Goal: Transaction & Acquisition: Purchase product/service

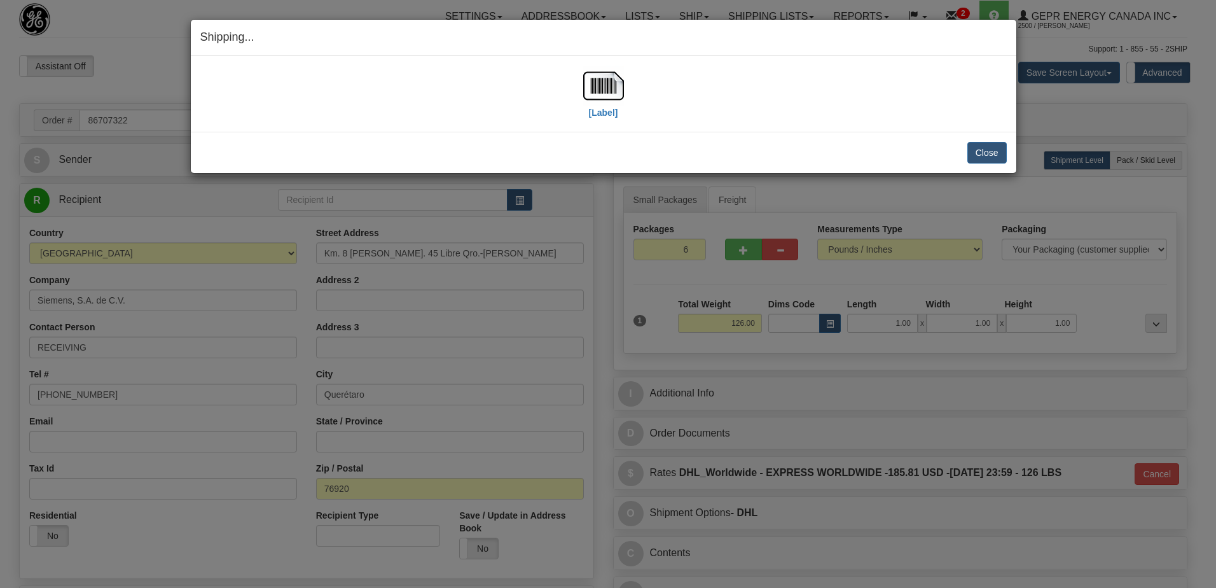
select select "0"
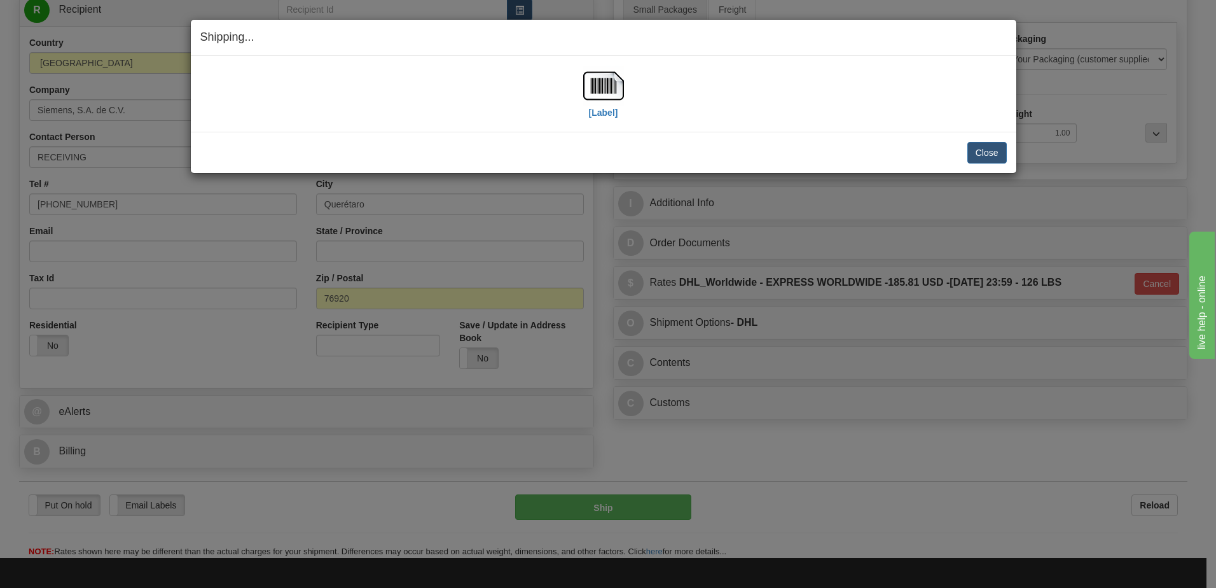
scroll to position [190, 0]
click at [974, 151] on button "Close" at bounding box center [987, 153] width 39 height 22
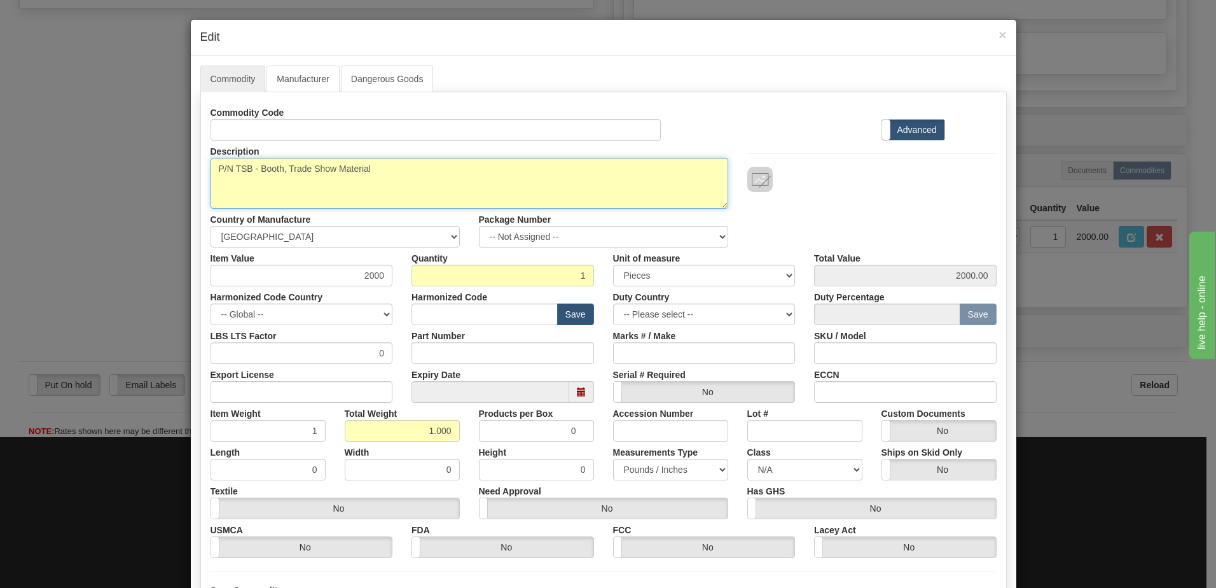
drag, startPoint x: 375, startPoint y: 170, endPoint x: 254, endPoint y: 173, distance: 120.3
click at [254, 173] on textarea "P/N TSB - Booth, Trade Show Material" at bounding box center [470, 183] width 518 height 51
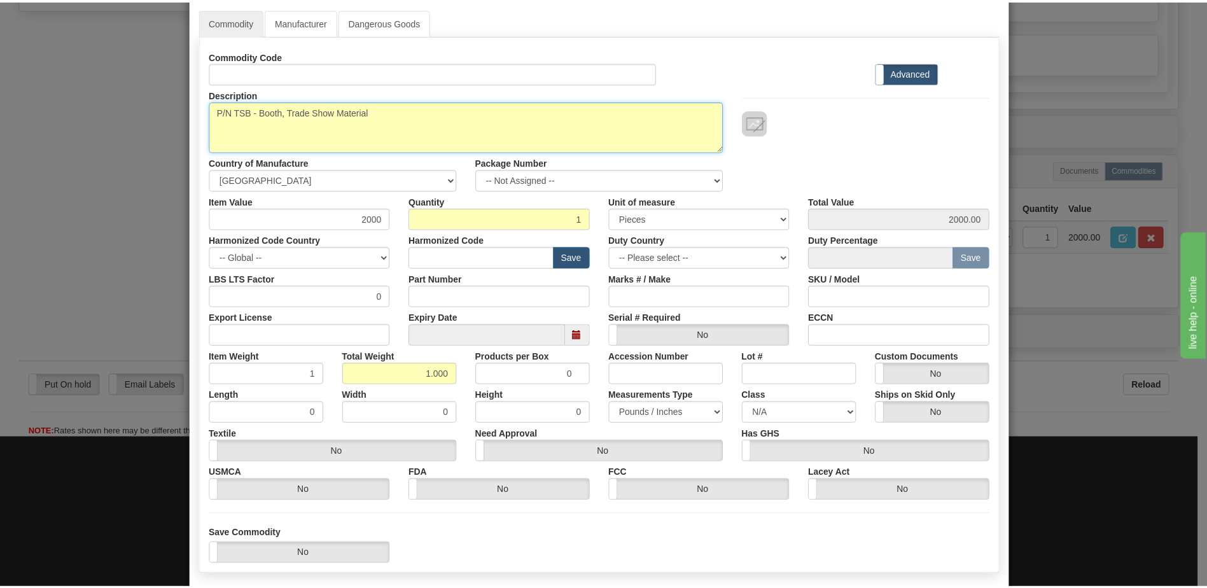
scroll to position [121, 0]
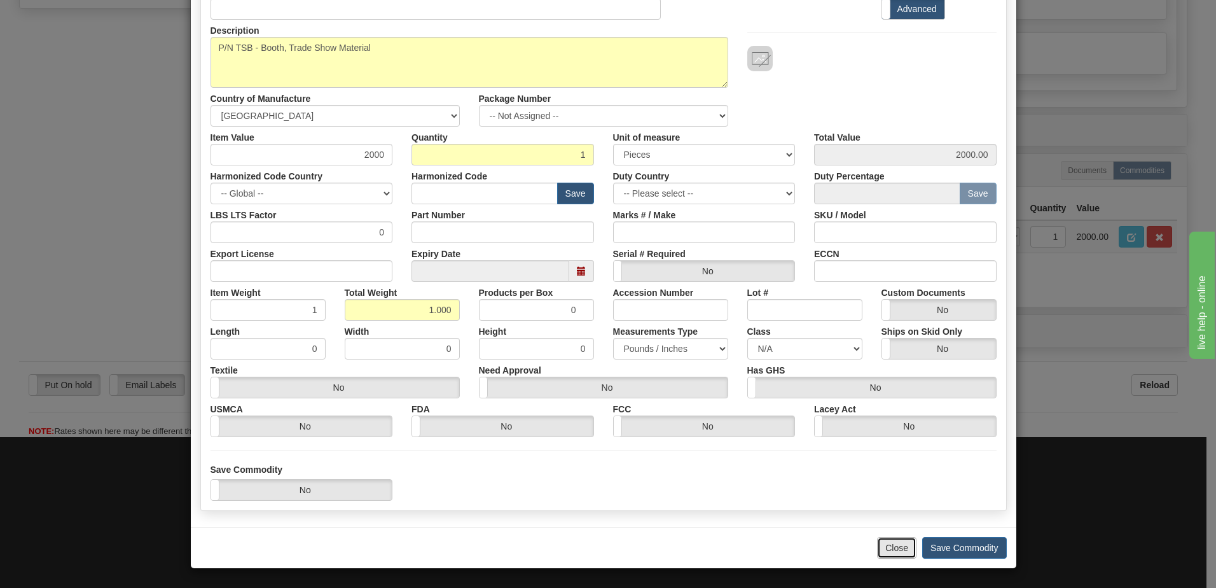
click at [896, 551] on button "Close" at bounding box center [896, 548] width 39 height 22
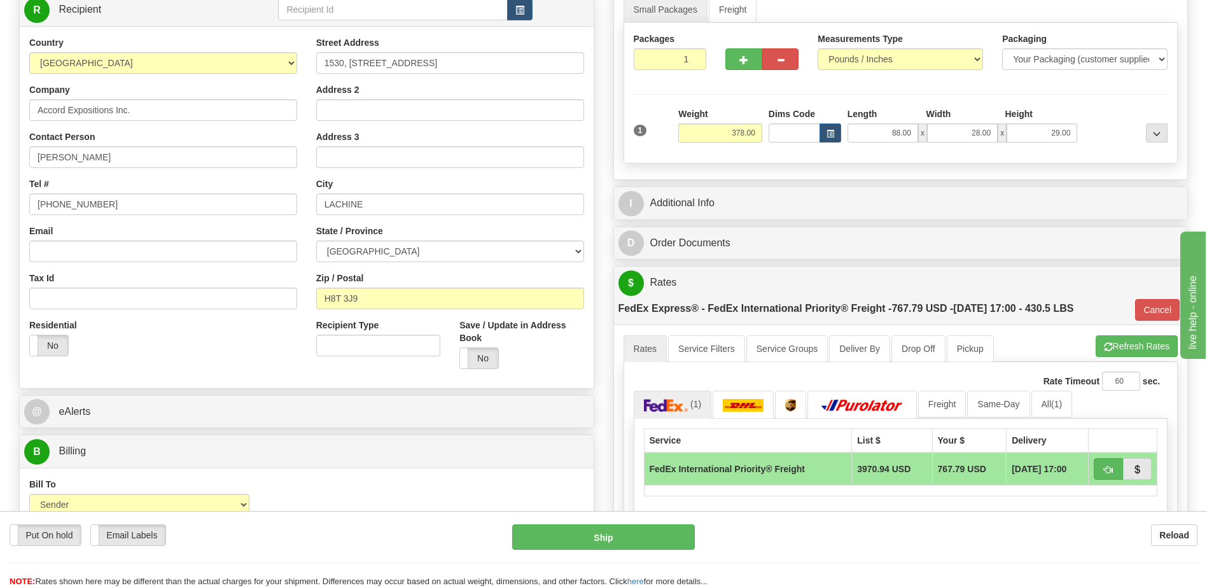
scroll to position [0, 0]
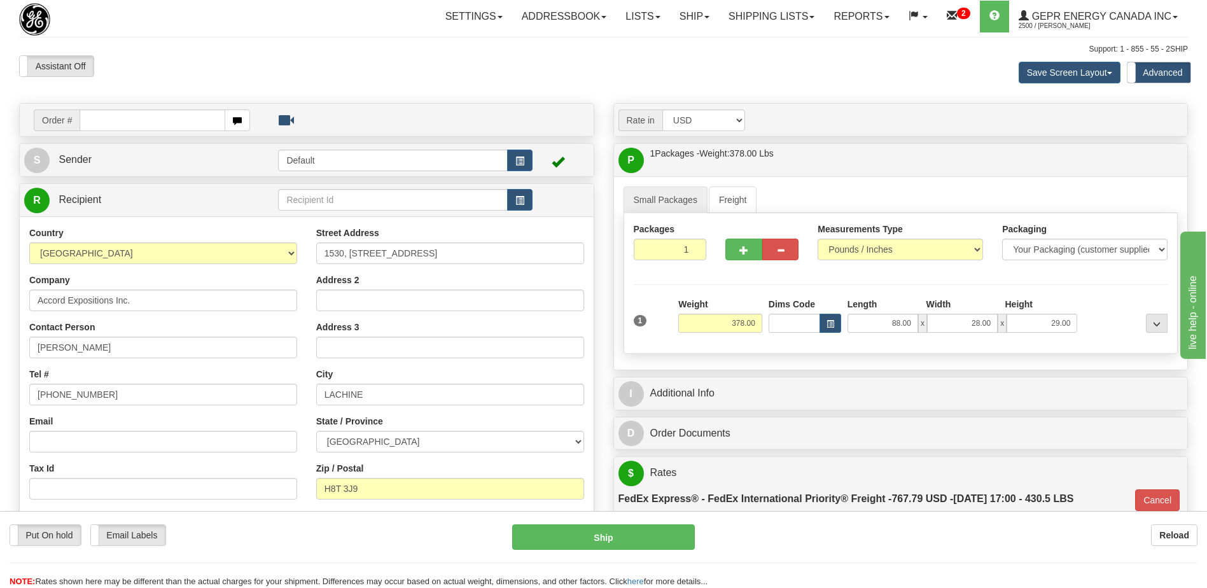
click at [375, 75] on div "Assistant On Assistant Off Do a return Do a return" at bounding box center [257, 66] width 495 height 22
click at [338, 545] on div "Put On hold Put On hold Print Order Slip Print Order Slip Email Labels Email La…" at bounding box center [251, 535] width 483 height 22
click at [812, 556] on div "Put On hold Put On hold Print Order Slip Print Order Slip Email Labels Email La…" at bounding box center [603, 556] width 1207 height 64
click at [148, 205] on link "R Recipient" at bounding box center [137, 200] width 226 height 26
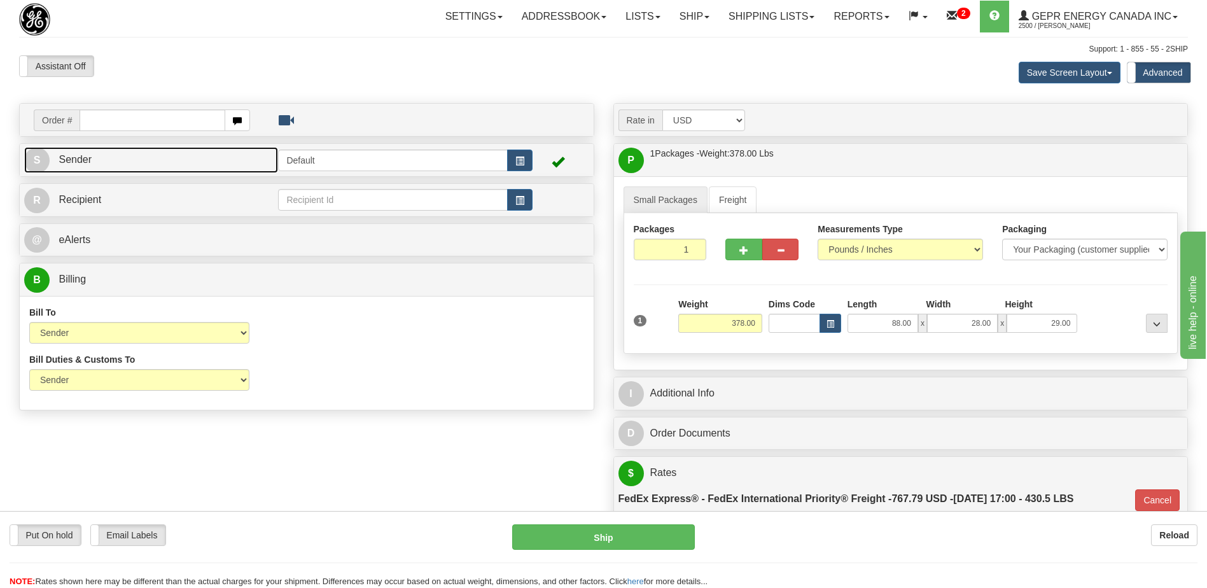
click at [139, 168] on link "S Sender" at bounding box center [151, 160] width 254 height 26
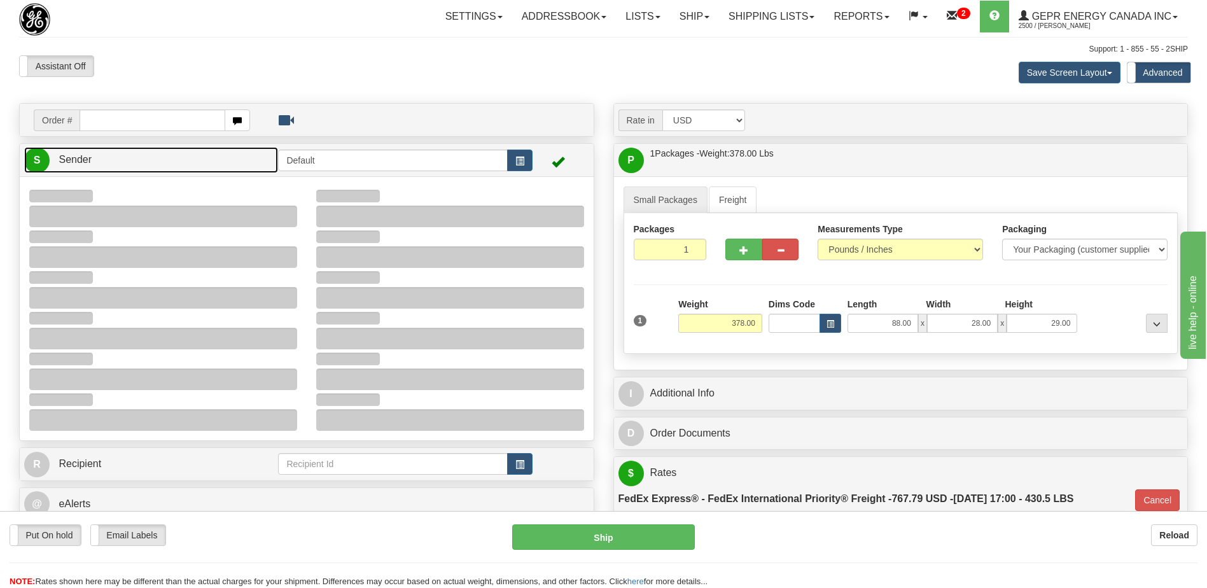
type input "11:38"
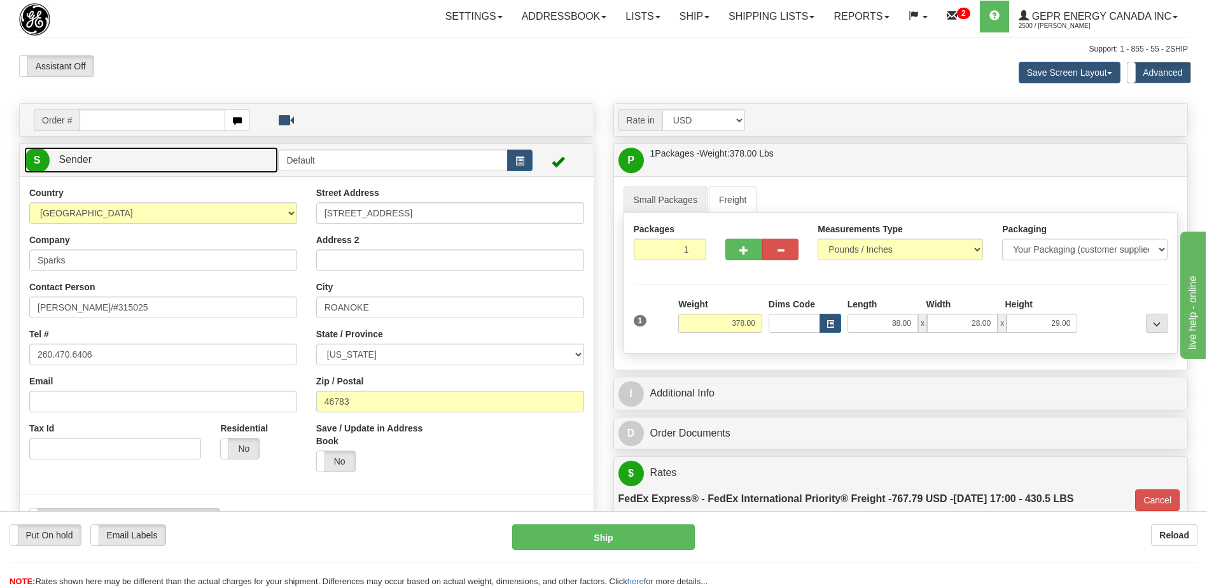
click at [139, 168] on link "S Sender" at bounding box center [151, 160] width 254 height 26
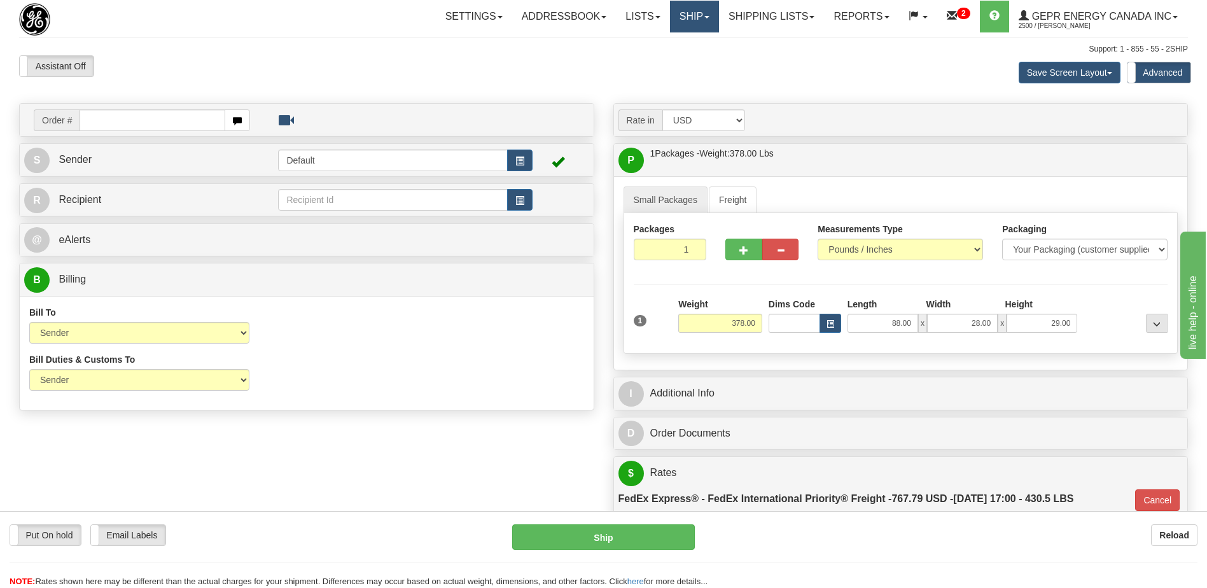
click at [683, 20] on link "Ship" at bounding box center [694, 17] width 49 height 32
click at [777, 22] on link "Shipping lists" at bounding box center [771, 17] width 105 height 32
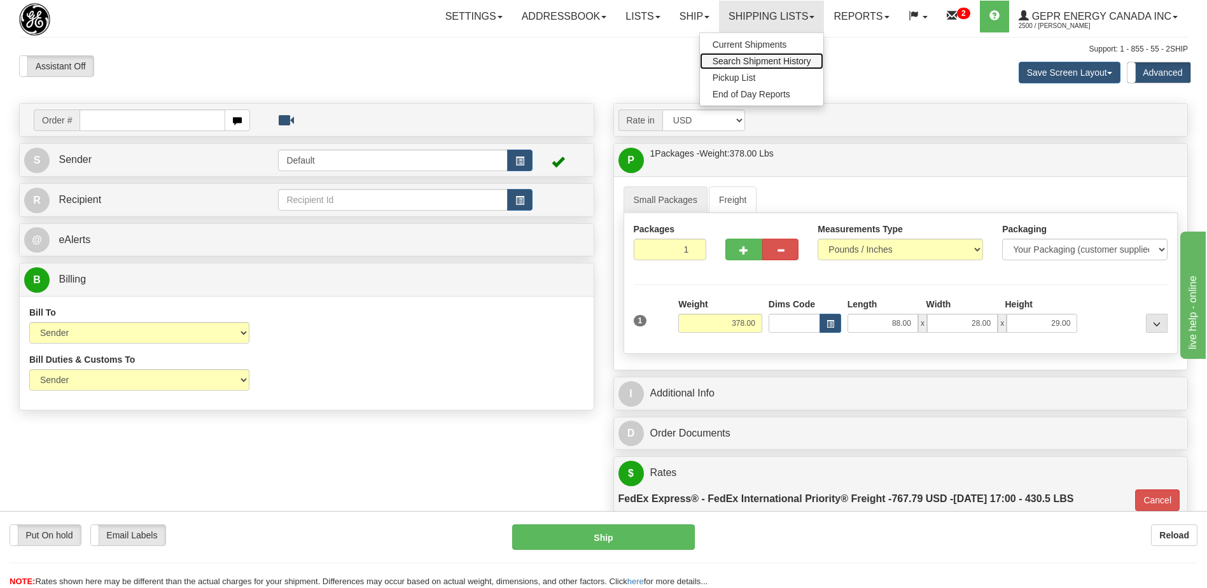
click at [761, 65] on span "Search Shipment History" at bounding box center [761, 61] width 99 height 10
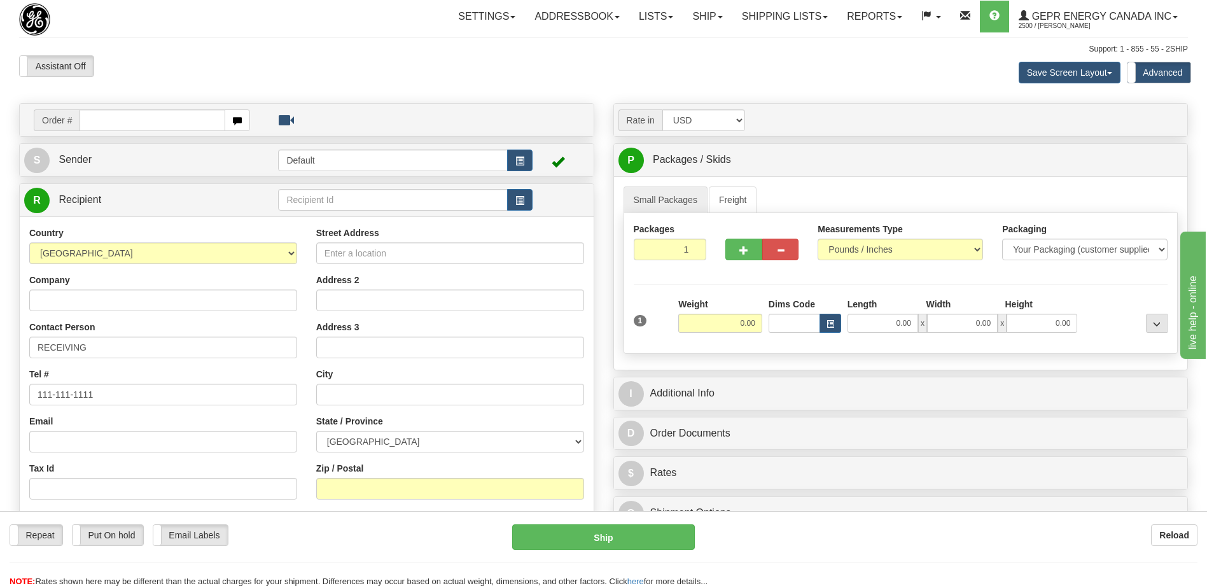
click at [99, 113] on input "text" at bounding box center [152, 120] width 145 height 22
click at [99, 119] on input "text" at bounding box center [152, 120] width 145 height 22
click at [96, 119] on input "0086707758" at bounding box center [152, 120] width 145 height 22
type input "86707758"
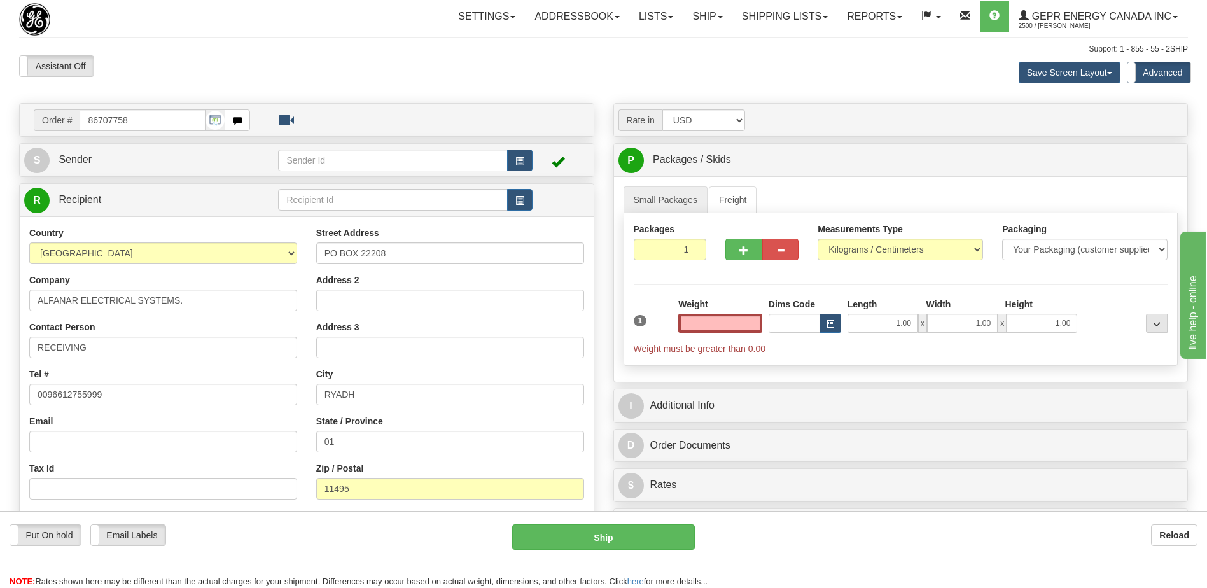
type input "0.00"
drag, startPoint x: 400, startPoint y: 251, endPoint x: 302, endPoint y: 249, distance: 98.0
click at [302, 249] on div "Country AFGHANISTAN ALAND ISLANDS ALBANIA ALGERIA AMERICAN SAMOA ANDORRA ANGOLA…" at bounding box center [307, 397] width 574 height 342
click at [345, 305] on input "Address 2" at bounding box center [450, 300] width 268 height 22
paste input "PO BOX 22208"
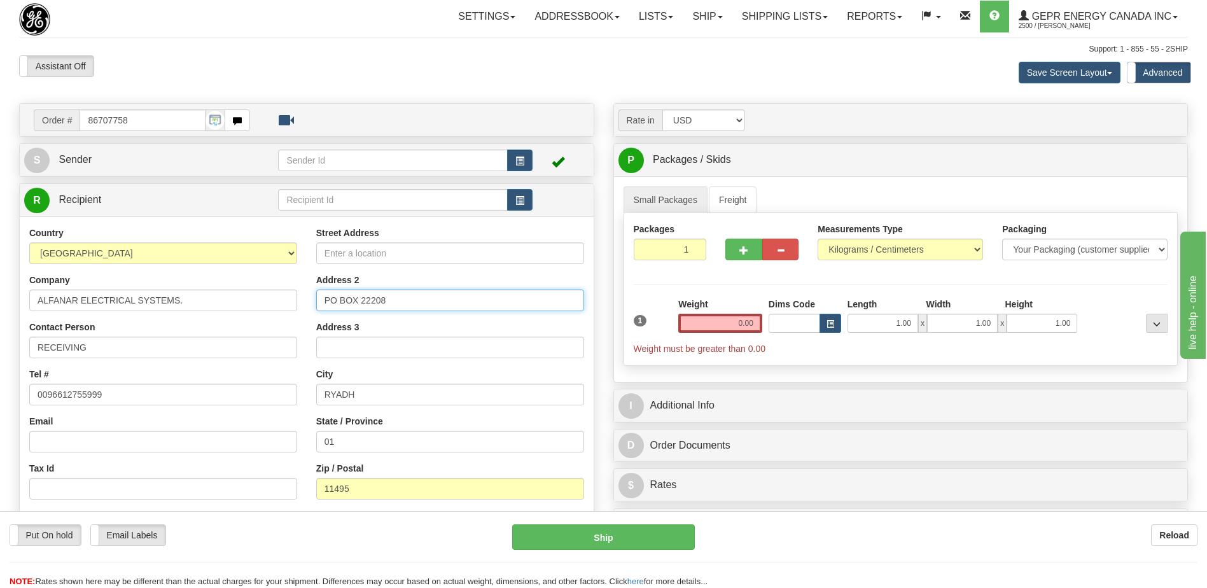
type input "PO BOX 22208"
click at [329, 257] on input "Street Address" at bounding box center [450, 253] width 268 height 22
paste input "DASA-Dist.Aut & Substation.Aut"
type input "DASA-Dist.Aut & Substation.Aut"
click at [464, 74] on div "Assistant On Assistant Off Do a return Do a return" at bounding box center [257, 66] width 495 height 22
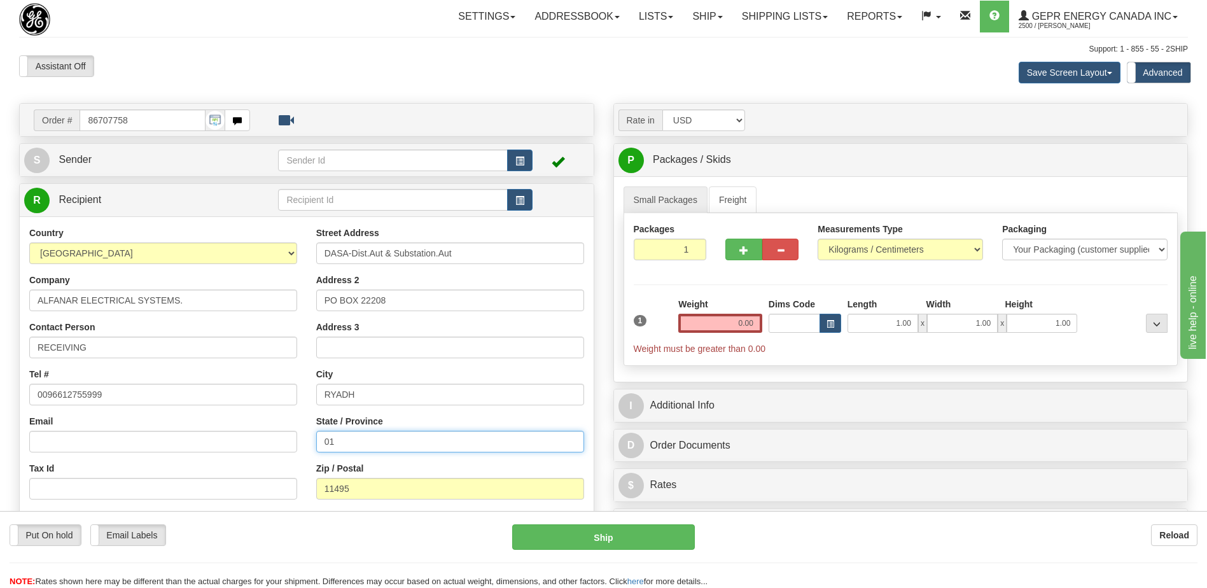
drag, startPoint x: 348, startPoint y: 441, endPoint x: 268, endPoint y: 441, distance: 79.5
click at [270, 441] on div "Country AFGHANISTAN ALAND ISLANDS ALBANIA ALGERIA AMERICAN SAMOA ANDORRA ANGOLA…" at bounding box center [307, 397] width 574 height 342
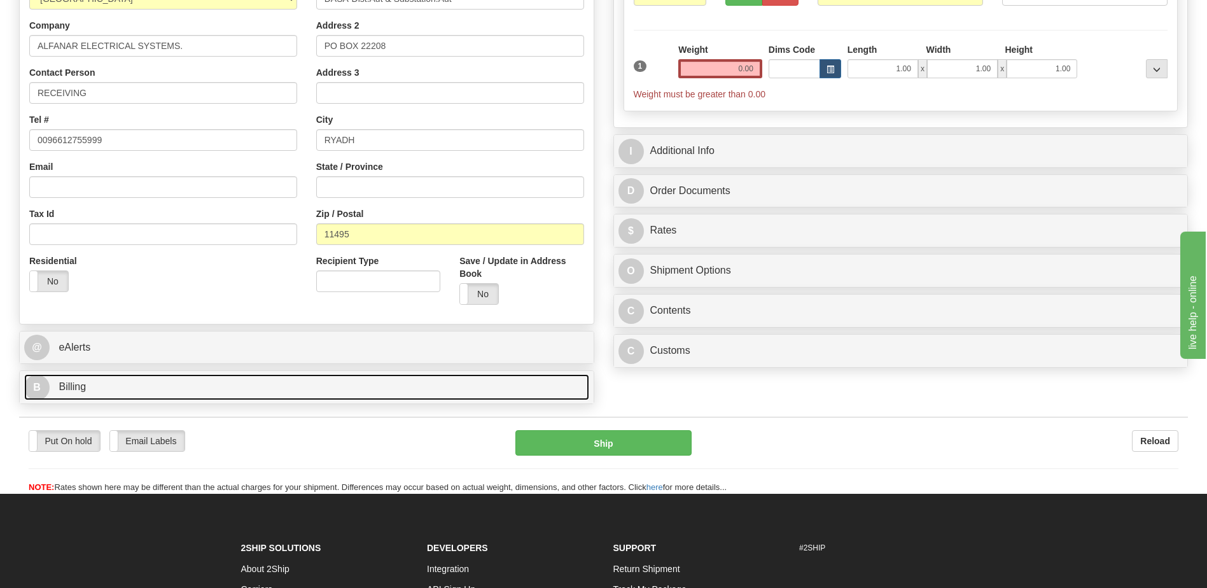
click at [162, 389] on link "B Billing" at bounding box center [306, 387] width 565 height 26
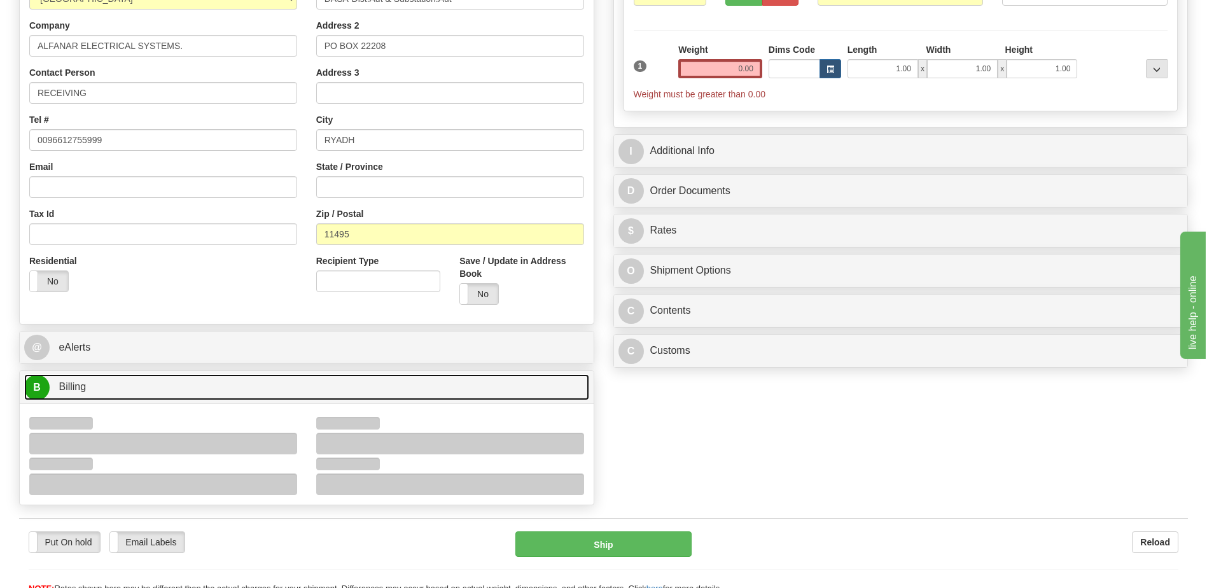
scroll to position [318, 0]
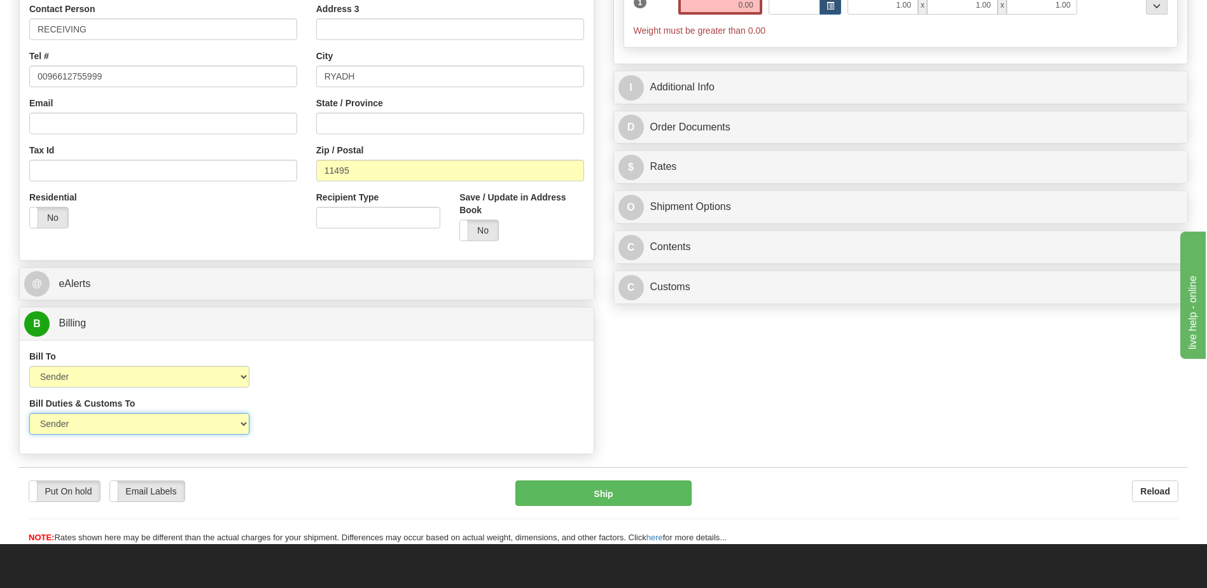
click at [217, 433] on select "Sender Recipient Third Party" at bounding box center [139, 424] width 220 height 22
select select "2"
click at [29, 413] on select "Sender Recipient Third Party" at bounding box center [139, 424] width 220 height 22
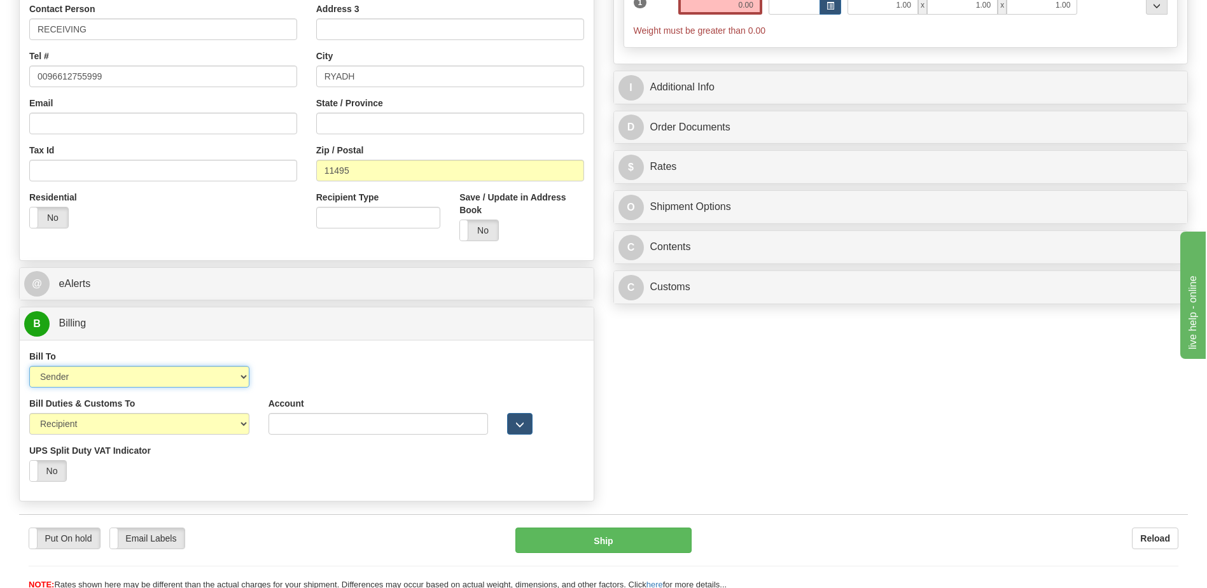
click at [205, 377] on select "Sender Recipient Third Party Collect" at bounding box center [139, 377] width 220 height 22
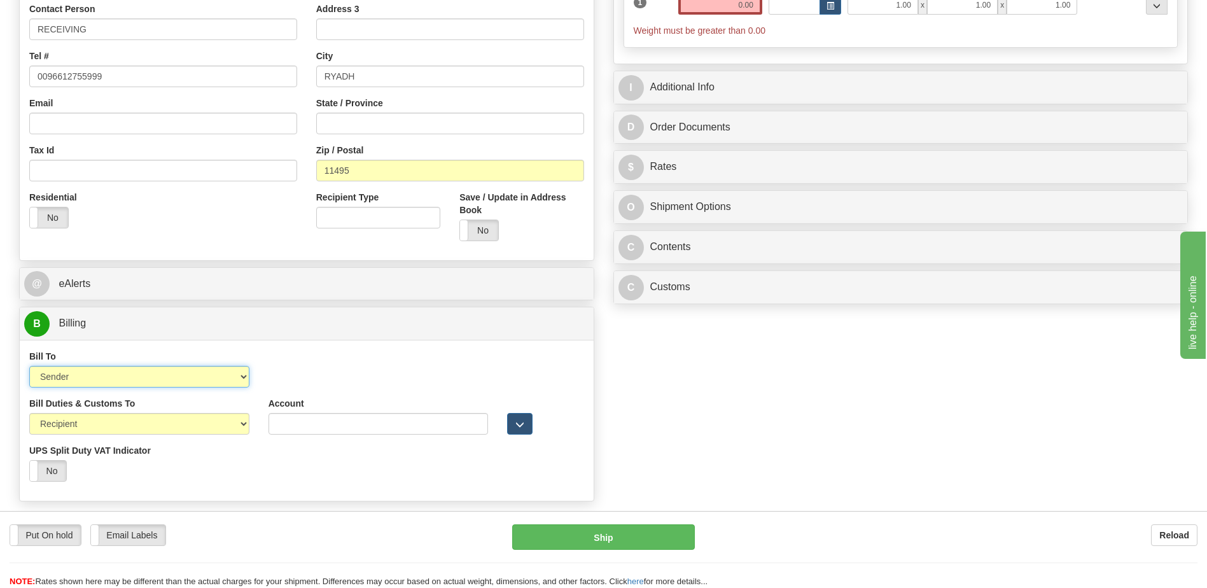
select select "2"
click at [29, 366] on select "Sender Recipient Third Party Collect" at bounding box center [139, 377] width 220 height 22
click at [274, 379] on input "Account" at bounding box center [378, 377] width 220 height 22
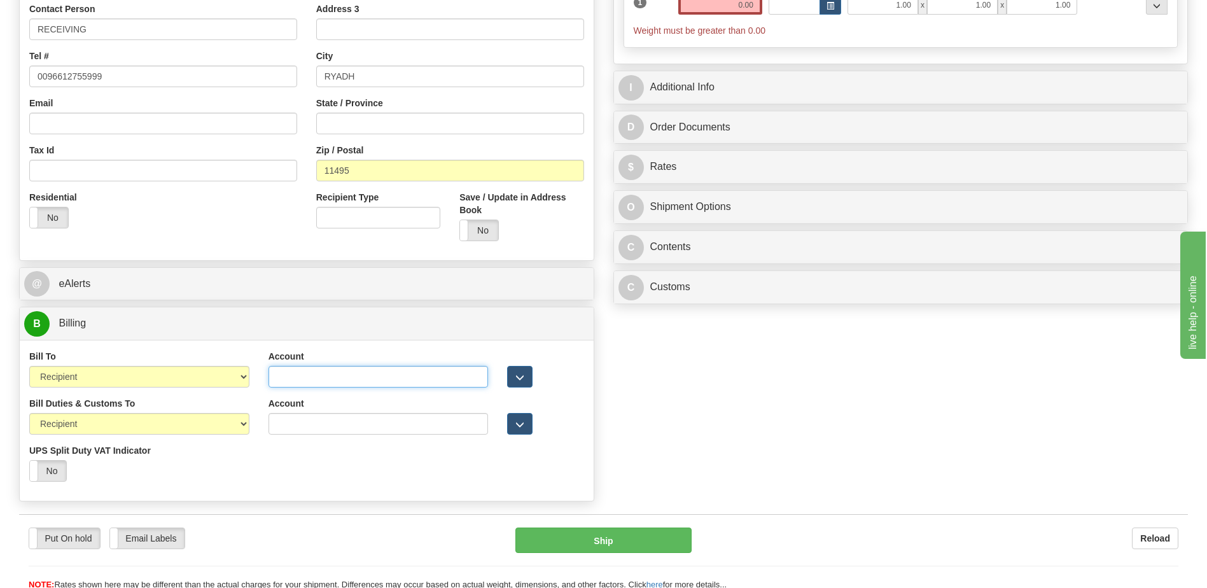
paste input "958393500"
type input "958393500"
click at [352, 473] on div "Bill Duties & Customs To Sender Recipient Third Party UPS Split Duty VAT Indica…" at bounding box center [307, 444] width 574 height 94
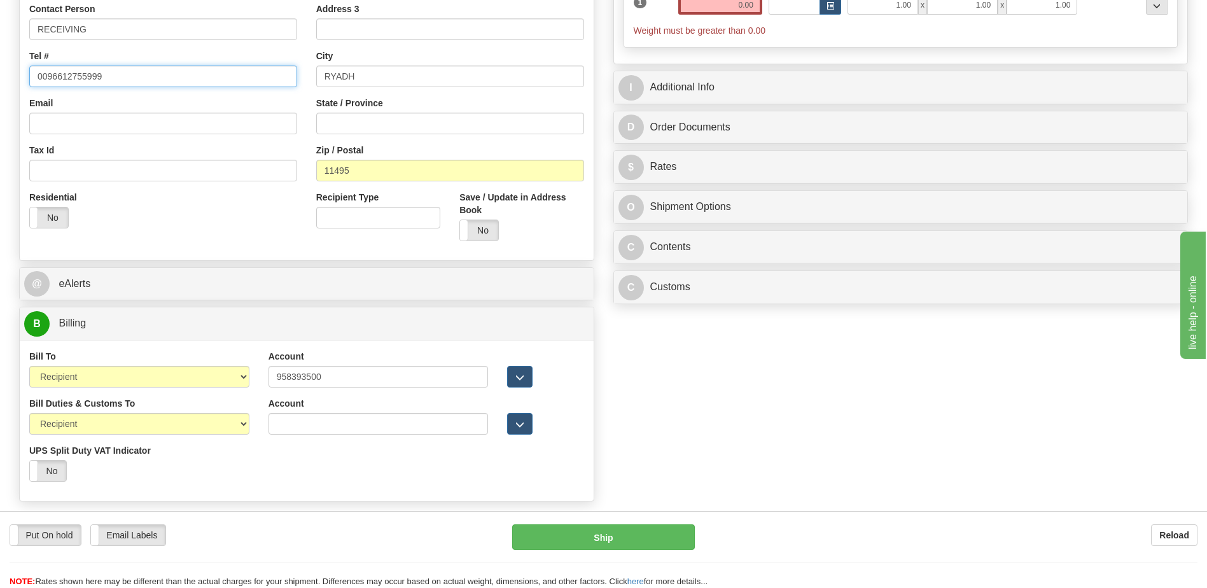
drag, startPoint x: 114, startPoint y: 76, endPoint x: 0, endPoint y: 42, distance: 118.7
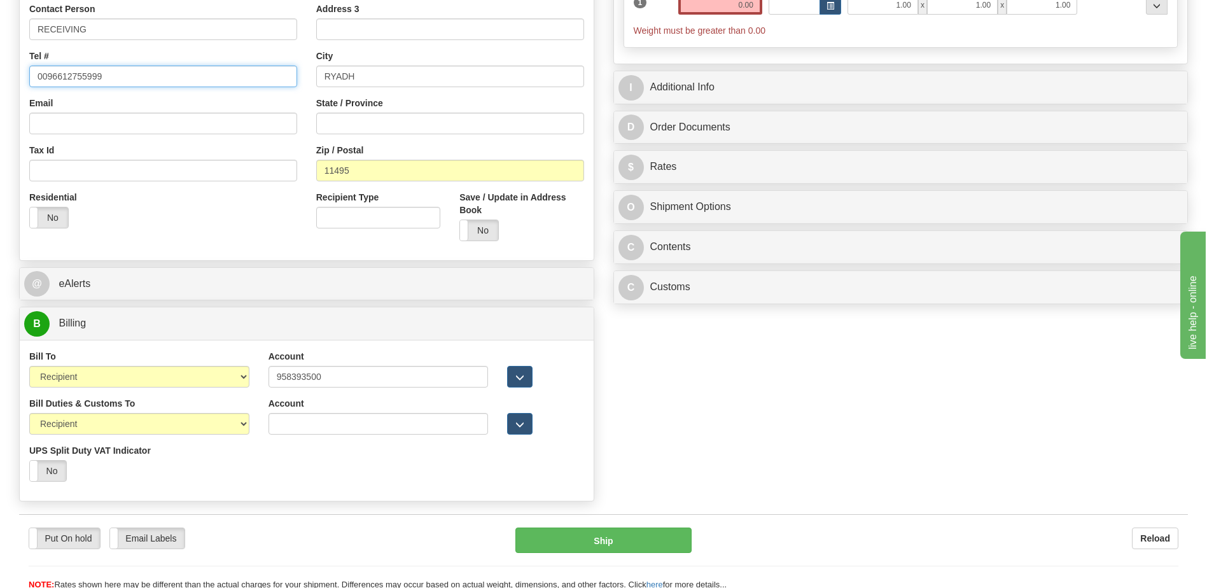
paste input "-1-265-1114"
type input "00966-1-265-1114"
click at [270, 250] on div "Country AFGHANISTAN ALAND ISLANDS ALBANIA ALGERIA AMERICAN SAMOA ANDORRA ANGOLA…" at bounding box center [307, 79] width 574 height 342
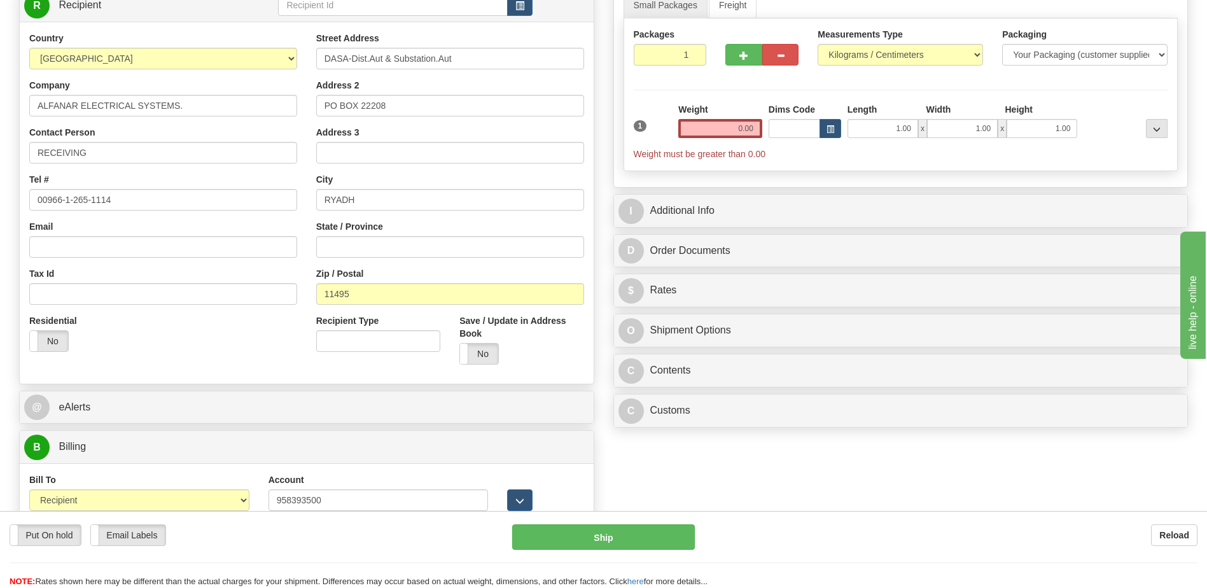
scroll to position [191, 0]
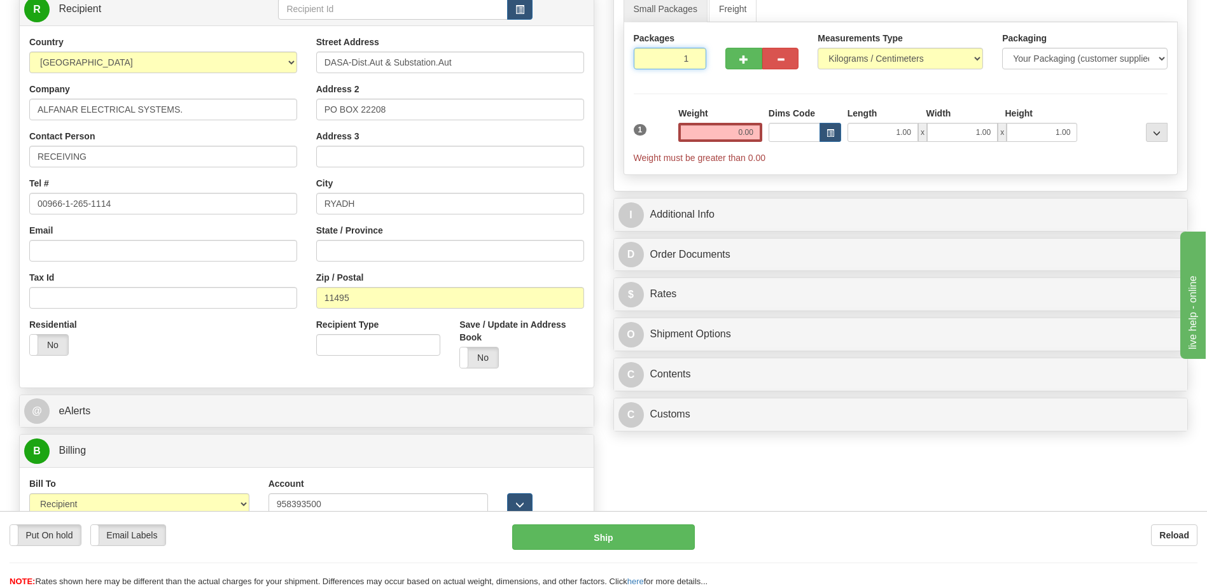
click at [669, 59] on input "1" at bounding box center [670, 59] width 73 height 22
type input "4"
click at [742, 135] on input "0.00" at bounding box center [720, 132] width 84 height 19
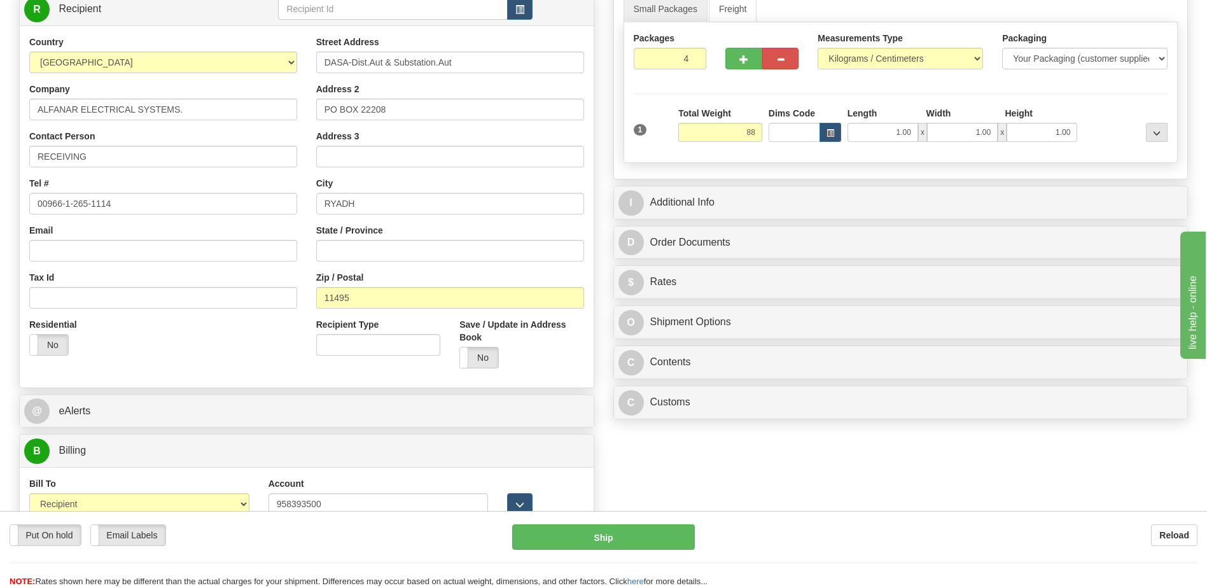
type input "88.00"
click at [792, 490] on div "Order # 86707758 S Sender" at bounding box center [604, 273] width 1188 height 723
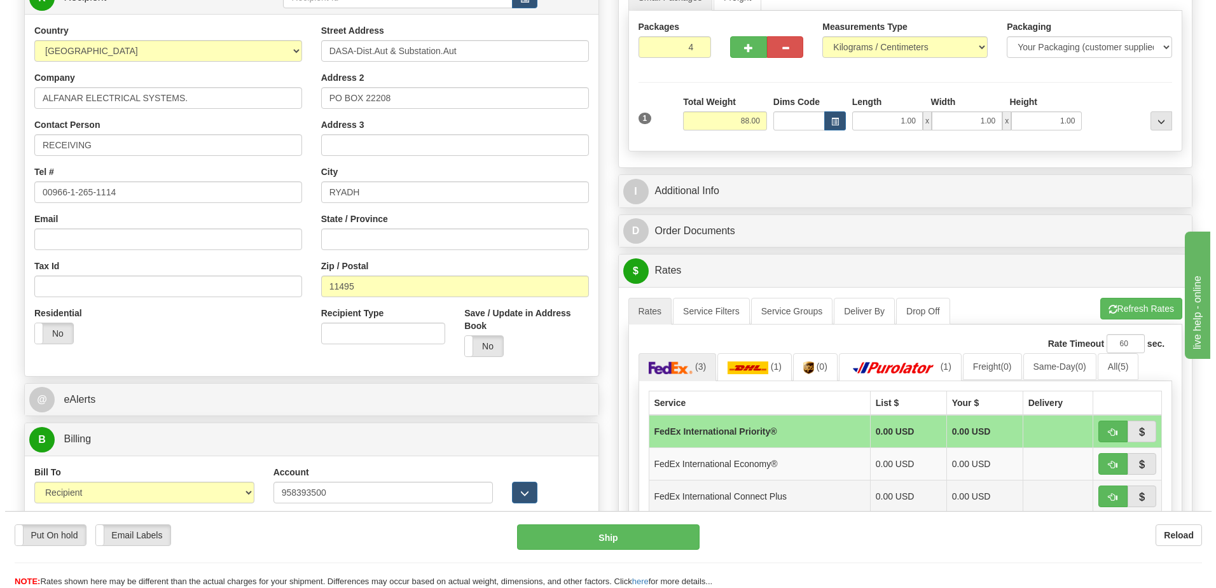
scroll to position [254, 0]
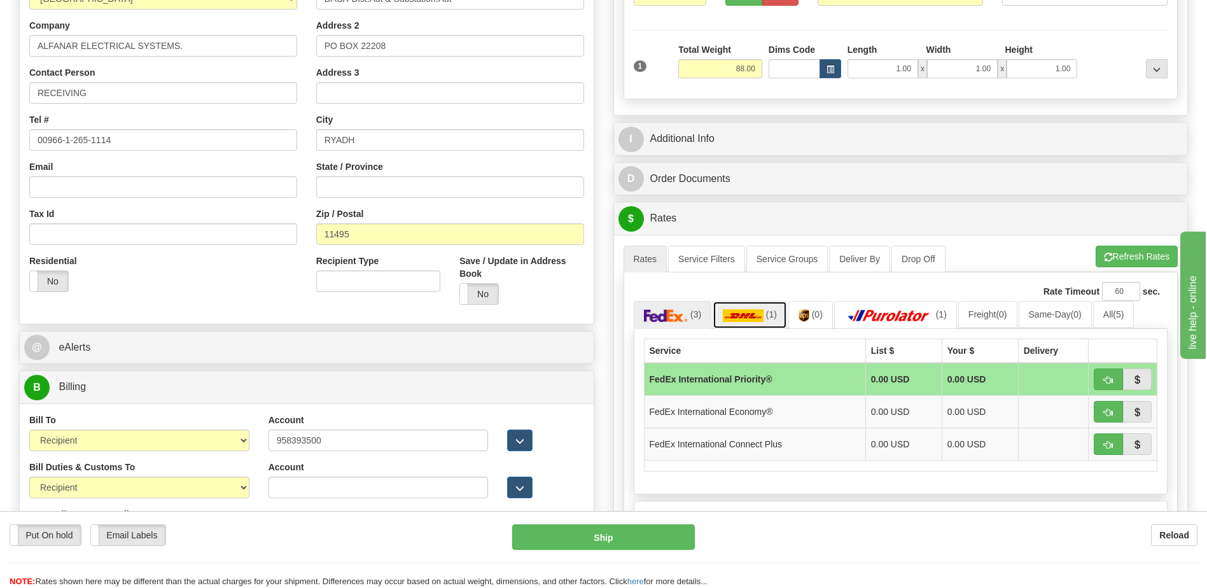
click at [765, 321] on link "(1)" at bounding box center [749, 314] width 74 height 27
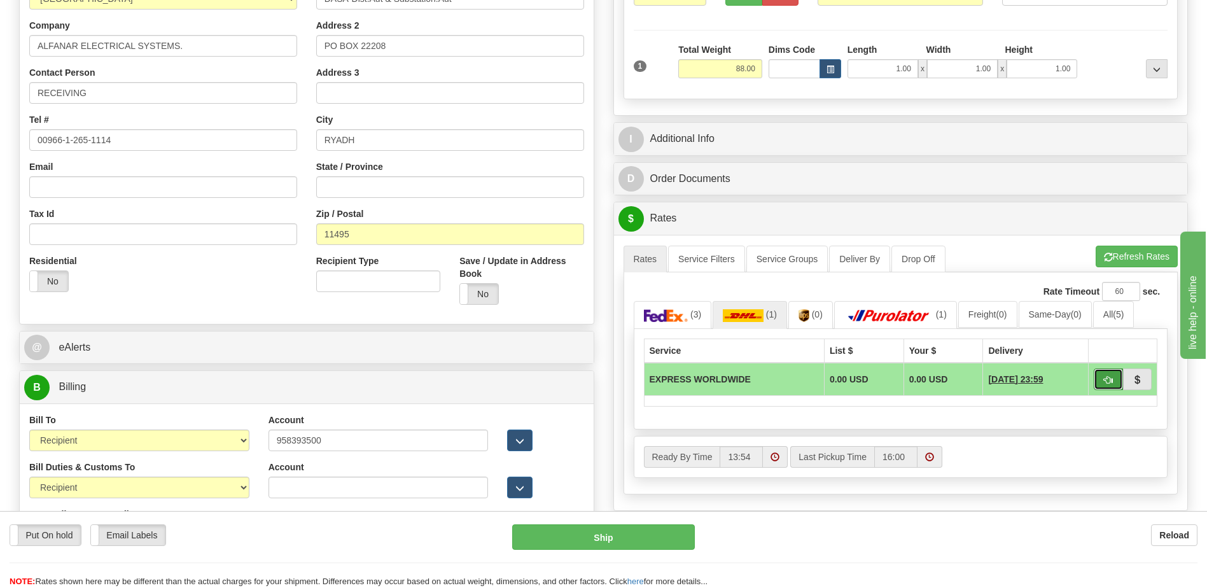
click at [1111, 384] on span "button" at bounding box center [1108, 380] width 9 height 8
type input "P"
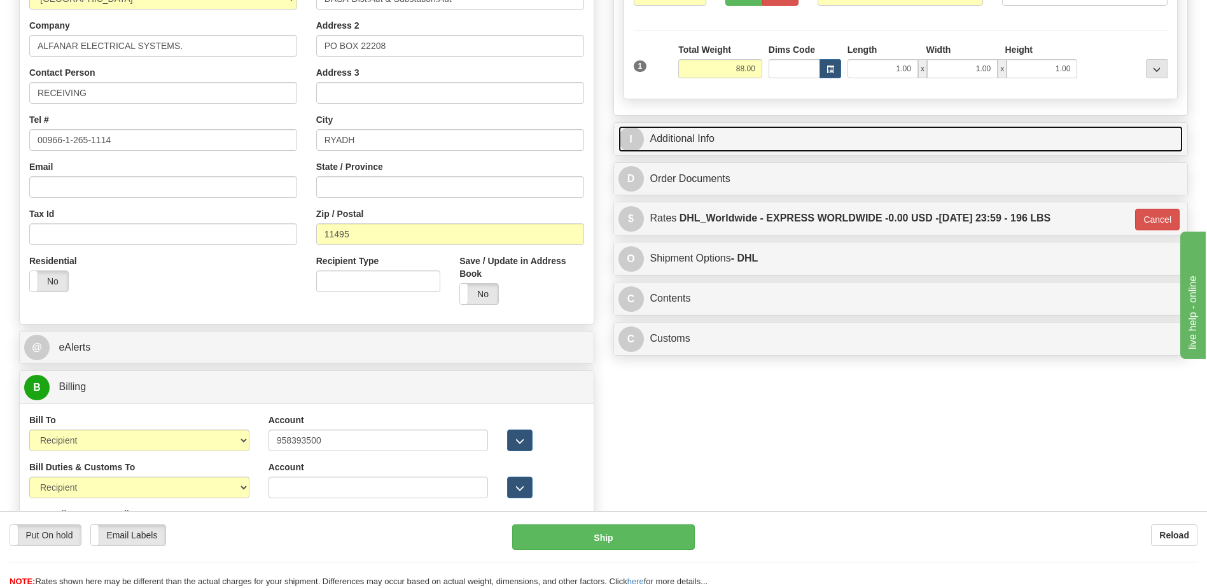
click at [752, 144] on link "I Additional Info" at bounding box center [900, 139] width 565 height 26
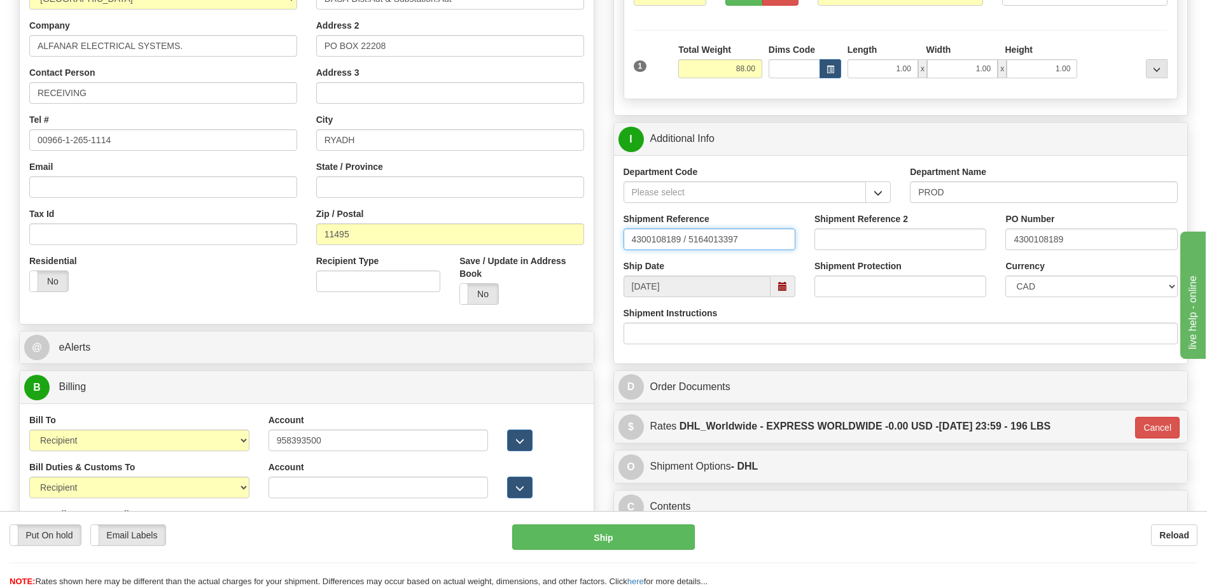
drag, startPoint x: 749, startPoint y: 242, endPoint x: 349, endPoint y: 232, distance: 400.3
type input "5399006072"
drag, startPoint x: 893, startPoint y: 247, endPoint x: 854, endPoint y: 244, distance: 39.6
click at [871, 245] on div "Shipment Reference 5399006072 Shipment Reference 2 PO Number 4300108189" at bounding box center [901, 235] width 574 height 47
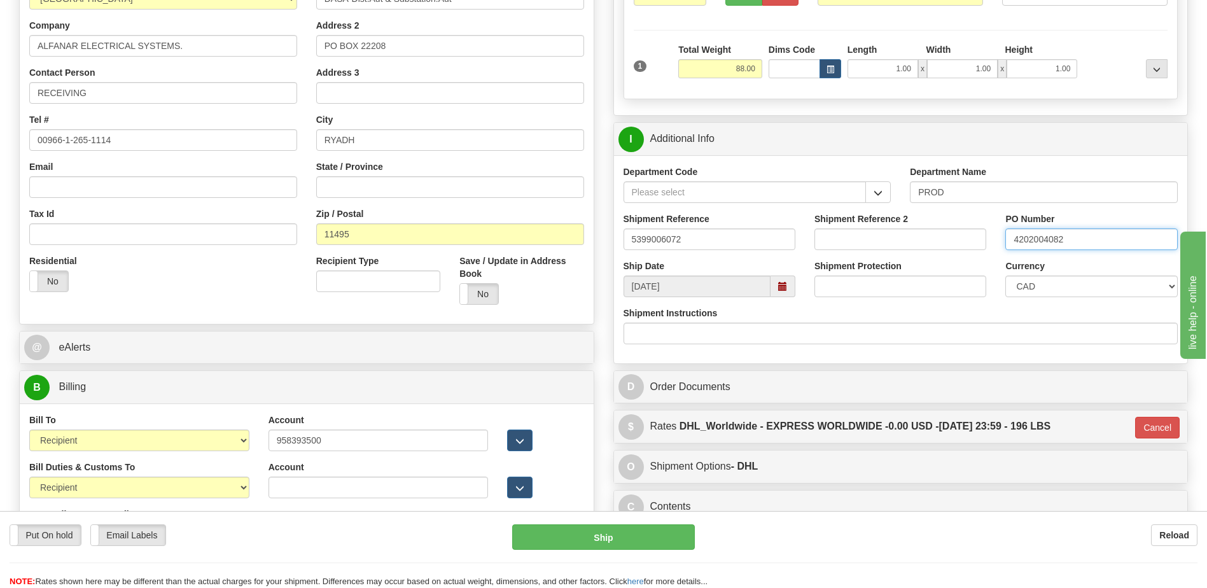
type input "4202004082"
click at [1034, 286] on select "CAD USD EUR ZAR [PERSON_NAME] ARN AUD AUS AWG BBD BFR BGN BHD BMD BND BRC BRL C…" at bounding box center [1091, 286] width 172 height 22
select select "1"
click at [1005, 275] on select "CAD USD EUR ZAR [PERSON_NAME] ARN AUD AUS AWG BBD BFR BGN BHD BMD BND BRC BRL C…" at bounding box center [1091, 286] width 172 height 22
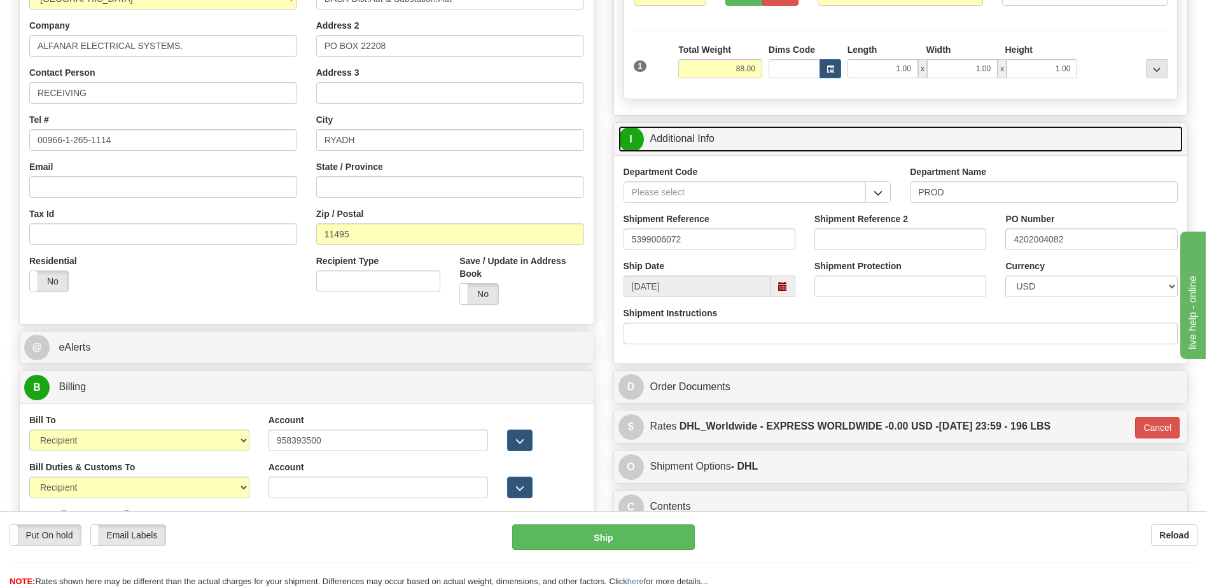
click at [719, 137] on link "I Additional Info" at bounding box center [900, 139] width 565 height 26
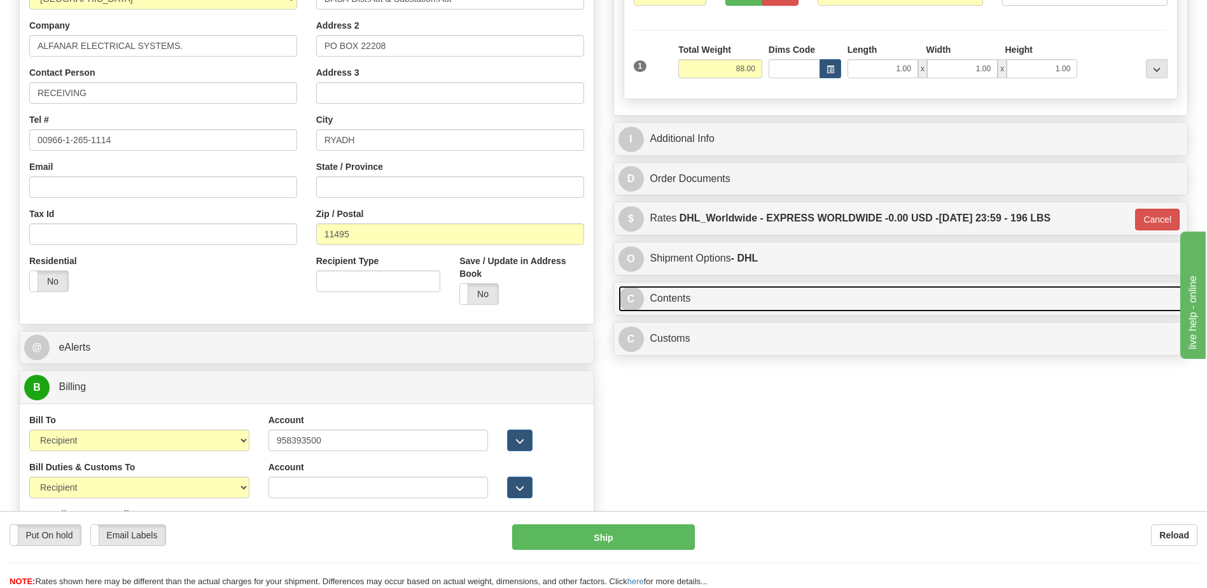
click at [740, 307] on link "C Contents" at bounding box center [900, 299] width 565 height 26
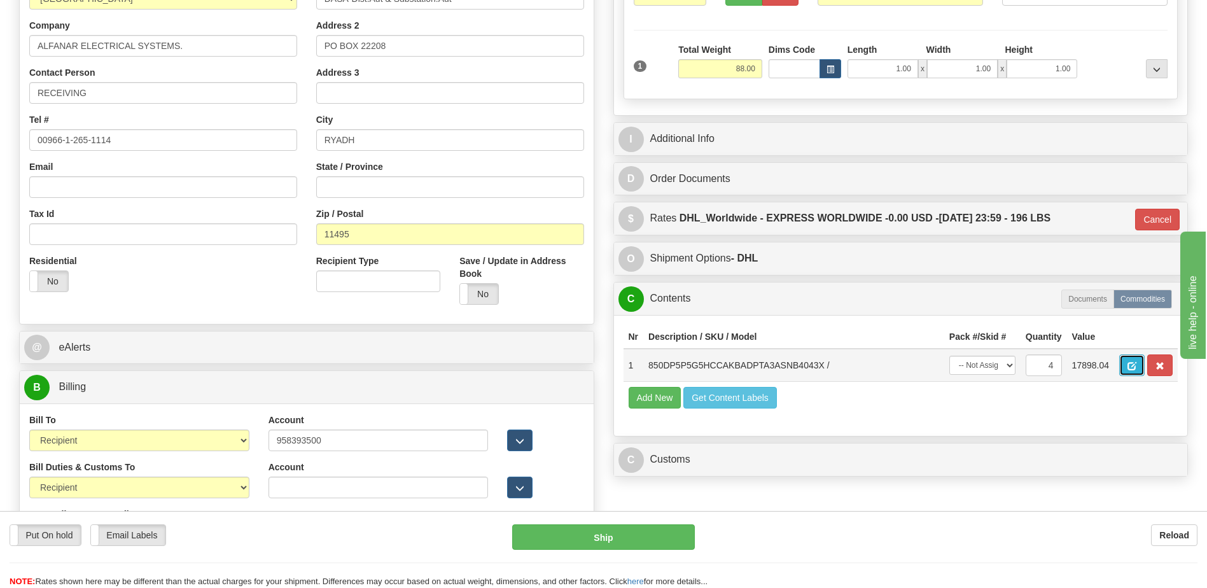
click at [1132, 364] on span "button" at bounding box center [1131, 366] width 9 height 8
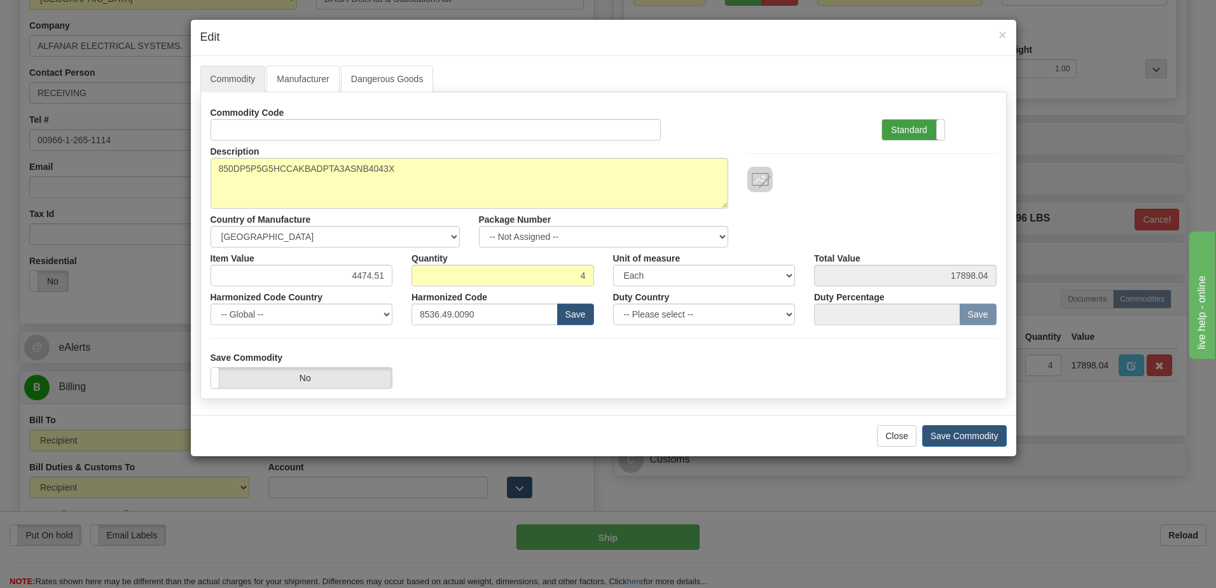
click at [908, 132] on label "Standard" at bounding box center [913, 130] width 62 height 20
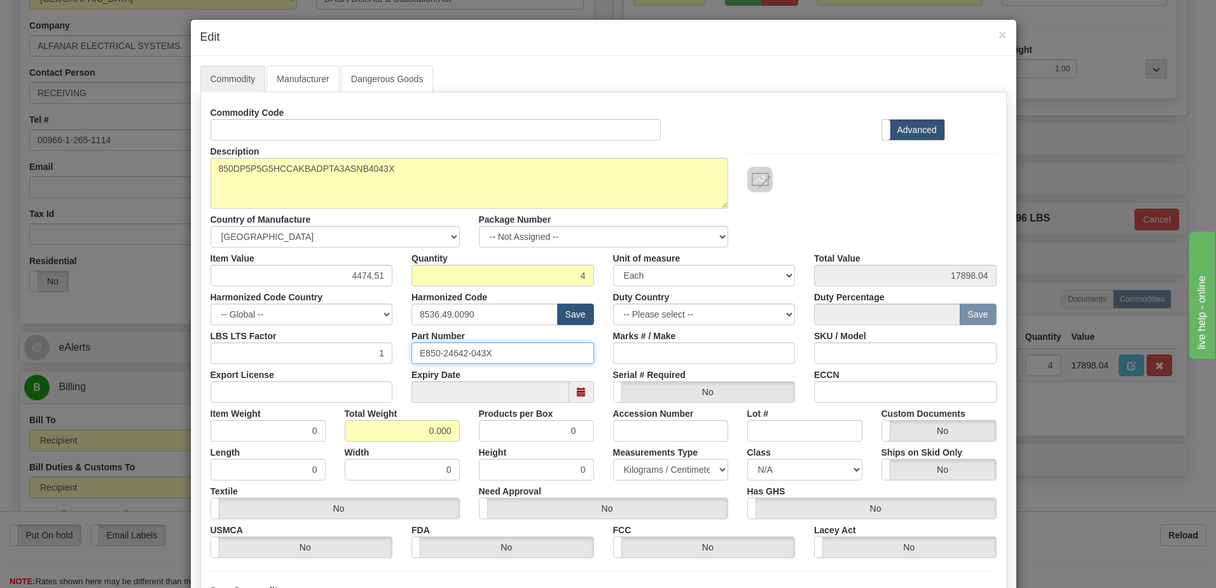
drag, startPoint x: 495, startPoint y: 352, endPoint x: 363, endPoint y: 344, distance: 132.6
click at [363, 344] on div "LBS LTS Factor 1 Part Number E850-24642-043X Marks # / Make SKU / Model" at bounding box center [603, 344] width 805 height 39
drag, startPoint x: 418, startPoint y: 433, endPoint x: 522, endPoint y: 438, distance: 104.4
click at [521, 438] on div "Item Weight 0 Total Weight 0.000 Products per Box 0 Accession Number Lot # Cust…" at bounding box center [603, 422] width 805 height 39
type input "4"
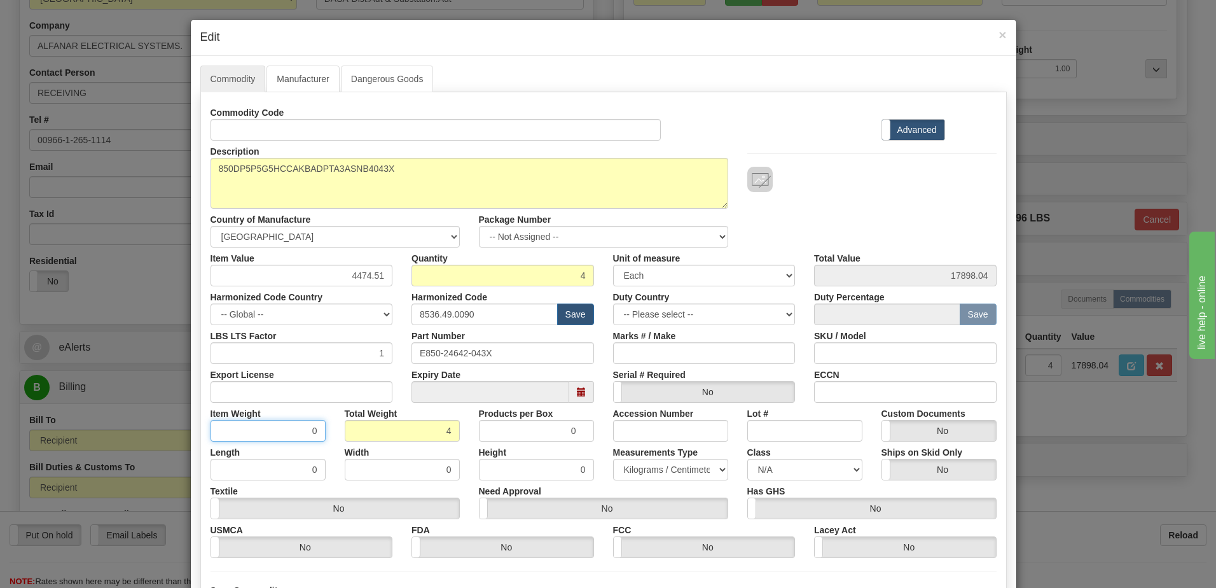
type input "1.0000"
click at [227, 429] on input "1.0000" at bounding box center [268, 431] width 115 height 22
click at [868, 193] on div "Description 850DP5P5G5HCCAKBADPTA3ASNB4043X Country of Manufacture -- Unknown -…" at bounding box center [603, 194] width 805 height 107
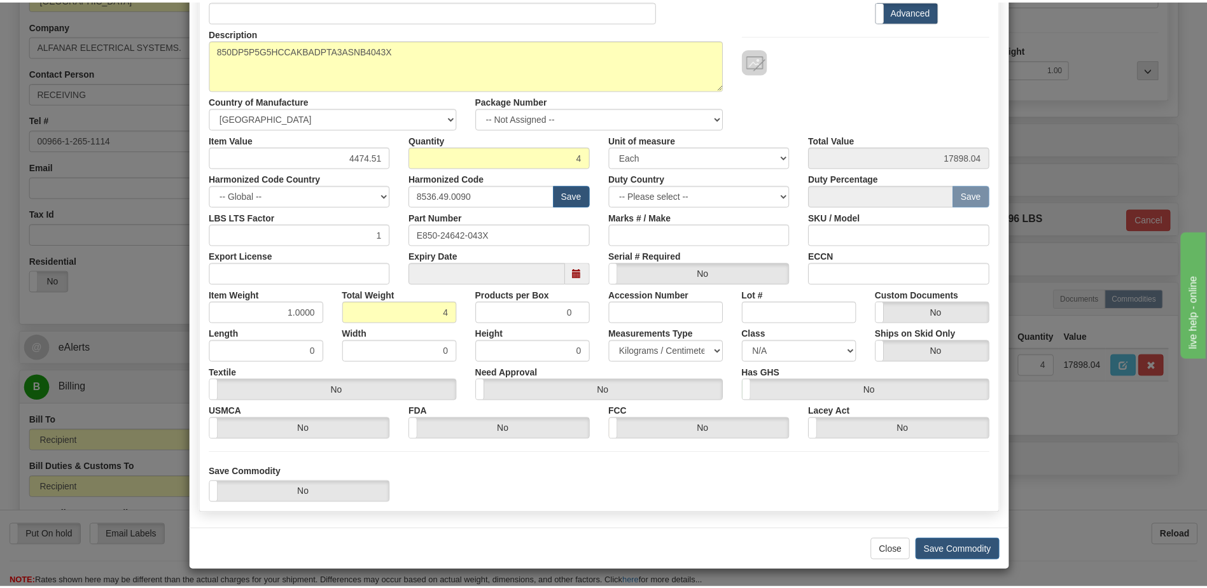
scroll to position [121, 0]
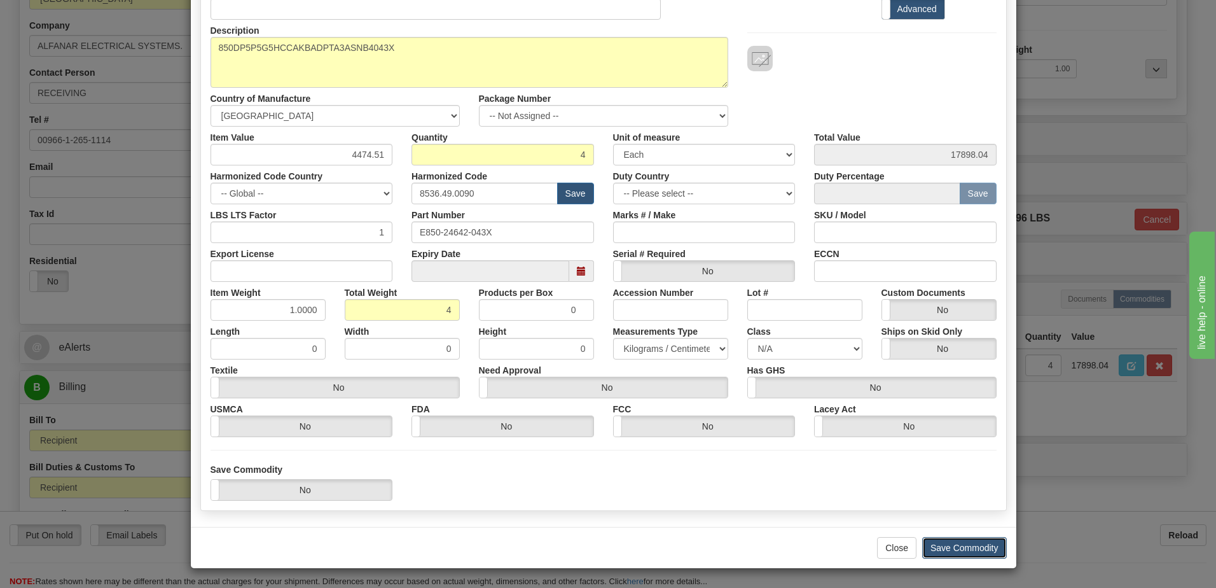
click at [955, 549] on button "Save Commodity" at bounding box center [964, 548] width 85 height 22
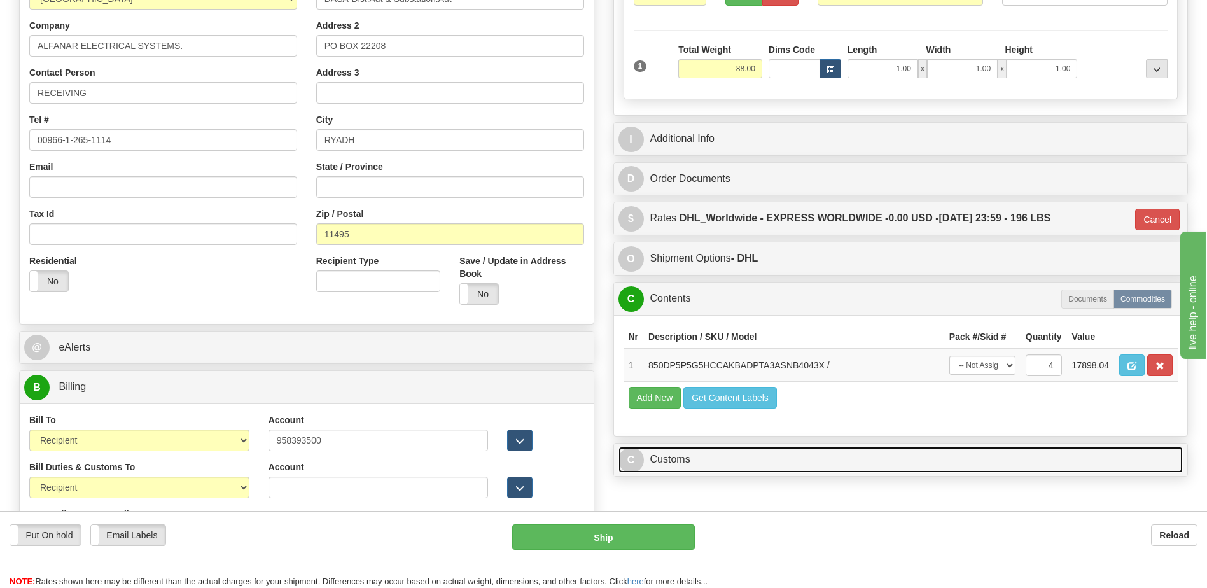
click at [759, 452] on link "C Customs" at bounding box center [900, 460] width 565 height 26
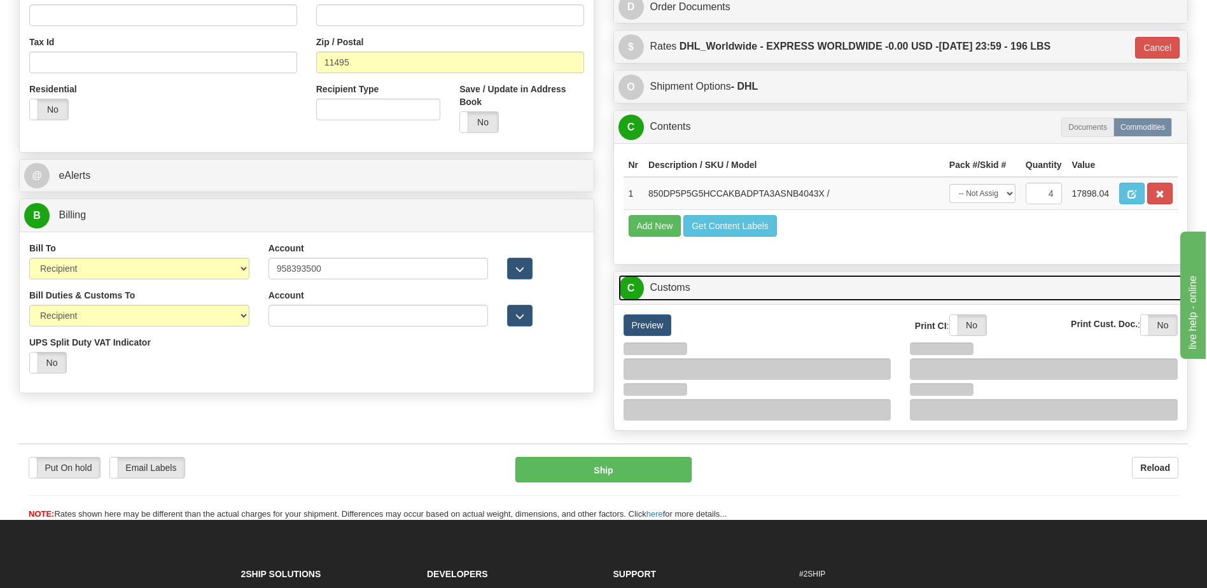
scroll to position [601, 0]
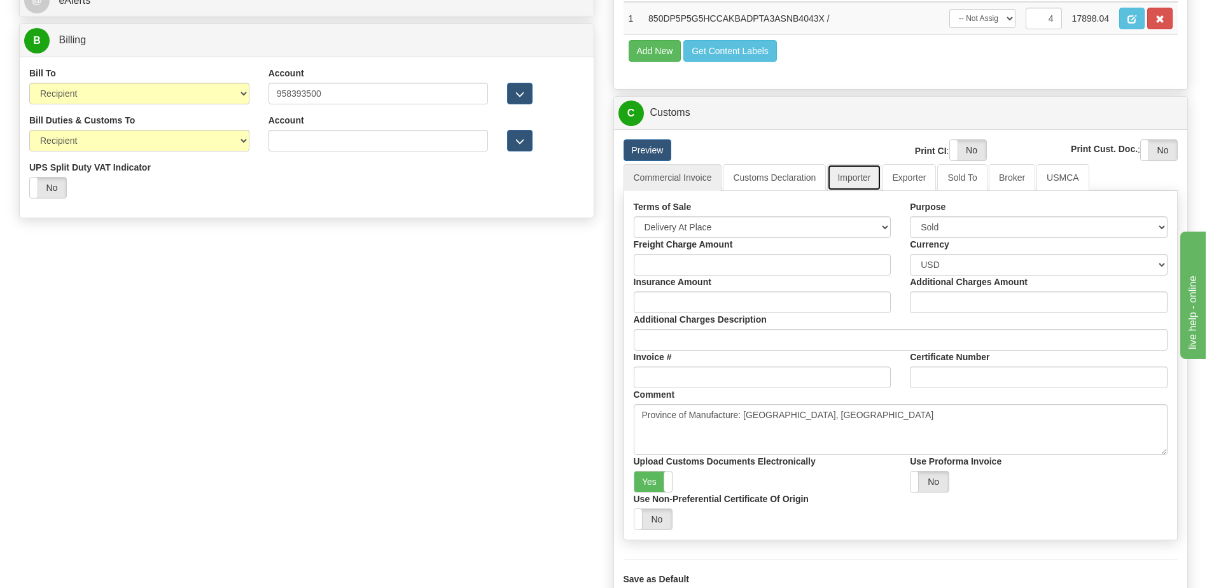
click at [863, 180] on link "Importer" at bounding box center [853, 177] width 53 height 27
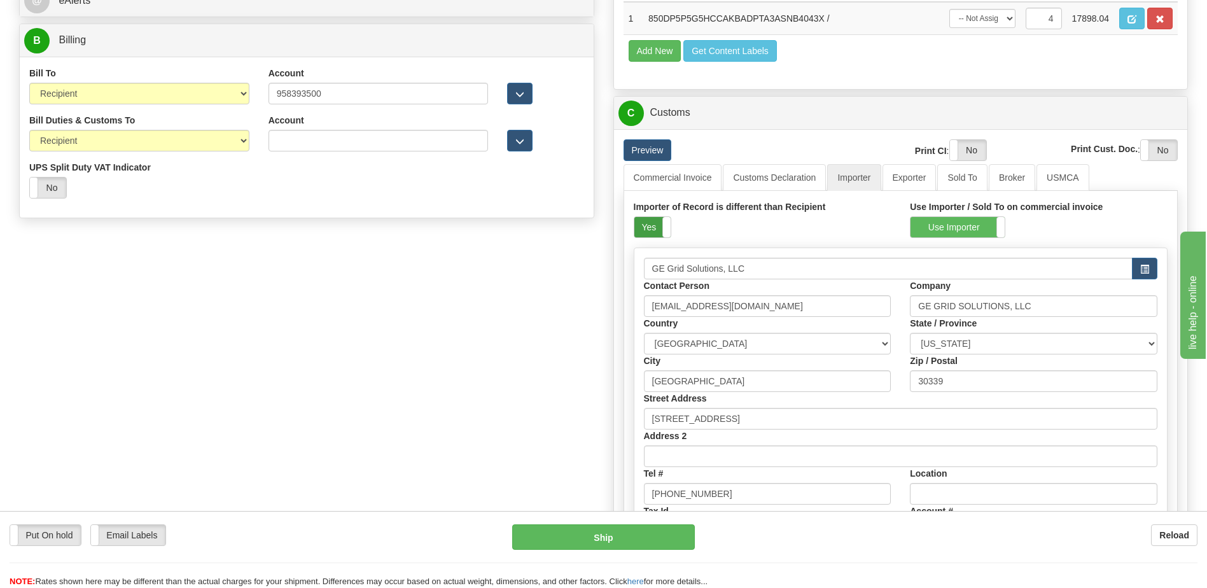
click at [652, 232] on label "Yes" at bounding box center [652, 227] width 36 height 20
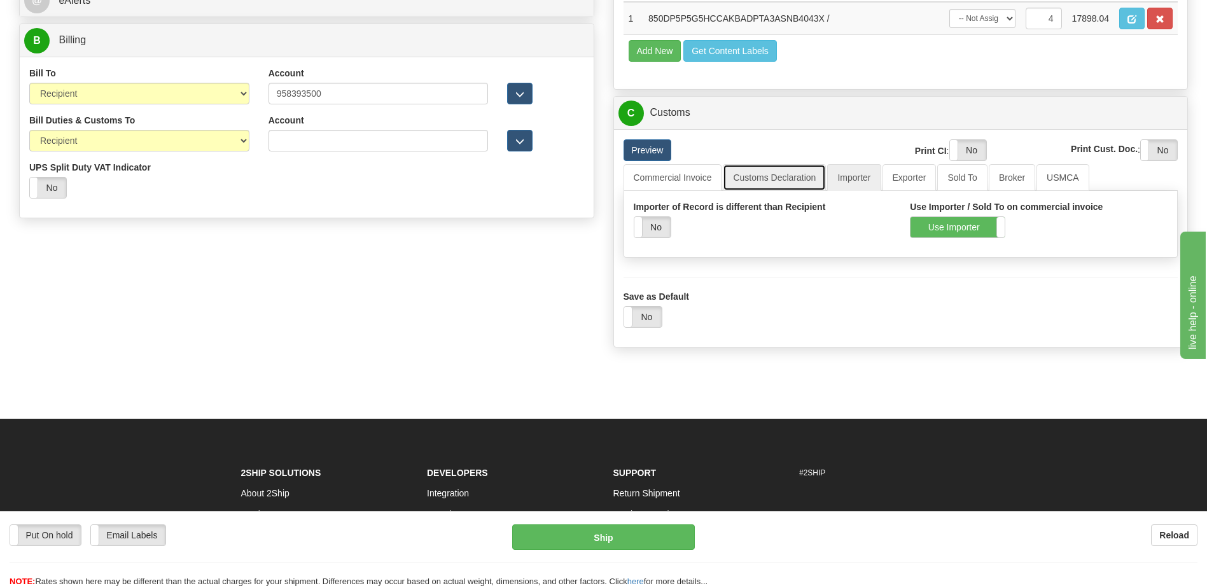
click at [763, 184] on link "Customs Declaration" at bounding box center [774, 177] width 103 height 27
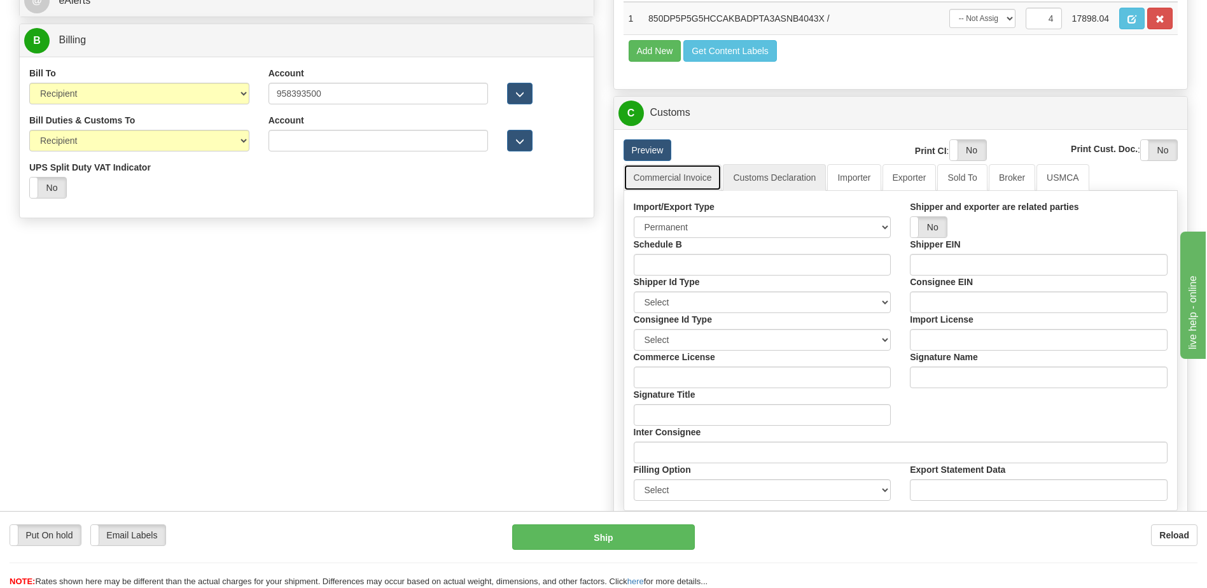
click at [684, 183] on link "Commercial Invoice" at bounding box center [672, 177] width 99 height 27
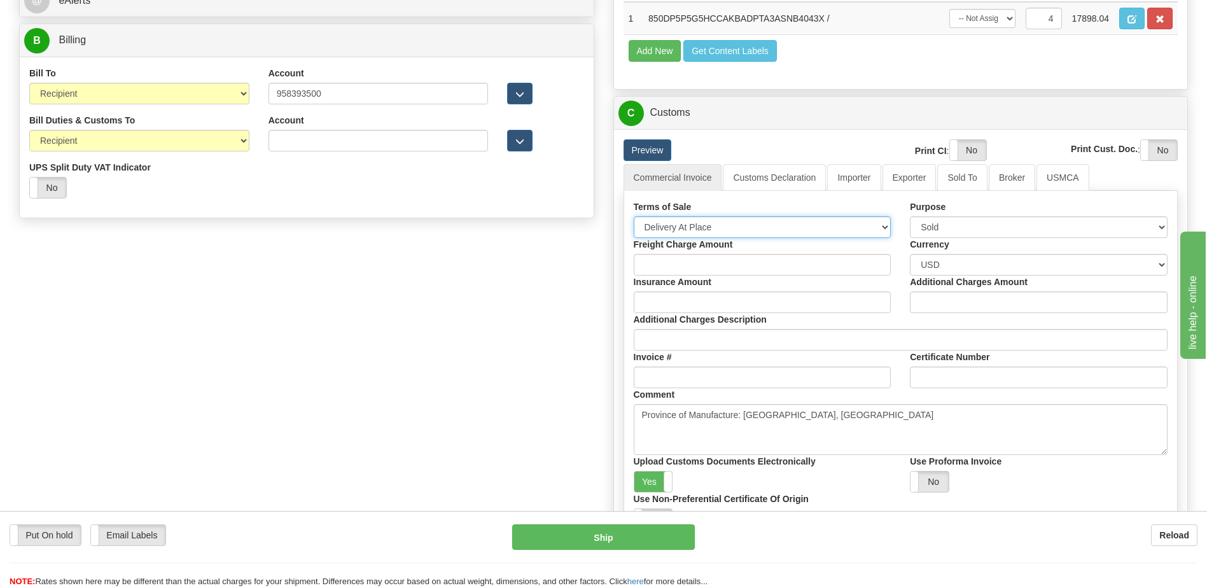
click at [688, 225] on select "Free Carrier Free On Board Ex Works Delivered Duty Unpaid Delivered Duty Paid C…" at bounding box center [763, 227] width 258 height 22
select select "7"
click at [634, 216] on select "Free Carrier Free On Board Ex Works Delivered Duty Unpaid Delivered Duty Paid C…" at bounding box center [763, 227] width 258 height 22
click at [650, 482] on label "Yes" at bounding box center [653, 481] width 38 height 20
click at [950, 151] on label "Yes" at bounding box center [968, 150] width 36 height 20
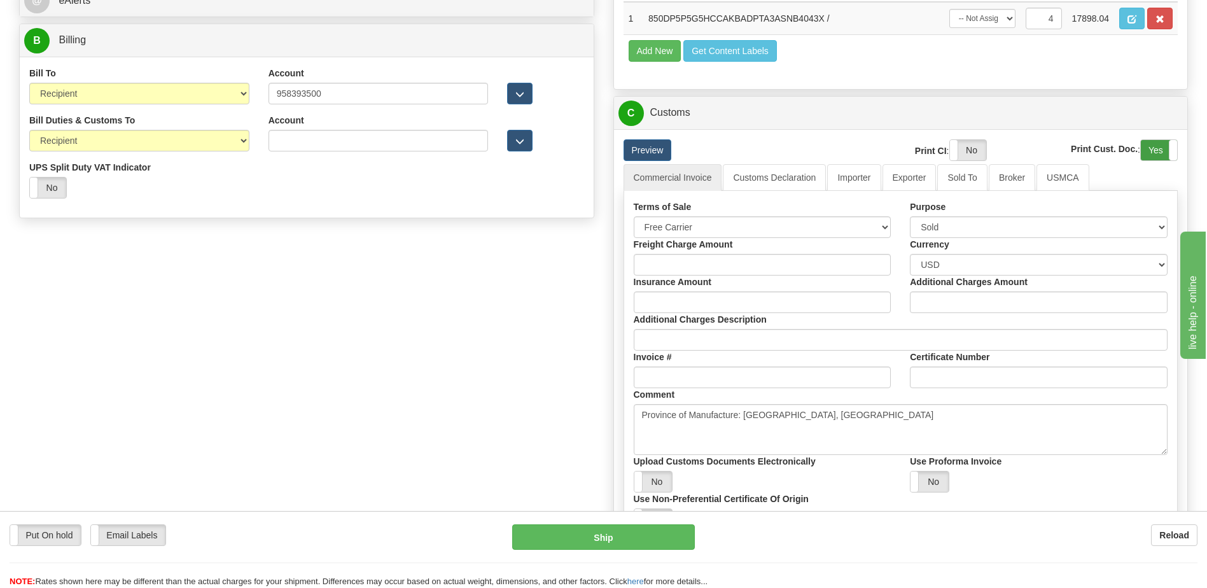
click at [1150, 148] on label "Yes" at bounding box center [1159, 150] width 36 height 20
click at [268, 240] on div "Order # 86707758 S Sender" at bounding box center [604, 69] width 1188 height 1134
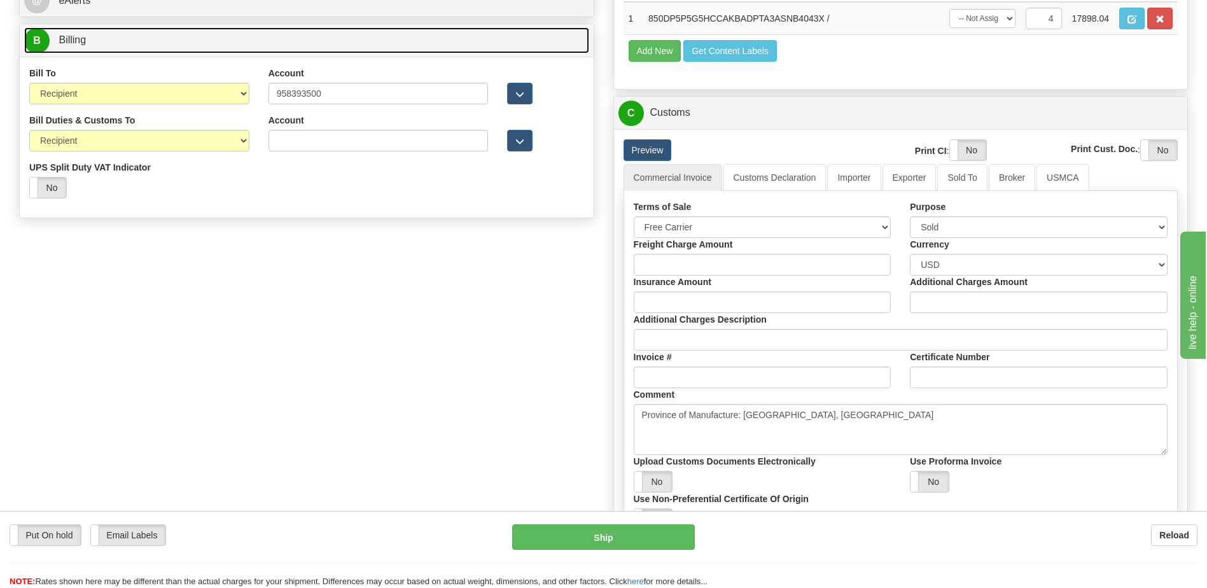
click at [100, 47] on link "B Billing" at bounding box center [306, 40] width 565 height 26
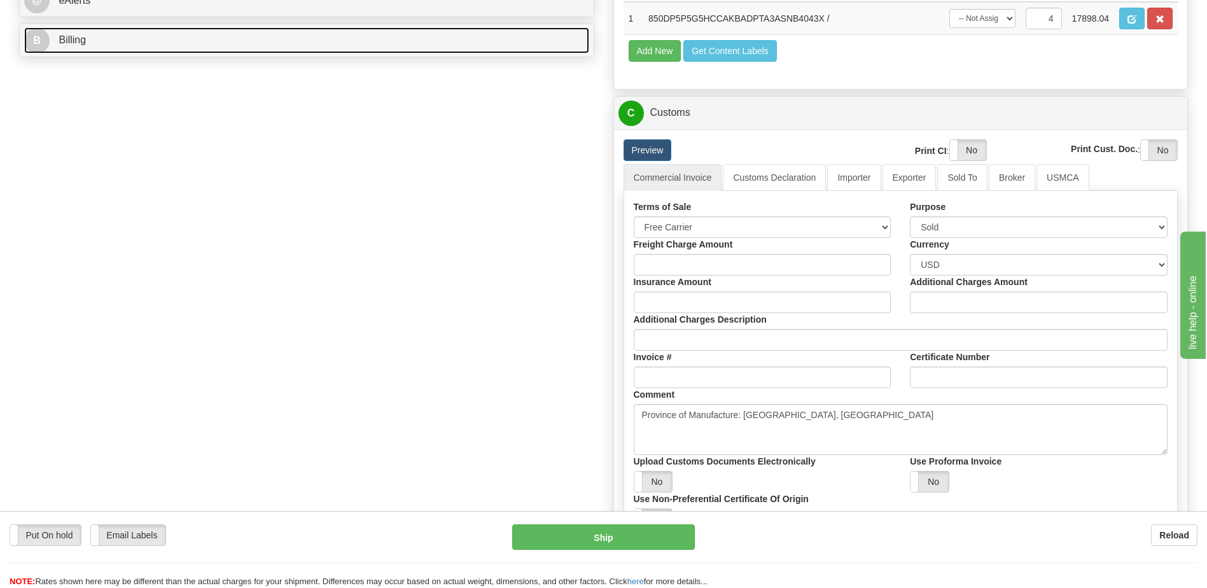
scroll to position [474, 0]
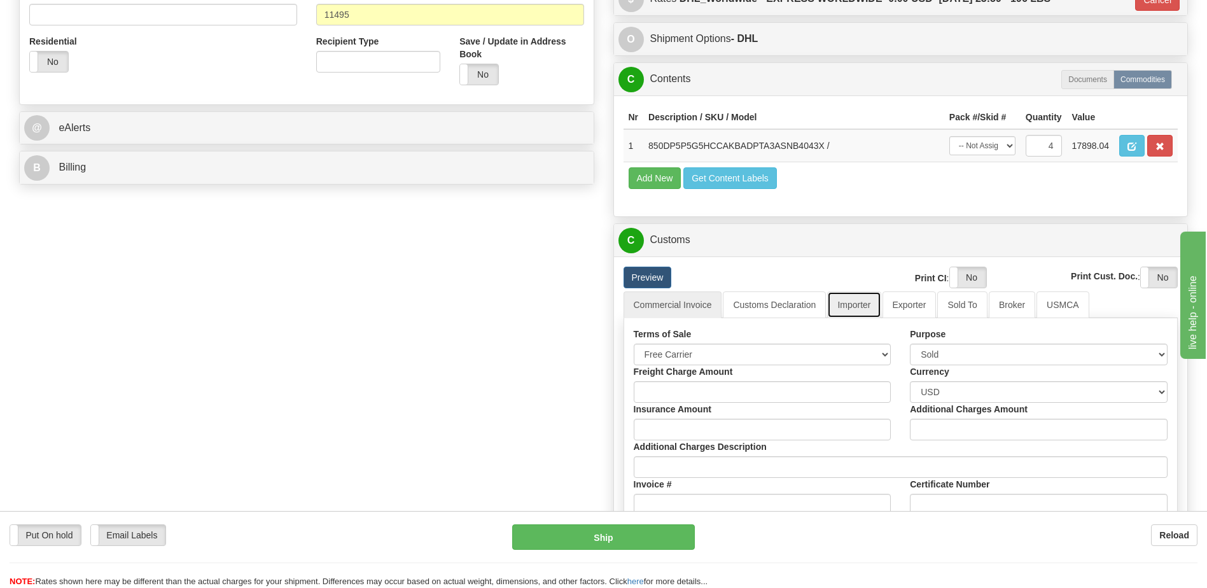
click at [863, 309] on link "Importer" at bounding box center [853, 304] width 53 height 27
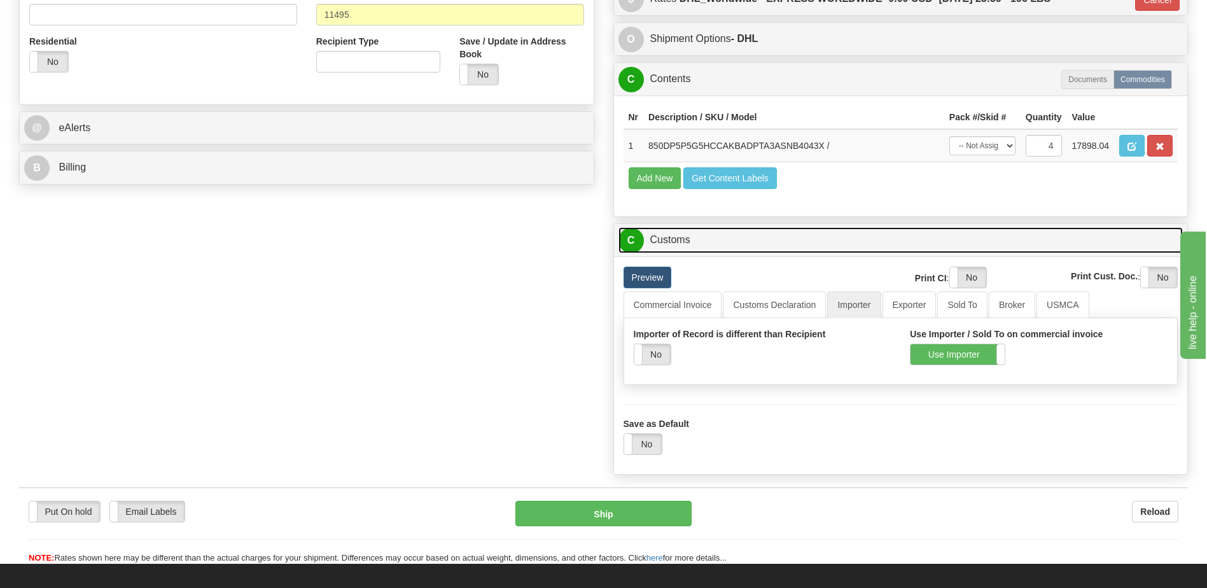
click at [660, 230] on link "C Customs" at bounding box center [900, 240] width 565 height 26
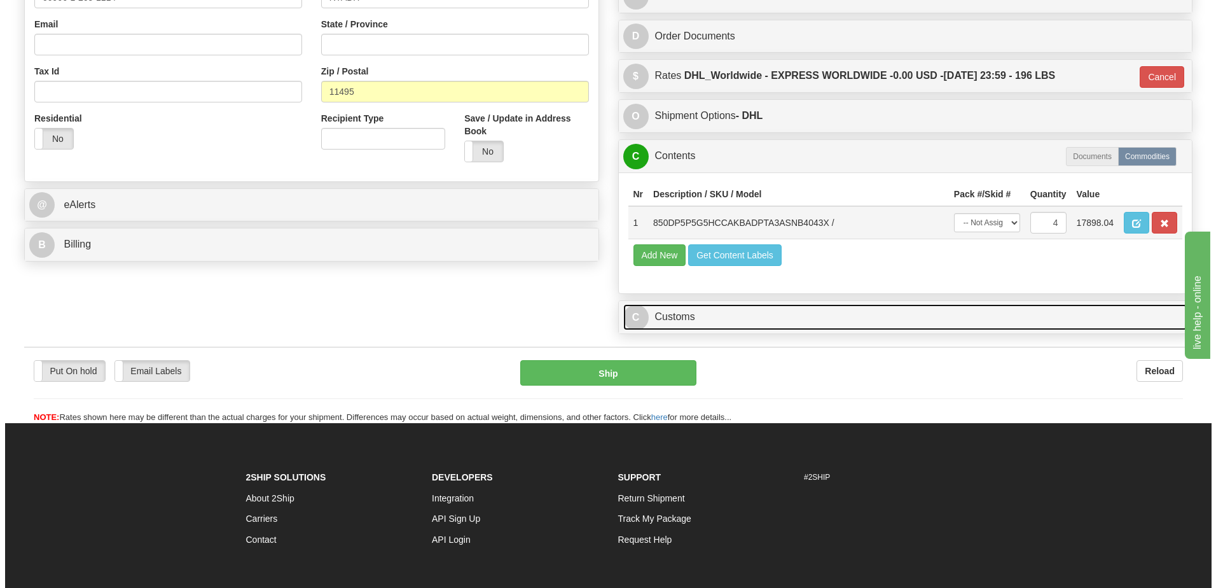
scroll to position [283, 0]
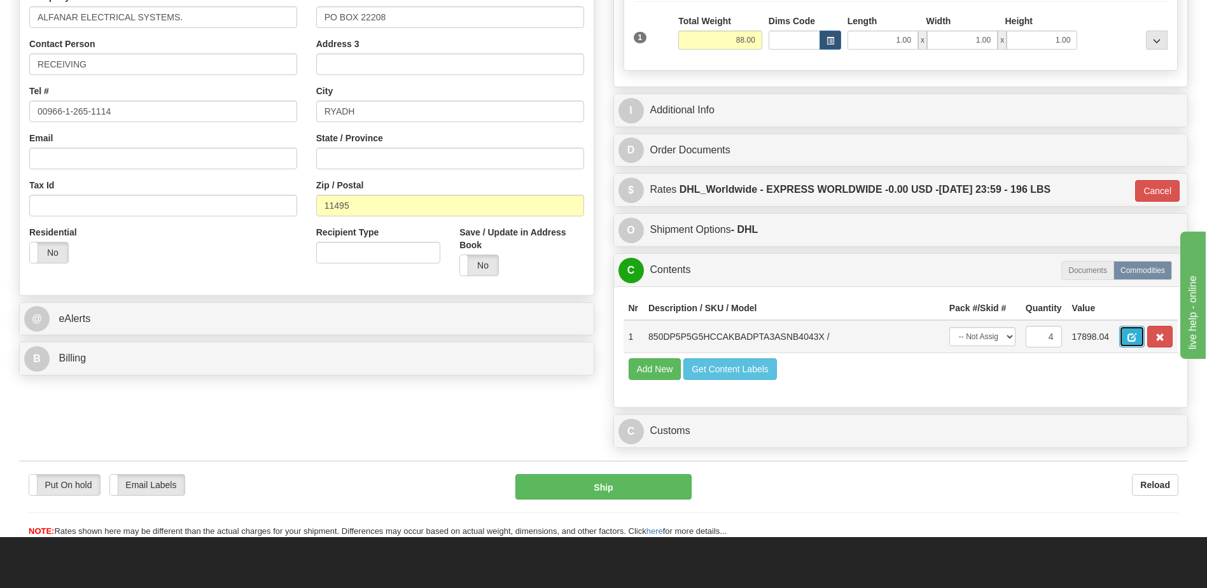
click at [1134, 337] on span "button" at bounding box center [1131, 337] width 9 height 8
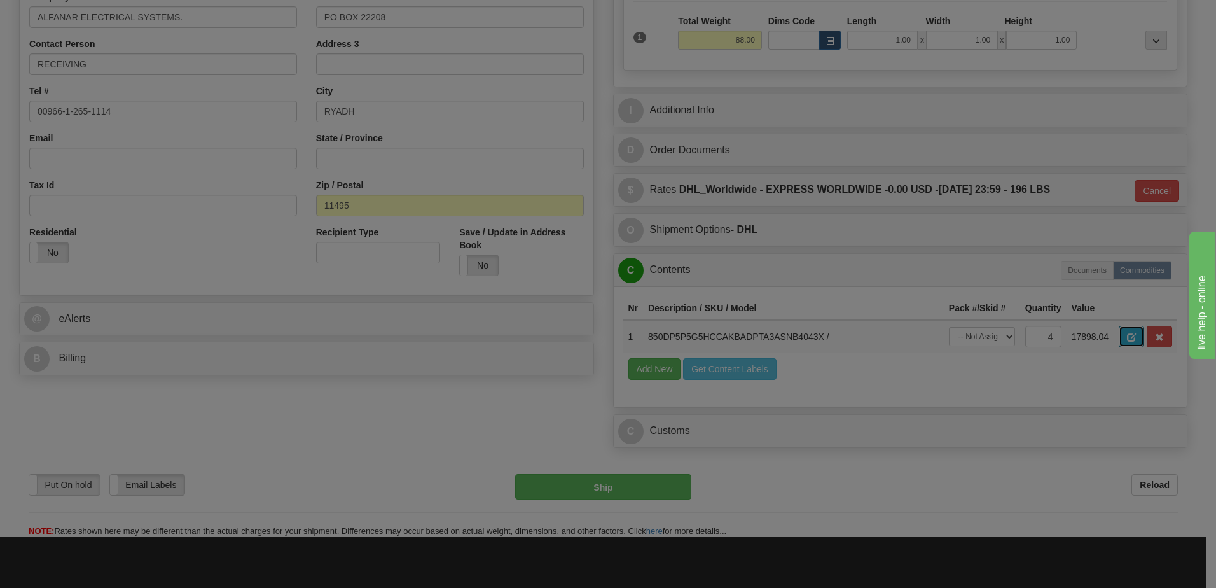
scroll to position [0, 0]
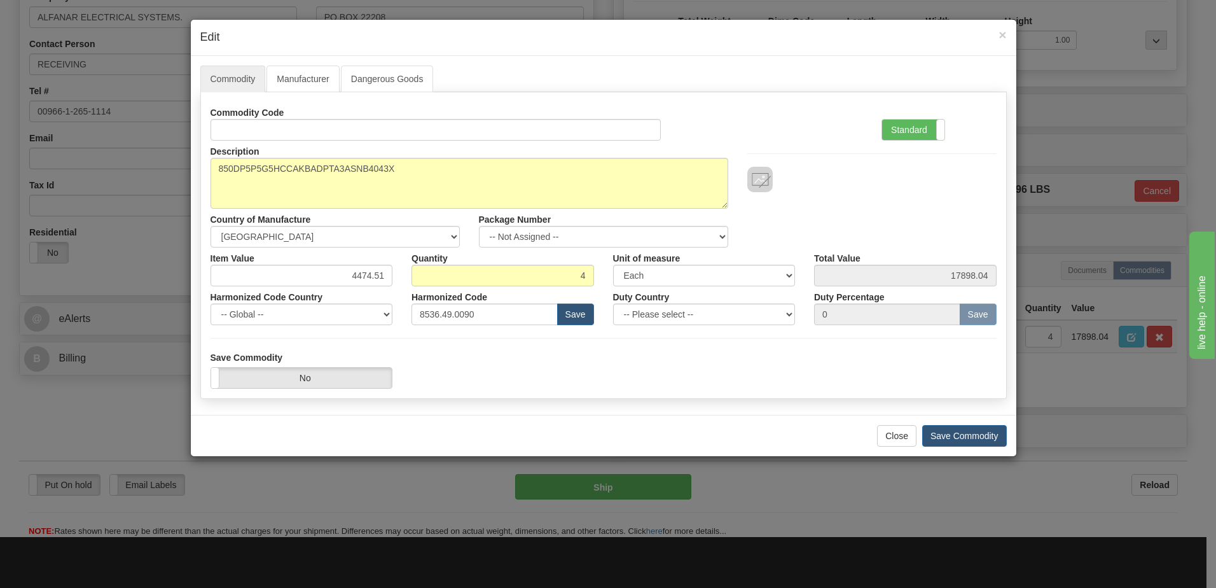
drag, startPoint x: 913, startPoint y: 128, endPoint x: 938, endPoint y: 288, distance: 161.7
click at [913, 128] on label "Standard" at bounding box center [913, 130] width 62 height 20
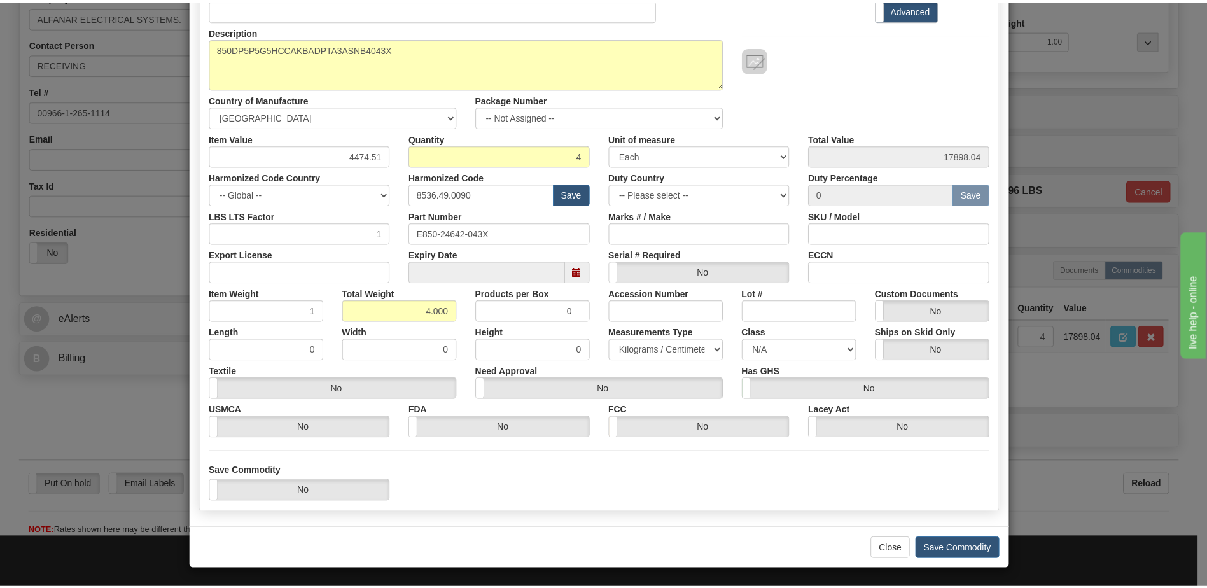
scroll to position [121, 0]
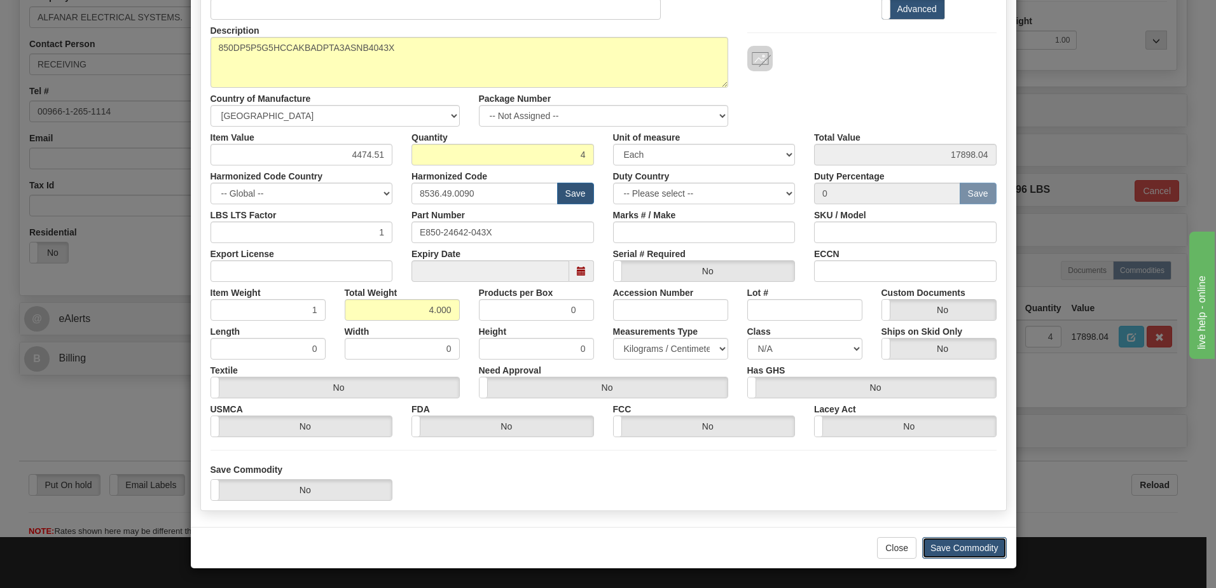
click at [948, 546] on button "Save Commodity" at bounding box center [964, 548] width 85 height 22
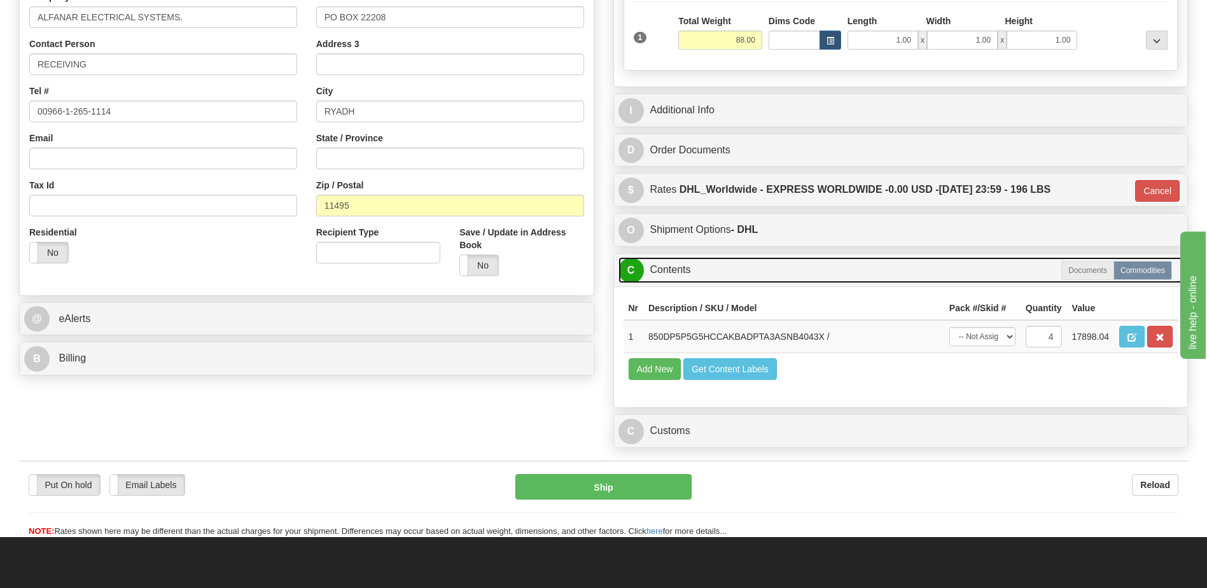
click at [695, 268] on link "C Contents" at bounding box center [900, 270] width 565 height 26
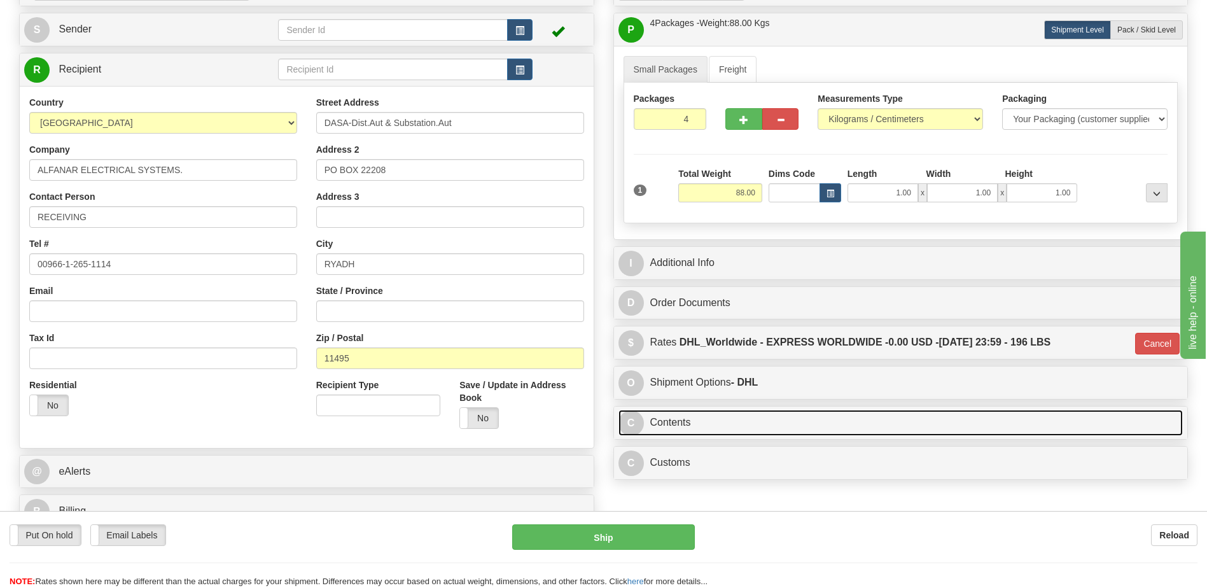
scroll to position [156, 0]
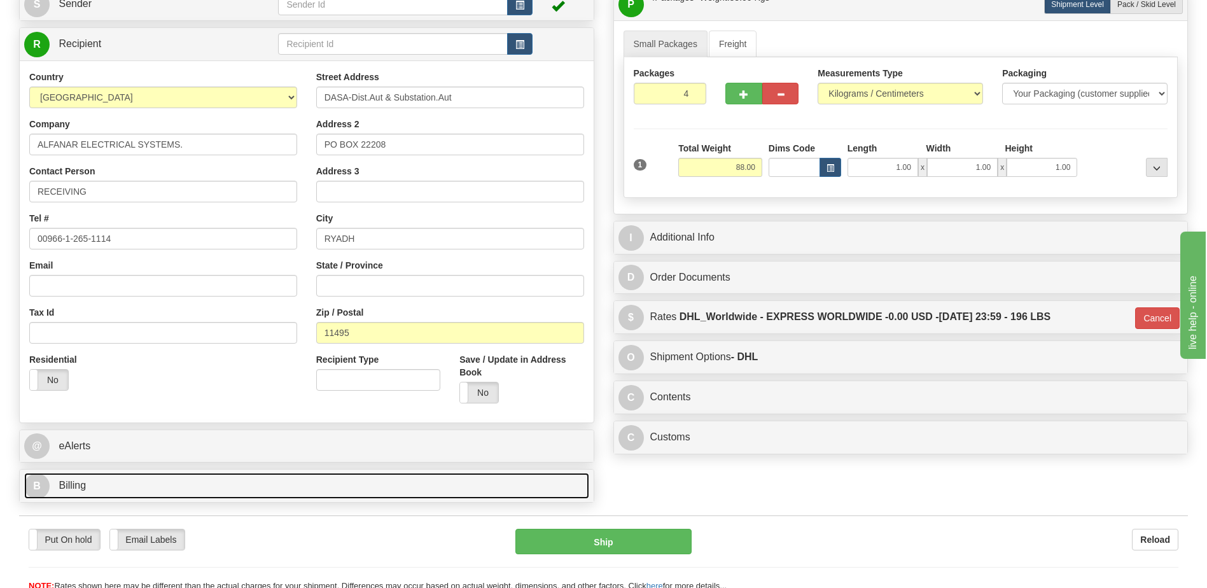
click at [196, 494] on link "B Billing" at bounding box center [306, 486] width 565 height 26
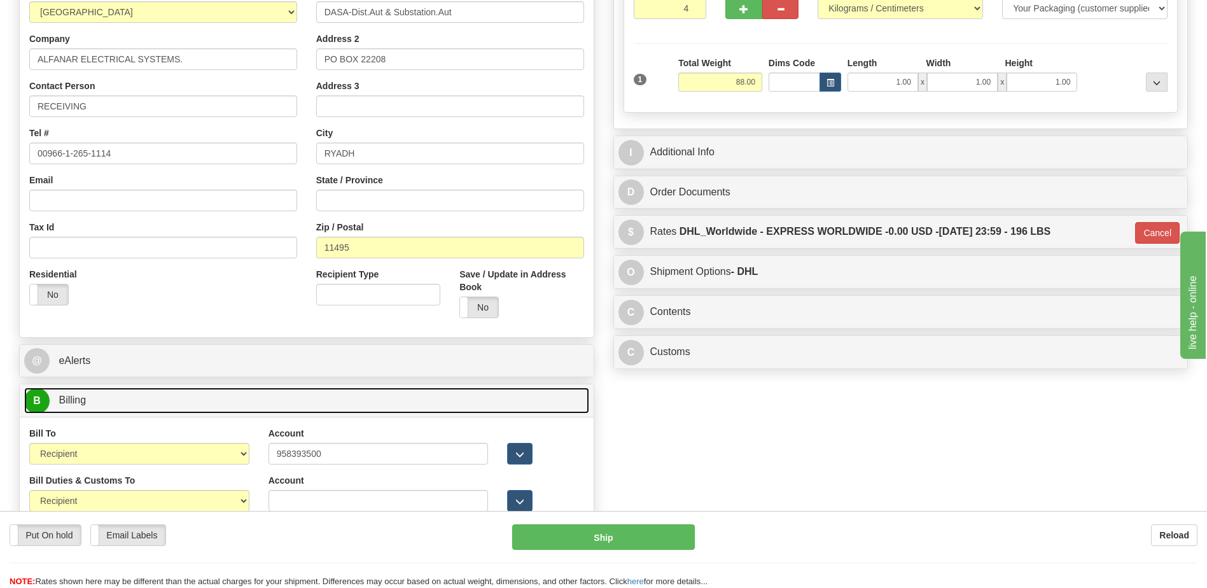
scroll to position [410, 0]
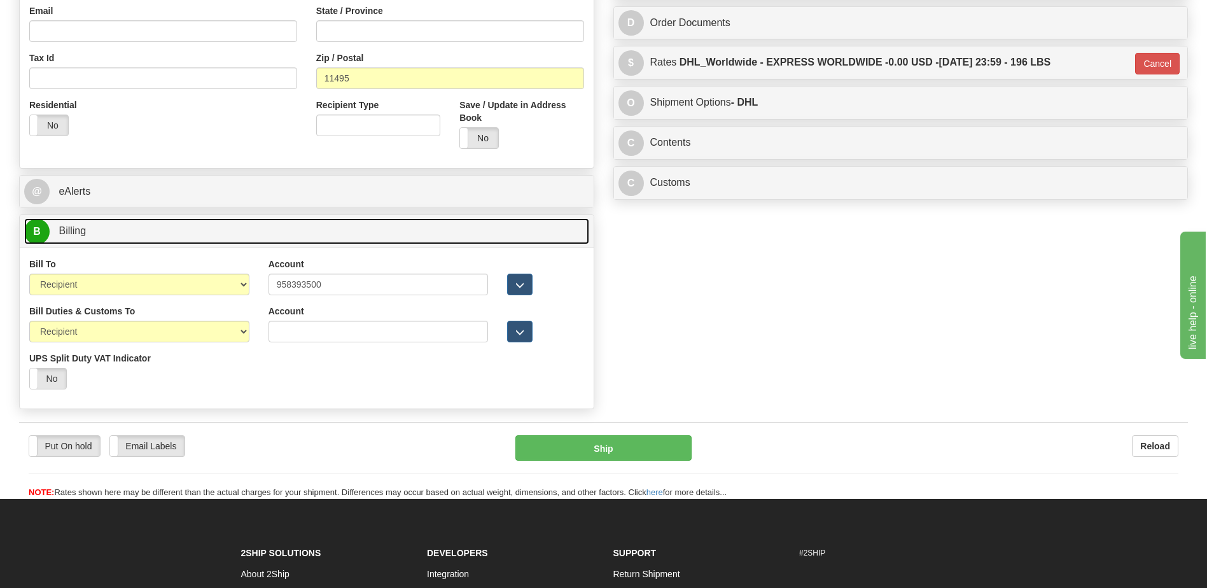
click at [120, 231] on link "B Billing" at bounding box center [306, 231] width 565 height 26
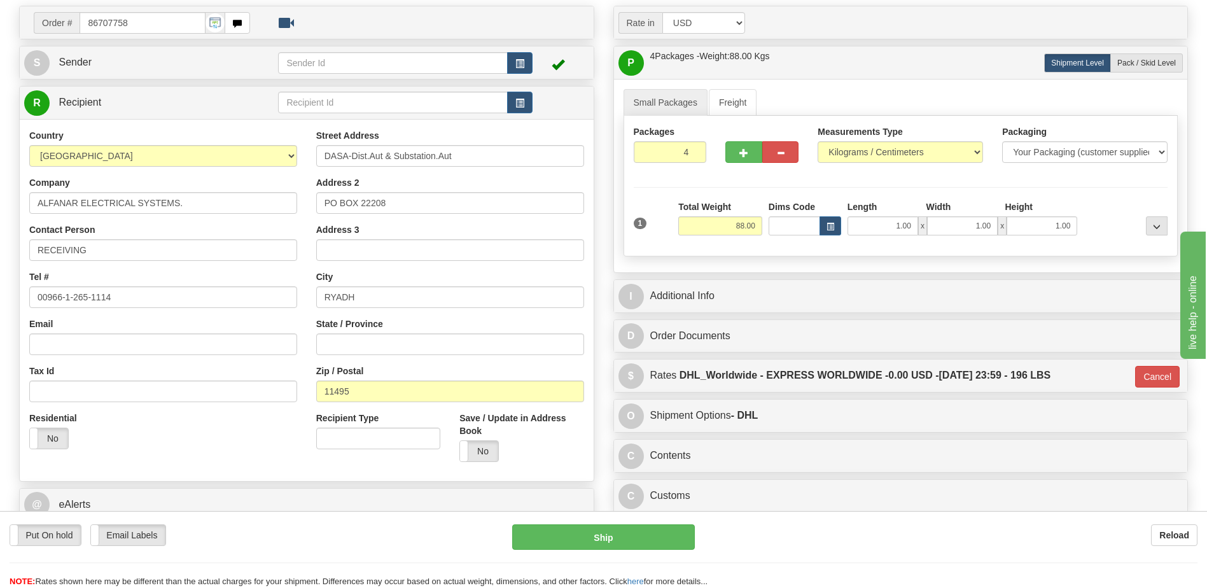
scroll to position [254, 0]
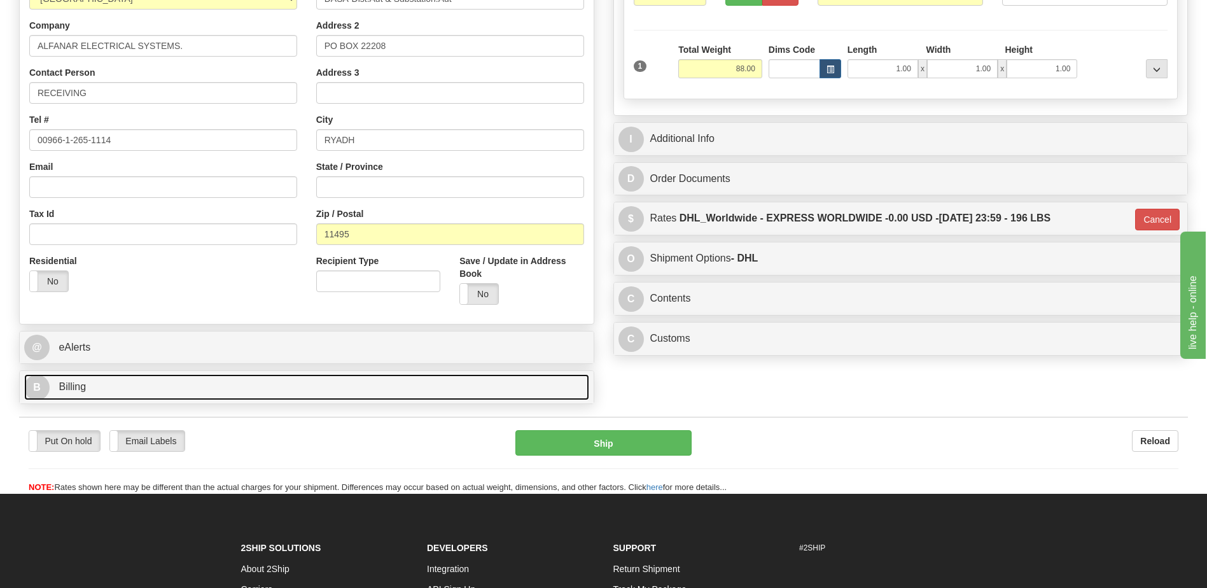
click at [268, 390] on link "B Billing" at bounding box center [306, 387] width 565 height 26
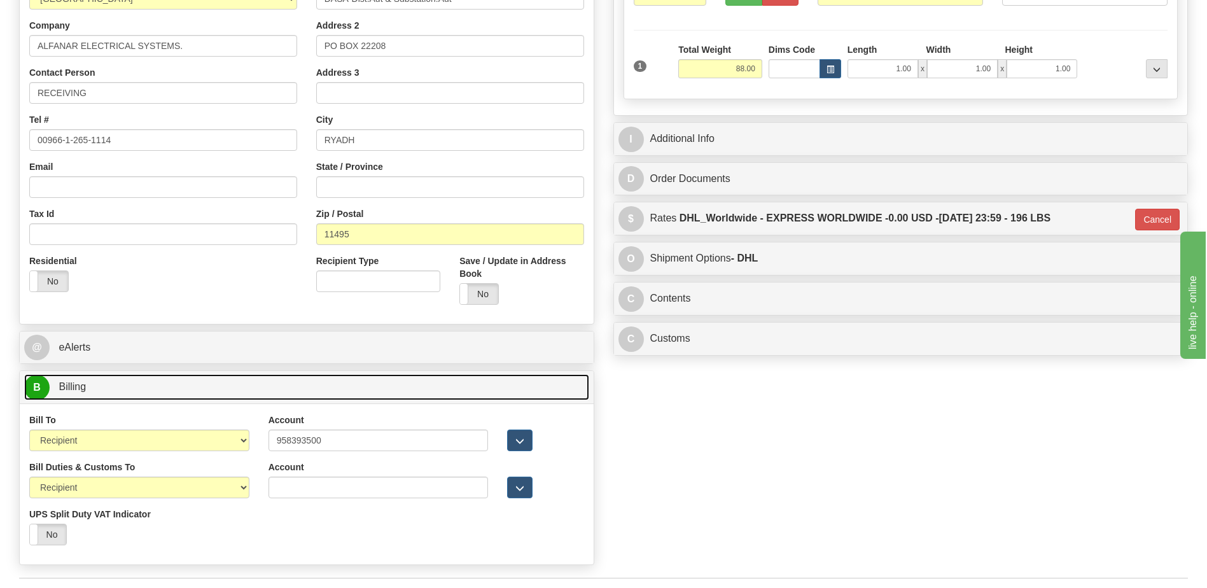
click at [268, 390] on link "B Billing" at bounding box center [306, 387] width 565 height 26
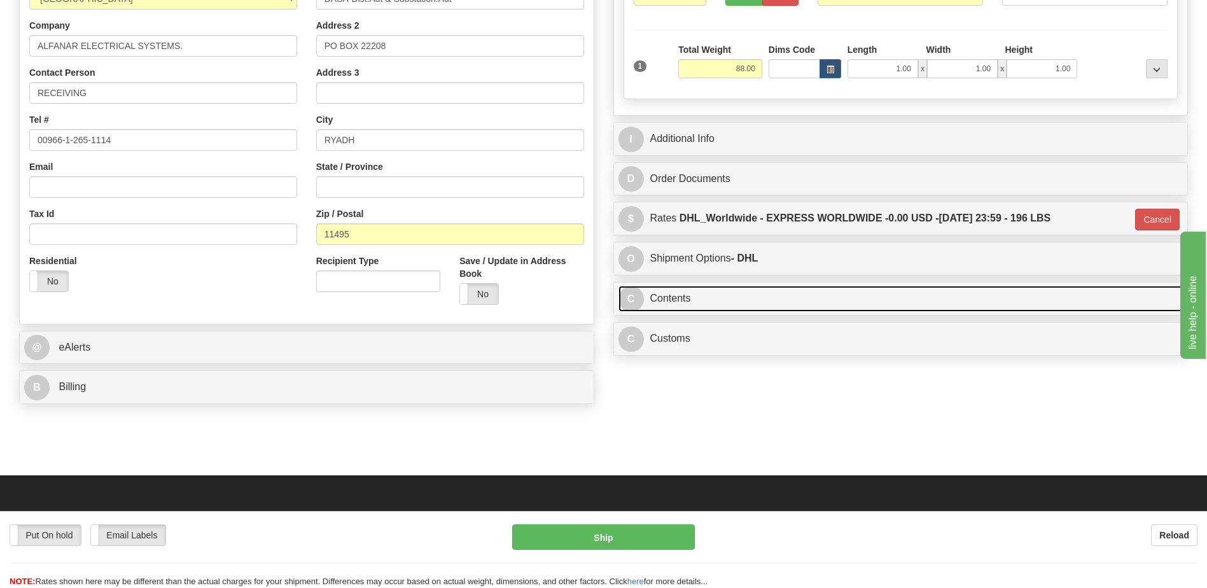
click at [695, 293] on link "C Contents" at bounding box center [900, 299] width 565 height 26
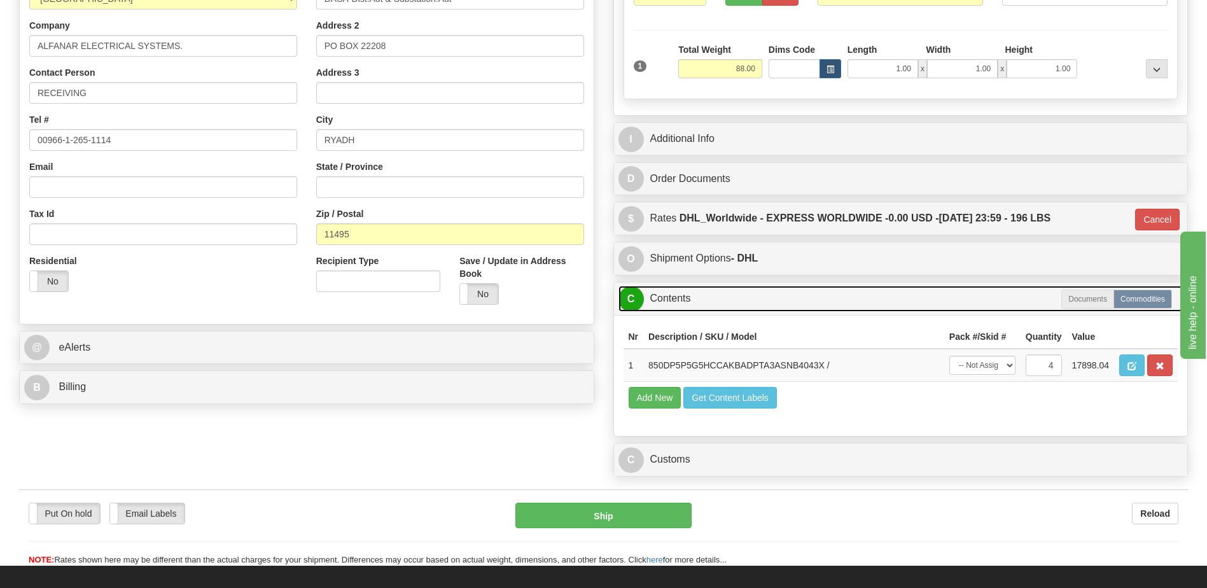
click at [695, 293] on link "C Contents" at bounding box center [900, 299] width 565 height 26
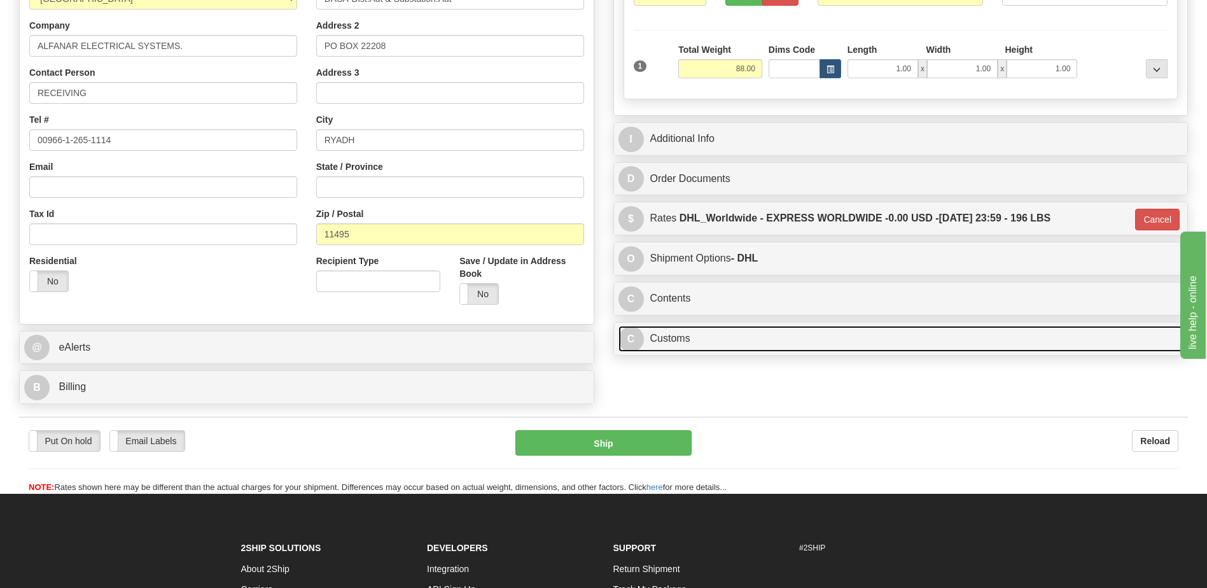
click at [693, 336] on link "C Customs" at bounding box center [900, 339] width 565 height 26
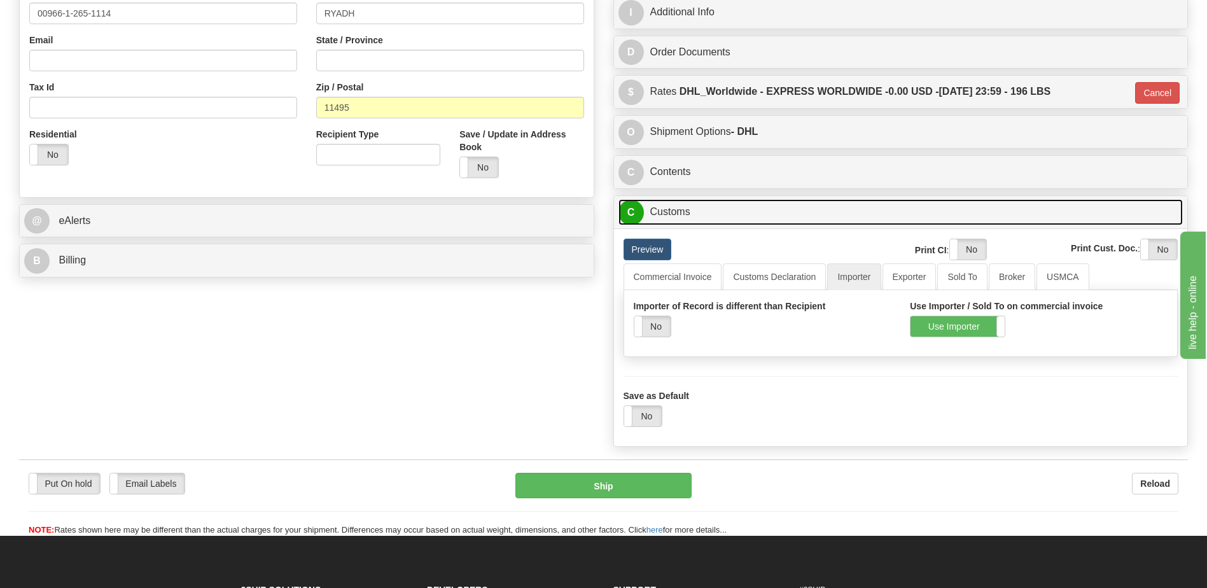
scroll to position [382, 0]
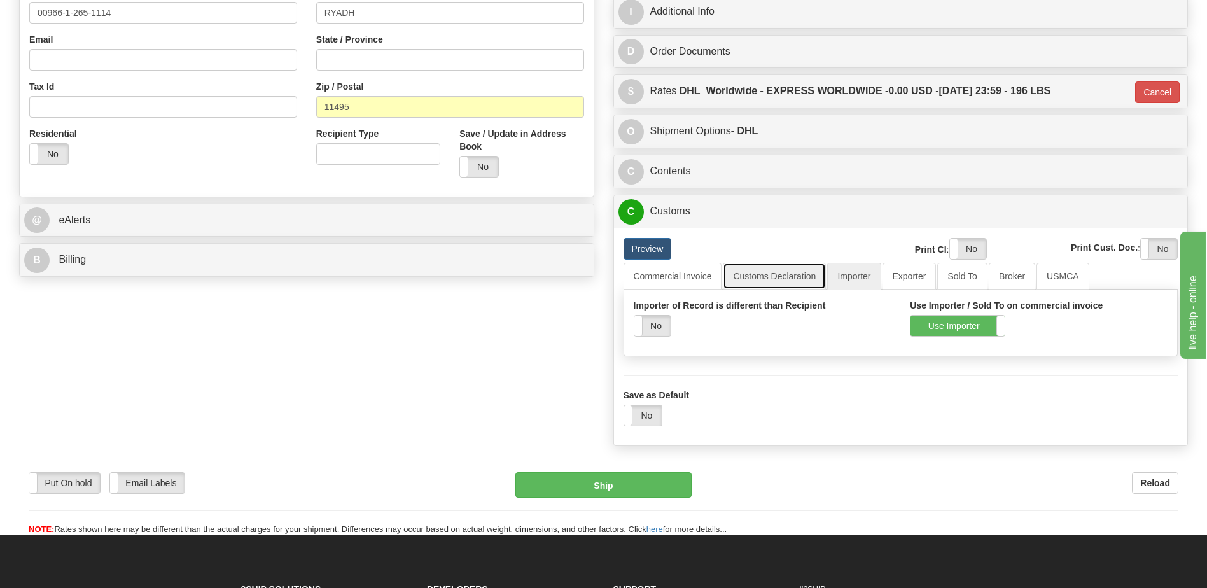
drag, startPoint x: 786, startPoint y: 284, endPoint x: 759, endPoint y: 286, distance: 26.8
click at [786, 284] on link "Customs Declaration" at bounding box center [774, 276] width 103 height 27
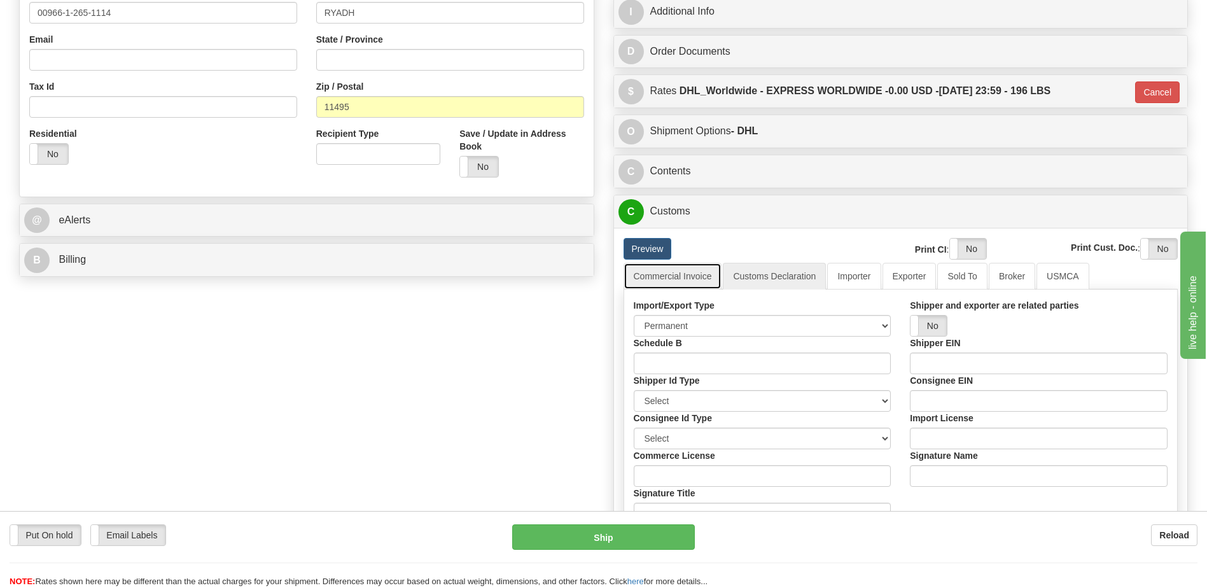
click at [671, 279] on link "Commercial Invoice" at bounding box center [672, 276] width 99 height 27
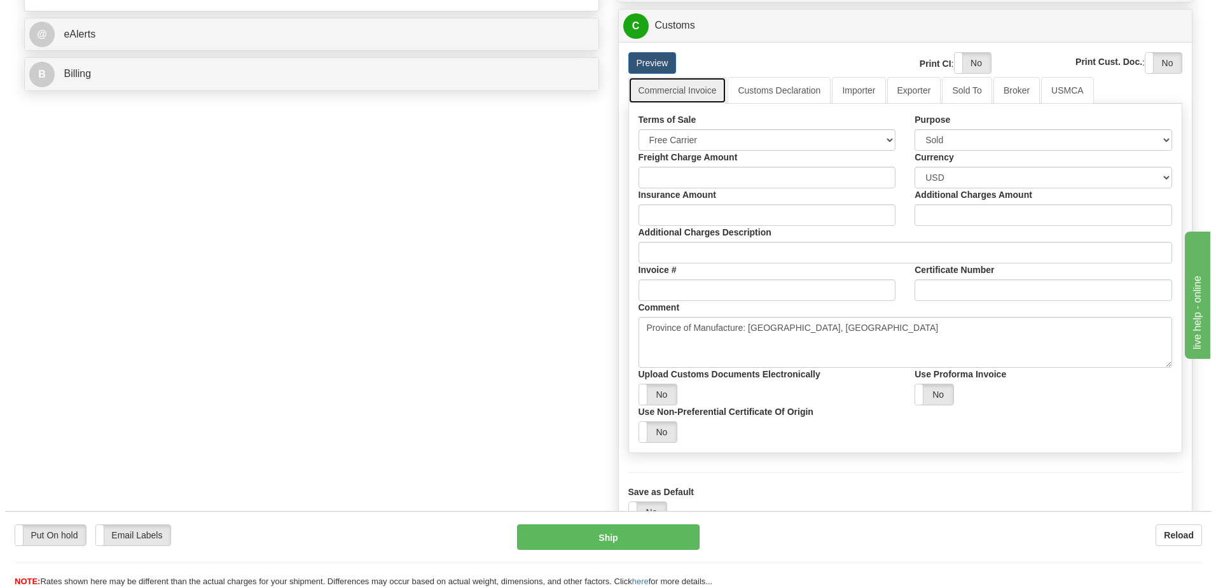
scroll to position [572, 0]
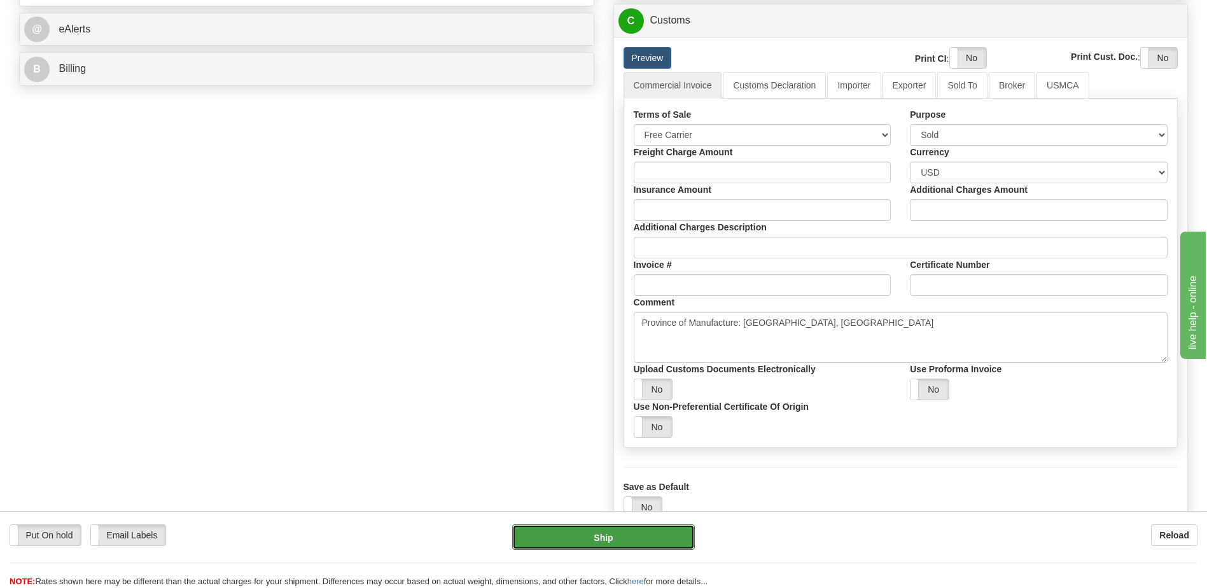
click at [642, 541] on button "Ship" at bounding box center [603, 536] width 182 height 25
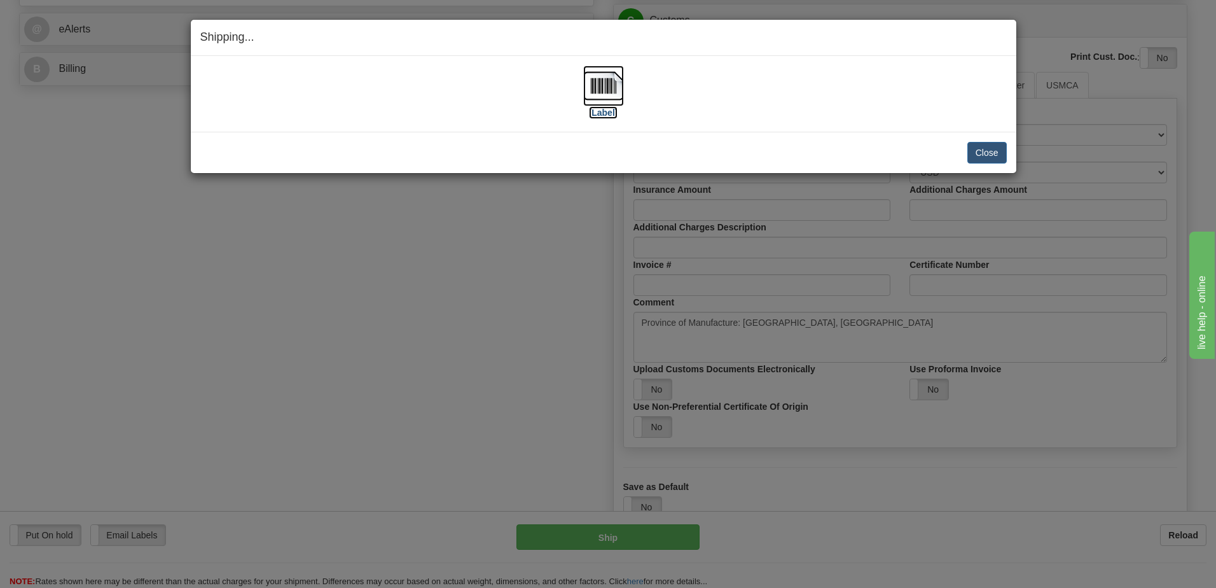
click at [602, 89] on img at bounding box center [603, 86] width 41 height 41
click at [994, 157] on button "Close" at bounding box center [987, 153] width 39 height 22
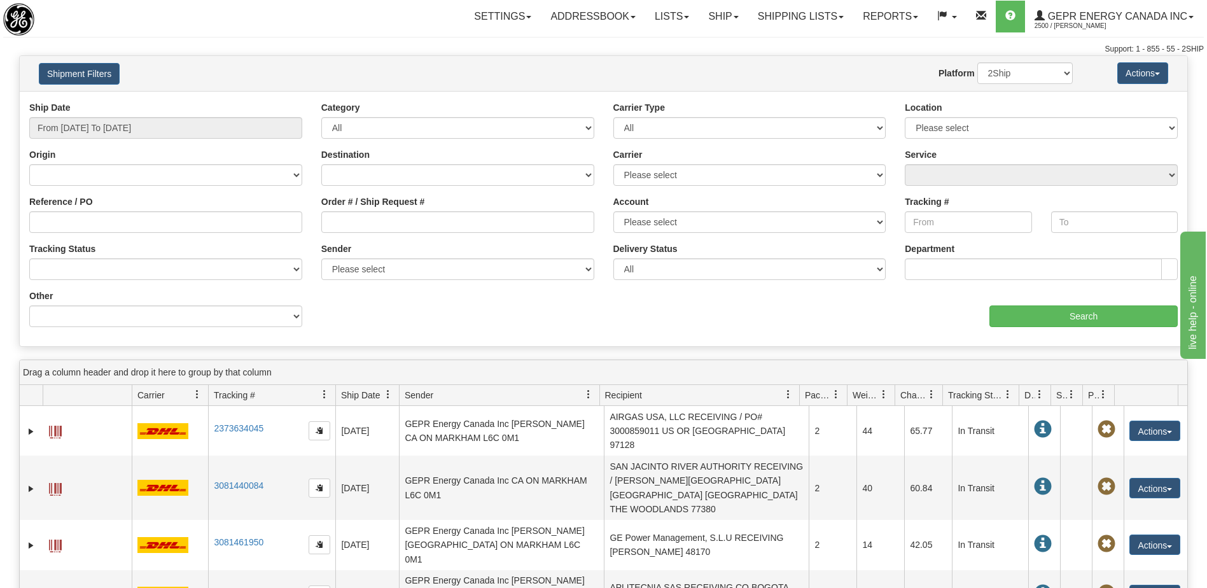
click at [599, 337] on div "Ship Date From 10/07/2025 To 10/08/2025 Category All Inbound Outbound Carrier T…" at bounding box center [603, 218] width 1167 height 255
type input "[DATE]"
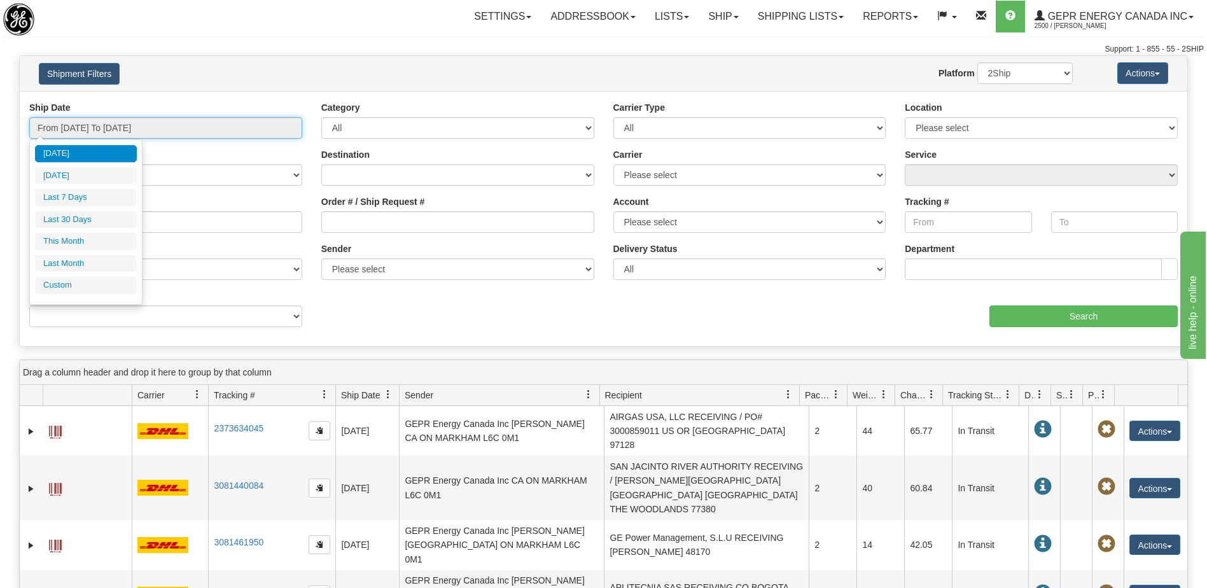
click at [102, 120] on input "From 10/07/2025 To 10/08/2025" at bounding box center [165, 128] width 273 height 22
type input "10/01/2025"
type input "10/31/2025"
type input "09/01/2025"
type input "09/30/2025"
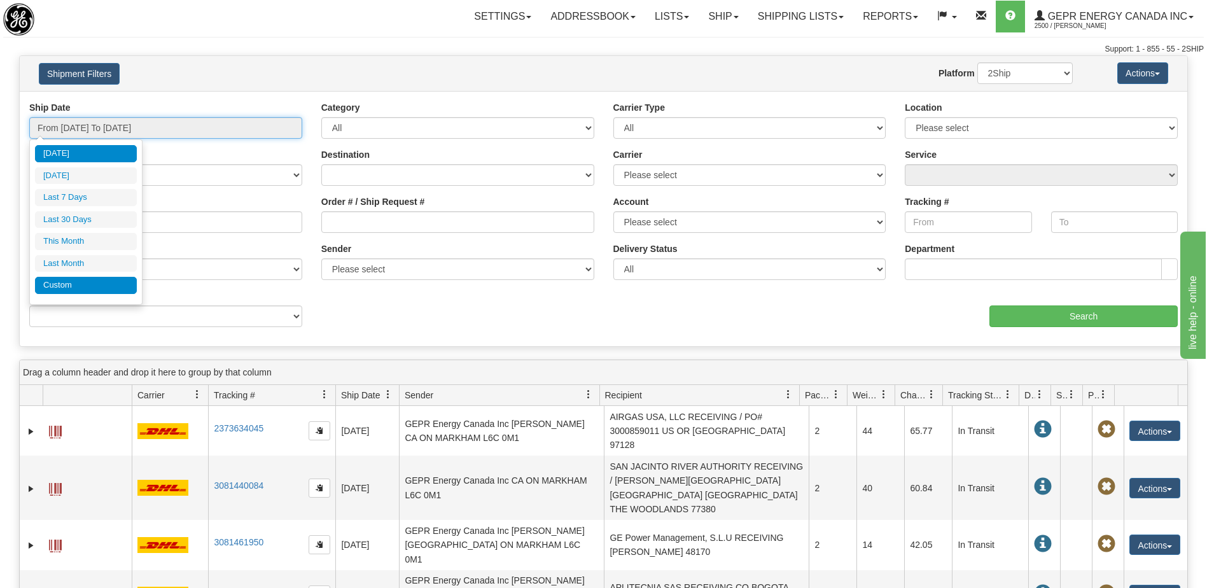
type input "[DATE]"
click at [71, 281] on li "Custom" at bounding box center [86, 285] width 102 height 17
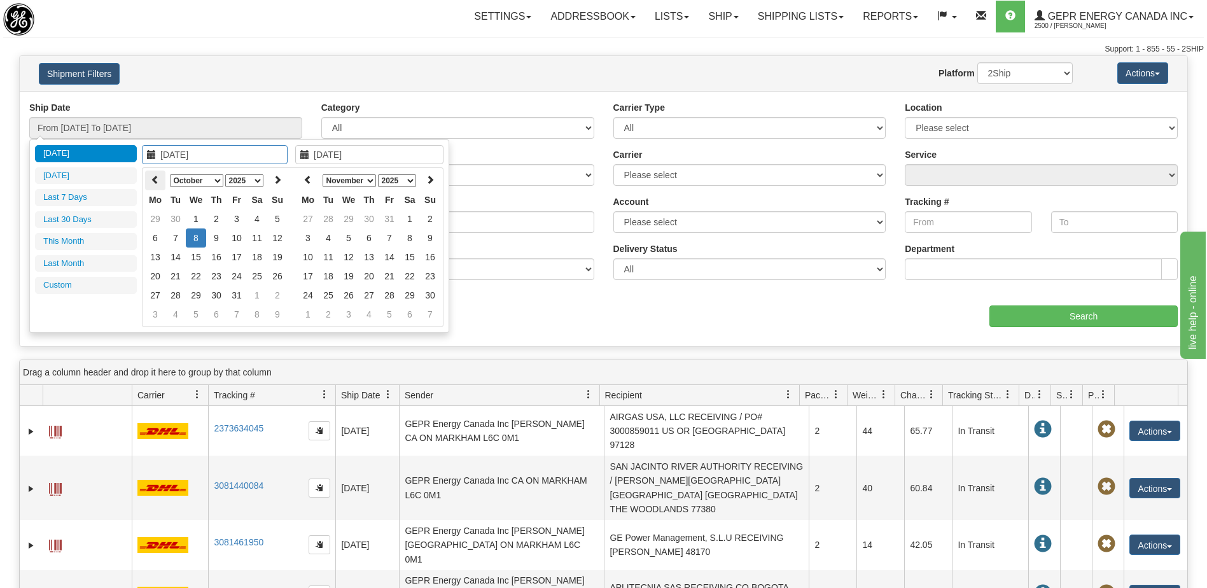
click at [156, 183] on icon at bounding box center [155, 179] width 9 height 9
type input "08/18/2025"
click at [158, 275] on td "18" at bounding box center [155, 276] width 20 height 19
click at [309, 181] on icon at bounding box center [307, 179] width 9 height 9
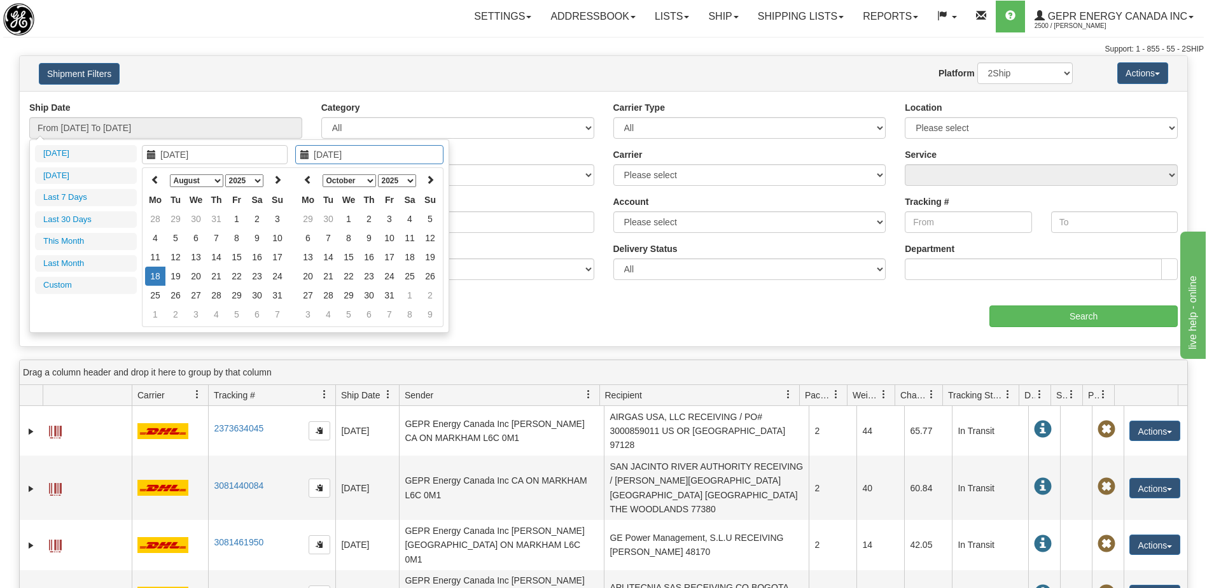
click at [309, 181] on icon at bounding box center [307, 179] width 9 height 9
type input "08/18/2025"
click at [314, 274] on td "18" at bounding box center [308, 276] width 20 height 19
type input "From 08/18/2025 To 08/18/2025"
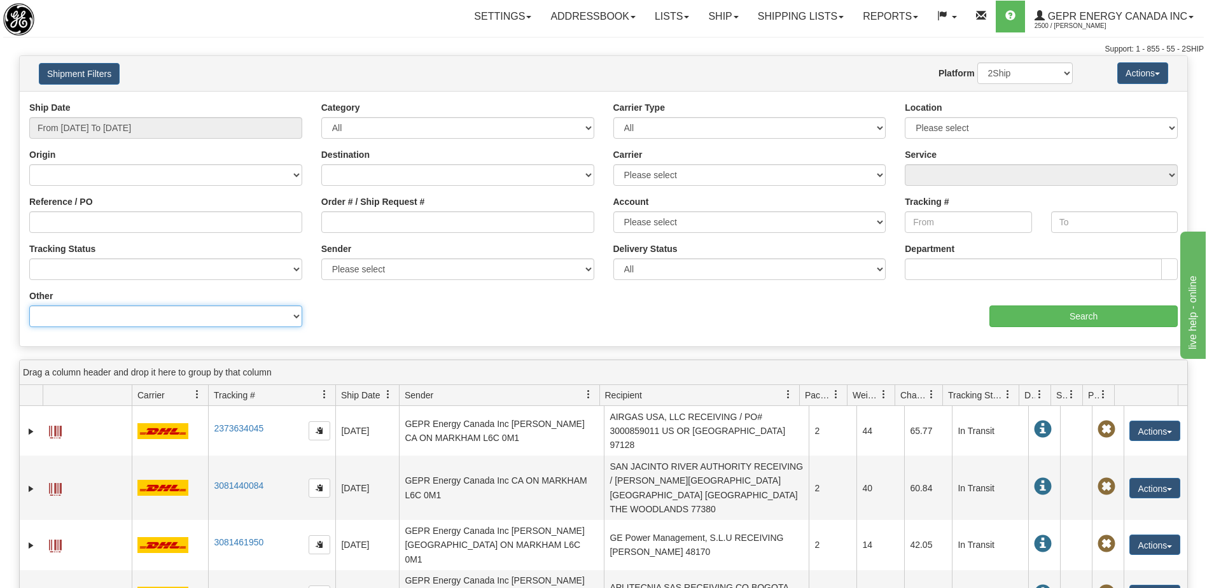
click at [174, 323] on select "Billing Account # Billing Type BOL # (LTL) Commodity Or Documents Consolidation…" at bounding box center [165, 316] width 273 height 22
select select "Recipient_ZIP"
click at [29, 305] on select "Billing Account # Billing Type BOL # (LTL) Commodity Or Documents Consolidation…" at bounding box center [165, 316] width 273 height 22
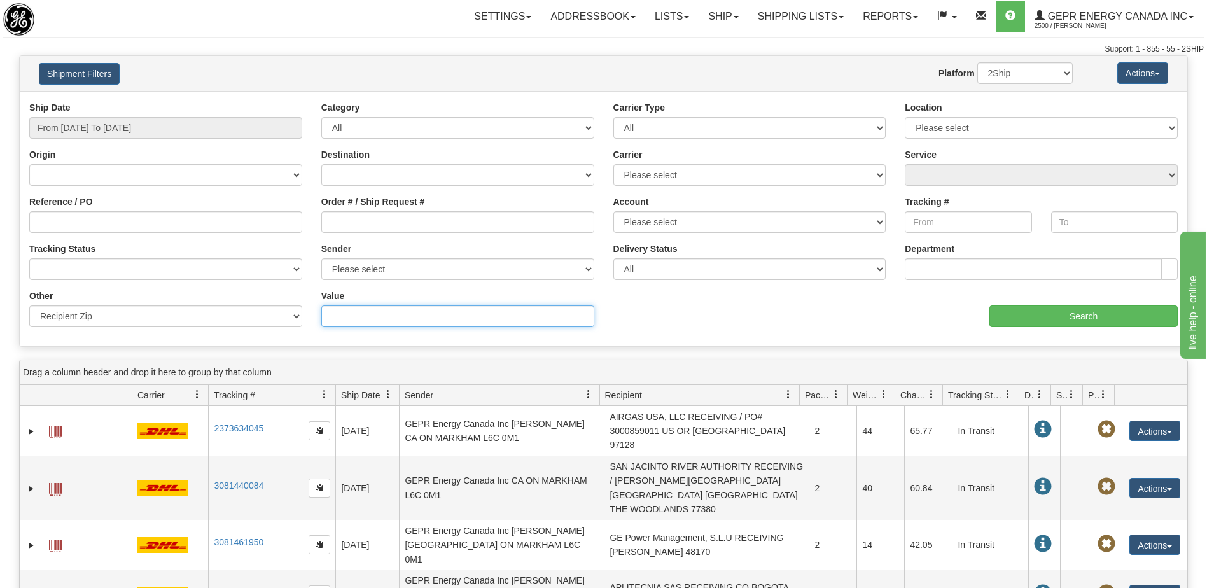
click at [338, 318] on input "Value" at bounding box center [457, 316] width 273 height 22
paste input "H8T 3J9"
type input "H8T 3J9"
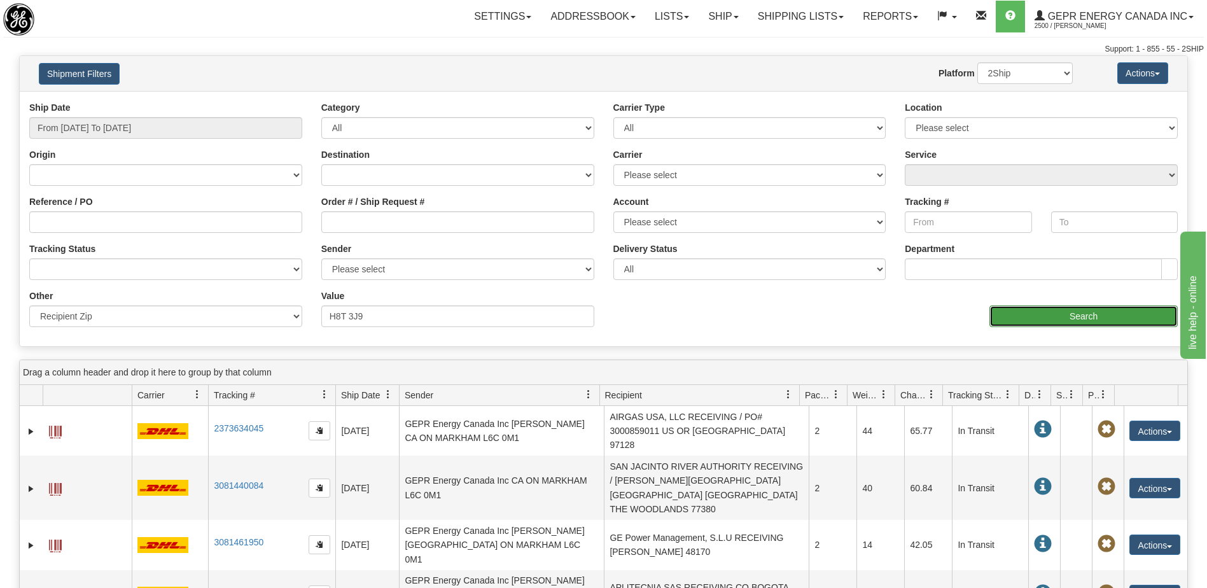
click at [1005, 316] on input "Search" at bounding box center [1083, 316] width 188 height 22
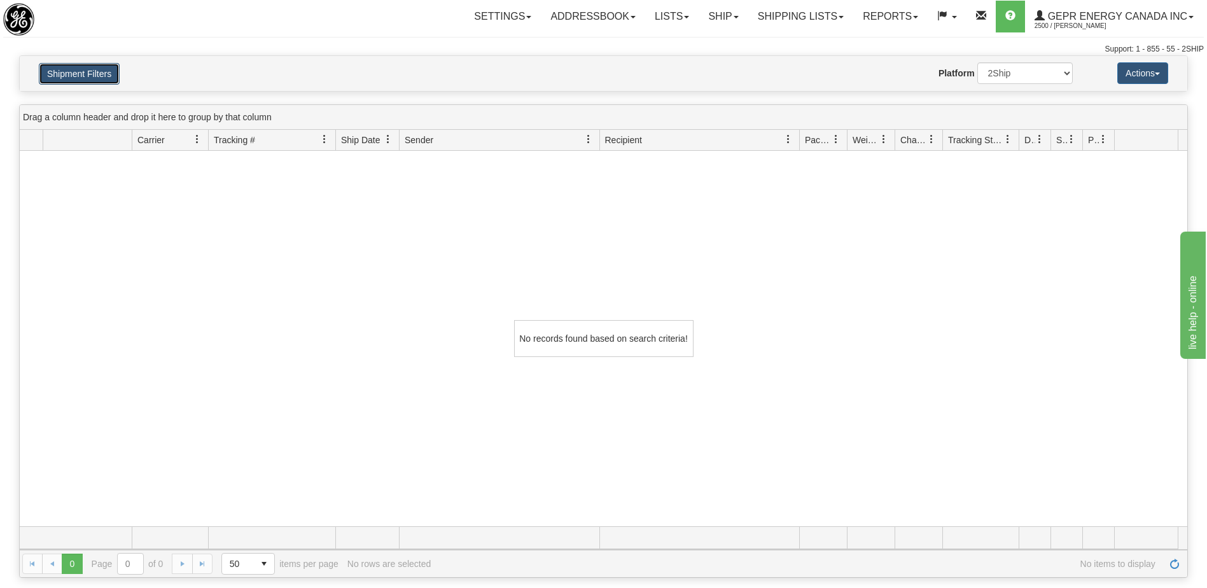
click at [76, 78] on button "Shipment Filters" at bounding box center [79, 74] width 81 height 22
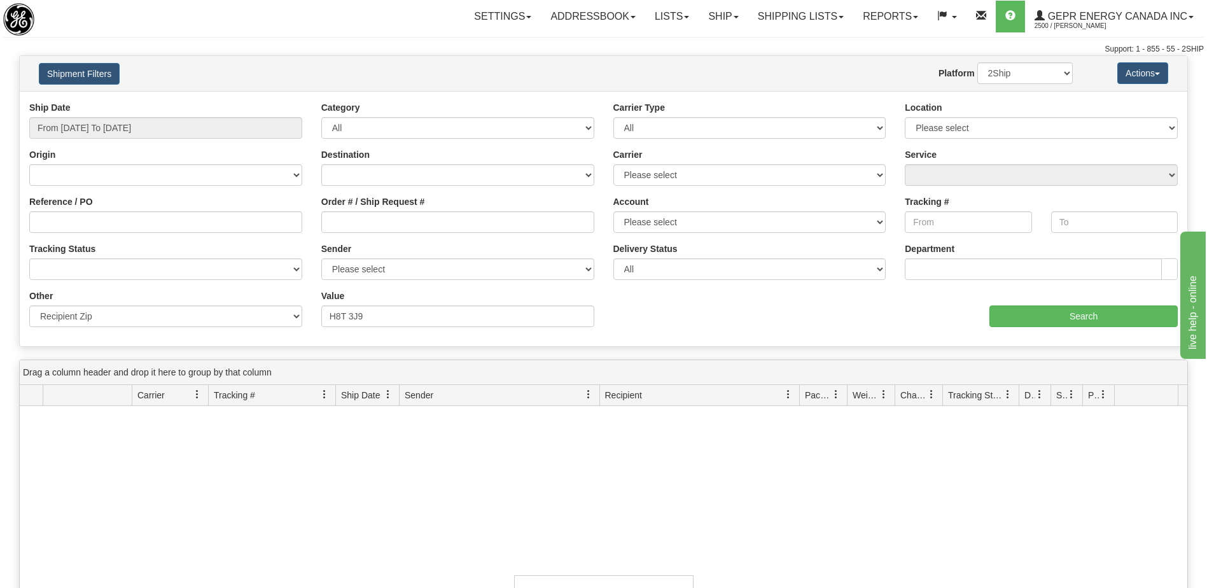
click at [90, 60] on div "Shipment Filters Website Agent Nothing selected Client User Platform 2Ship Impo…" at bounding box center [603, 73] width 1167 height 35
click at [1048, 320] on input "Search" at bounding box center [1083, 316] width 188 height 22
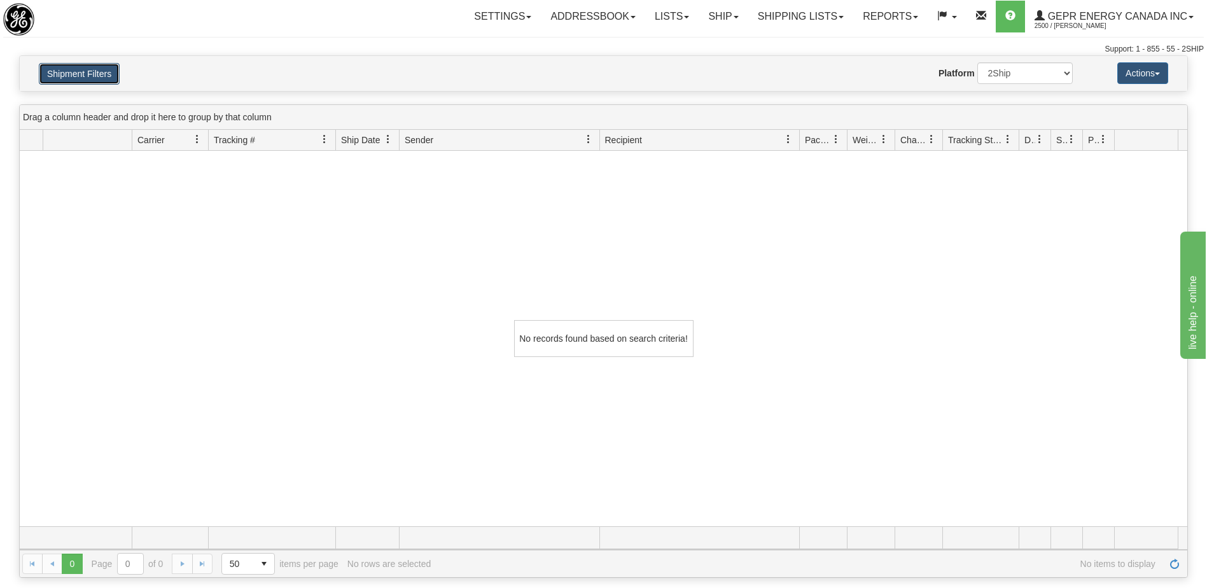
click at [92, 74] on button "Shipment Filters" at bounding box center [79, 74] width 81 height 22
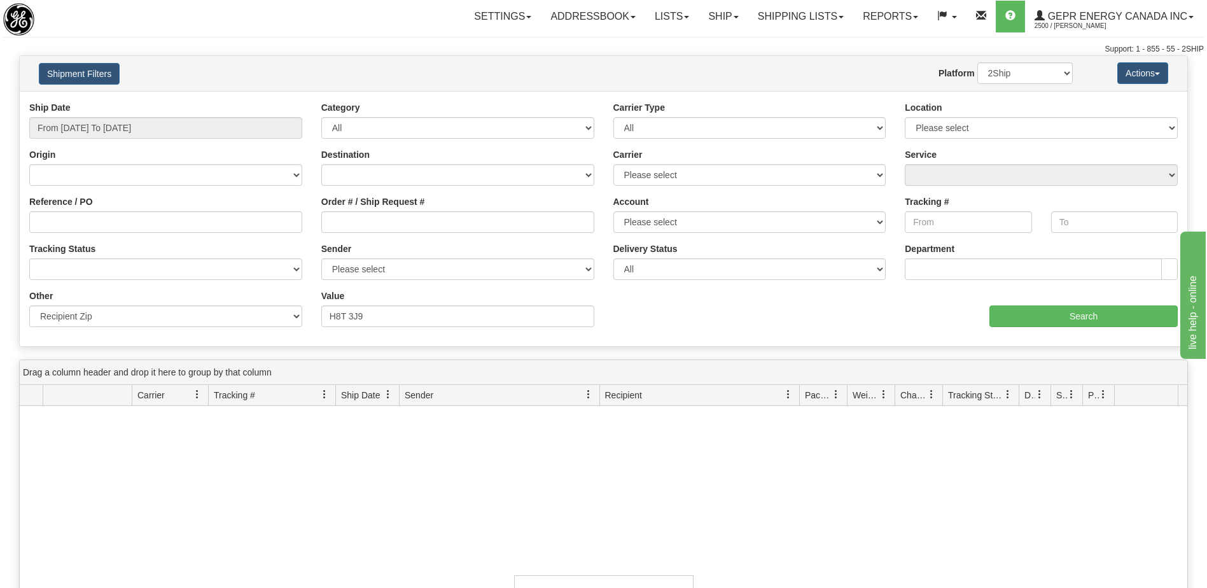
click at [212, 484] on div "No records found based on search criteria!" at bounding box center [603, 593] width 1167 height 375
click at [360, 174] on select "[GEOGRAPHIC_DATA] [GEOGRAPHIC_DATA] [GEOGRAPHIC_DATA] [US_STATE] [GEOGRAPHIC_DA…" at bounding box center [457, 175] width 273 height 22
select select "CA"
click at [321, 164] on select "[GEOGRAPHIC_DATA] [GEOGRAPHIC_DATA] [GEOGRAPHIC_DATA] [US_STATE] [GEOGRAPHIC_DA…" at bounding box center [457, 175] width 273 height 22
click at [412, 316] on input "H8T 3J9" at bounding box center [457, 316] width 273 height 22
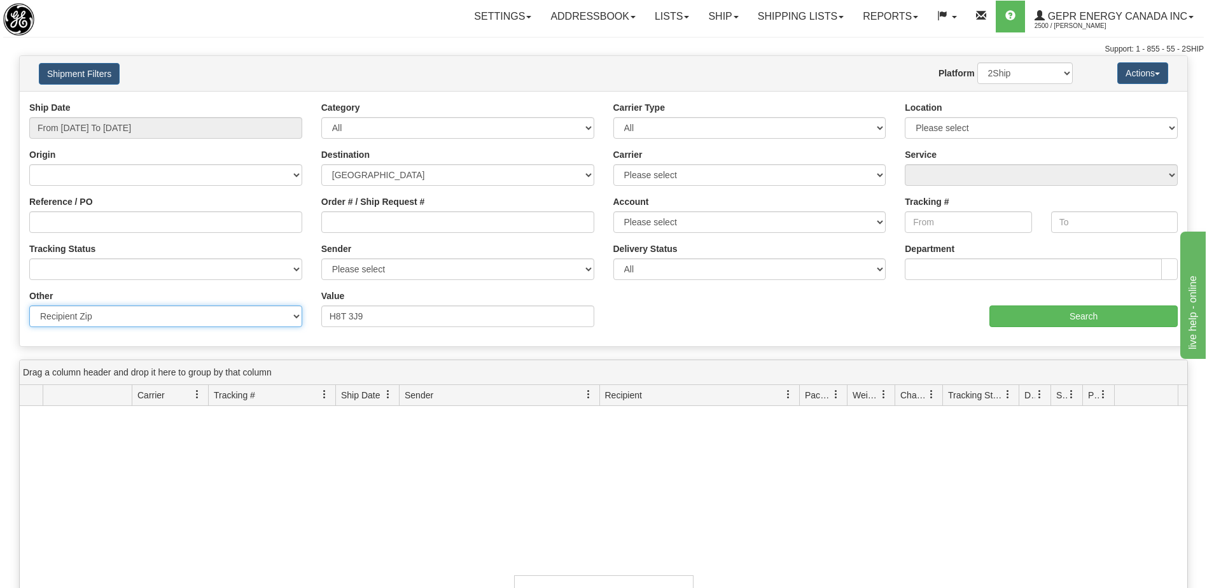
drag, startPoint x: 114, startPoint y: 309, endPoint x: -3, endPoint y: 302, distance: 116.6
click at [0, 302] on html "Upgrade Account Cancel Toggle navigation Settings New Senders" at bounding box center [603, 294] width 1207 height 588
drag, startPoint x: 578, startPoint y: 534, endPoint x: 585, endPoint y: 525, distance: 10.8
click at [580, 531] on div "No records found based on search criteria!" at bounding box center [603, 593] width 1167 height 375
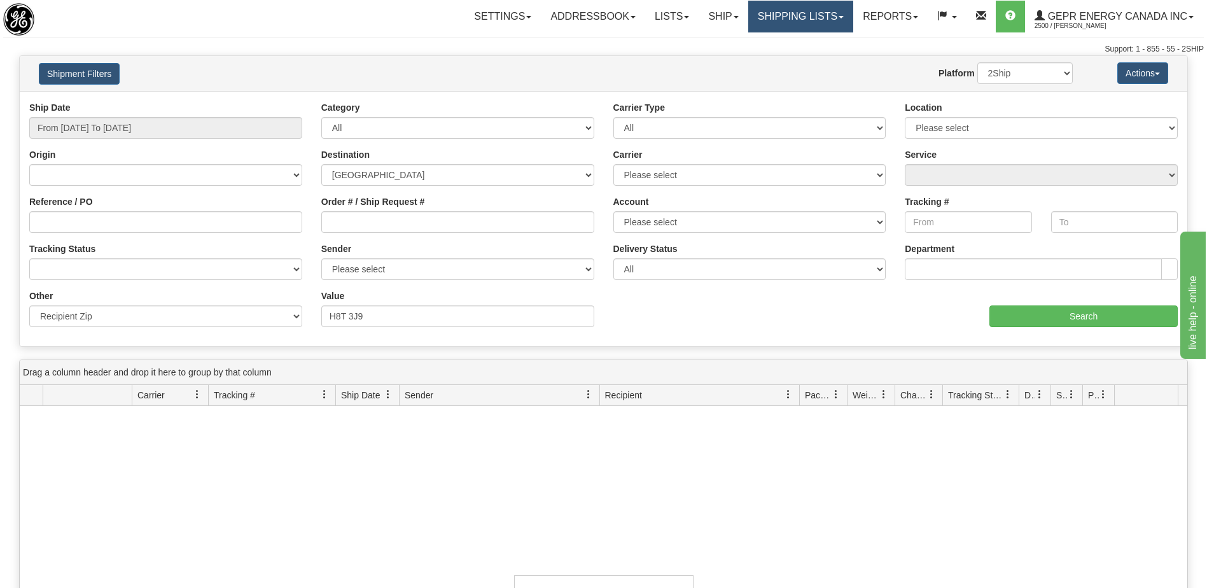
click at [791, 17] on link "Shipping lists" at bounding box center [800, 17] width 105 height 32
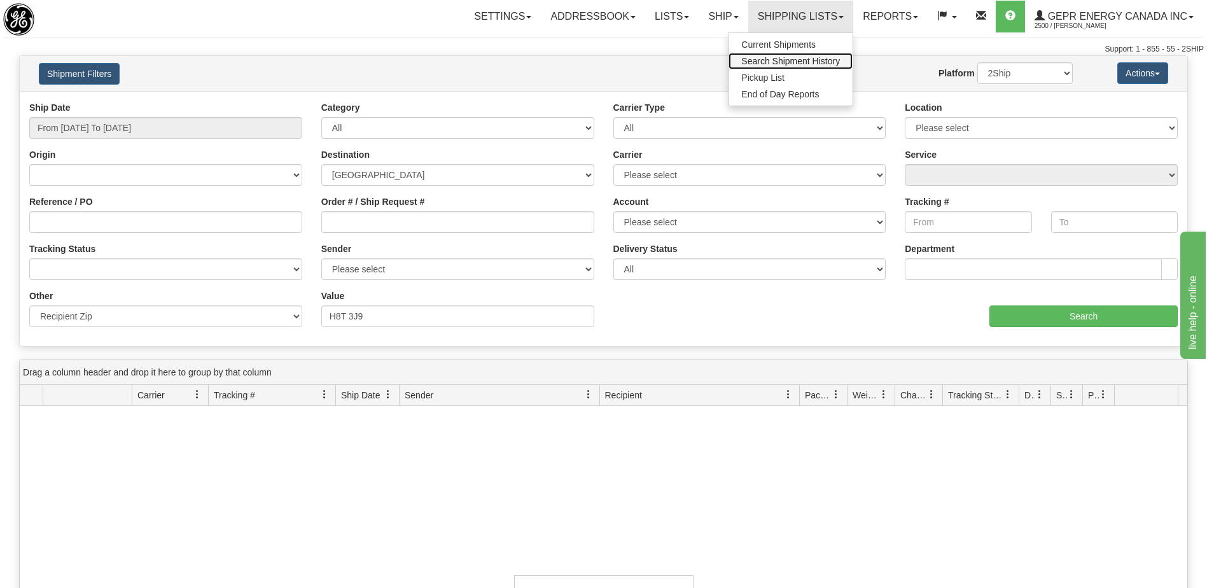
click at [766, 59] on span "Search Shipment History" at bounding box center [790, 61] width 99 height 10
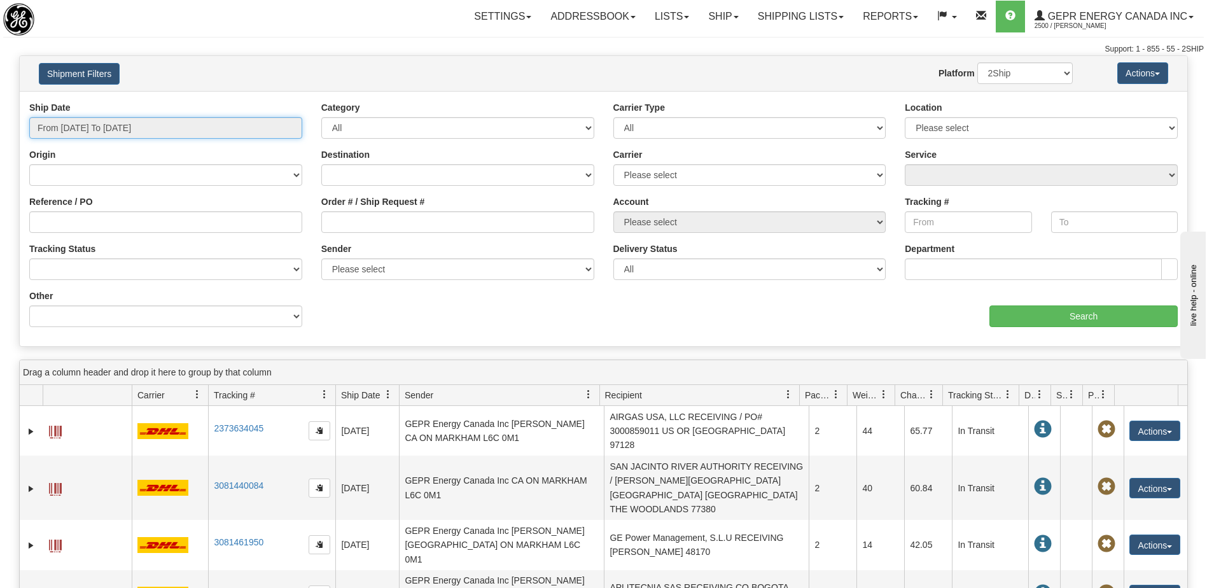
click at [109, 132] on input "From [DATE] To [DATE]" at bounding box center [165, 128] width 273 height 22
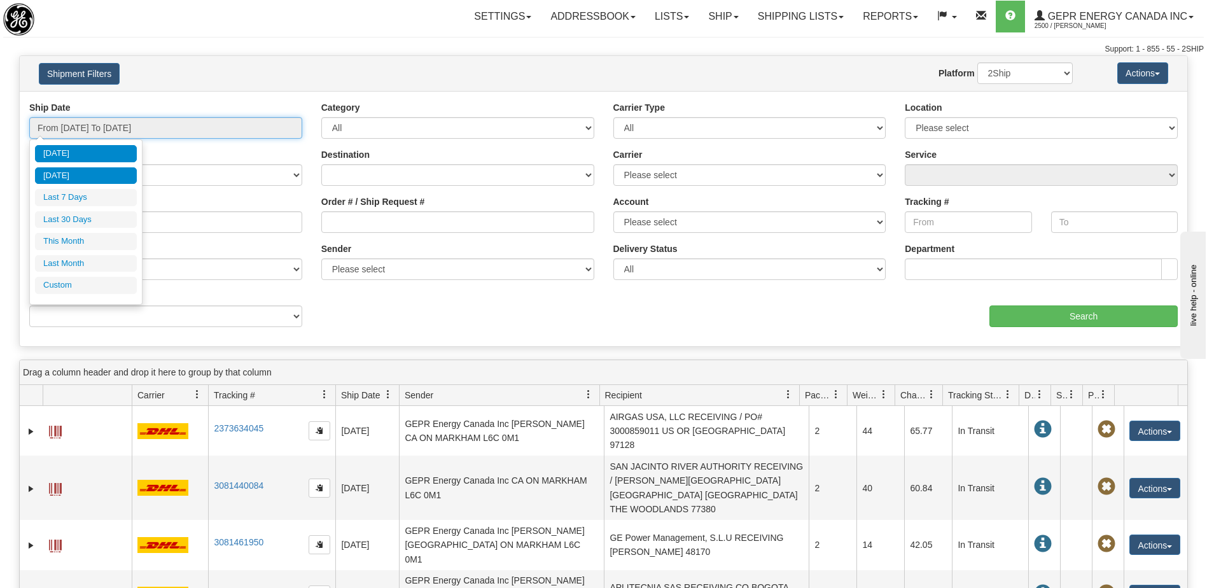
type input "10/07/2025"
type input "[DATE]"
type input "10/01/2025"
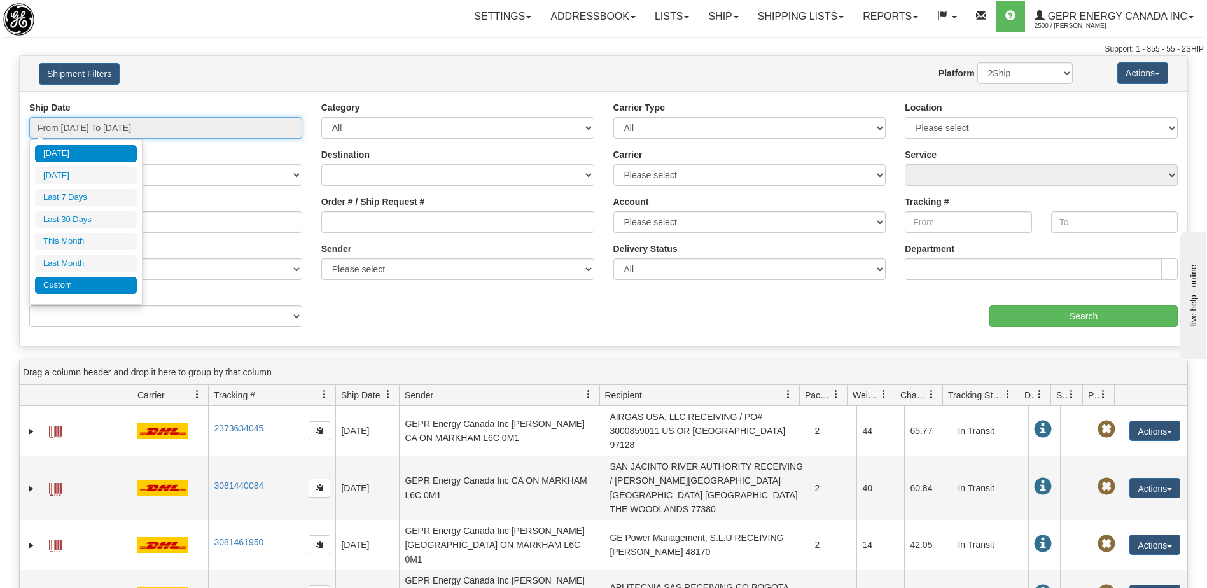
type input "10/31/2025"
type input "[DATE]"
type input "09/01/2025"
type input "09/30/2025"
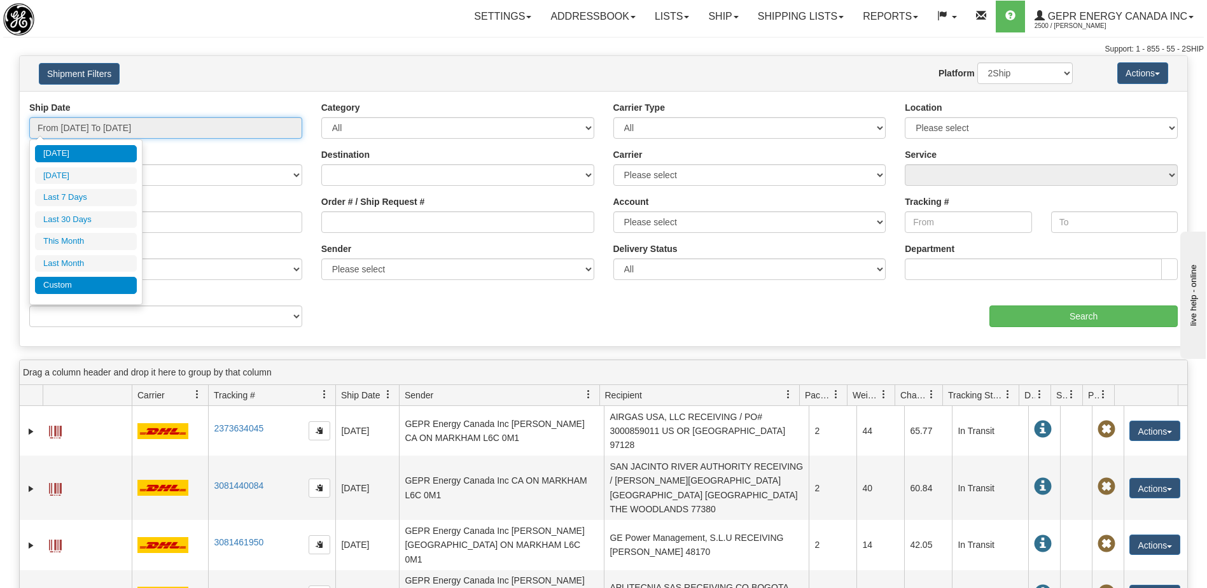
type input "[DATE]"
click at [94, 288] on li "Custom" at bounding box center [86, 285] width 102 height 17
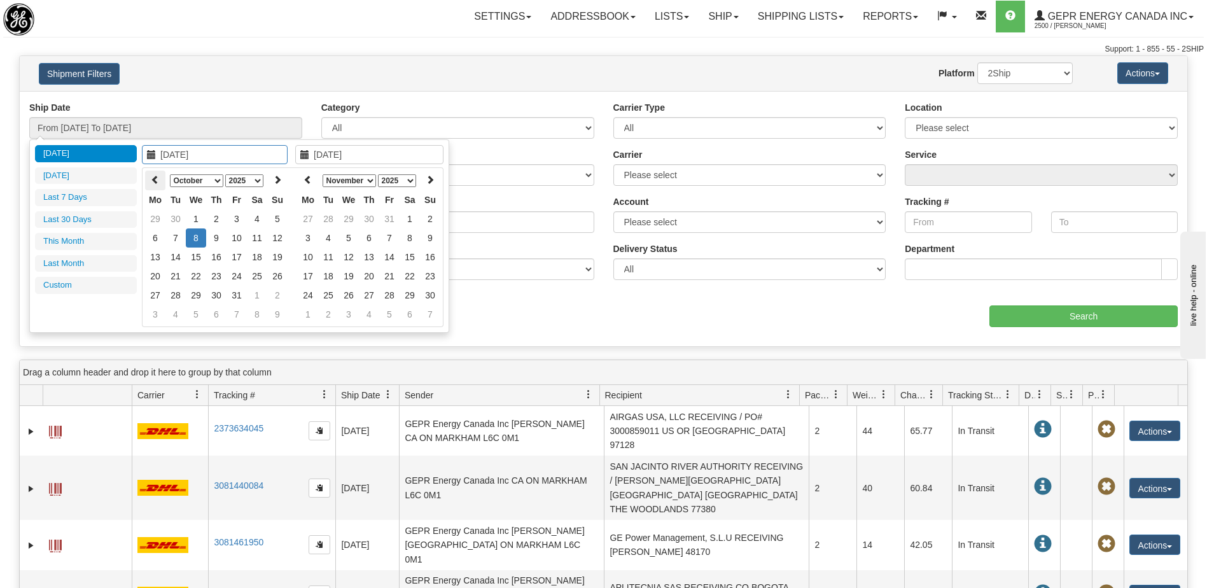
click at [156, 177] on icon at bounding box center [155, 179] width 9 height 9
click at [279, 177] on icon at bounding box center [277, 179] width 9 height 9
type input "08/18/2025"
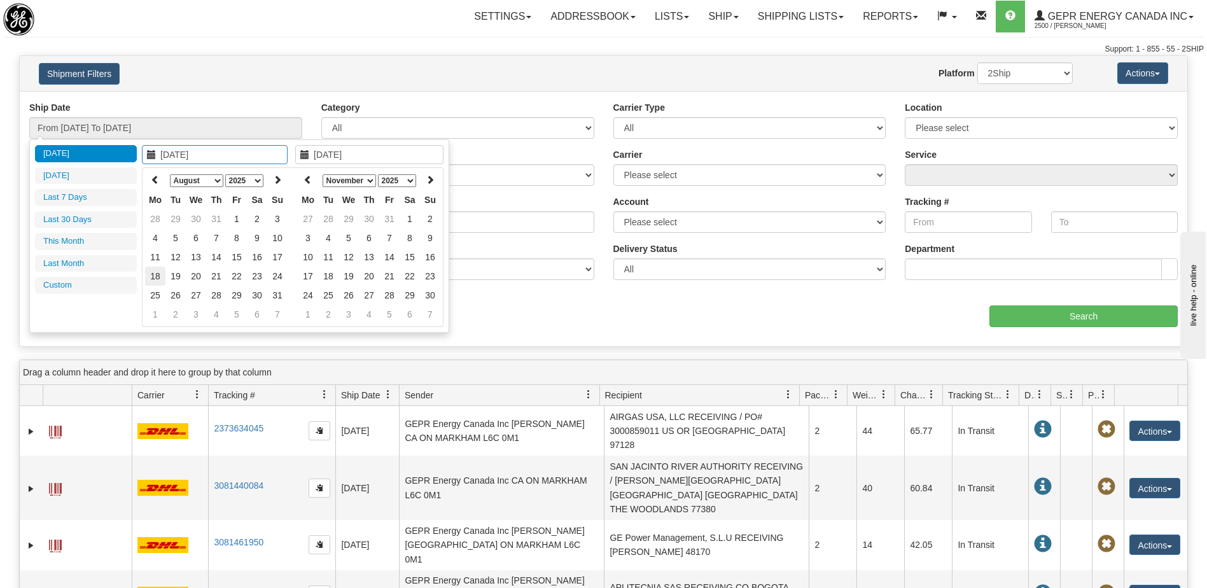
click at [161, 279] on td "18" at bounding box center [155, 276] width 20 height 19
click at [310, 177] on icon at bounding box center [307, 179] width 9 height 9
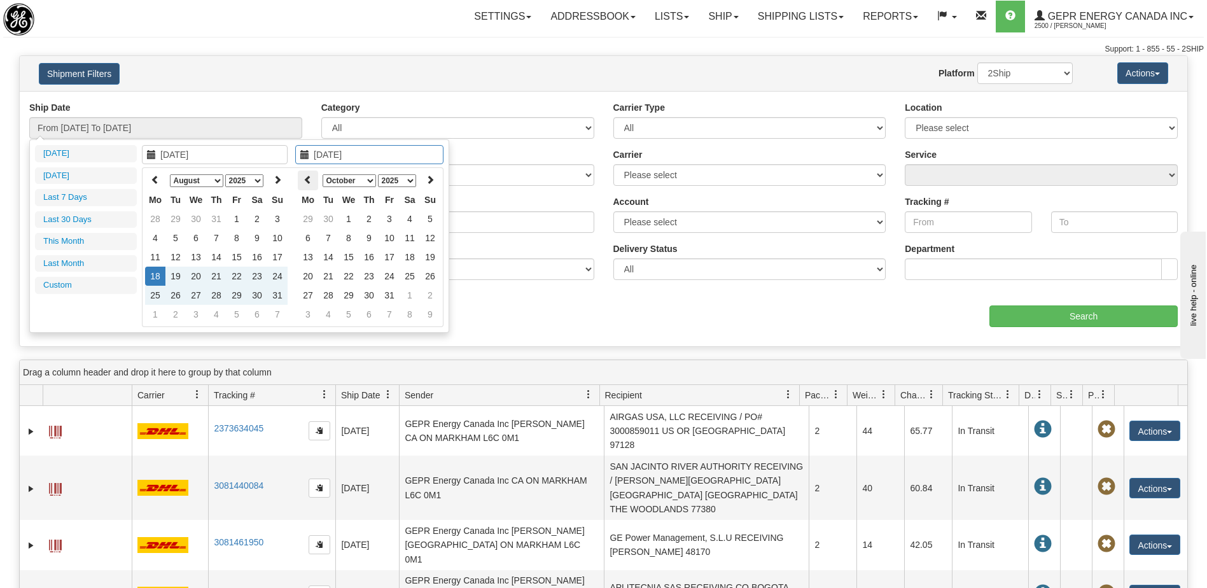
click at [311, 187] on th at bounding box center [308, 180] width 20 height 20
click at [314, 184] on th at bounding box center [308, 180] width 20 height 20
type input "08/18/2025"
click at [309, 275] on td "18" at bounding box center [308, 276] width 20 height 19
type input "From 08/18/2025 To 08/18/2025"
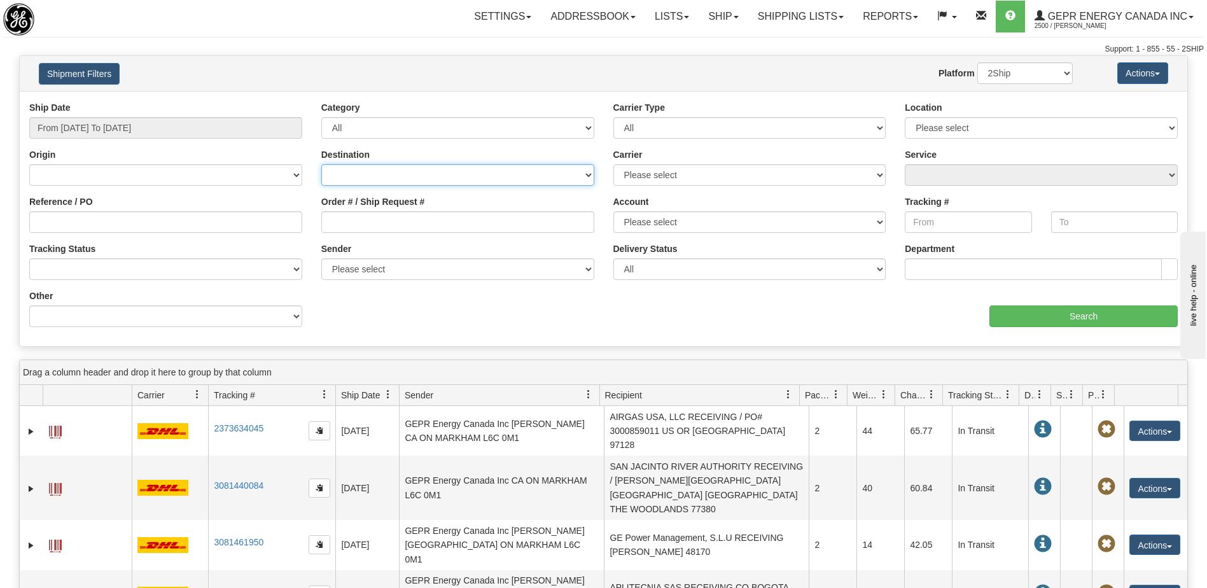
drag, startPoint x: 466, startPoint y: 175, endPoint x: 456, endPoint y: 181, distance: 12.0
click at [466, 175] on select "Canada United States Mexico Puerto Rico Romania Australia New Zealand SouthAfri…" at bounding box center [457, 175] width 273 height 22
select select "CA"
click at [321, 164] on select "Canada United States Mexico Puerto Rico Romania Australia New Zealand SouthAfri…" at bounding box center [457, 175] width 273 height 22
click at [642, 181] on select "Please select 2Ship Today DHL FedEx FedEx® LTL Purolator UPS" at bounding box center [749, 175] width 273 height 22
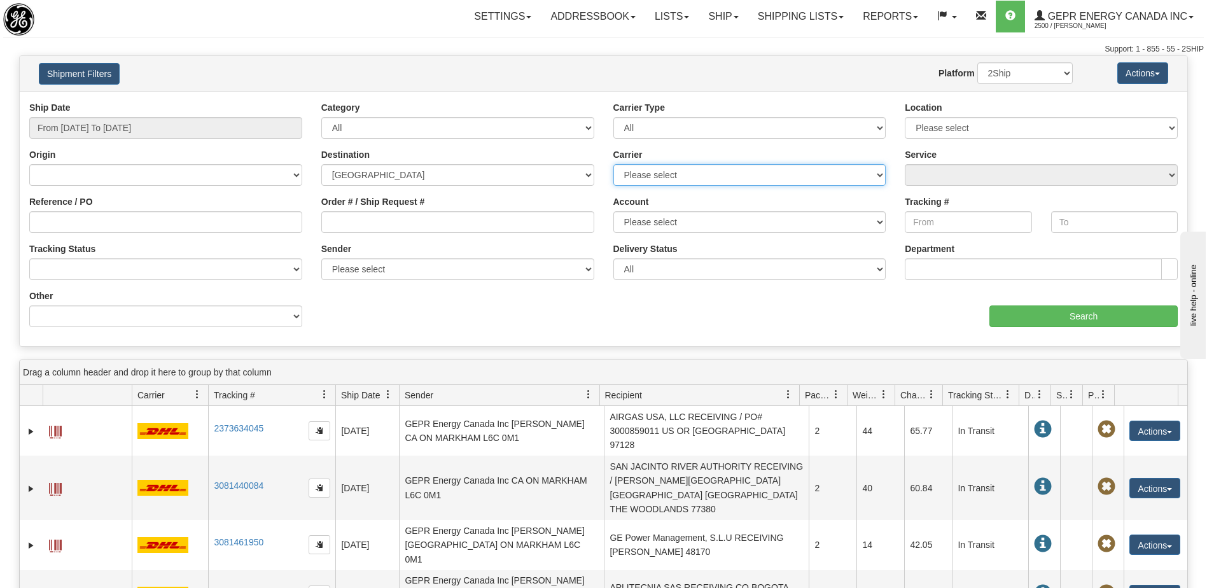
select select "2"
click at [613, 164] on select "Please select 2Ship Today DHL FedEx FedEx® LTL Purolator UPS" at bounding box center [749, 175] width 273 height 22
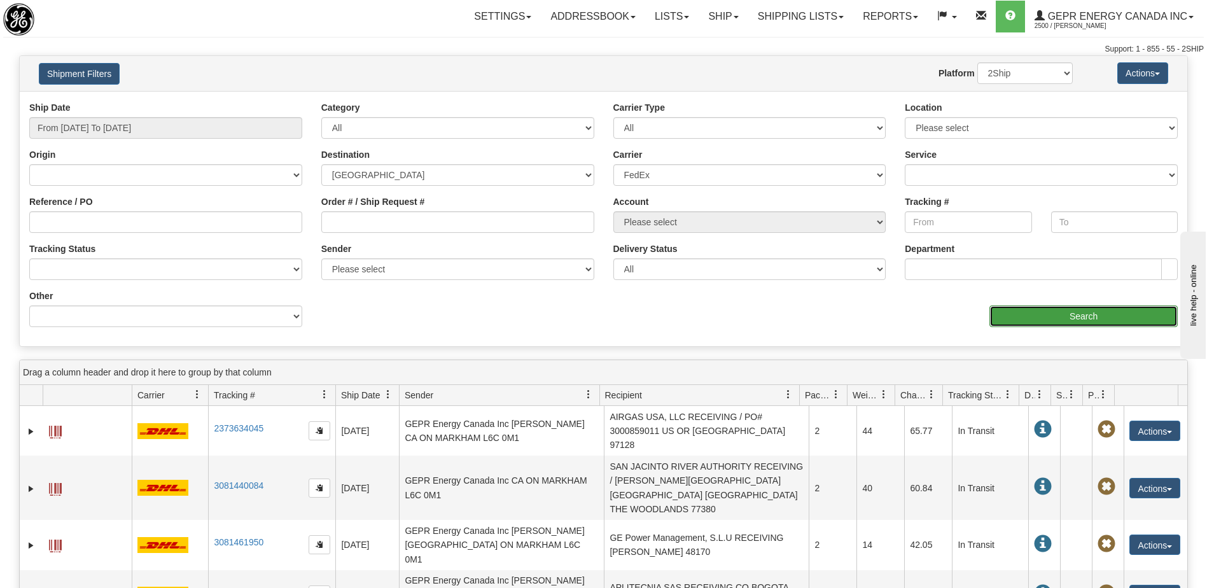
click at [1038, 323] on input "Search" at bounding box center [1083, 316] width 188 height 22
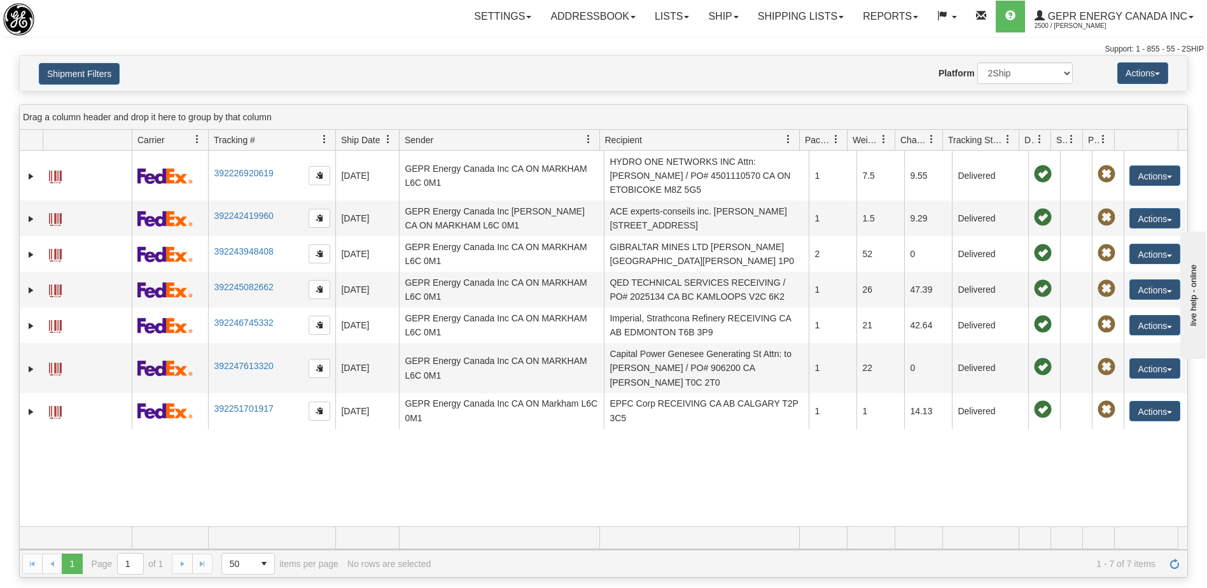
click at [635, 468] on div "31476275 2500 392226920619 08/18/2025 08/18/2025 10:42:14 AM GEPR Energy Canada…" at bounding box center [603, 338] width 1167 height 375
click at [80, 67] on button "Shipment Filters" at bounding box center [79, 74] width 81 height 22
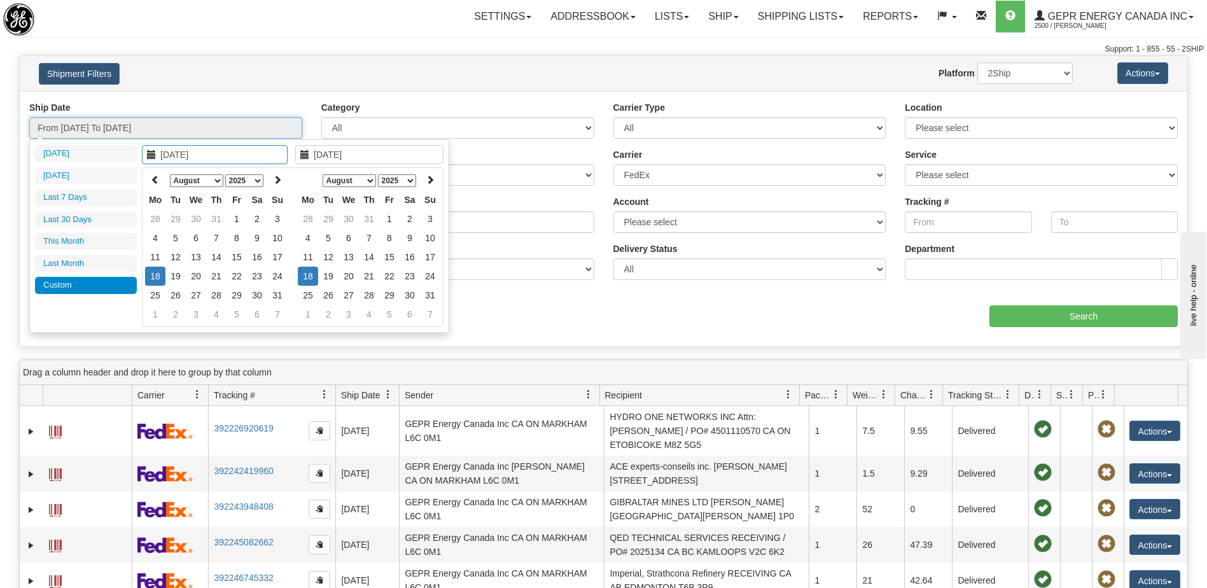
click at [132, 127] on input "From 08/18/2025 To 08/18/2025" at bounding box center [165, 128] width 273 height 22
type input "[DATE]"
type input "10/07/2025"
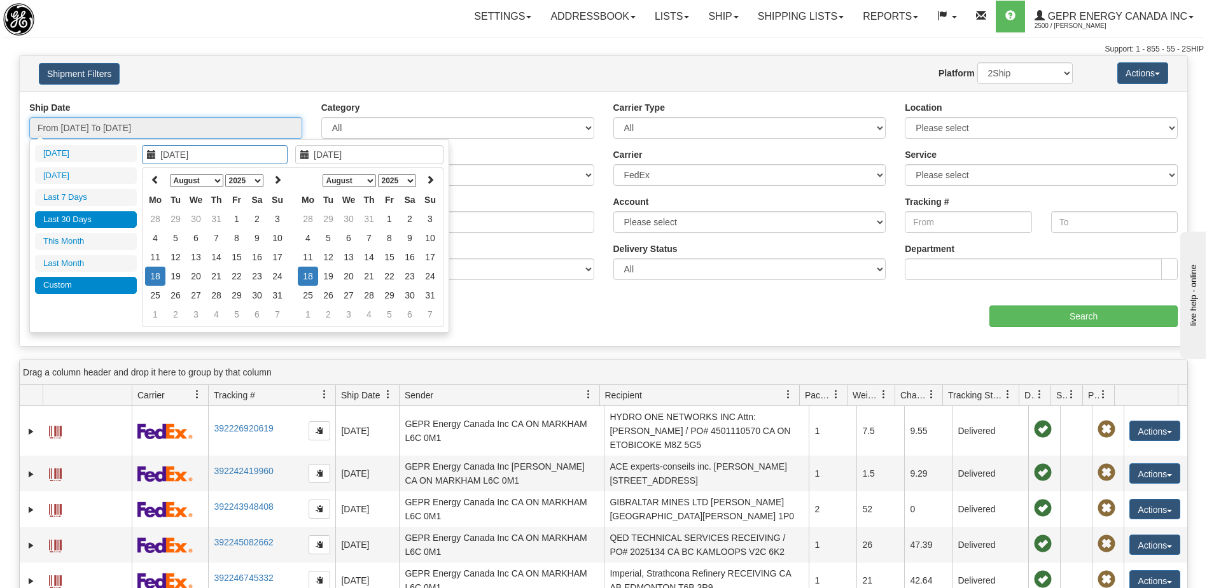
type input "10/02/2025"
type input "[DATE]"
type input "09/09/2025"
type input "[DATE]"
type input "10/01/2025"
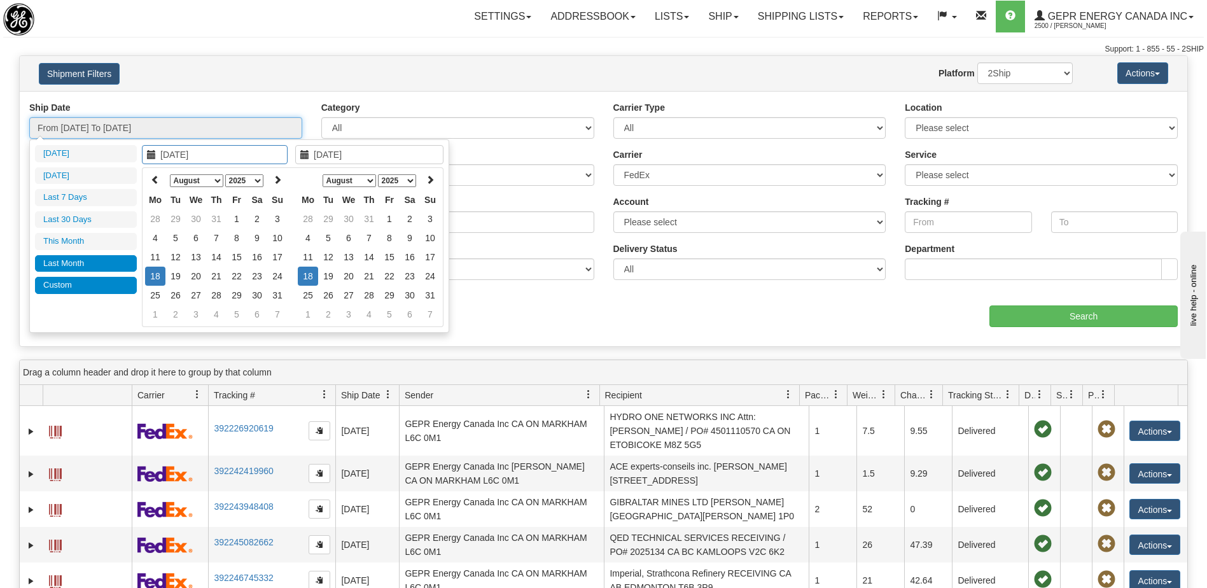
type input "10/31/2025"
type input "09/01/2025"
type input "09/30/2025"
type input "08/18/2025"
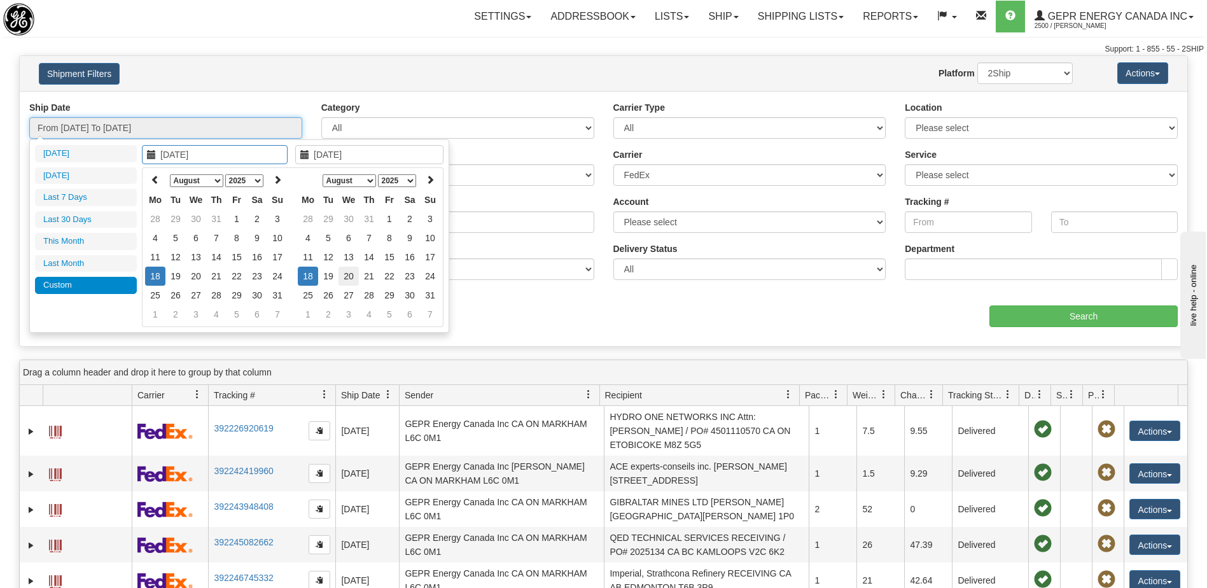
type input "08/20/2025"
click at [349, 275] on td "20" at bounding box center [348, 276] width 20 height 19
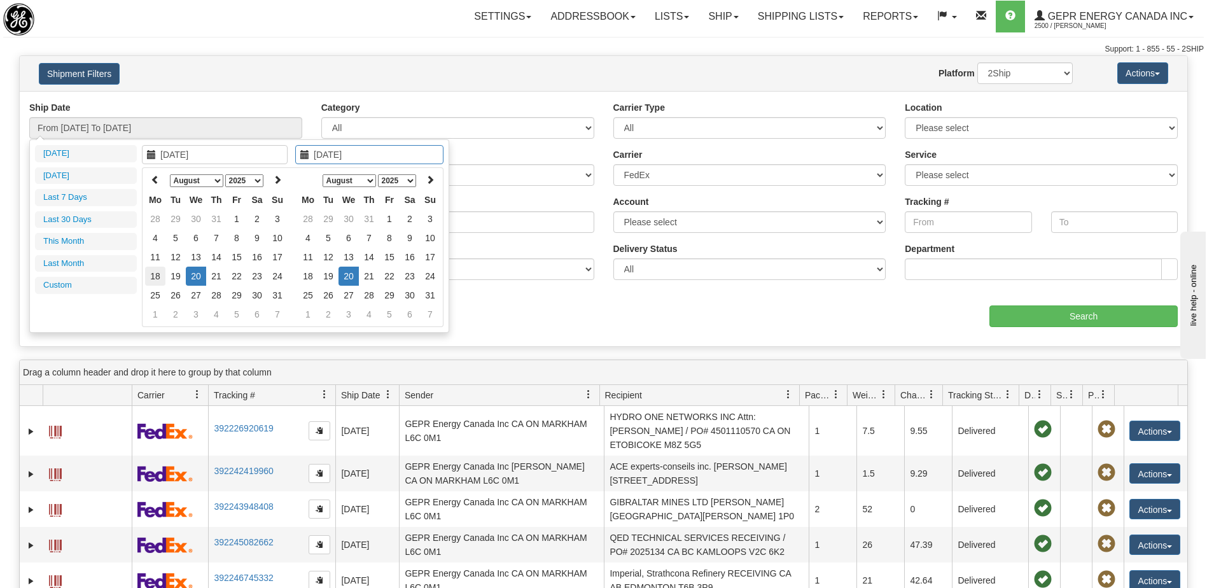
type input "08/18/2025"
click at [158, 277] on td "18" at bounding box center [155, 276] width 20 height 19
type input "08/18/2025"
drag, startPoint x: 511, startPoint y: 326, endPoint x: 466, endPoint y: 315, distance: 46.6
click at [507, 326] on div "Ship Date From 08/18/2025 To 08/18/2025 Category All Inbound Outbound Carrier T…" at bounding box center [603, 218] width 1167 height 235
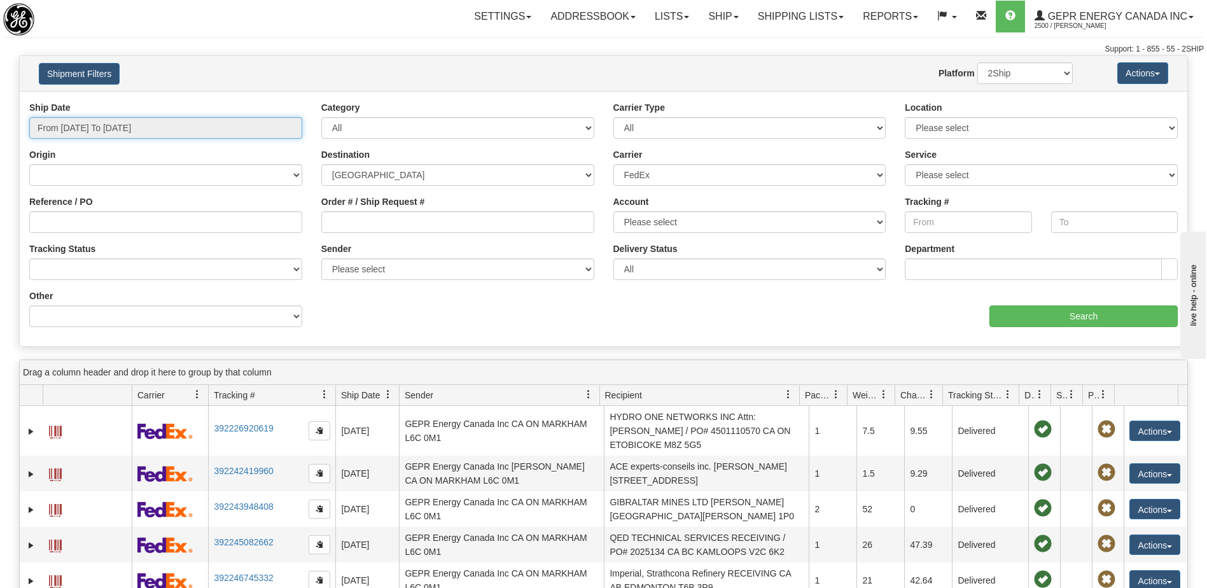
type input "08/18/2025"
click at [171, 127] on input "From 08/18/2025 To 08/18/2025" at bounding box center [165, 128] width 273 height 22
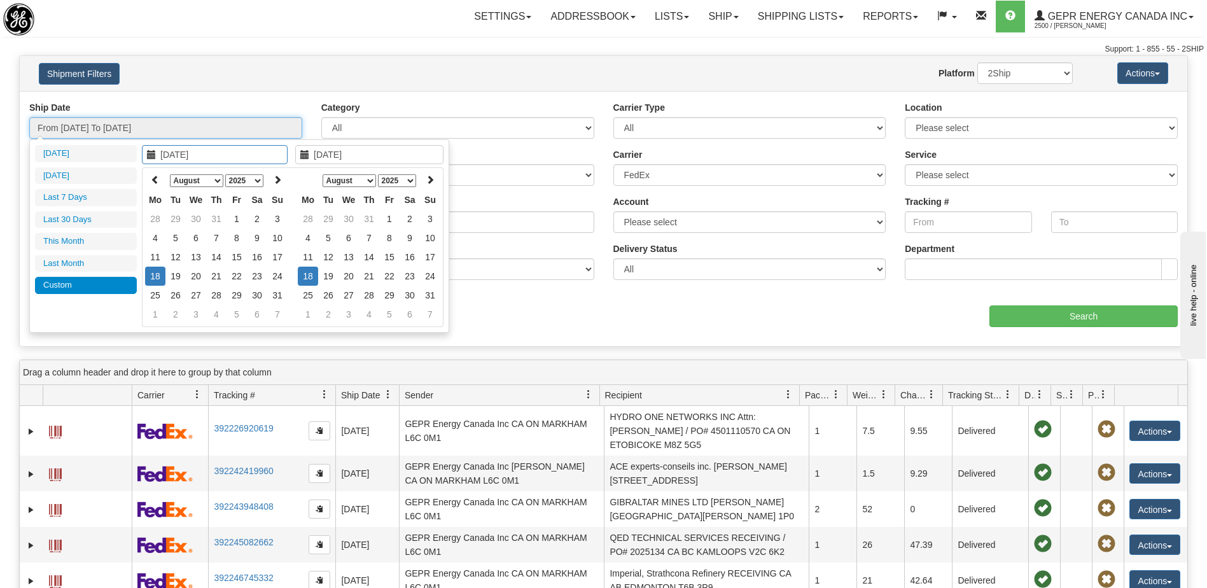
type input "08/18/2025"
click at [160, 274] on td "18" at bounding box center [155, 276] width 20 height 19
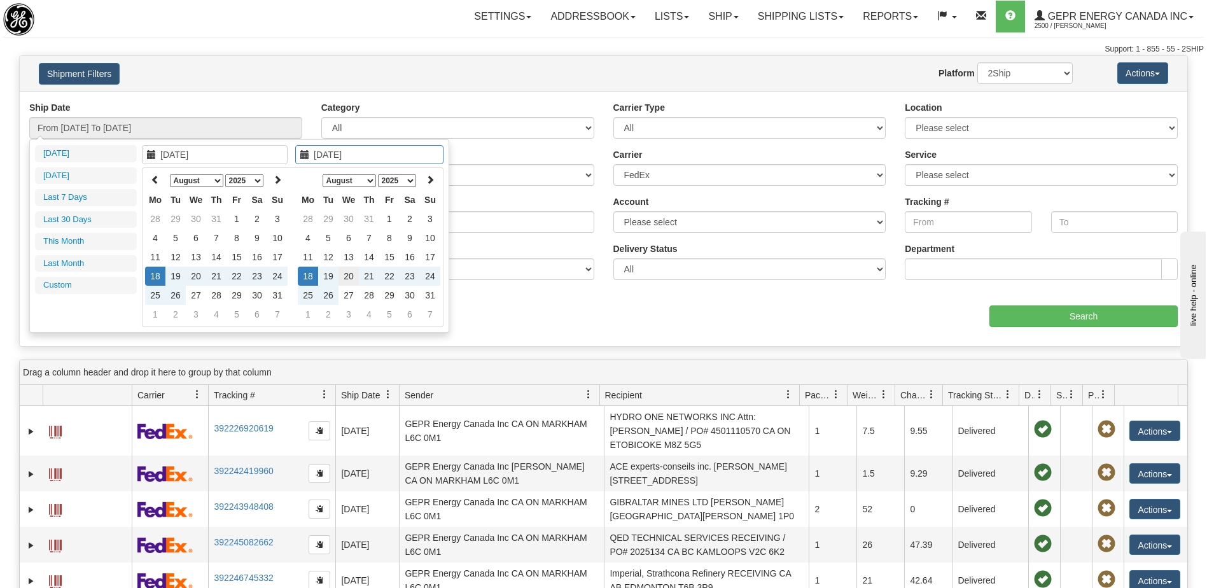
type input "08/20/2025"
click at [348, 279] on td "20" at bounding box center [348, 276] width 20 height 19
type input "From 08/18/2025 To 08/20/2025"
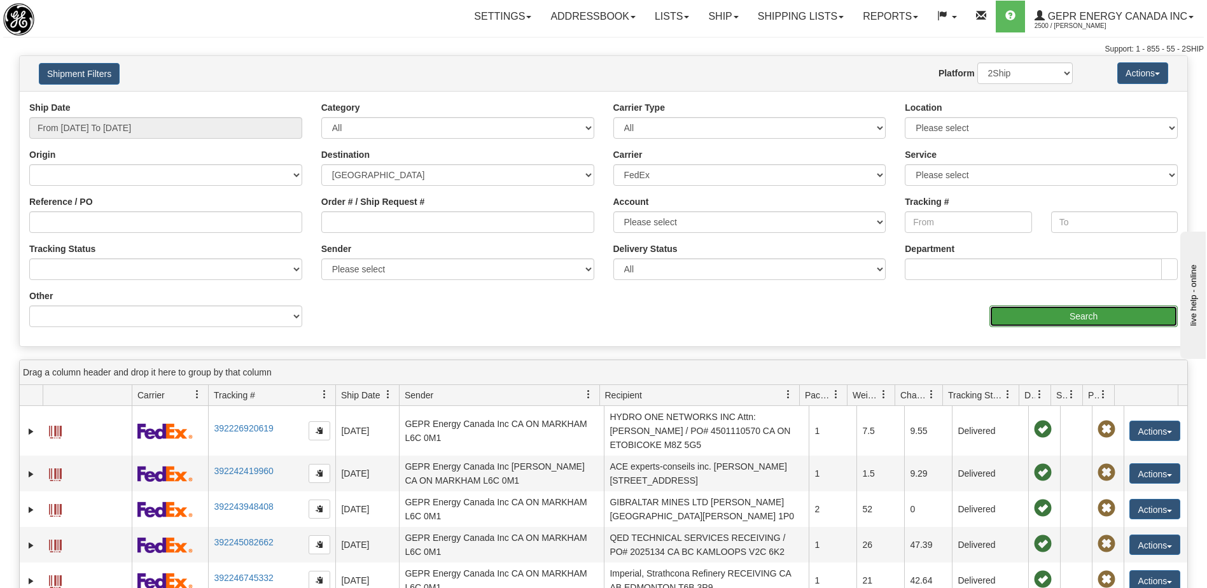
click at [1046, 315] on input "Search" at bounding box center [1083, 316] width 188 height 22
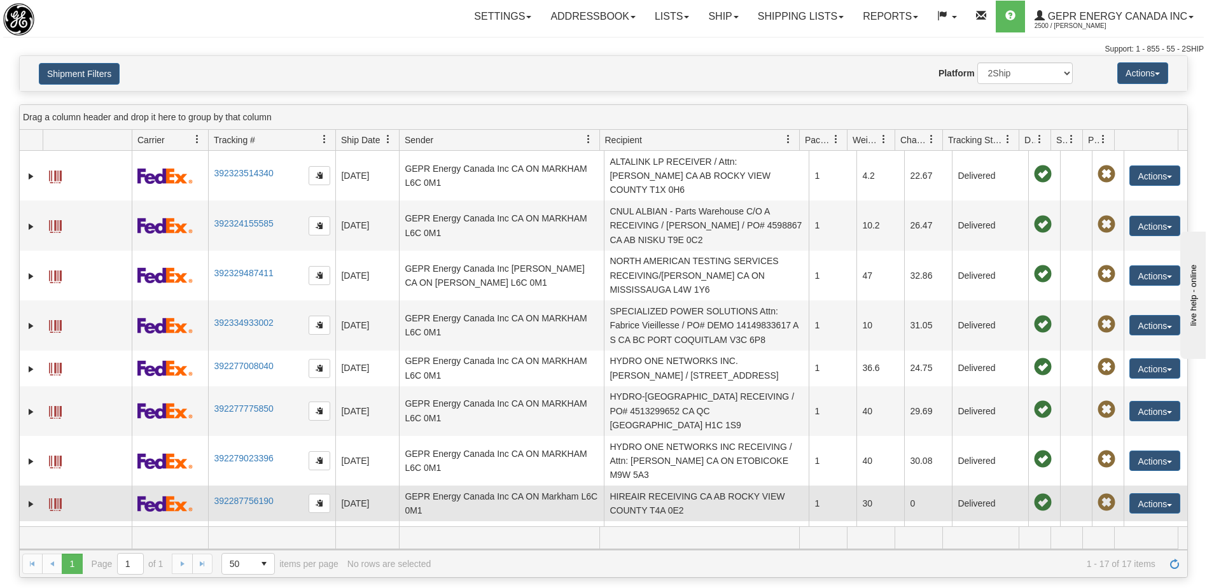
click at [684, 485] on td "HIREAIR RECEIVING CA AB ROCKY VIEW COUNTY T4A 0E2" at bounding box center [706, 503] width 205 height 36
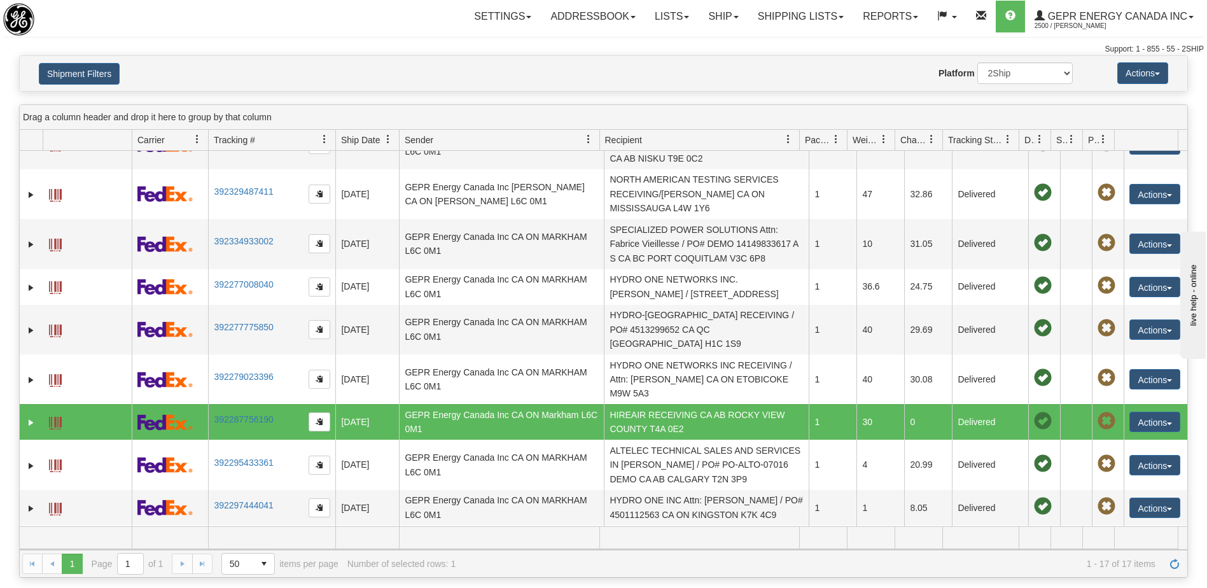
scroll to position [254, 0]
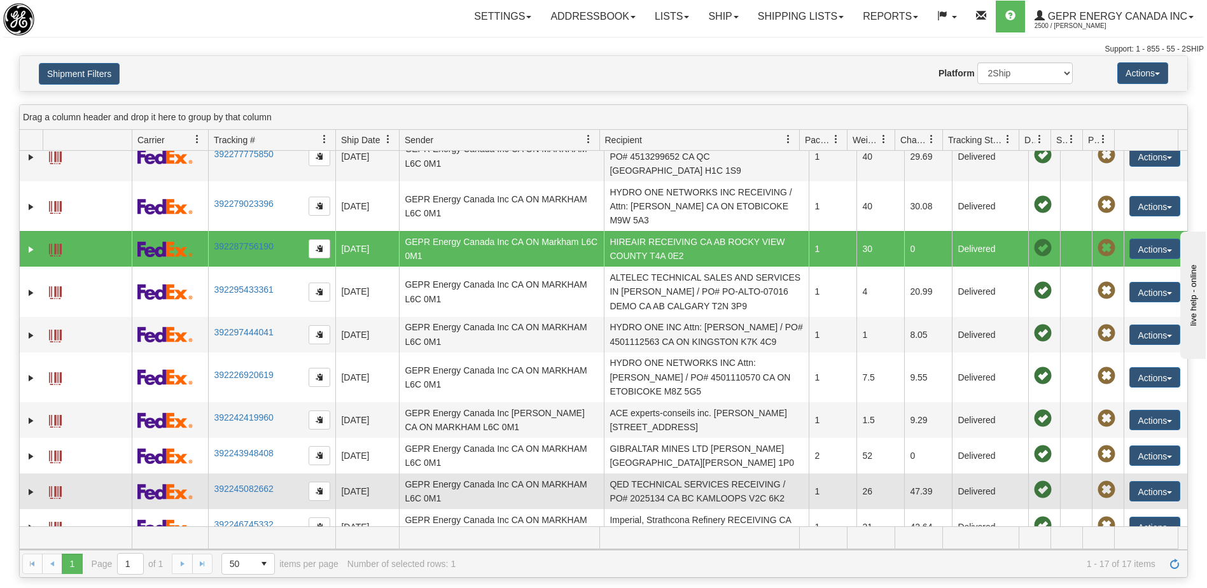
click at [681, 473] on td "QED TECHNICAL SERVICES RECEIVING / PO# 2025134 CA BC KAMLOOPS V2C 6K2" at bounding box center [706, 491] width 205 height 36
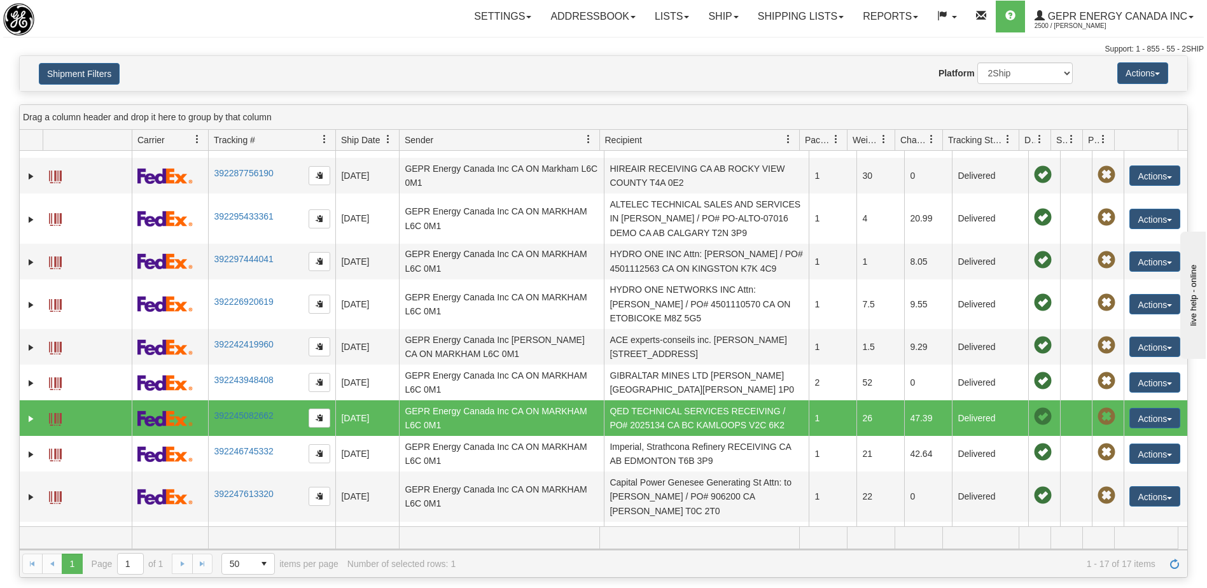
scroll to position [330, 0]
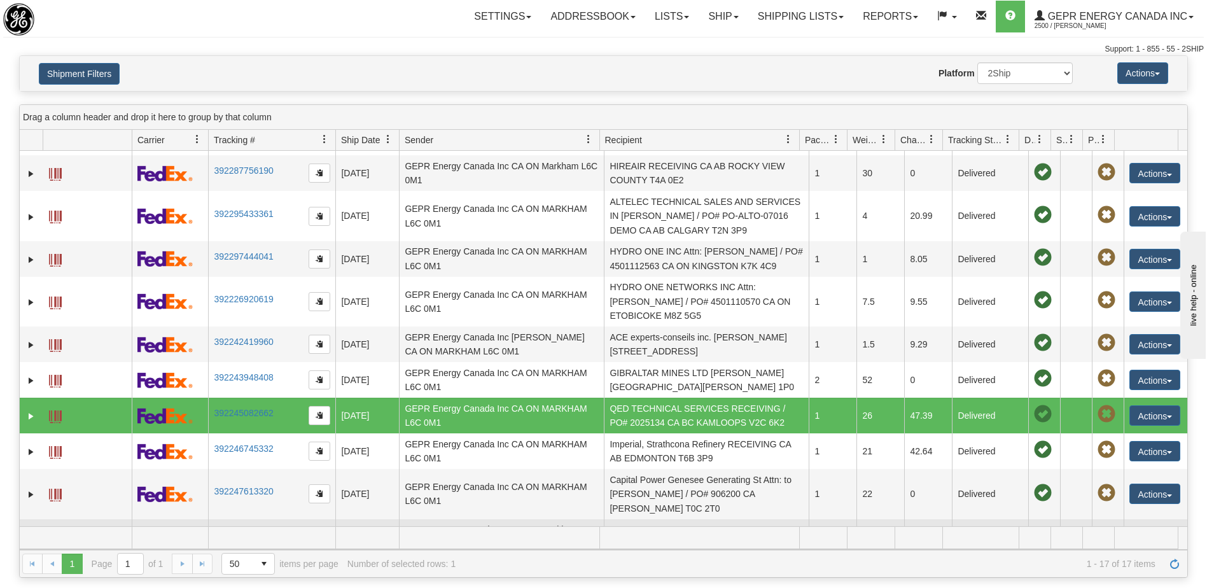
click at [688, 519] on td "EPFC Corp RECEIVING CA AB CALGARY T2P 3C5" at bounding box center [706, 537] width 205 height 36
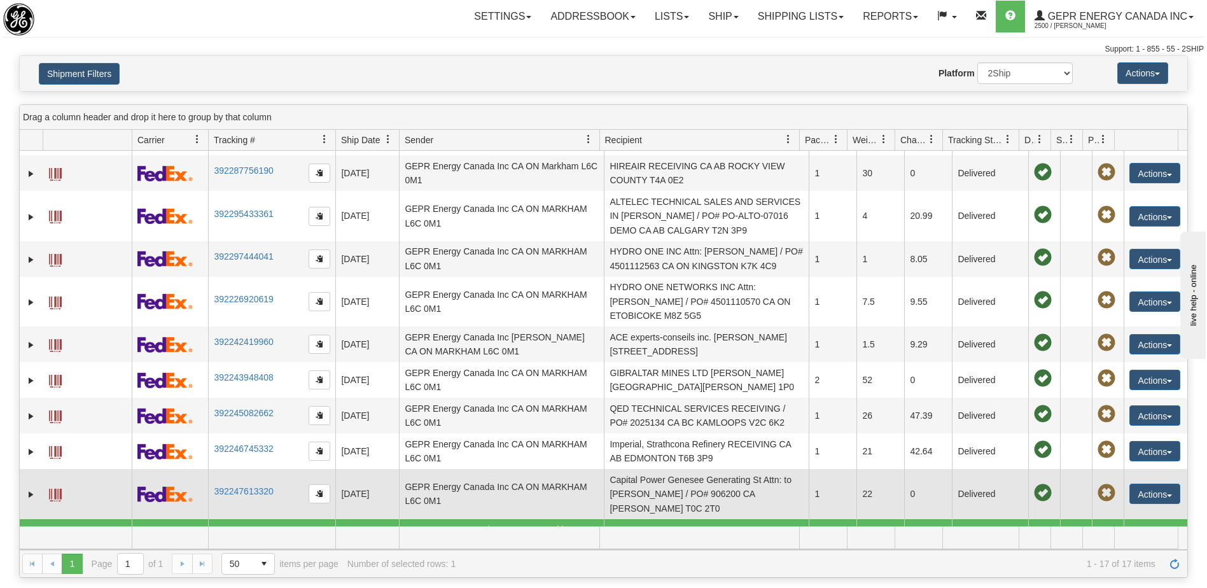
click at [685, 479] on td "Capital Power Genesee Generating St Attn: to Dylan North / PO# 906200 CA AB WAR…" at bounding box center [706, 494] width 205 height 50
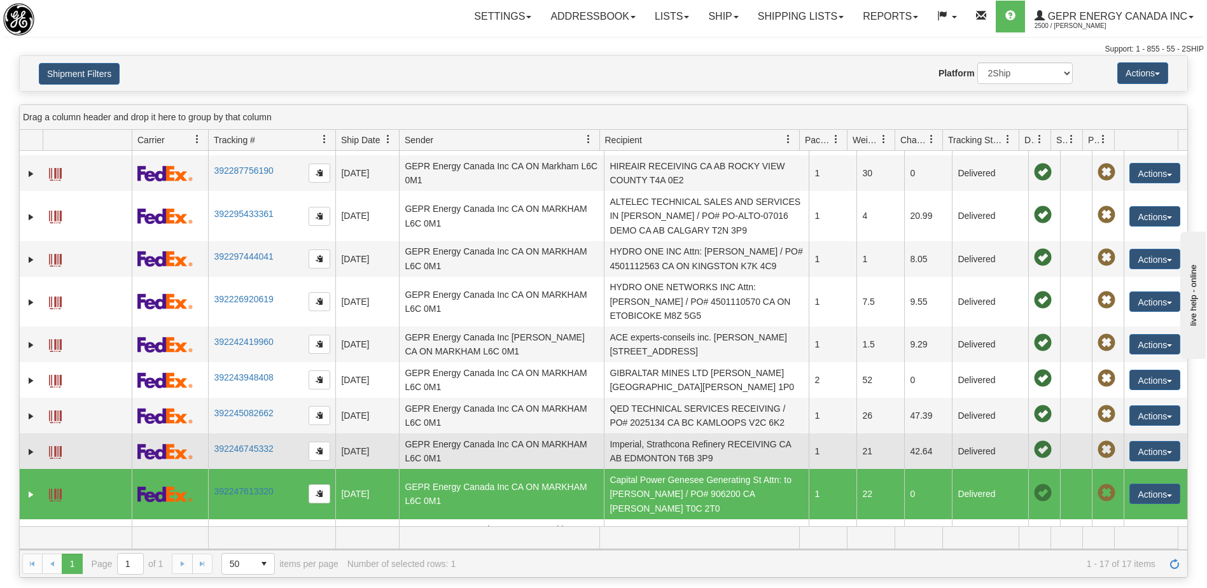
click at [680, 433] on td "Imperial, Strathcona Refinery RECEIVING CA AB EDMONTON T6B 3P9" at bounding box center [706, 451] width 205 height 36
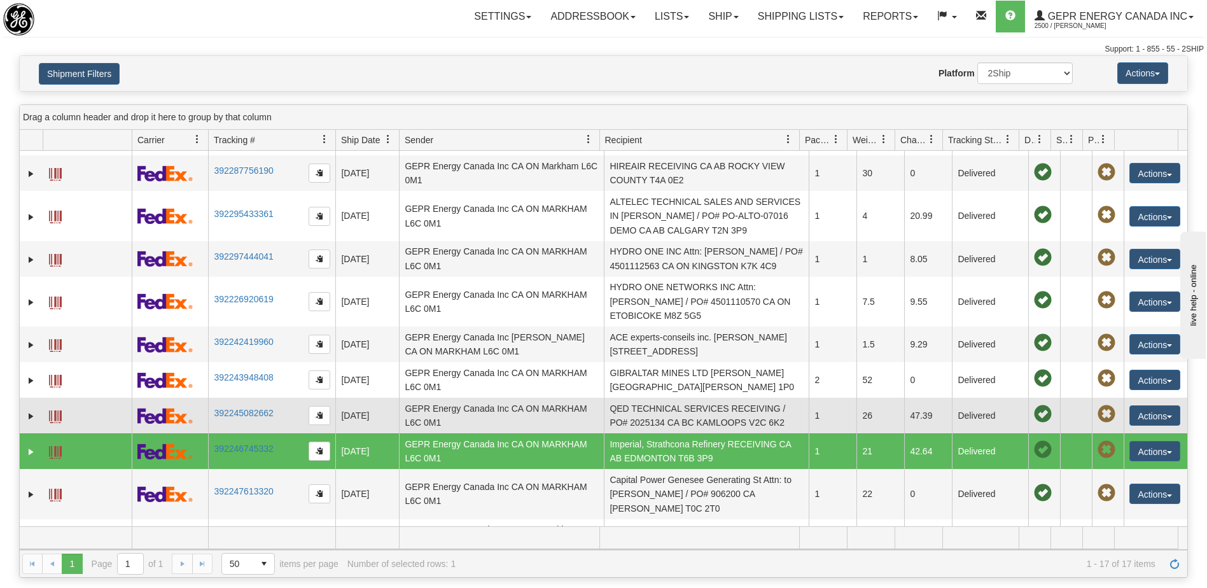
click at [622, 398] on td "QED TECHNICAL SERVICES RECEIVING / PO# 2025134 CA BC KAMLOOPS V2C 6K2" at bounding box center [706, 416] width 205 height 36
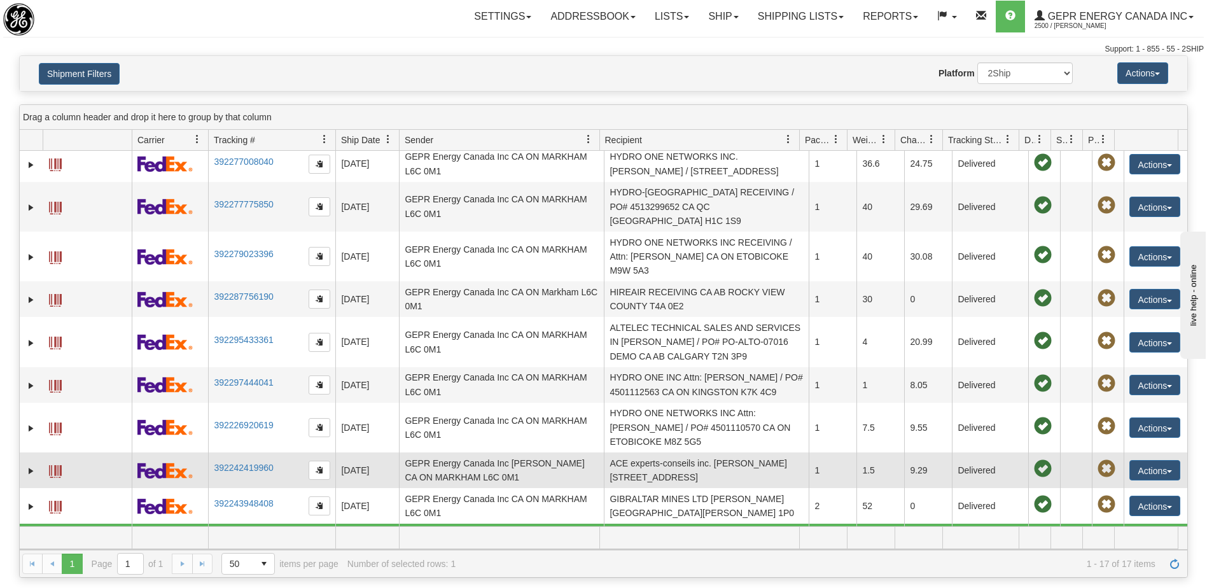
scroll to position [203, 0]
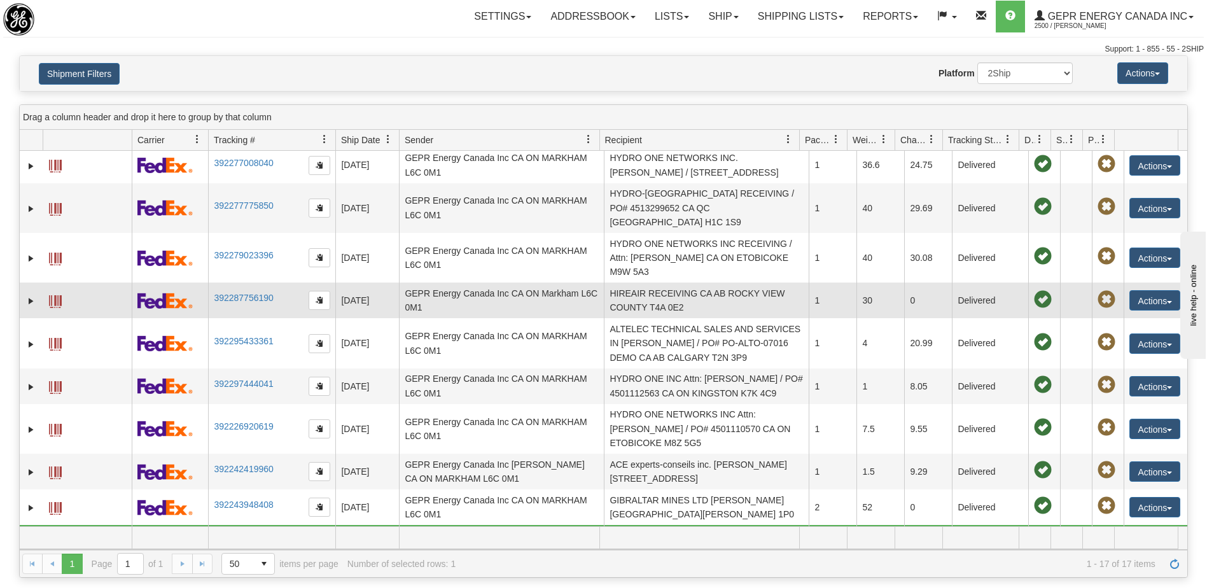
click at [643, 282] on td "HIREAIR RECEIVING CA AB ROCKY VIEW COUNTY T4A 0E2" at bounding box center [706, 300] width 205 height 36
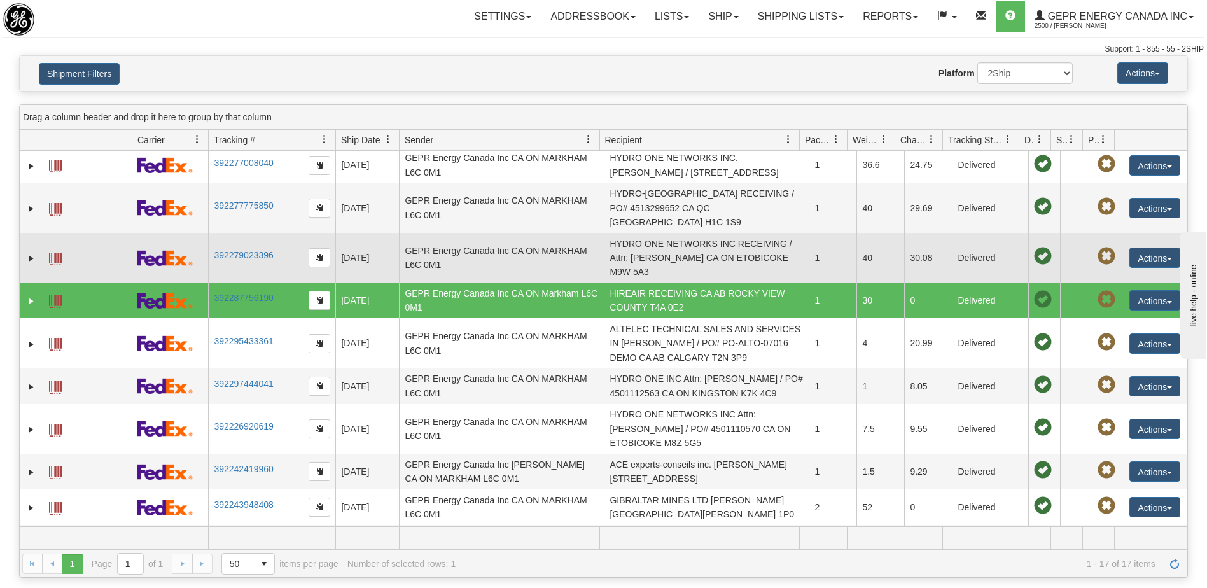
click at [637, 233] on td "HYDRO ONE NETWORKS INC RECEIVING / Attn: Xin Zheng CA ON ETOBICOKE M9W 5A3" at bounding box center [706, 258] width 205 height 50
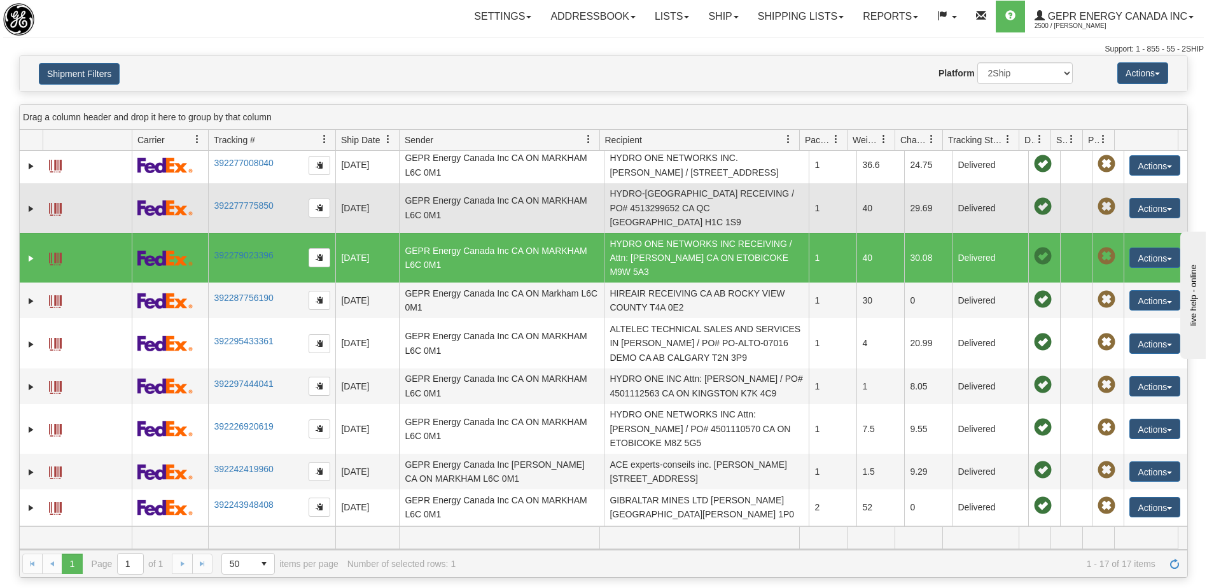
click at [634, 207] on td "HYDRO-QUÉBEC RECEIVING / PO# 4513299652 CA QC MONTREAL H1C 1S9" at bounding box center [706, 208] width 205 height 50
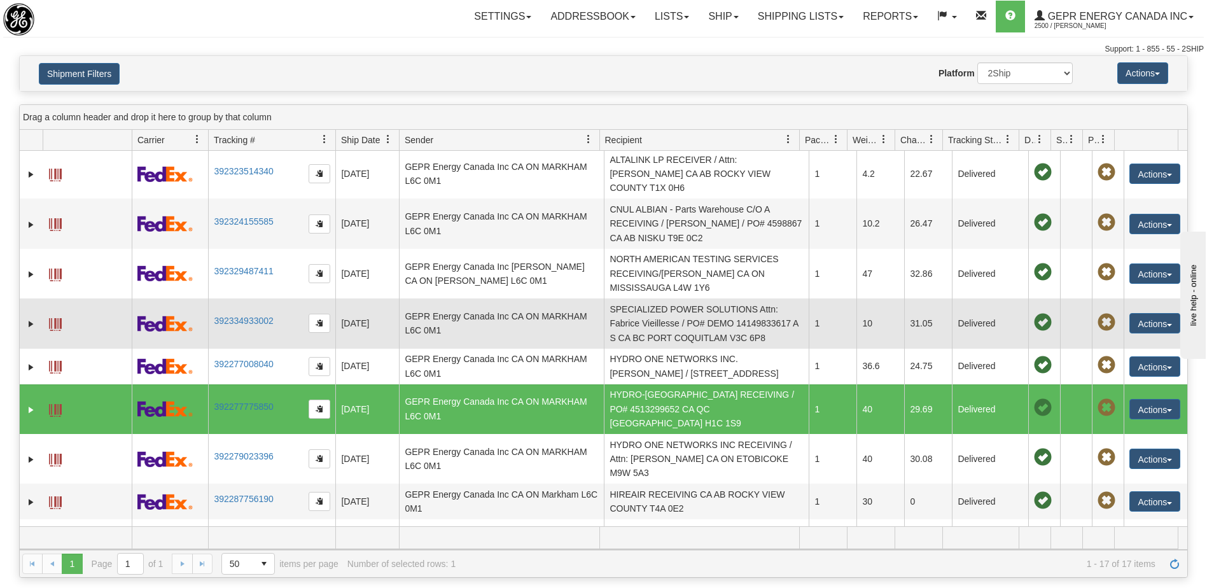
scroll to position [0, 0]
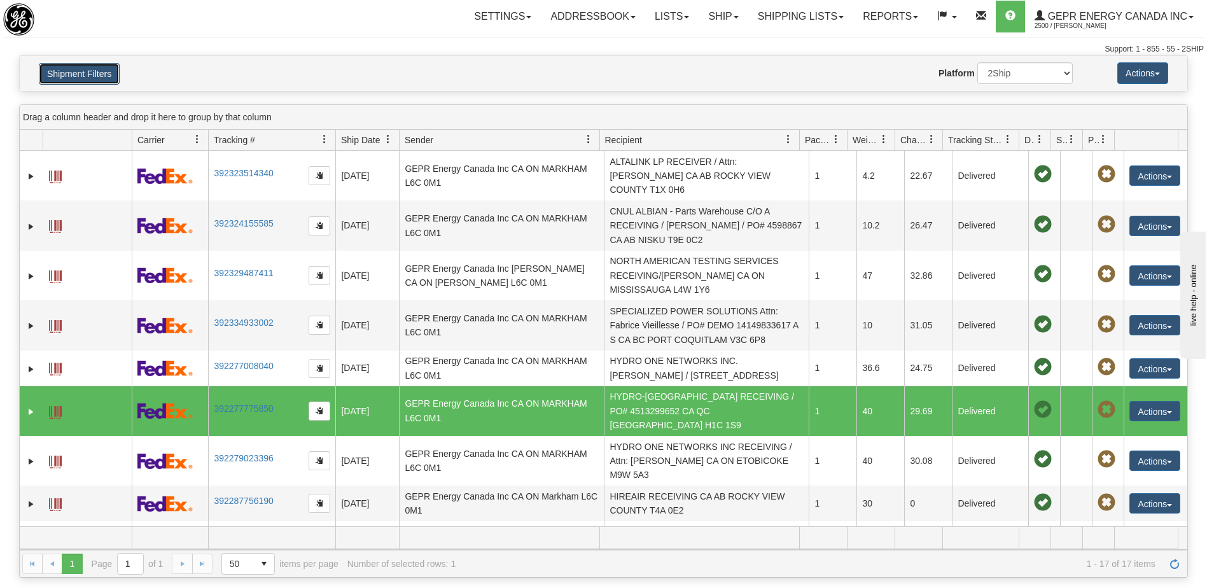
click at [89, 74] on button "Shipment Filters" at bounding box center [79, 74] width 81 height 22
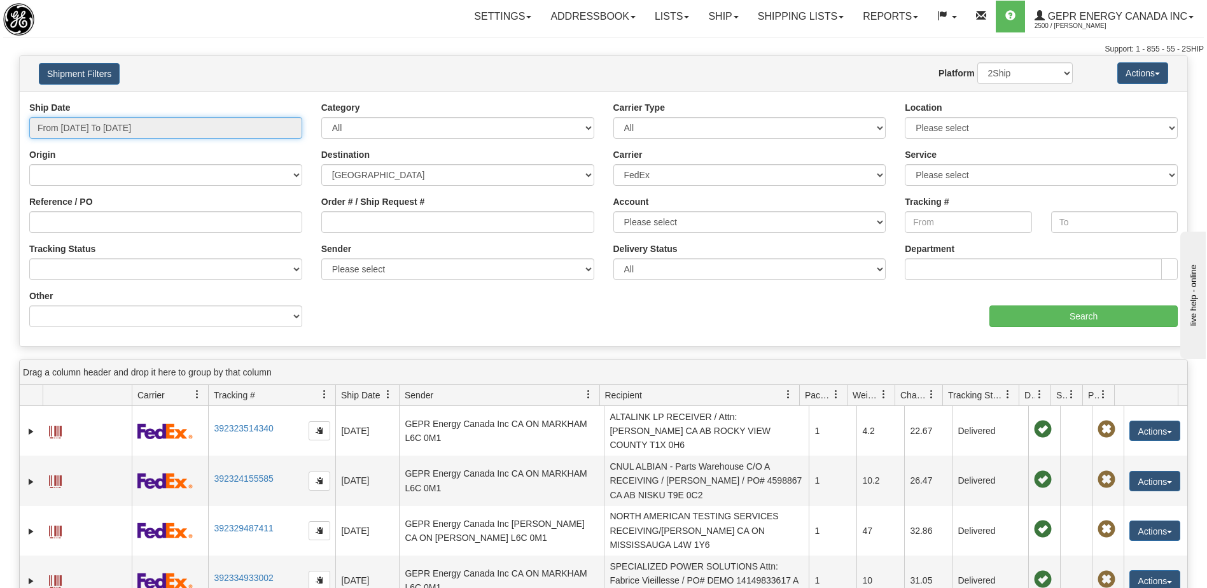
click at [211, 130] on input "From 08/18/2025 To 08/20/2025" at bounding box center [165, 128] width 273 height 22
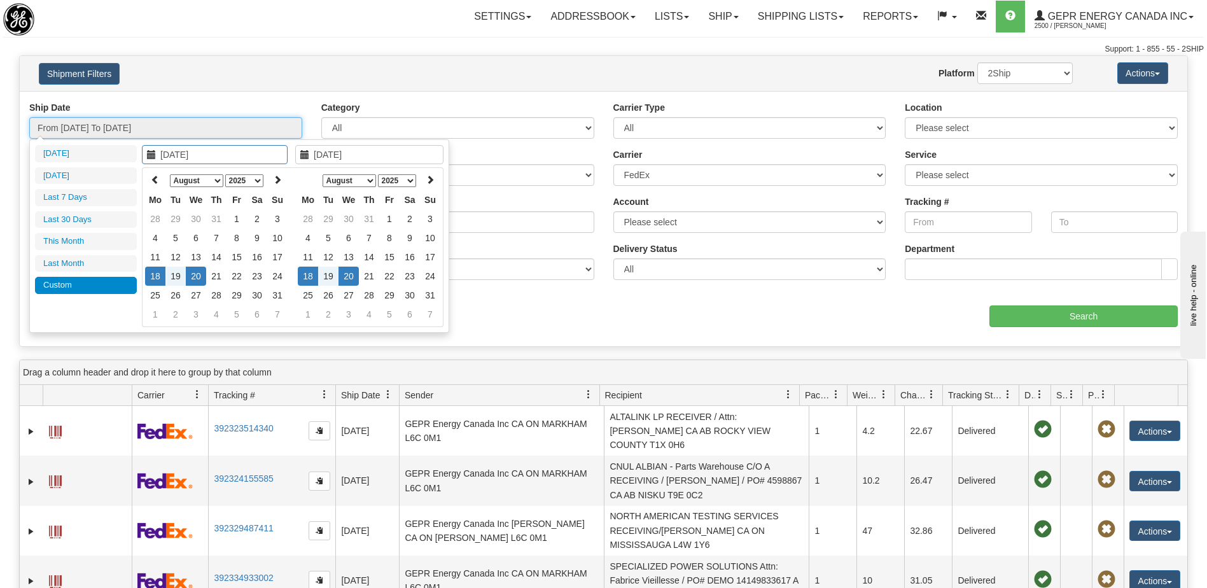
type input "08/18/2025"
click at [153, 270] on td "18" at bounding box center [155, 276] width 20 height 19
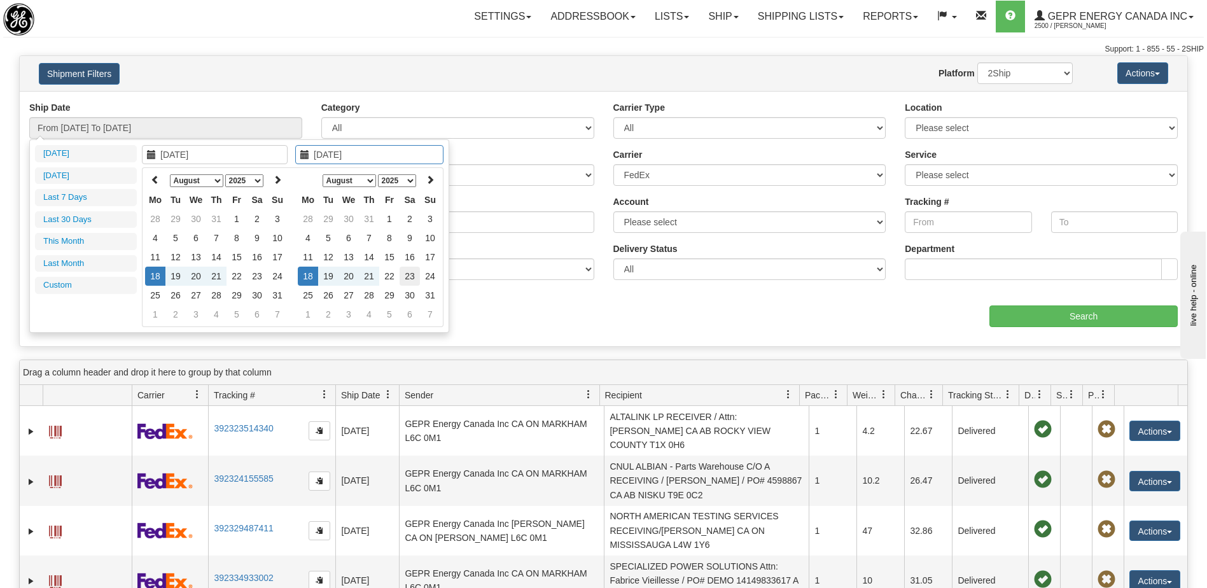
type input "08/23/2025"
click at [413, 279] on td "23" at bounding box center [409, 276] width 20 height 19
type input "From 08/18/2025 To 08/23/2025"
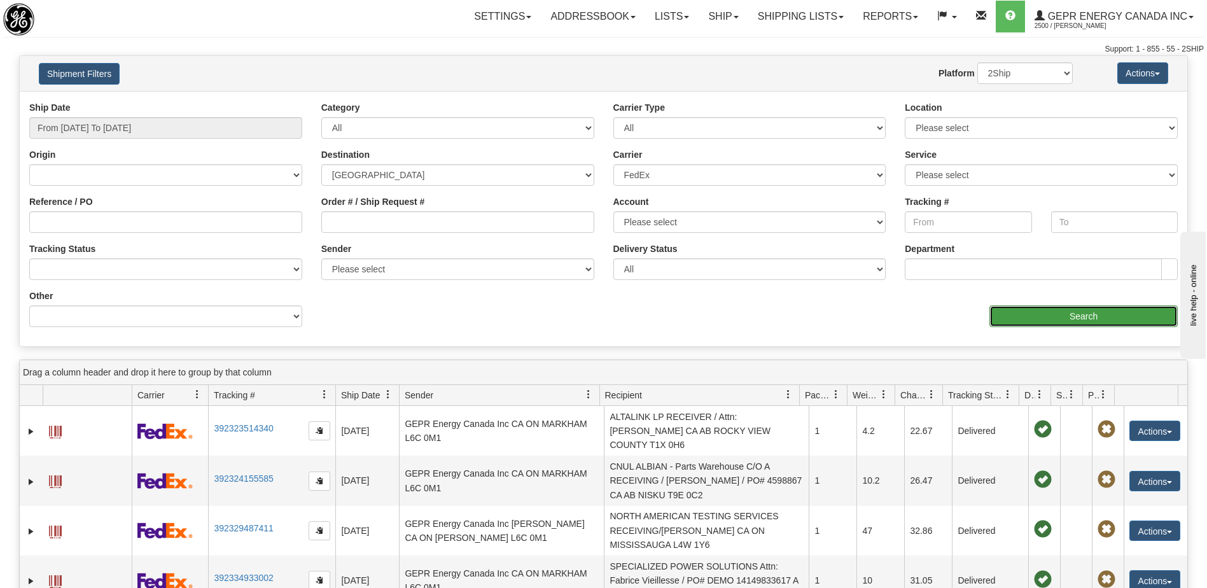
click at [1076, 313] on input "Search" at bounding box center [1083, 316] width 188 height 22
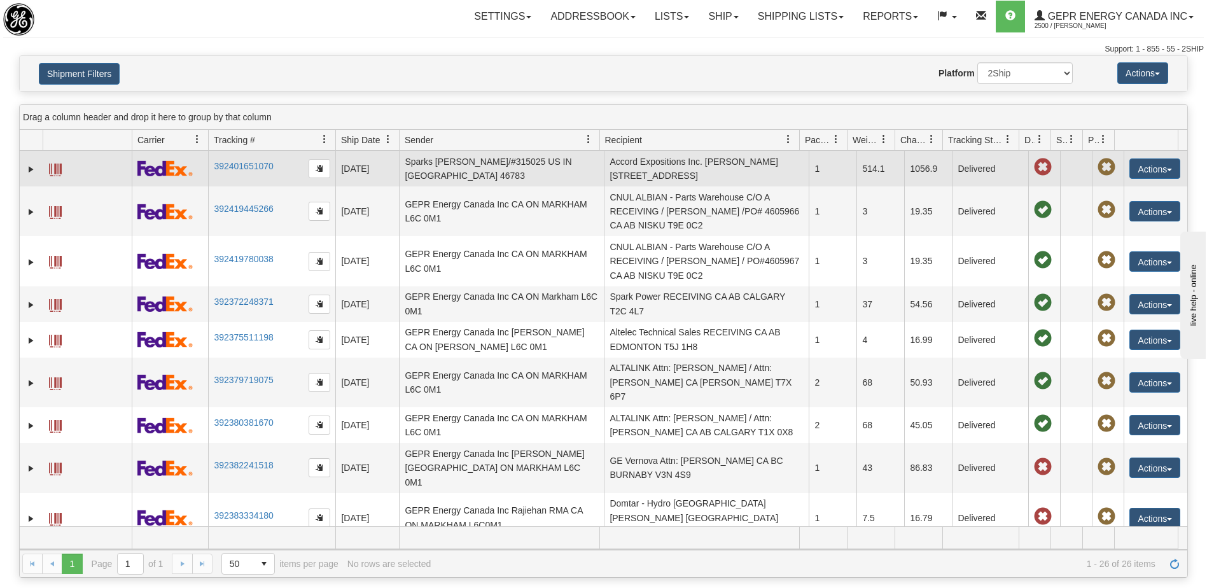
click at [664, 173] on td "Accord Expositions Inc. Brandon Silverman CA QC LACHINE H8T 3J9" at bounding box center [706, 169] width 205 height 36
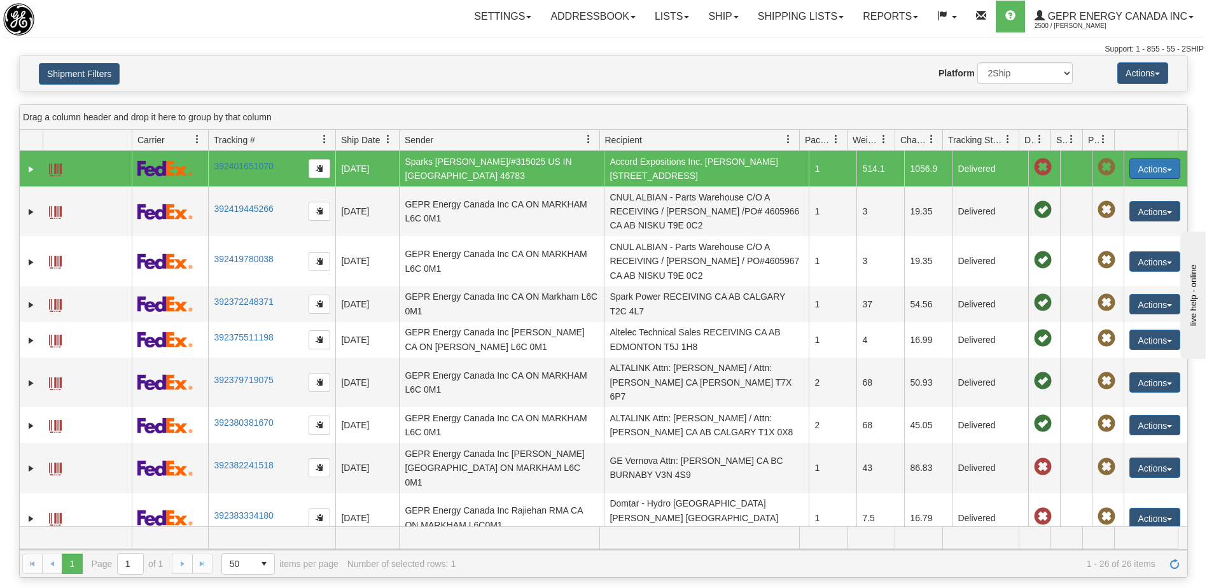
click at [1136, 169] on button "Actions" at bounding box center [1154, 168] width 51 height 20
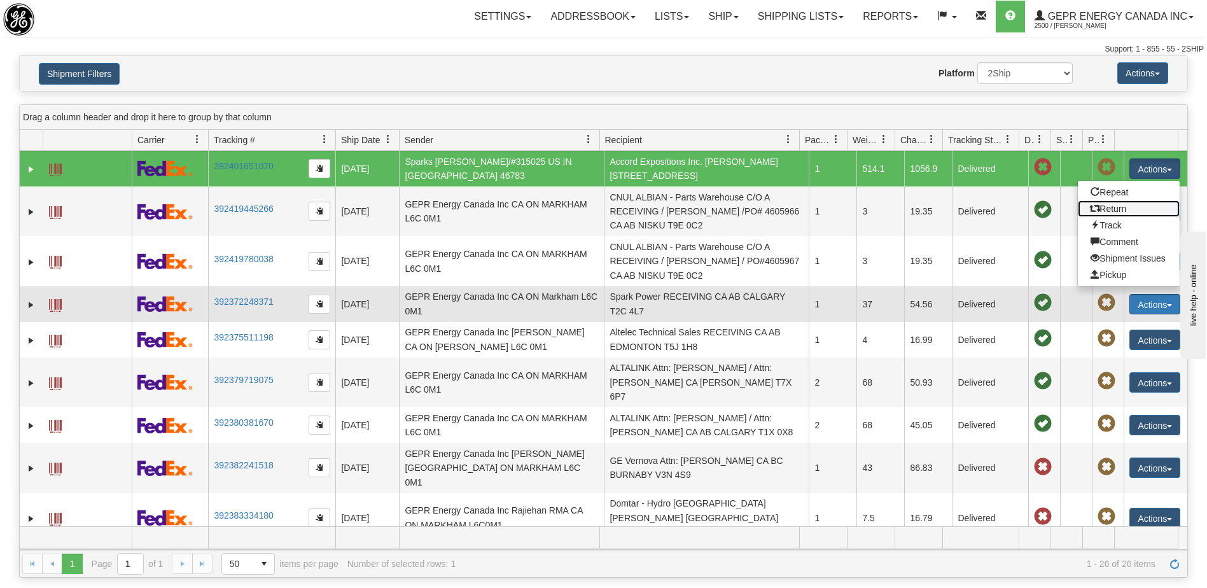
drag, startPoint x: 1094, startPoint y: 209, endPoint x: 1142, endPoint y: 301, distance: 103.6
click at [1094, 209] on link "Return" at bounding box center [1129, 208] width 102 height 17
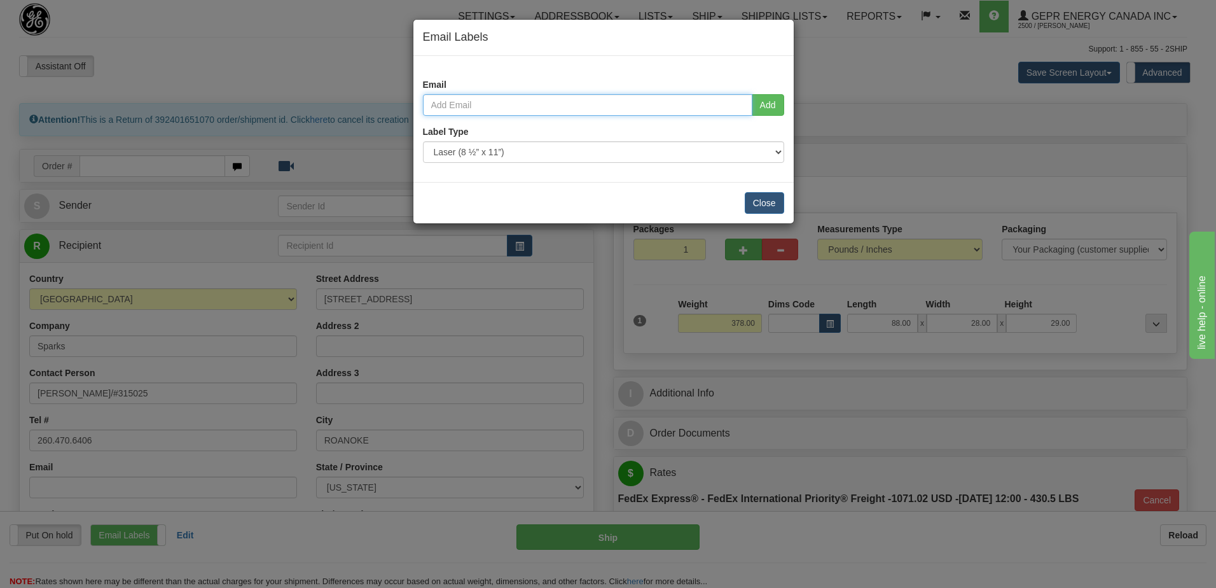
click at [518, 104] on input "email" at bounding box center [587, 105] width 329 height 22
type input "[PERSON_NAME][EMAIL_ADDRESS][PERSON_NAME][DOMAIN_NAME]"
click at [764, 108] on button "Add" at bounding box center [768, 105] width 32 height 22
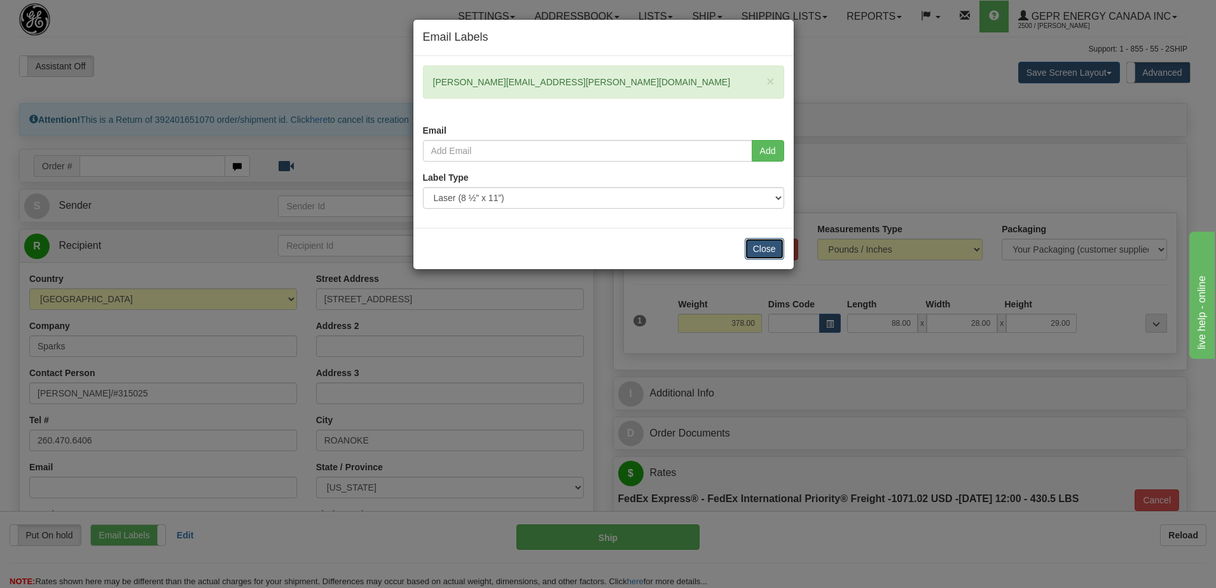
click at [770, 251] on button "Close" at bounding box center [764, 249] width 39 height 22
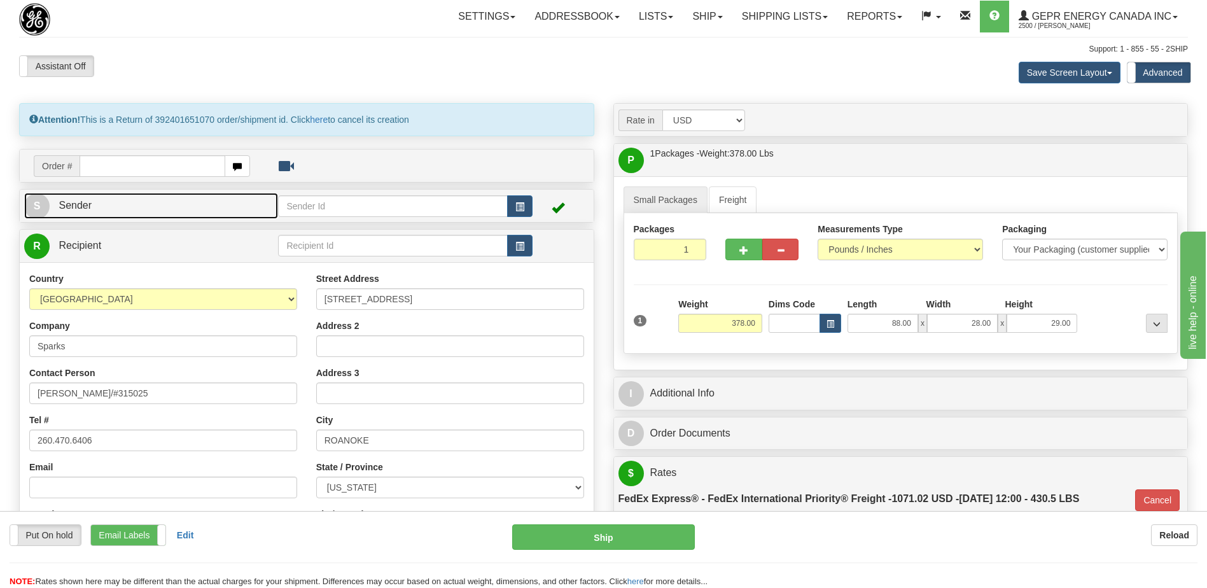
click at [109, 207] on link "S Sender" at bounding box center [151, 206] width 254 height 26
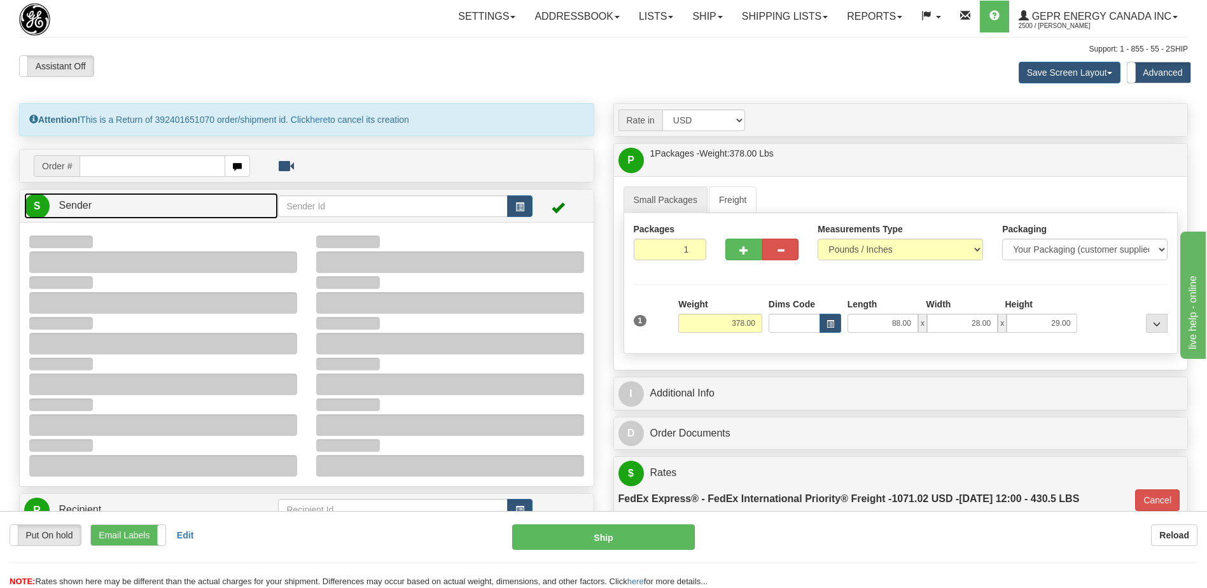
type input "14:20"
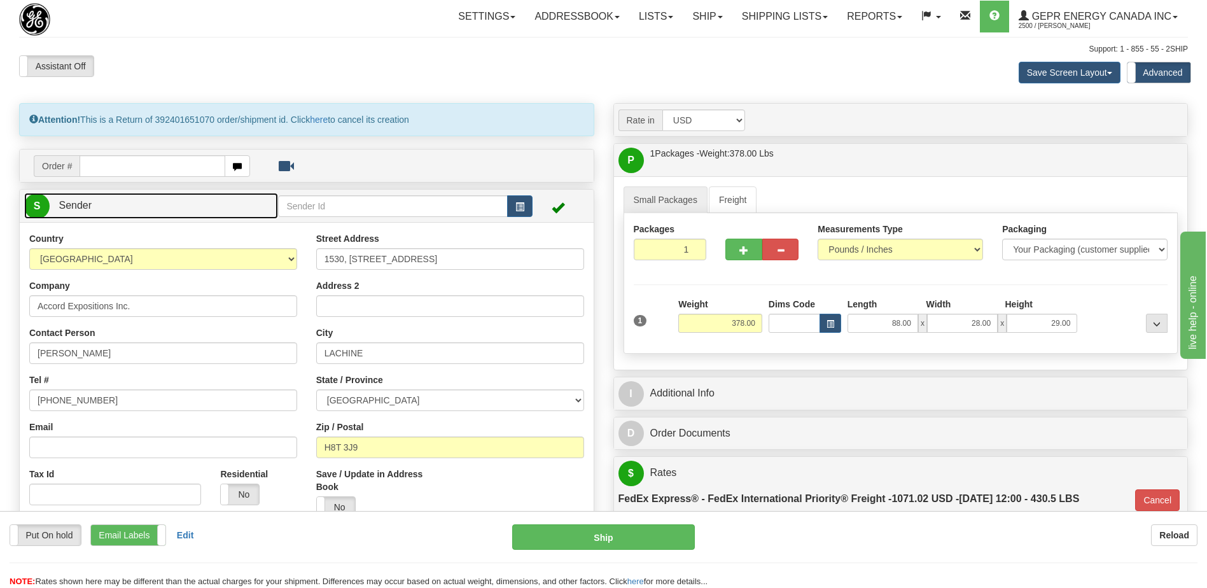
click at [109, 207] on link "S Sender" at bounding box center [151, 206] width 254 height 26
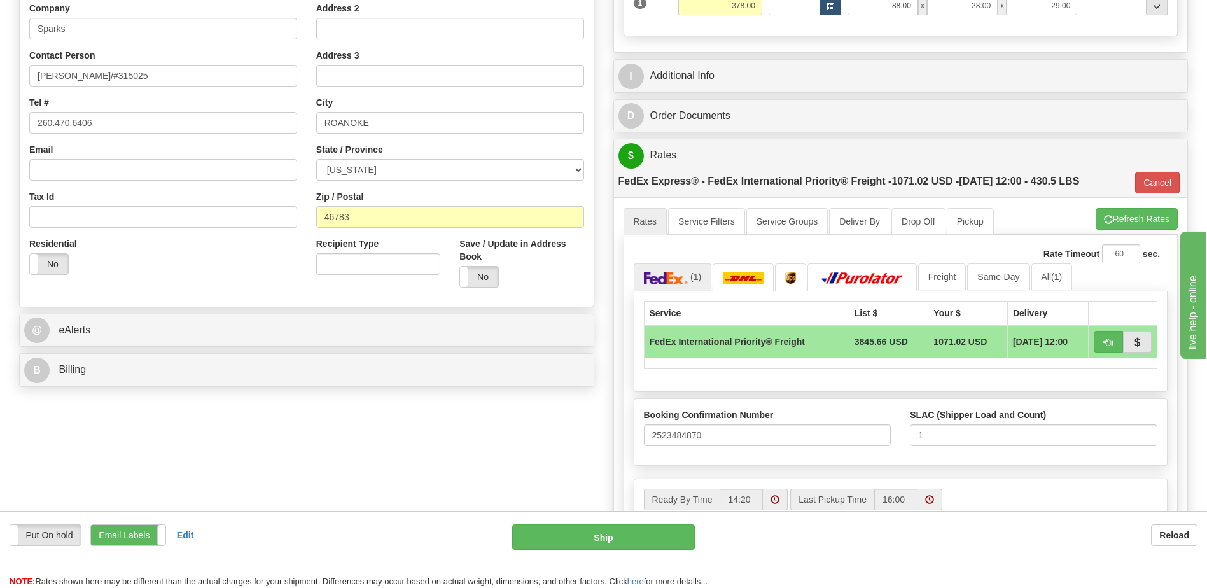
scroll to position [318, 0]
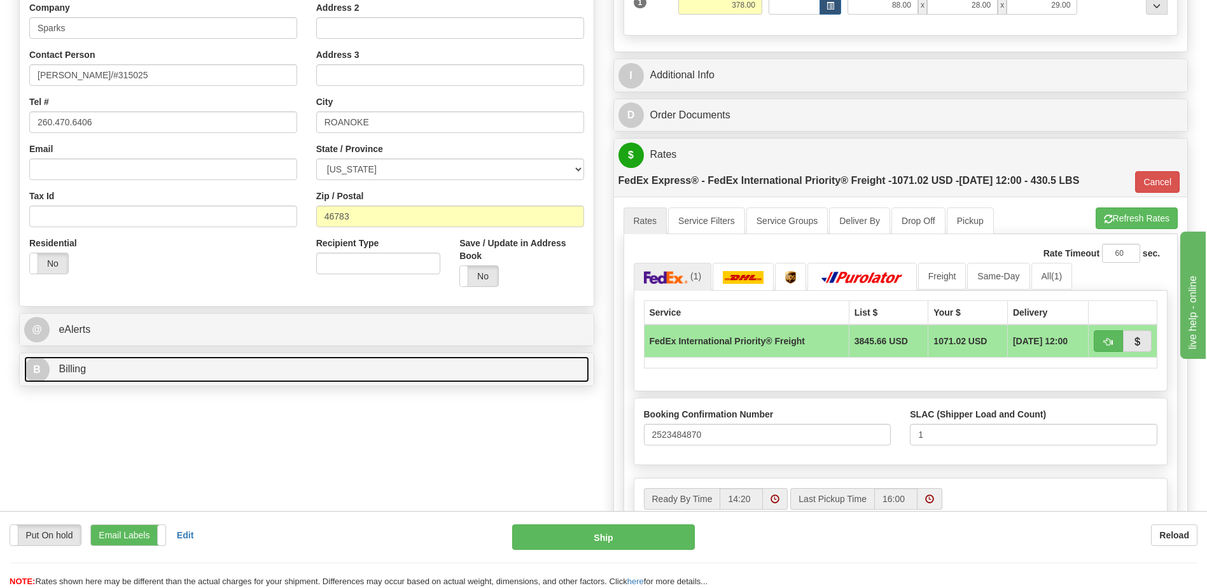
click at [151, 374] on link "B Billing" at bounding box center [306, 369] width 565 height 26
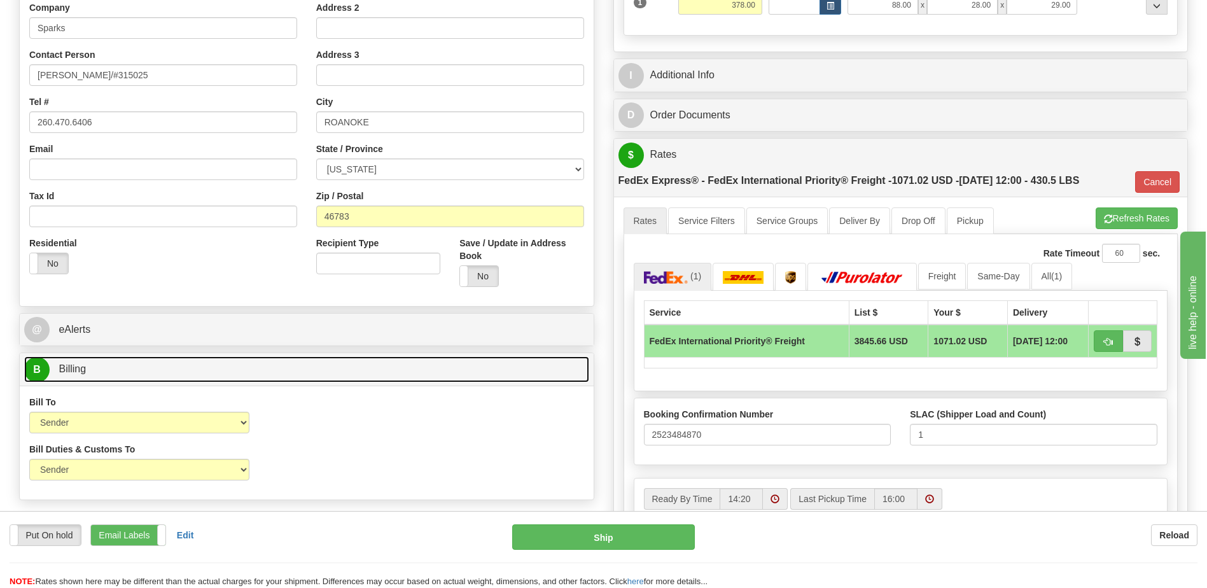
click at [151, 374] on link "B Billing" at bounding box center [306, 369] width 565 height 26
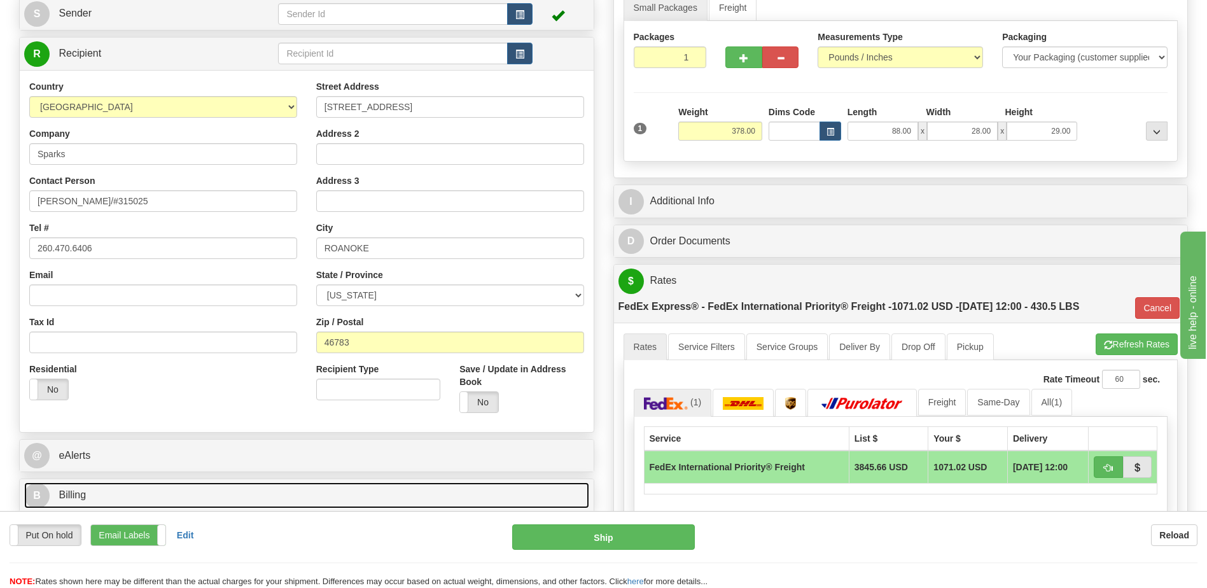
scroll to position [191, 0]
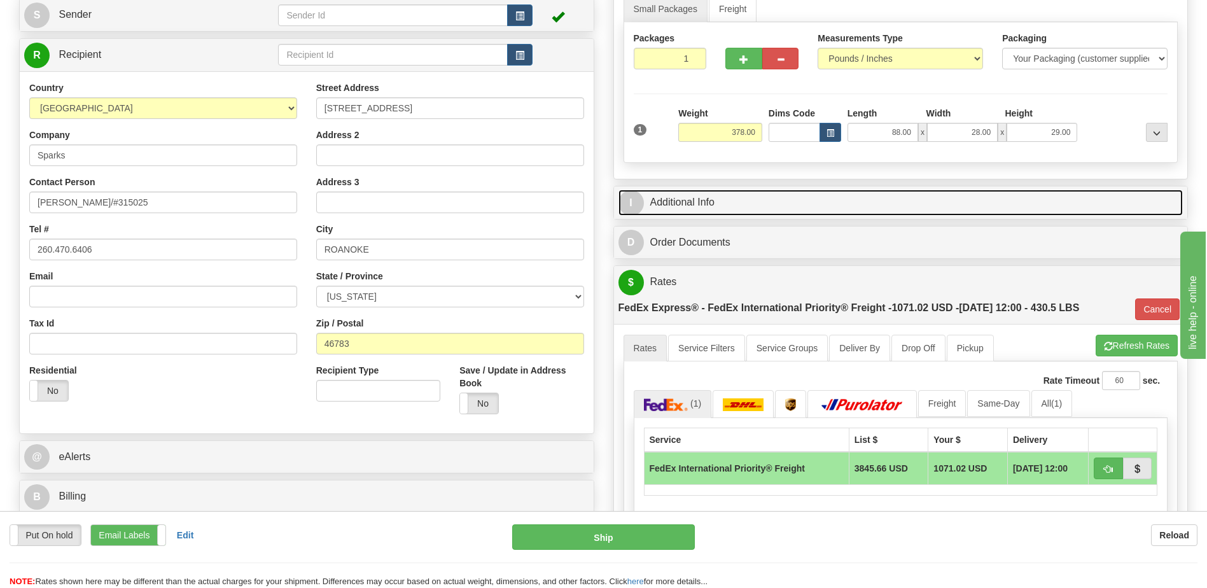
click at [791, 200] on link "I Additional Info" at bounding box center [900, 203] width 565 height 26
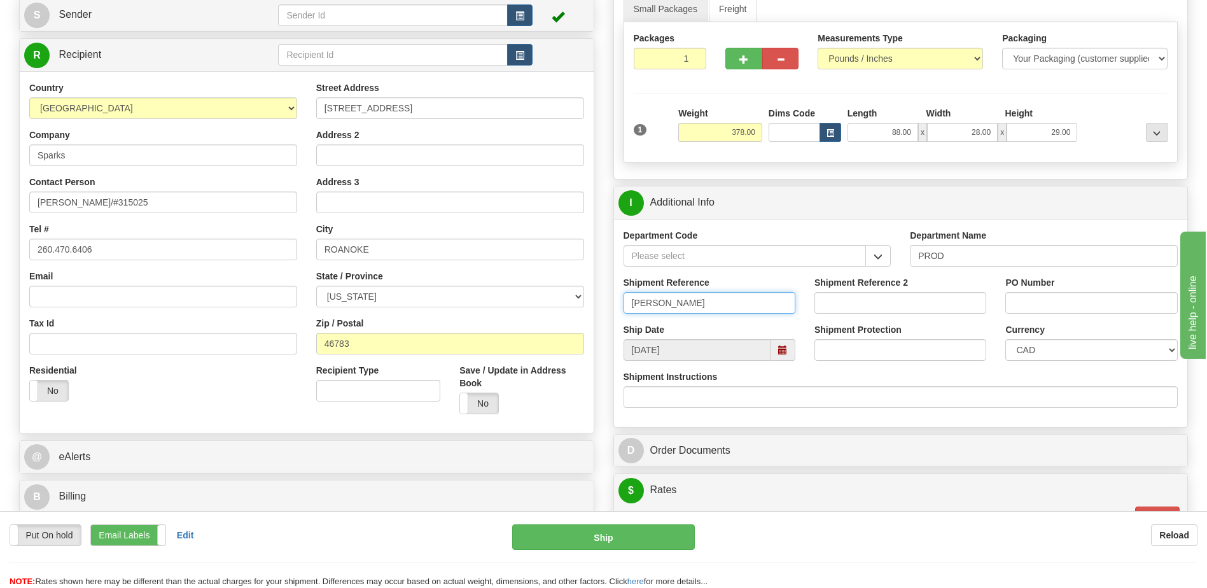
click at [733, 302] on input "[PERSON_NAME]" at bounding box center [709, 303] width 172 height 22
type input "[PERSON_NAME]"
click at [1027, 347] on select "CAD USD EUR ZAR [PERSON_NAME] ARN AUD AUS AWG BBD BFR BGN BHD BMD BND BRC BRL C…" at bounding box center [1091, 350] width 172 height 22
select select "1"
click at [1005, 339] on select "CAD USD EUR ZAR [PERSON_NAME] ARN AUD AUS AWG BBD BFR BGN BHD BMD BND BRC BRL C…" at bounding box center [1091, 350] width 172 height 22
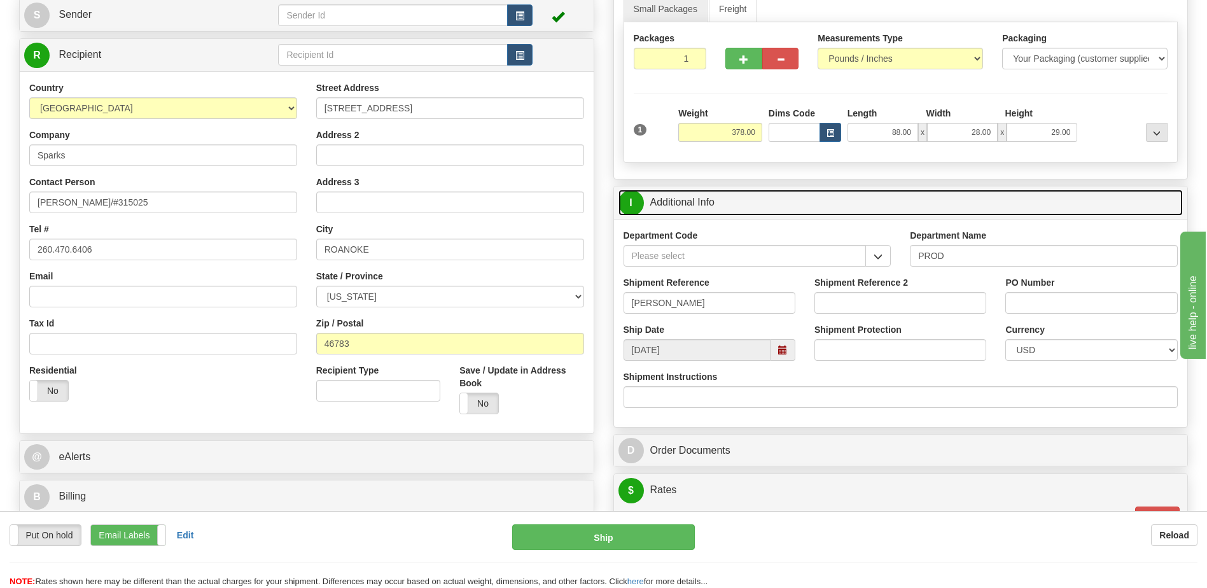
click at [697, 204] on link "I Additional Info" at bounding box center [900, 203] width 565 height 26
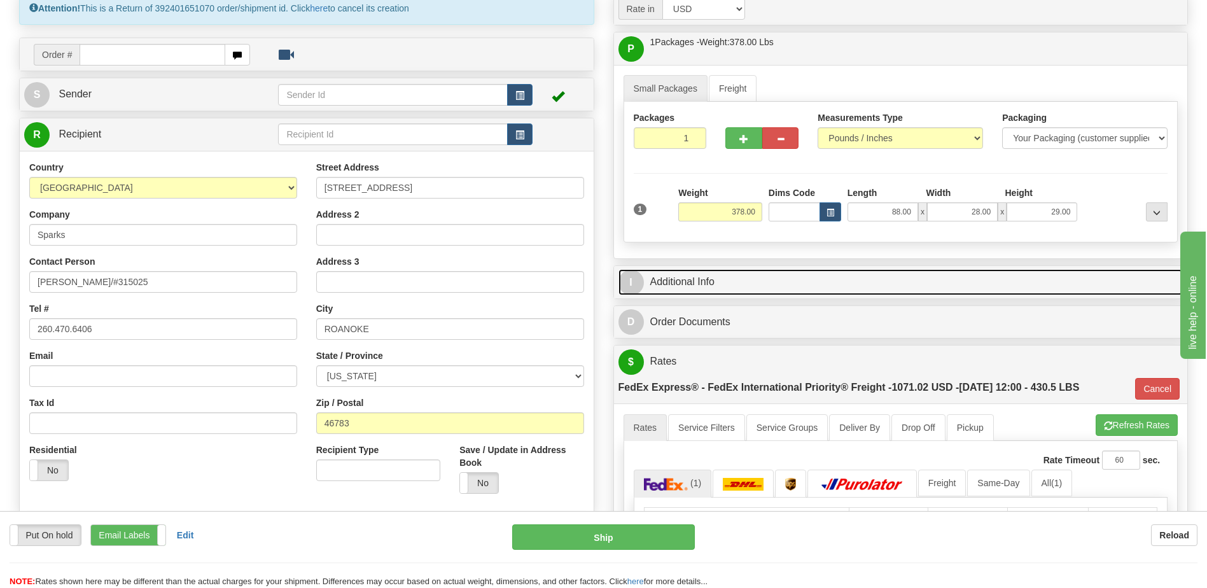
scroll to position [254, 0]
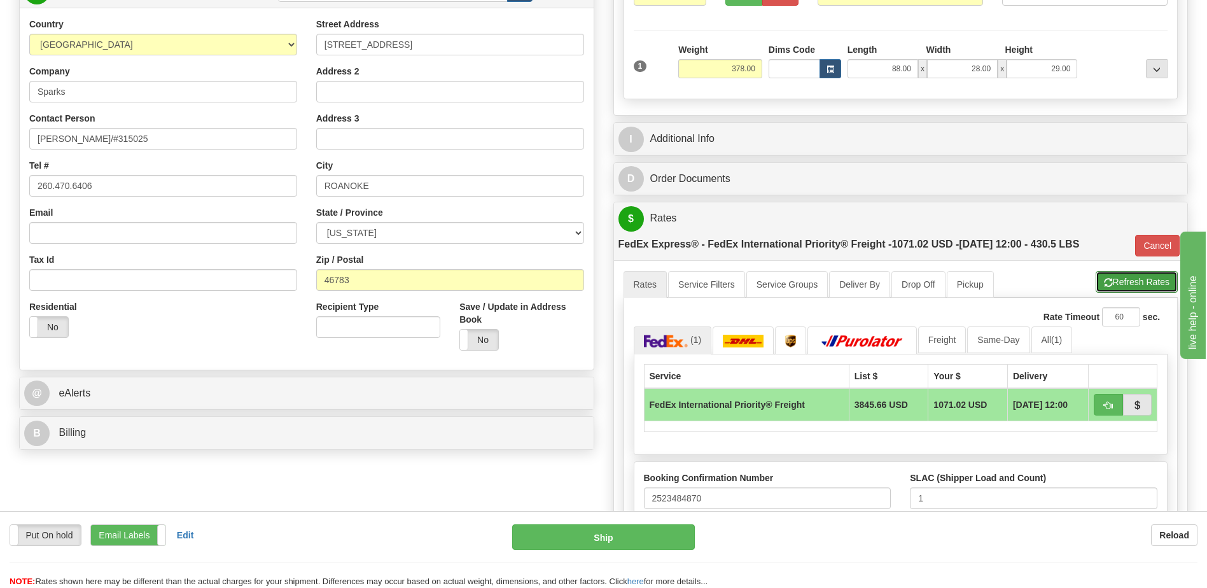
click at [1130, 285] on button "Refresh Rates" at bounding box center [1136, 282] width 82 height 22
type input "70"
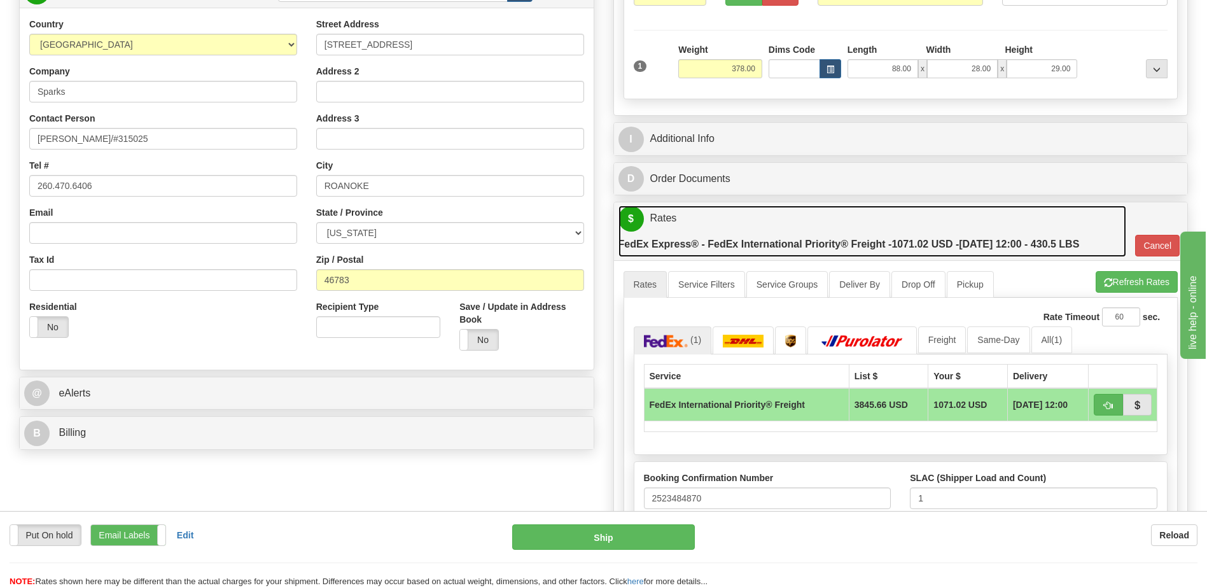
click at [875, 249] on label "FedEx Express® - FedEx International Priority® Freight - 1071.02 USD - [DATE] 1…" at bounding box center [848, 244] width 461 height 25
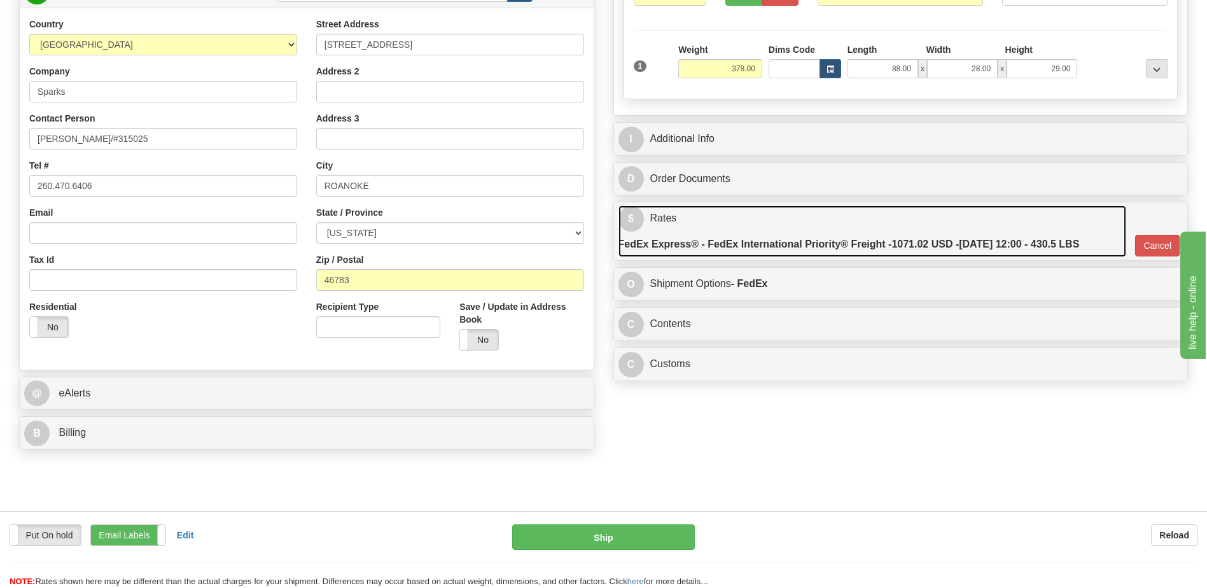
click at [751, 253] on label "FedEx Express® - FedEx International Priority® Freight - 1071.02 USD - [DATE] 1…" at bounding box center [848, 244] width 461 height 25
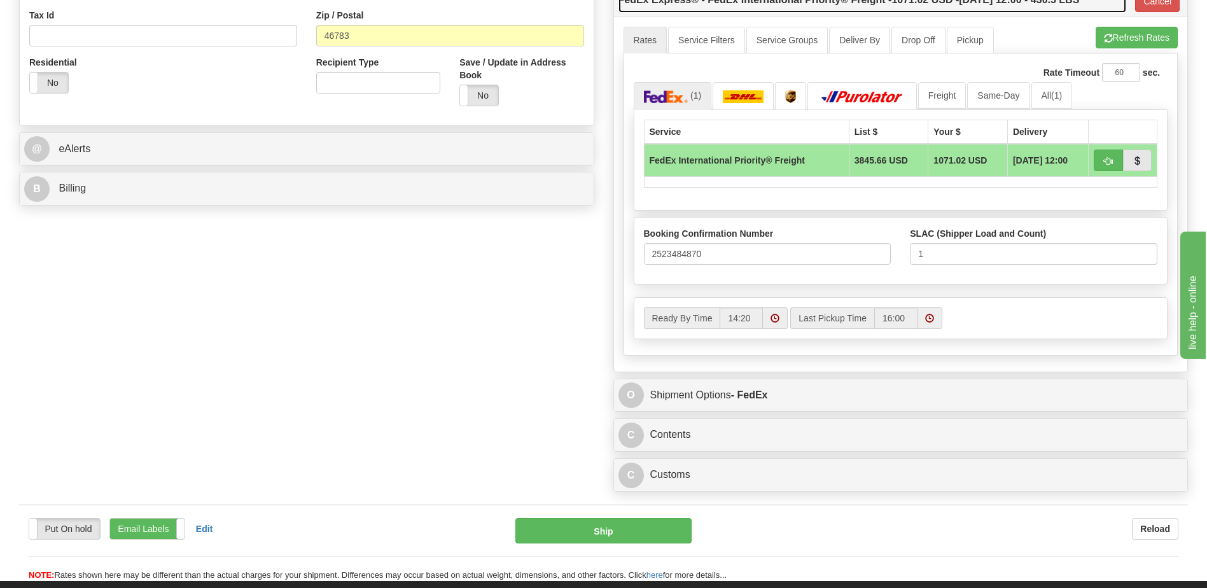
scroll to position [509, 0]
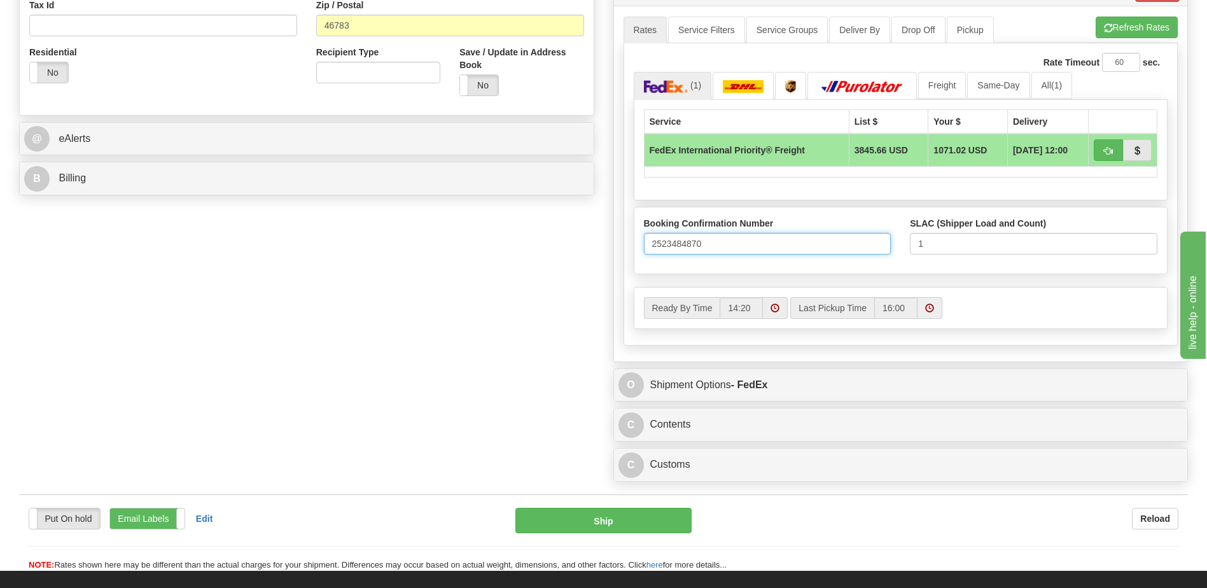
drag, startPoint x: 722, startPoint y: 242, endPoint x: 573, endPoint y: 254, distance: 149.3
click at [573, 254] on div "Attention! This is a Return of 392401651070 order/shipment id. Click here to ca…" at bounding box center [604, 41] width 1188 height 894
paste input "8176799"
type input "2528176799"
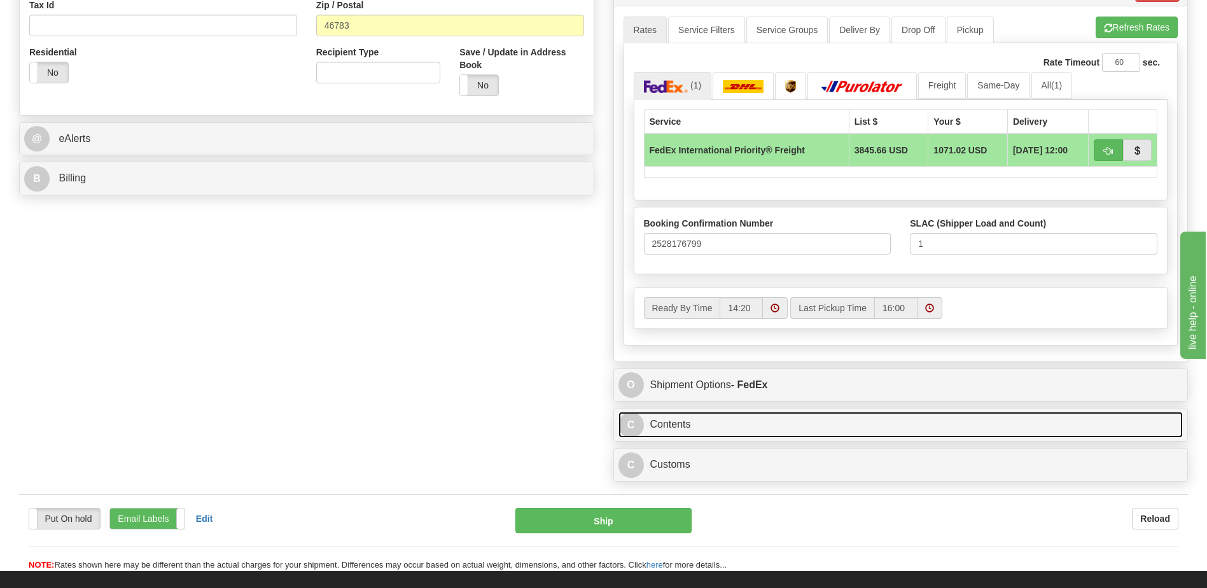
click at [765, 425] on link "C Contents" at bounding box center [900, 425] width 565 height 26
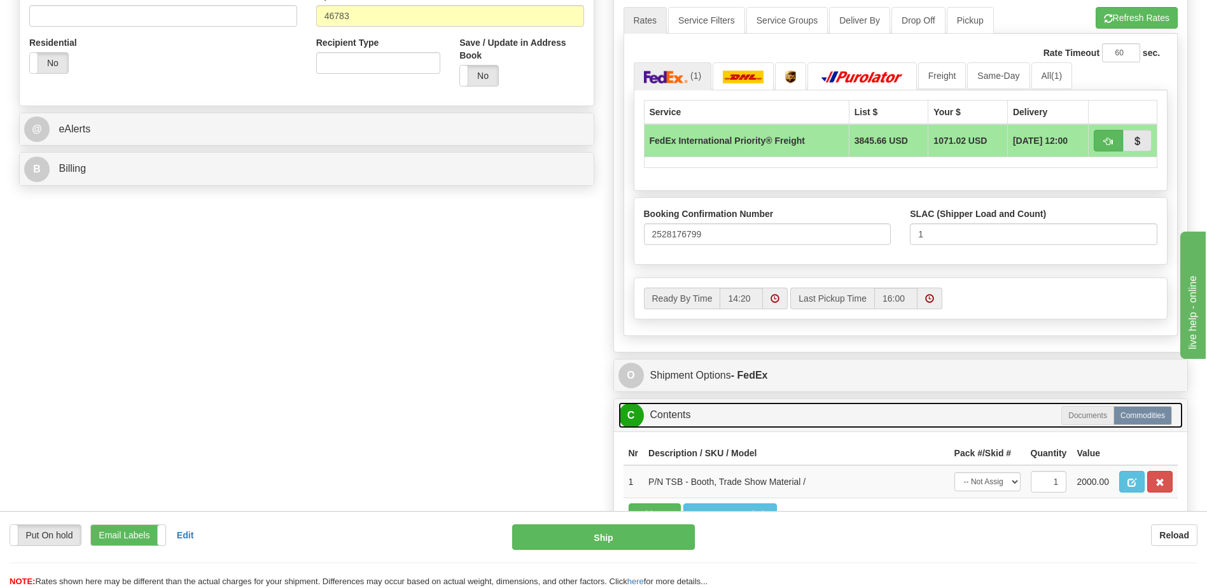
scroll to position [636, 0]
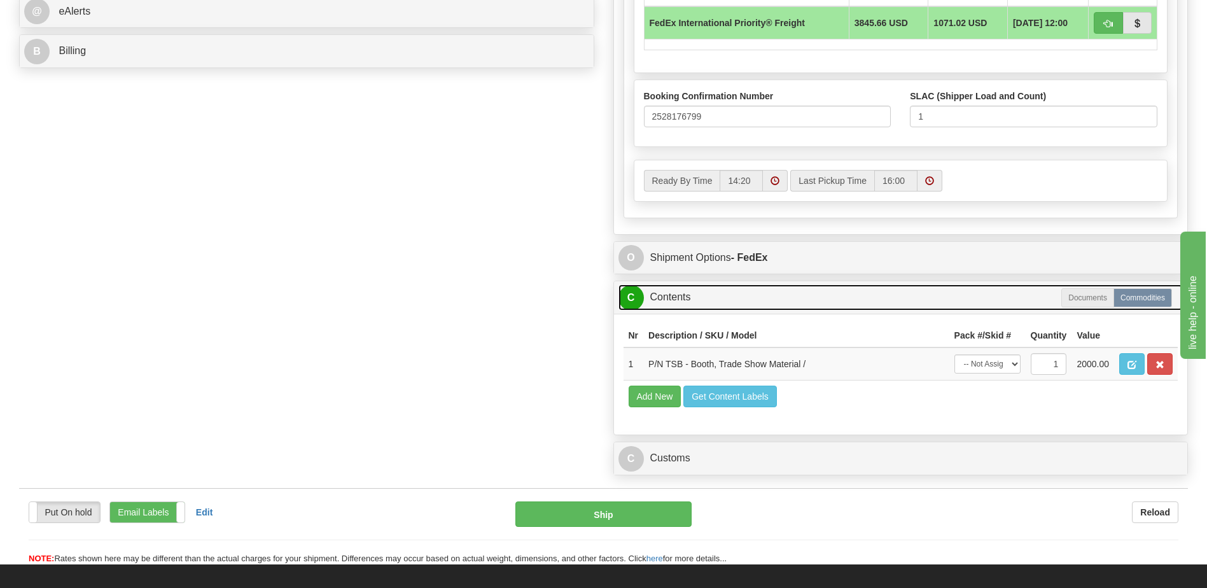
click at [685, 302] on link "C Contents" at bounding box center [900, 297] width 565 height 26
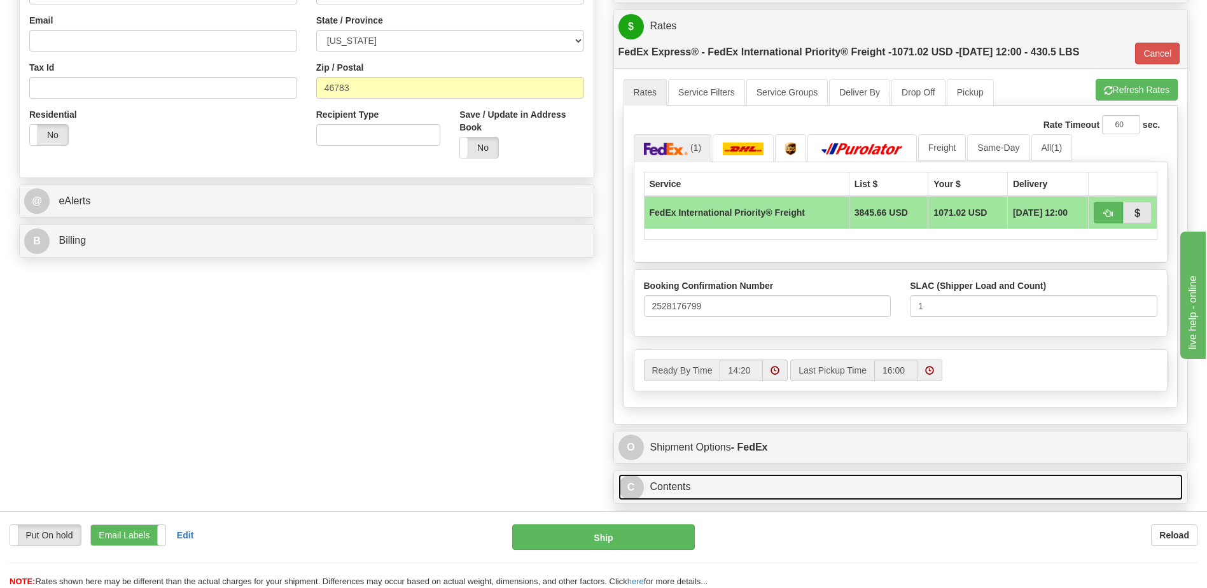
scroll to position [318, 0]
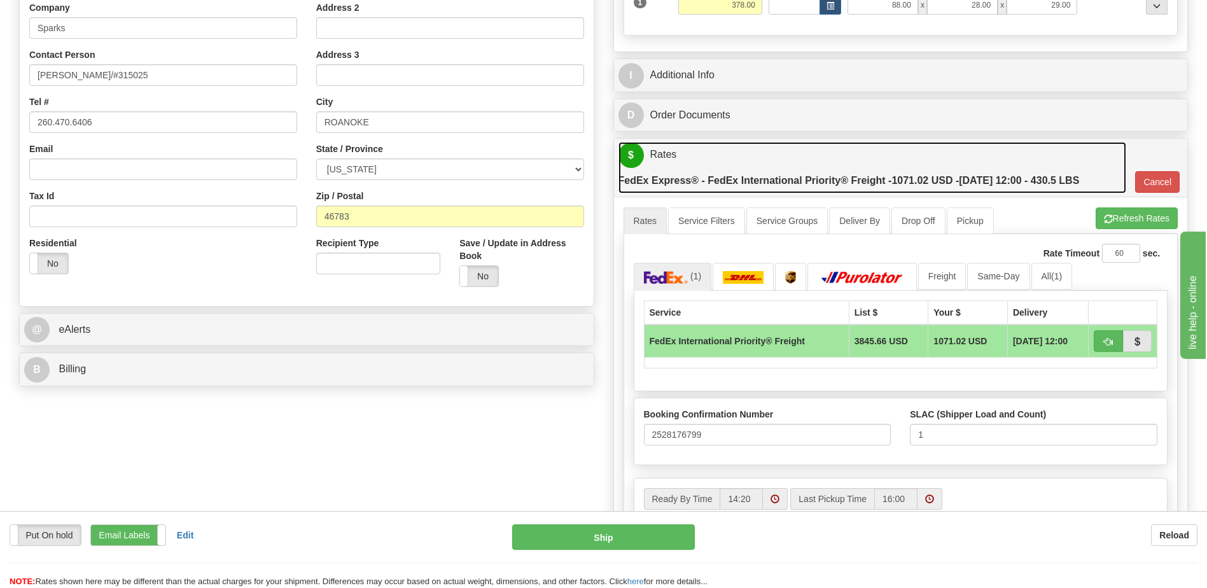
click at [756, 166] on link "$ Rates FedEx Express® - FedEx International Priority® Freight - 1071.02 USD - …" at bounding box center [872, 168] width 508 height 52
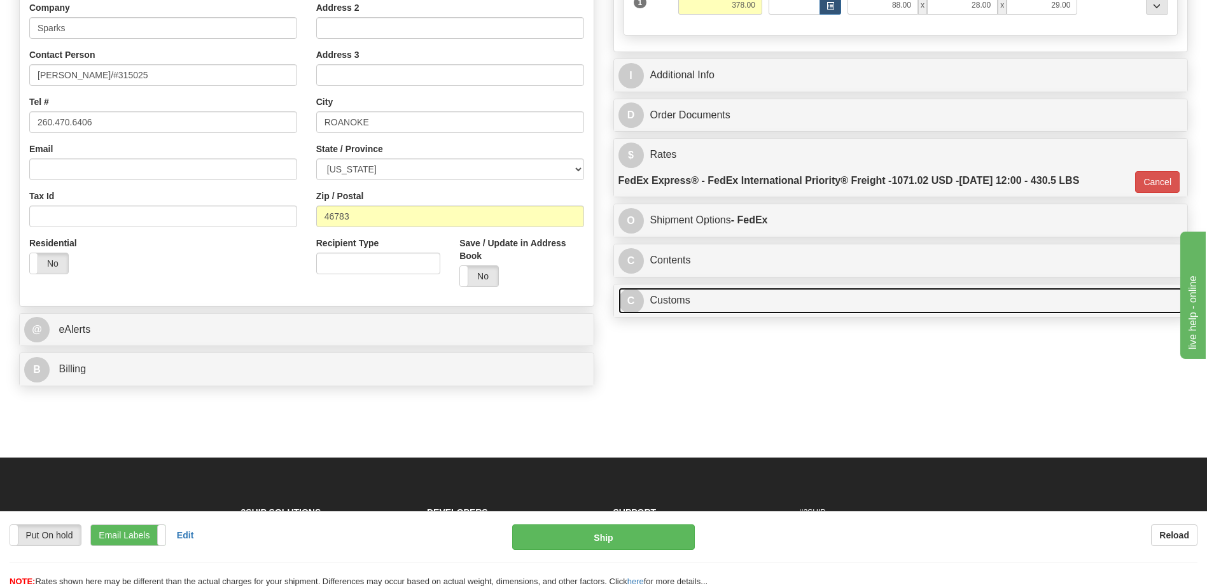
click at [728, 302] on link "C Customs" at bounding box center [900, 301] width 565 height 26
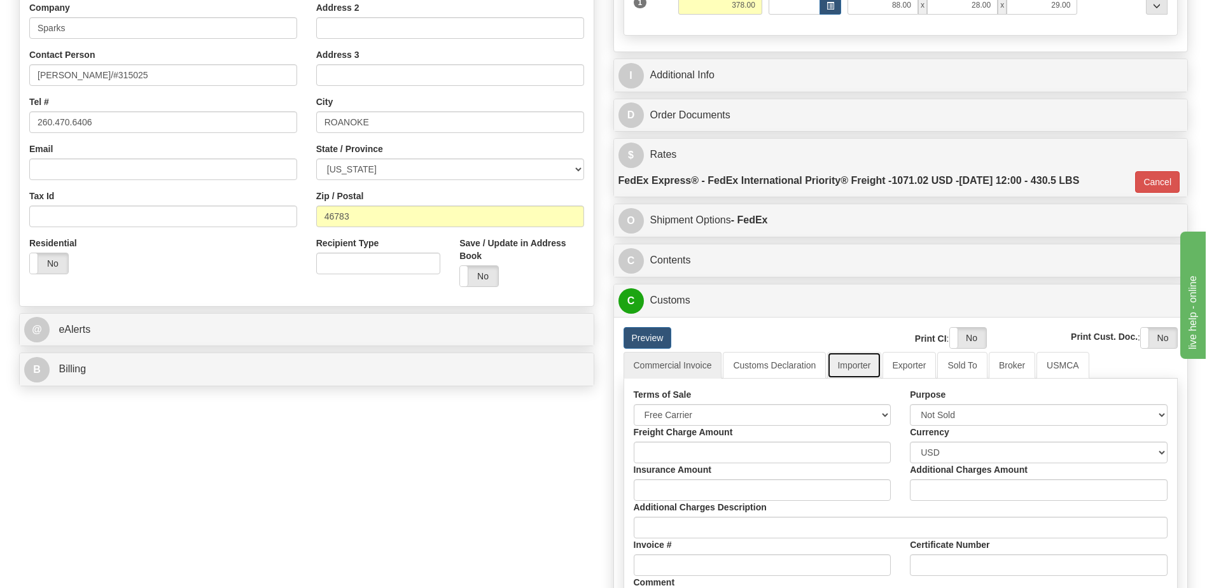
click at [848, 366] on link "Importer" at bounding box center [853, 365] width 53 height 27
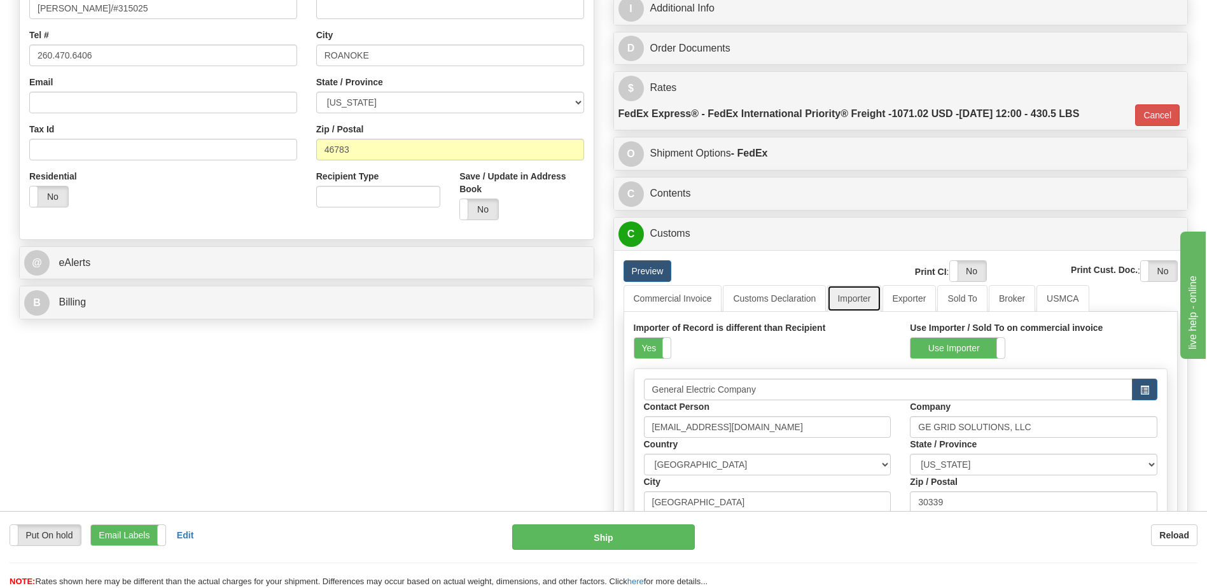
scroll to position [445, 0]
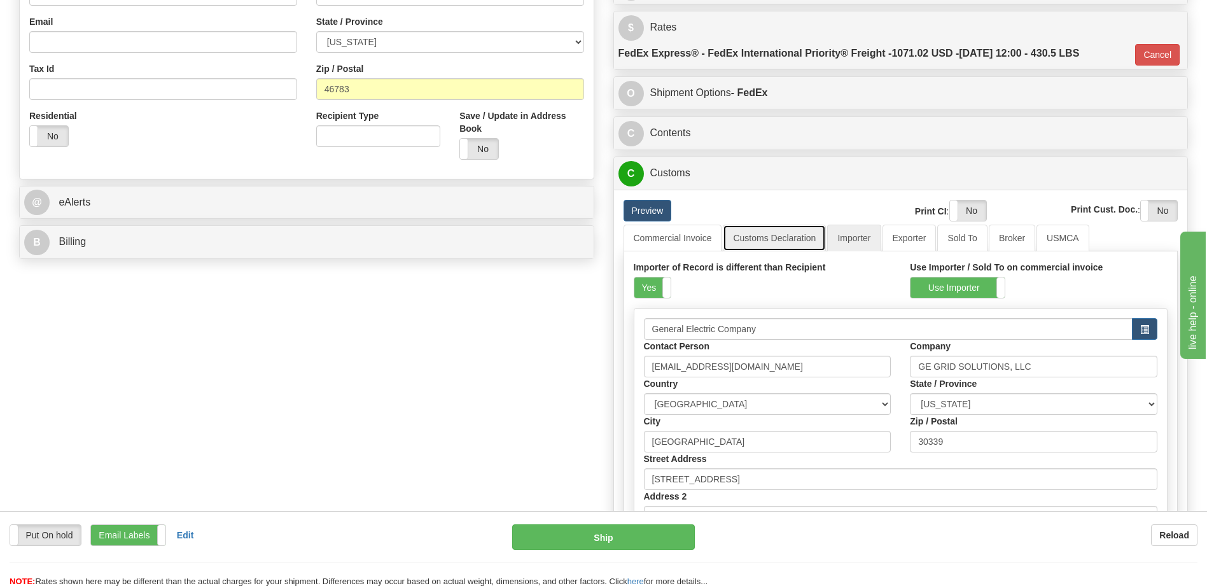
click at [766, 235] on link "Customs Declaration" at bounding box center [774, 238] width 103 height 27
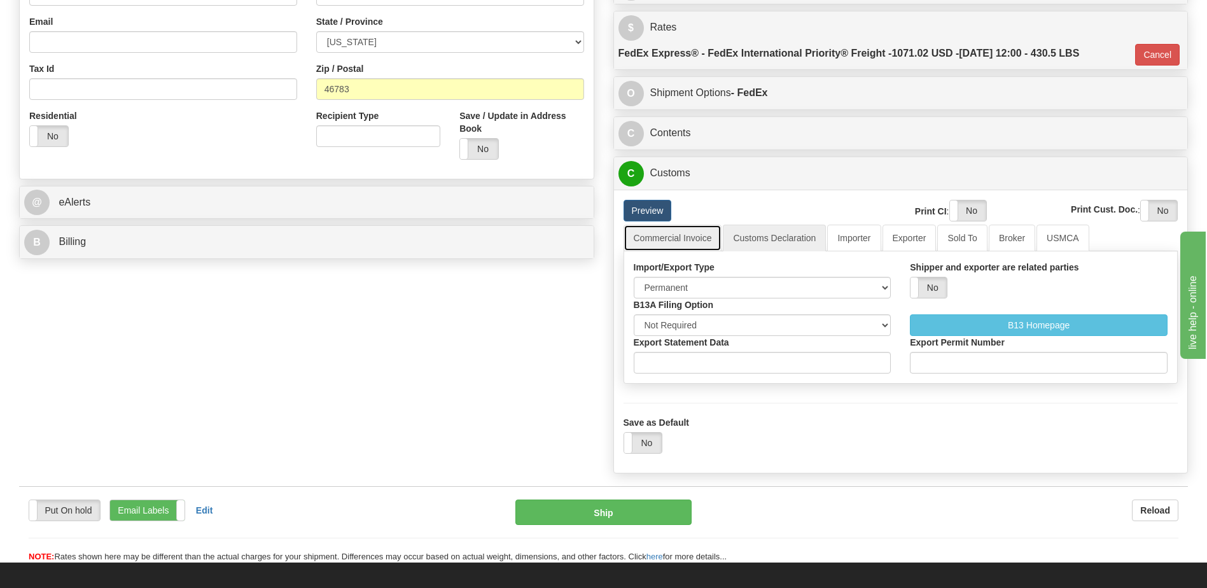
click at [681, 232] on link "Commercial Invoice" at bounding box center [672, 238] width 99 height 27
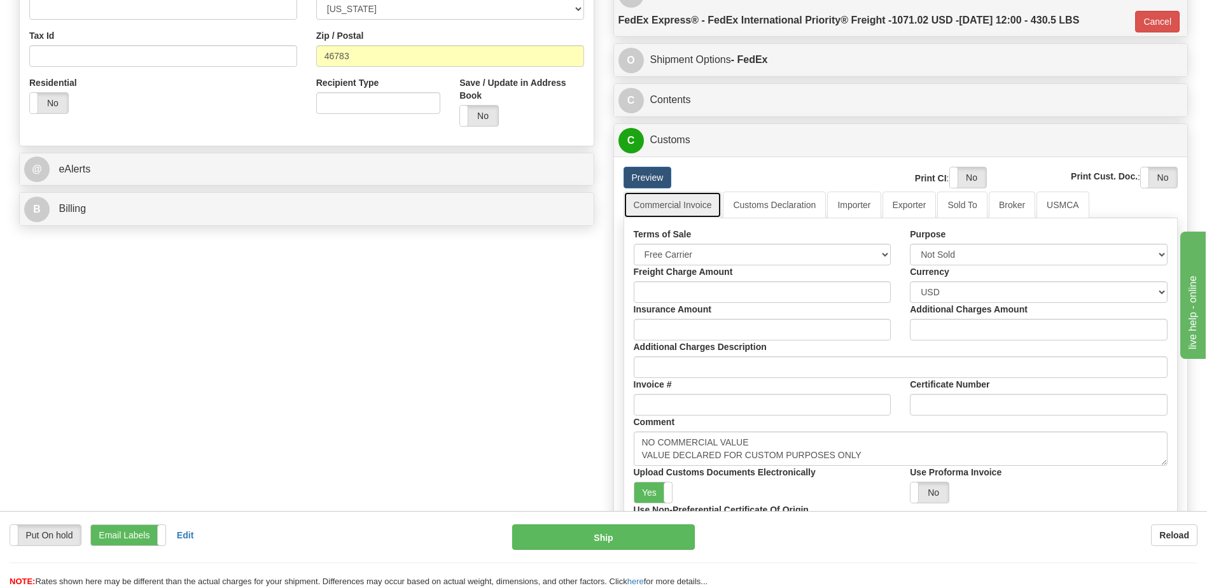
scroll to position [509, 0]
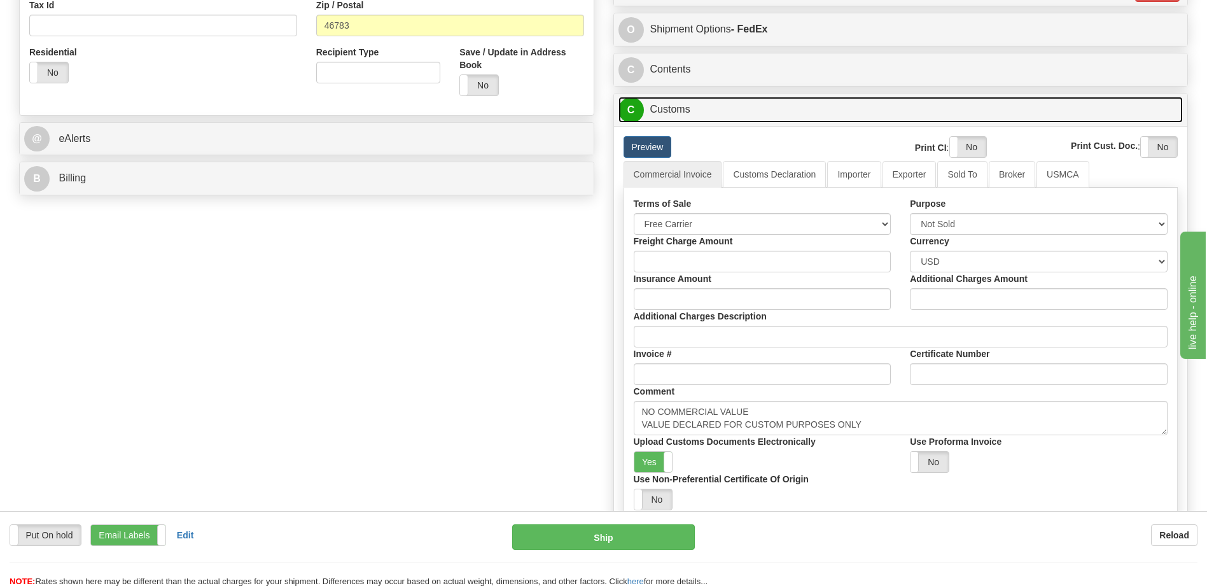
click at [692, 115] on link "C Customs" at bounding box center [900, 110] width 565 height 26
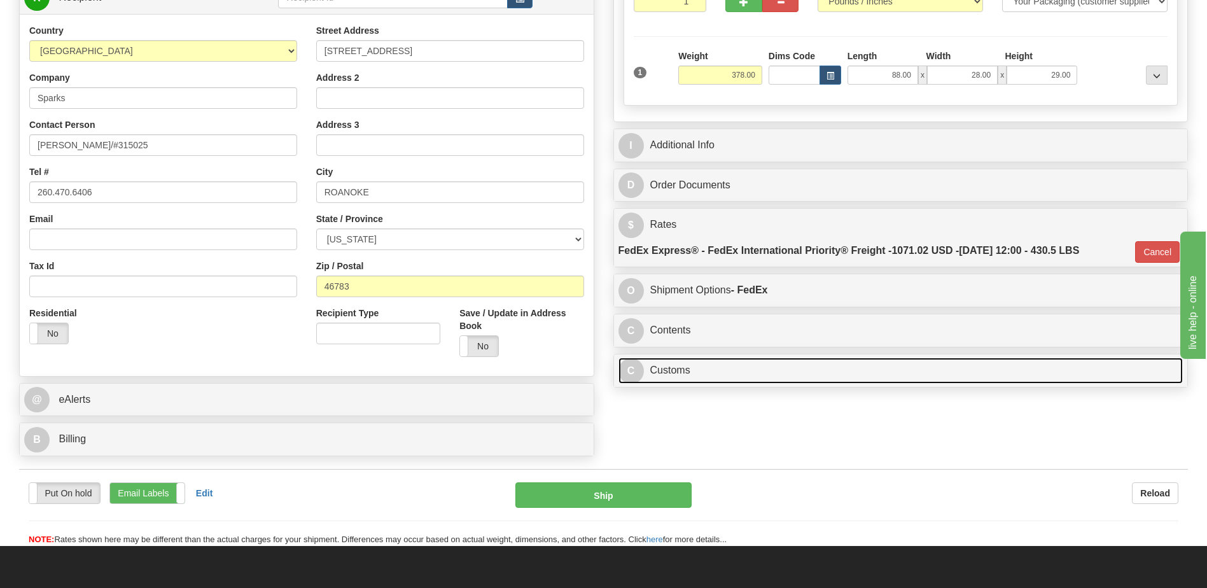
scroll to position [279, 0]
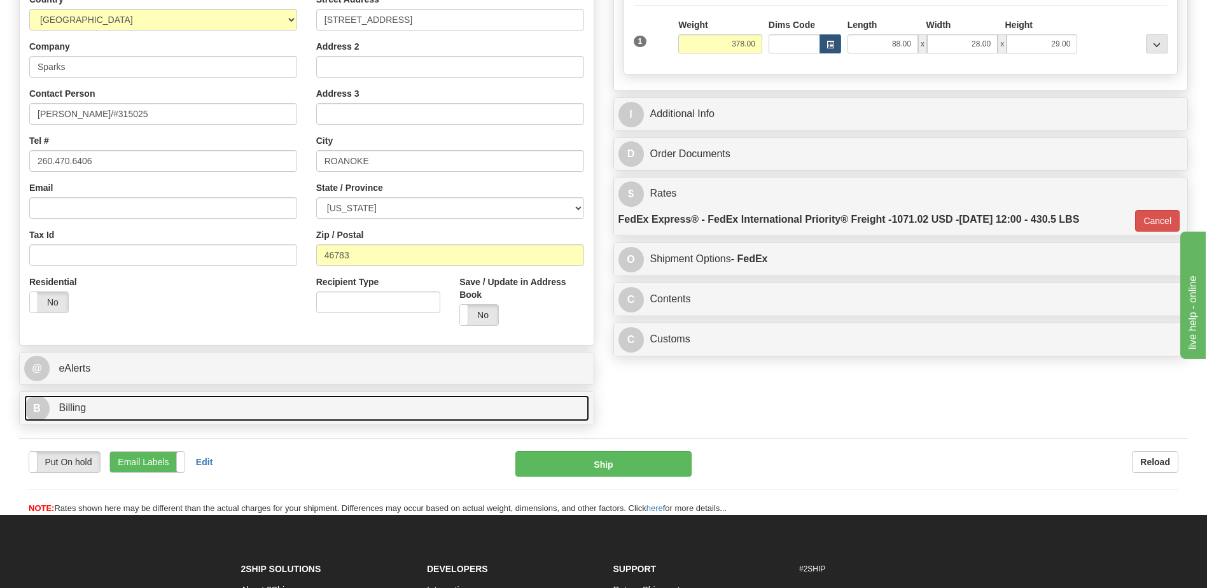
click at [196, 405] on link "B Billing" at bounding box center [306, 408] width 565 height 26
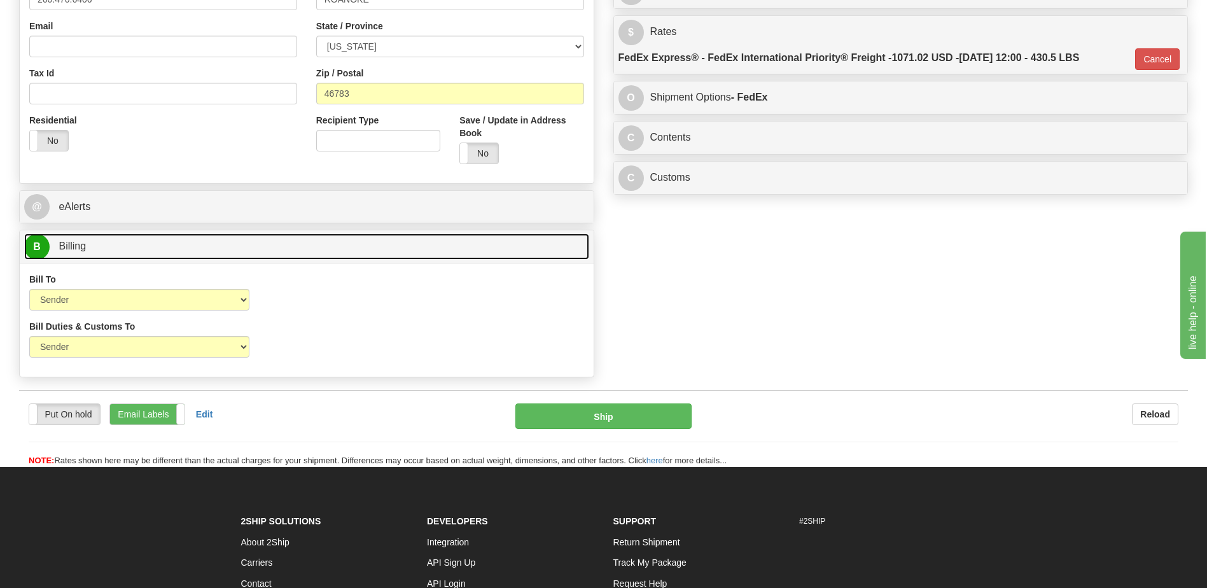
scroll to position [534, 0]
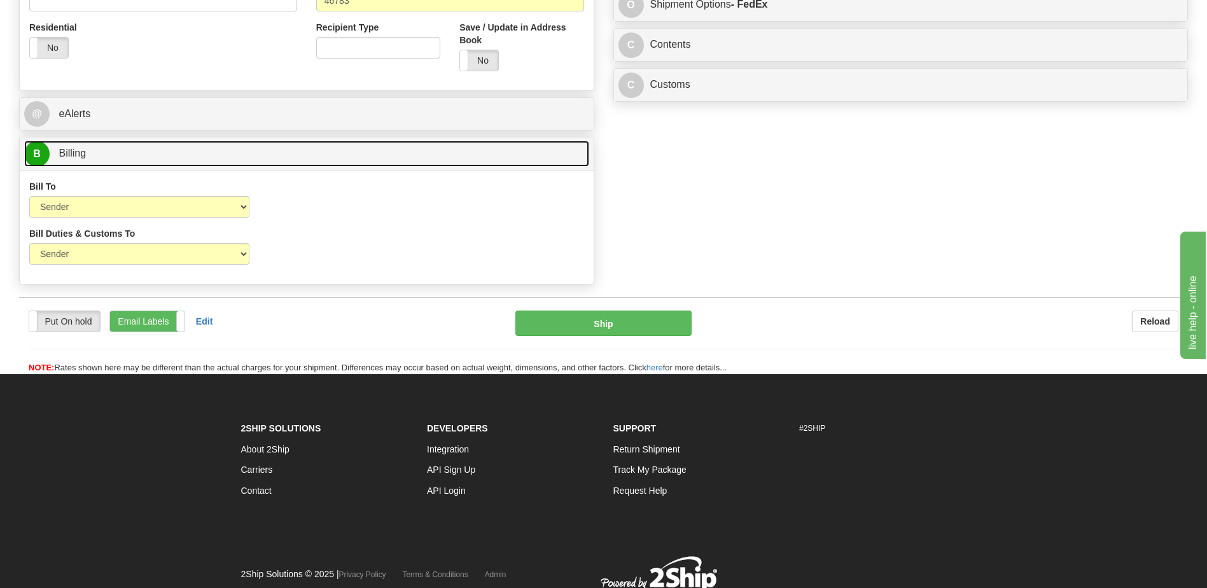
click at [114, 160] on link "B Billing" at bounding box center [306, 154] width 565 height 26
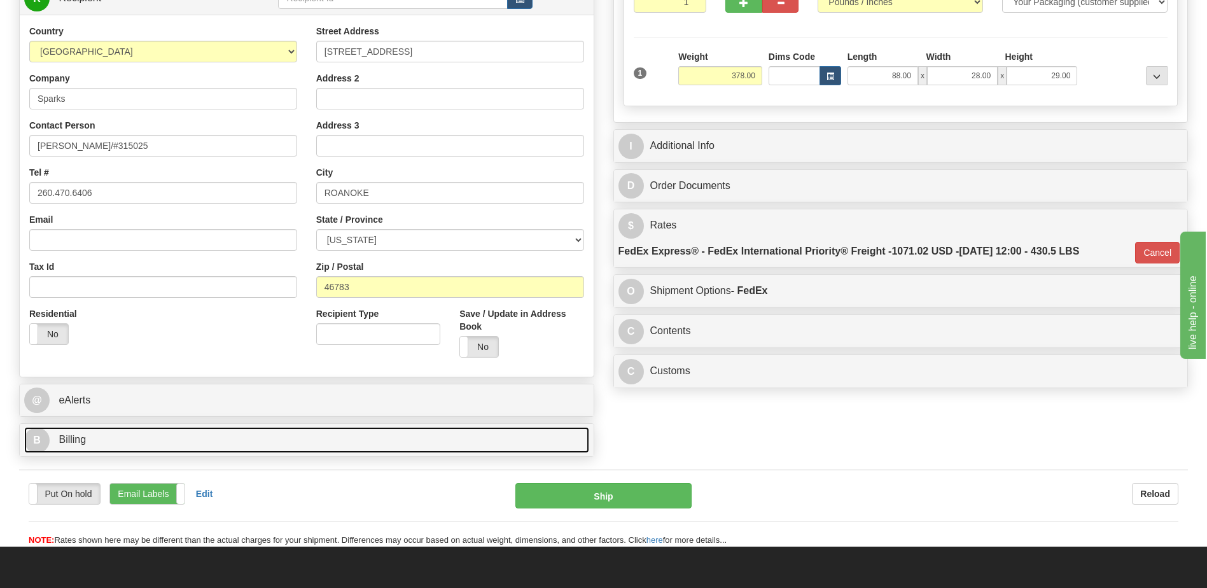
scroll to position [225, 0]
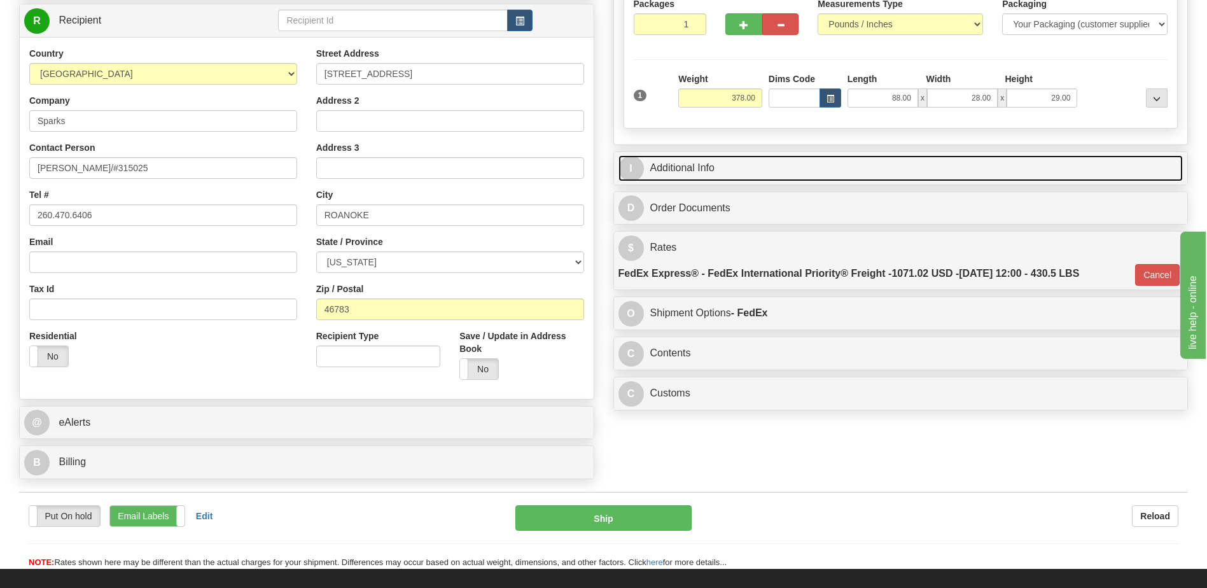
click at [691, 165] on link "I Additional Info" at bounding box center [900, 168] width 565 height 26
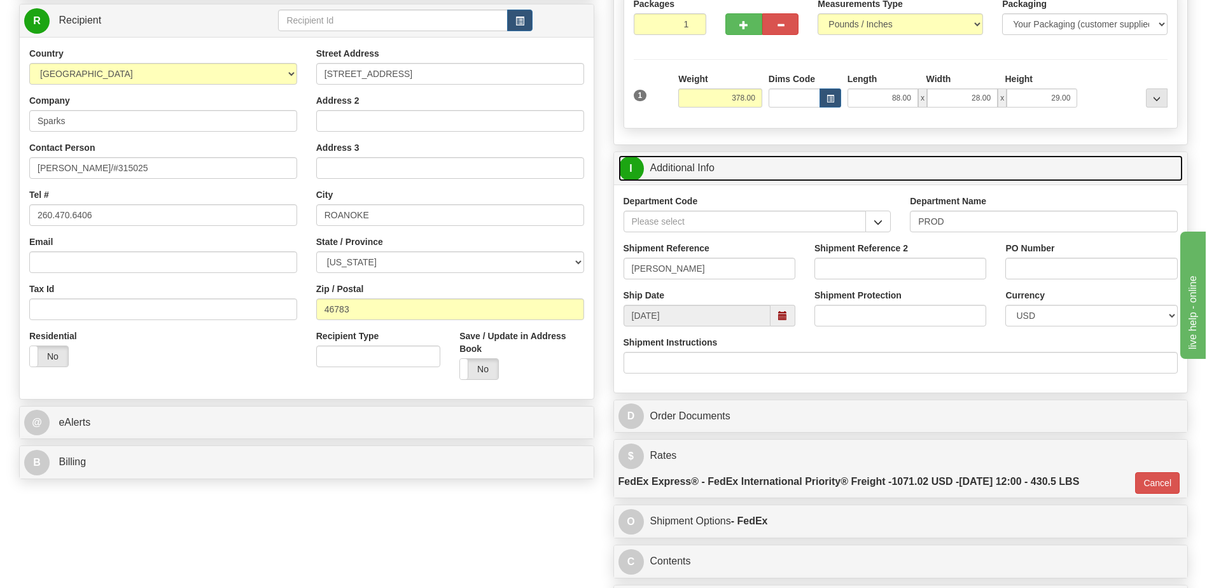
click at [691, 165] on link "I Additional Info" at bounding box center [900, 168] width 565 height 26
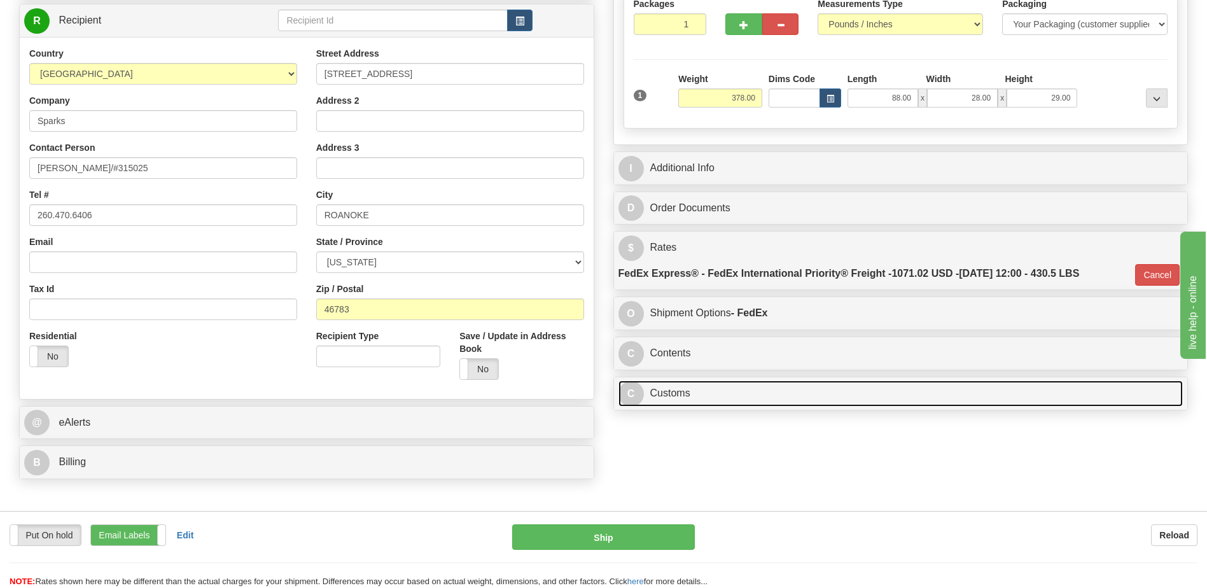
click at [678, 396] on link "C Customs" at bounding box center [900, 393] width 565 height 26
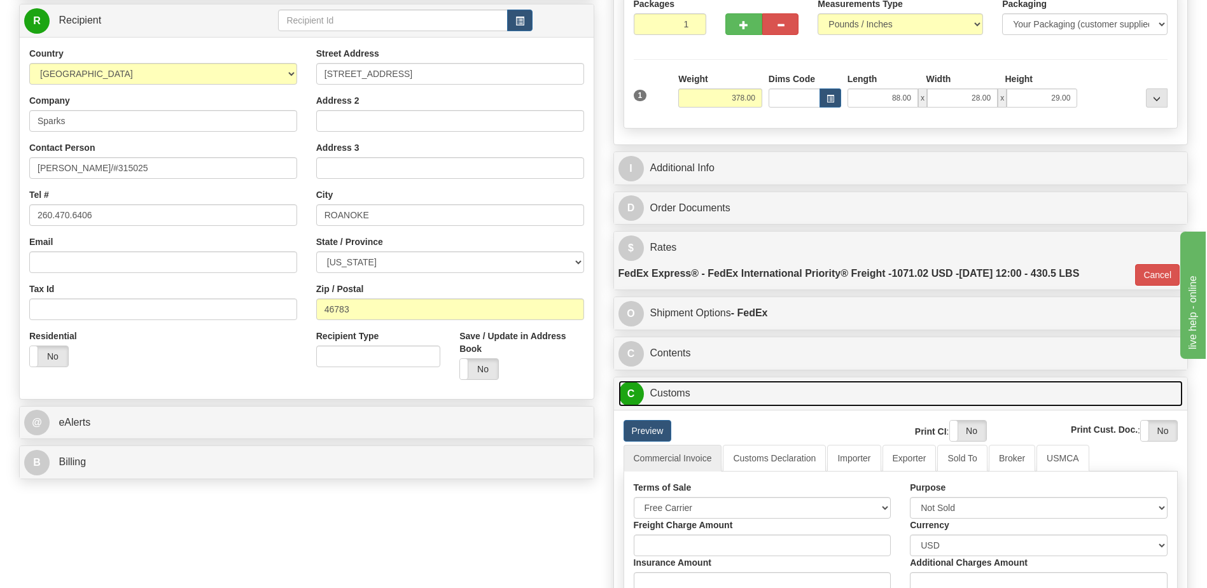
click at [678, 396] on link "C Customs" at bounding box center [900, 393] width 565 height 26
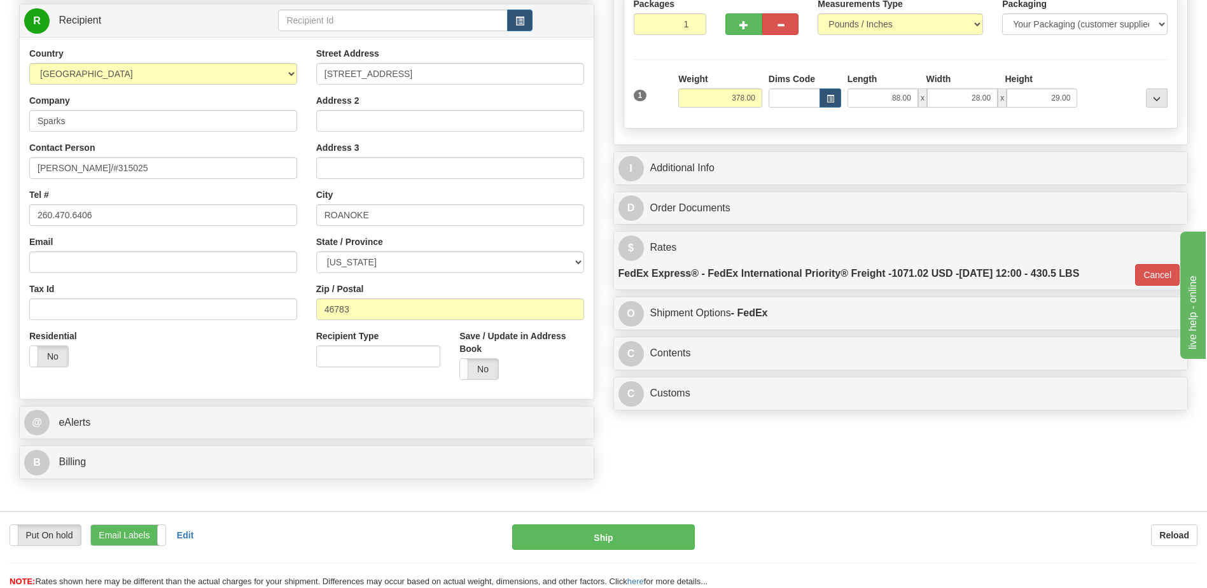
click at [669, 466] on div "Attention! This is a Return of 392401651070 order/shipment id. Click here to ca…" at bounding box center [604, 181] width 1188 height 607
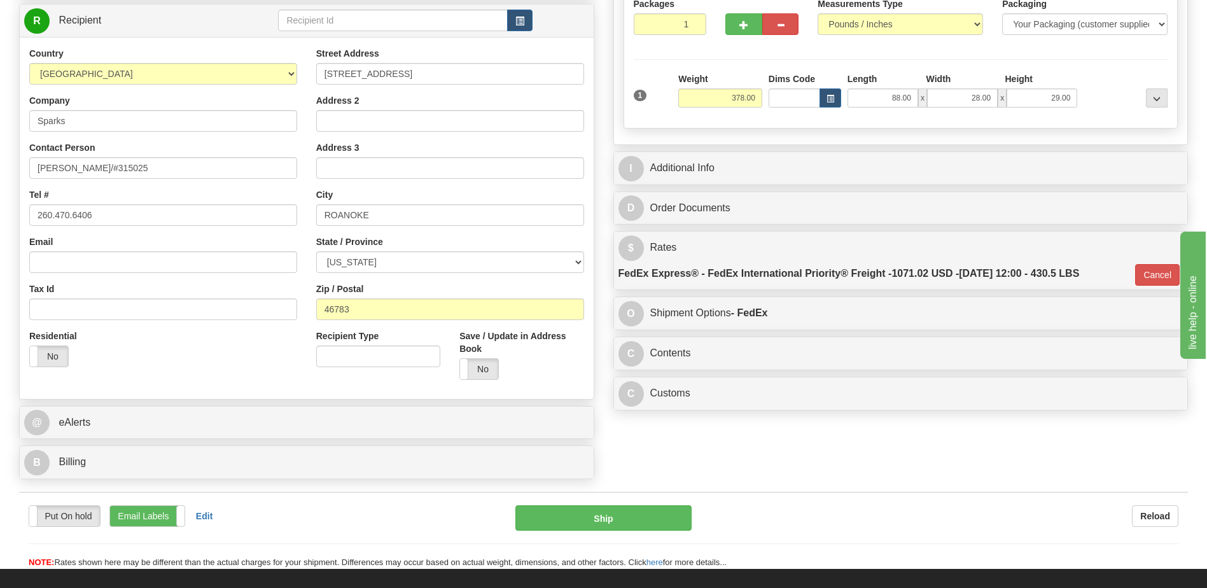
click at [257, 368] on div "Residential Yes No" at bounding box center [163, 352] width 287 height 47
click at [705, 450] on div "Attention! This is a Return of 392401651070 order/shipment id. Click here to ca…" at bounding box center [604, 181] width 1188 height 607
click at [235, 376] on div "Residential Yes No" at bounding box center [163, 352] width 287 height 47
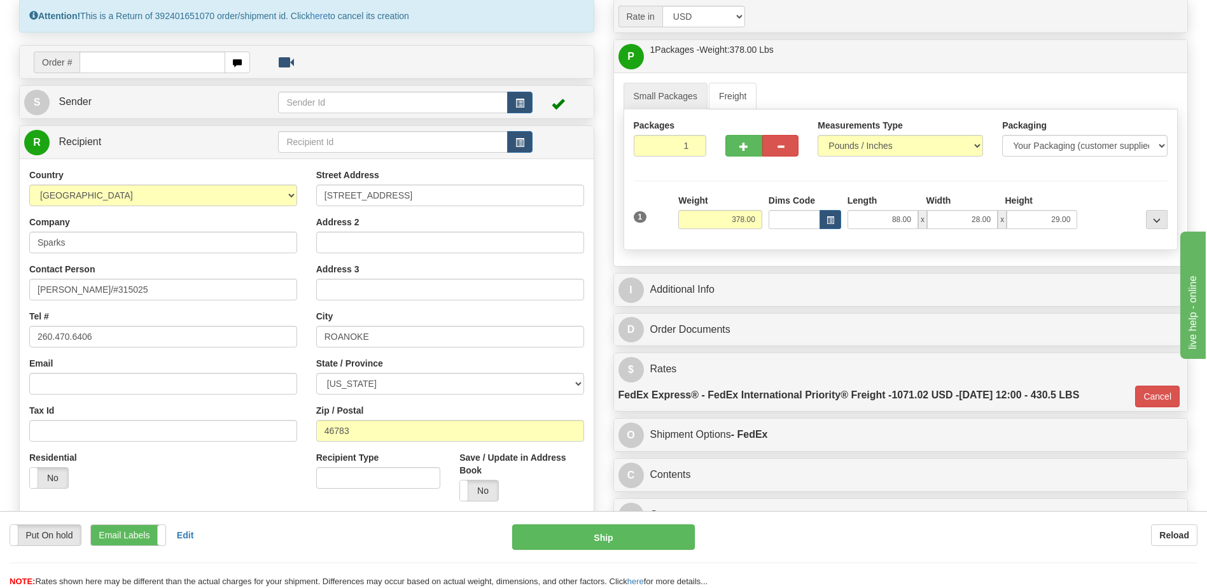
scroll to position [98, 0]
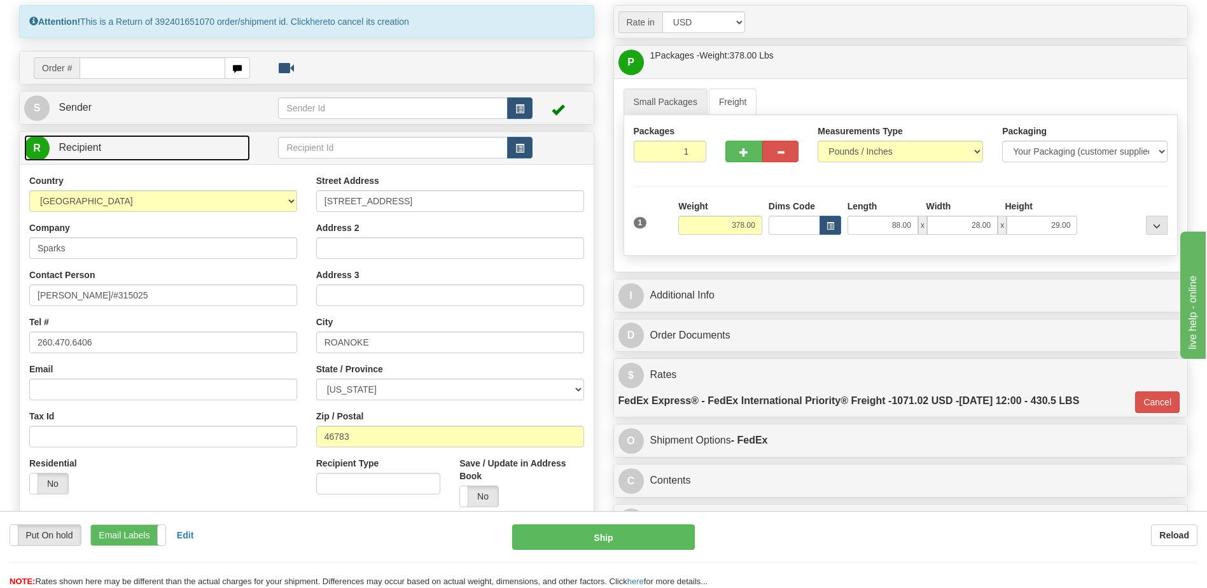
click at [132, 141] on link "R Recipient" at bounding box center [137, 148] width 226 height 26
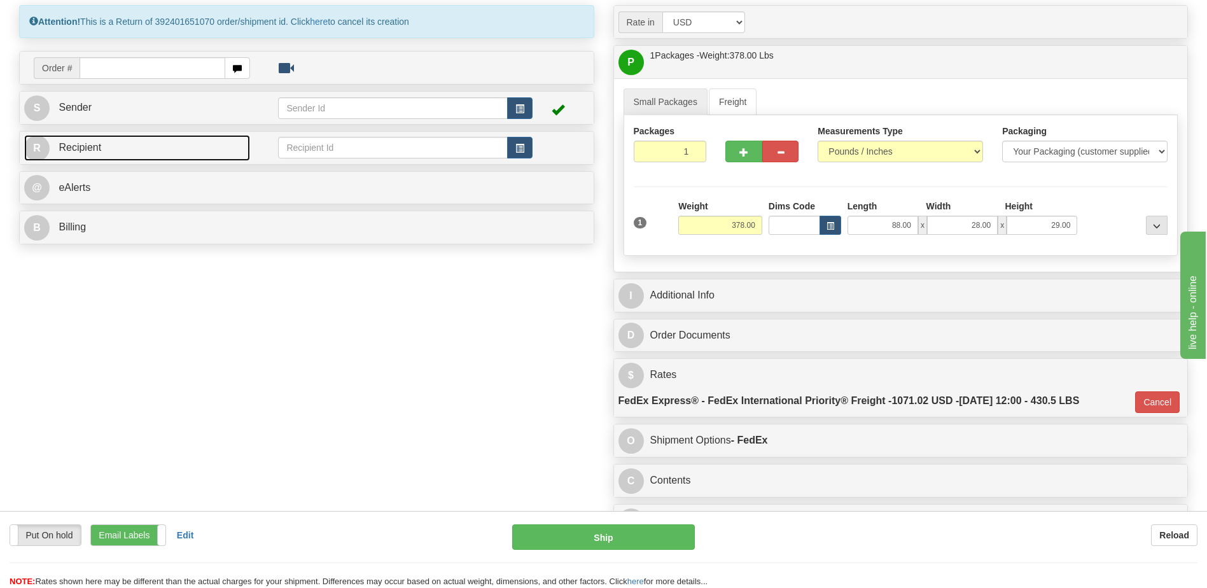
click at [111, 142] on link "R Recipient" at bounding box center [137, 148] width 226 height 26
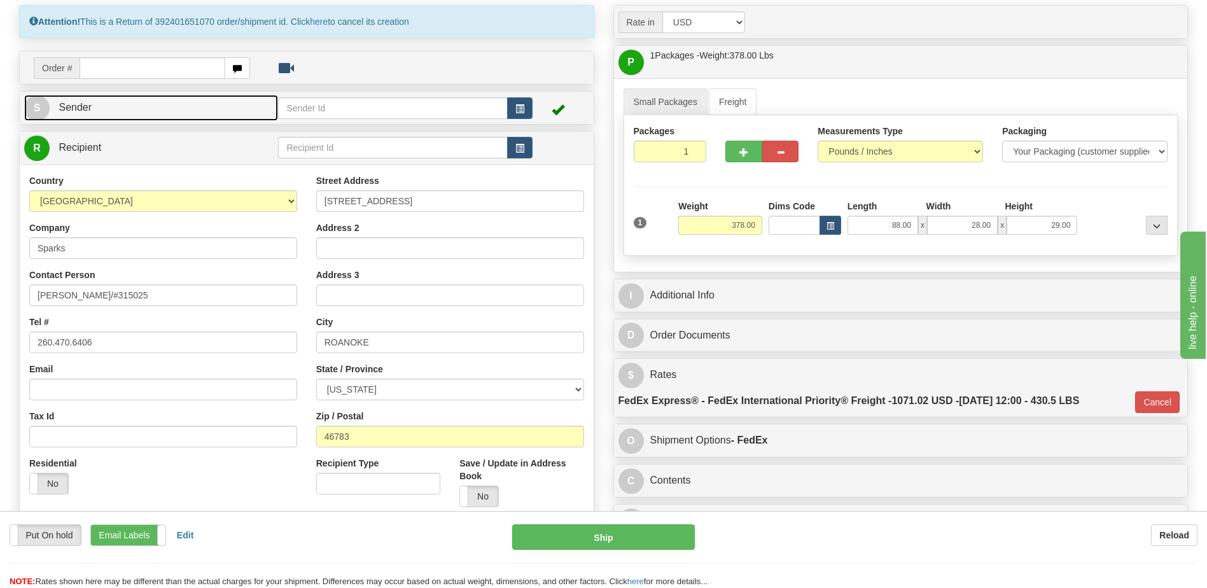
click at [100, 106] on link "S Sender" at bounding box center [151, 108] width 254 height 26
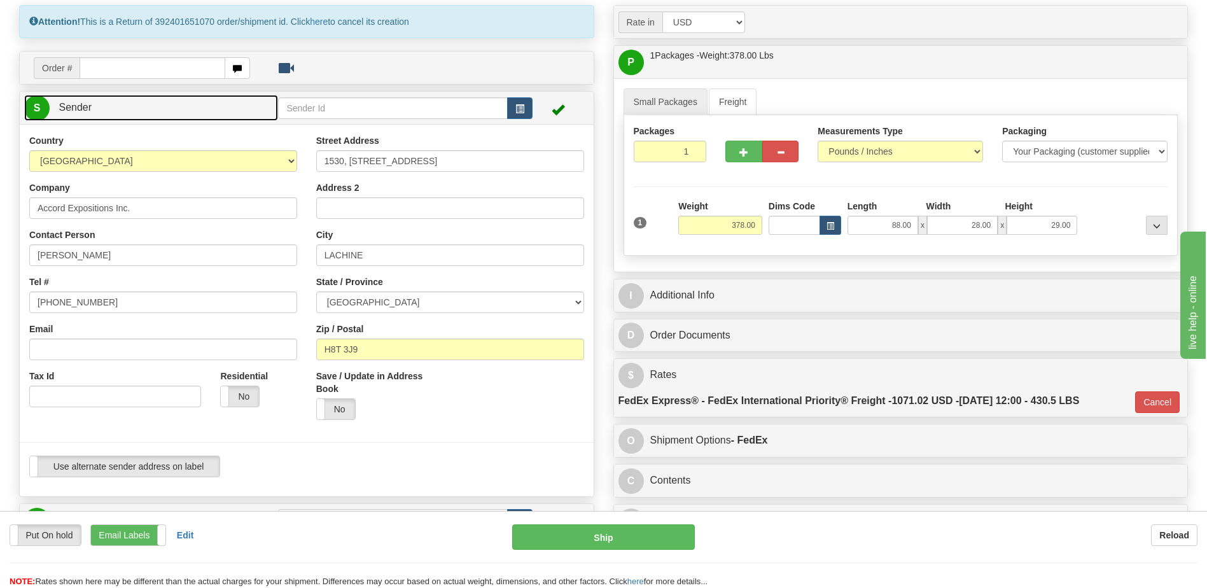
click at [111, 106] on link "S Sender" at bounding box center [151, 108] width 254 height 26
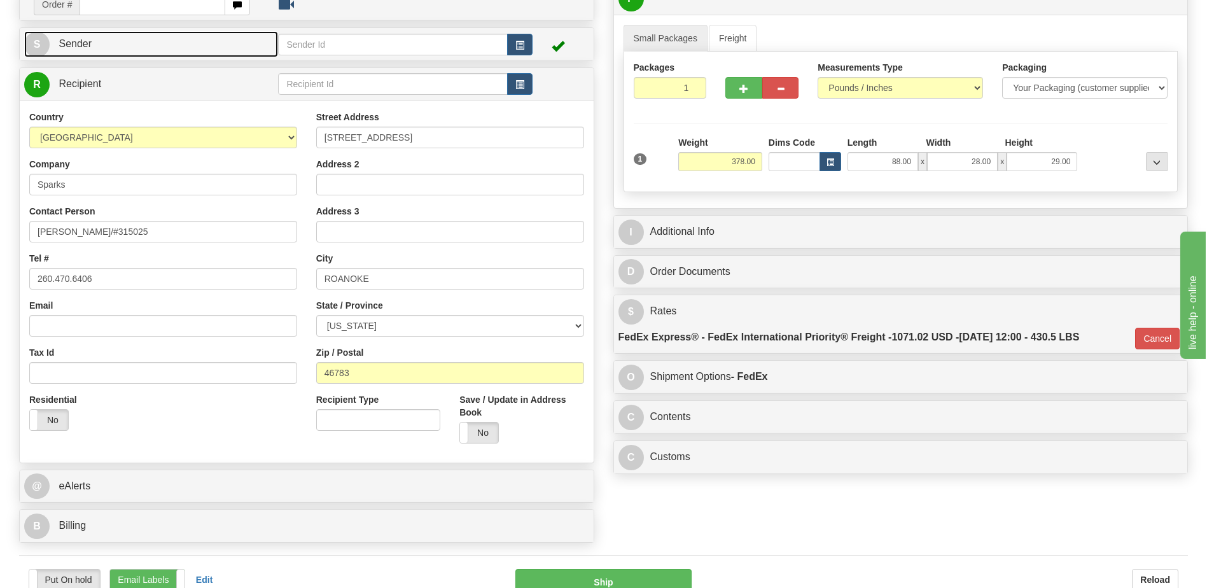
scroll to position [352, 0]
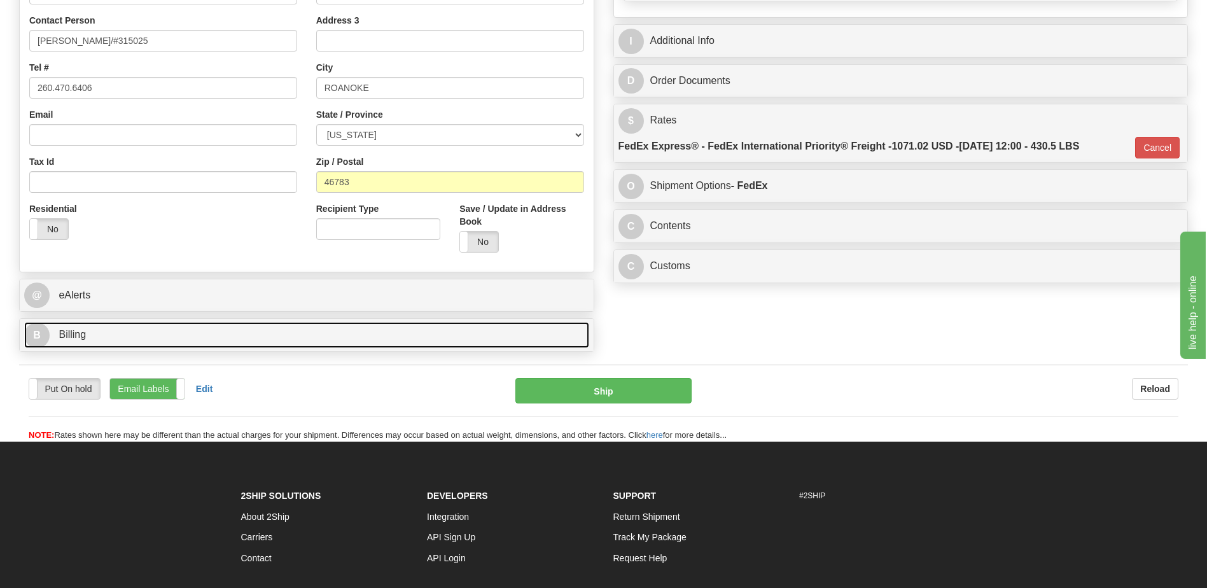
click at [143, 343] on link "B Billing" at bounding box center [306, 335] width 565 height 26
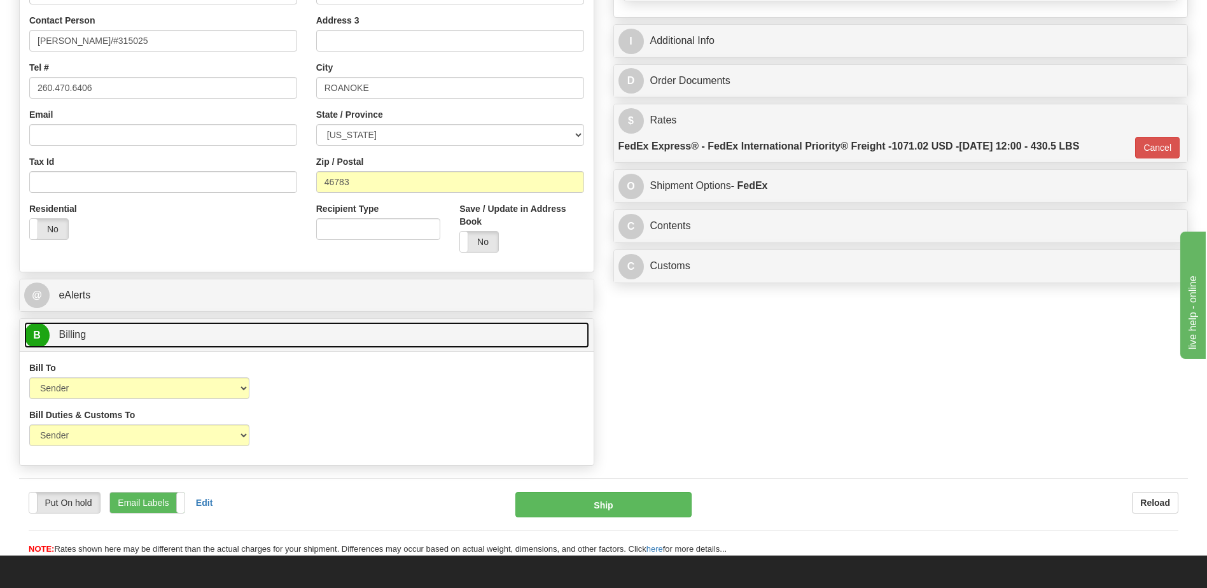
click at [143, 343] on link "B Billing" at bounding box center [306, 335] width 565 height 26
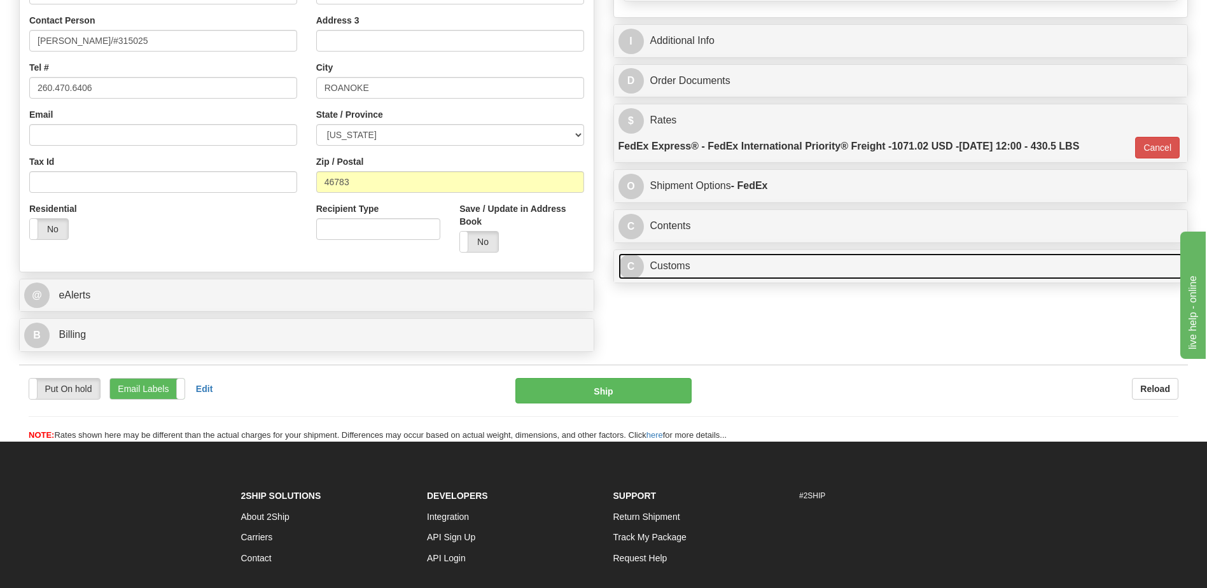
click at [698, 264] on link "C Customs" at bounding box center [900, 266] width 565 height 26
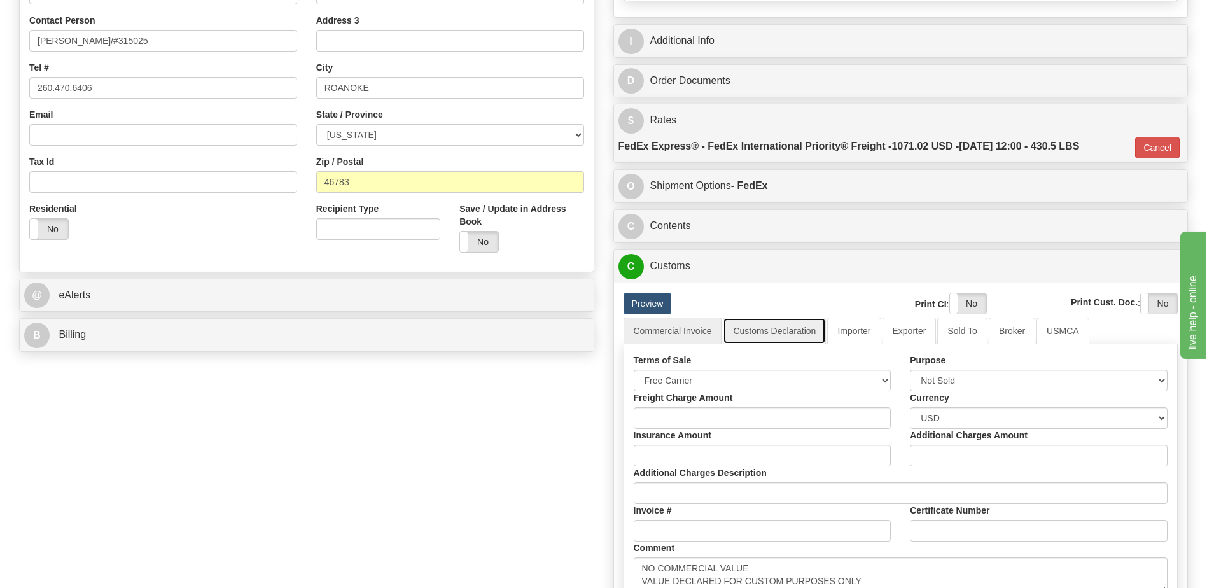
click at [775, 333] on link "Customs Declaration" at bounding box center [774, 330] width 103 height 27
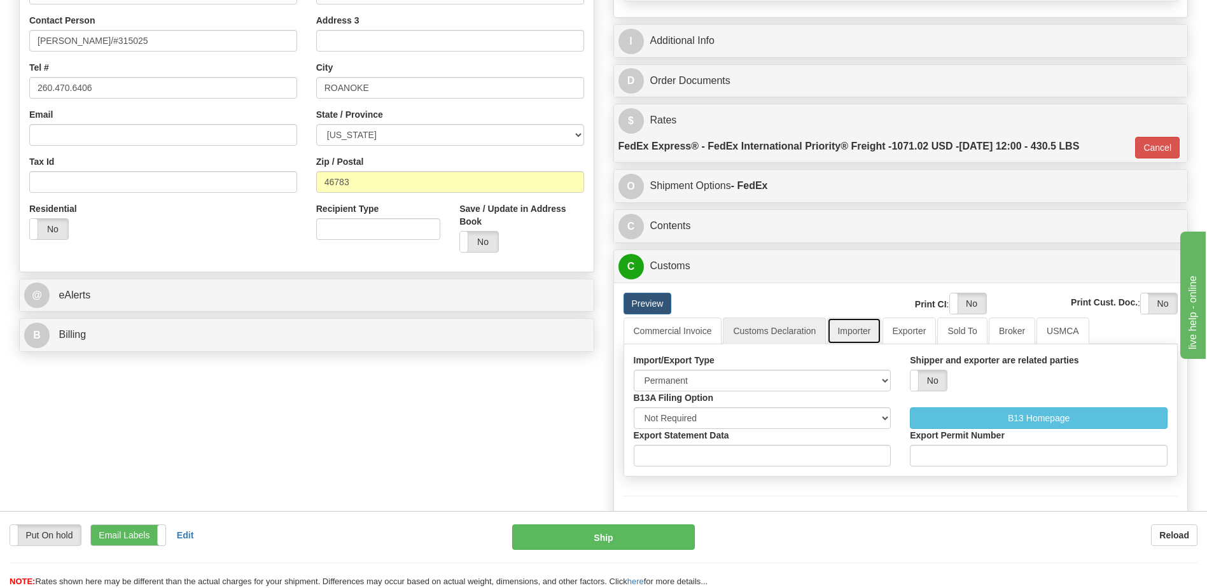
click at [849, 335] on link "Importer" at bounding box center [853, 330] width 53 height 27
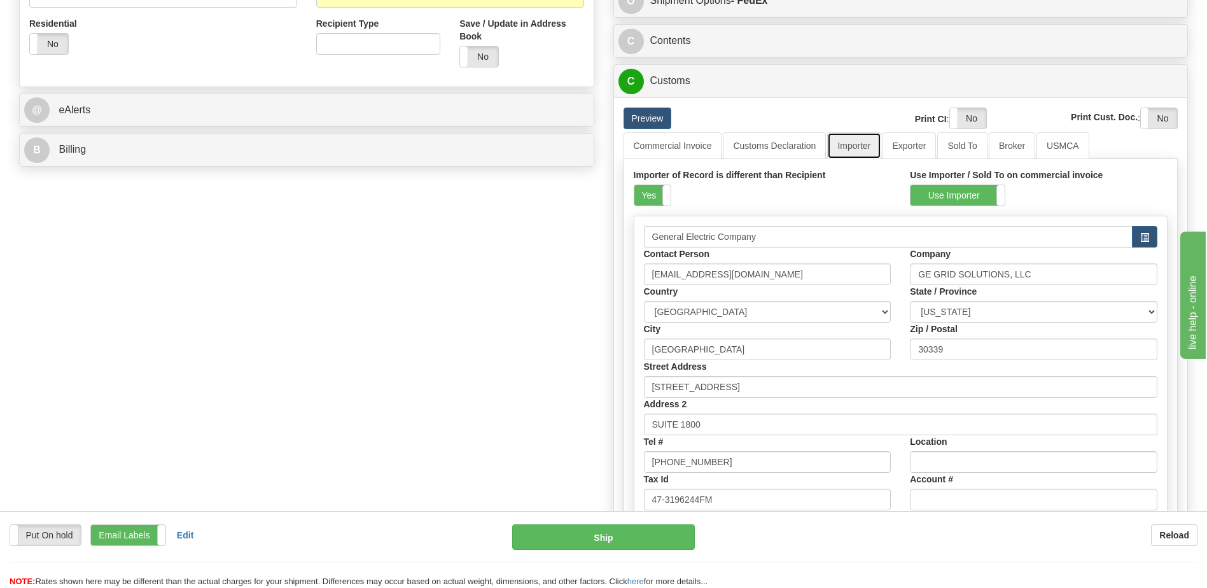
scroll to position [543, 0]
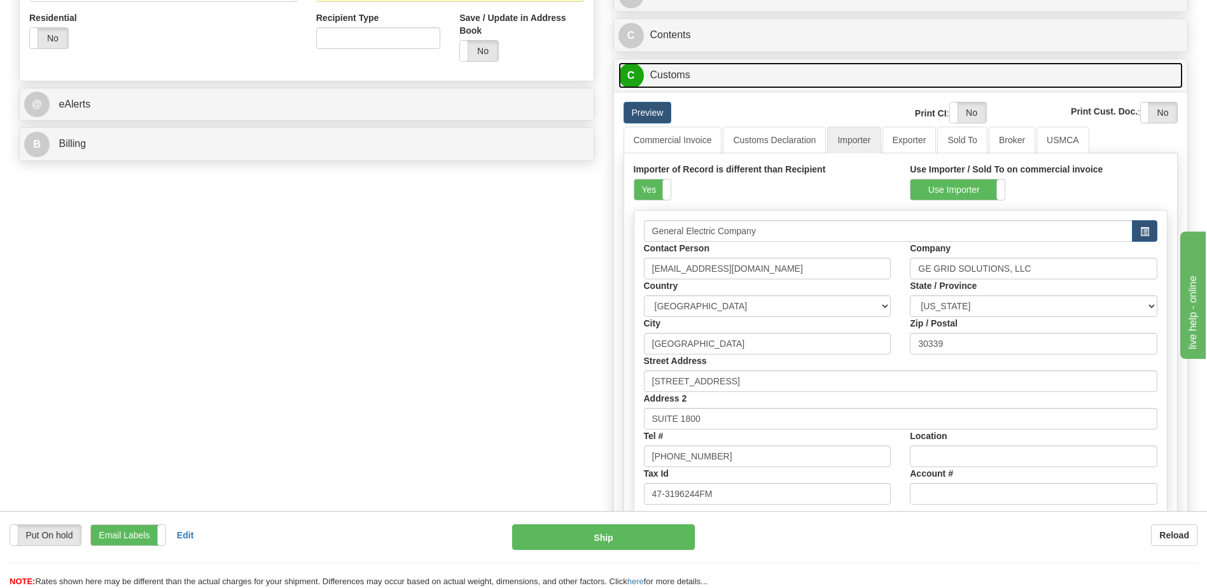
click at [686, 80] on link "C Customs" at bounding box center [900, 75] width 565 height 26
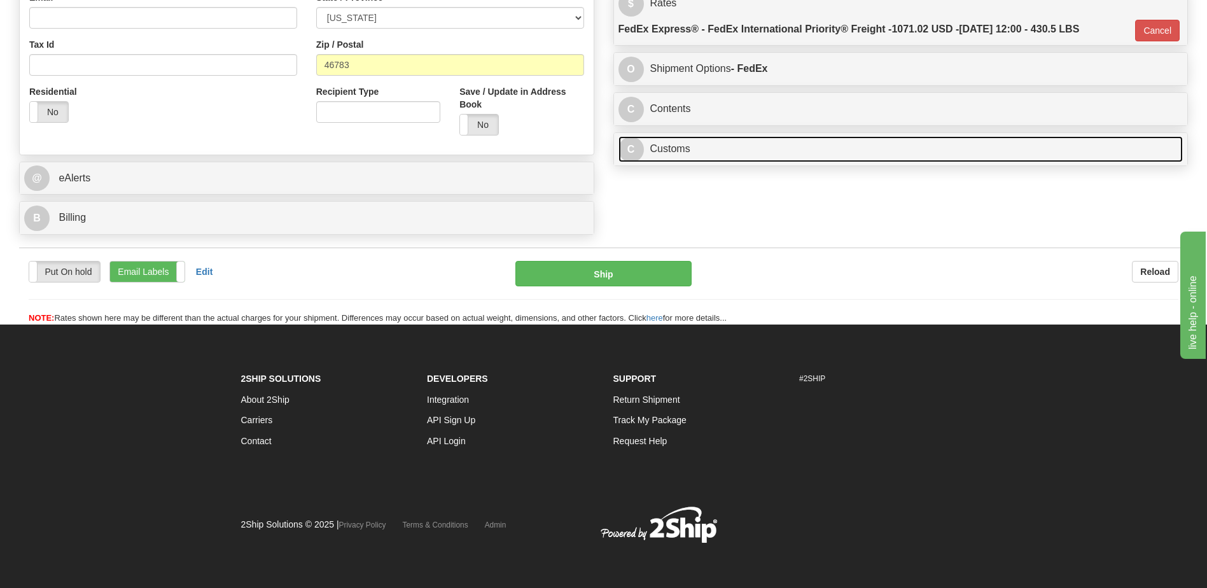
scroll to position [470, 0]
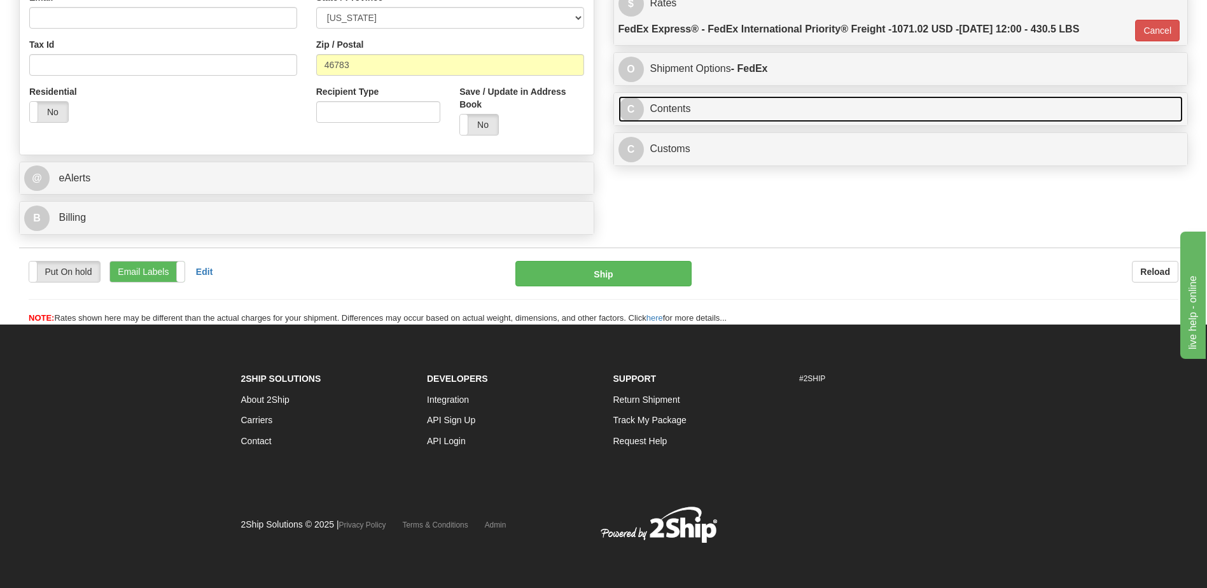
click at [684, 109] on link "C Contents" at bounding box center [900, 109] width 565 height 26
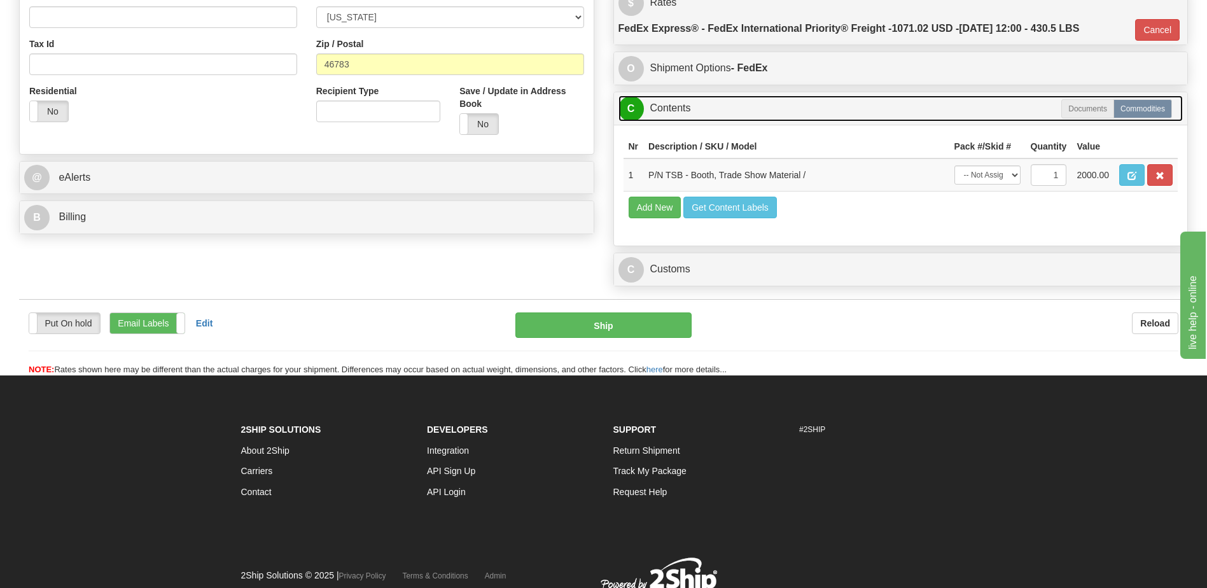
click at [684, 109] on link "C Contents" at bounding box center [900, 108] width 565 height 26
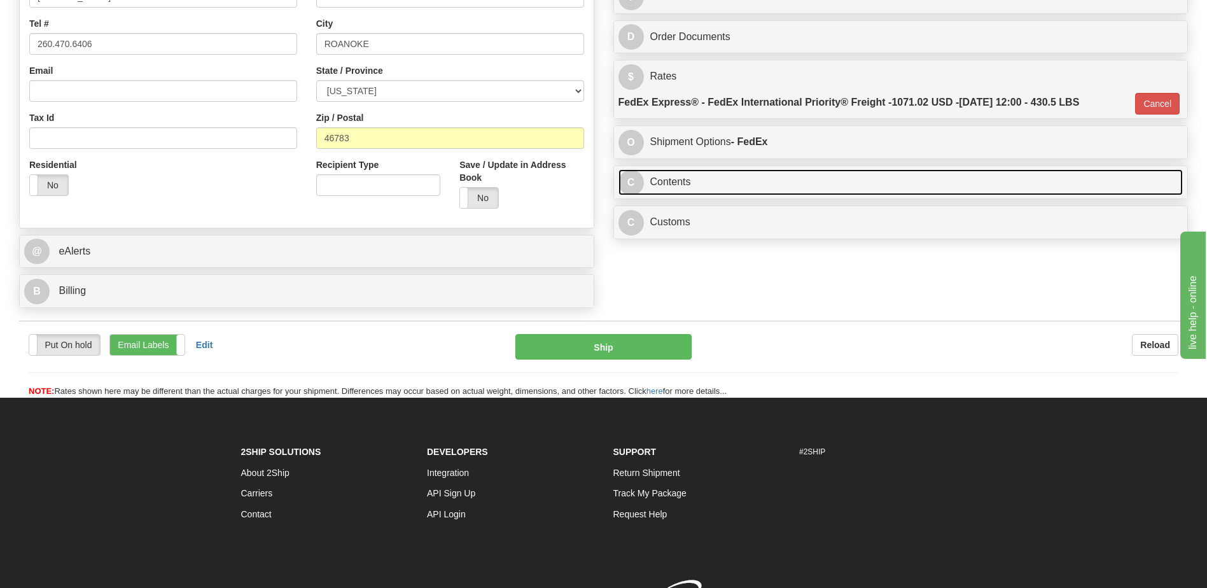
scroll to position [279, 0]
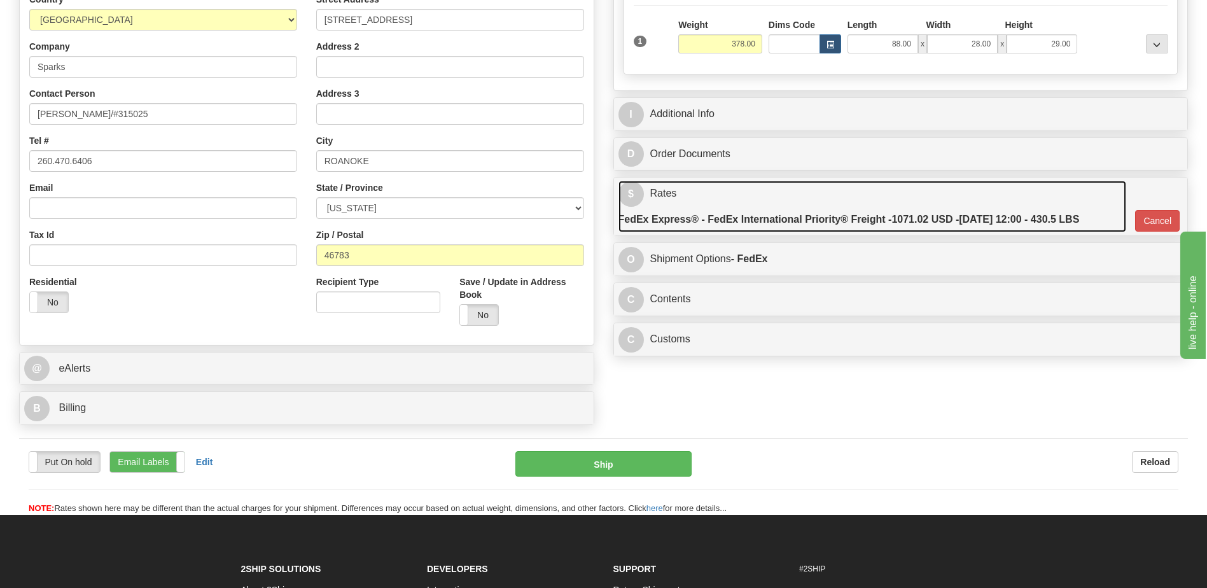
click at [704, 206] on link "$ Rates FedEx Express® - FedEx International Priority® Freight - 1071.02 USD - …" at bounding box center [872, 207] width 508 height 52
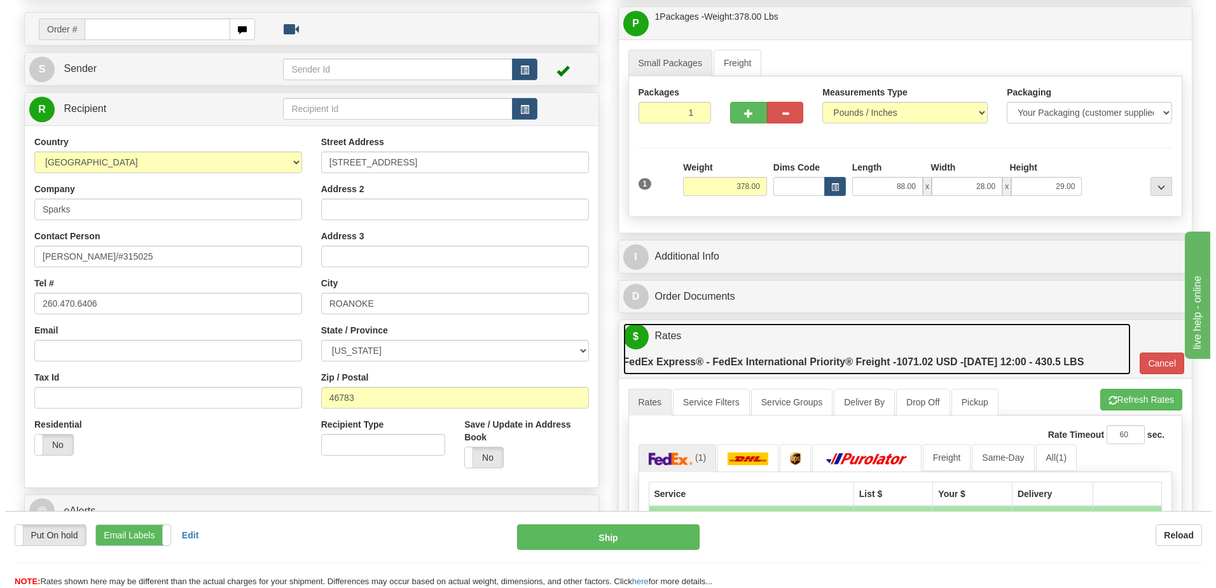
scroll to position [216, 0]
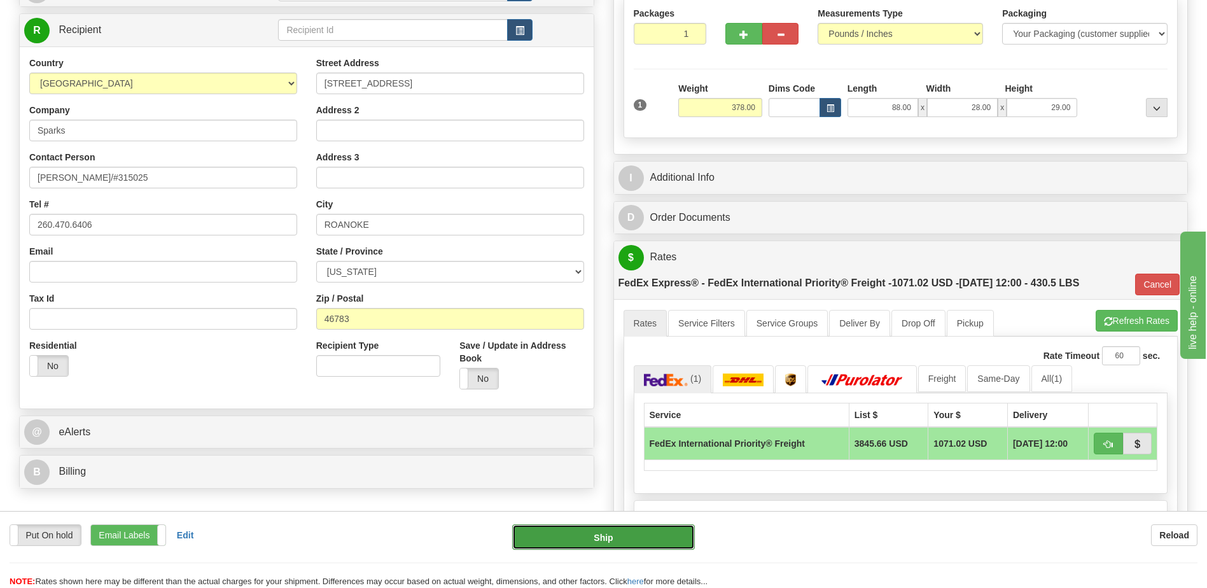
click at [622, 539] on button "Ship" at bounding box center [603, 536] width 182 height 25
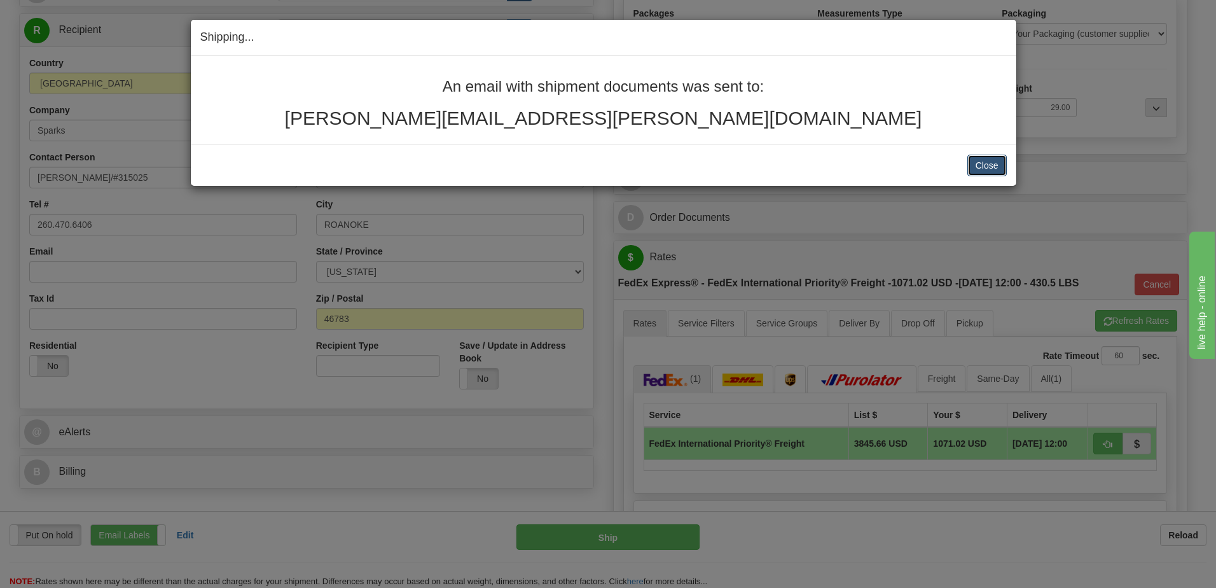
click at [991, 164] on button "Close" at bounding box center [987, 166] width 39 height 22
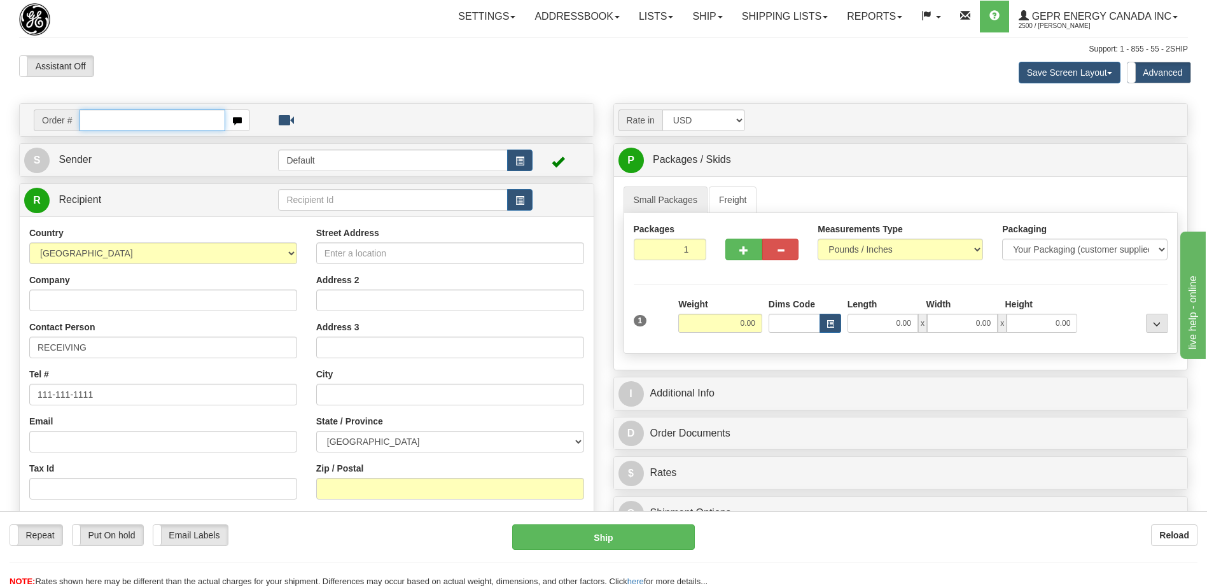
click at [126, 119] on input "text" at bounding box center [152, 120] width 145 height 22
paste input "0086707144"
click at [99, 121] on input "0086707144" at bounding box center [152, 120] width 145 height 22
type input "86707144"
click at [175, 59] on body "Training Course Close Toggle navigation Settings Shipping Preferences New Recip…" at bounding box center [603, 294] width 1207 height 588
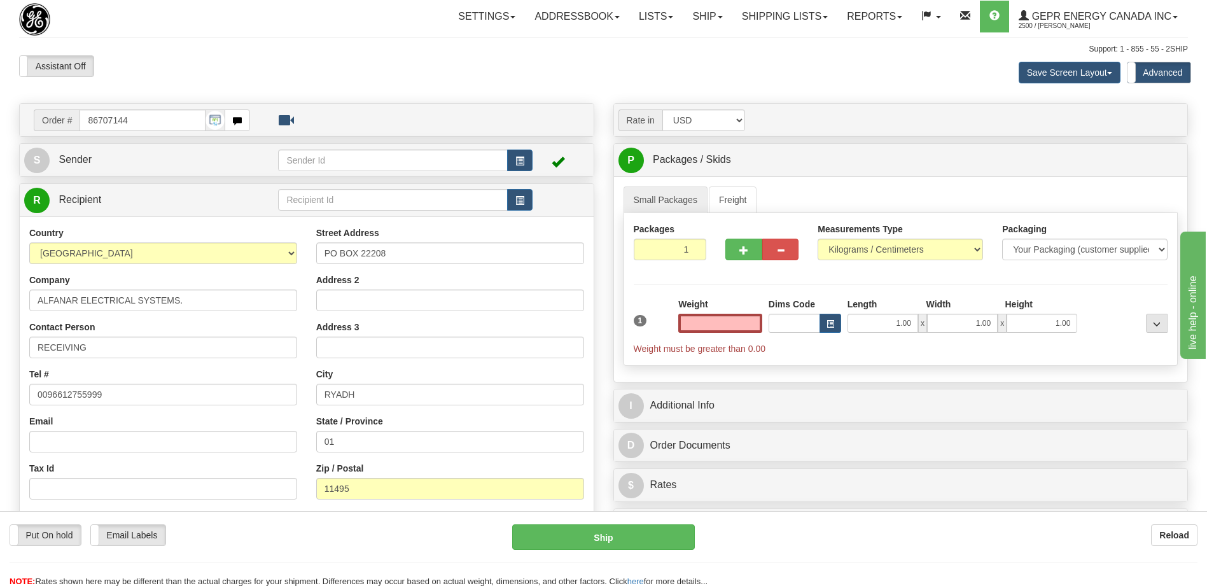
type input "0.00"
drag, startPoint x: 335, startPoint y: 64, endPoint x: 331, endPoint y: 57, distance: 8.0
click at [335, 64] on div "Assistant On Assistant Off Do a return Do a return" at bounding box center [257, 66] width 495 height 22
drag, startPoint x: 123, startPoint y: 396, endPoint x: -3, endPoint y: 396, distance: 125.9
click at [0, 396] on html "Training Course Close Toggle navigation Settings Shipping Preferences New Sende…" at bounding box center [603, 294] width 1207 height 588
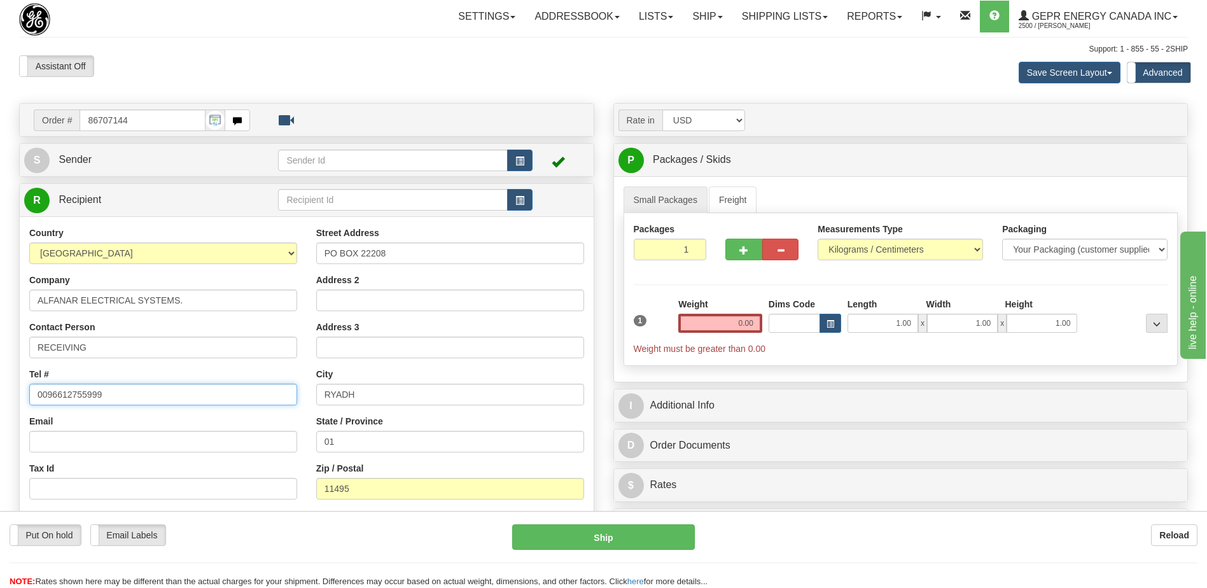
paste input "[PHONE_NUMBER]"
type input "(+966) 92 000 6111"
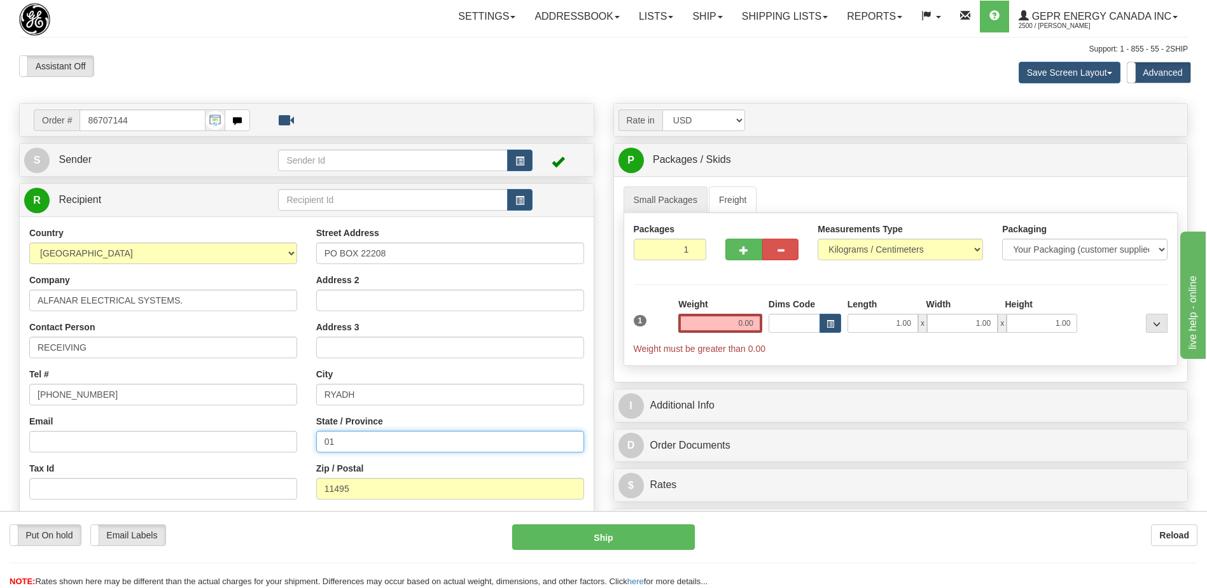
drag, startPoint x: 381, startPoint y: 445, endPoint x: 288, endPoint y: 432, distance: 93.7
click at [294, 441] on div "Country AFGHANISTAN ALAND ISLANDS ALBANIA ALGERIA AMERICAN SAMOA ANDORRA ANGOLA…" at bounding box center [307, 397] width 574 height 342
click at [431, 36] on div "Toggle navigation Settings Shipping Preferences Fields Preferences New" at bounding box center [603, 365] width 1207 height 730
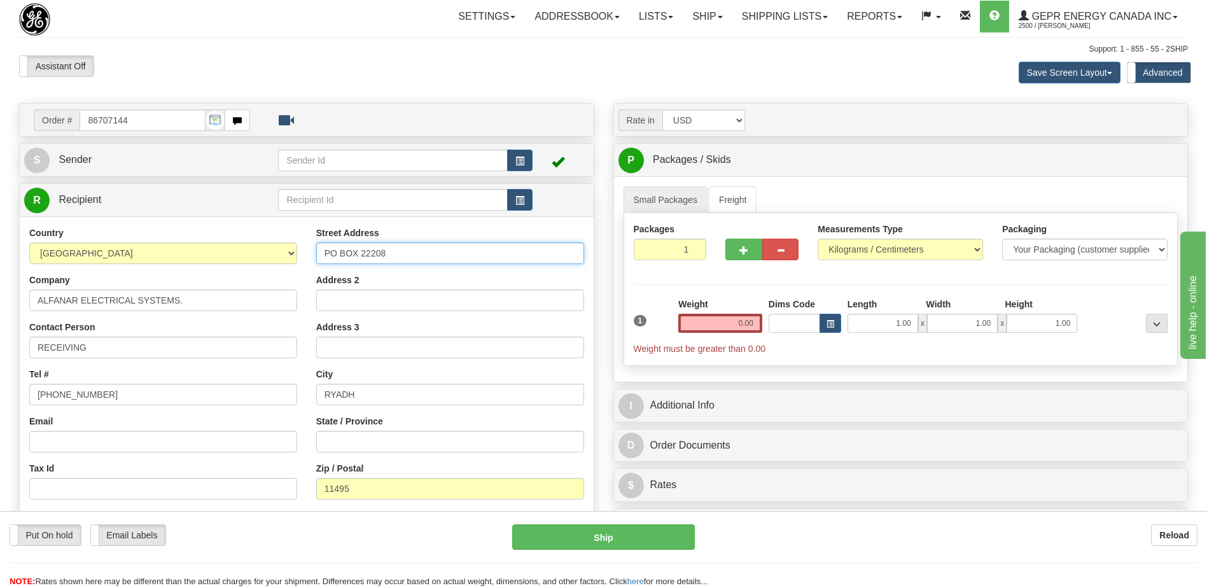
click at [444, 256] on input "PO BOX 22208" at bounding box center [450, 253] width 268 height 22
paste input "LV factory"
drag, startPoint x: 478, startPoint y: 252, endPoint x: 427, endPoint y: 254, distance: 50.3
click at [427, 254] on input "PO BOX 22208 LV factoryLV factory" at bounding box center [450, 253] width 268 height 22
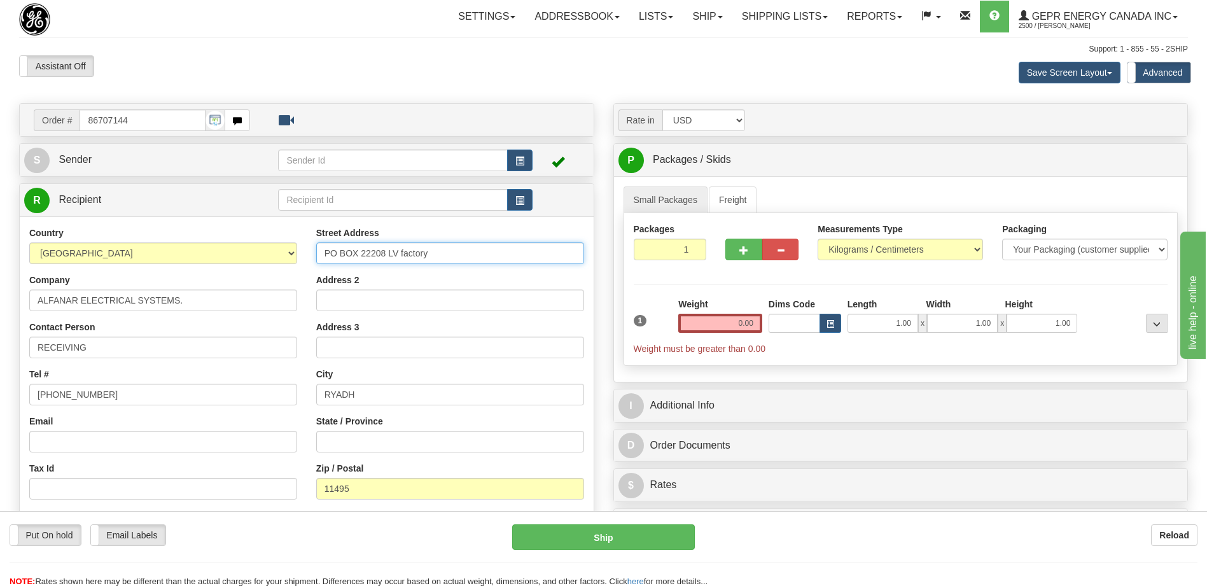
drag, startPoint x: 384, startPoint y: 256, endPoint x: 306, endPoint y: 251, distance: 78.4
click at [307, 251] on div "Street Address PO BOX 22208 LV factory Address 2 Address 3 City RYADH State / P…" at bounding box center [450, 397] width 287 height 342
type input "LV factory"
click at [331, 302] on input "Address 2" at bounding box center [450, 300] width 268 height 22
paste input "PO BOX 22208"
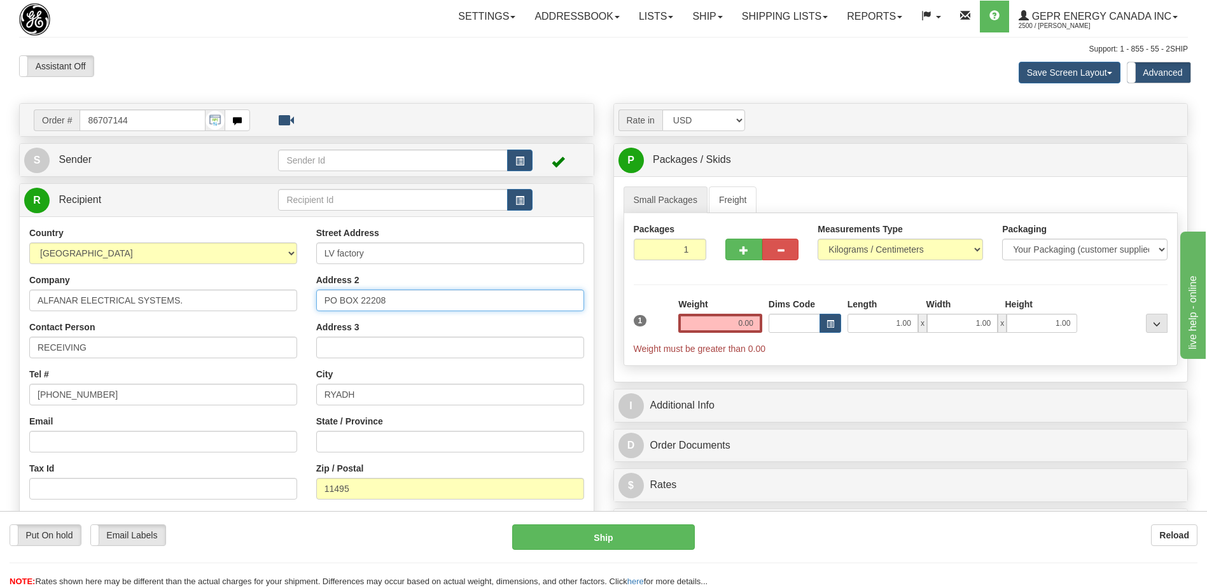
scroll to position [191, 0]
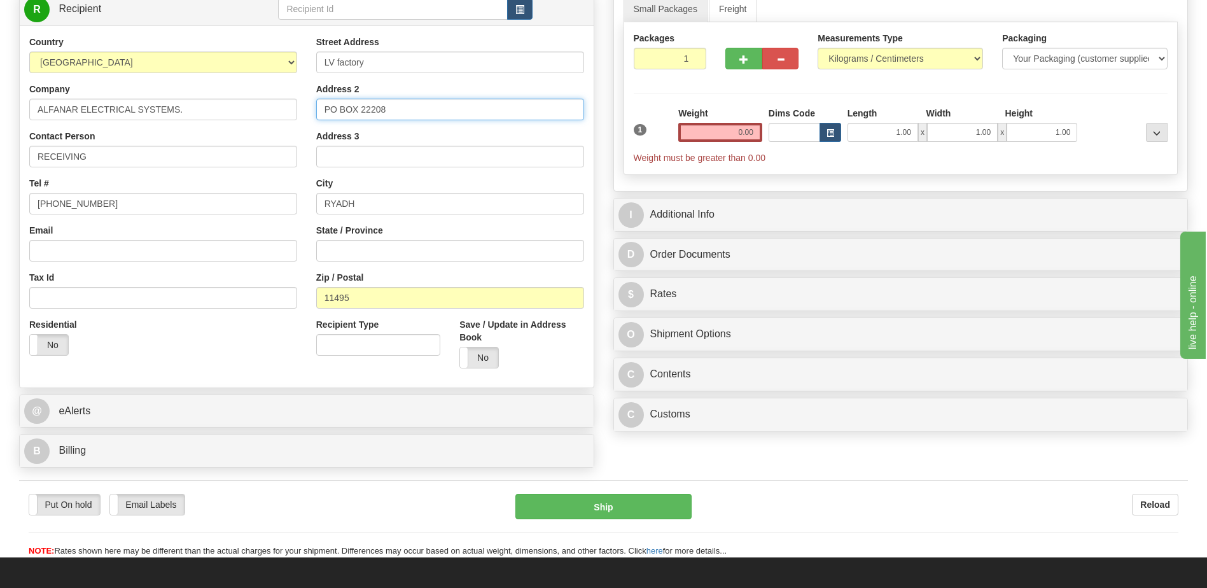
type input "PO BOX 22208"
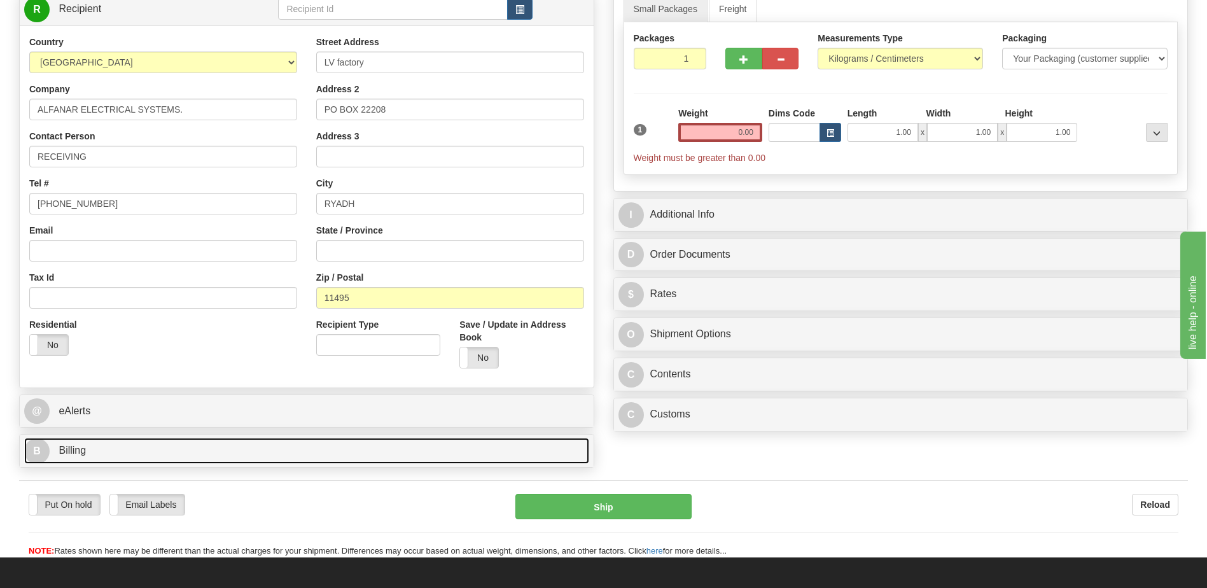
click at [253, 447] on link "B Billing" at bounding box center [306, 451] width 565 height 26
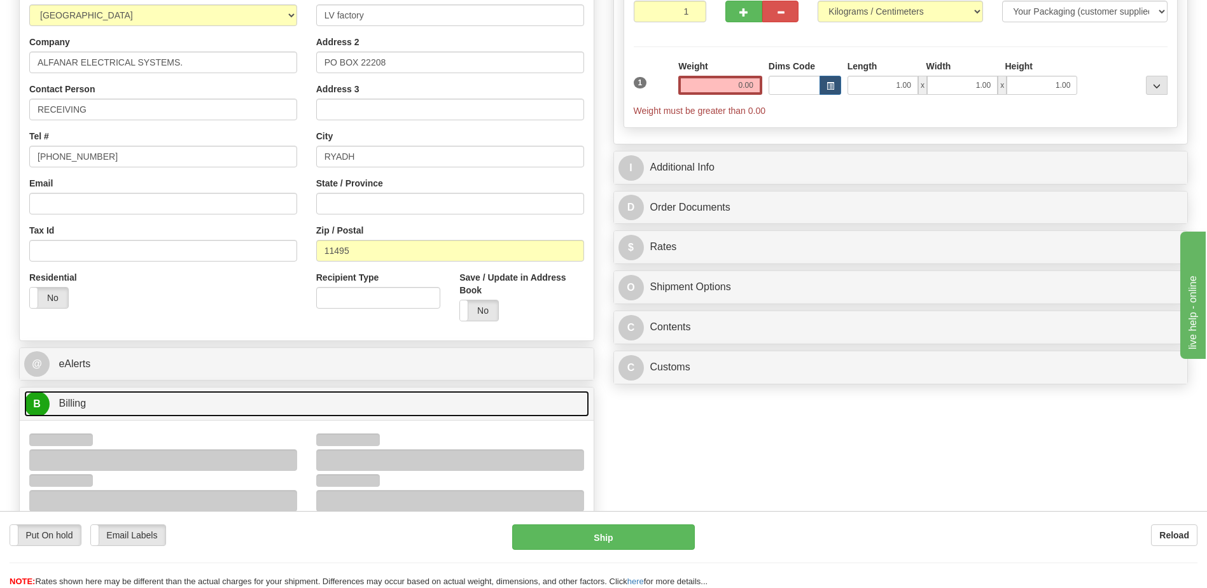
scroll to position [318, 0]
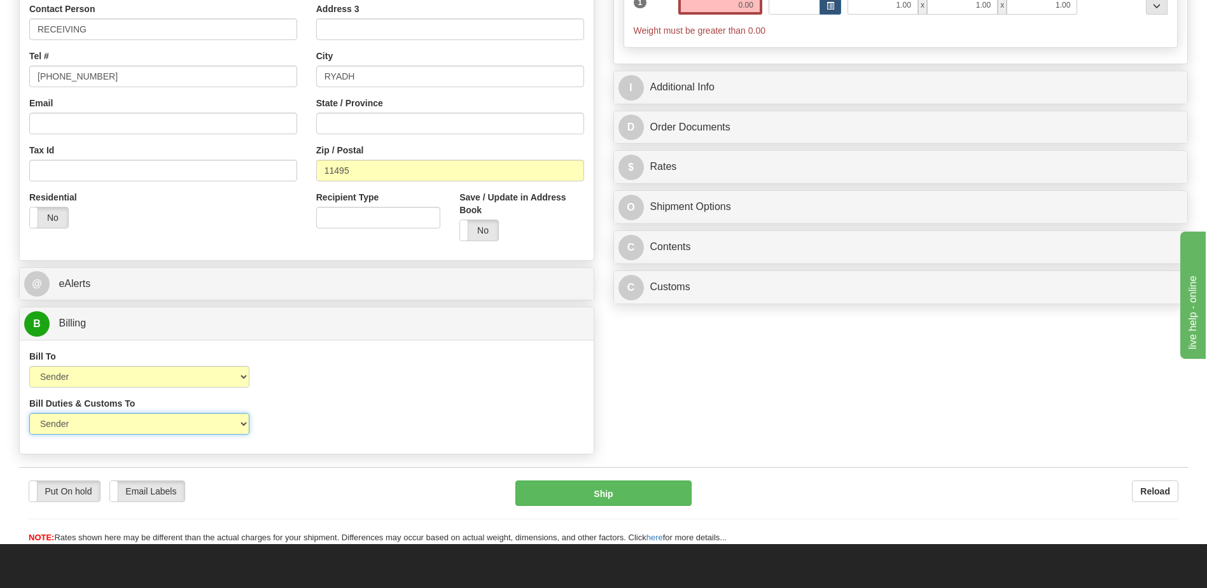
click at [216, 423] on select "Sender Recipient Third Party" at bounding box center [139, 424] width 220 height 22
select select "2"
click at [29, 413] on select "Sender Recipient Third Party" at bounding box center [139, 424] width 220 height 22
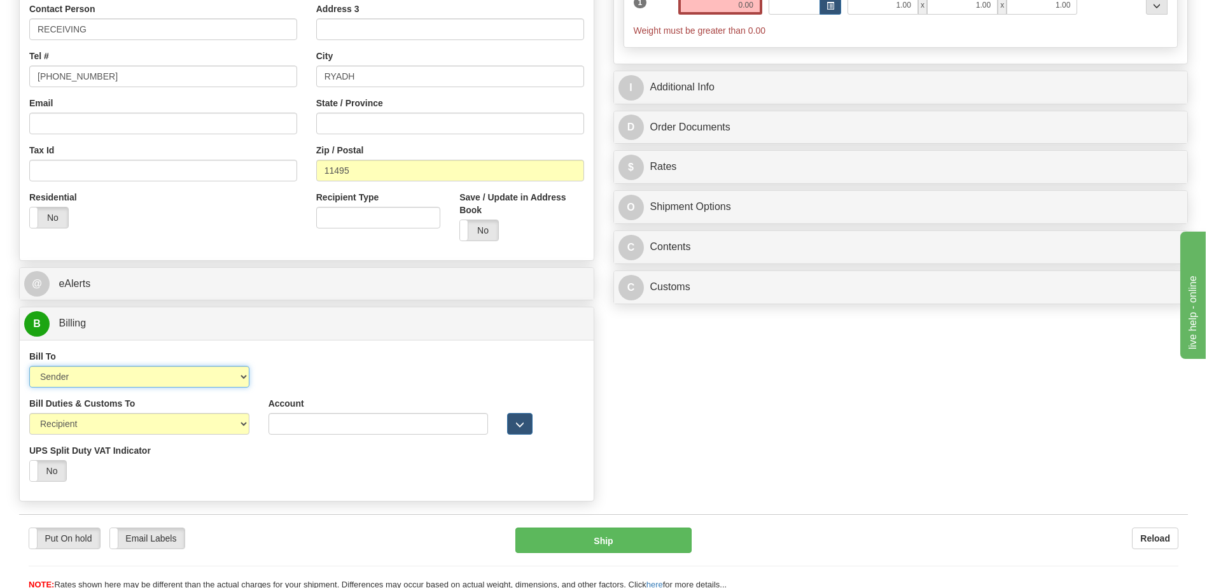
drag, startPoint x: 199, startPoint y: 382, endPoint x: 198, endPoint y: 389, distance: 6.5
click at [199, 382] on select "Sender Recipient Third Party Collect" at bounding box center [139, 377] width 220 height 22
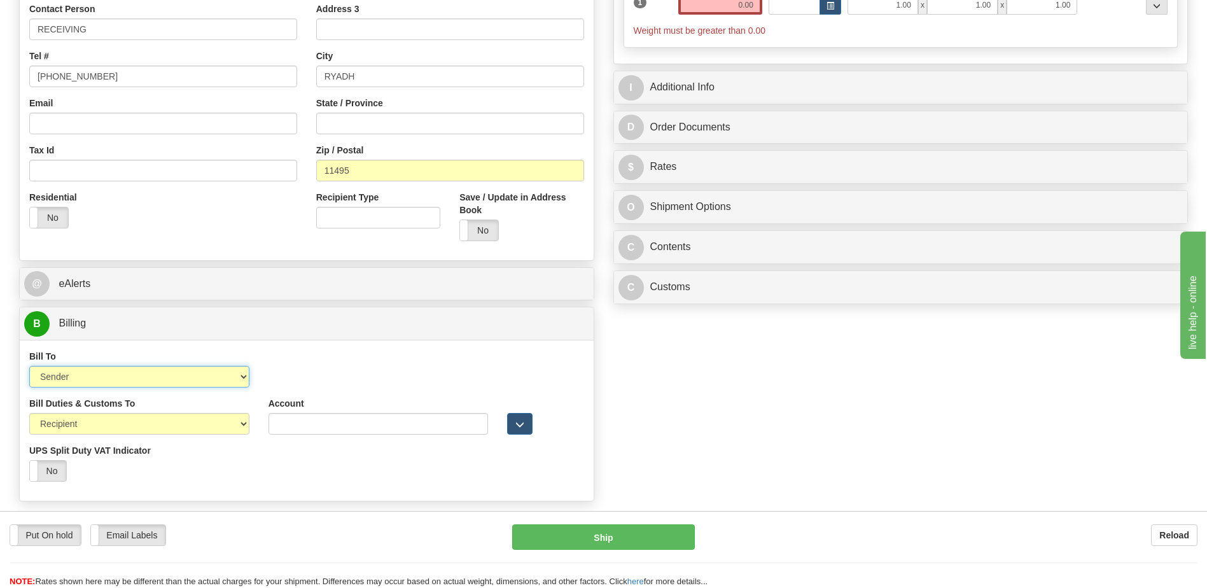
select select "2"
click at [29, 366] on select "Sender Recipient Third Party Collect" at bounding box center [139, 377] width 220 height 22
click at [287, 368] on input "Account" at bounding box center [378, 377] width 220 height 22
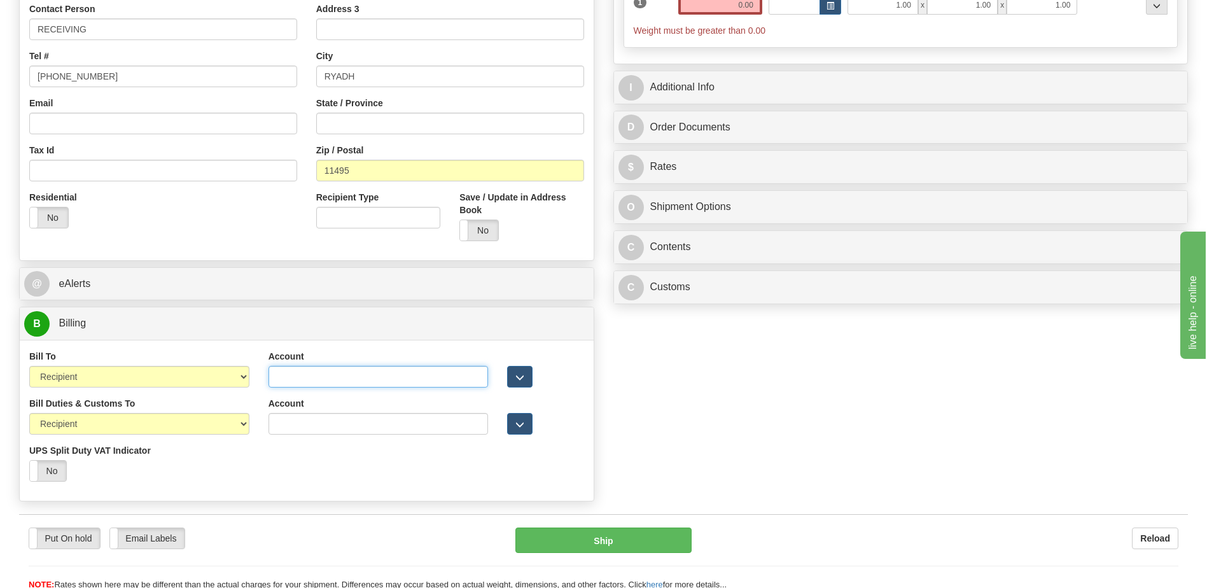
paste input "958393500"
type input "958393500"
click at [789, 452] on div "Order # 86707144 S Sender" at bounding box center [604, 146] width 1188 height 723
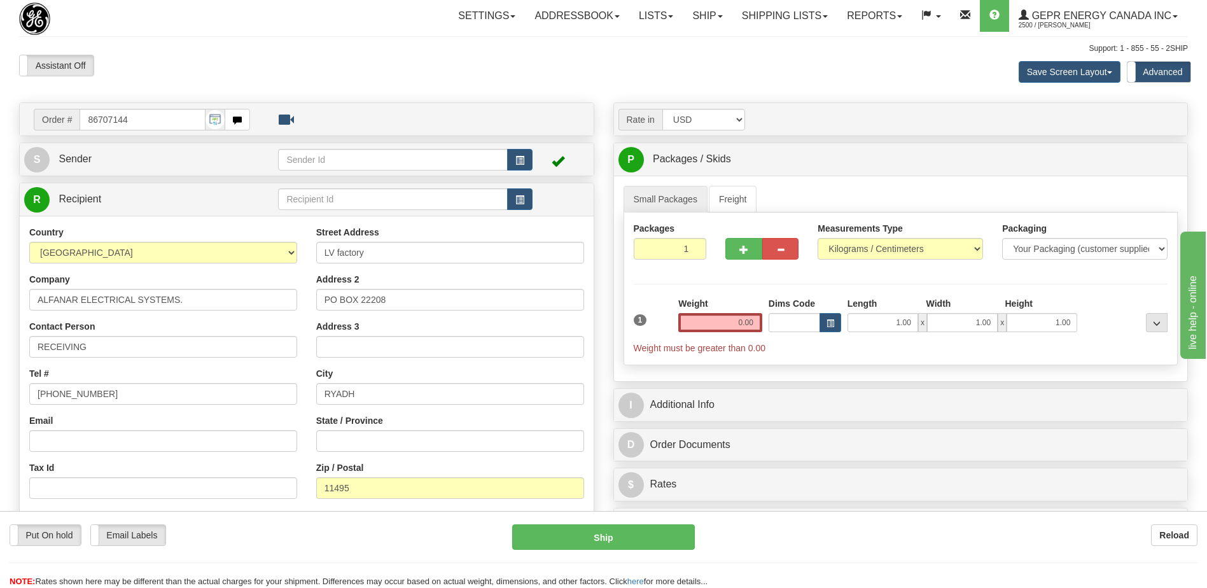
scroll to position [0, 0]
click at [511, 155] on button "button" at bounding box center [519, 160] width 25 height 22
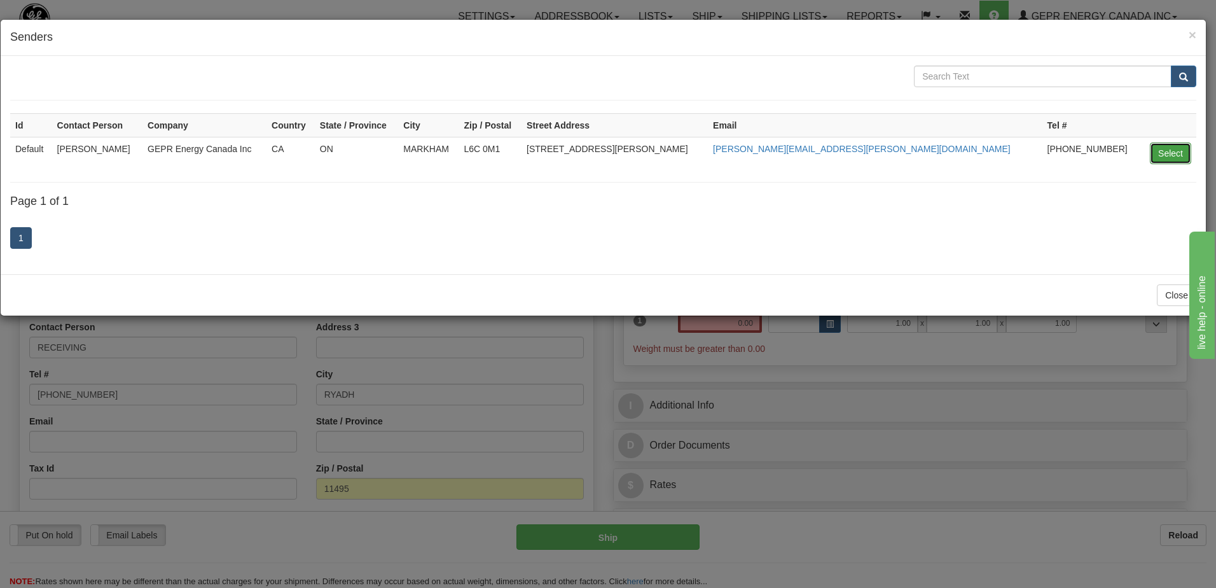
click at [1161, 151] on button "Select" at bounding box center [1170, 153] width 41 height 22
type input "Default"
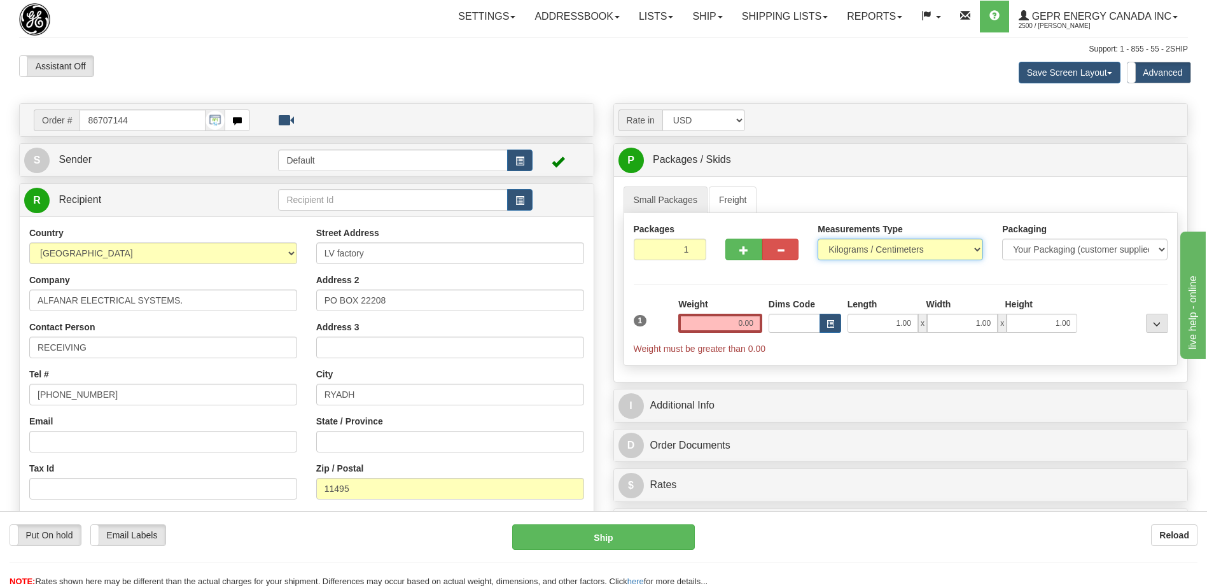
click at [870, 254] on select "Pounds / Inches Kilograms / Centimeters" at bounding box center [899, 250] width 165 height 22
select select "0"
click at [817, 239] on select "Pounds / Inches Kilograms / Centimeters" at bounding box center [899, 250] width 165 height 22
click at [744, 322] on input "0.00" at bounding box center [720, 323] width 84 height 19
click at [744, 322] on input "text" at bounding box center [720, 323] width 84 height 19
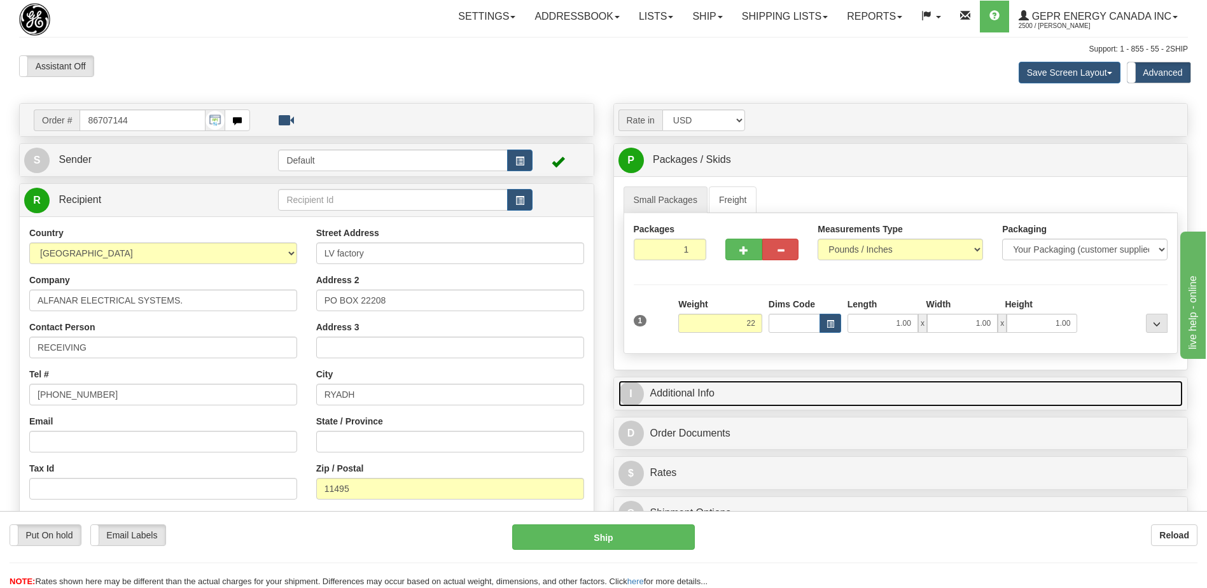
type input "22.00"
click at [702, 389] on link "I Additional Info" at bounding box center [900, 393] width 565 height 26
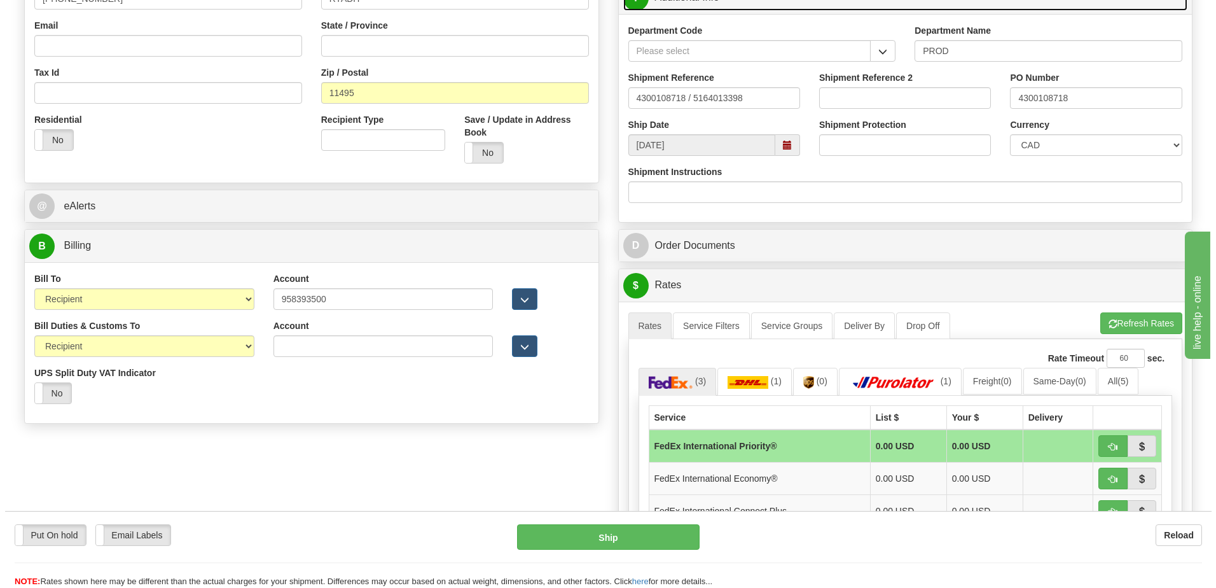
scroll to position [382, 0]
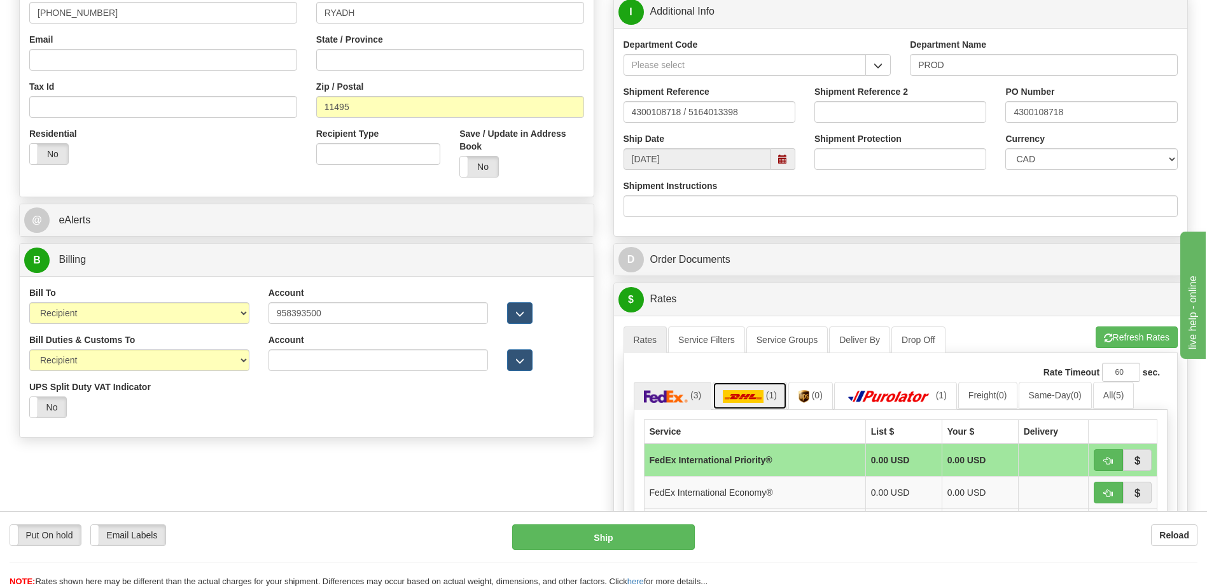
click at [748, 398] on img at bounding box center [743, 396] width 41 height 13
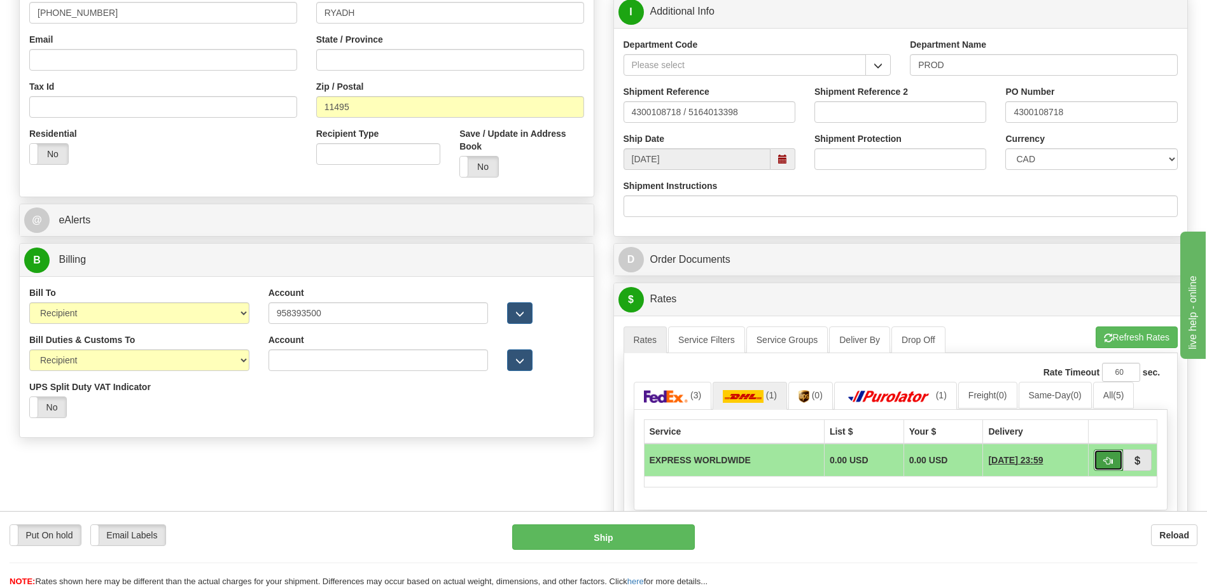
click at [1104, 462] on span "button" at bounding box center [1108, 461] width 9 height 8
type input "P"
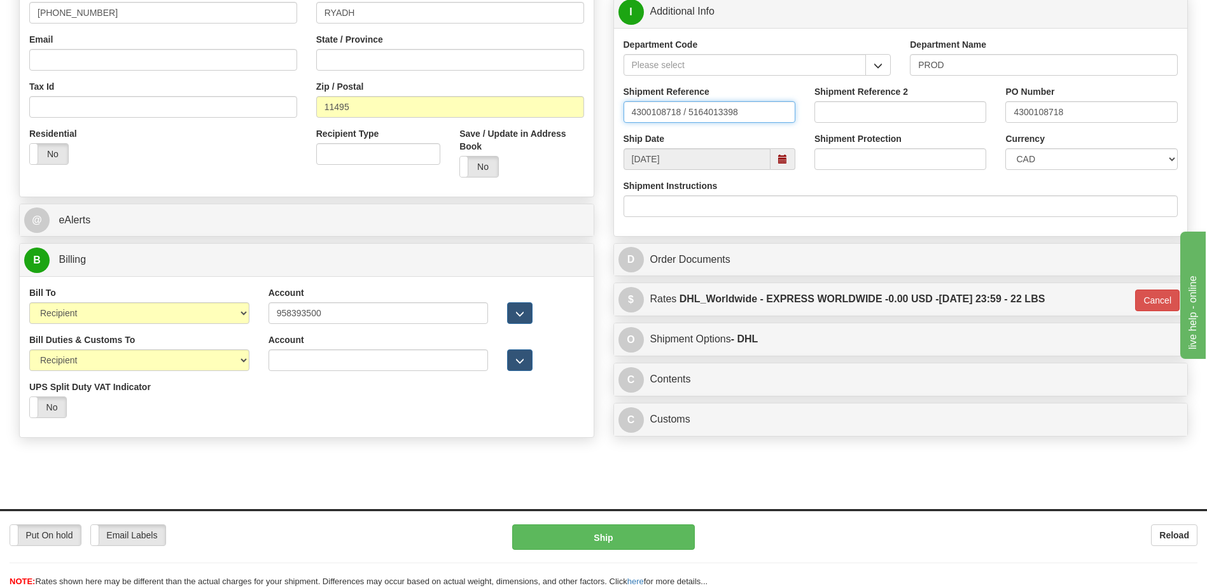
drag, startPoint x: 754, startPoint y: 113, endPoint x: 433, endPoint y: 66, distance: 324.7
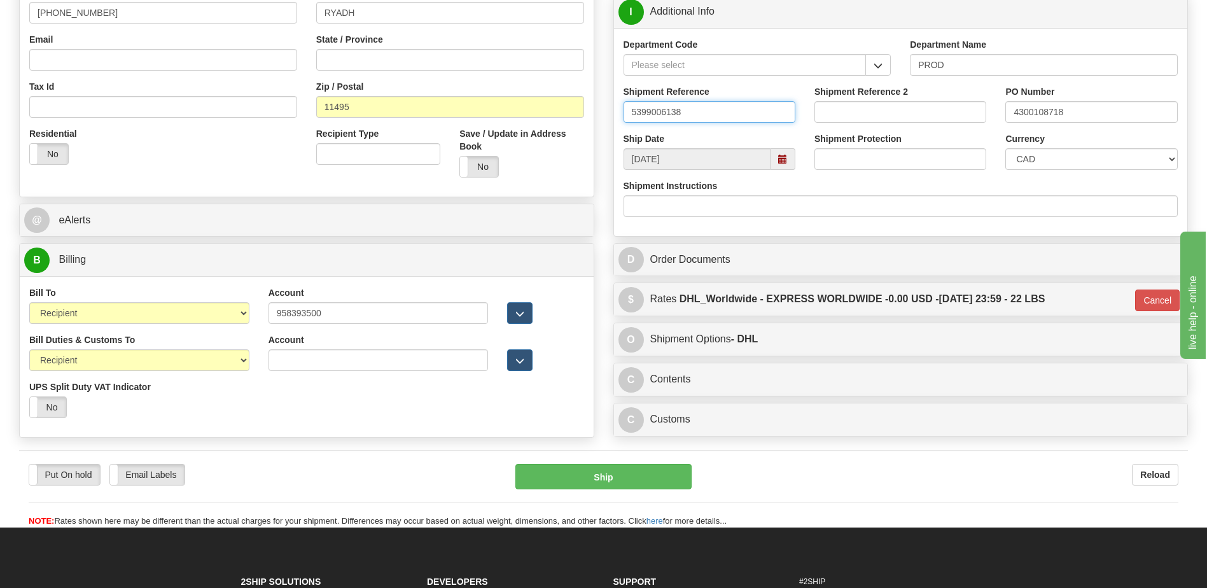
type input "5399006138"
drag, startPoint x: 1078, startPoint y: 112, endPoint x: 939, endPoint y: 109, distance: 139.3
click at [949, 108] on div "Shipment Reference 5399006138 Shipment Reference 2 PO Number 4300108718" at bounding box center [901, 108] width 574 height 47
type input "4202005738"
click at [1041, 162] on select "CAD USD EUR ZAR RON ANG ARN AUD AUS AWG BBD BFR BGN BHD BMD BND BRC BRL CHP CKZ…" at bounding box center [1091, 159] width 172 height 22
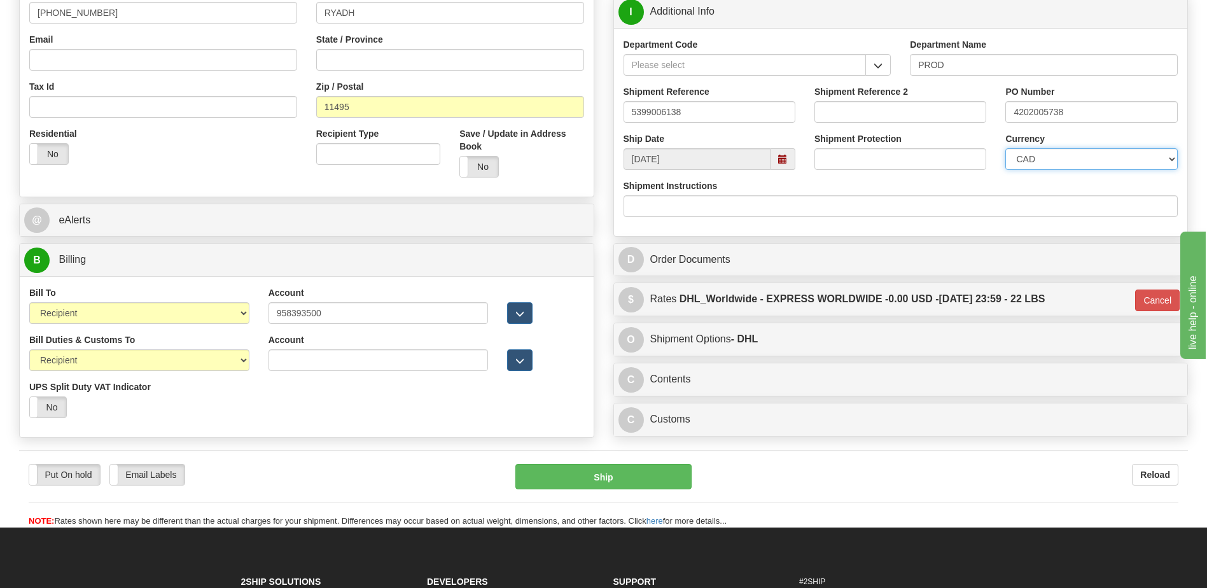
select select "1"
click at [1005, 148] on select "CAD USD EUR ZAR RON ANG ARN AUD AUS AWG BBD BFR BGN BHD BMD BND BRC BRL CHP CKZ…" at bounding box center [1091, 159] width 172 height 22
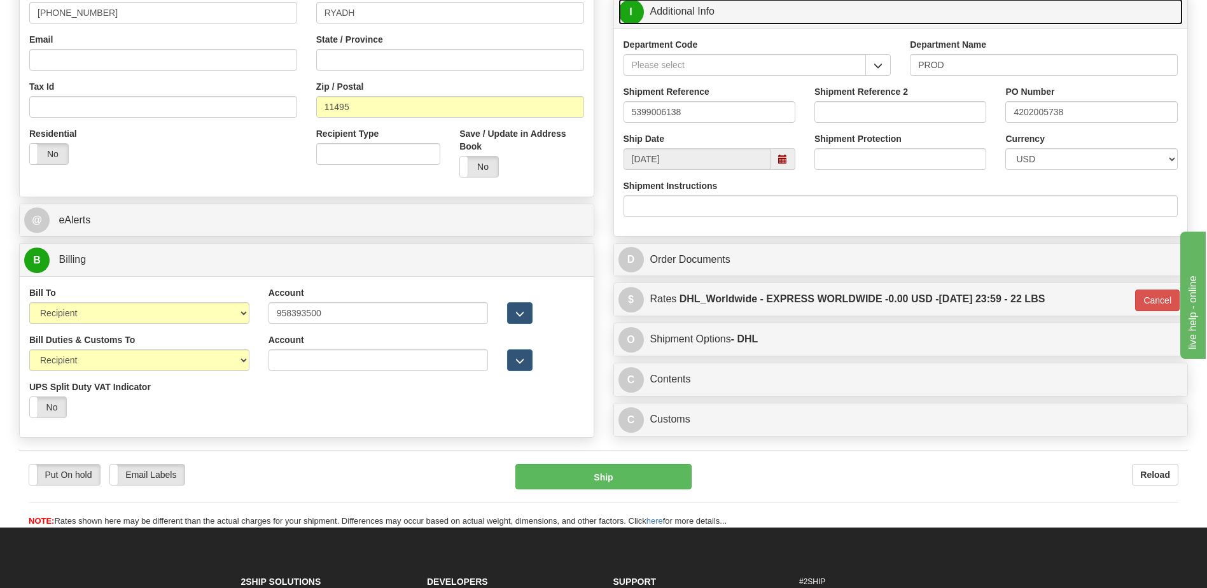
click at [735, 22] on link "I Additional Info" at bounding box center [900, 12] width 565 height 26
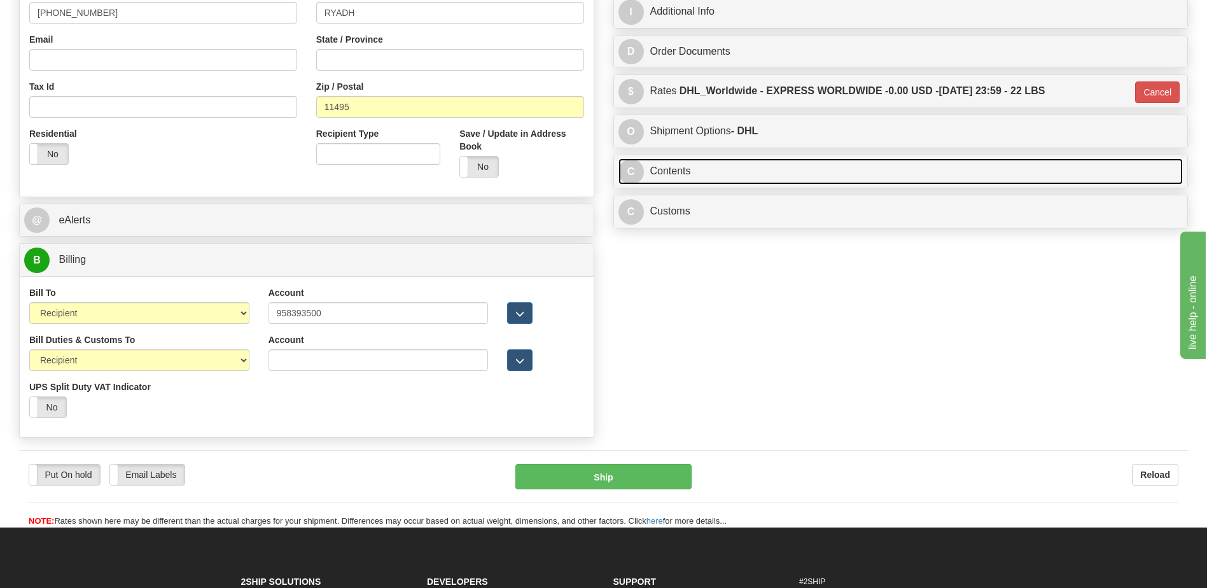
click at [730, 175] on link "C Contents" at bounding box center [900, 171] width 565 height 26
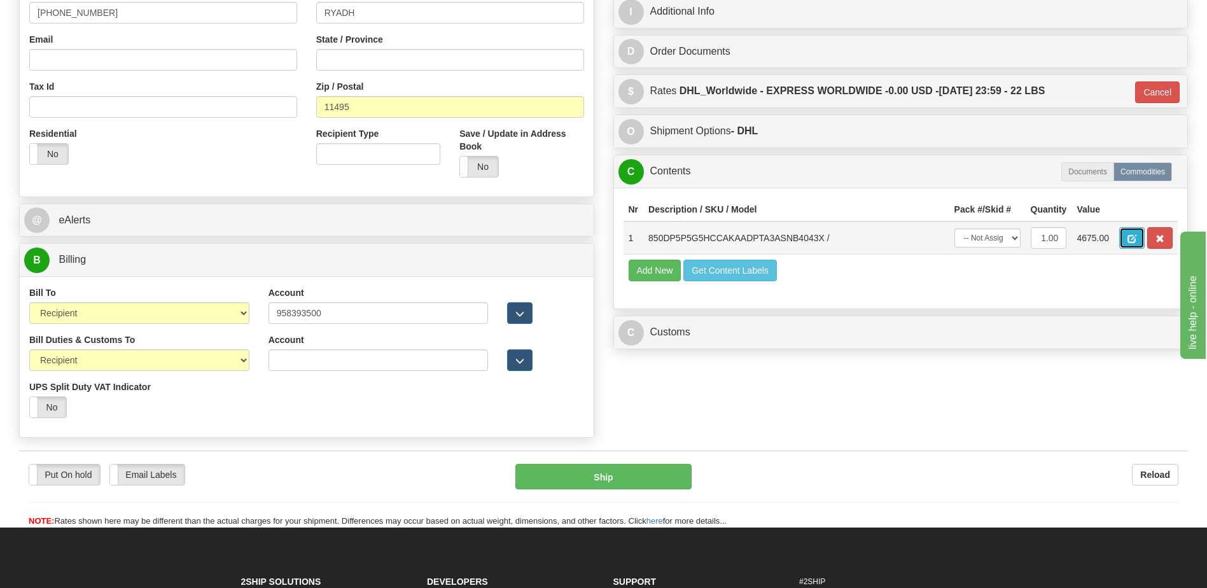
click at [1132, 239] on span "button" at bounding box center [1131, 239] width 9 height 8
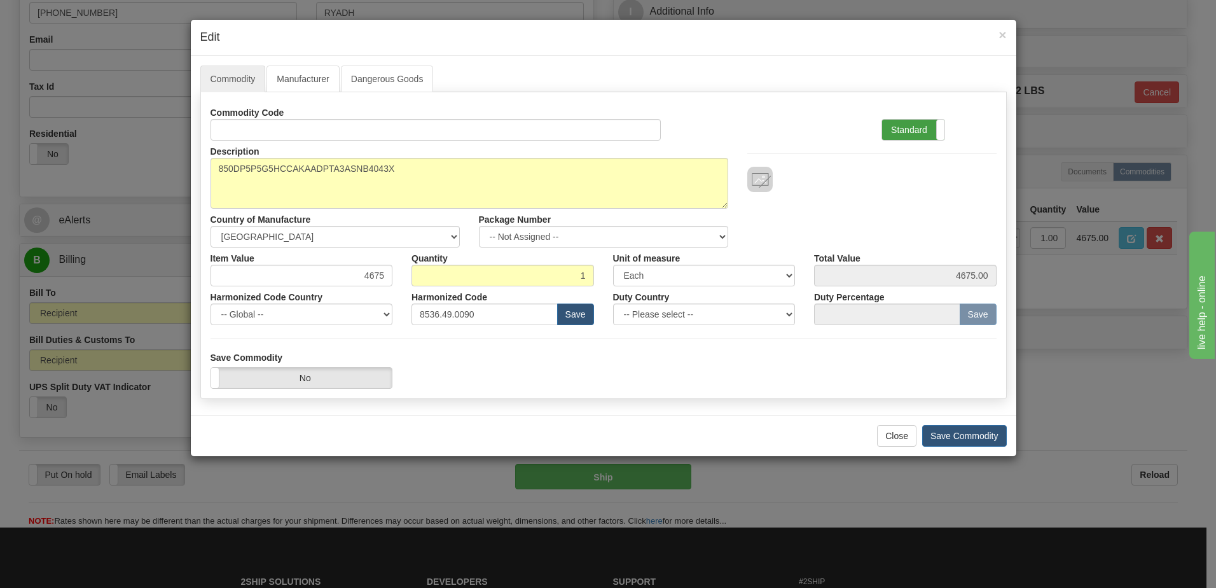
click at [903, 135] on label "Standard" at bounding box center [913, 130] width 62 height 20
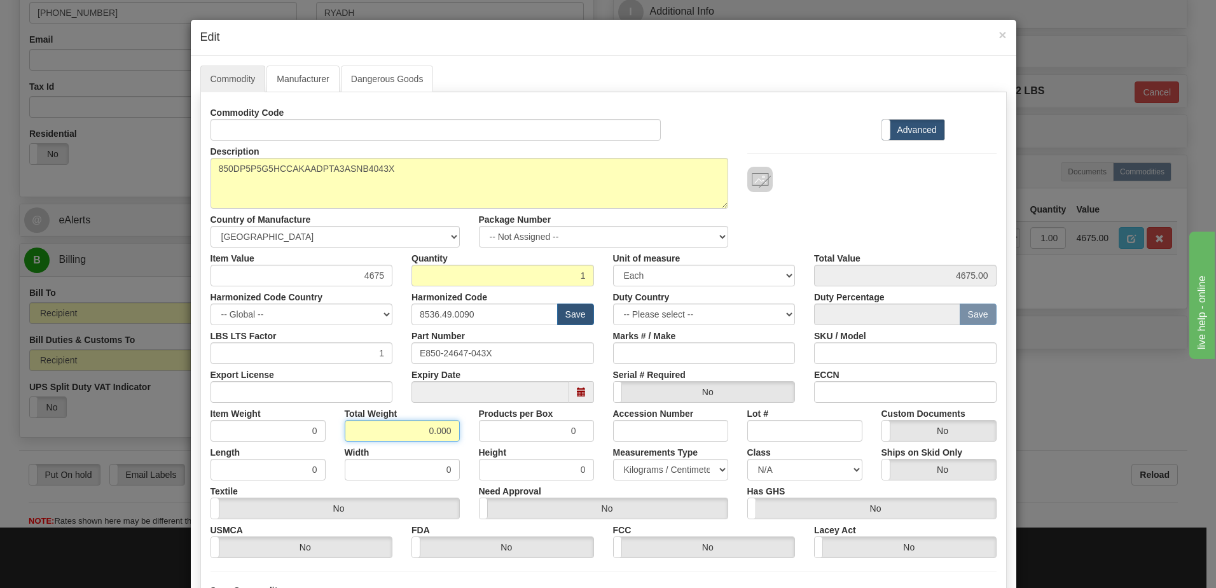
drag, startPoint x: 404, startPoint y: 432, endPoint x: 659, endPoint y: 422, distance: 255.3
click at [659, 422] on div "Item Weight 0 Total Weight 0.000 Products per Box 0 Accession Number Lot # Cust…" at bounding box center [603, 422] width 805 height 39
type input "1"
type input "1.0000"
click at [285, 437] on input "1.0000" at bounding box center [268, 431] width 115 height 22
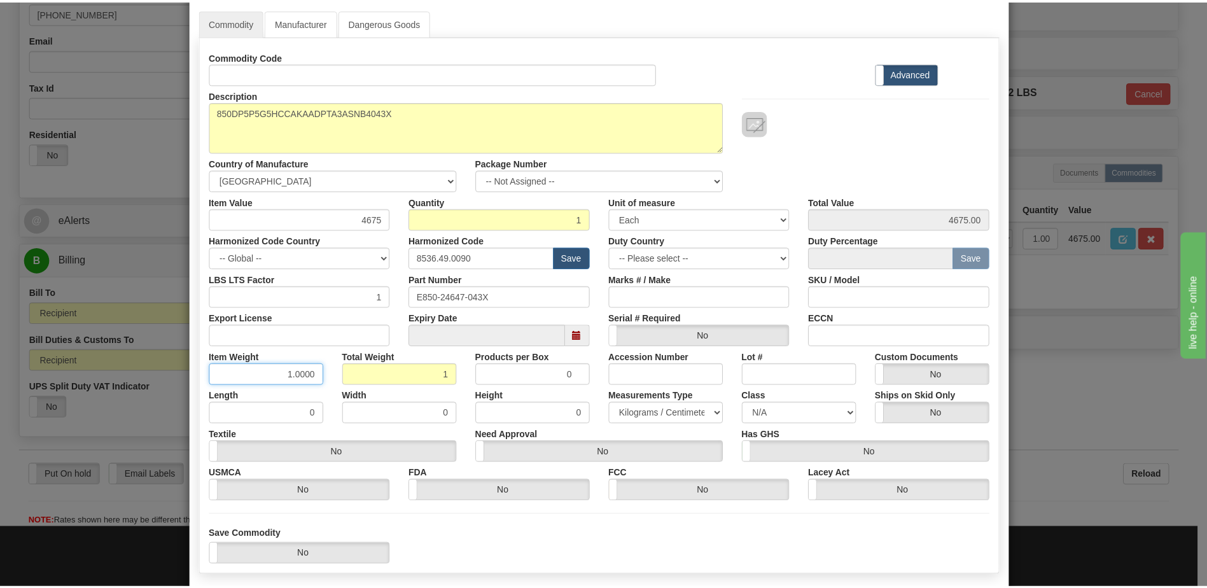
scroll to position [121, 0]
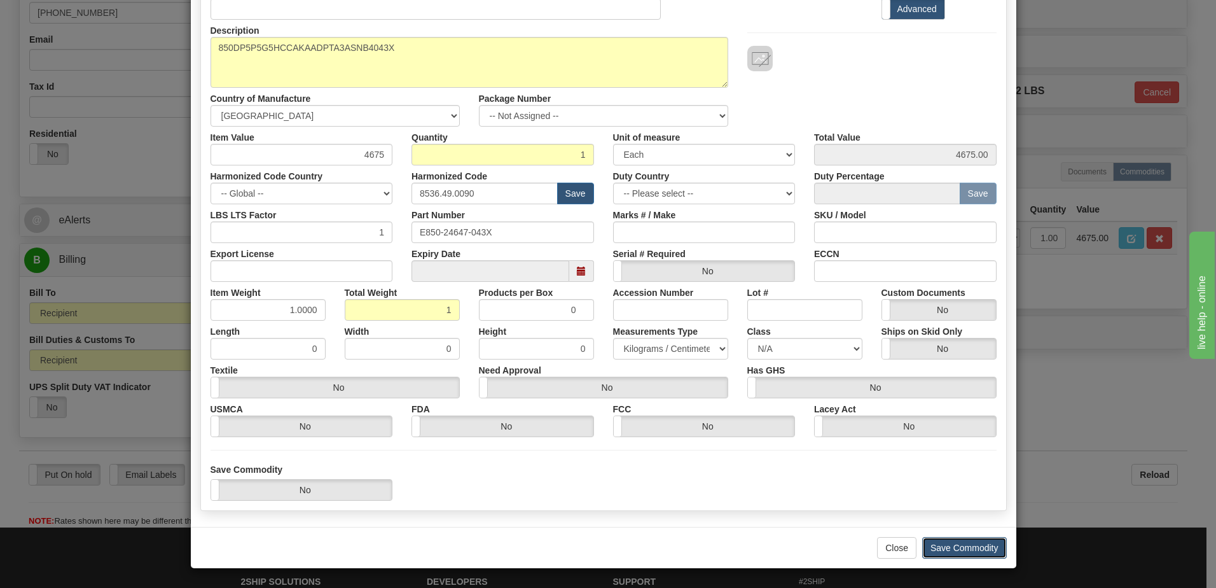
click at [971, 545] on button "Save Commodity" at bounding box center [964, 548] width 85 height 22
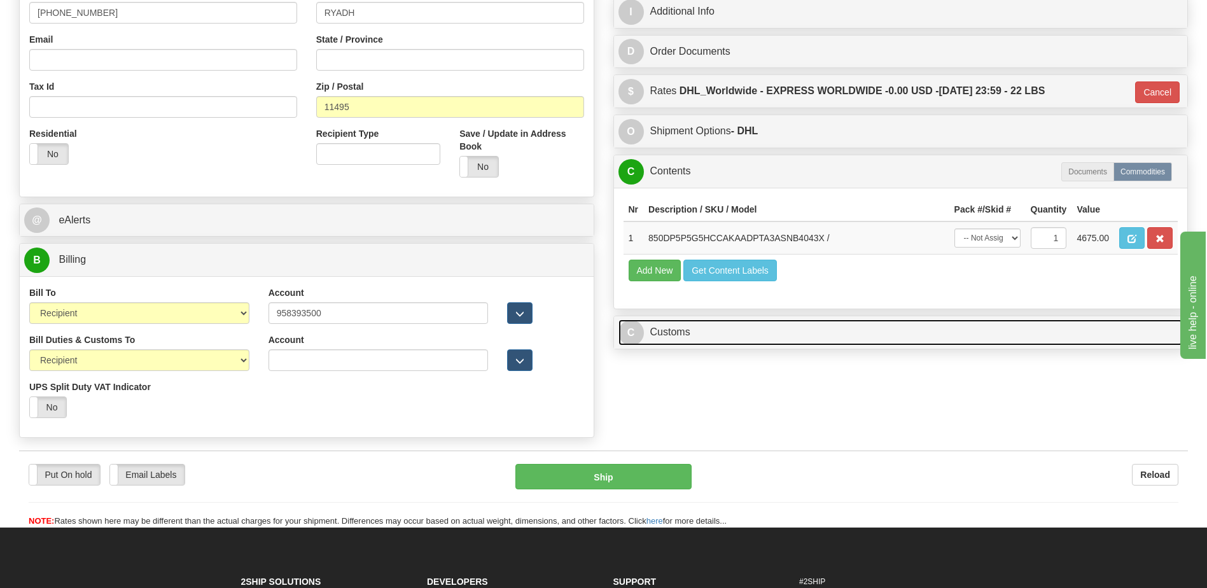
click at [683, 330] on link "C Customs" at bounding box center [900, 332] width 565 height 26
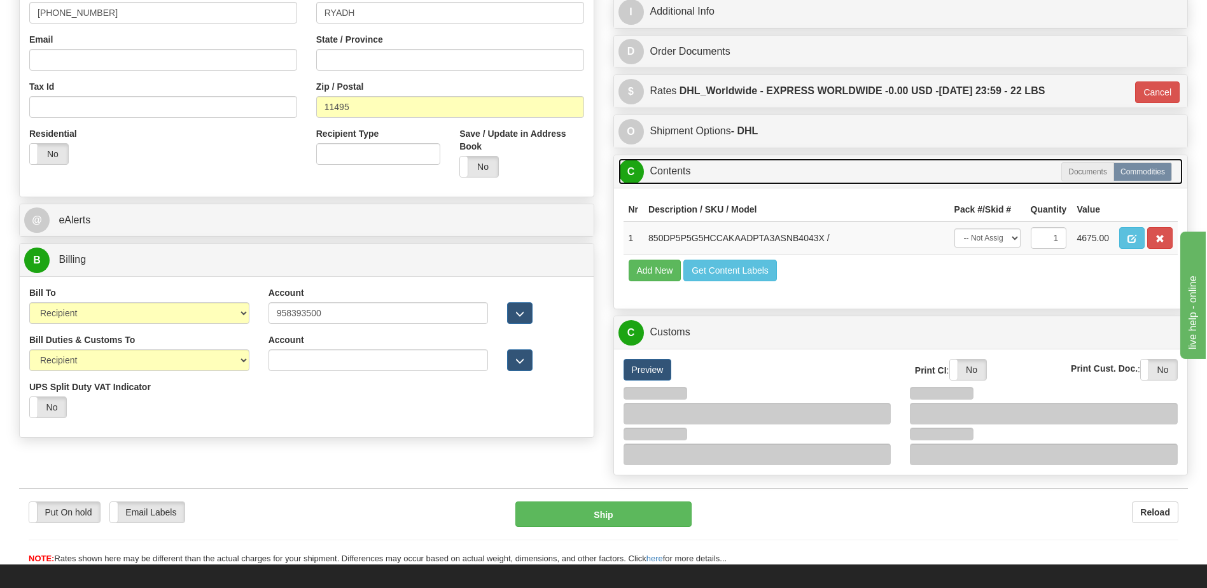
click at [695, 168] on link "C Contents" at bounding box center [900, 171] width 565 height 26
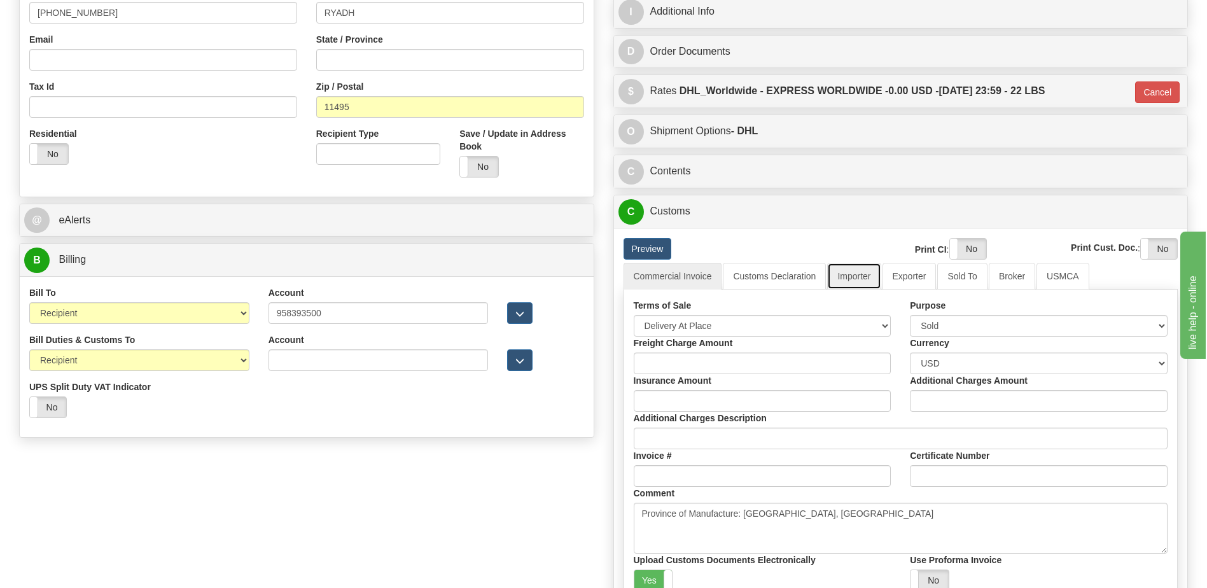
click at [850, 273] on link "Importer" at bounding box center [853, 276] width 53 height 27
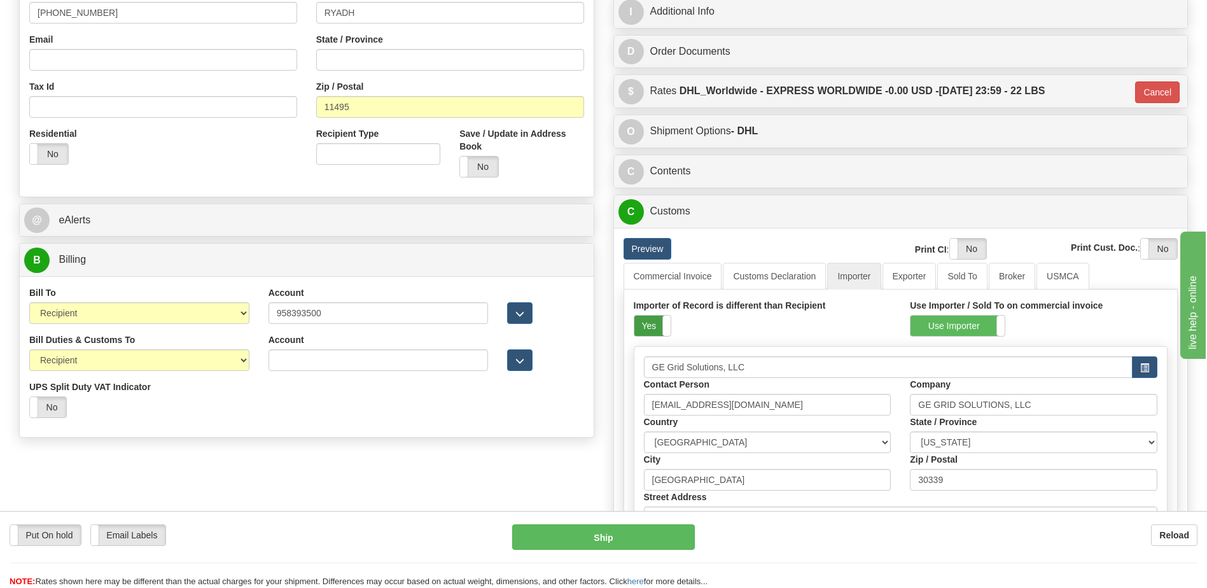
click at [639, 328] on label "Yes" at bounding box center [652, 326] width 36 height 20
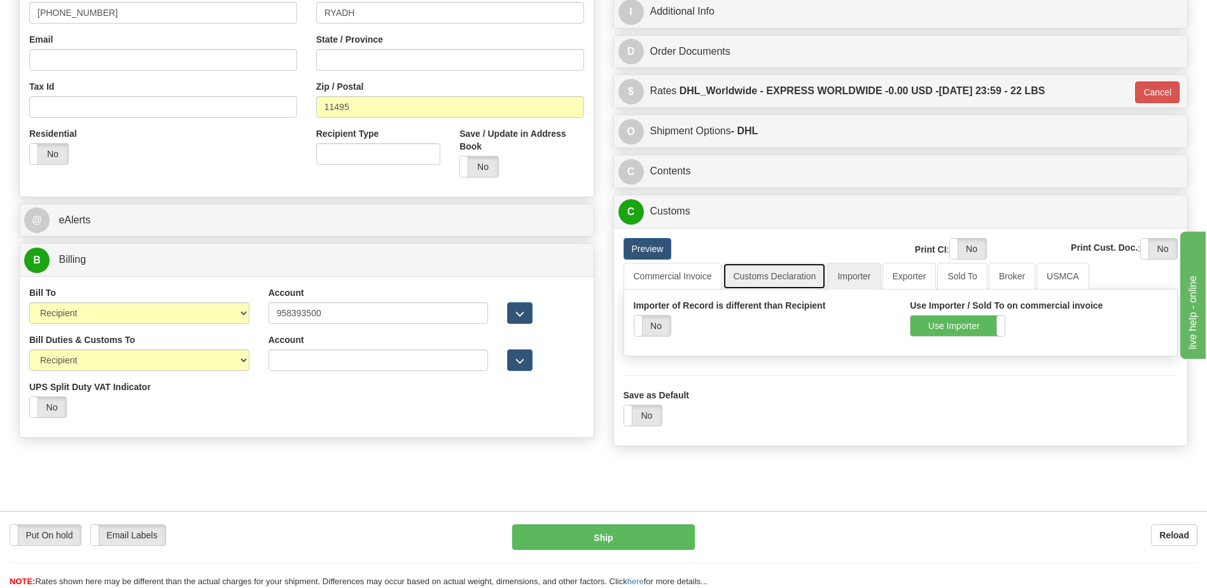
click at [759, 279] on link "Customs Declaration" at bounding box center [774, 276] width 103 height 27
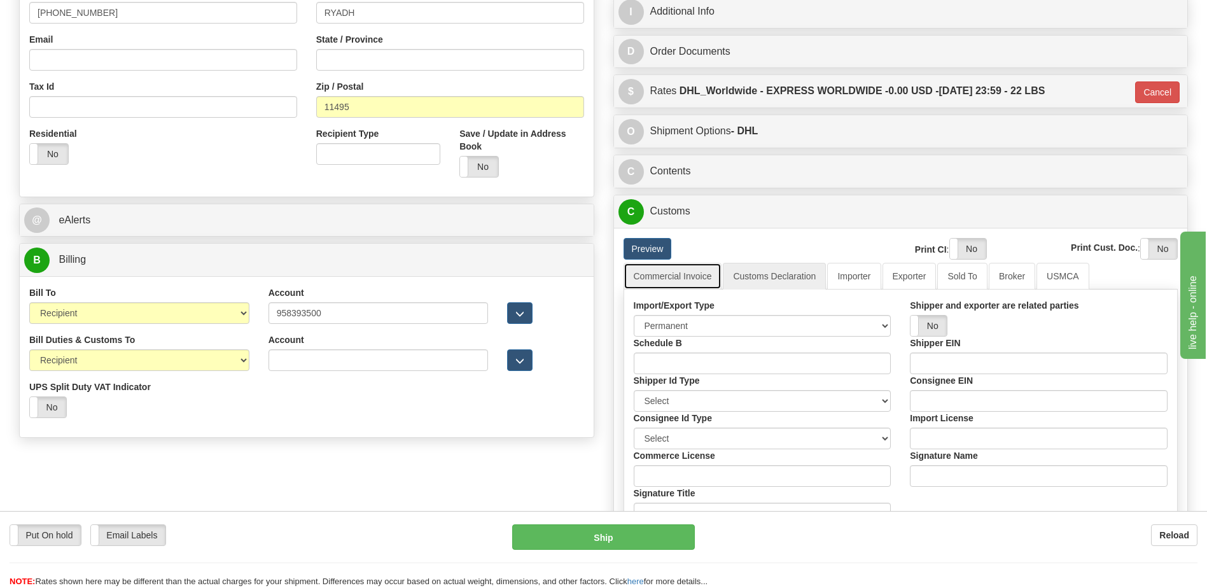
click at [701, 277] on link "Commercial Invoice" at bounding box center [672, 276] width 99 height 27
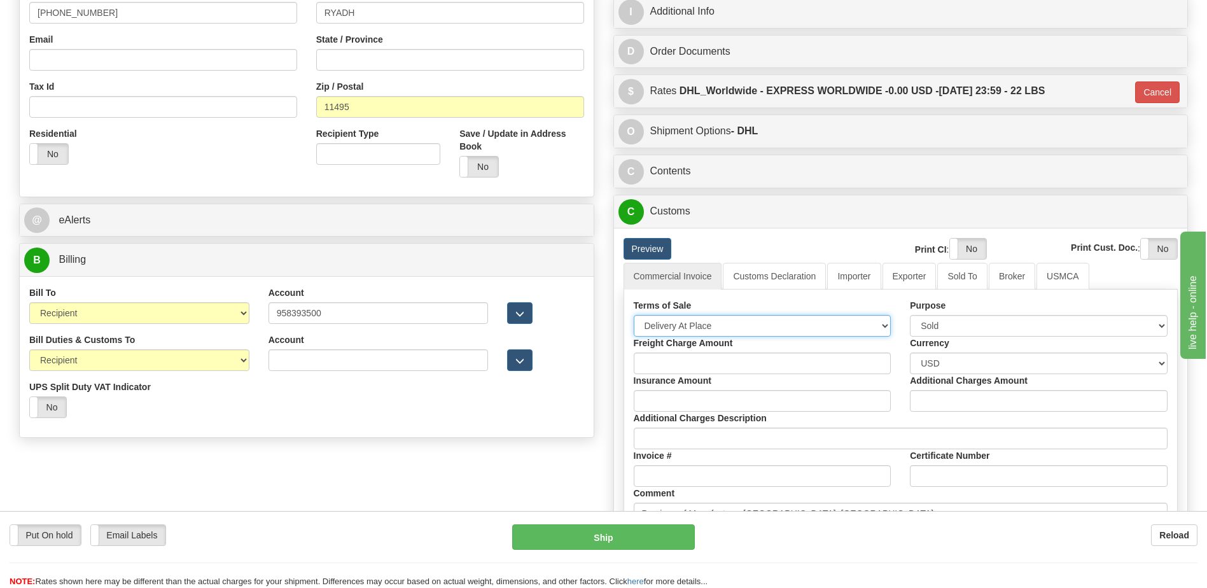
click at [688, 325] on select "Free Carrier Free On Board Ex Works Delivered Duty Unpaid Delivered Duty Paid C…" at bounding box center [763, 326] width 258 height 22
select select "7"
click at [634, 315] on select "Free Carrier Free On Board Ex Works Delivered Duty Unpaid Delivered Duty Paid C…" at bounding box center [763, 326] width 258 height 22
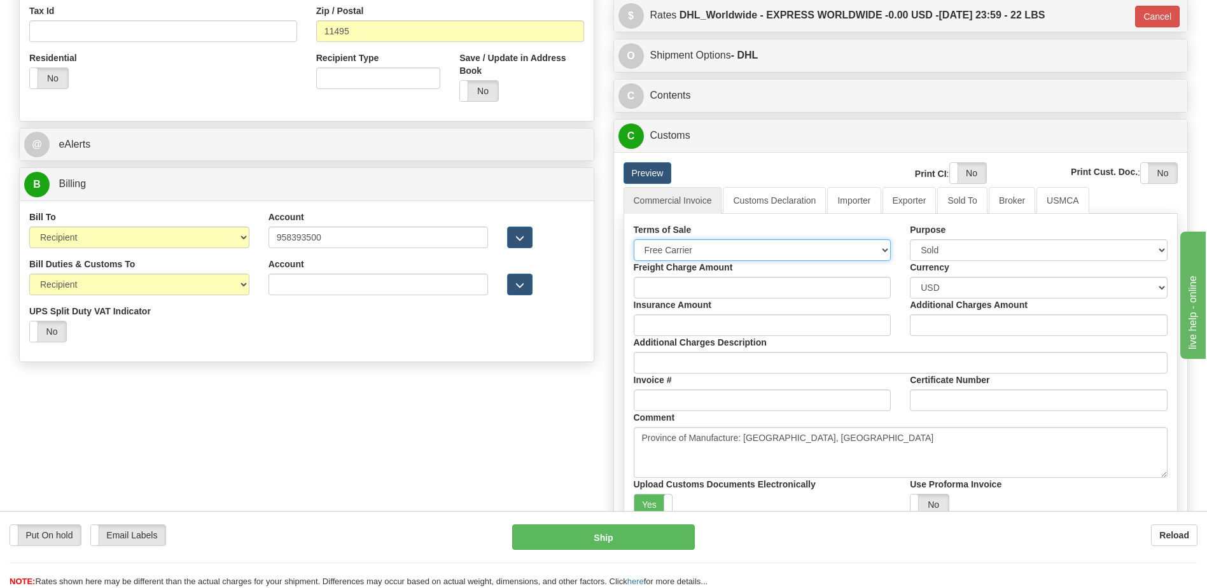
scroll to position [572, 0]
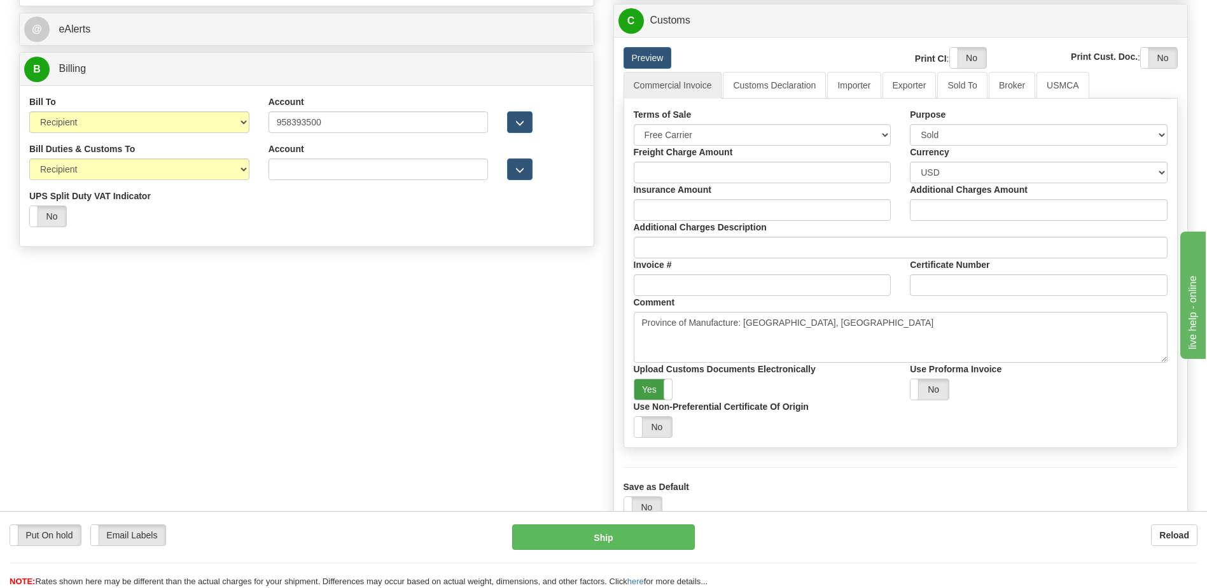
click at [650, 387] on label "Yes" at bounding box center [653, 389] width 38 height 20
click at [967, 55] on label "Yes" at bounding box center [968, 58] width 36 height 20
click at [1166, 59] on label "Yes" at bounding box center [1159, 58] width 36 height 20
click at [773, 87] on link "Customs Declaration" at bounding box center [774, 85] width 103 height 27
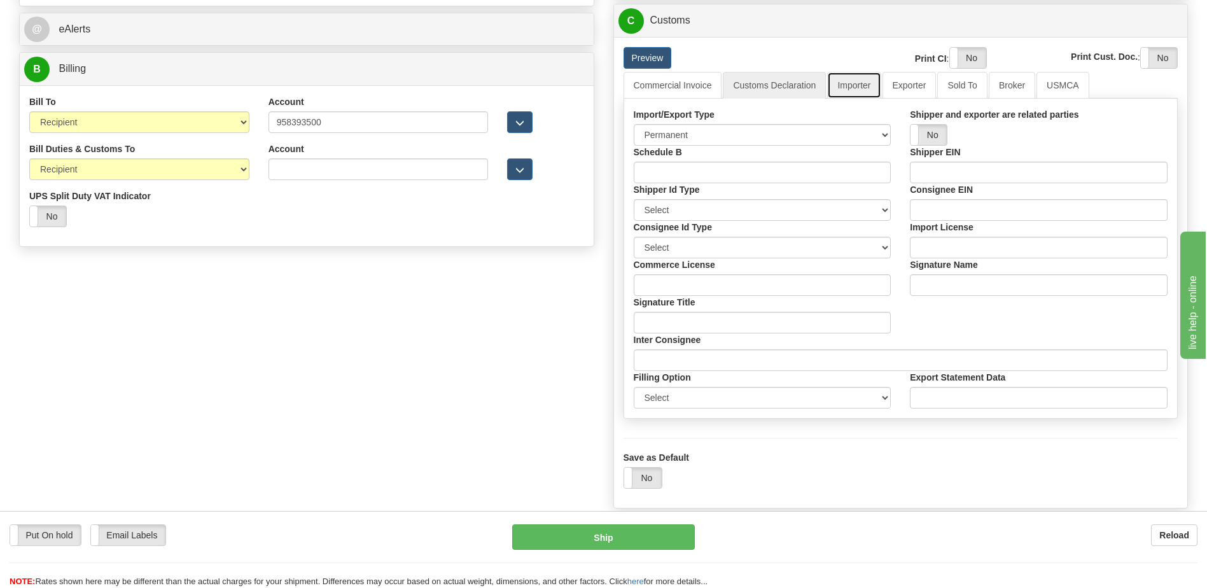
click at [857, 87] on link "Importer" at bounding box center [853, 85] width 53 height 27
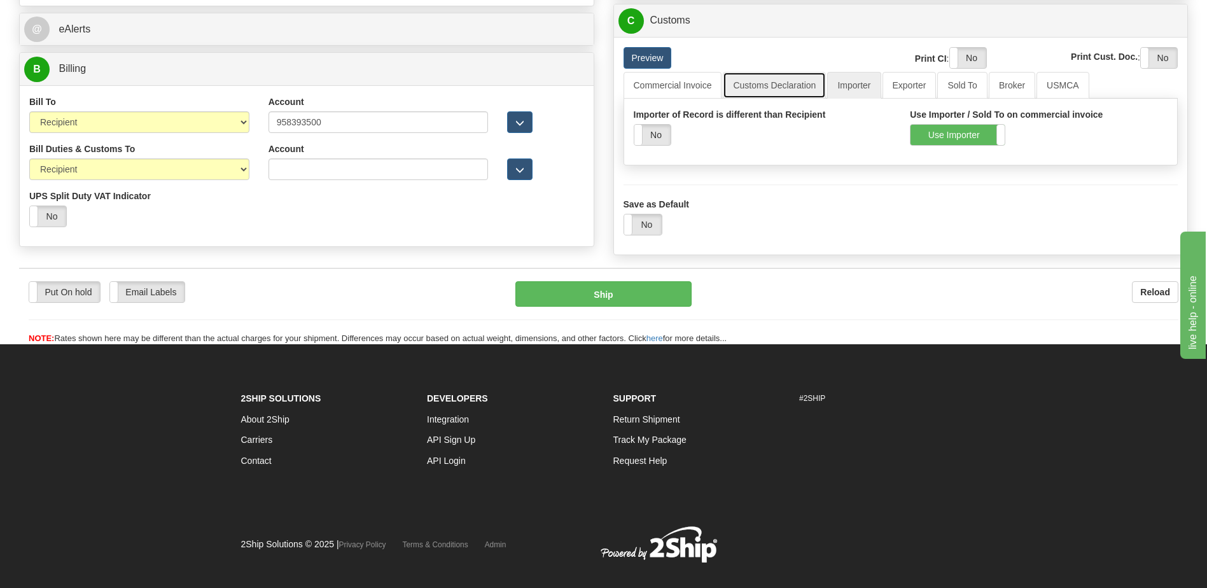
click at [776, 88] on link "Customs Declaration" at bounding box center [774, 85] width 103 height 27
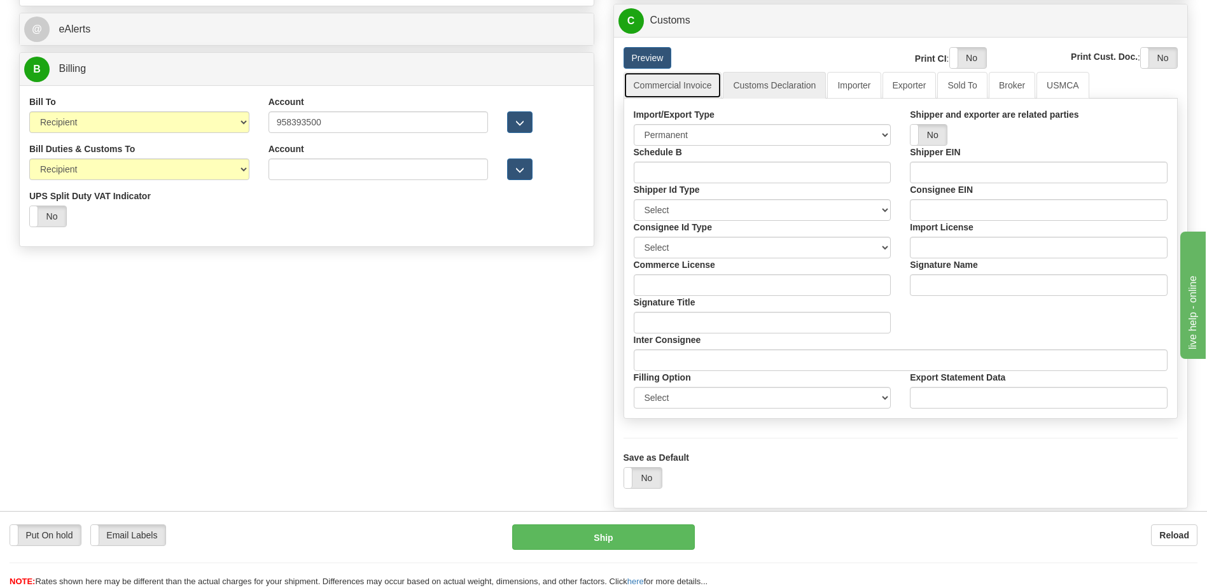
click at [684, 91] on link "Commercial Invoice" at bounding box center [672, 85] width 99 height 27
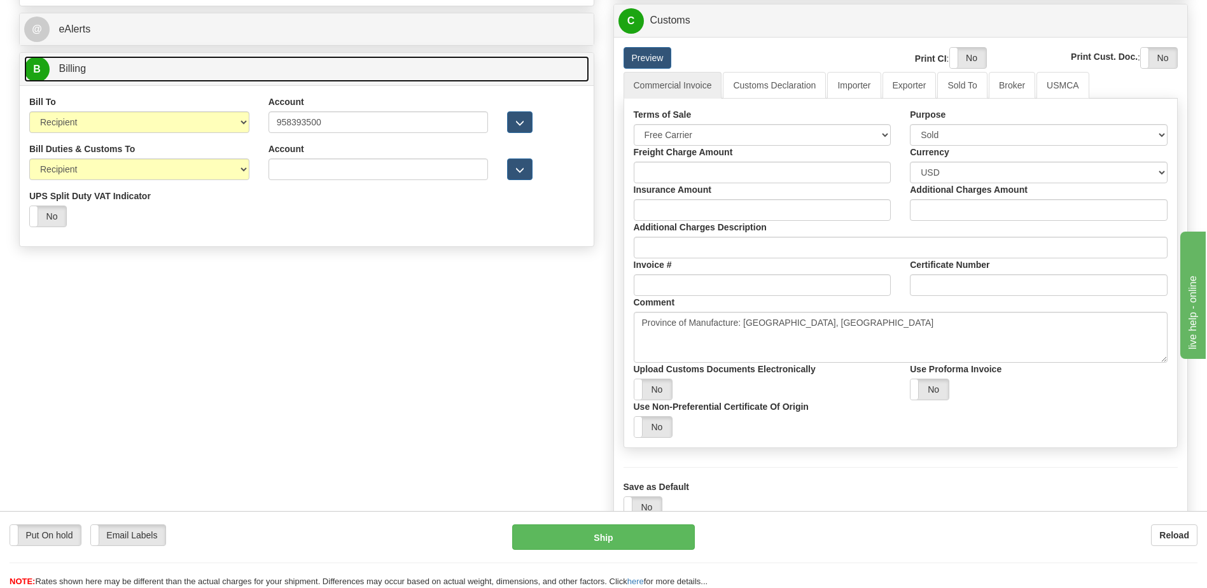
click at [209, 72] on link "B Billing" at bounding box center [306, 69] width 565 height 26
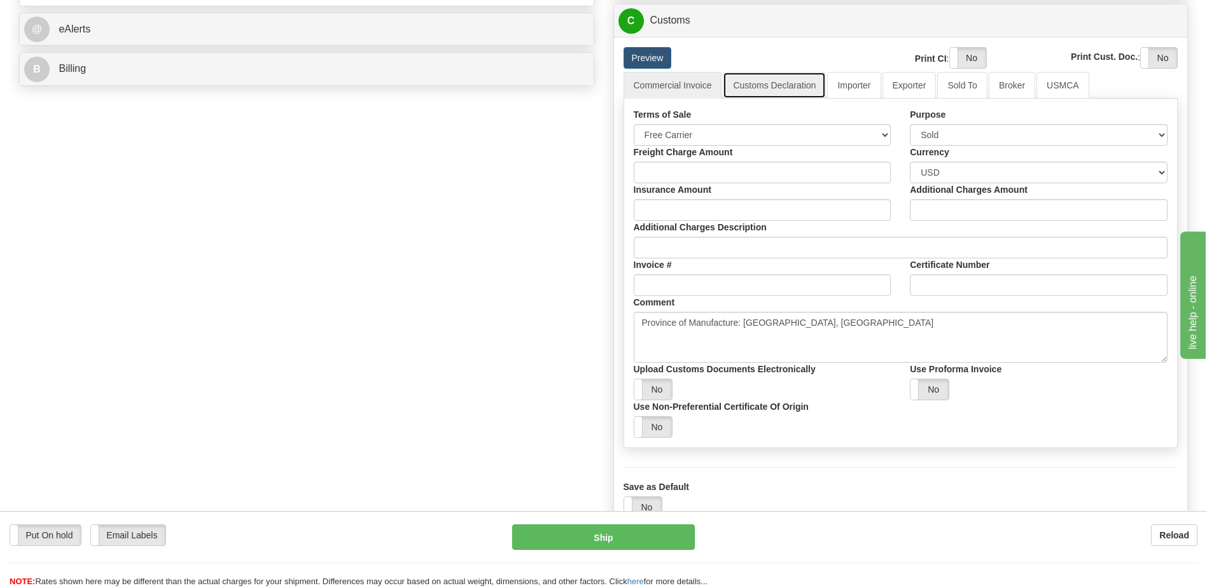
click at [743, 95] on link "Customs Declaration" at bounding box center [774, 85] width 103 height 27
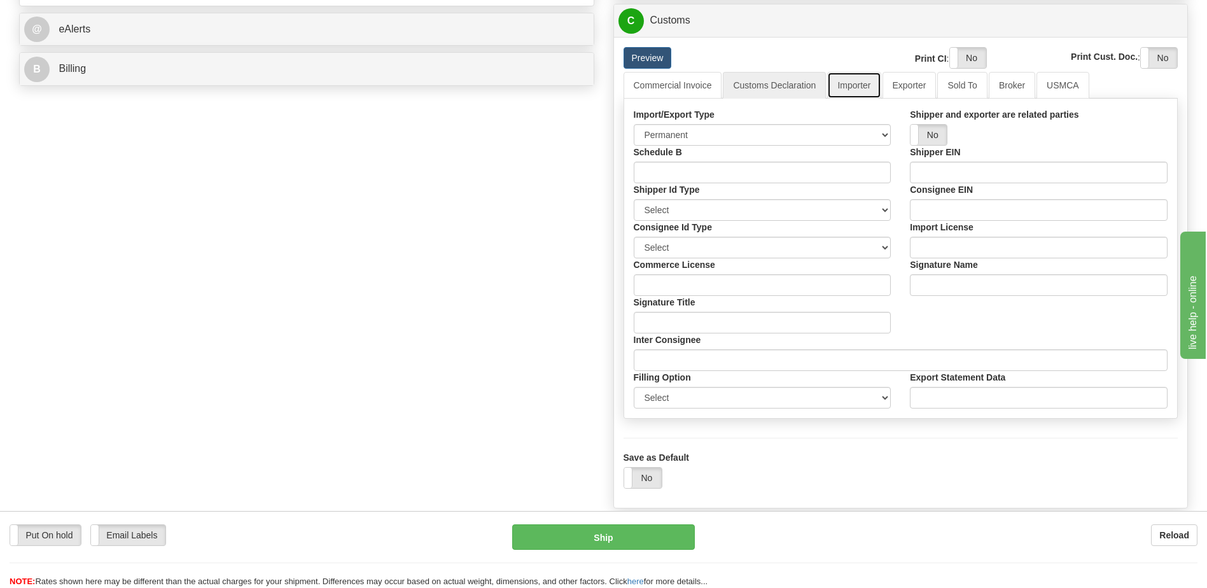
click at [859, 90] on link "Importer" at bounding box center [853, 85] width 53 height 27
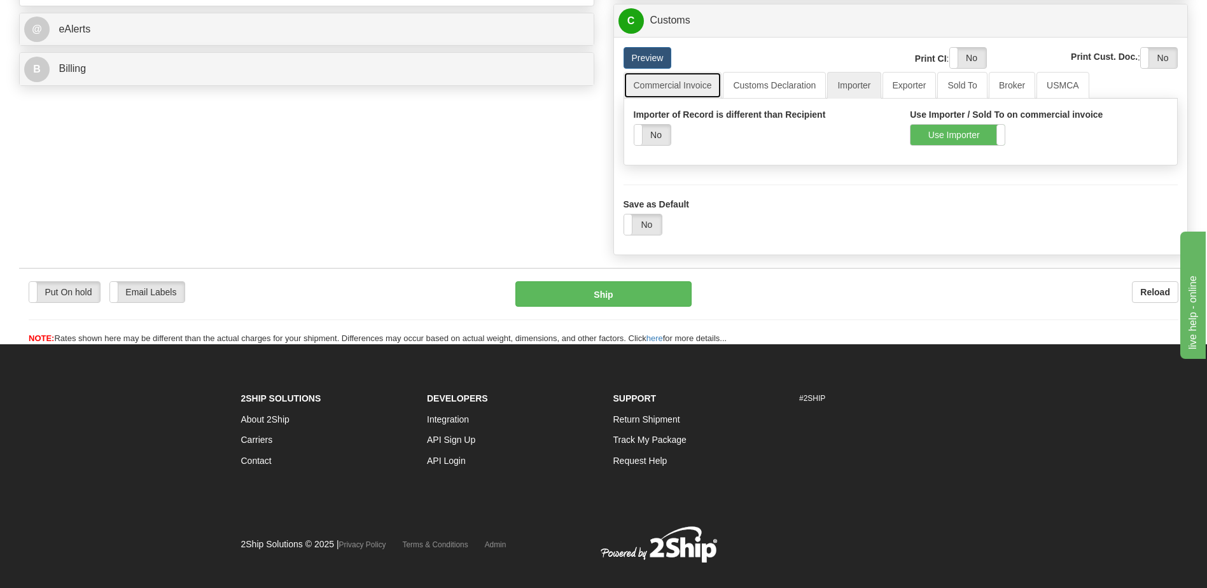
click at [680, 83] on link "Commercial Invoice" at bounding box center [672, 85] width 99 height 27
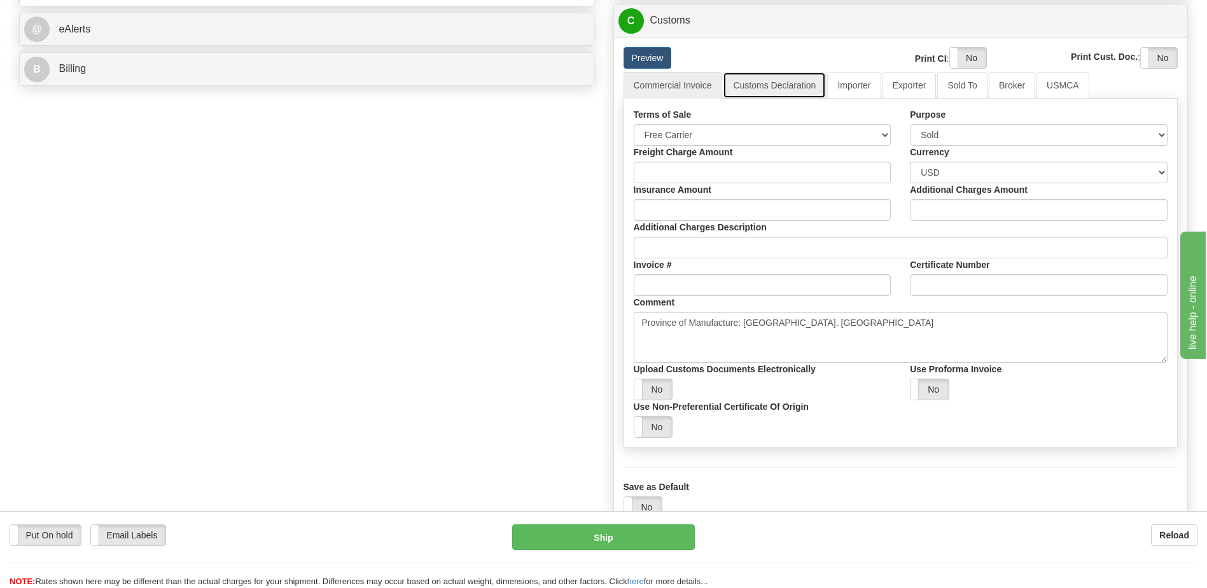
click at [768, 87] on link "Customs Declaration" at bounding box center [774, 85] width 103 height 27
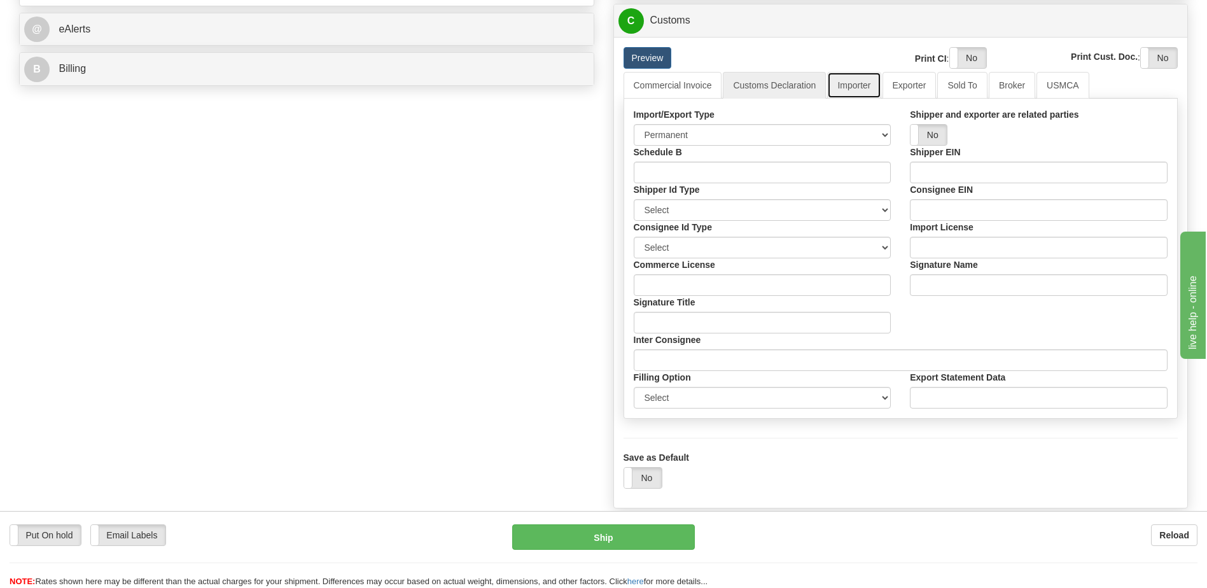
click at [853, 90] on link "Importer" at bounding box center [853, 85] width 53 height 27
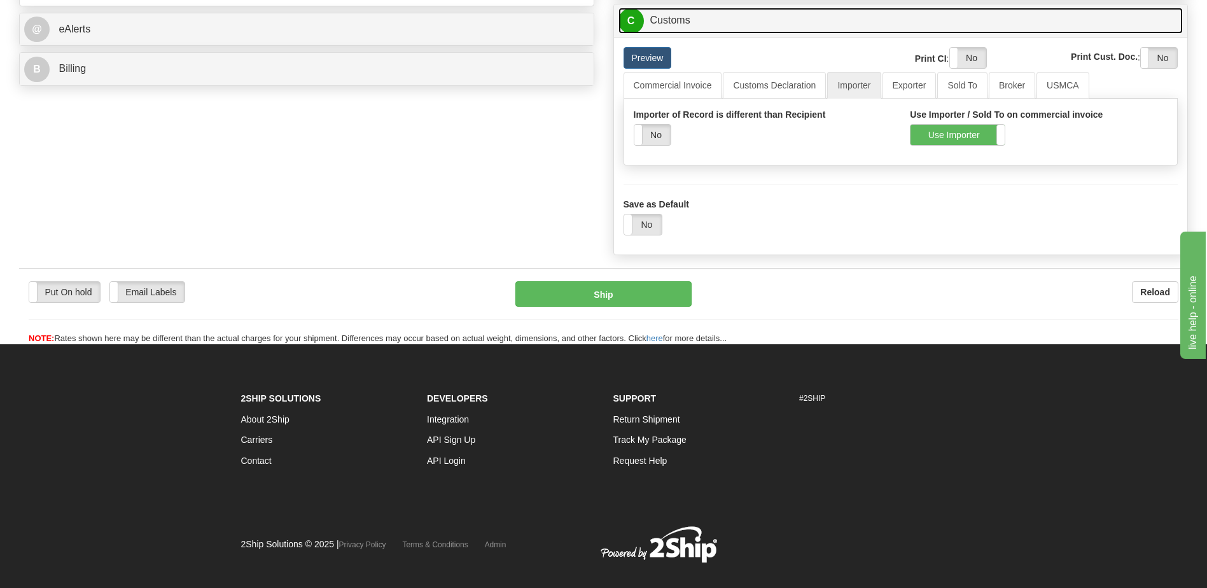
click at [700, 29] on link "C Customs" at bounding box center [900, 21] width 565 height 26
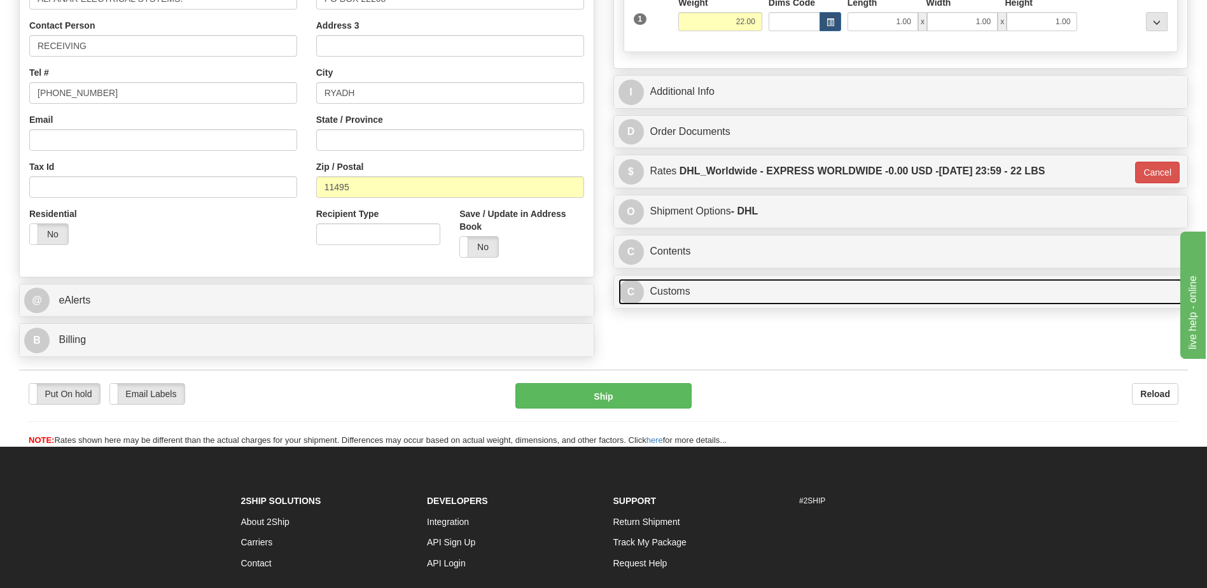
scroll to position [297, 0]
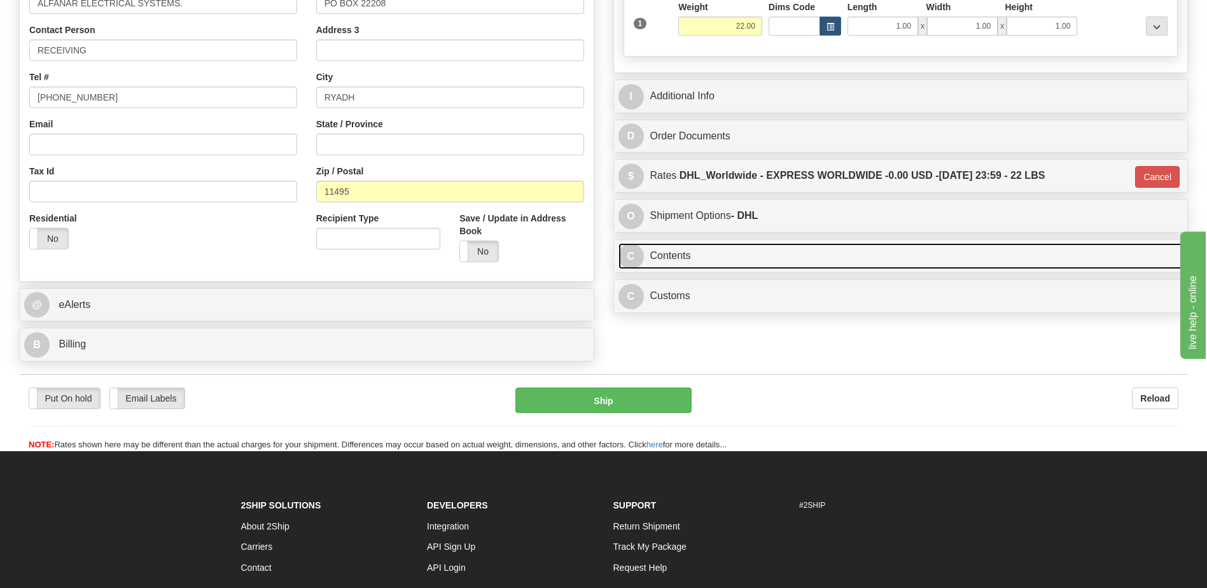
click at [697, 257] on link "C Contents" at bounding box center [900, 256] width 565 height 26
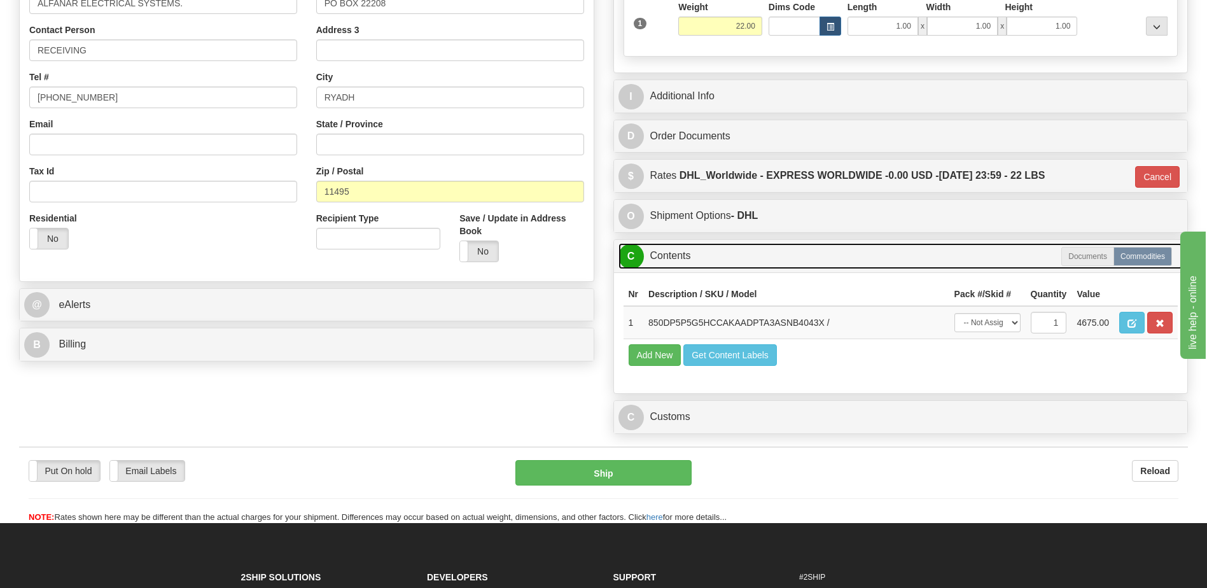
click at [697, 257] on link "C Contents" at bounding box center [900, 256] width 565 height 26
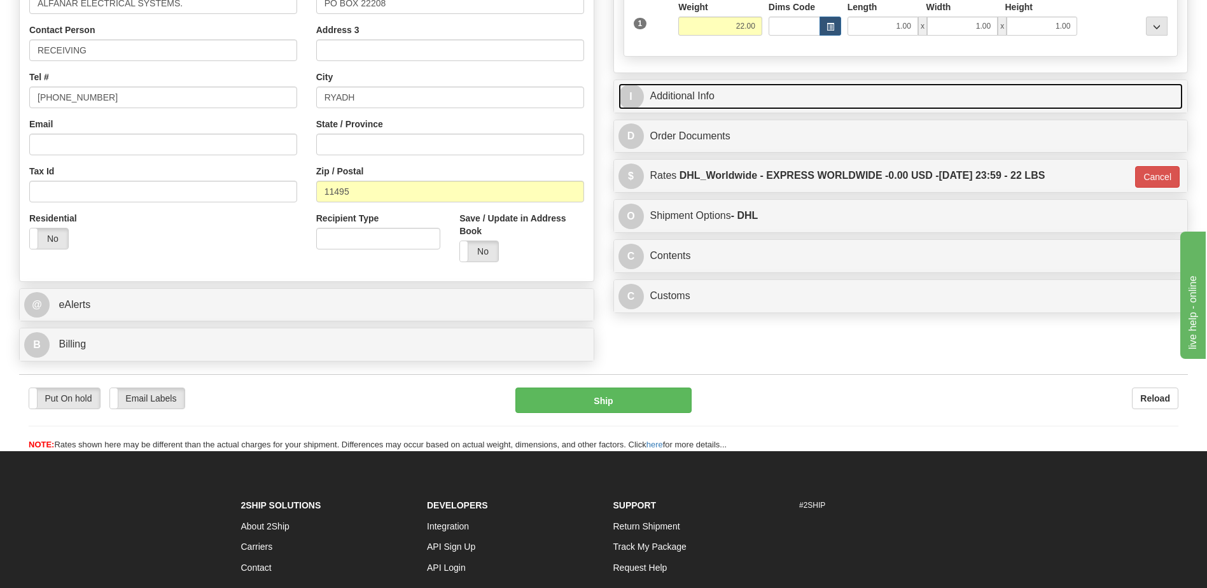
click at [706, 97] on link "I Additional Info" at bounding box center [900, 96] width 565 height 26
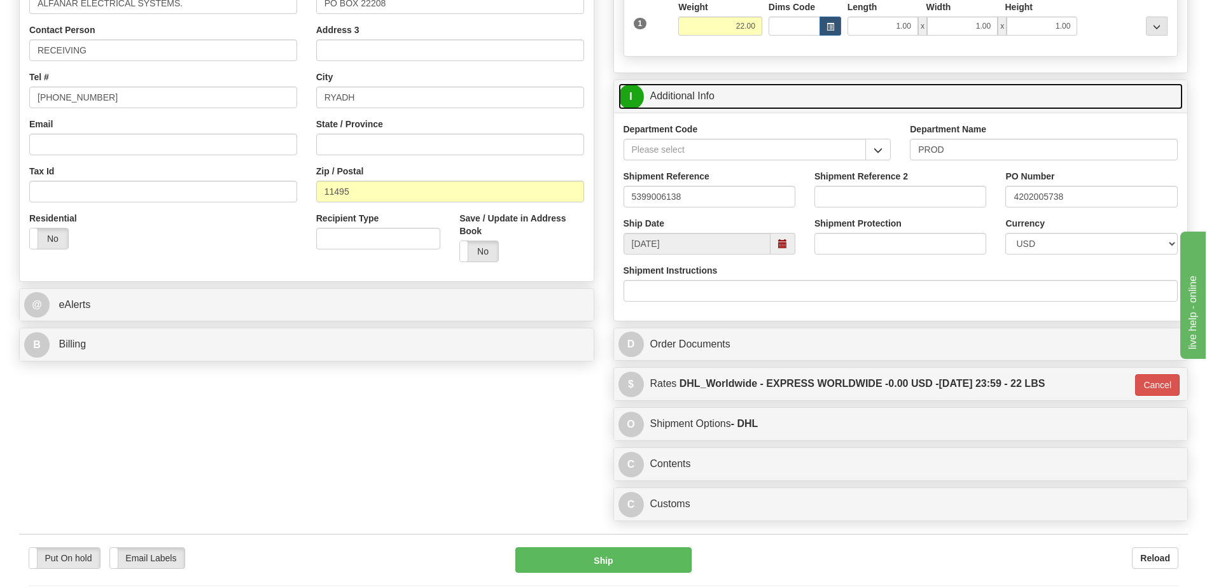
click at [706, 97] on link "I Additional Info" at bounding box center [900, 96] width 565 height 26
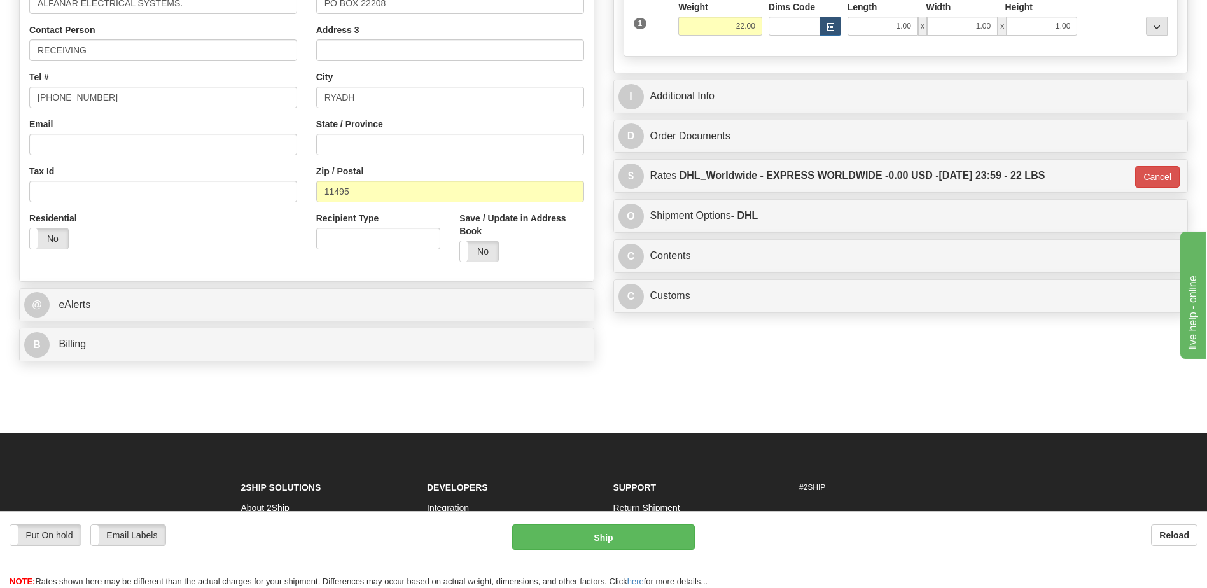
click at [193, 264] on div "Country AFGHANISTAN ALAND ISLANDS ALBANIA ALGERIA AMERICAN SAMOA ANDORRA ANGOLA…" at bounding box center [307, 100] width 574 height 342
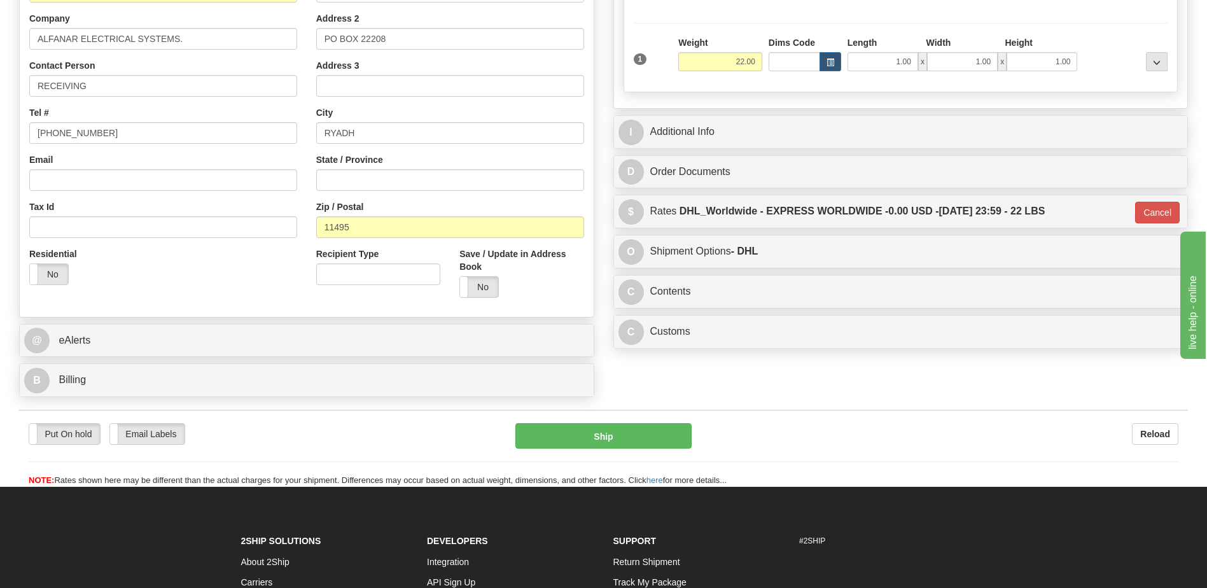
scroll to position [233, 0]
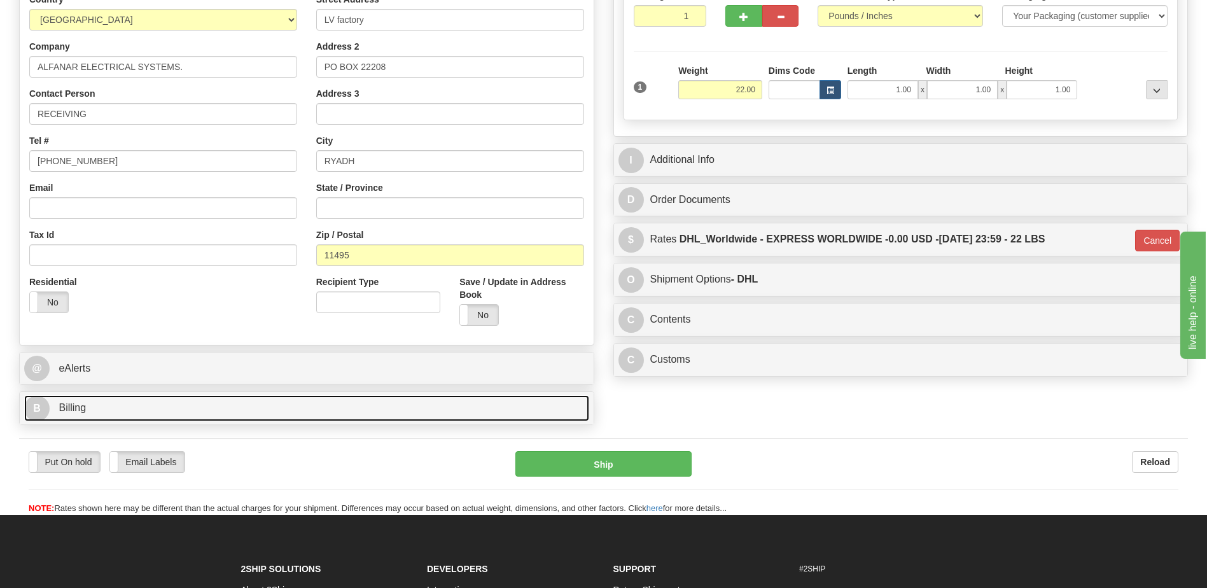
click at [152, 412] on link "B Billing" at bounding box center [306, 408] width 565 height 26
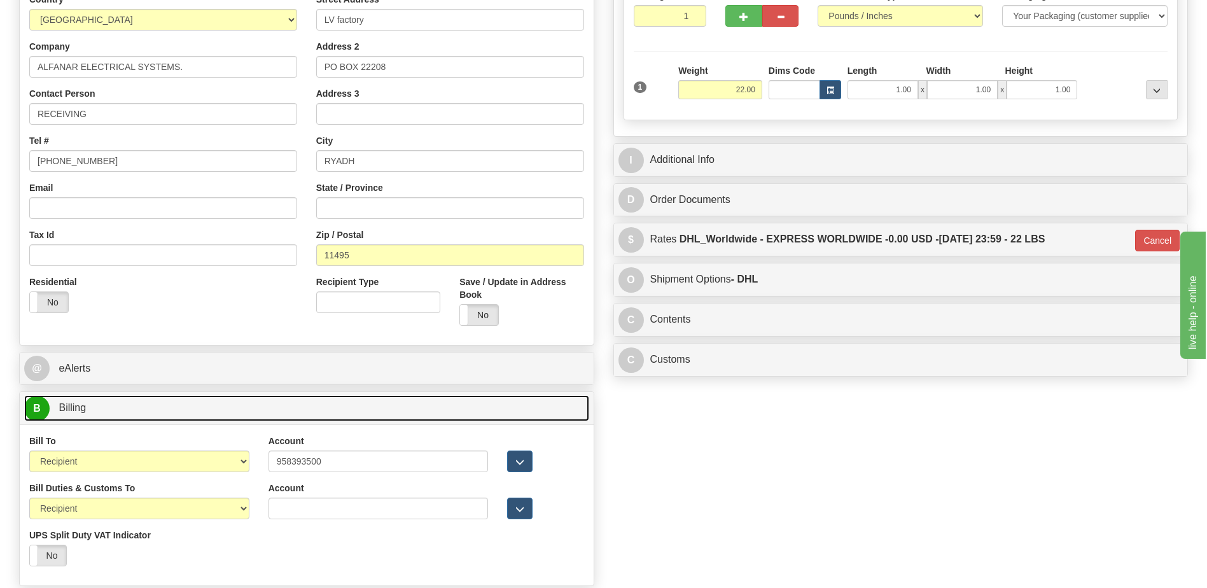
click at [152, 412] on link "B Billing" at bounding box center [306, 408] width 565 height 26
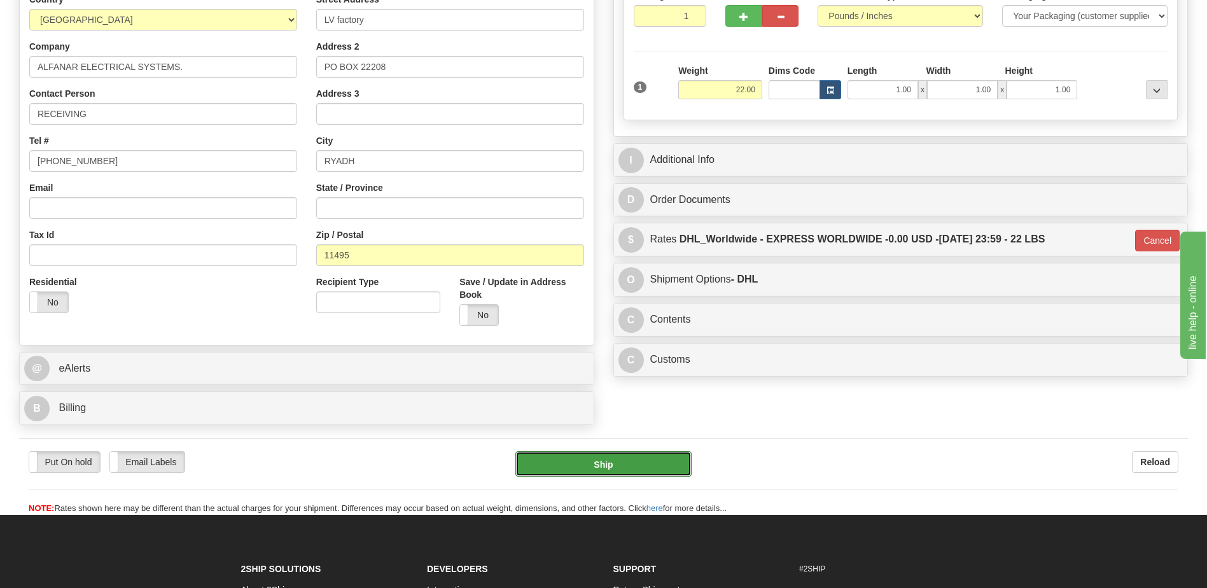
click at [557, 453] on button "Ship" at bounding box center [603, 463] width 176 height 25
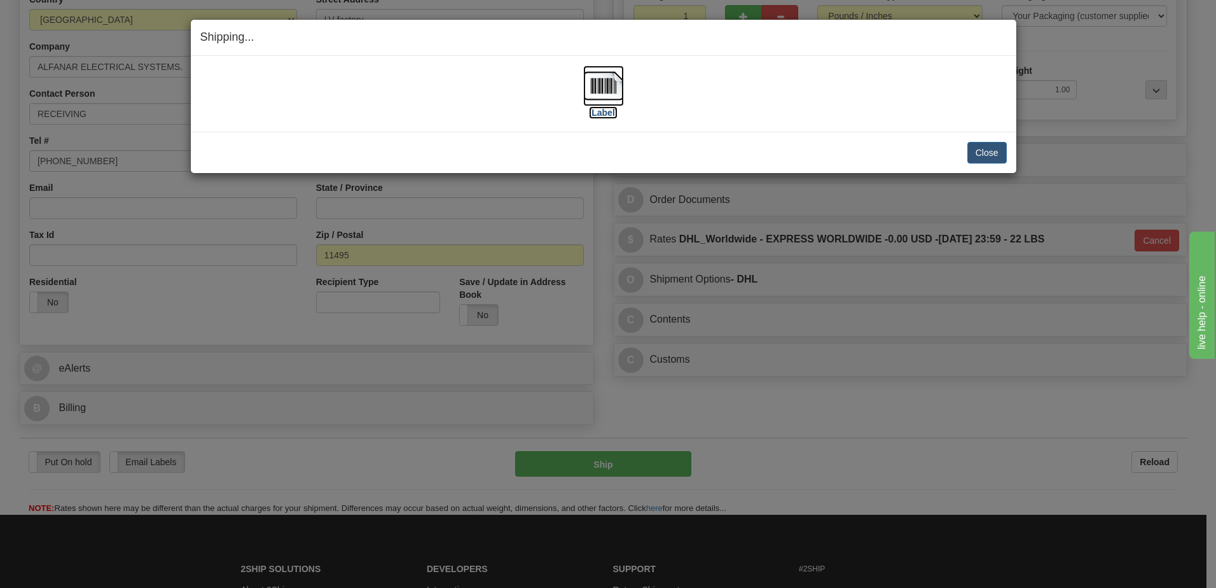
click at [603, 78] on img at bounding box center [603, 86] width 41 height 41
click at [603, 88] on img at bounding box center [603, 86] width 41 height 41
click at [995, 157] on button "Close" at bounding box center [987, 153] width 39 height 22
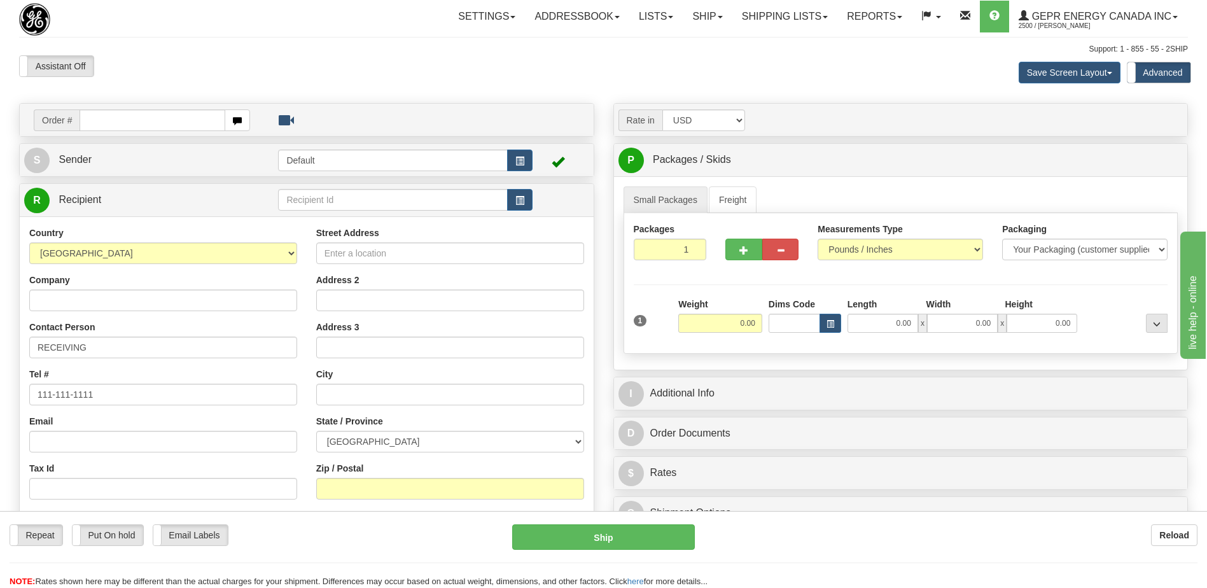
drag, startPoint x: 749, startPoint y: 67, endPoint x: 806, endPoint y: 1, distance: 86.6
click at [751, 64] on div "Save Screen Layout Save Layout Reset to Default Standard Advanced" at bounding box center [949, 72] width 495 height 34
click at [779, 28] on link "Shipping lists" at bounding box center [784, 17] width 105 height 32
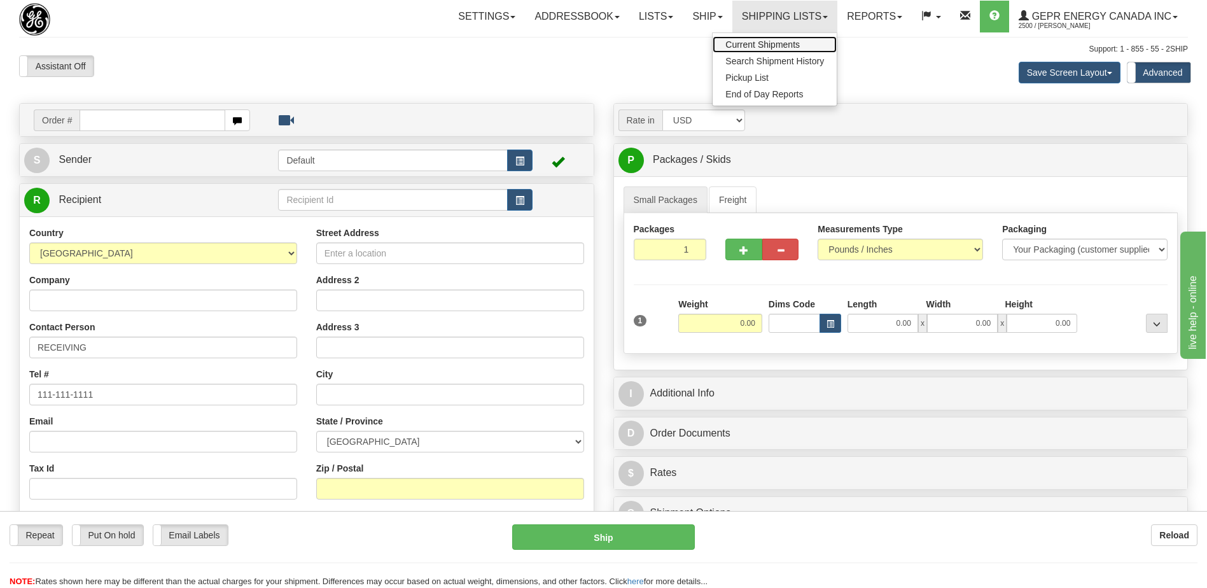
click at [752, 46] on span "Current Shipments" at bounding box center [762, 44] width 74 height 10
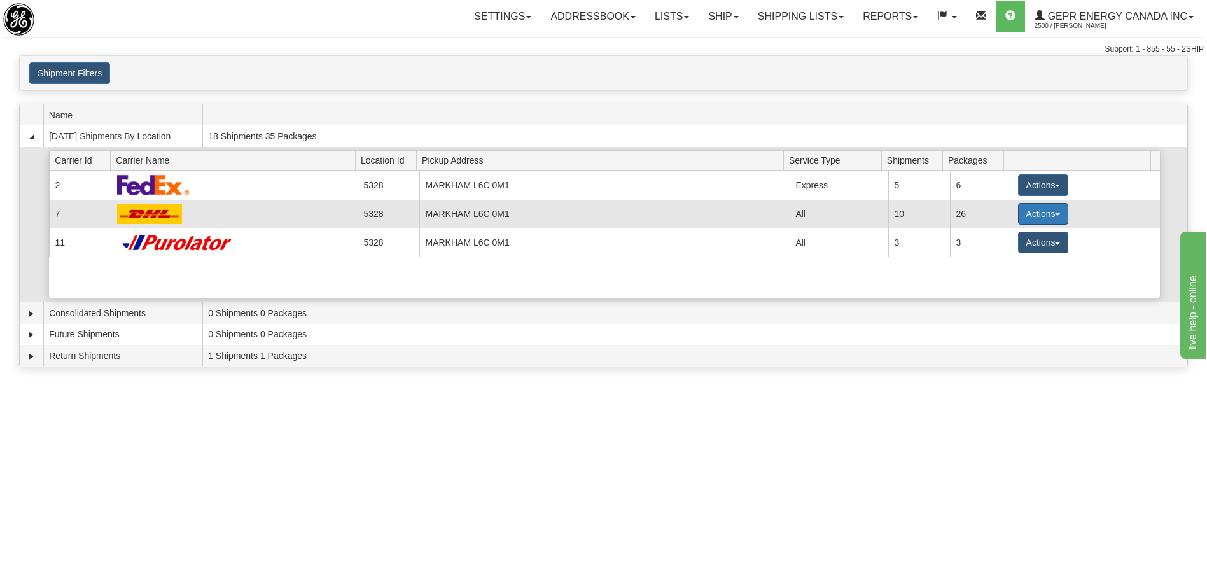
click at [1055, 214] on span "button" at bounding box center [1057, 214] width 5 height 3
click at [997, 239] on span "Details" at bounding box center [995, 237] width 34 height 9
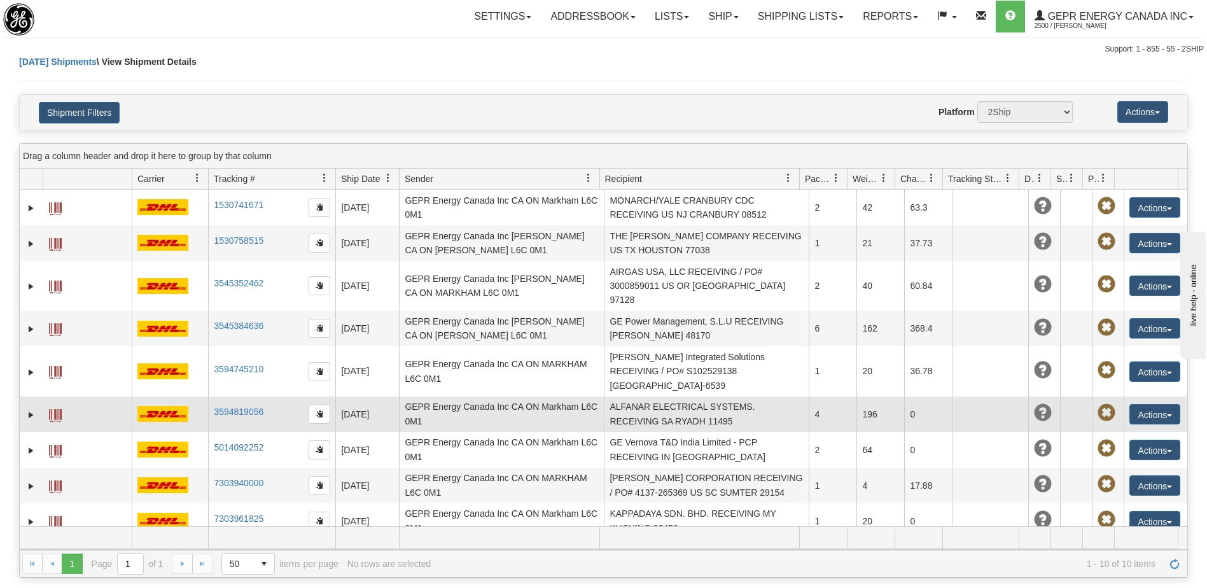
click at [670, 405] on td "ALFANAR ELECTRICAL SYSTEMS. RECEIVING SA RYADH 11495" at bounding box center [706, 414] width 205 height 36
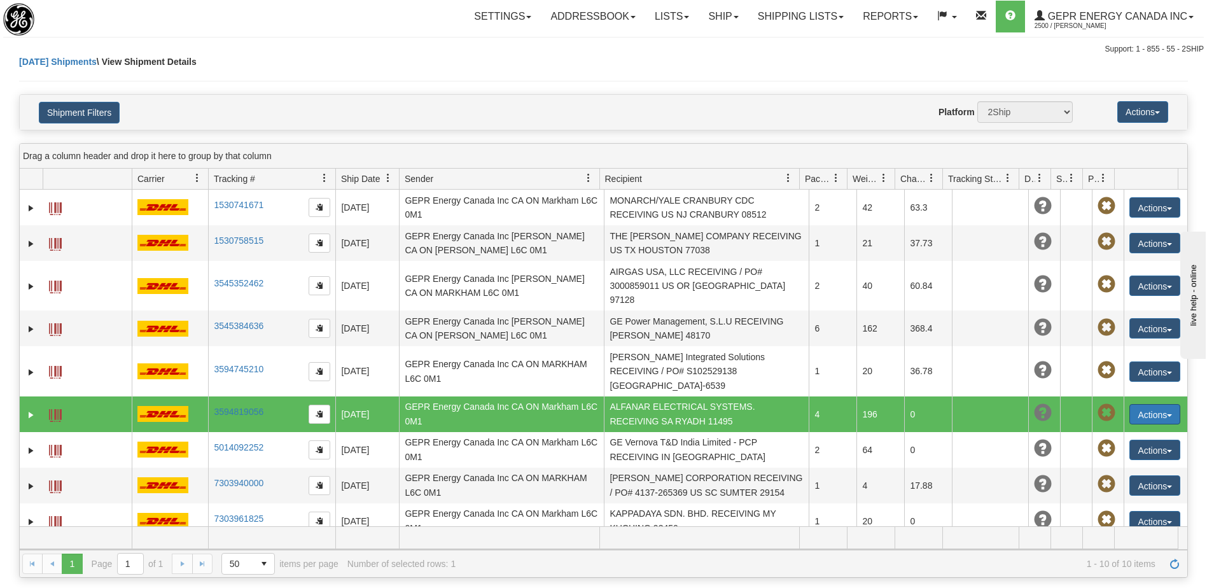
click at [1129, 404] on button "Actions" at bounding box center [1154, 414] width 51 height 20
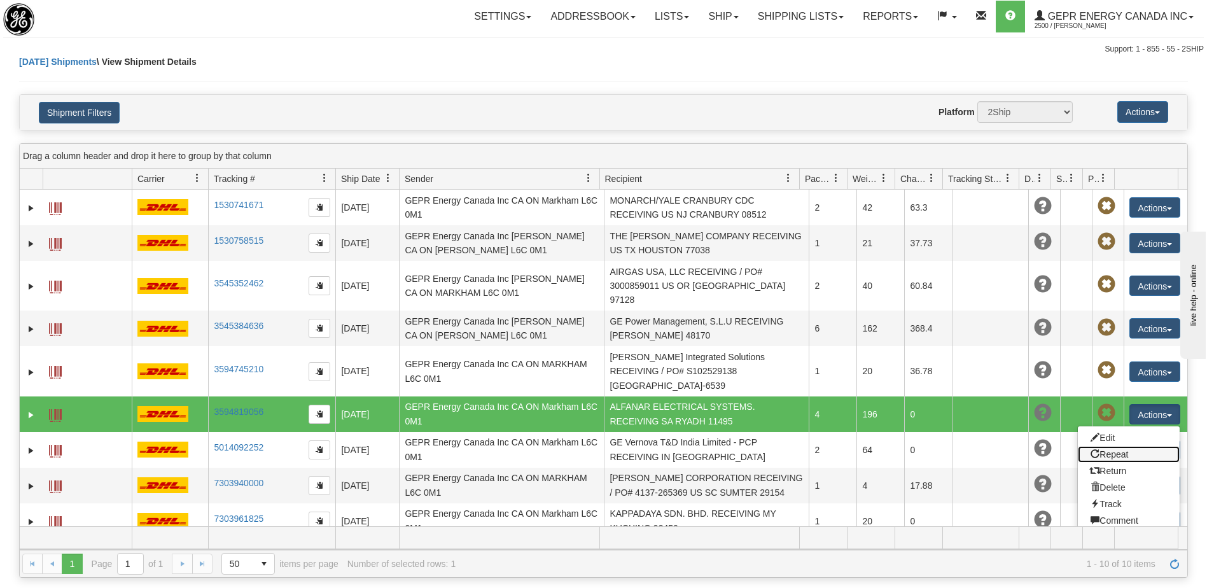
click at [1102, 446] on link "Repeat" at bounding box center [1129, 454] width 102 height 17
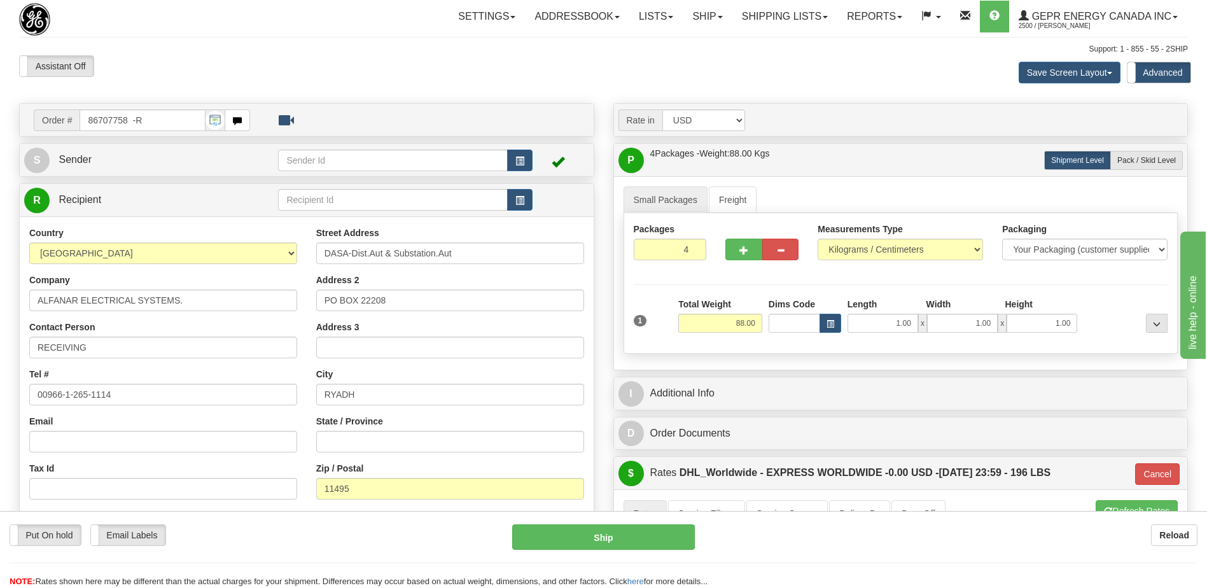
click at [263, 456] on div "Country [GEOGRAPHIC_DATA] [GEOGRAPHIC_DATA] [GEOGRAPHIC_DATA] [GEOGRAPHIC_DATA]…" at bounding box center [163, 390] width 287 height 329
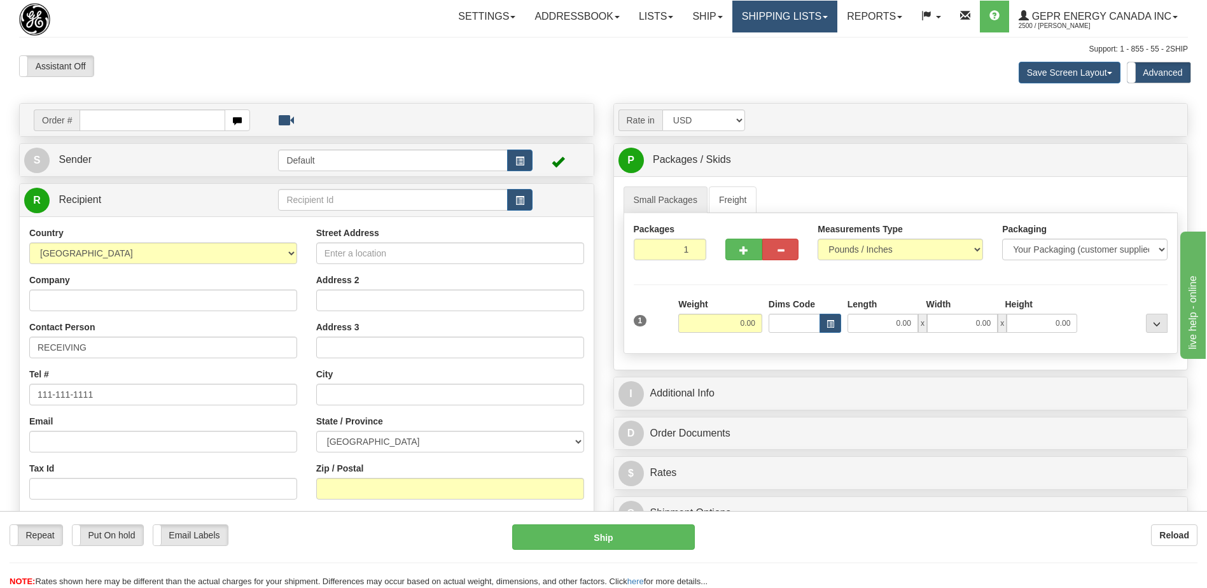
click at [785, 7] on link "Shipping lists" at bounding box center [784, 17] width 105 height 32
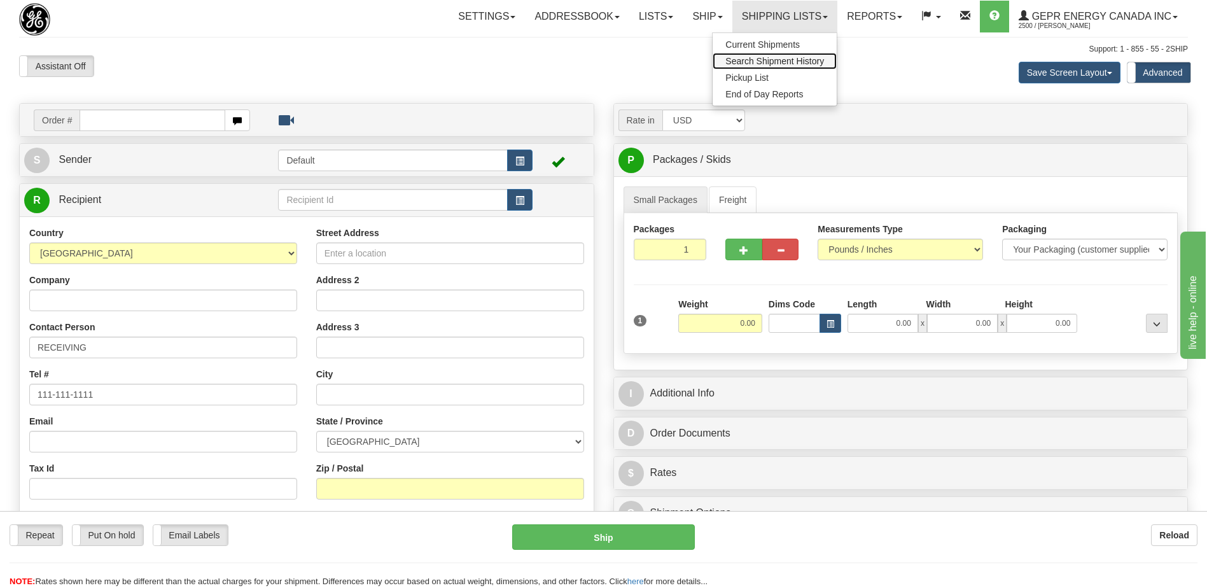
click at [759, 63] on span "Search Shipment History" at bounding box center [774, 61] width 99 height 10
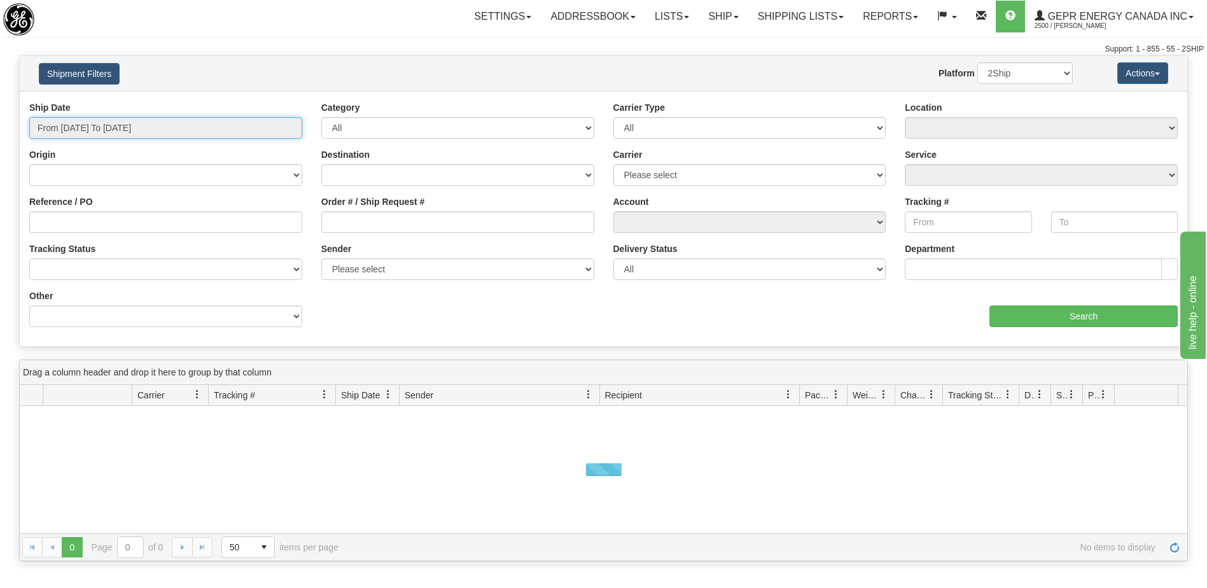
type input "[DATE]"
click at [186, 120] on input "From 10/07/2025 To 10/08/2025" at bounding box center [165, 128] width 273 height 22
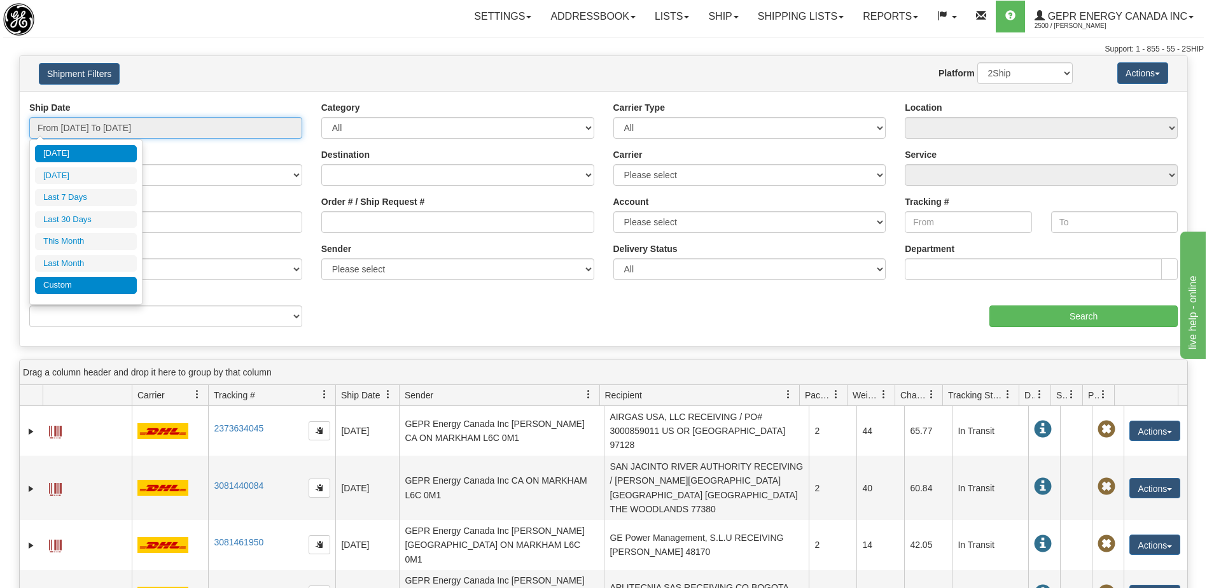
type input "09/01/2025"
type input "09/30/2025"
type input "[DATE]"
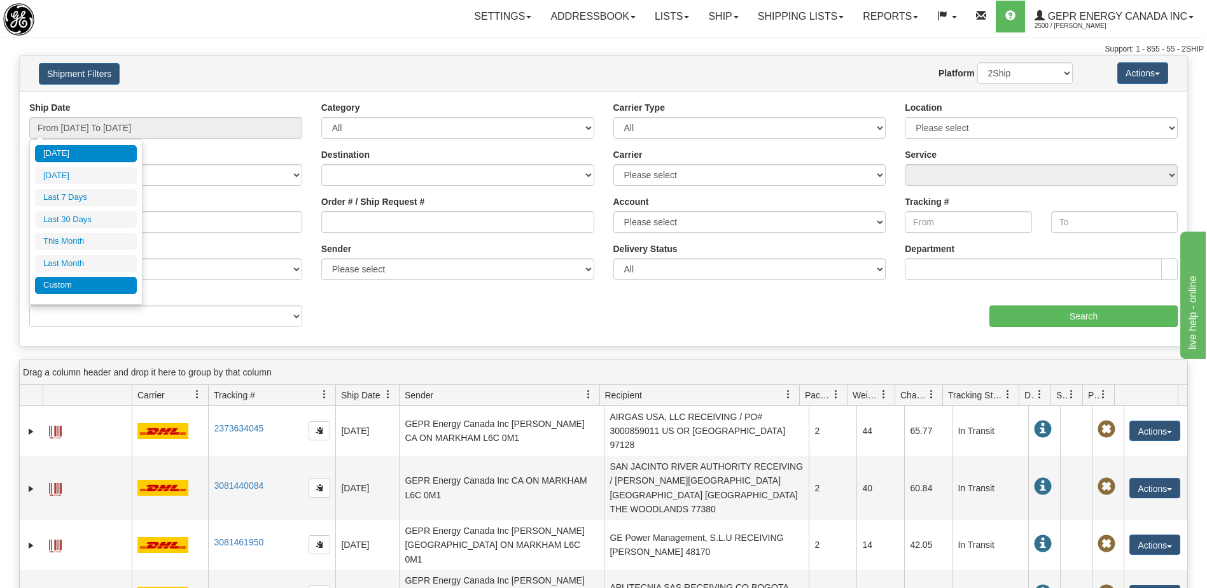
click at [96, 289] on li "Custom" at bounding box center [86, 285] width 102 height 17
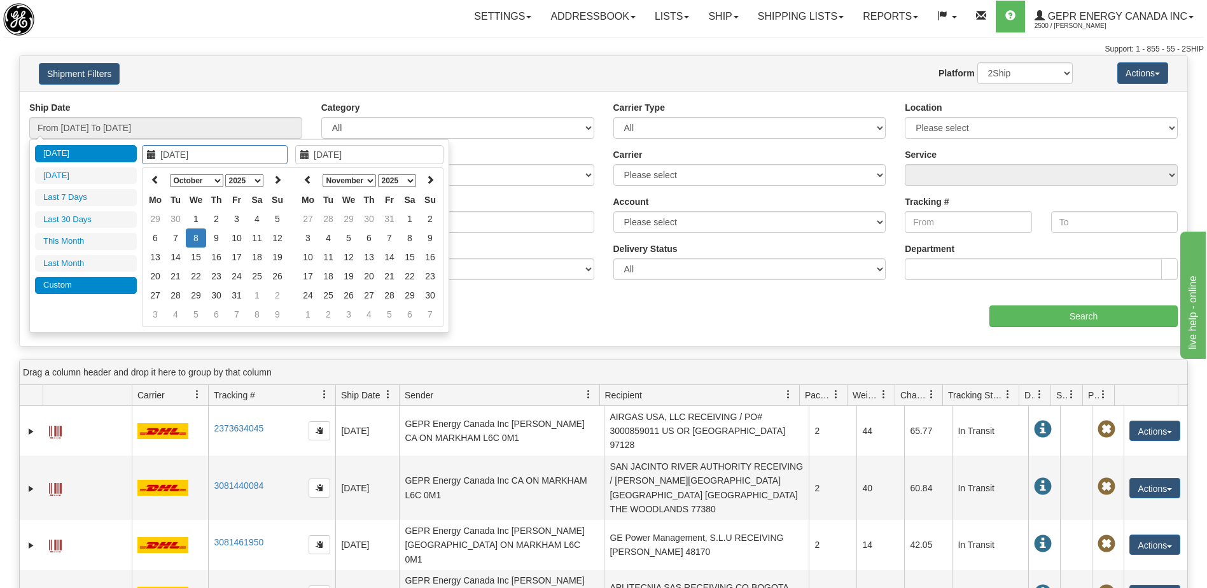
click at [108, 284] on li "Custom" at bounding box center [86, 285] width 102 height 17
type input "09/01/2025"
type input "09/30/2025"
type input "10/01/2025"
type input "10/31/2025"
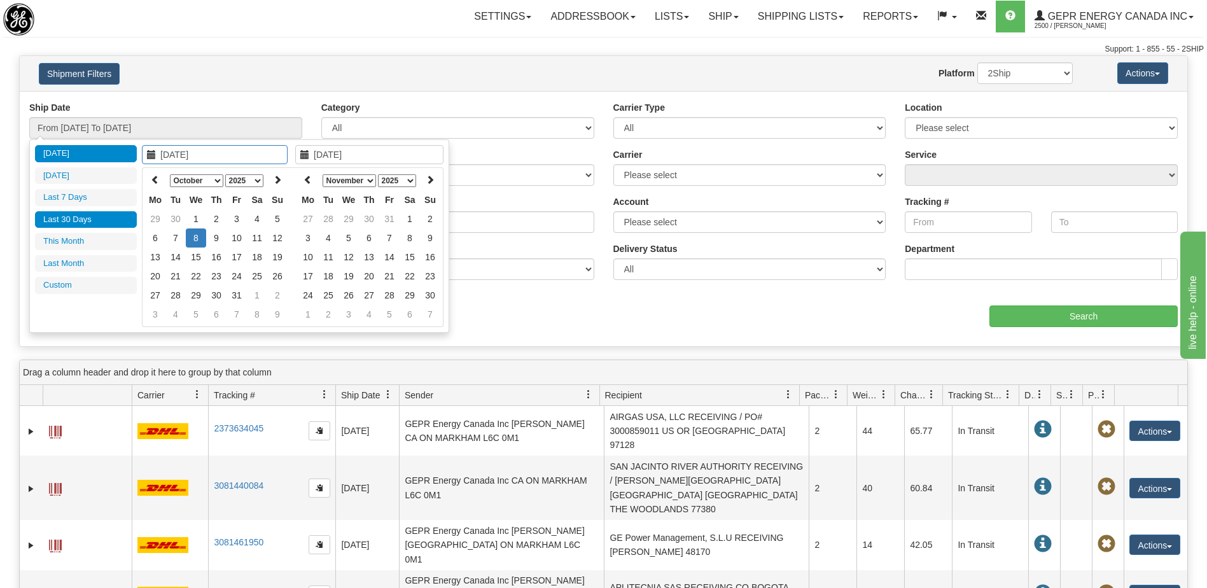
type input "[DATE]"
type input "09/09/2025"
click at [91, 216] on li "Last 30 Days" at bounding box center [86, 219] width 102 height 17
type input "From 09/09/2025 To 10/08/2025"
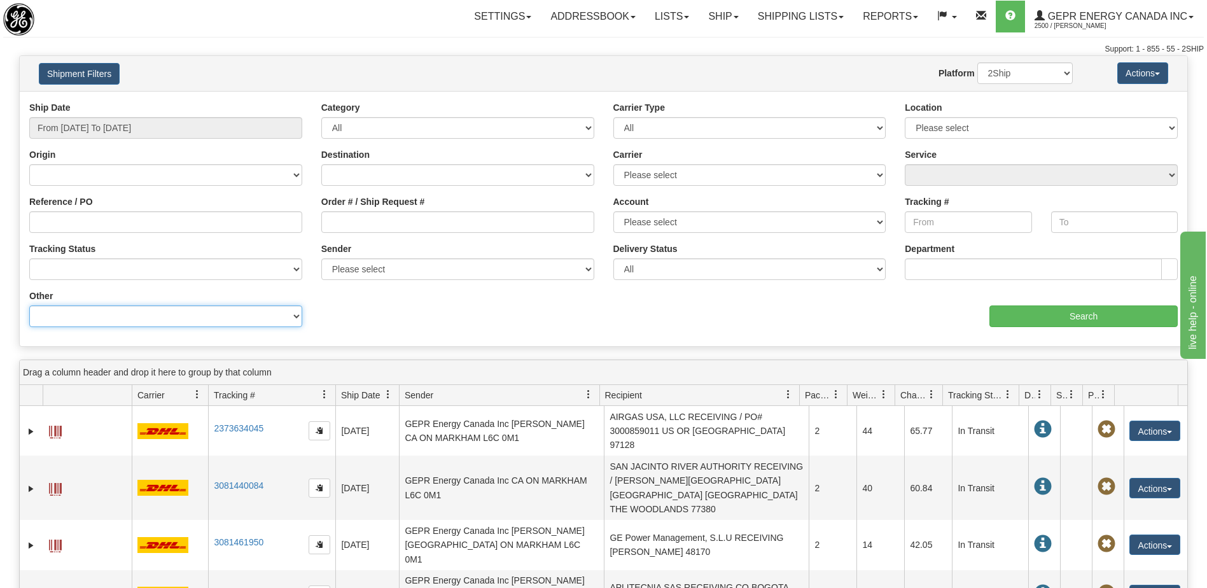
click at [232, 323] on select "Billing Account # Billing Type BOL # (LTL) Commodity Or Documents Consolidation…" at bounding box center [165, 316] width 273 height 22
select select "Recipient_ZIP"
click at [29, 305] on select "Billing Account # Billing Type BOL # (LTL) Commodity Or Documents Consolidation…" at bounding box center [165, 316] width 273 height 22
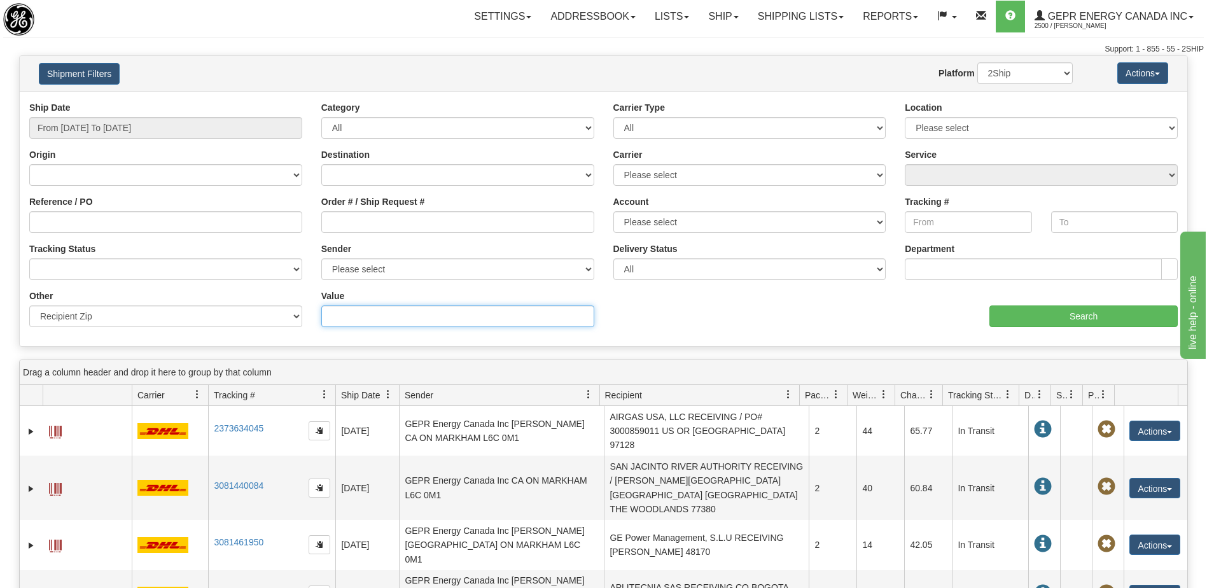
click at [368, 319] on input "Value" at bounding box center [457, 316] width 273 height 22
type input "H2R 2Y5"
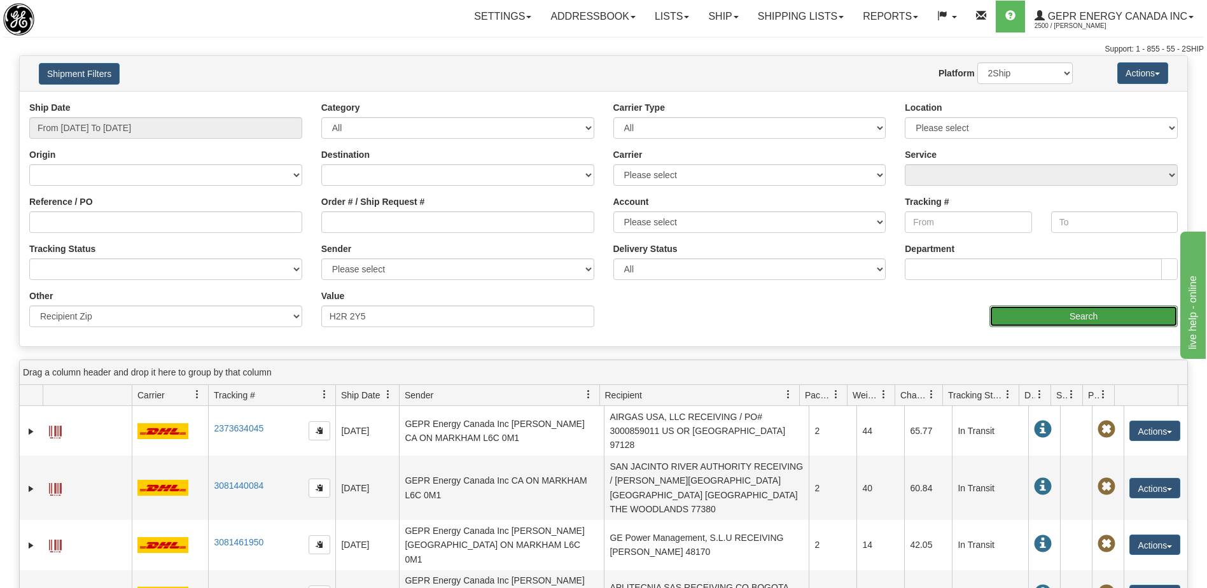
click at [1012, 313] on input "Search" at bounding box center [1083, 316] width 188 height 22
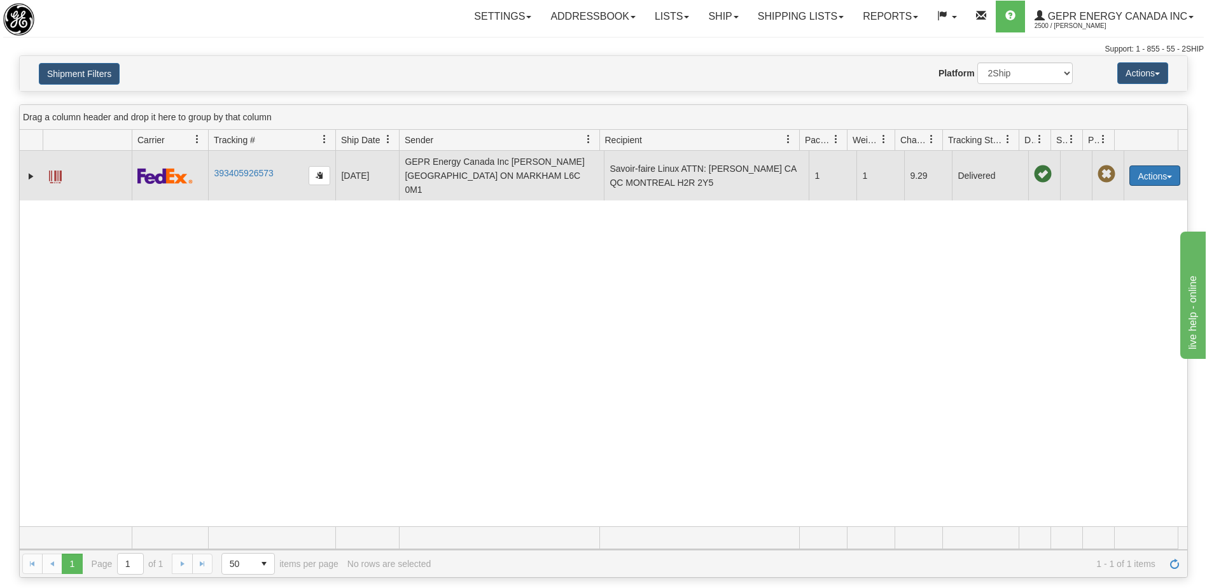
click at [1146, 165] on button "Actions" at bounding box center [1154, 175] width 51 height 20
click at [1109, 193] on link "Repeat" at bounding box center [1129, 199] width 102 height 17
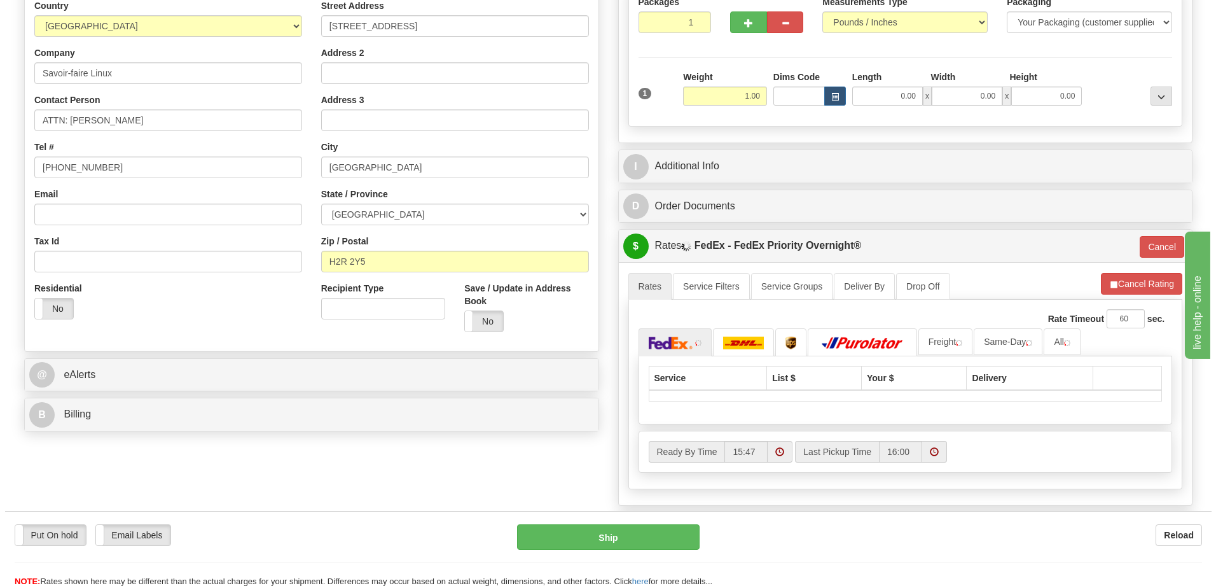
scroll to position [254, 0]
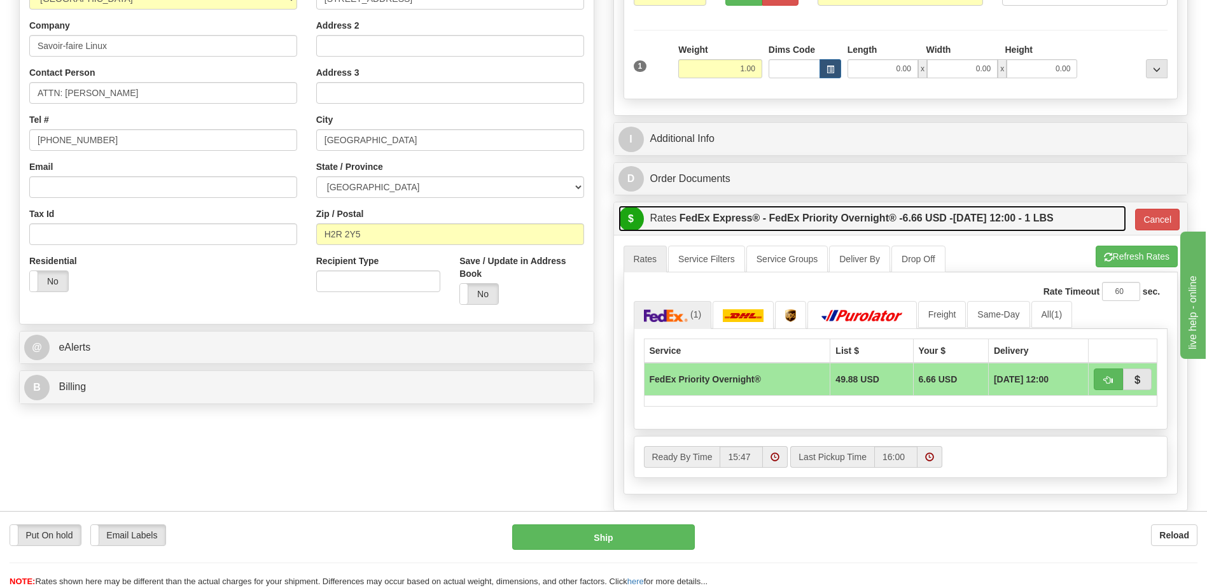
click at [743, 223] on label "FedEx Express® - FedEx Priority Overnight® - 6.66 USD - 10/09/2025 12:00 - 1 LBS" at bounding box center [866, 217] width 374 height 25
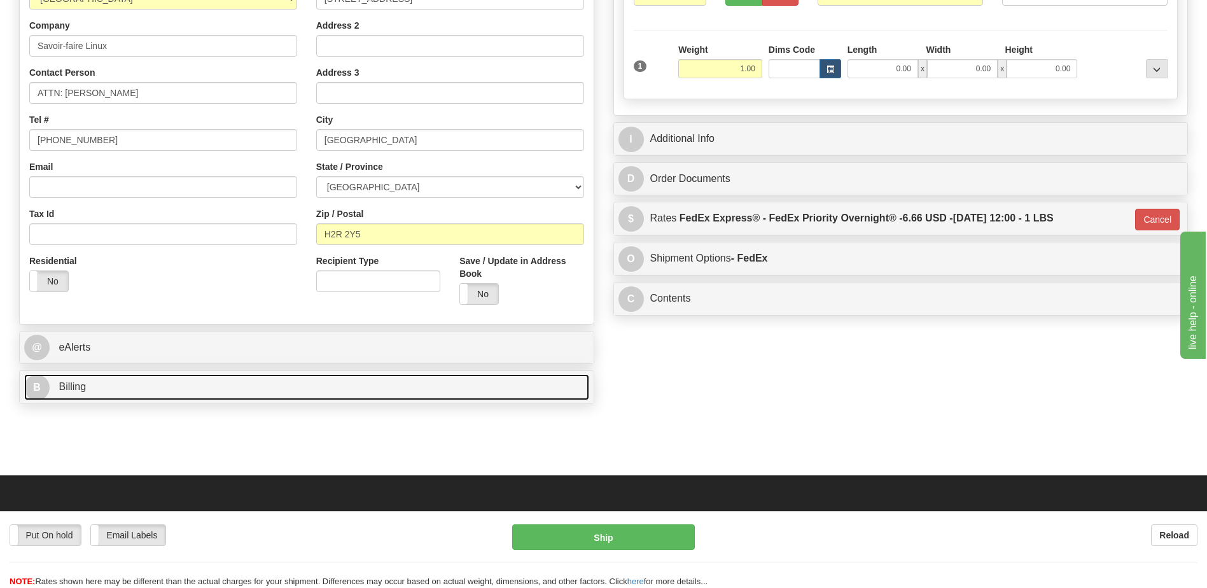
click at [204, 394] on link "B Billing" at bounding box center [306, 387] width 565 height 26
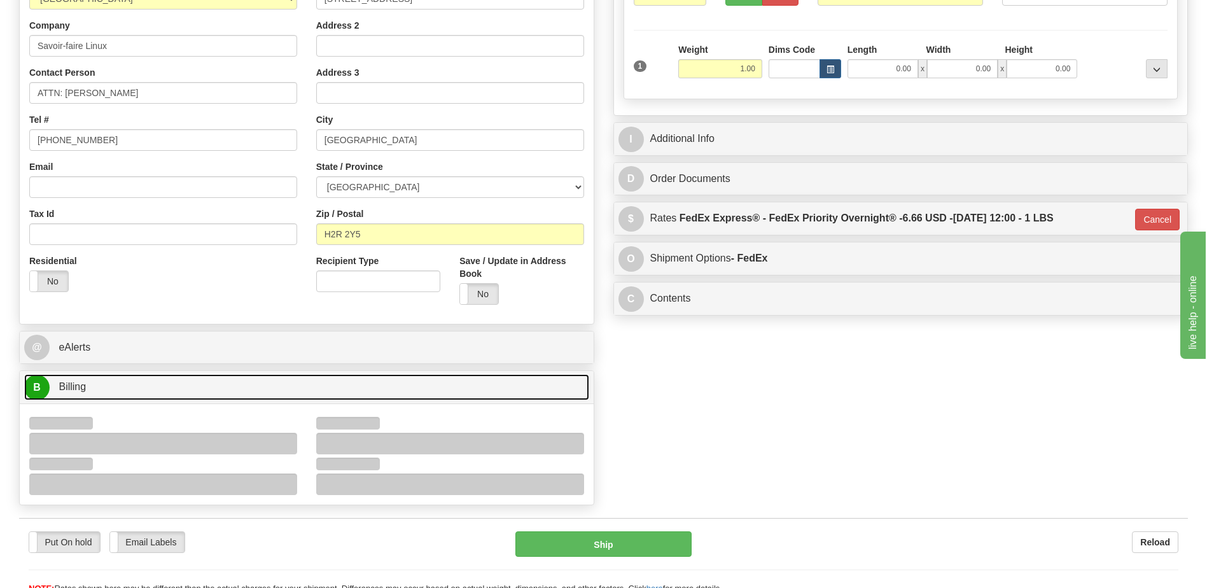
click at [204, 394] on link "B Billing" at bounding box center [306, 387] width 565 height 26
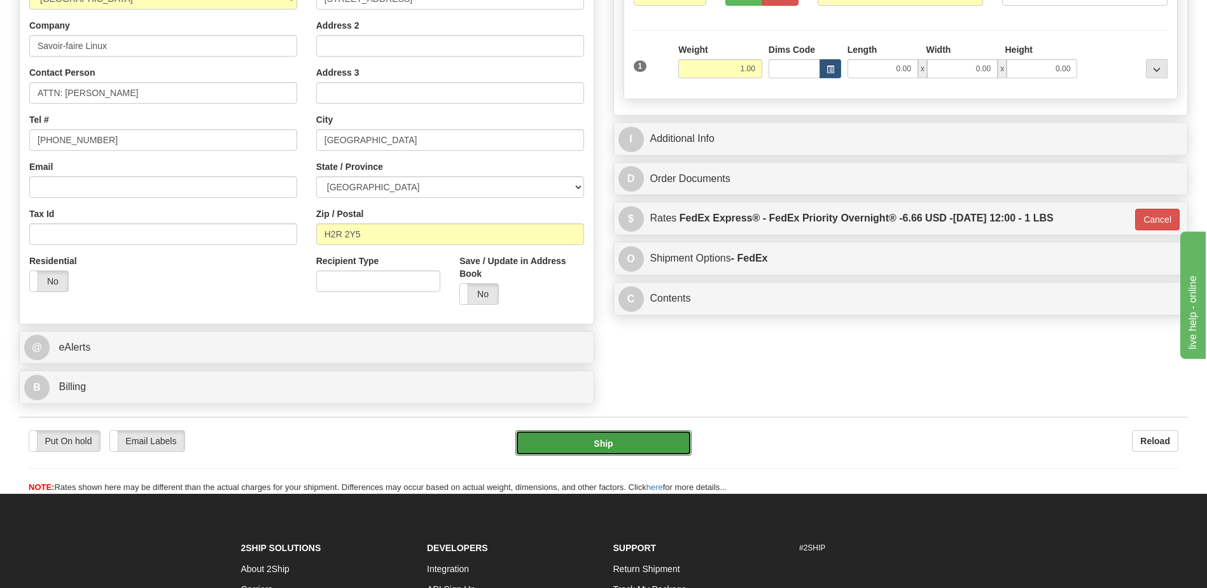
click at [590, 450] on button "Ship" at bounding box center [603, 442] width 176 height 25
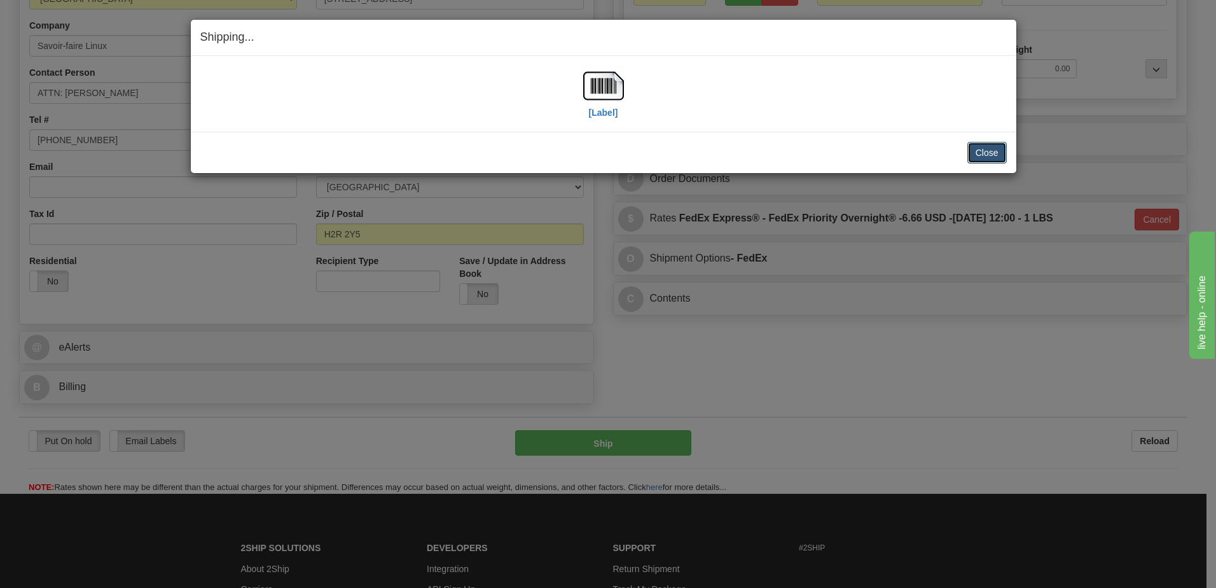
click at [979, 155] on button "Close" at bounding box center [987, 153] width 39 height 22
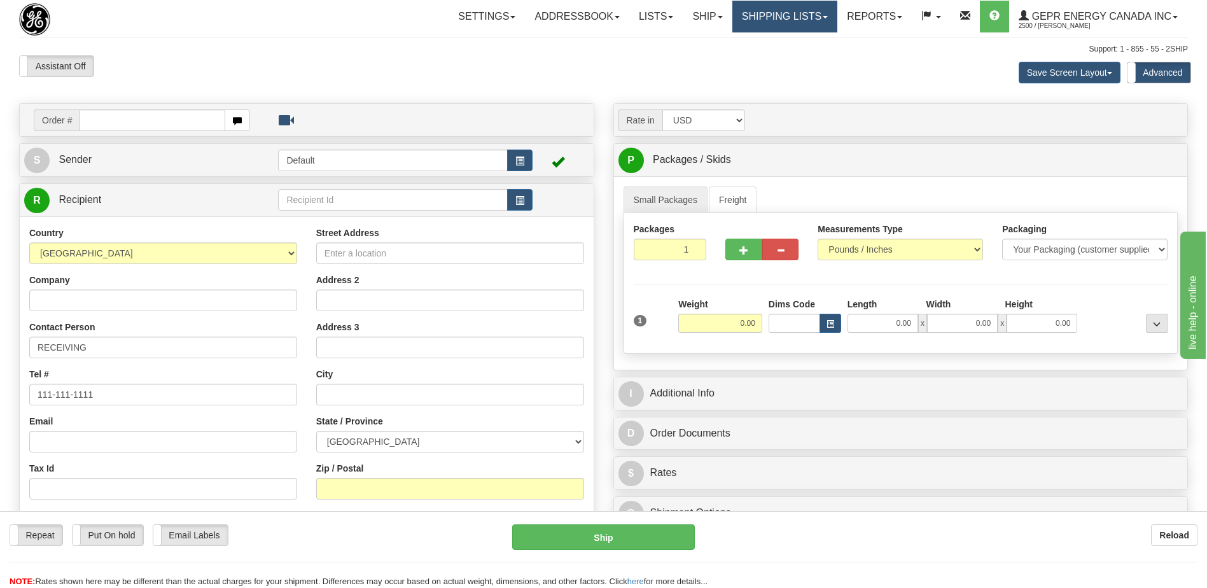
click at [781, 15] on link "Shipping lists" at bounding box center [784, 17] width 105 height 32
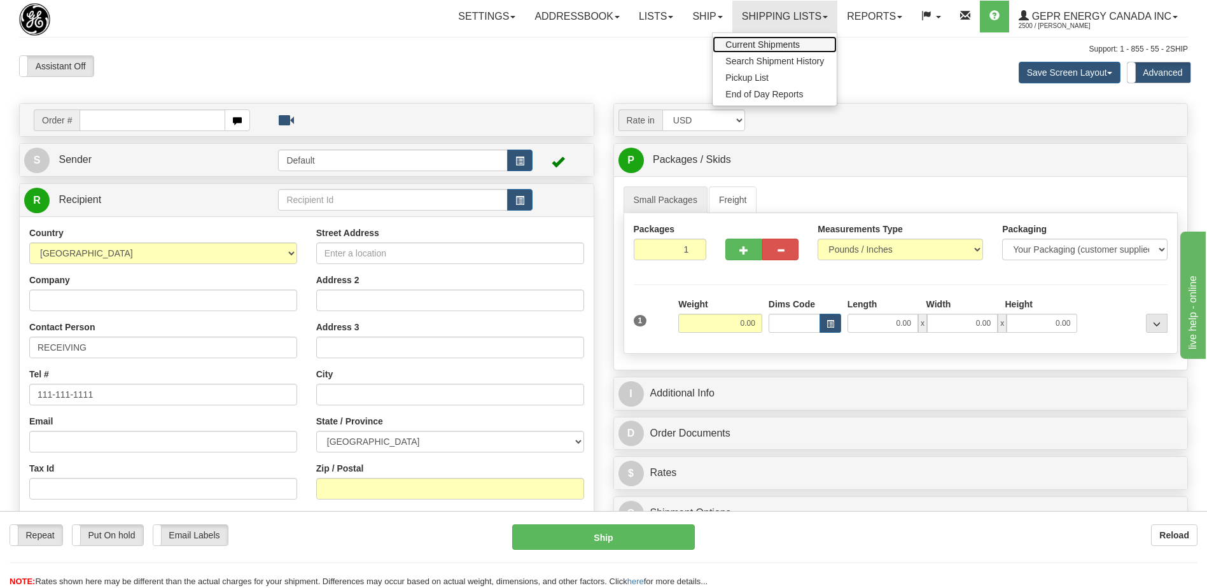
click at [751, 45] on span "Current Shipments" at bounding box center [762, 44] width 74 height 10
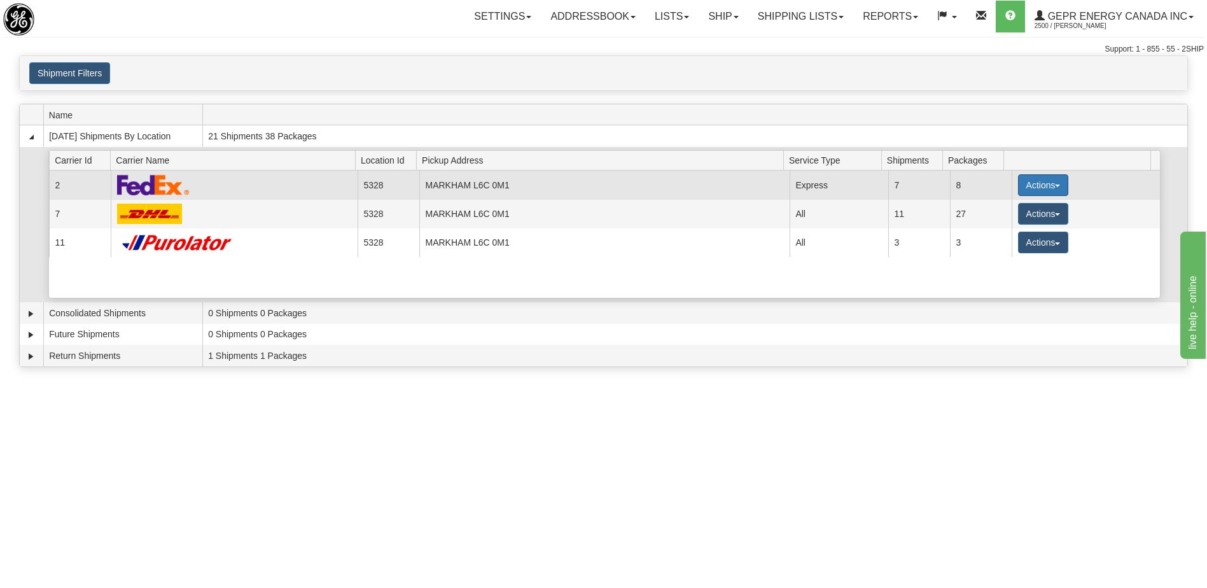
click at [1031, 184] on button "Actions" at bounding box center [1043, 185] width 51 height 22
click at [1004, 211] on span "Details" at bounding box center [995, 208] width 34 height 9
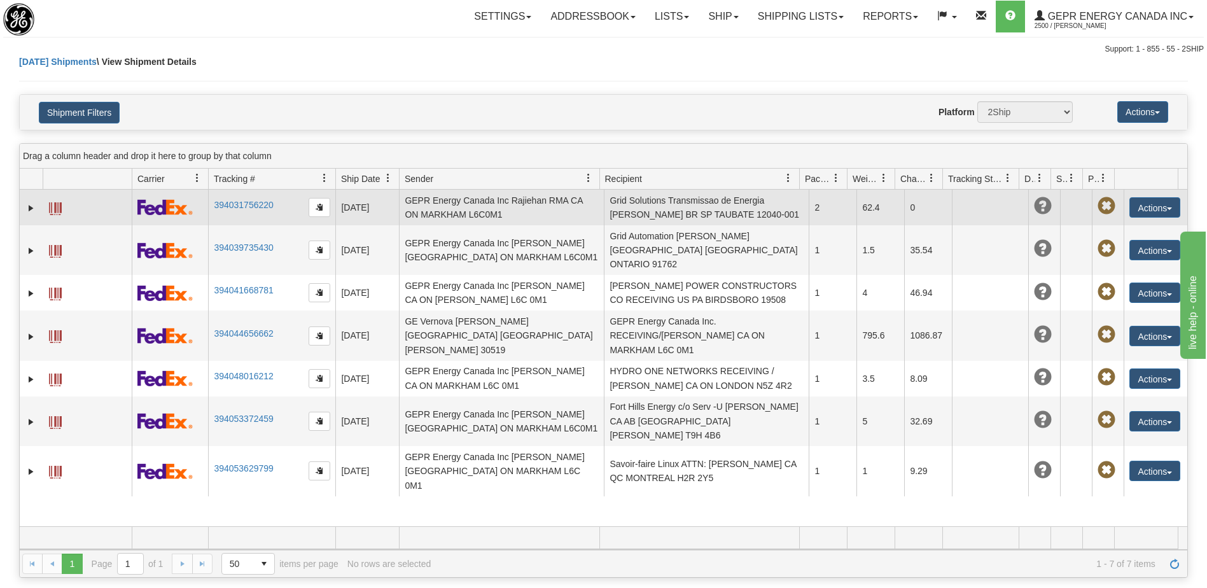
click at [700, 214] on td "Grid Solutions Transmissao de Energia [PERSON_NAME] BR SP TAUBATE 12040-001" at bounding box center [706, 208] width 205 height 36
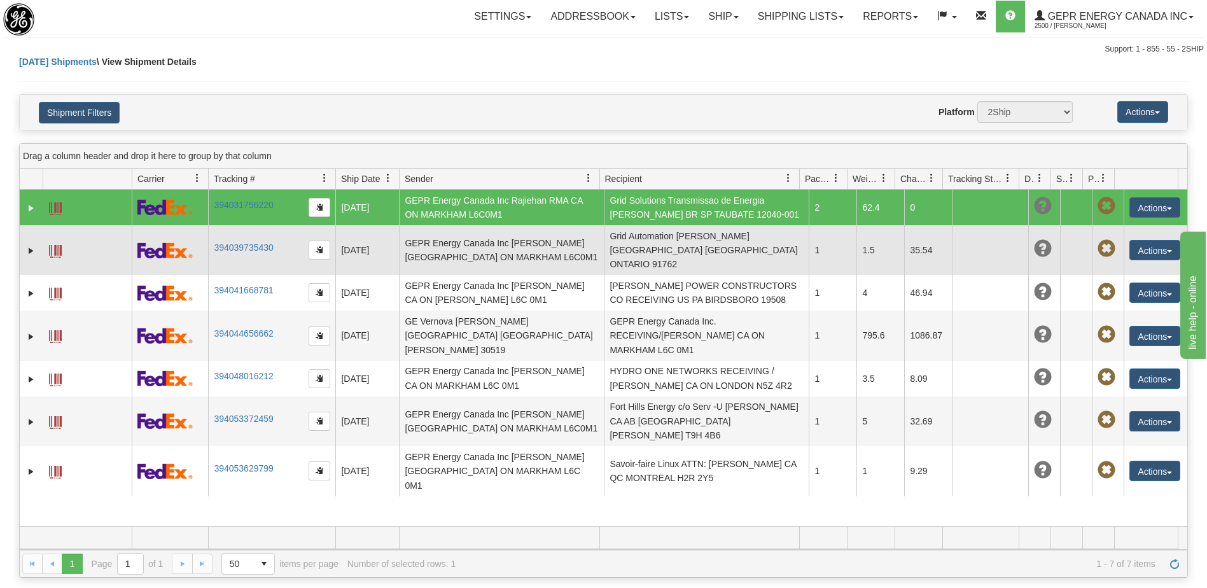
click at [696, 239] on td "Grid Automation [PERSON_NAME] [GEOGRAPHIC_DATA] [GEOGRAPHIC_DATA] ONTARIO 91762" at bounding box center [706, 250] width 205 height 50
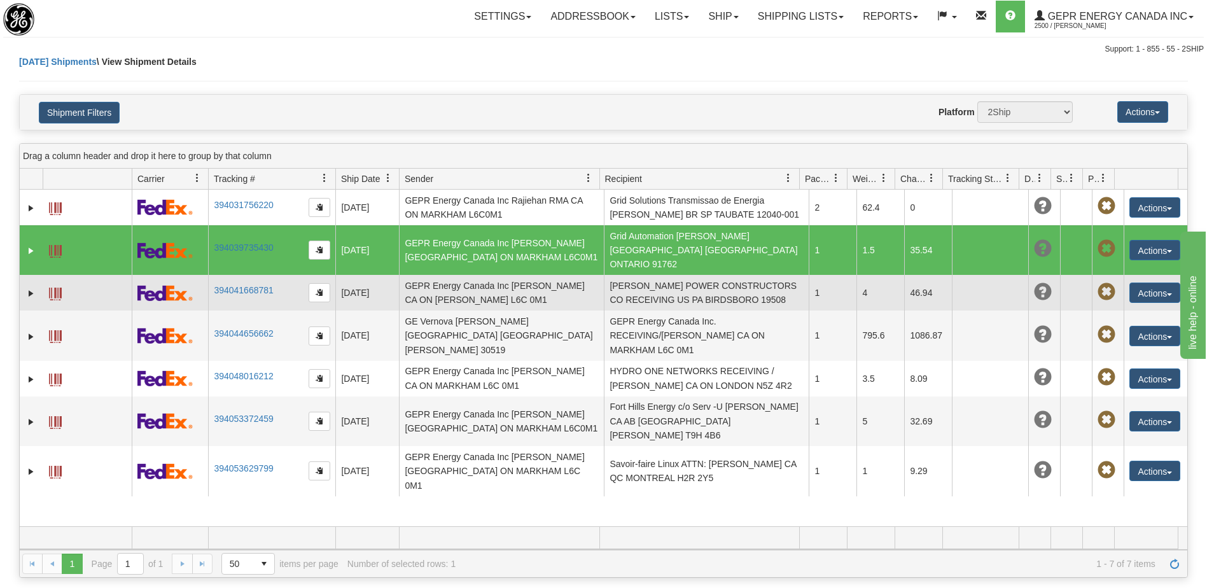
click at [679, 289] on td "[PERSON_NAME] POWER CONSTRUCTORS CO RECEIVING US PA BIRDSBORO 19508" at bounding box center [706, 293] width 205 height 36
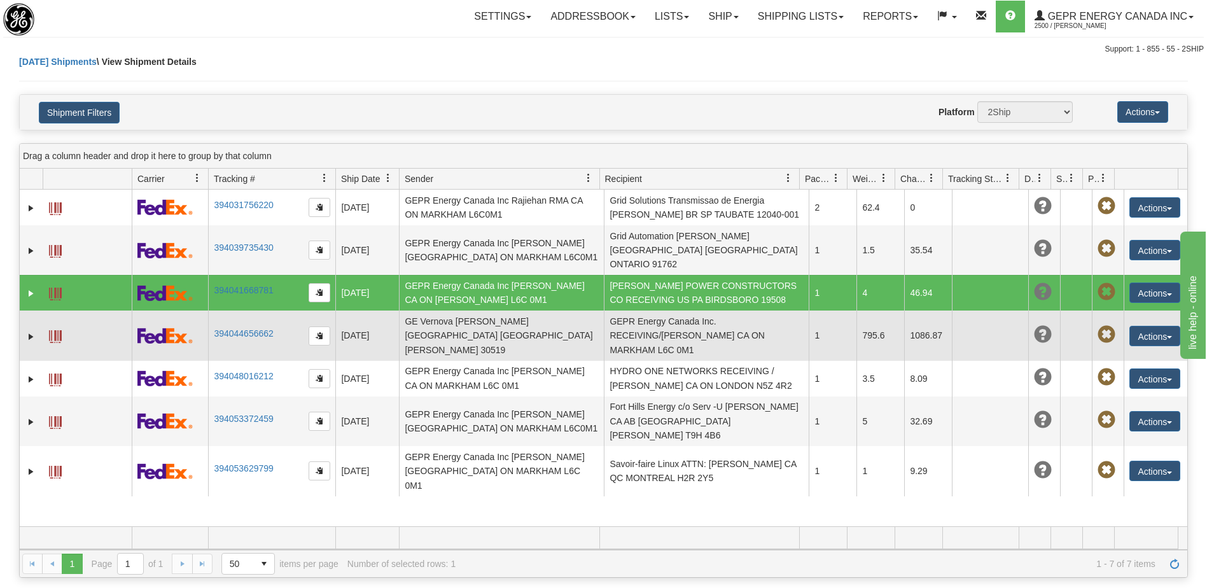
click at [676, 316] on td "GEPR Energy Canada Inc. RECEIVING/[PERSON_NAME] CA ON MARKHAM L6C 0M1" at bounding box center [706, 335] width 205 height 50
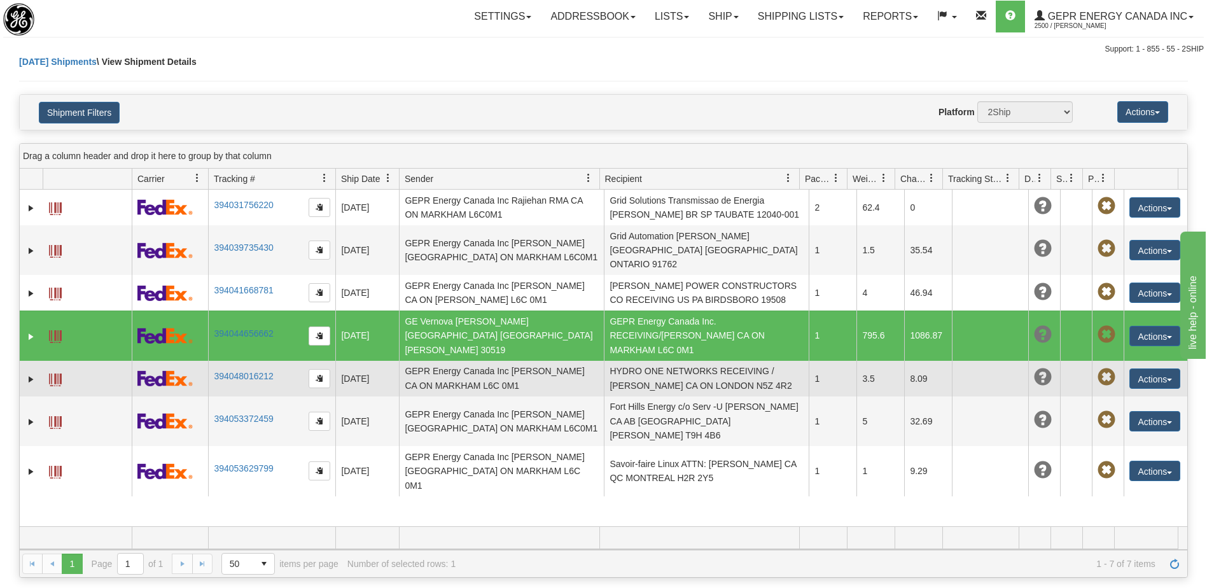
click at [670, 361] on td "HYDRO ONE NETWORKS RECEIVING / [PERSON_NAME] CA ON LONDON N5Z 4R2" at bounding box center [706, 379] width 205 height 36
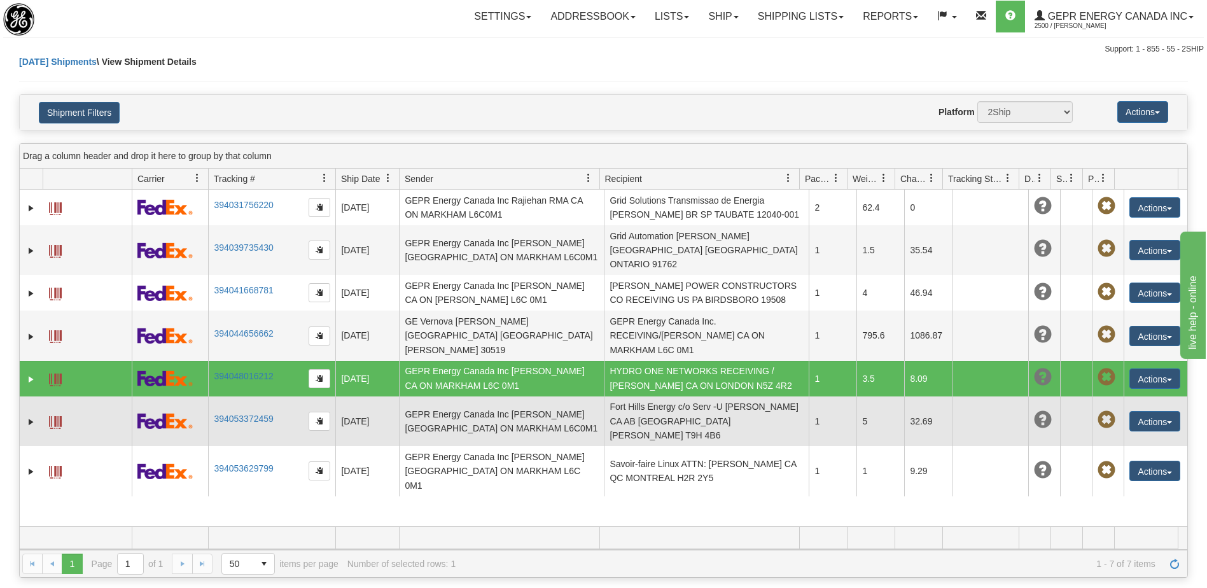
click at [671, 396] on td "Fort Hills Energy c/o Serv -U [PERSON_NAME] CA AB [GEOGRAPHIC_DATA][PERSON_NAME…" at bounding box center [706, 421] width 205 height 50
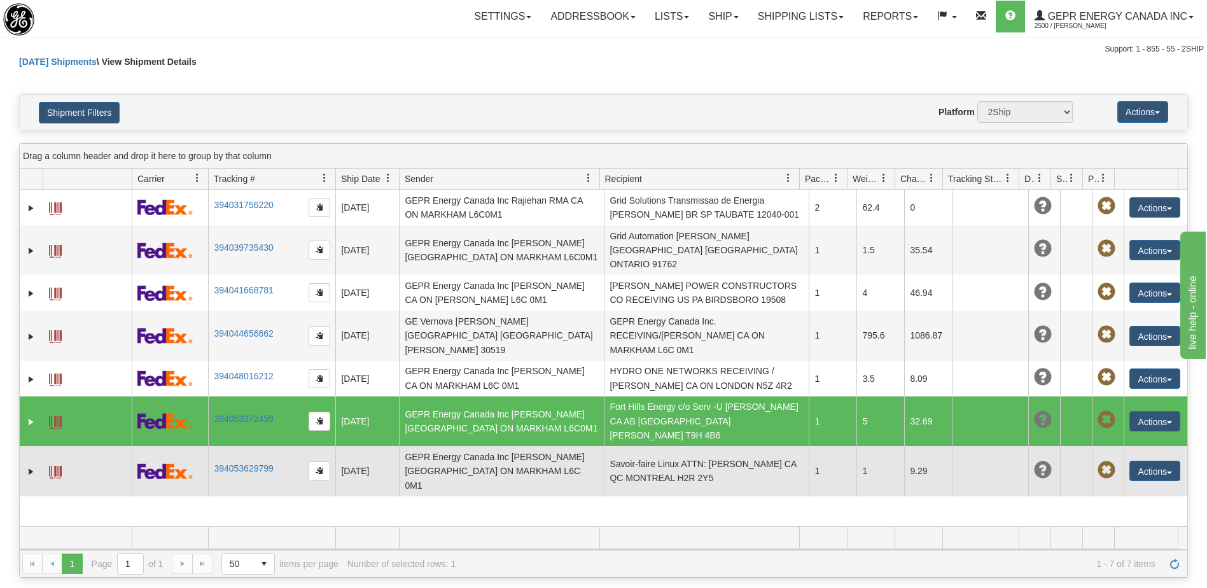
click at [679, 446] on td "Savoir-faire Linux ATTN: [PERSON_NAME] CA QC MONTREAL H2R 2Y5" at bounding box center [706, 471] width 205 height 50
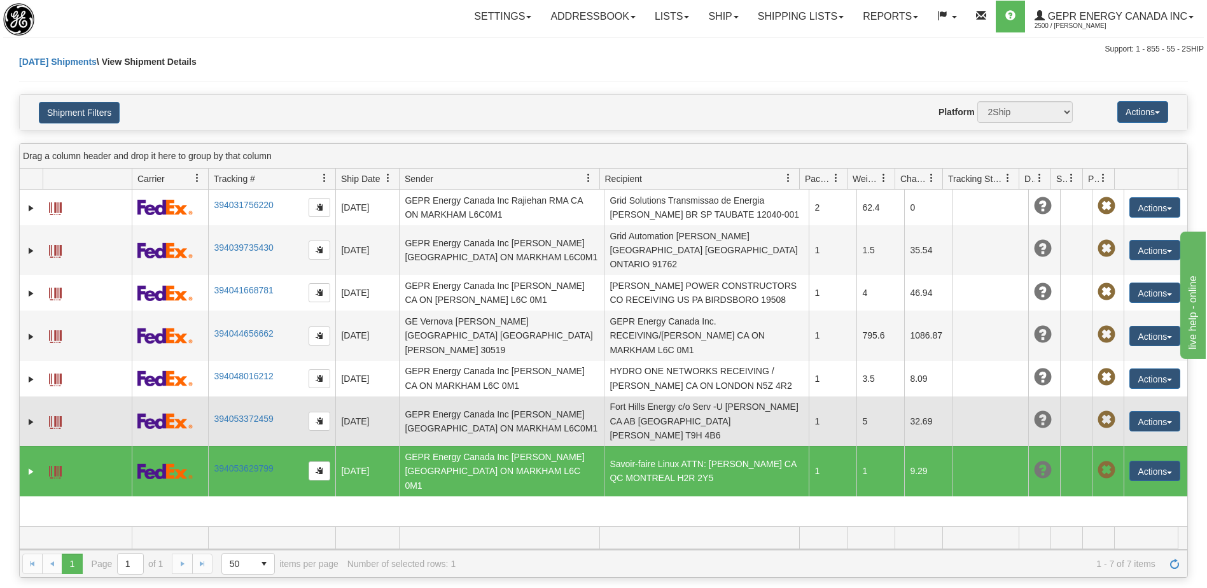
click at [675, 397] on td "Fort Hills Energy c/o Serv -U [PERSON_NAME] CA AB [GEOGRAPHIC_DATA][PERSON_NAME…" at bounding box center [706, 421] width 205 height 50
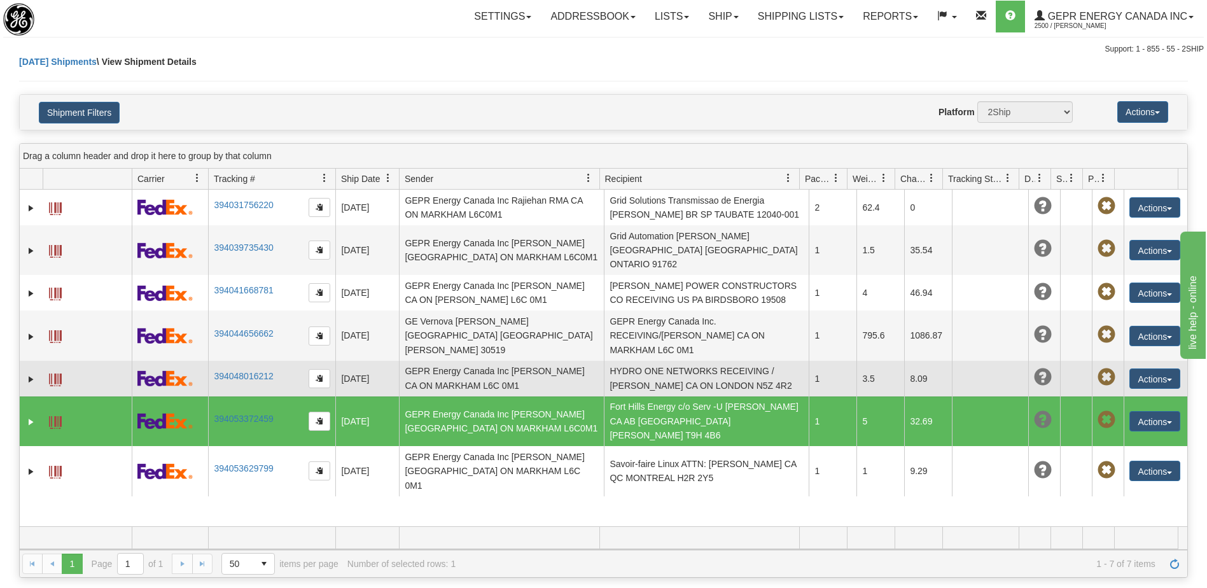
click at [671, 364] on td "HYDRO ONE NETWORKS RECEIVING / [PERSON_NAME] CA ON LONDON N5Z 4R2" at bounding box center [706, 379] width 205 height 36
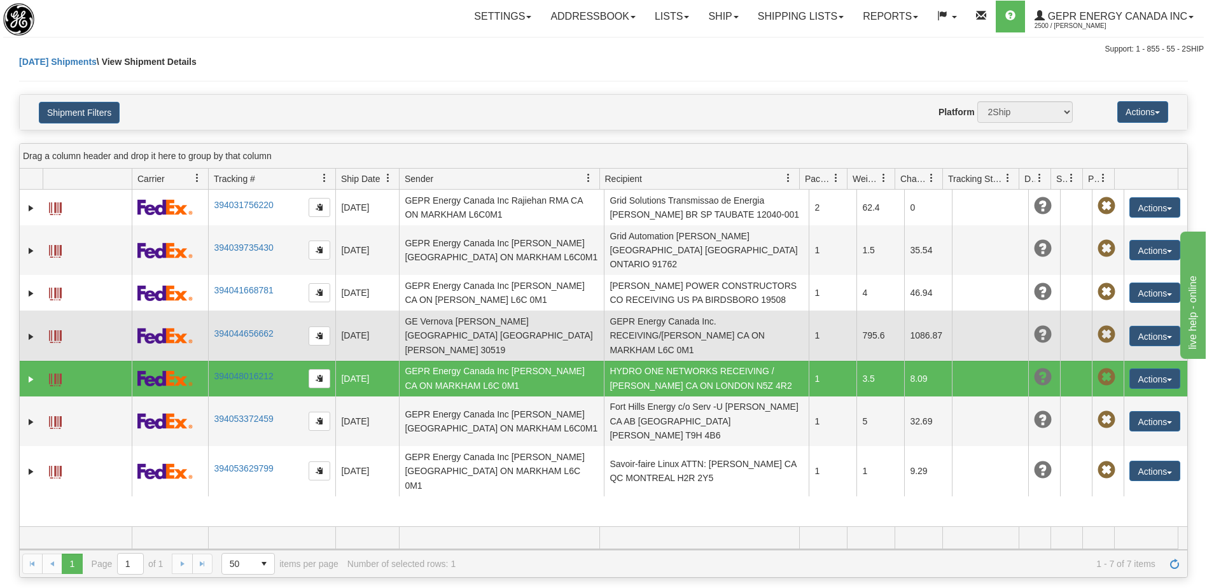
click at [662, 312] on td "GEPR Energy Canada Inc. RECEIVING/[PERSON_NAME] CA ON MARKHAM L6C 0M1" at bounding box center [706, 335] width 205 height 50
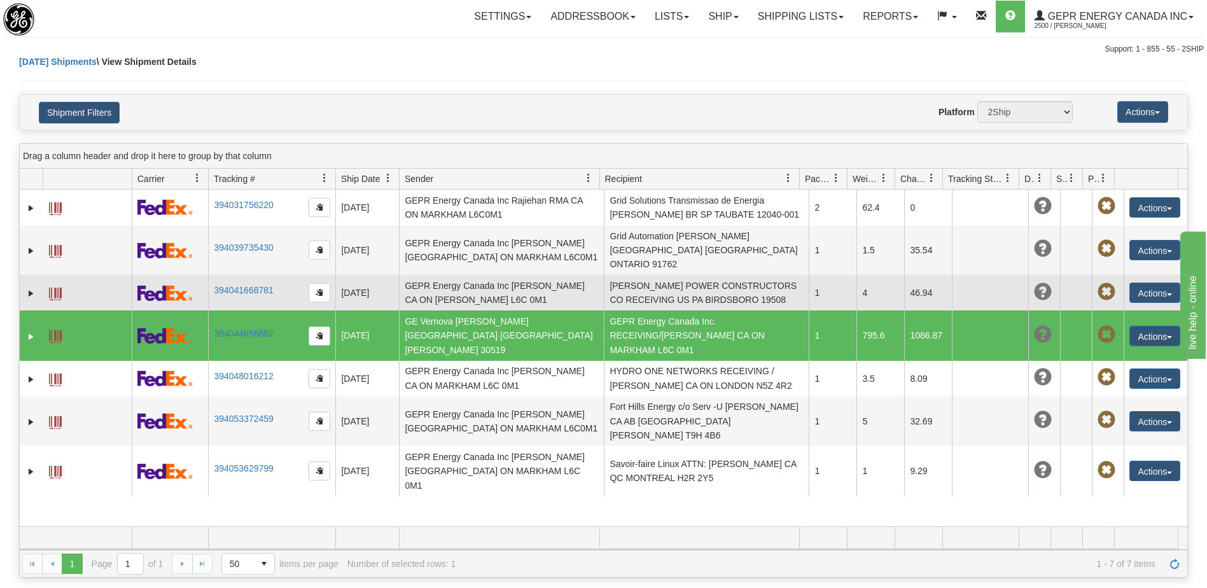
click at [663, 290] on td "[PERSON_NAME] POWER CONSTRUCTORS CO RECEIVING US PA BIRDSBORO 19508" at bounding box center [706, 293] width 205 height 36
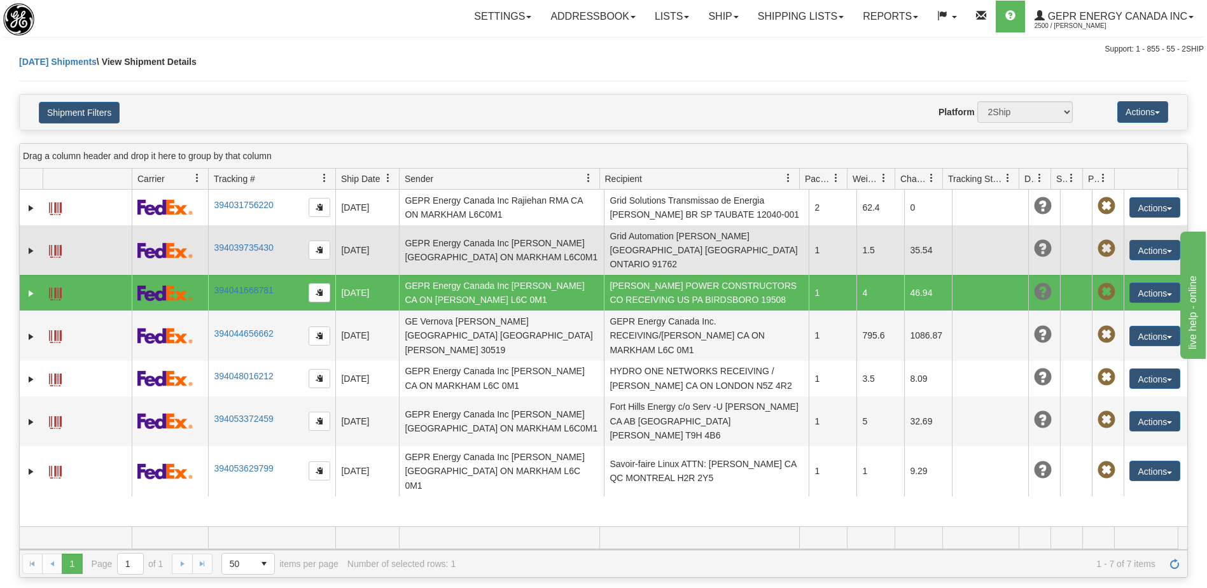
click at [662, 258] on td "Grid Automation [PERSON_NAME] [GEOGRAPHIC_DATA] [GEOGRAPHIC_DATA] ONTARIO 91762" at bounding box center [706, 250] width 205 height 50
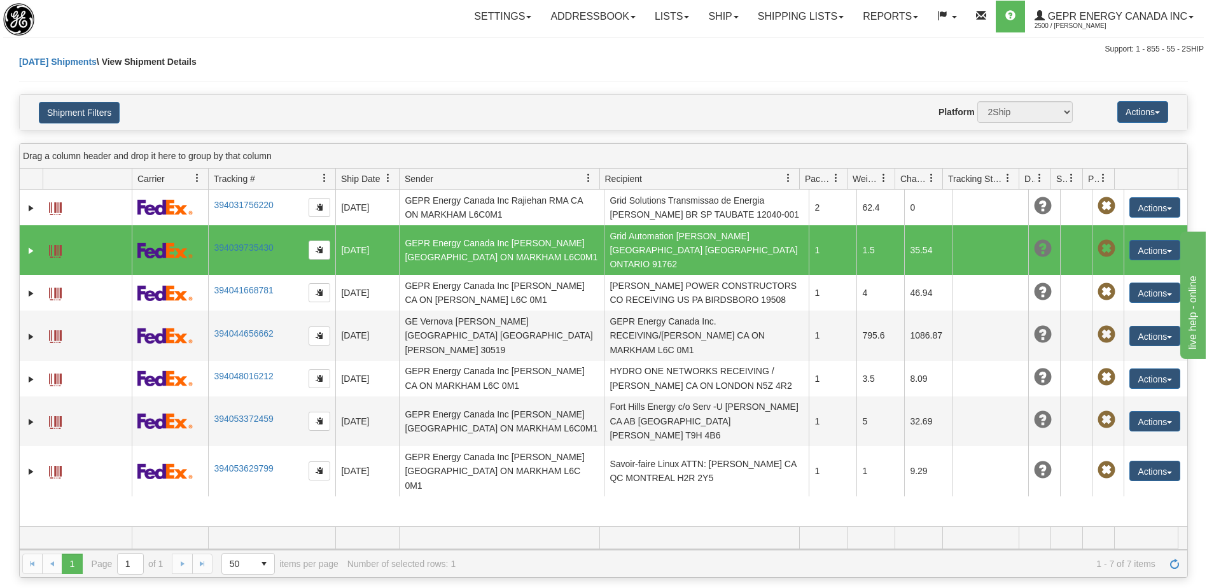
click at [665, 228] on td "Grid Automation [PERSON_NAME] [GEOGRAPHIC_DATA] [GEOGRAPHIC_DATA] ONTARIO 91762" at bounding box center [706, 250] width 205 height 50
click at [804, 24] on link "Shipping lists" at bounding box center [800, 17] width 105 height 32
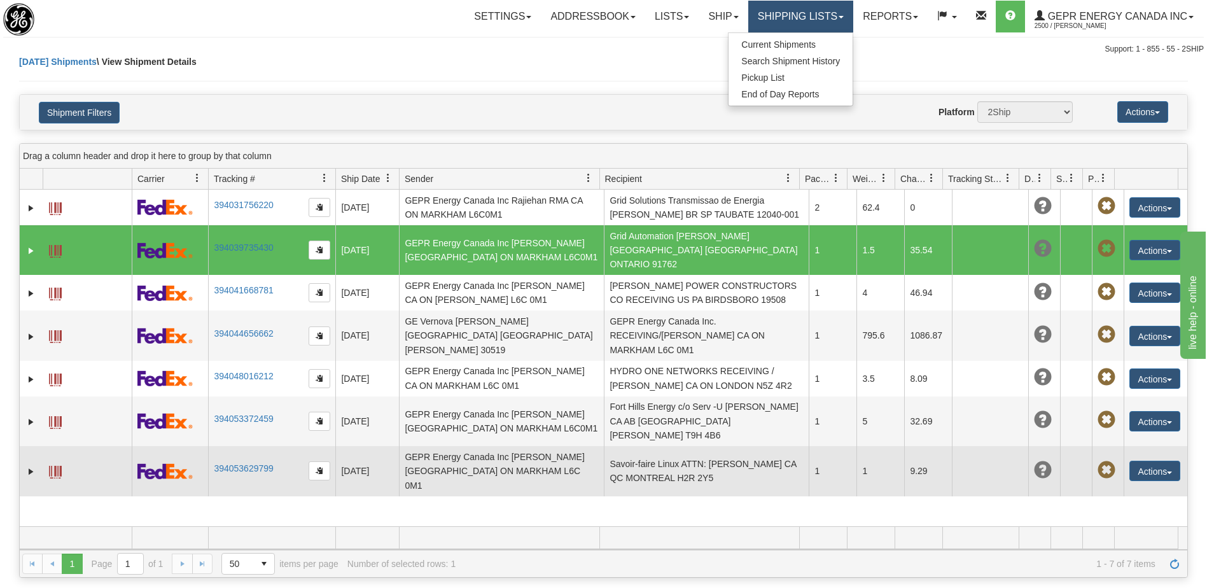
click at [709, 446] on td "Savoir-faire Linux ATTN: [PERSON_NAME] CA QC MONTREAL H2R 2Y5" at bounding box center [706, 471] width 205 height 50
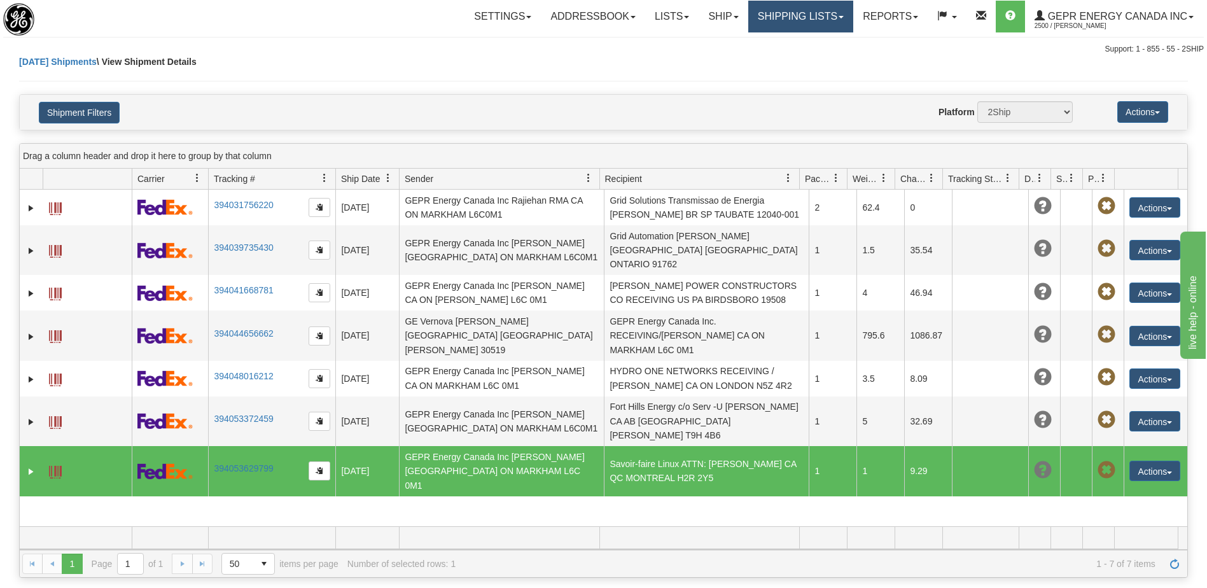
click at [55, 466] on span at bounding box center [55, 472] width 13 height 13
drag, startPoint x: 1053, startPoint y: 489, endPoint x: 1136, endPoint y: 457, distance: 89.2
click at [1056, 485] on div "31717671 2500 394031756220 [DATE] [DATE] 09:28:34 AM GEPR Energy Canada Inc [GE…" at bounding box center [603, 358] width 1167 height 336
click at [1157, 461] on button "Actions" at bounding box center [1154, 471] width 51 height 20
click at [1109, 486] on link "Edit" at bounding box center [1129, 494] width 102 height 17
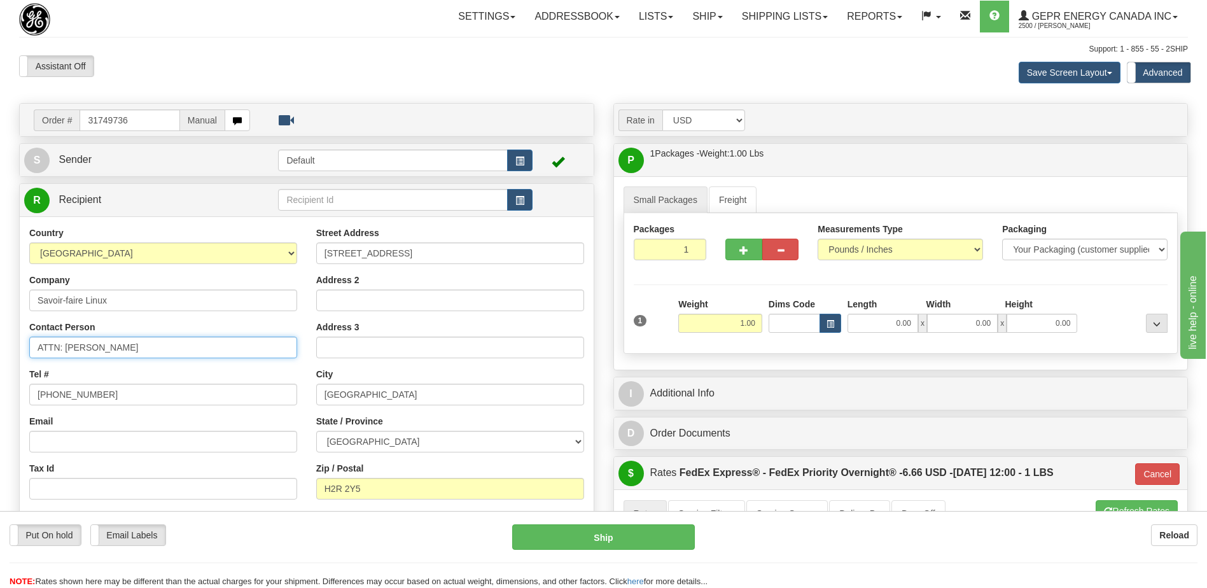
drag, startPoint x: 156, startPoint y: 349, endPoint x: 66, endPoint y: 353, distance: 90.4
click at [66, 353] on input "ATTN: [PERSON_NAME]" at bounding box center [163, 347] width 268 height 22
paste input "[PERSON_NAME]"
type input "ATTN: [PERSON_NAME]"
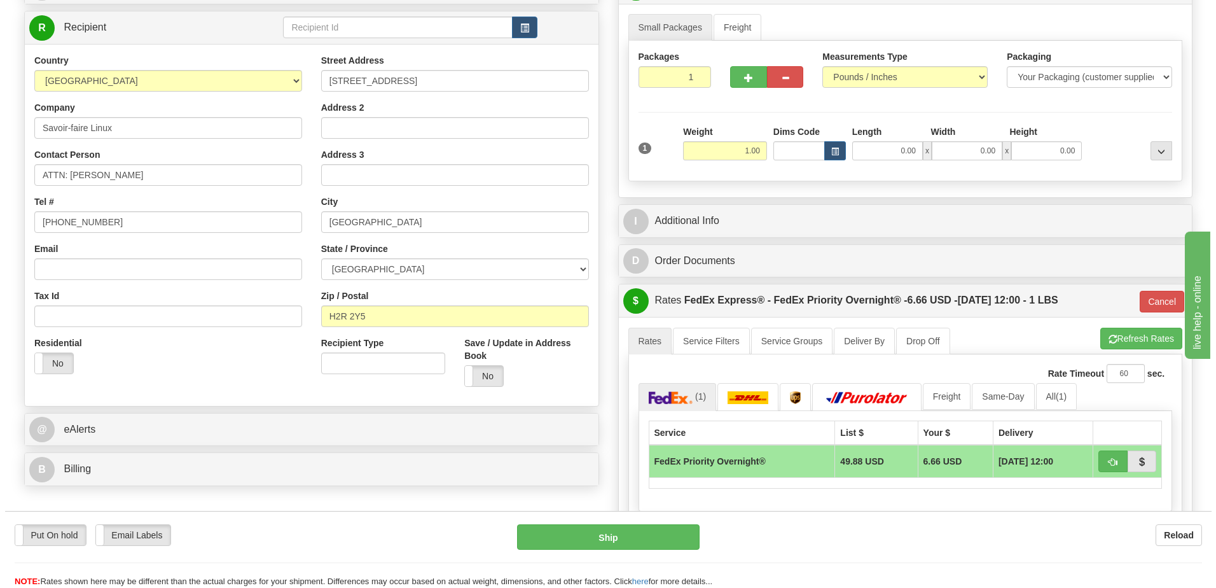
scroll to position [191, 0]
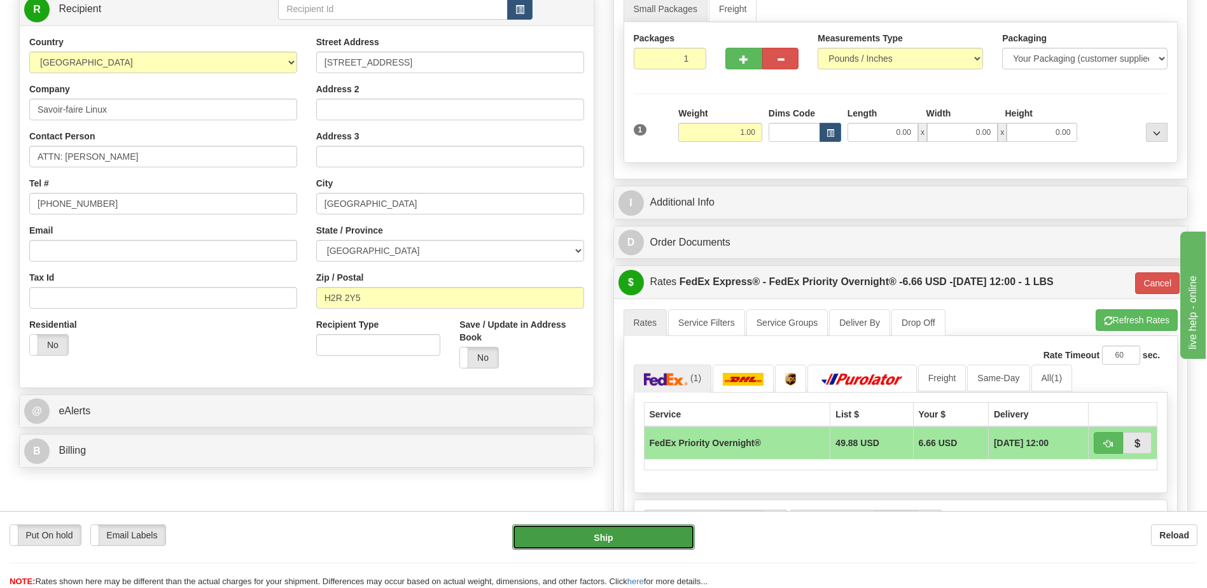
click at [639, 538] on button "Ship" at bounding box center [603, 536] width 182 height 25
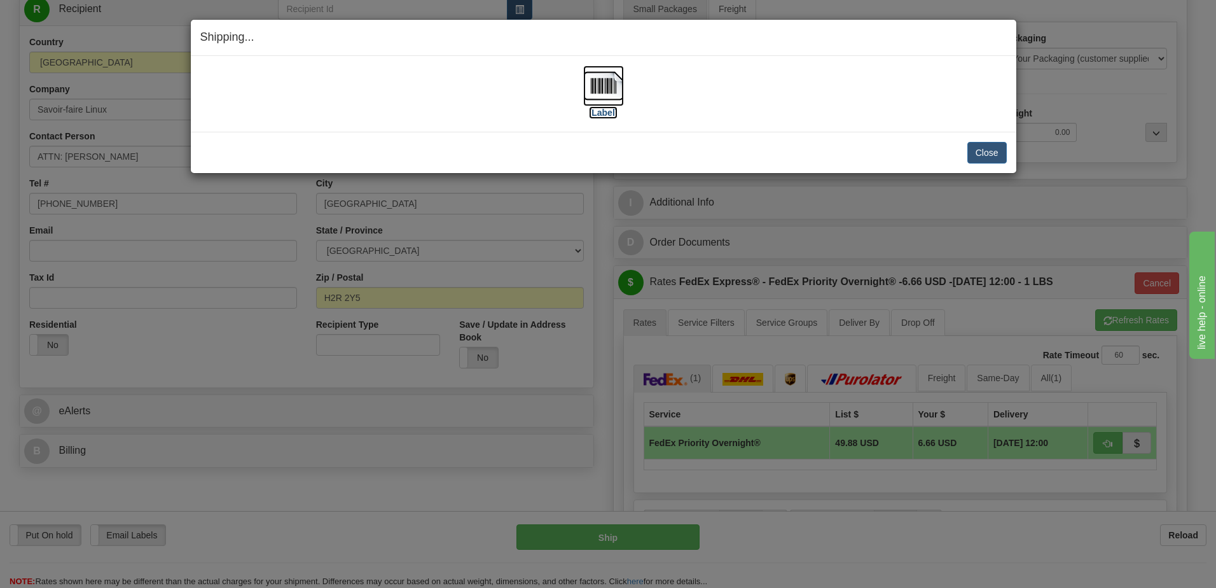
click at [616, 89] on img at bounding box center [603, 86] width 41 height 41
click at [969, 155] on button "Close" at bounding box center [987, 153] width 39 height 22
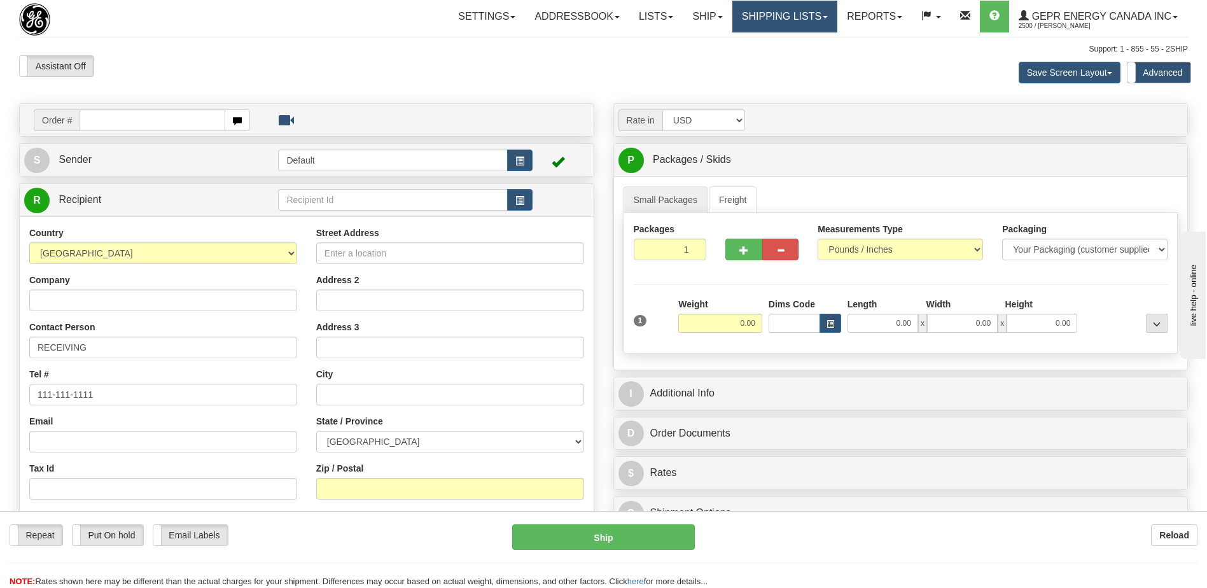
click at [766, 20] on link "Shipping lists" at bounding box center [784, 17] width 105 height 32
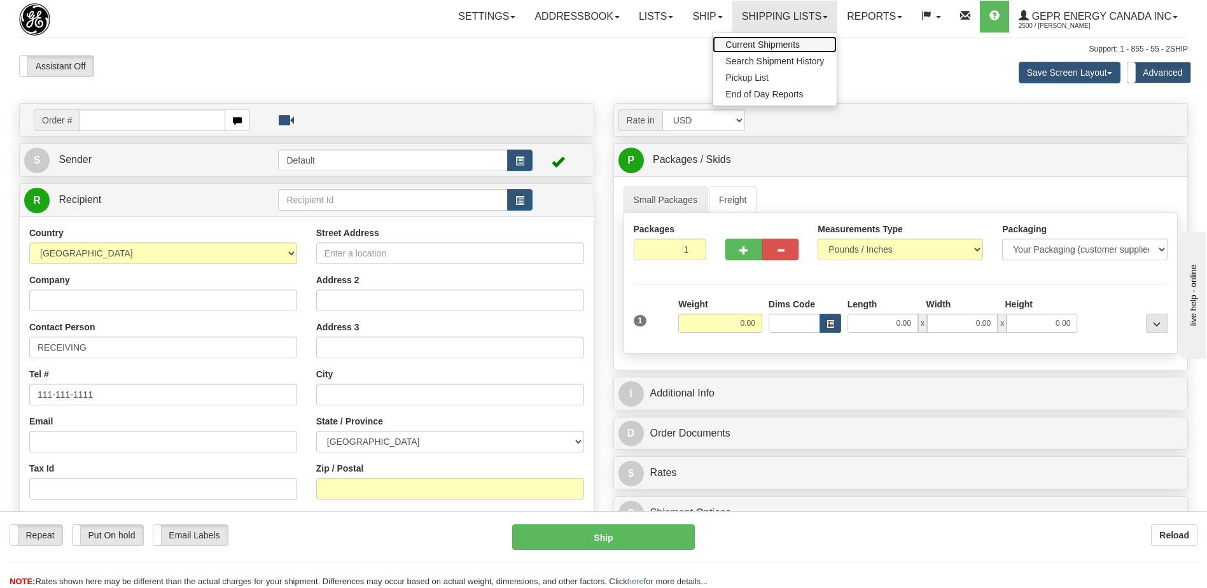
click at [753, 43] on span "Current Shipments" at bounding box center [762, 44] width 74 height 10
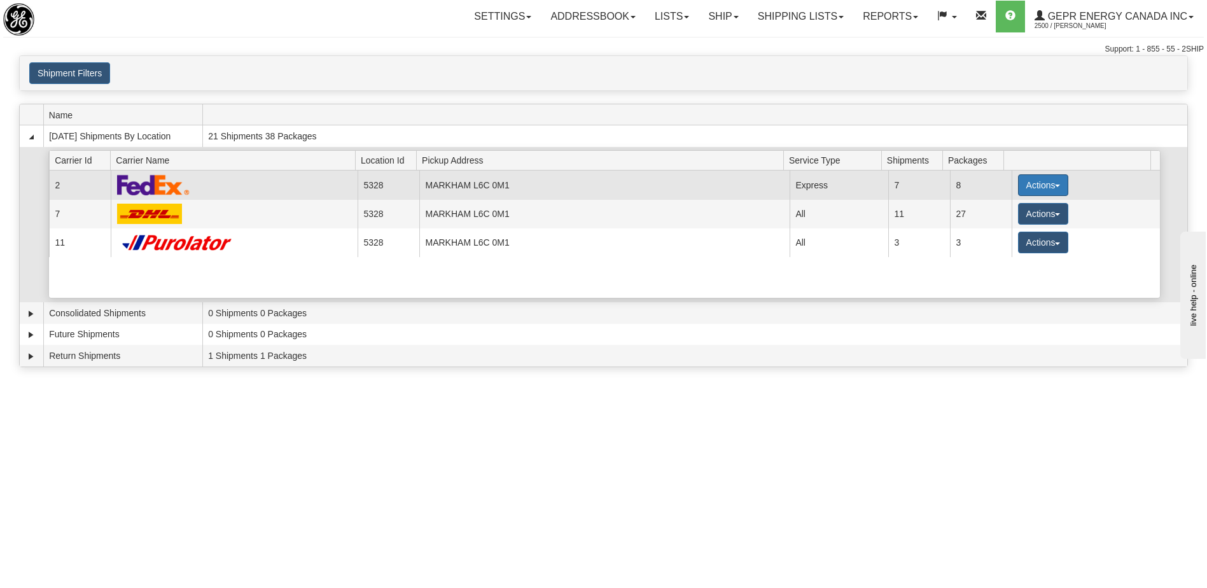
click at [1030, 186] on button "Actions" at bounding box center [1043, 185] width 51 height 22
click at [1002, 209] on span "Details" at bounding box center [995, 208] width 34 height 9
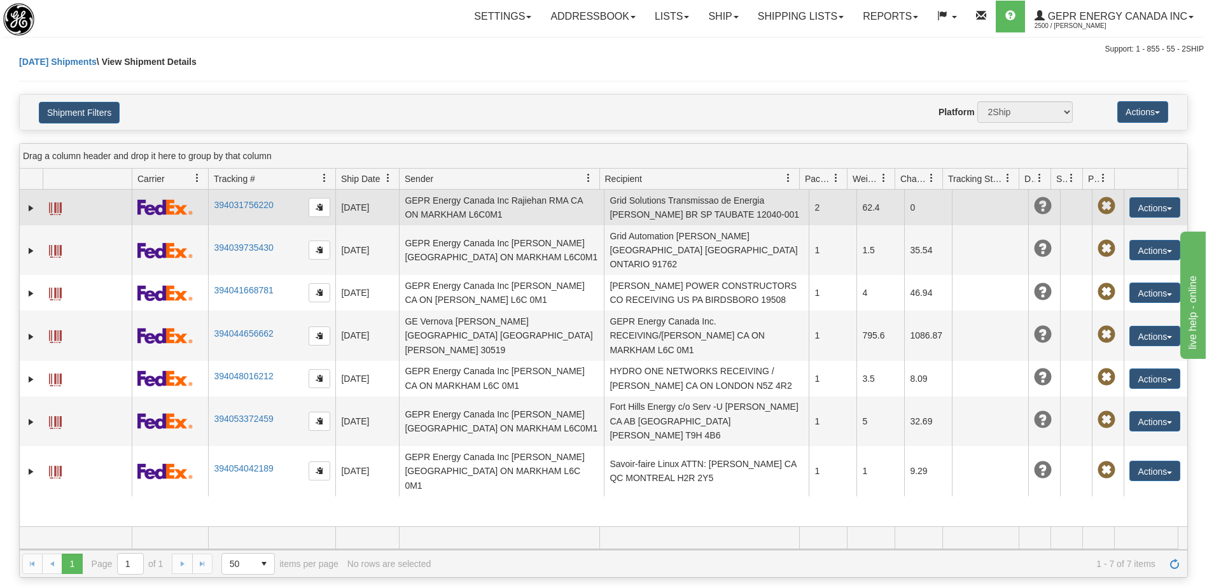
click at [684, 208] on td "Grid Solutions Transmissao de Energia [PERSON_NAME] BR SP TAUBATE 12040-001" at bounding box center [706, 208] width 205 height 36
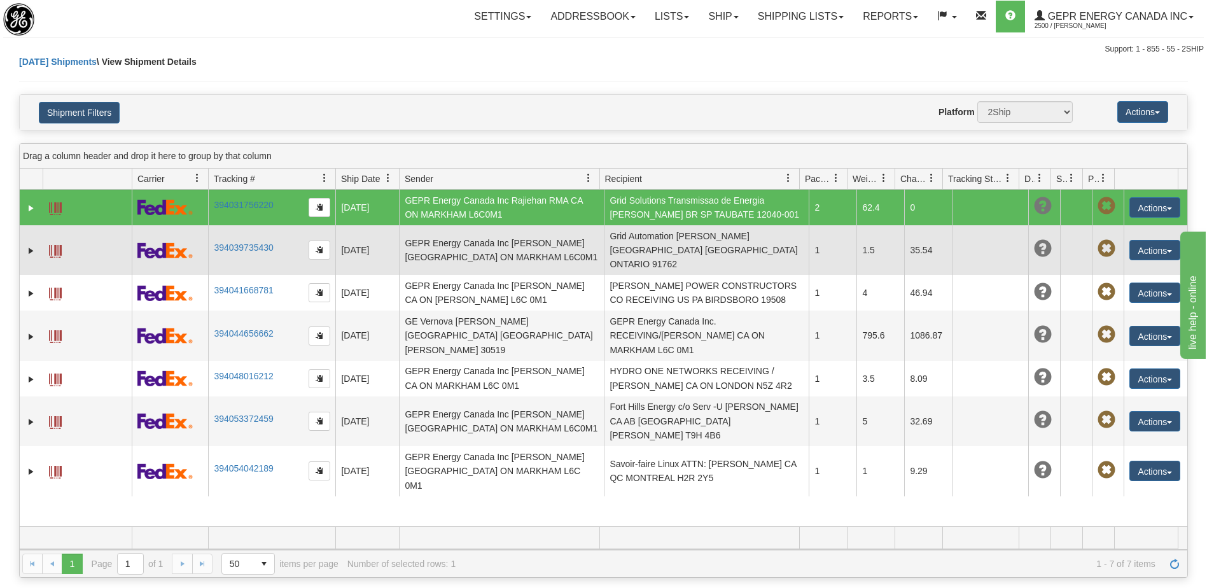
click at [672, 240] on td "Grid Automation [PERSON_NAME] [GEOGRAPHIC_DATA] [GEOGRAPHIC_DATA] ONTARIO 91762" at bounding box center [706, 250] width 205 height 50
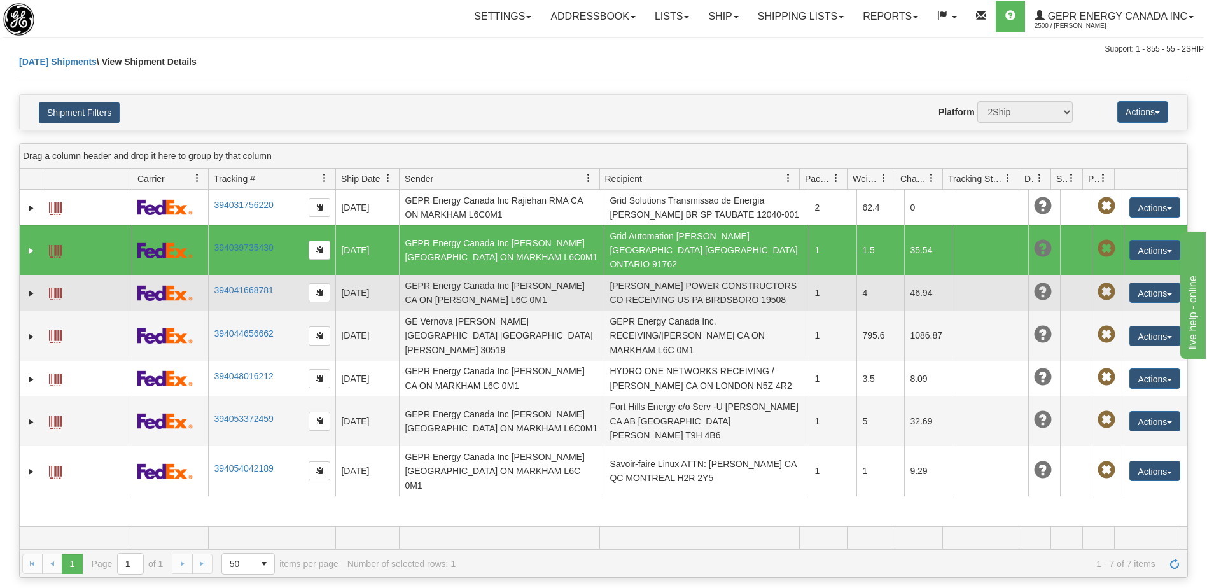
click at [662, 275] on td "[PERSON_NAME] POWER CONSTRUCTORS CO RECEIVING US PA BIRDSBORO 19508" at bounding box center [706, 293] width 205 height 36
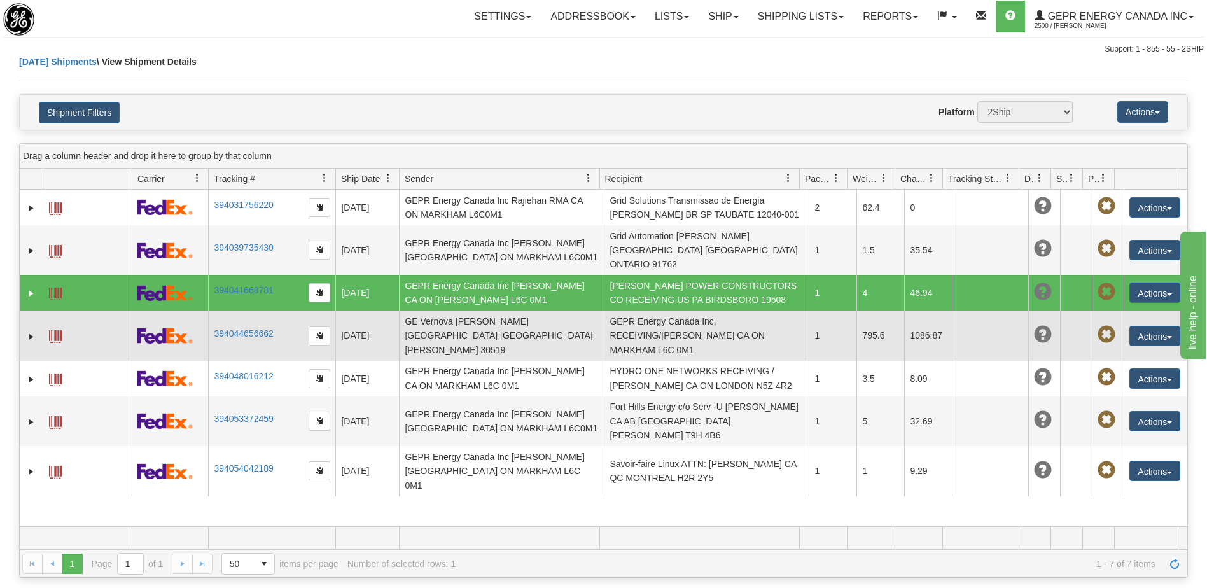
click at [658, 310] on td "GEPR Energy Canada Inc. RECEIVING/Jim Karambatos CA ON MARKHAM L6C 0M1" at bounding box center [706, 335] width 205 height 50
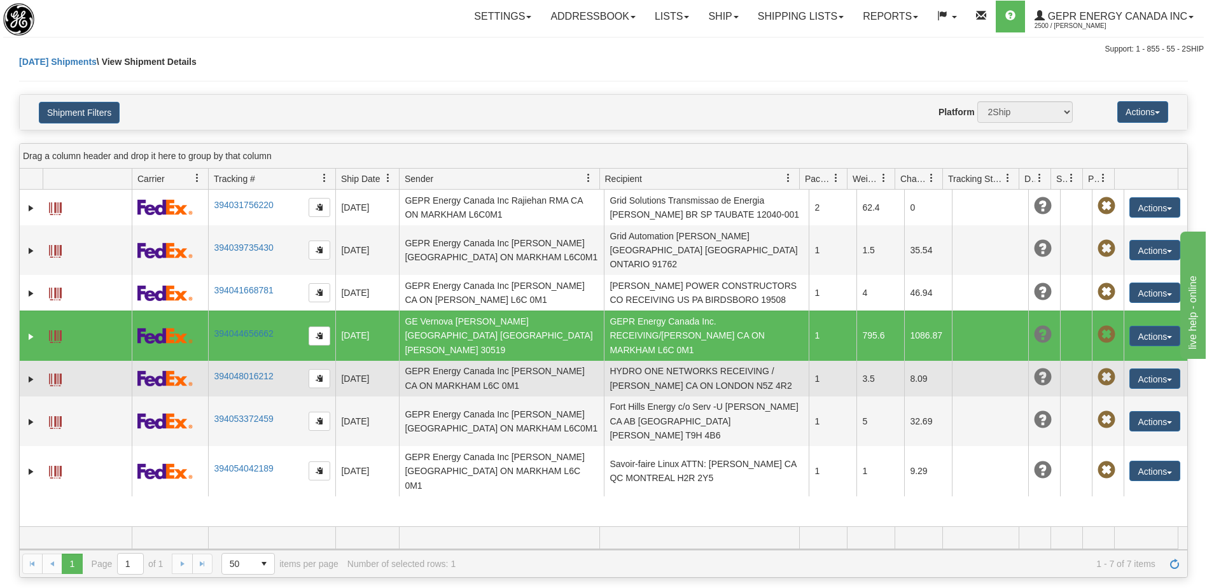
click at [655, 361] on td "HYDRO ONE NETWORKS RECEIVING / David Mattys CA ON LONDON N5Z 4R2" at bounding box center [706, 379] width 205 height 36
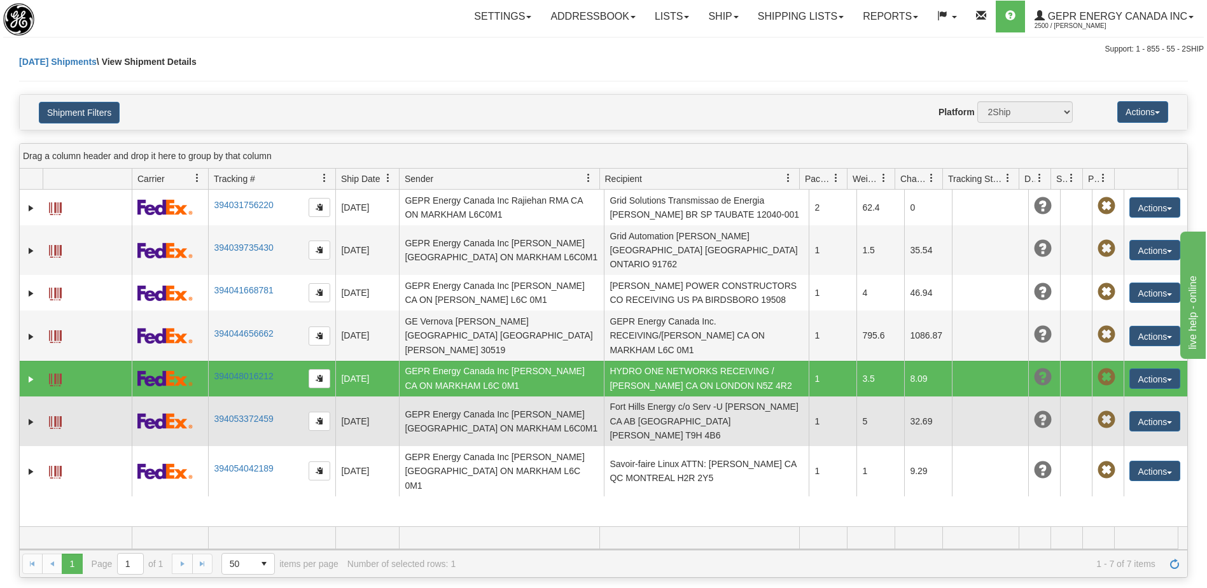
click at [655, 396] on td "Fort Hills Energy c/o Serv -U Shiv Parmer CA AB FORT MCMURRAY T9H 4B6" at bounding box center [706, 421] width 205 height 50
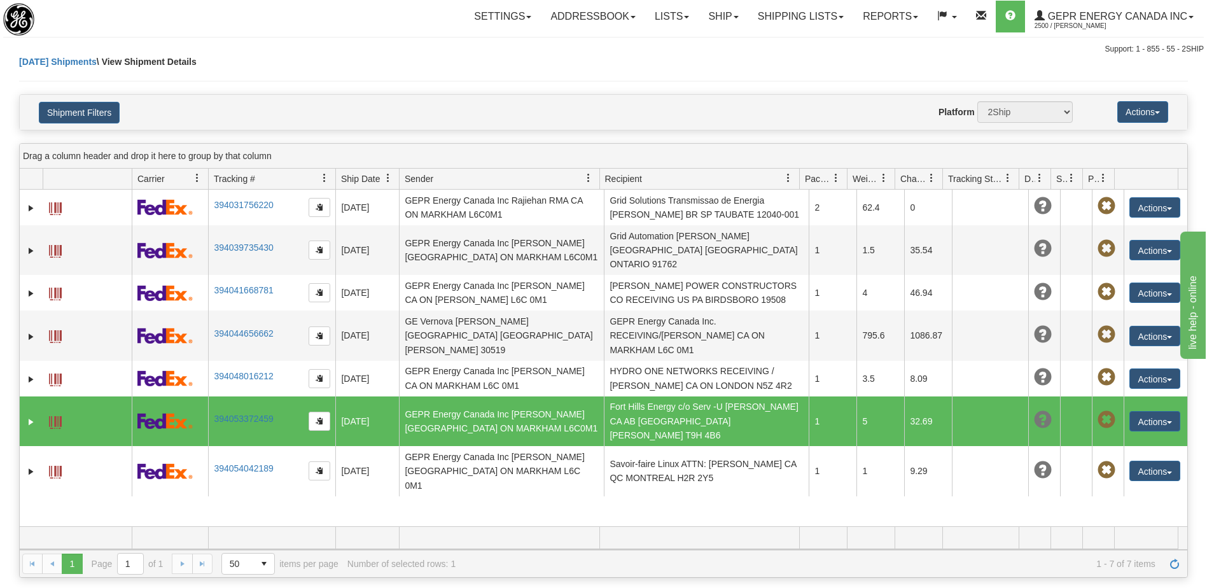
click at [662, 396] on td "Fort Hills Energy c/o Serv -U Shiv Parmer CA AB FORT MCMURRAY T9H 4B6" at bounding box center [706, 421] width 205 height 50
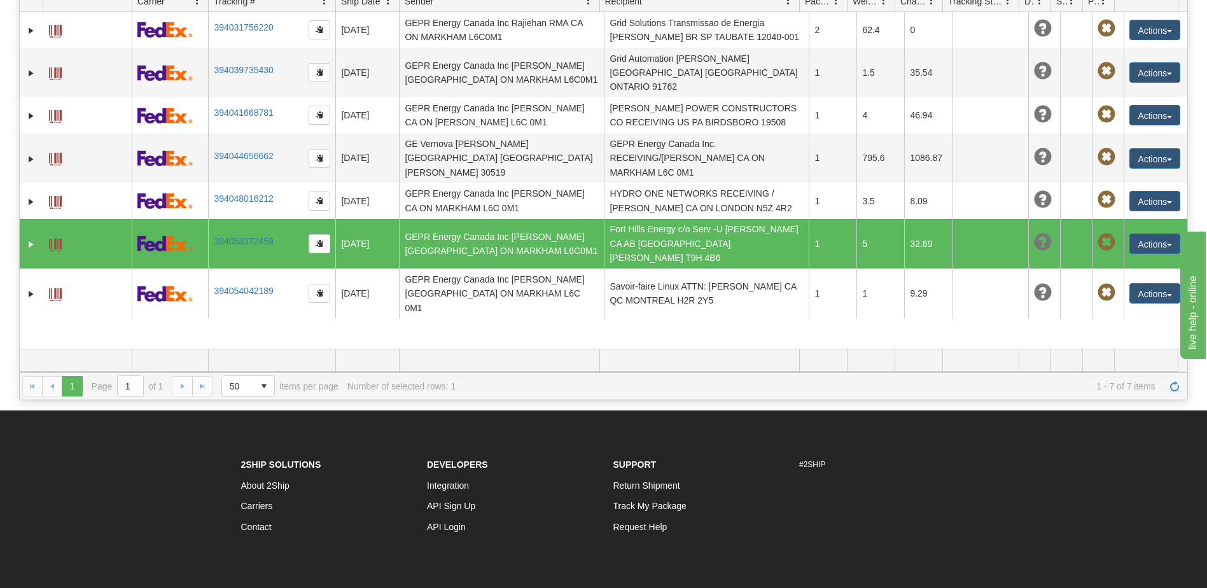
scroll to position [191, 0]
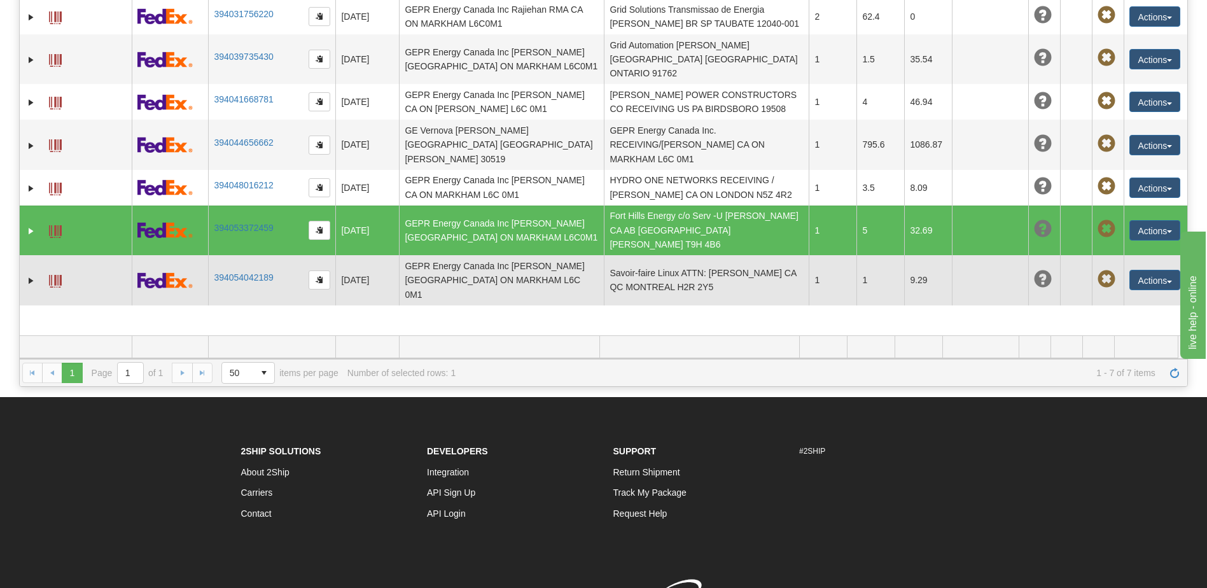
click at [664, 255] on td "Savoir-faire Linux ATTN: François-Simon Fauteux-Chapleau CA QC MONTREAL H2R 2Y5" at bounding box center [706, 280] width 205 height 50
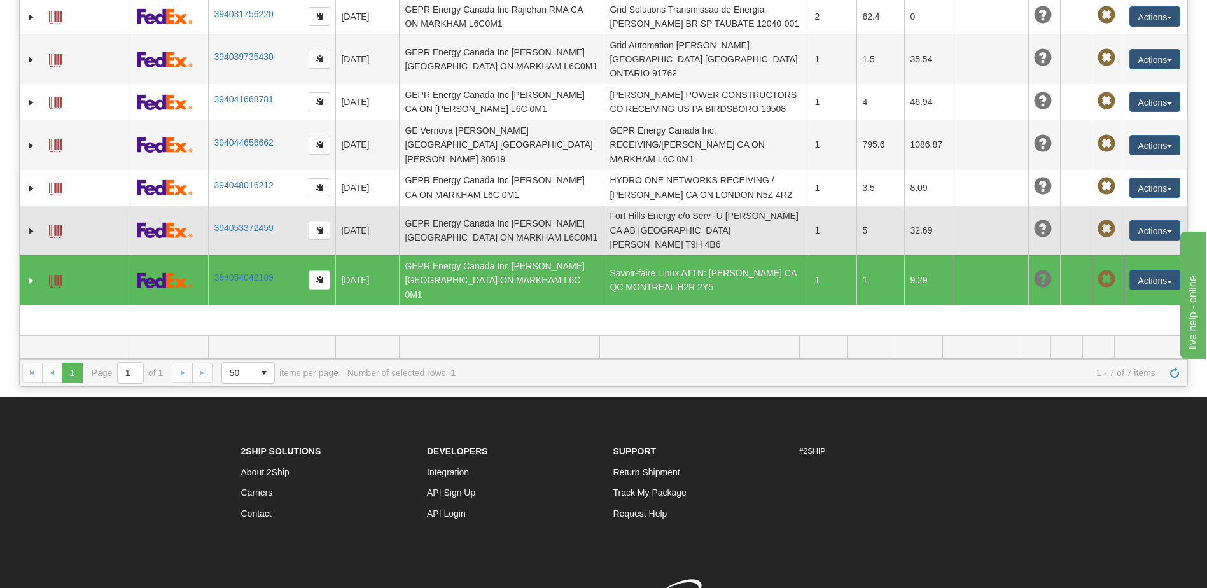
click at [662, 205] on td "Fort Hills Energy c/o Serv -U Shiv Parmer CA AB FORT MCMURRAY T9H 4B6" at bounding box center [706, 230] width 205 height 50
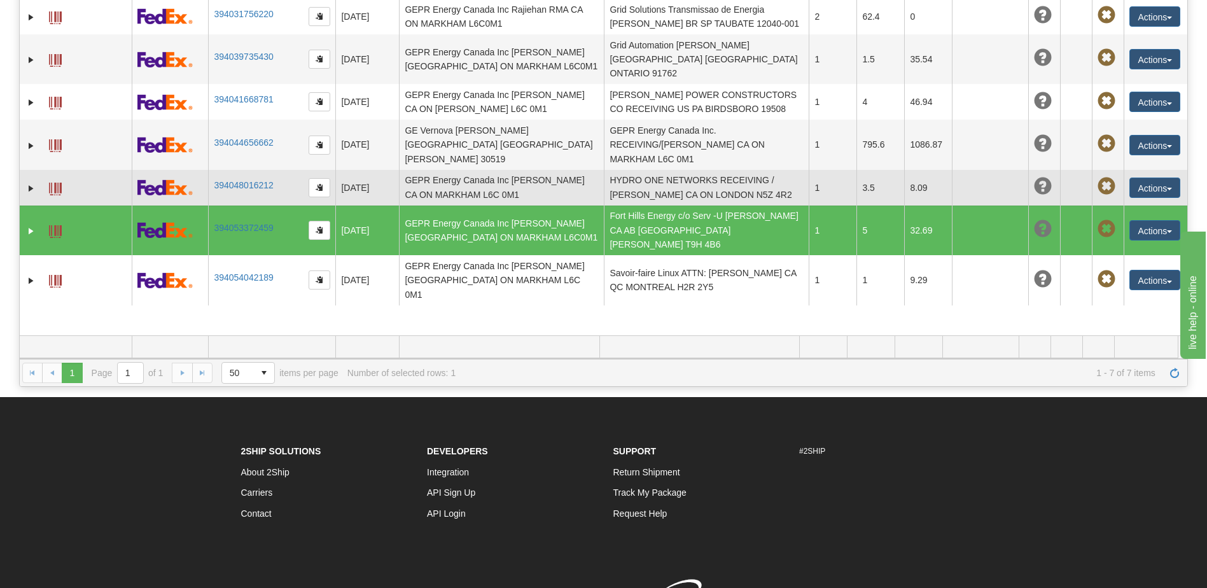
click at [660, 170] on td "HYDRO ONE NETWORKS RECEIVING / David Mattys CA ON LONDON N5Z 4R2" at bounding box center [706, 188] width 205 height 36
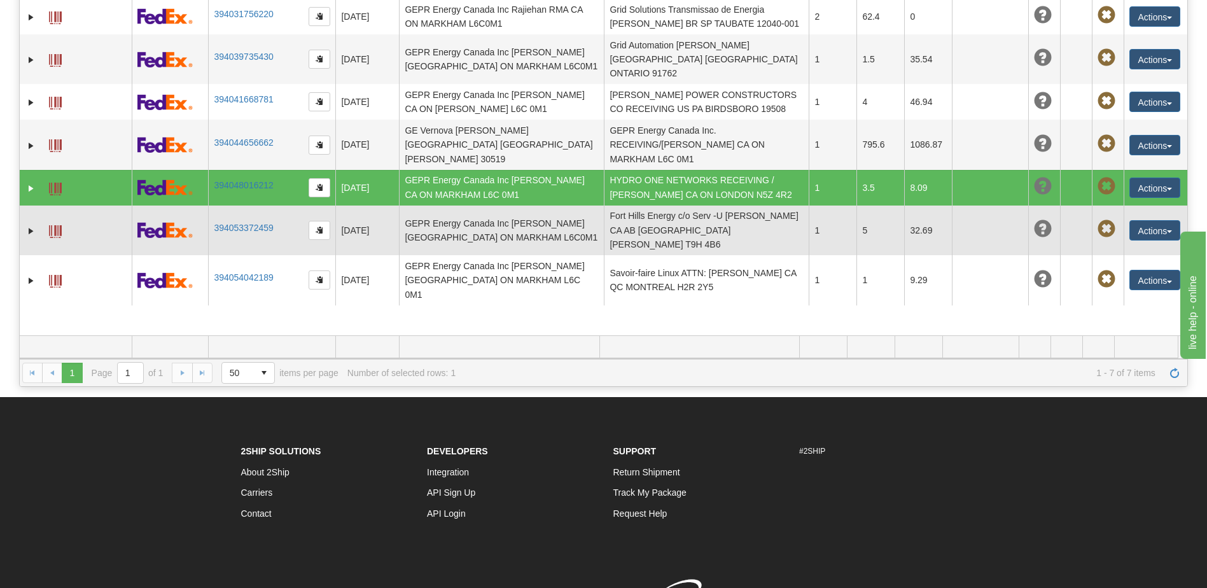
click at [689, 205] on td "Fort Hills Energy c/o Serv -U Shiv Parmer CA AB FORT MCMURRAY T9H 4B6" at bounding box center [706, 230] width 205 height 50
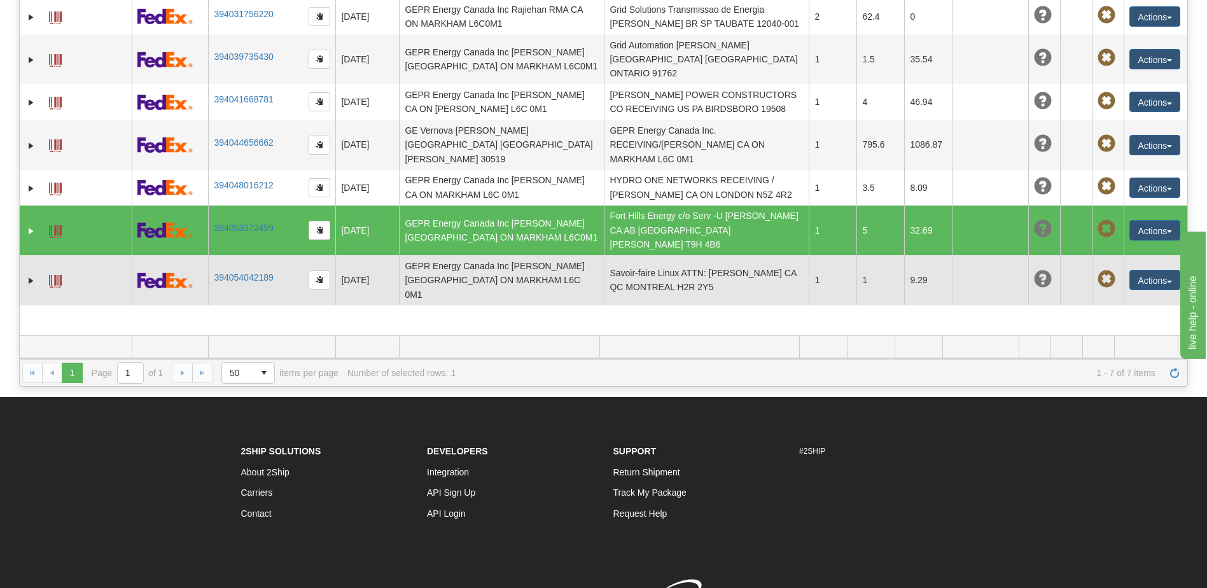
click at [678, 255] on td "Savoir-faire Linux ATTN: François-Simon Fauteux-Chapleau CA QC MONTREAL H2R 2Y5" at bounding box center [706, 280] width 205 height 50
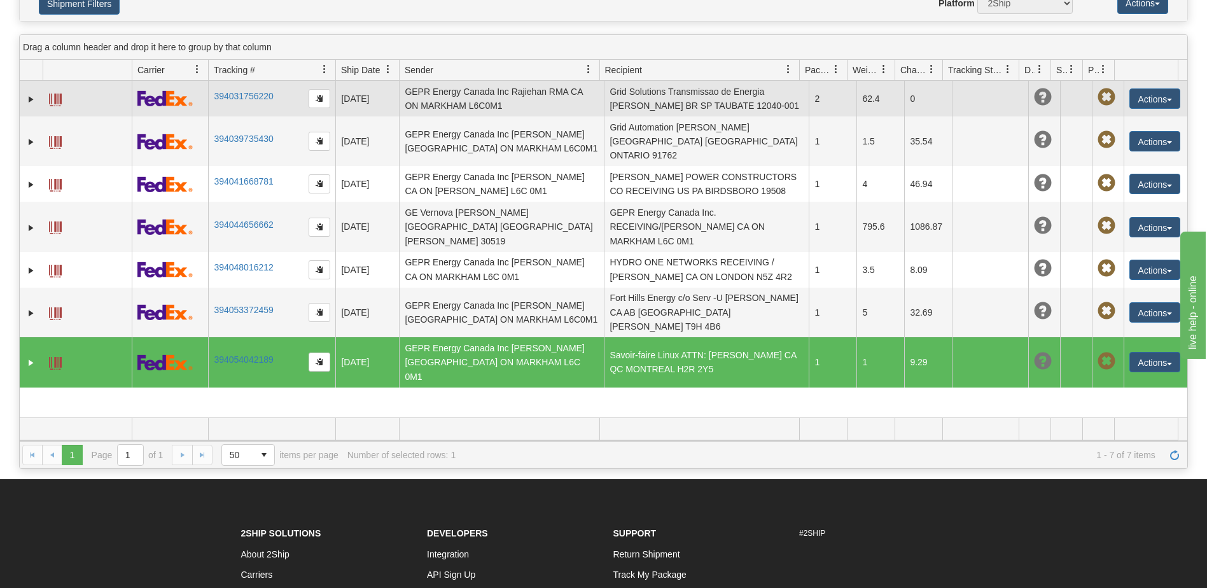
scroll to position [0, 0]
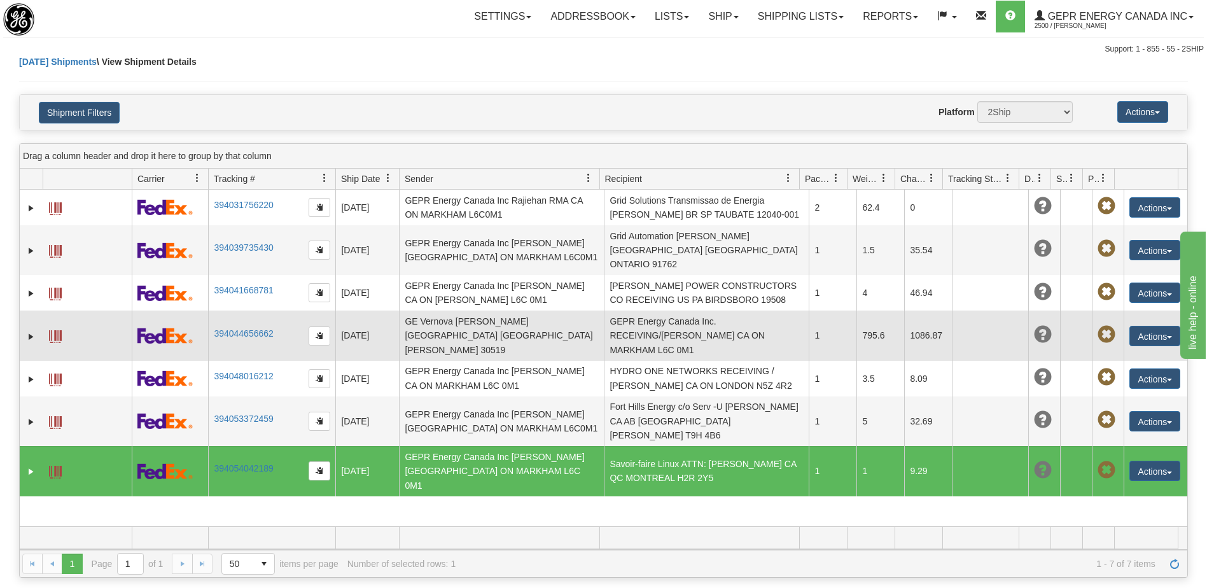
click at [569, 311] on td "GE Vernova Craig Wester US GA BUFORD 30519" at bounding box center [501, 335] width 205 height 50
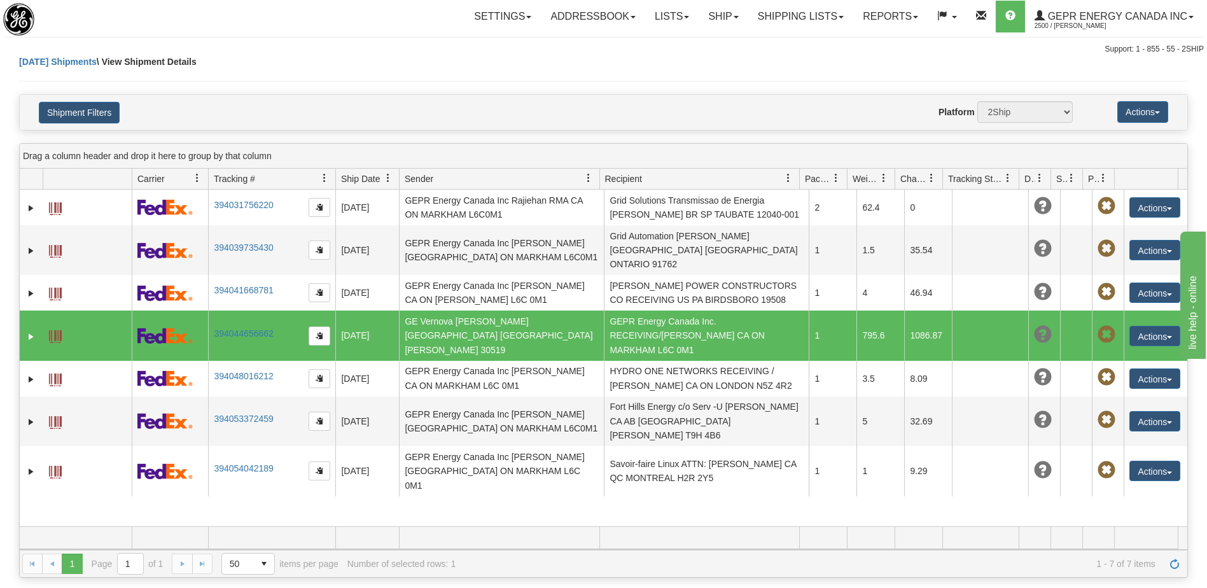
click at [643, 313] on td "GEPR Energy Canada Inc. RECEIVING/Jim Karambatos CA ON MARKHAM L6C 0M1" at bounding box center [706, 335] width 205 height 50
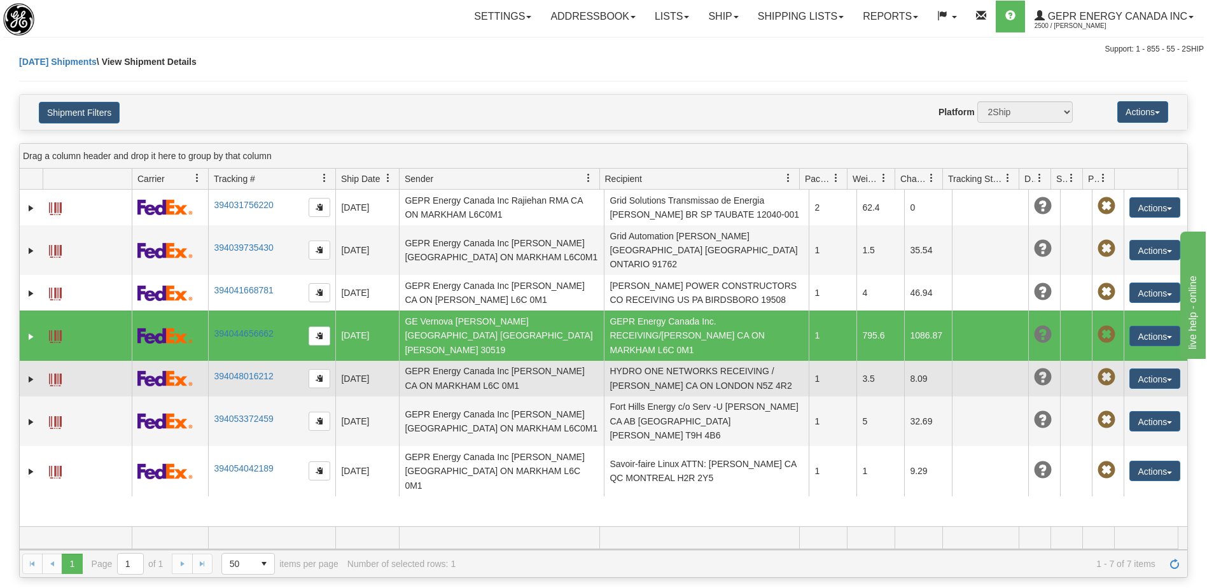
click at [644, 361] on td "HYDRO ONE NETWORKS RECEIVING / David Mattys CA ON LONDON N5Z 4R2" at bounding box center [706, 379] width 205 height 36
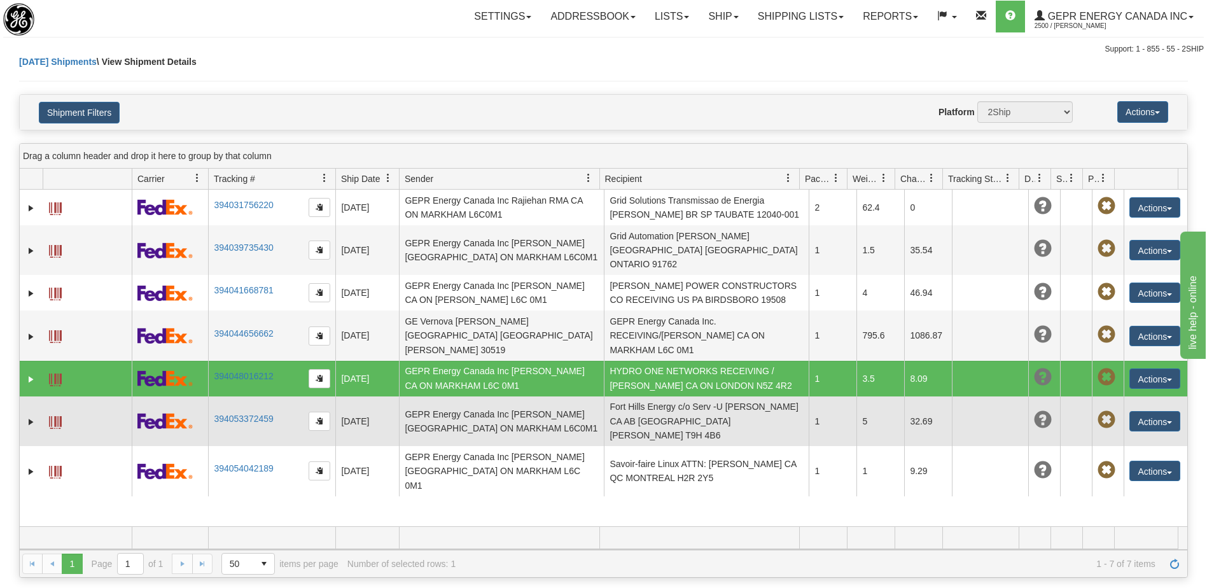
click at [638, 396] on td "Fort Hills Energy c/o Serv -U Shiv Parmer CA AB FORT MCMURRAY T9H 4B6" at bounding box center [706, 421] width 205 height 50
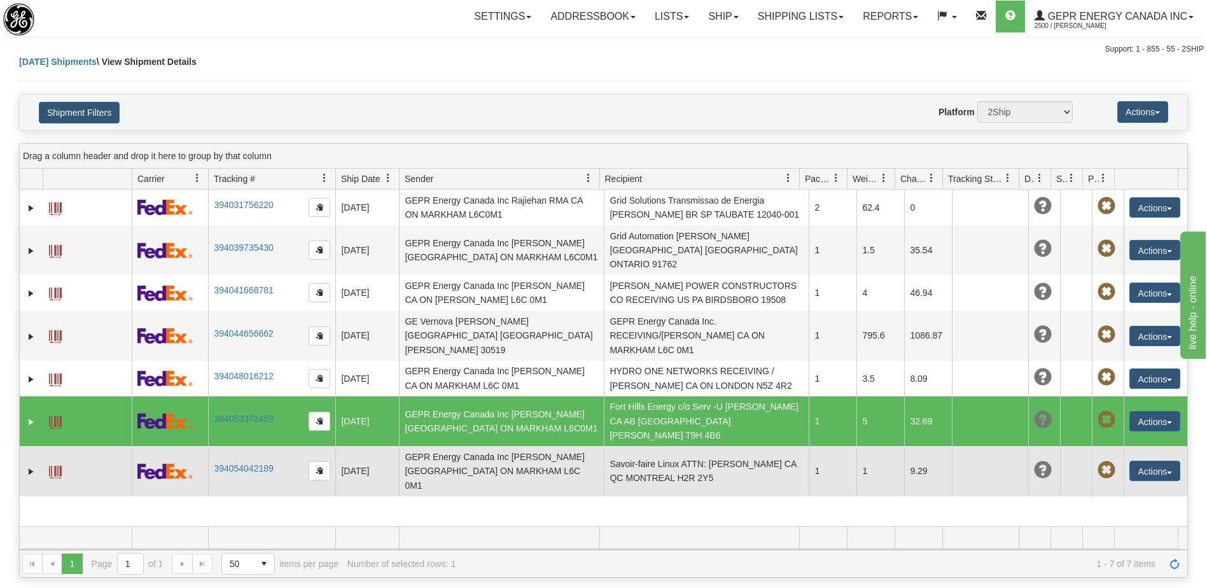
click at [642, 446] on td "Savoir-faire Linux ATTN: François-Simon Fauteux-Chapleau CA QC MONTREAL H2R 2Y5" at bounding box center [706, 471] width 205 height 50
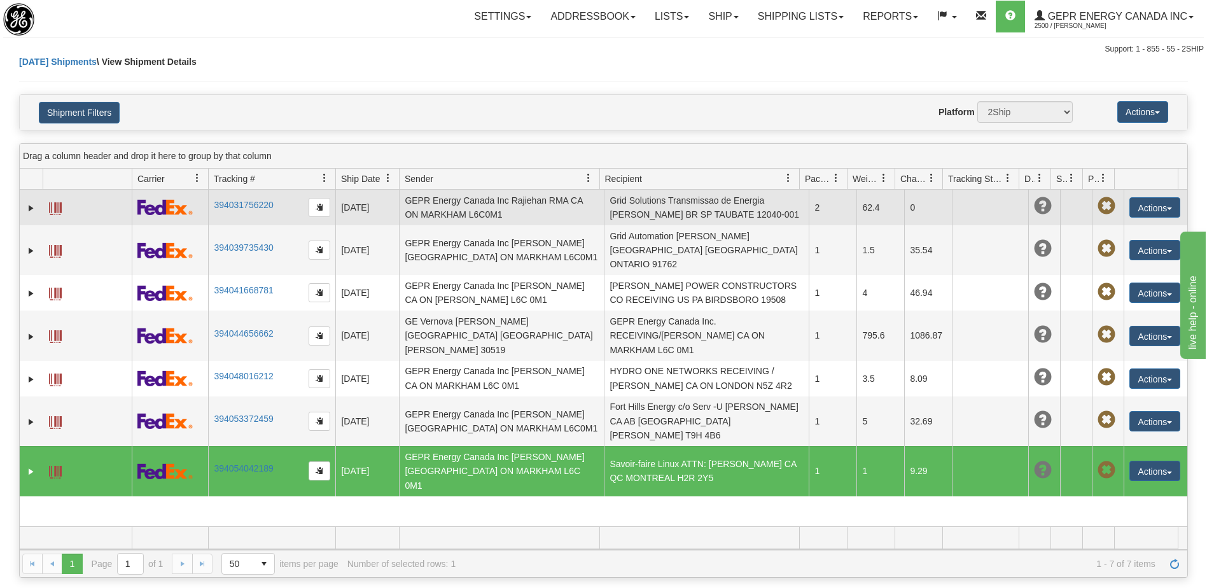
click at [665, 220] on td "Grid Solutions Transmissao de Energia Mateus Amorim BR SP TAUBATE 12040-001" at bounding box center [706, 208] width 205 height 36
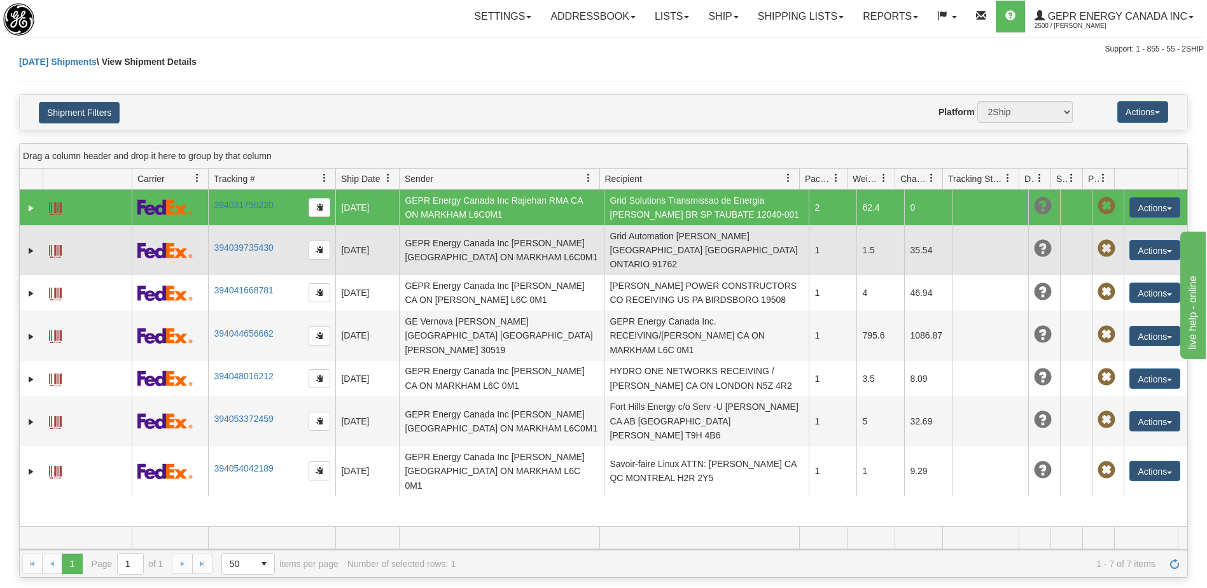
click at [655, 243] on td "Grid Automation Jeric Jaurigue US CA ONTARIO 91762" at bounding box center [706, 250] width 205 height 50
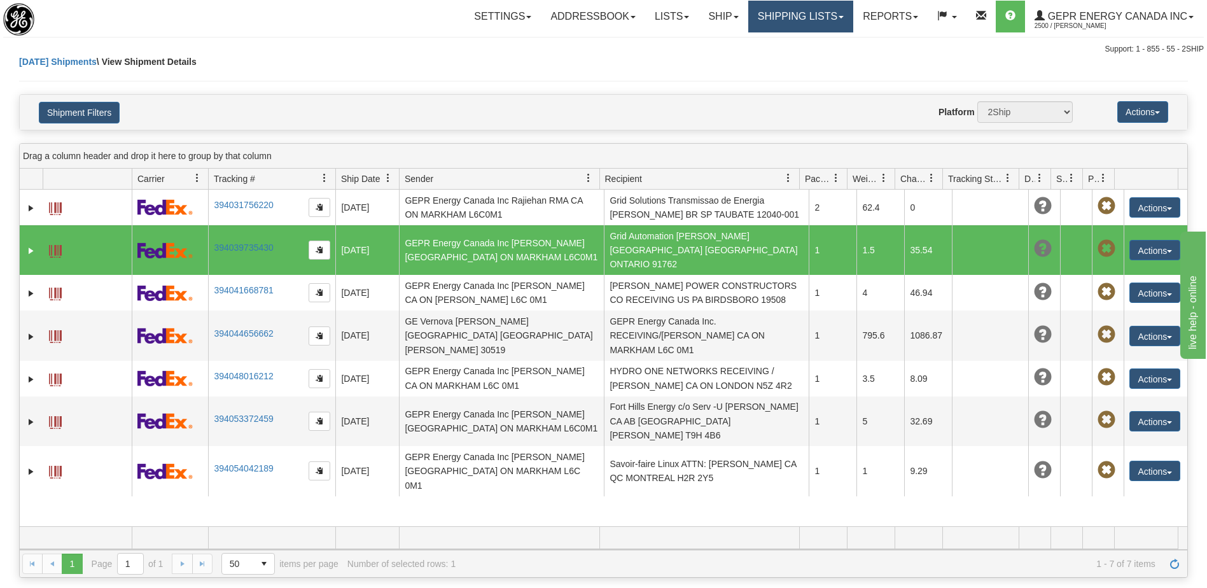
click at [777, 9] on link "Shipping lists" at bounding box center [800, 17] width 105 height 32
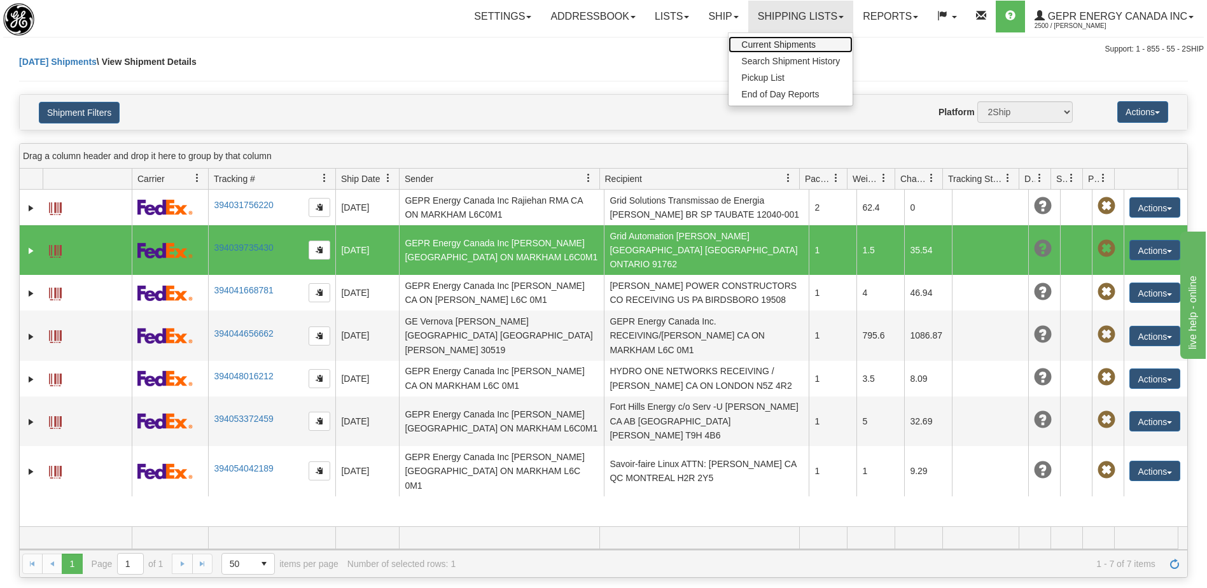
click at [774, 50] on link "Current Shipments" at bounding box center [790, 44] width 124 height 17
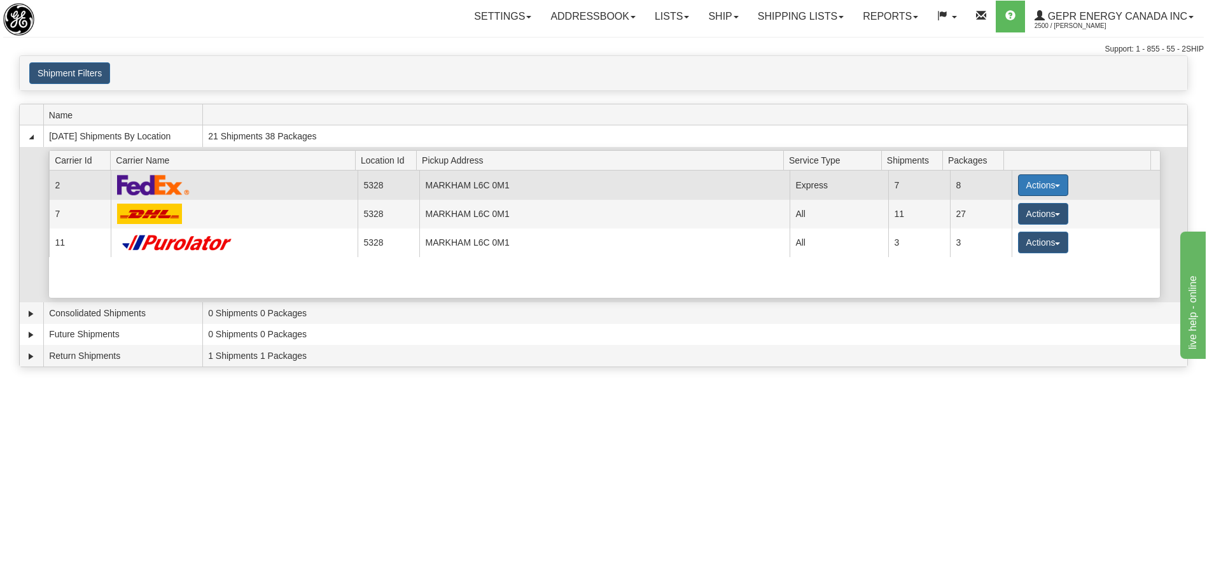
click at [1025, 186] on button "Actions" at bounding box center [1043, 185] width 51 height 22
click at [987, 210] on span "Details" at bounding box center [995, 208] width 34 height 9
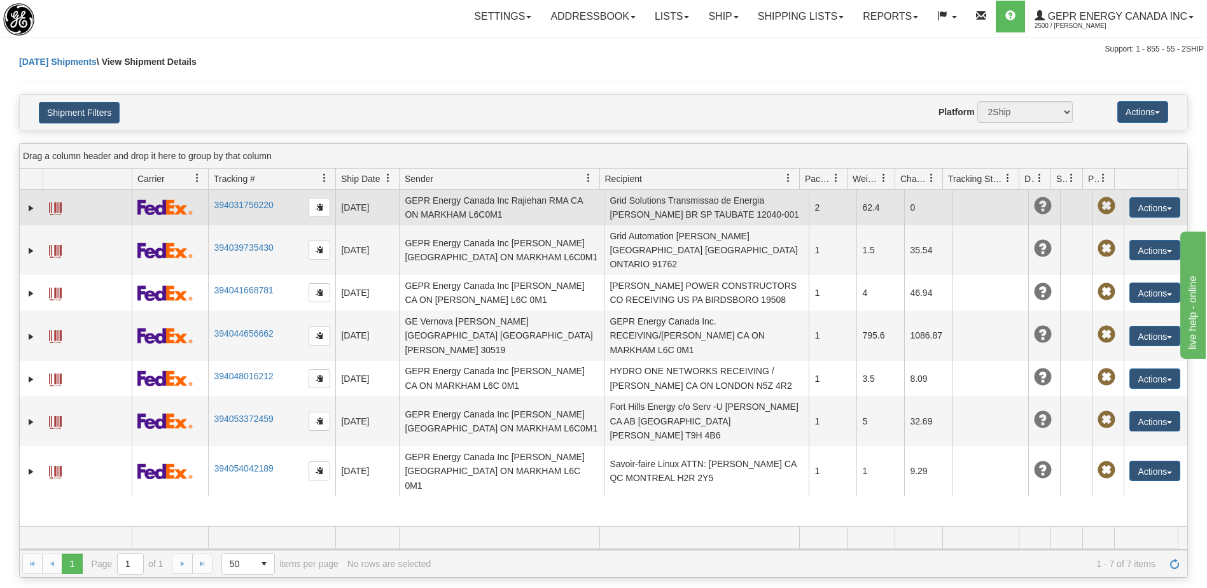
click at [704, 207] on td "Grid Solutions Transmissao de Energia [PERSON_NAME] BR SP TAUBATE 12040-001" at bounding box center [706, 208] width 205 height 36
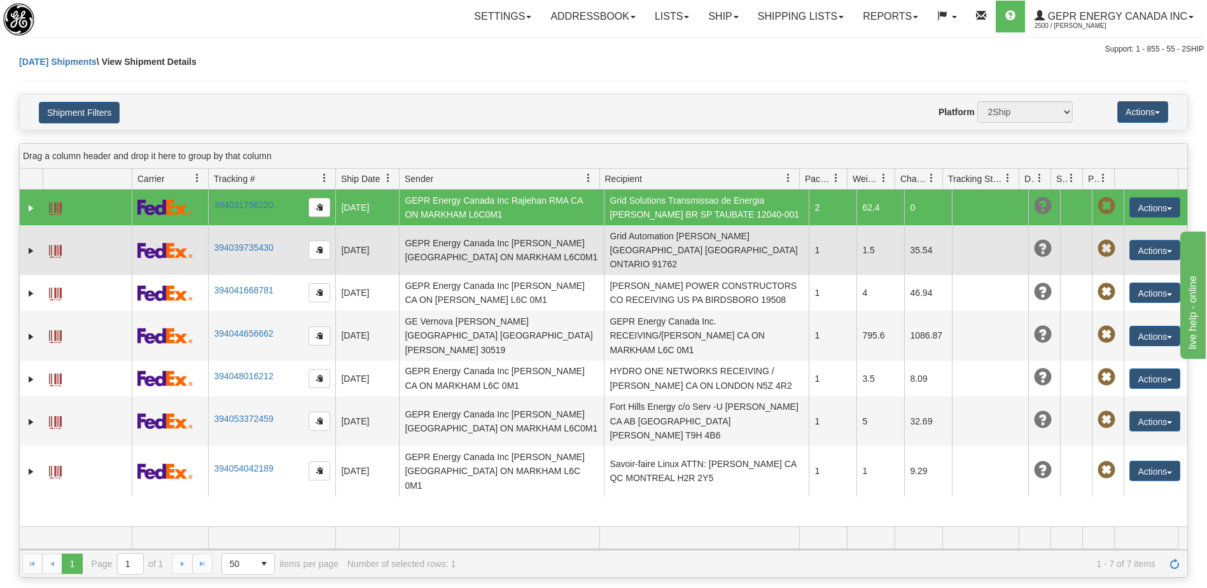
click at [705, 240] on td "Grid Automation [PERSON_NAME] [GEOGRAPHIC_DATA] [GEOGRAPHIC_DATA] ONTARIO 91762" at bounding box center [706, 250] width 205 height 50
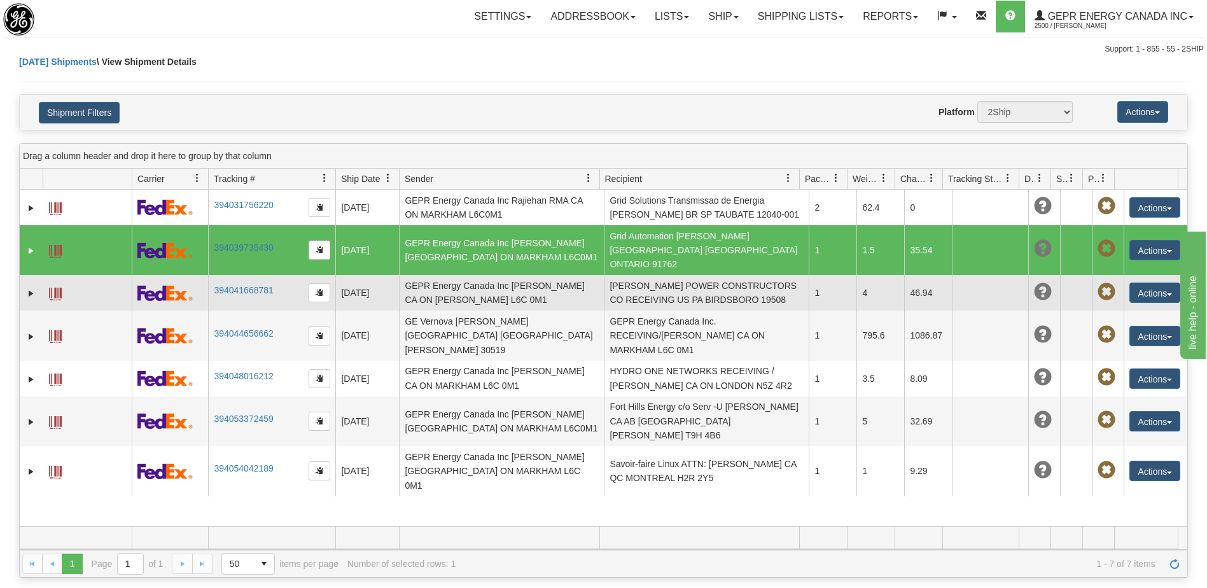
click at [704, 275] on td "[PERSON_NAME] POWER CONSTRUCTORS CO RECEIVING US PA BIRDSBORO 19508" at bounding box center [706, 293] width 205 height 36
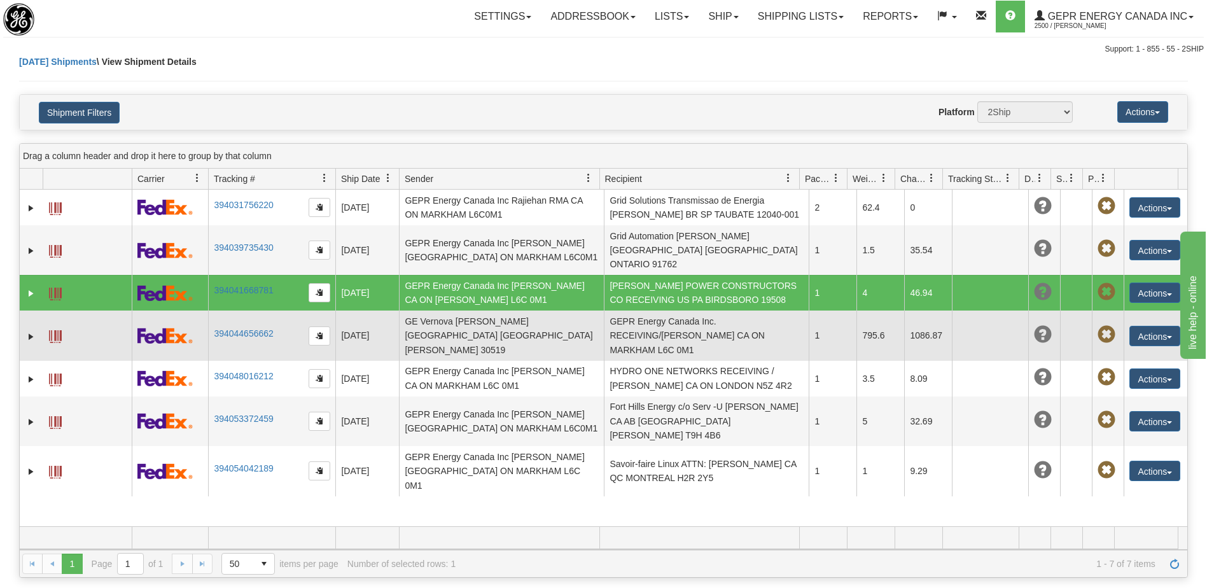
click at [711, 316] on td "GEPR Energy Canada Inc. RECEIVING/Jim Karambatos CA ON MARKHAM L6C 0M1" at bounding box center [706, 335] width 205 height 50
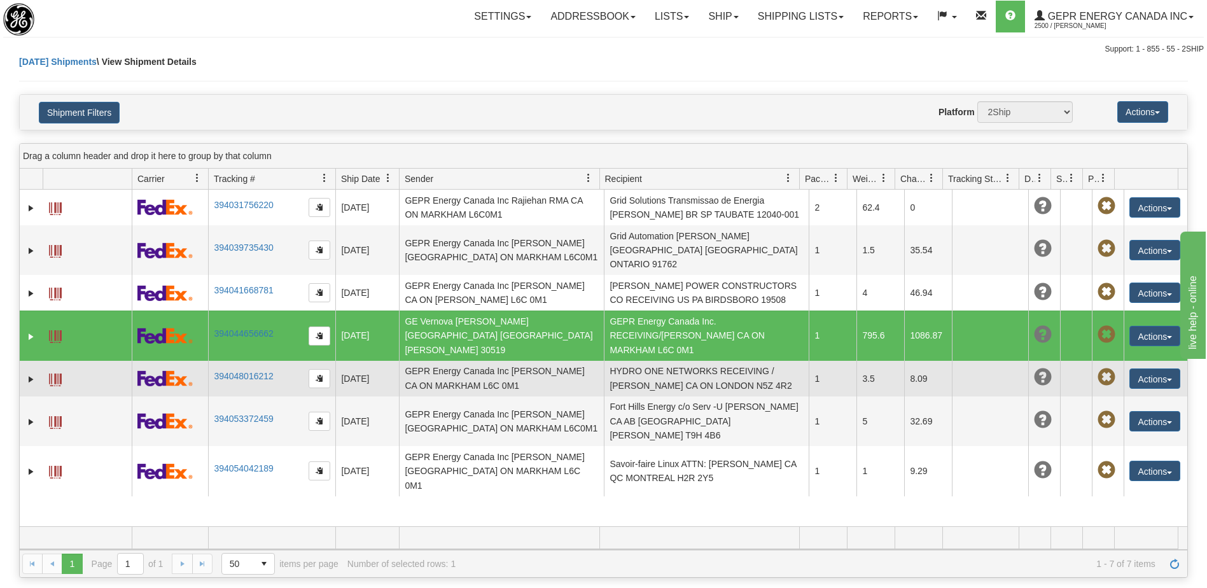
click at [710, 361] on td "HYDRO ONE NETWORKS RECEIVING / David Mattys CA ON LONDON N5Z 4R2" at bounding box center [706, 379] width 205 height 36
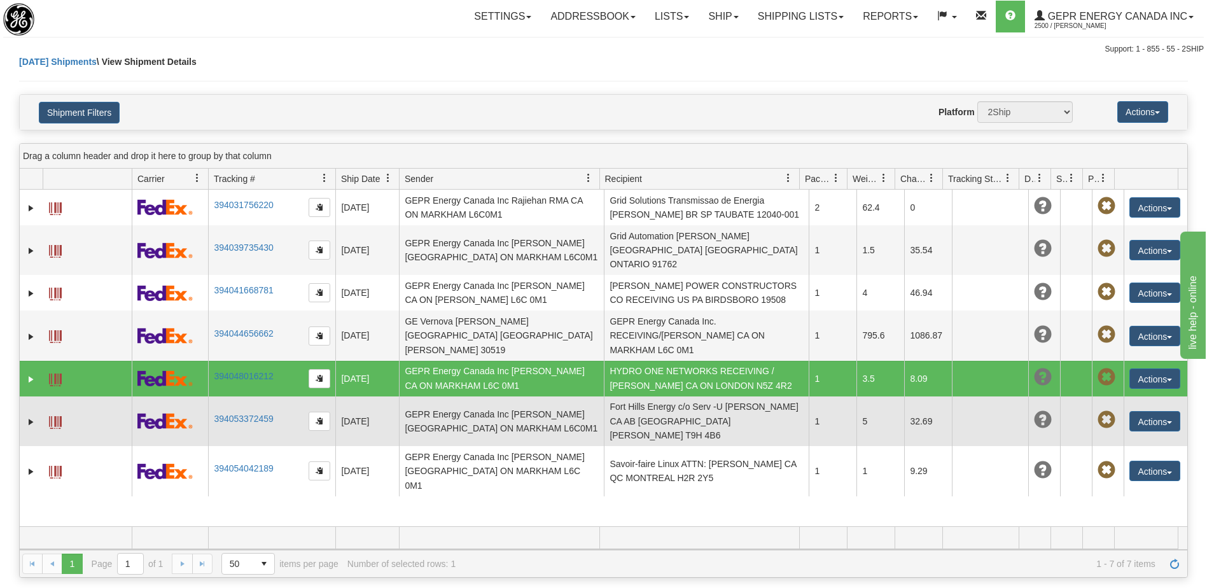
drag, startPoint x: 716, startPoint y: 384, endPoint x: 719, endPoint y: 390, distance: 6.9
click at [716, 396] on td "Fort Hills Energy c/o Serv -U Shiv Parmer CA AB FORT MCMURRAY T9H 4B6" at bounding box center [706, 421] width 205 height 50
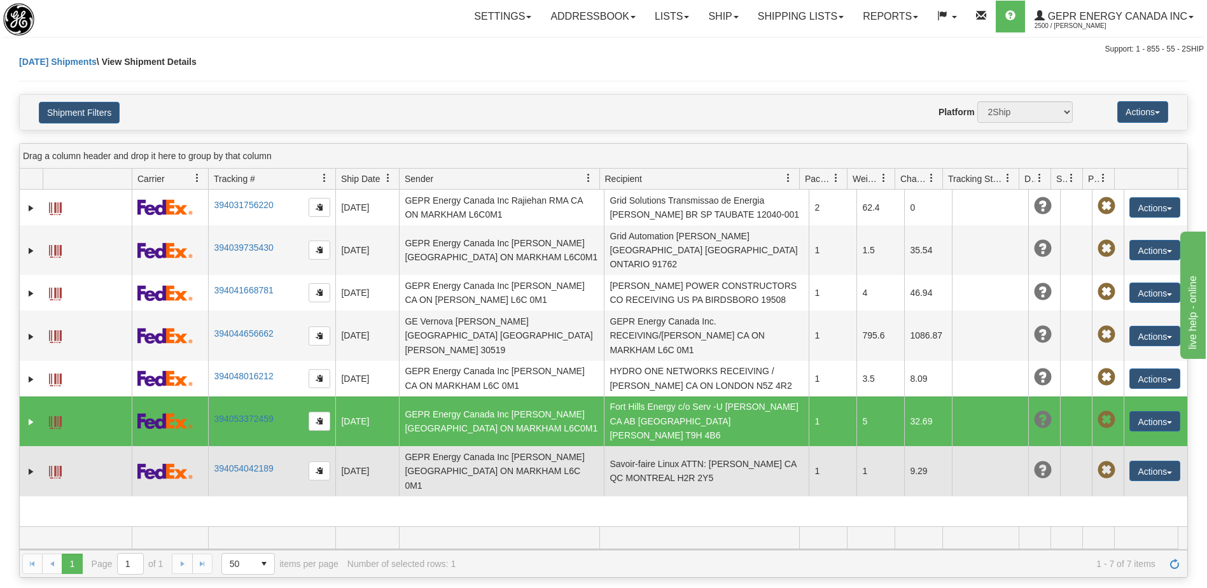
click at [734, 446] on td "Savoir-faire Linux ATTN: François-Simon Fauteux-Chapleau CA QC MONTREAL H2R 2Y5" at bounding box center [706, 471] width 205 height 50
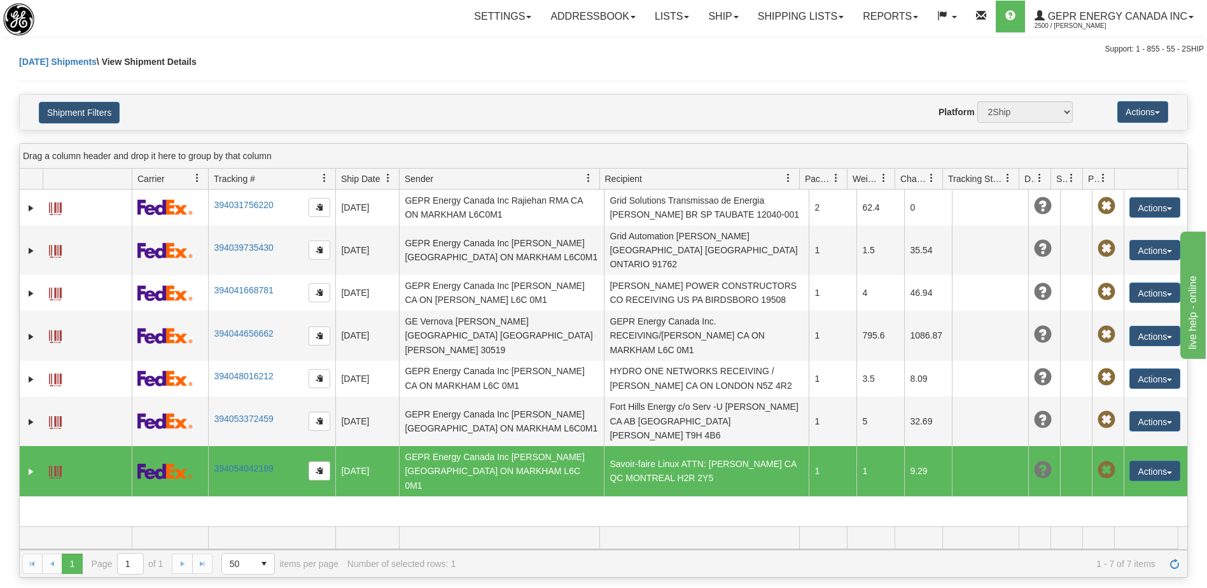
click at [718, 446] on td "Savoir-faire Linux ATTN: François-Simon Fauteux-Chapleau CA QC MONTREAL H2R 2Y5" at bounding box center [706, 471] width 205 height 50
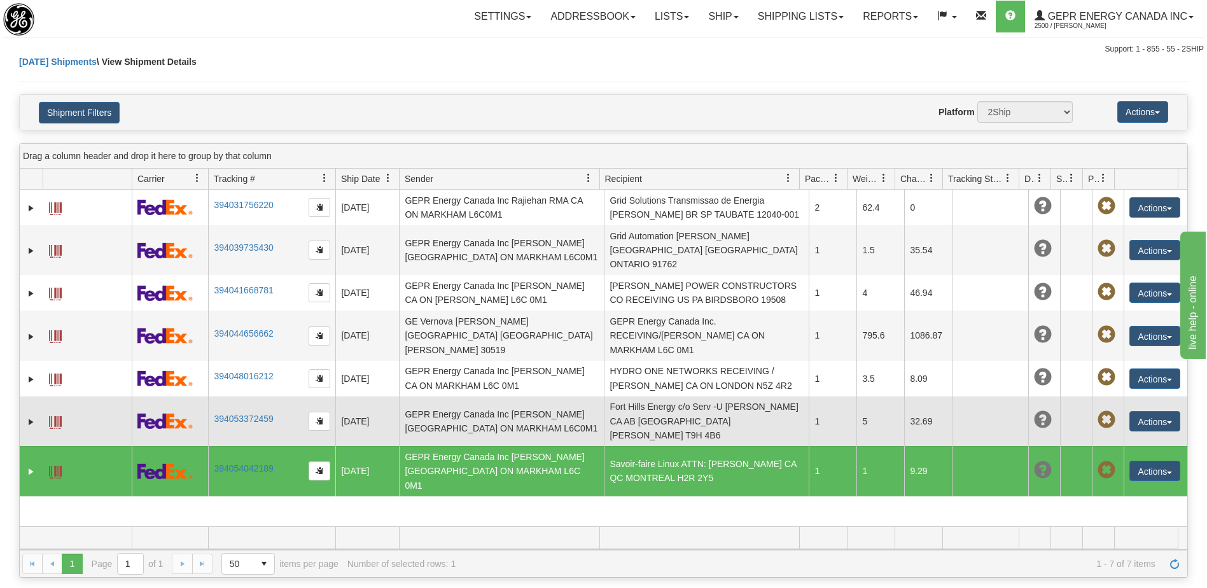
click at [710, 396] on td "Fort Hills Energy c/o Serv -U Shiv Parmer CA AB FORT MCMURRAY T9H 4B6" at bounding box center [706, 421] width 205 height 50
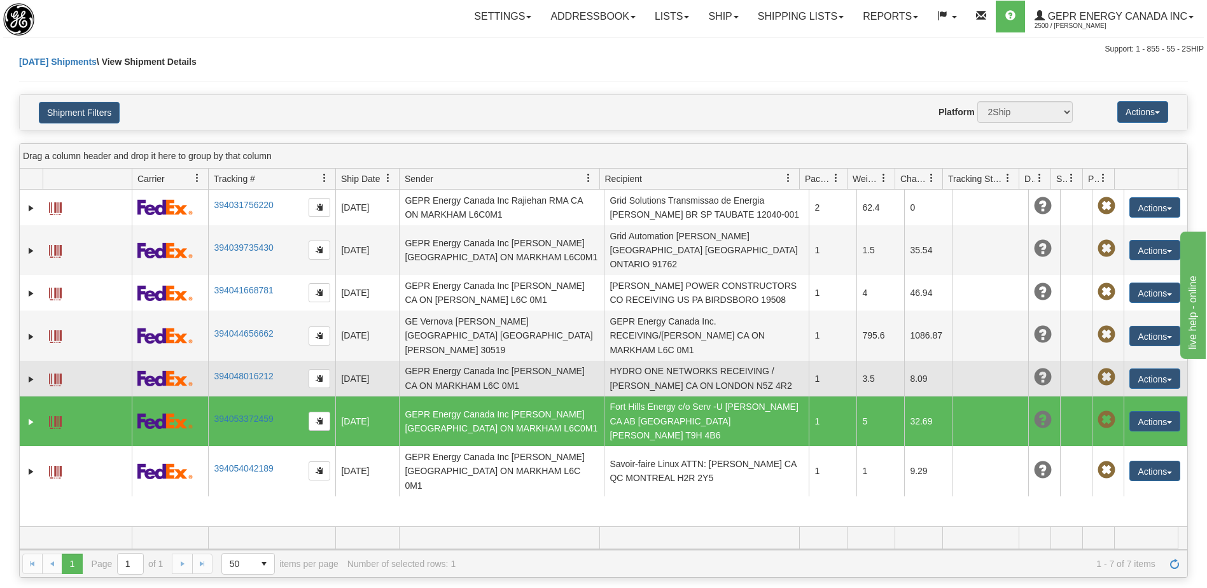
click at [705, 361] on td "HYDRO ONE NETWORKS RECEIVING / David Mattys CA ON LONDON N5Z 4R2" at bounding box center [706, 379] width 205 height 36
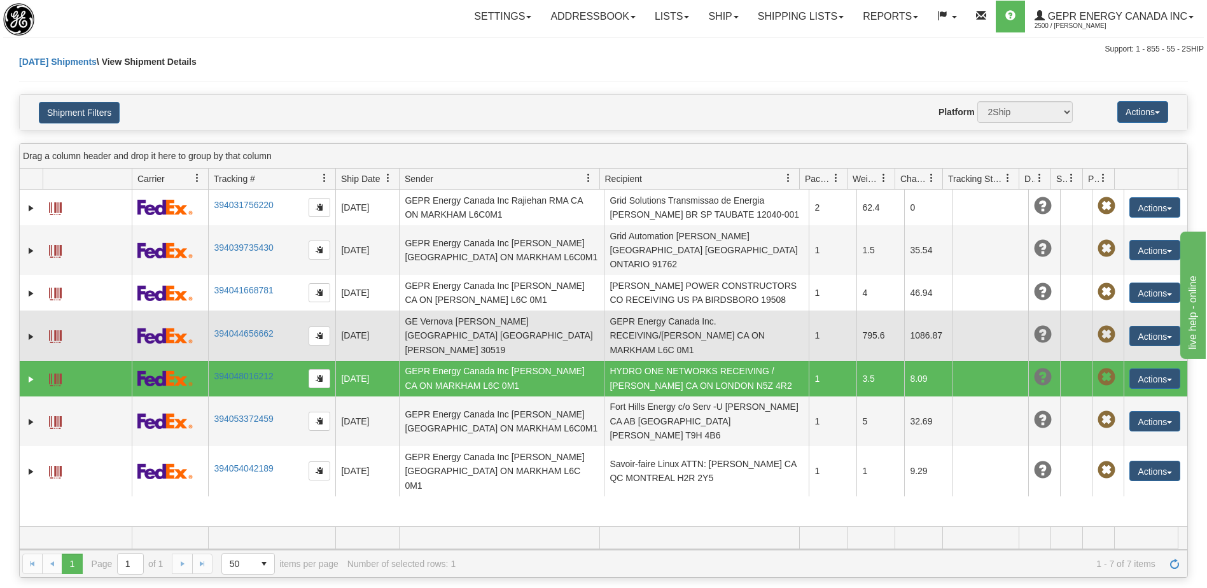
click at [704, 322] on td "GEPR Energy Canada Inc. RECEIVING/Jim Karambatos CA ON MARKHAM L6C 0M1" at bounding box center [706, 335] width 205 height 50
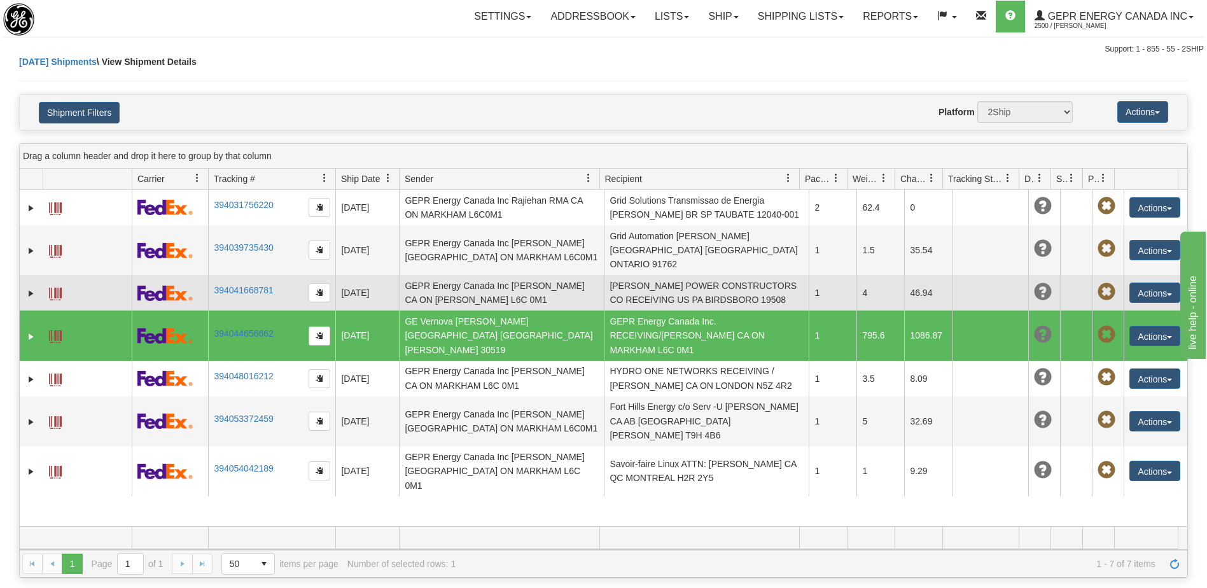
click at [692, 286] on td "KIEWIT POWER CONSTRUCTORS CO RECEIVING US PA BIRDSBORO 19508" at bounding box center [706, 293] width 205 height 36
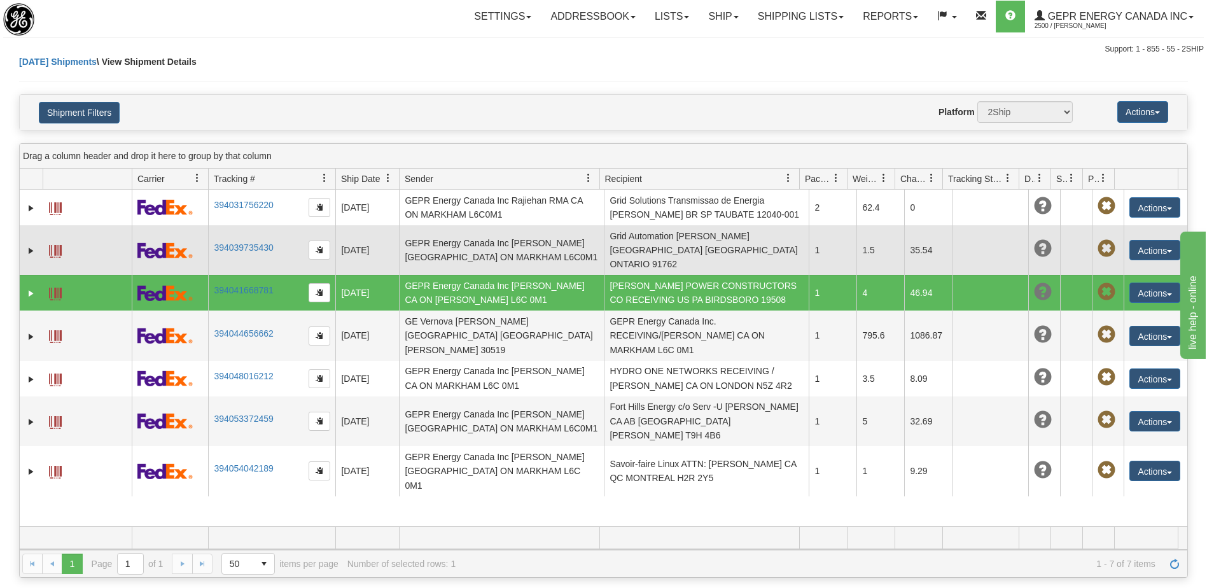
click at [678, 245] on td "Grid Automation Jeric Jaurigue US CA ONTARIO 91762" at bounding box center [706, 250] width 205 height 50
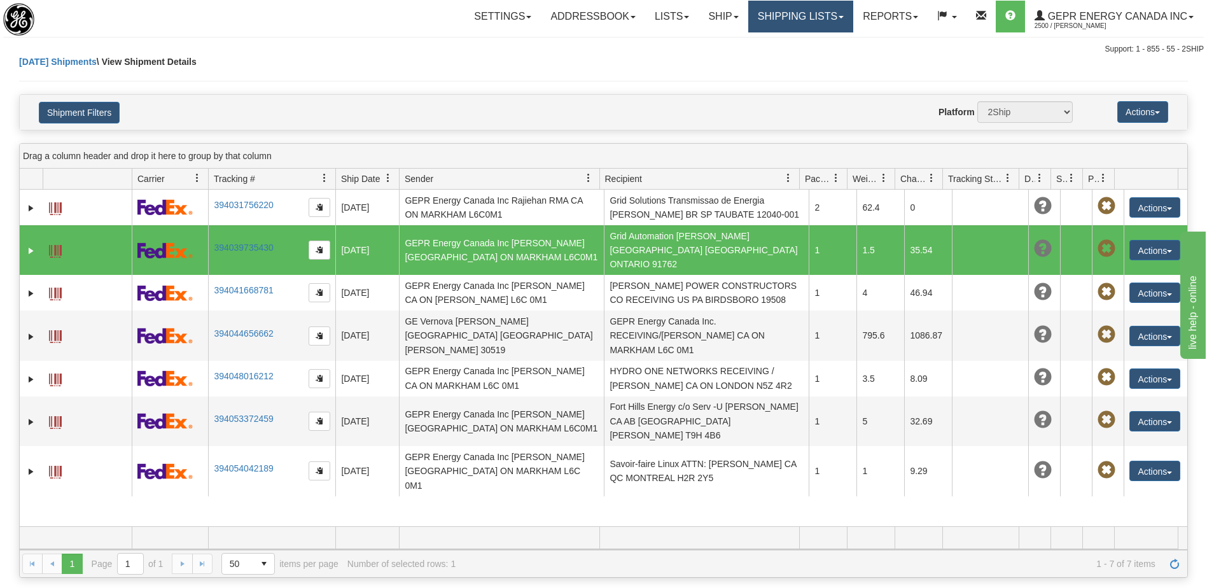
click at [777, 17] on link "Shipping lists" at bounding box center [800, 17] width 105 height 32
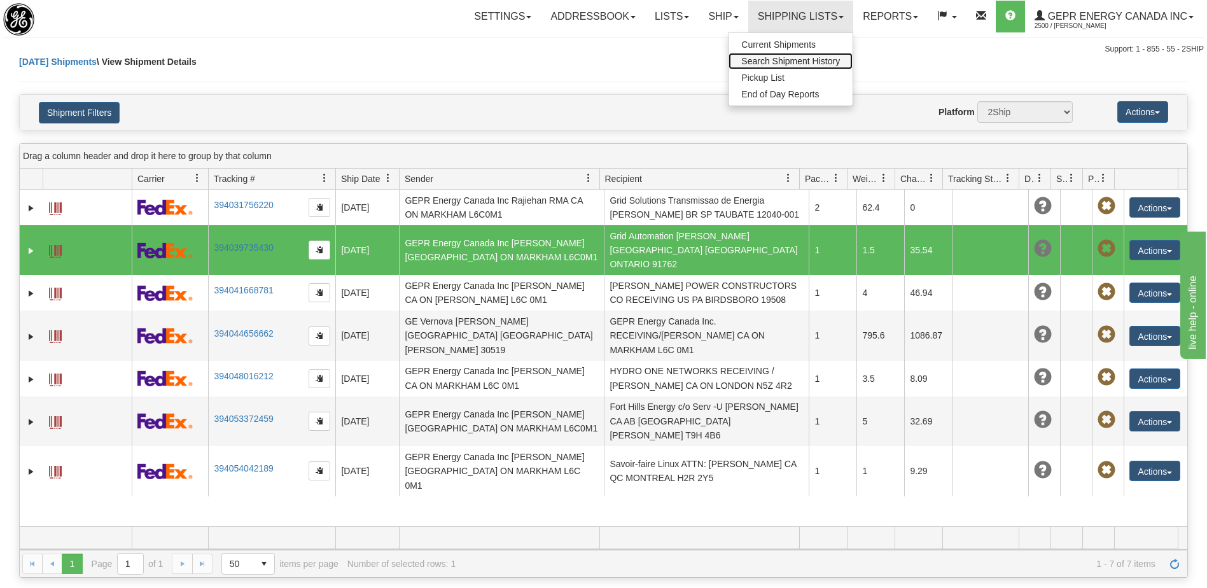
click at [770, 64] on span "Search Shipment History" at bounding box center [790, 61] width 99 height 10
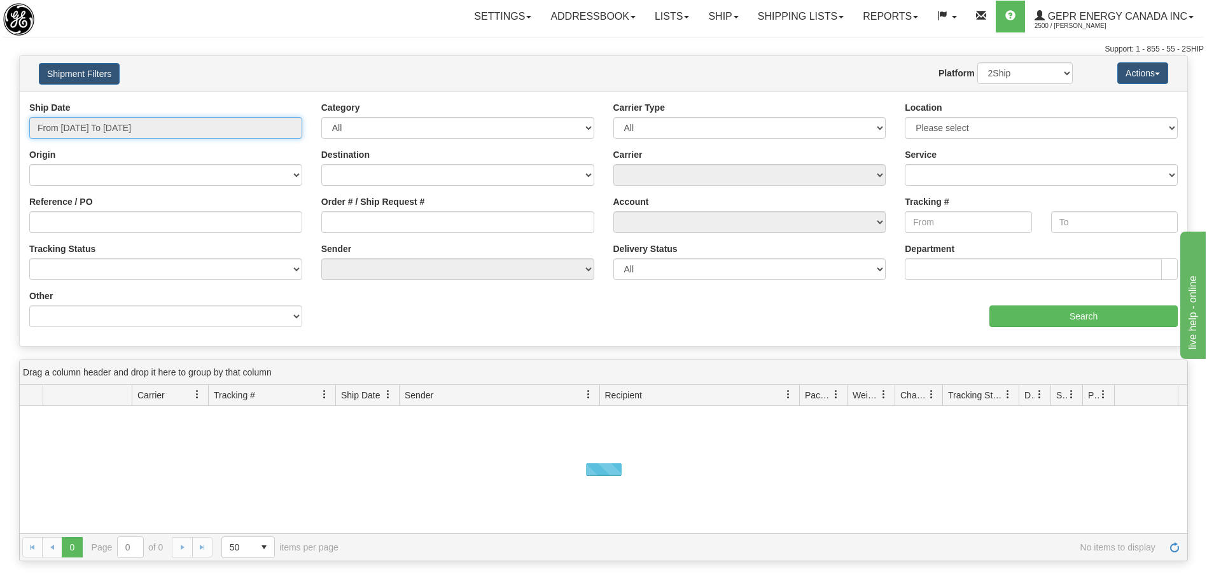
type input "[DATE]"
click at [197, 126] on input "From [DATE] To [DATE]" at bounding box center [165, 128] width 273 height 22
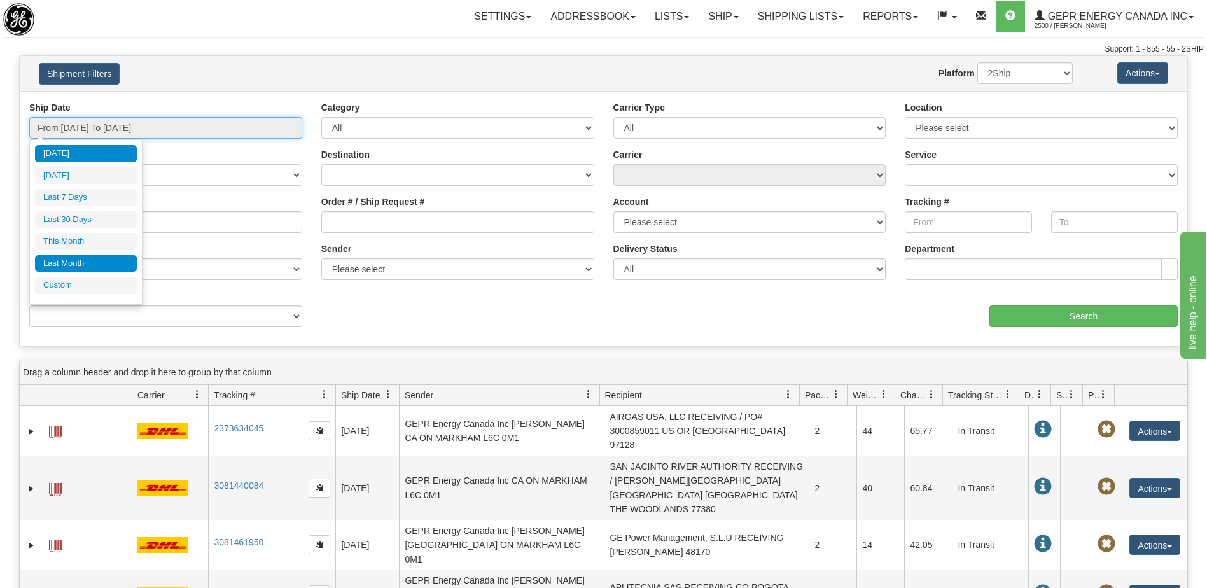
type input "[DATE]"
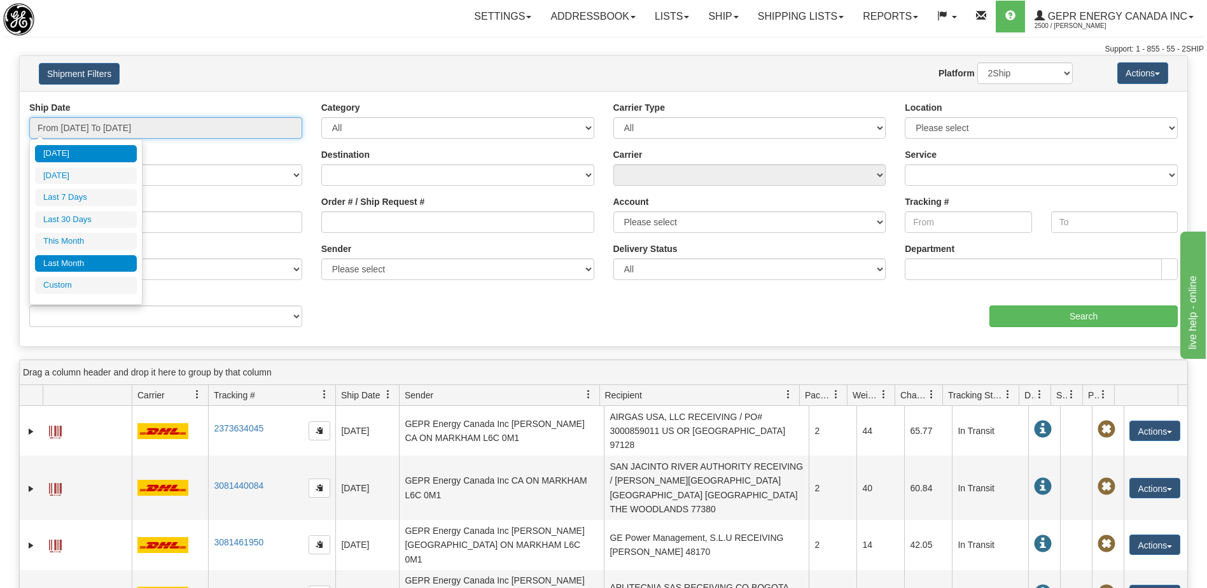
type input "[DATE]"
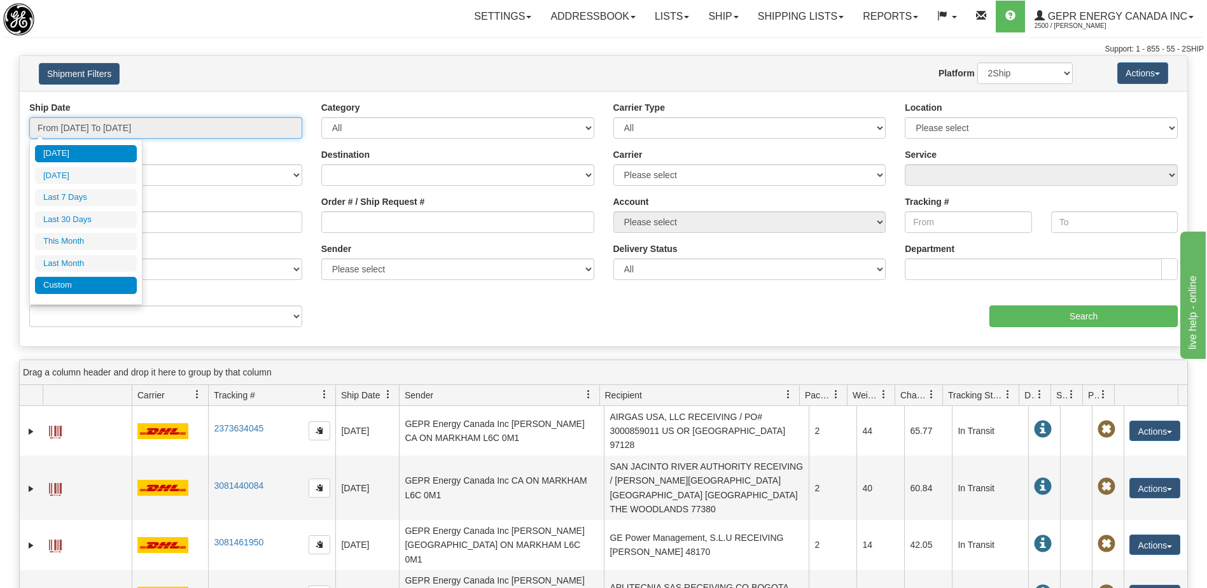
type input "[DATE]"
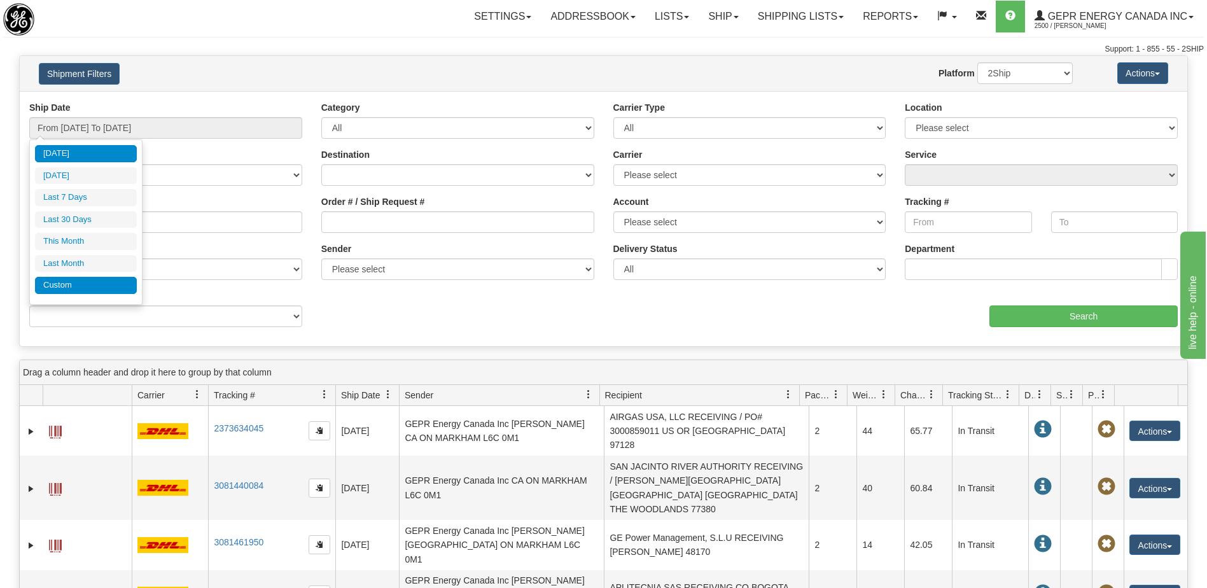
click at [95, 288] on li "Custom" at bounding box center [86, 285] width 102 height 17
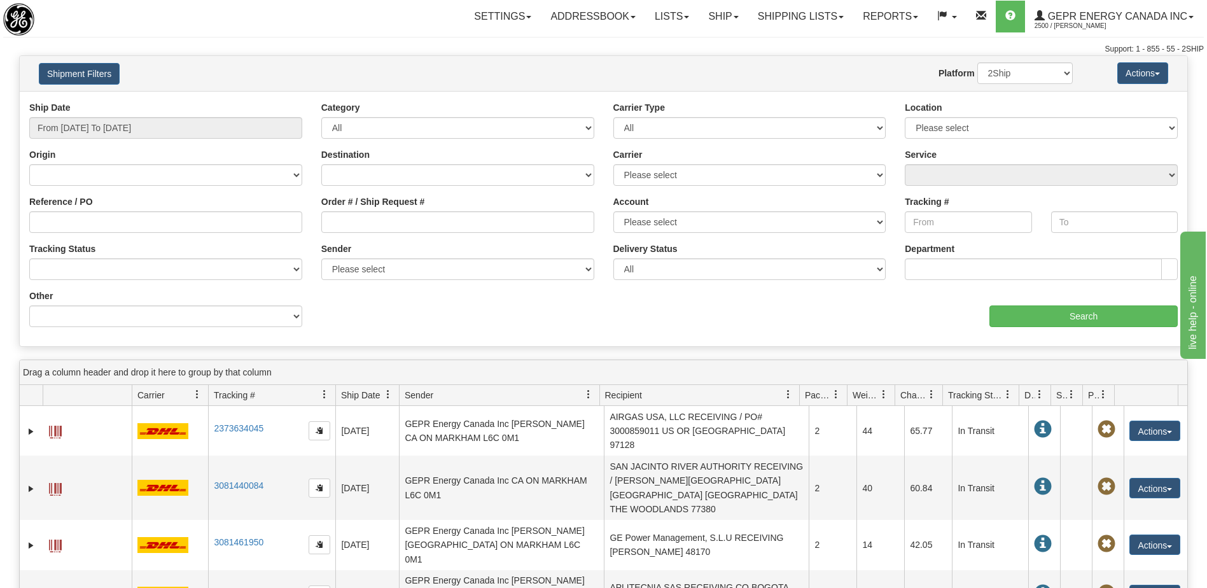
click at [485, 66] on div "Website Agent Nothing selected Client User Platform 2Ship Imported" at bounding box center [651, 73] width 861 height 22
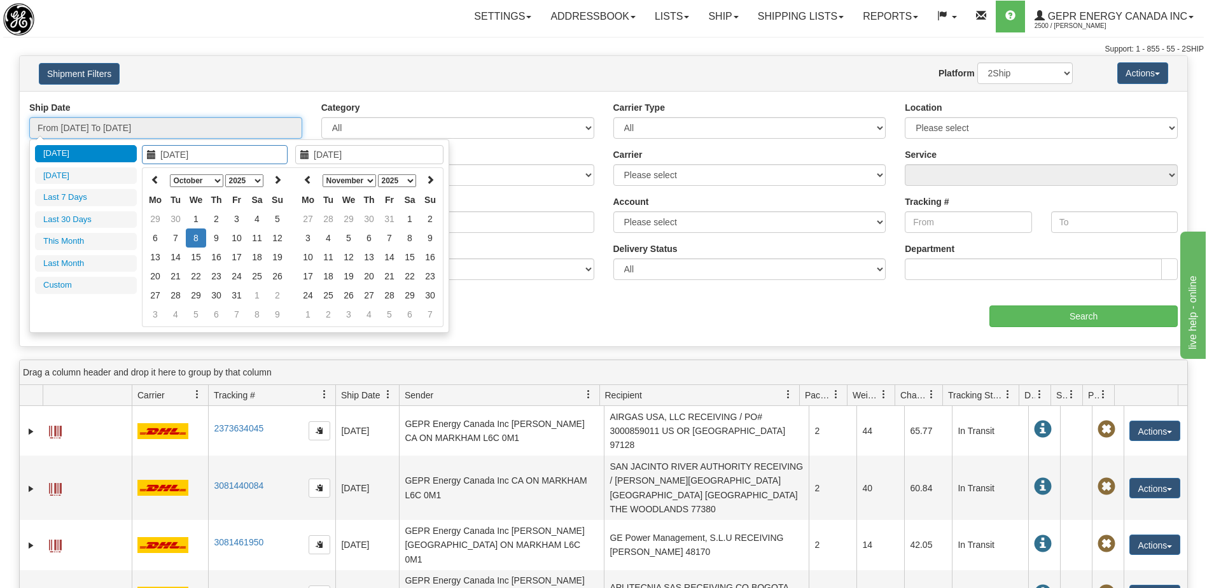
click at [225, 127] on input "From [DATE] To [DATE]" at bounding box center [165, 128] width 273 height 22
type input "[DATE]"
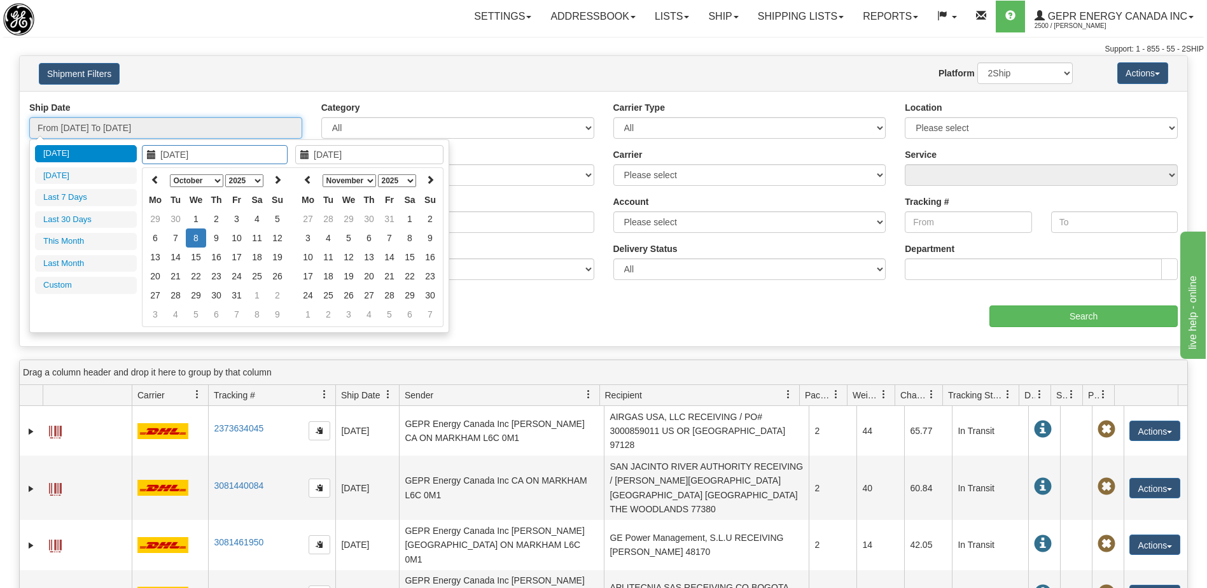
click at [176, 131] on input "From [DATE] To [DATE]" at bounding box center [165, 128] width 273 height 22
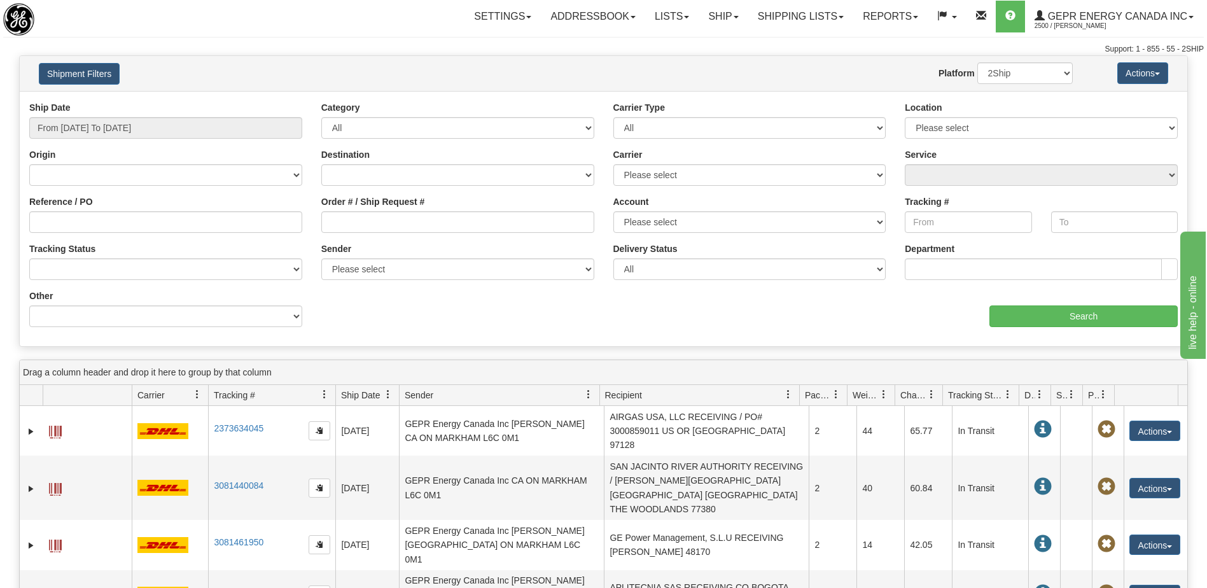
click at [602, 68] on div "Website Agent Nothing selected Client User Platform 2Ship Imported" at bounding box center [651, 73] width 861 height 22
click at [200, 131] on input "From [DATE] To [DATE]" at bounding box center [165, 128] width 273 height 22
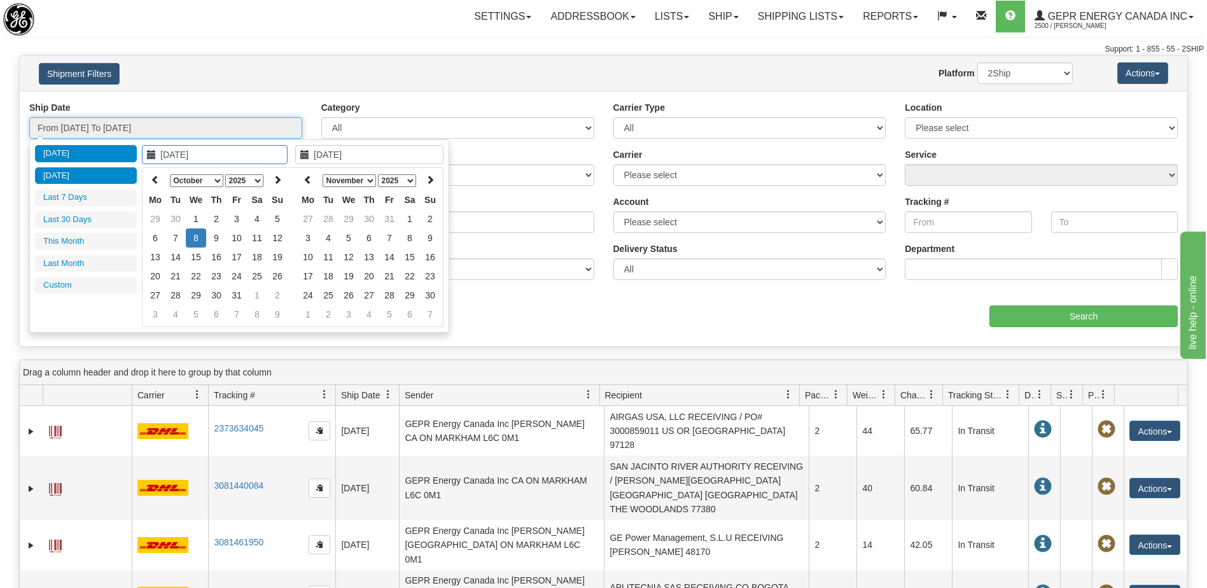
type input "[DATE]"
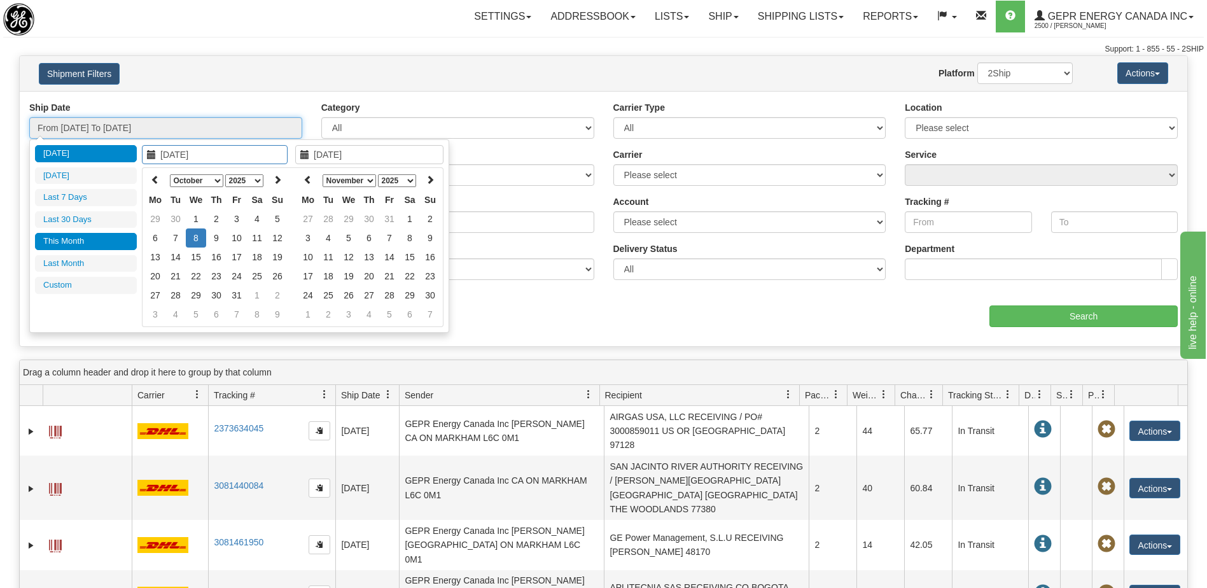
type input "[DATE]"
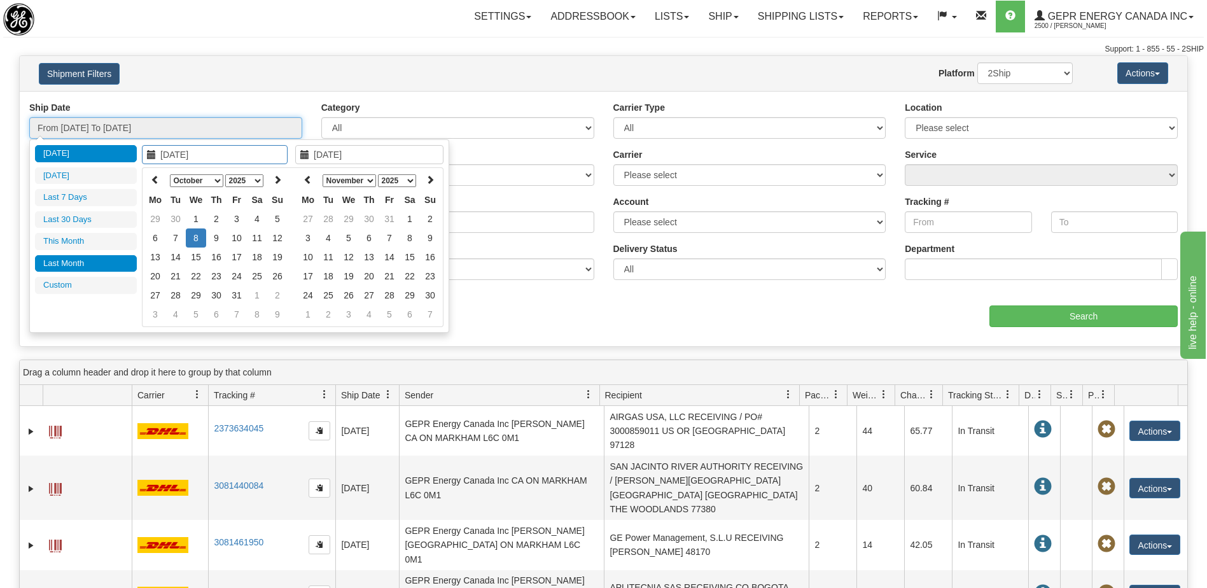
type input "[DATE]"
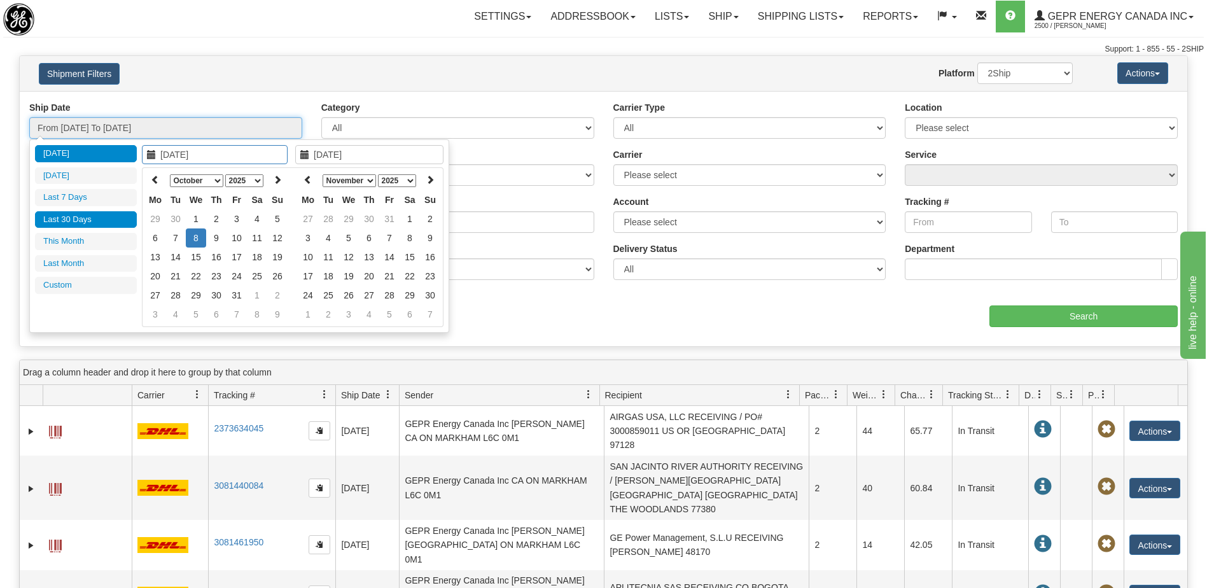
type input "[DATE]"
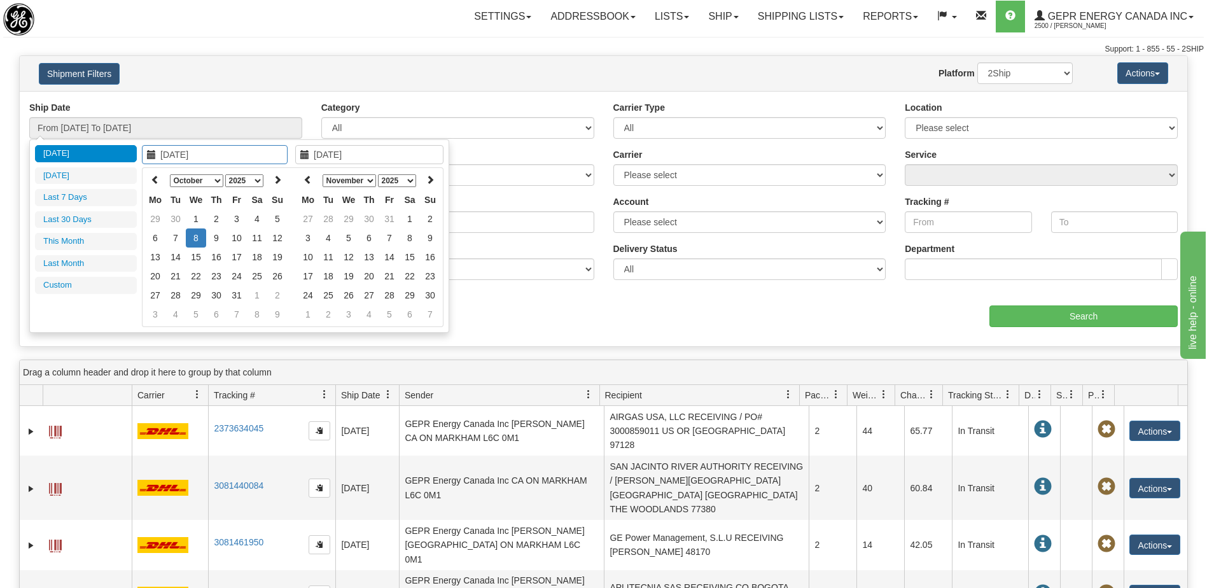
click at [182, 53] on div "Support: 1 - 855 - 55 - 2SHIP" at bounding box center [603, 49] width 1200 height 11
click at [202, 120] on input "From 10/07/2025 To 10/08/2025" at bounding box center [165, 128] width 273 height 22
click at [123, 153] on li "Today" at bounding box center [86, 153] width 102 height 17
type input "From 10/08/2025 To 10/08/2025"
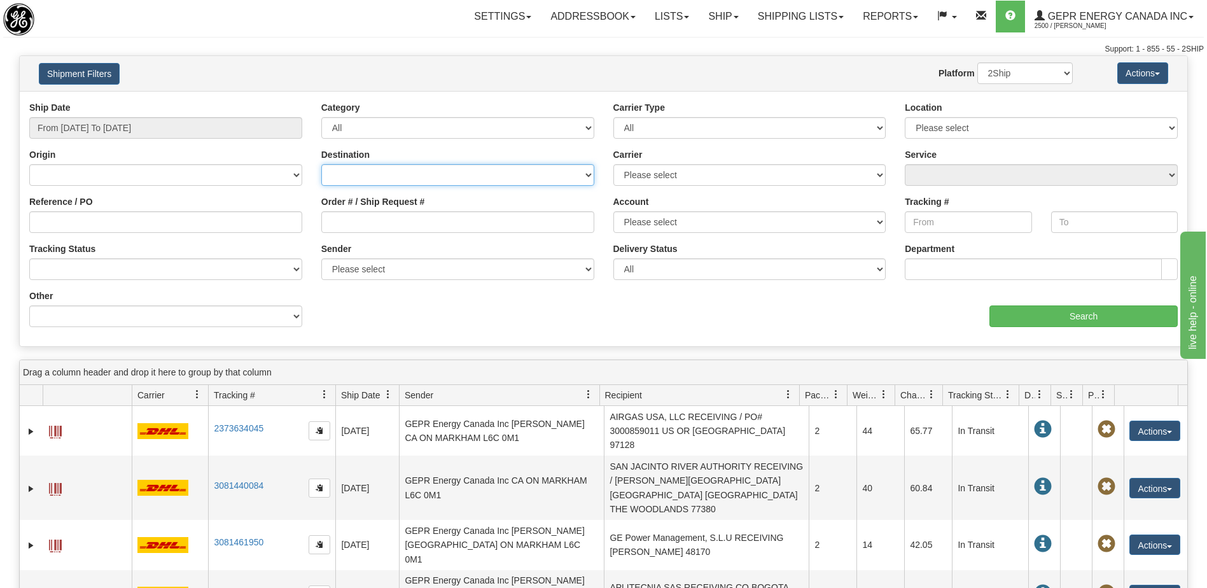
click at [396, 176] on select "Canada United States Mexico Puerto Rico Romania Australia New Zealand SouthAfri…" at bounding box center [457, 175] width 273 height 22
select select "US"
click at [321, 164] on select "Canada United States Mexico Puerto Rico Romania Australia New Zealand SouthAfri…" at bounding box center [457, 175] width 273 height 22
click at [644, 176] on select "Please select 2Ship Today DHL FedEx FedEx® LTL Purolator UPS" at bounding box center [749, 175] width 273 height 22
select select "2"
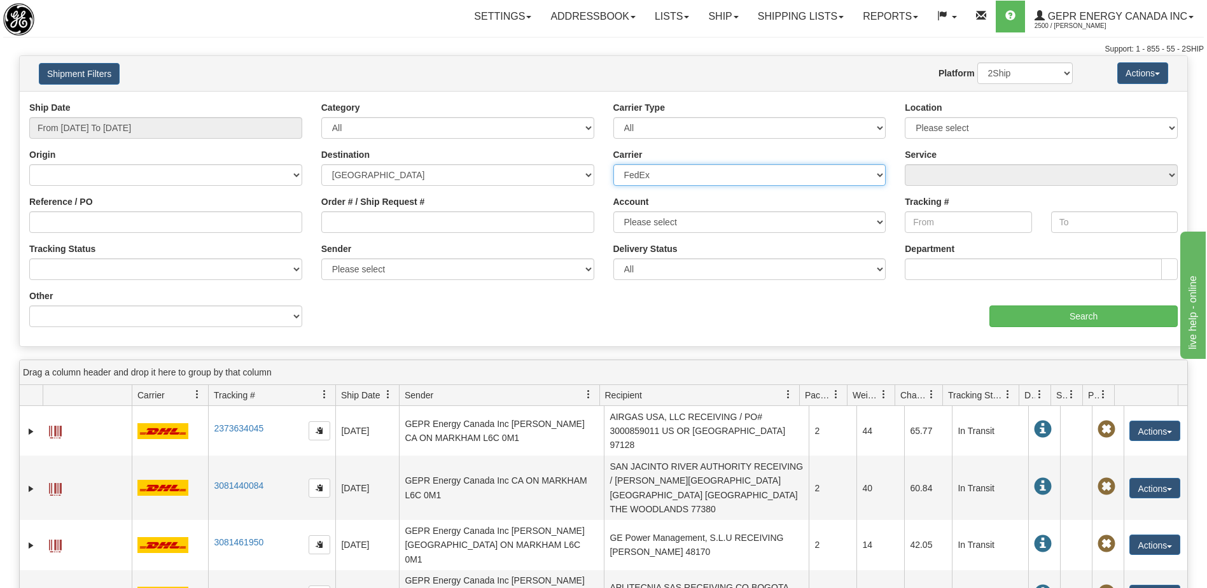
click at [613, 164] on select "Please select 2Ship Today DHL FedEx FedEx® LTL Purolator UPS" at bounding box center [749, 175] width 273 height 22
click at [924, 219] on input "Tracking #" at bounding box center [968, 222] width 127 height 22
drag, startPoint x: 987, startPoint y: 223, endPoint x: 897, endPoint y: 229, distance: 90.5
click at [897, 229] on div "Tracking # 394049121780" at bounding box center [968, 218] width 146 height 47
type input "394049121780"
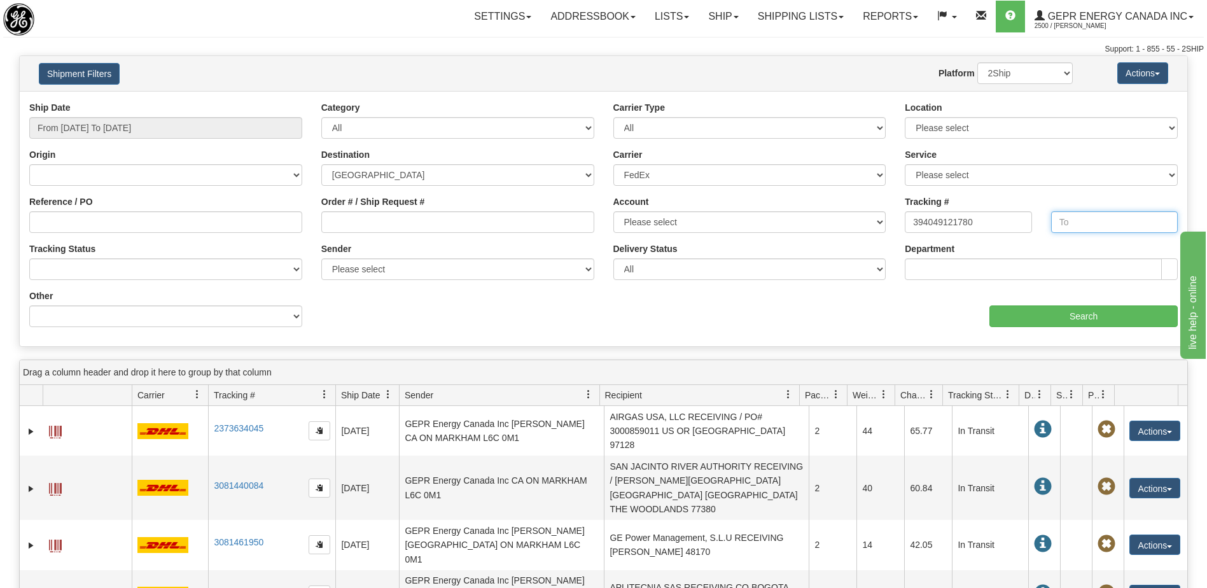
click at [1085, 228] on input "text" at bounding box center [1114, 222] width 127 height 22
paste input "394049121780"
type input "394049121780"
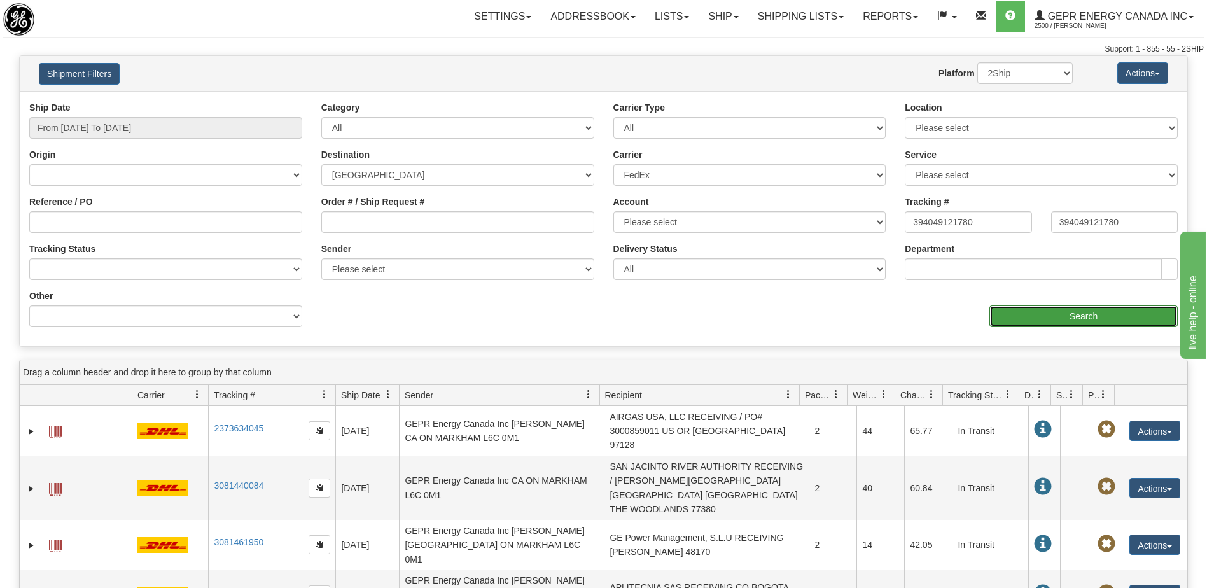
click at [1077, 319] on input "Search" at bounding box center [1083, 316] width 188 height 22
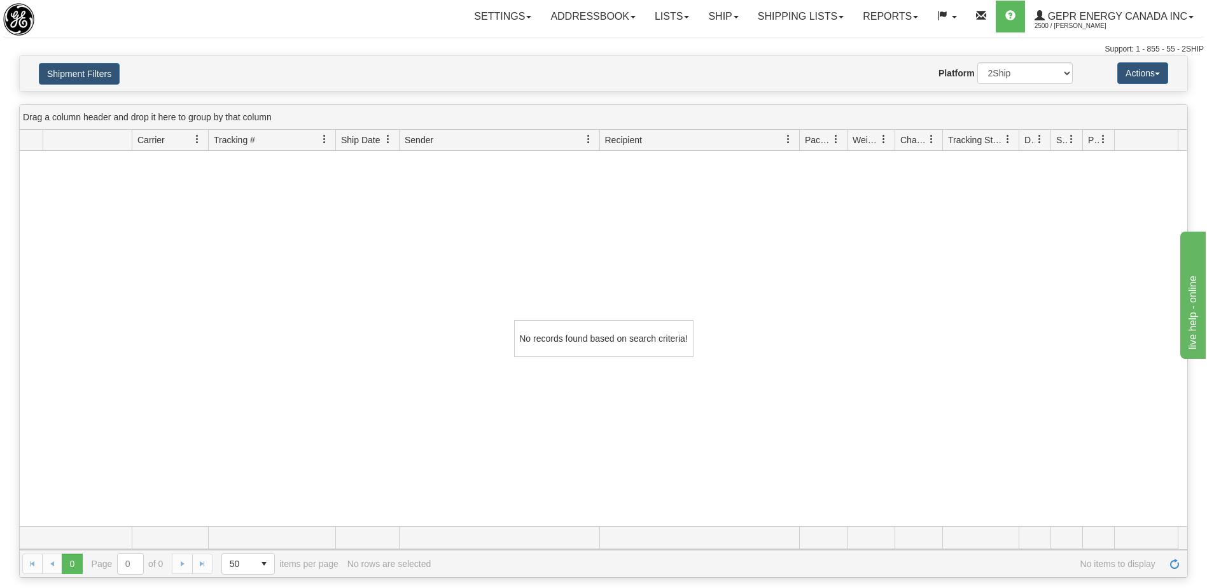
click at [75, 60] on div "Shipment Filters Website Agent Nothing selected Client User Platform 2Ship Impo…" at bounding box center [603, 73] width 1167 height 35
click at [83, 75] on button "Shipment Filters" at bounding box center [79, 74] width 81 height 22
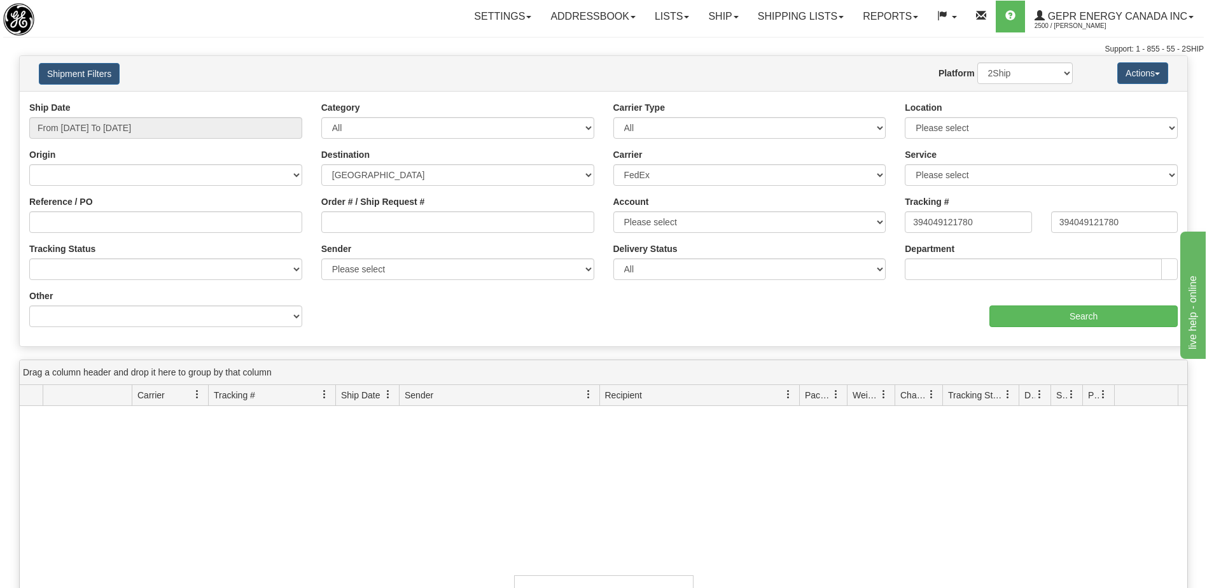
click at [859, 485] on div "No records found based on search criteria!" at bounding box center [603, 593] width 1167 height 375
click at [1083, 224] on input "394049121780" at bounding box center [1114, 222] width 127 height 22
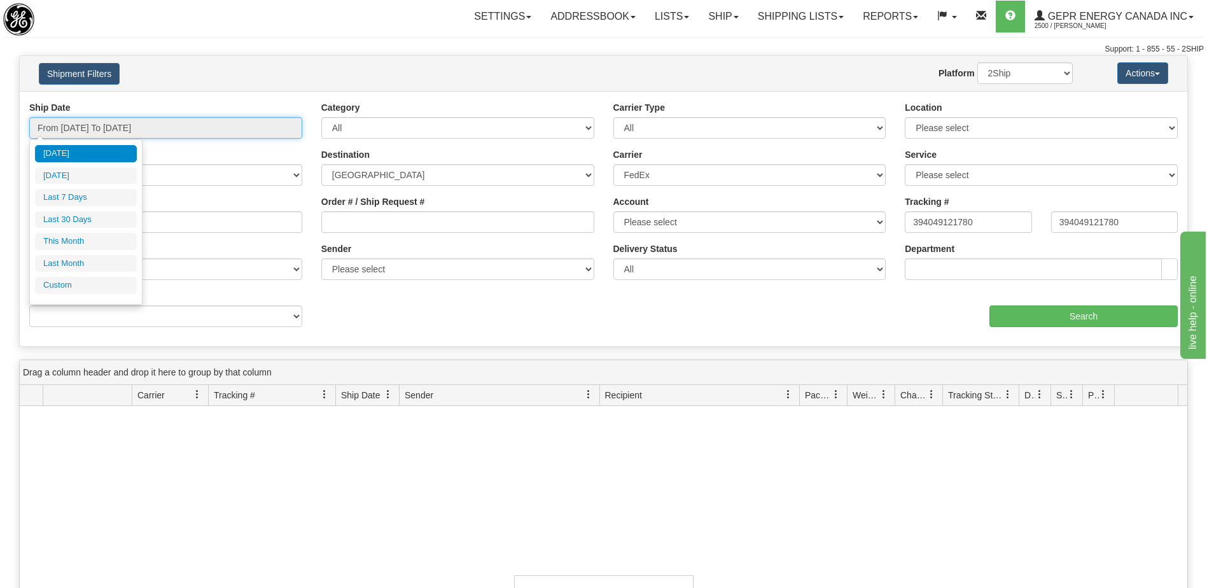
click at [113, 128] on input "From 10/08/2025 To 10/08/2025" at bounding box center [165, 128] width 273 height 22
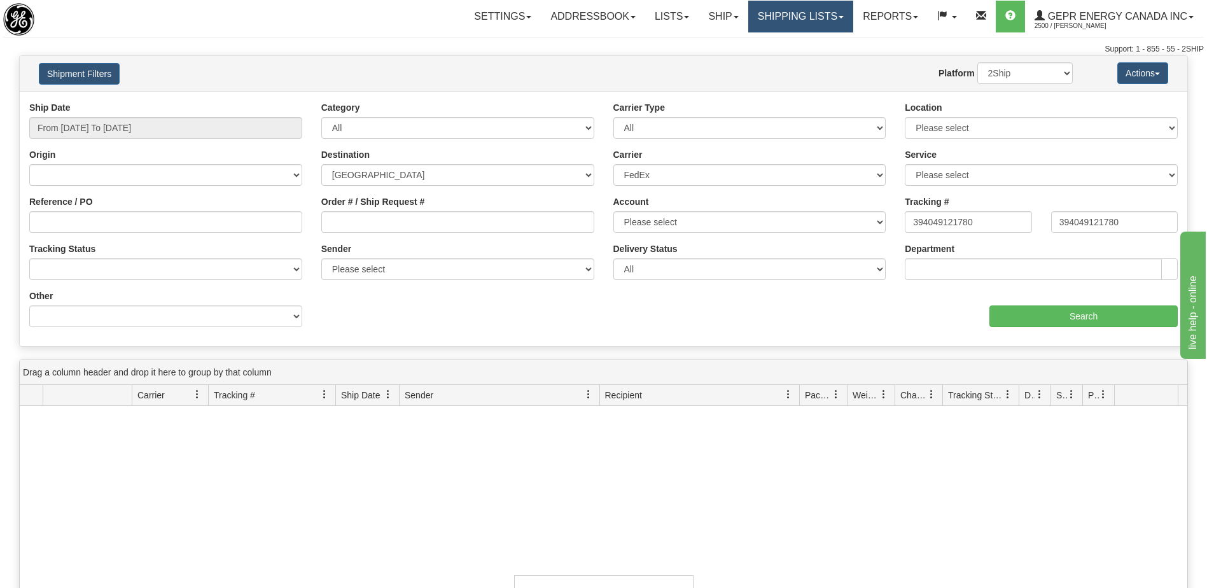
click at [808, 10] on link "Shipping lists" at bounding box center [800, 17] width 105 height 32
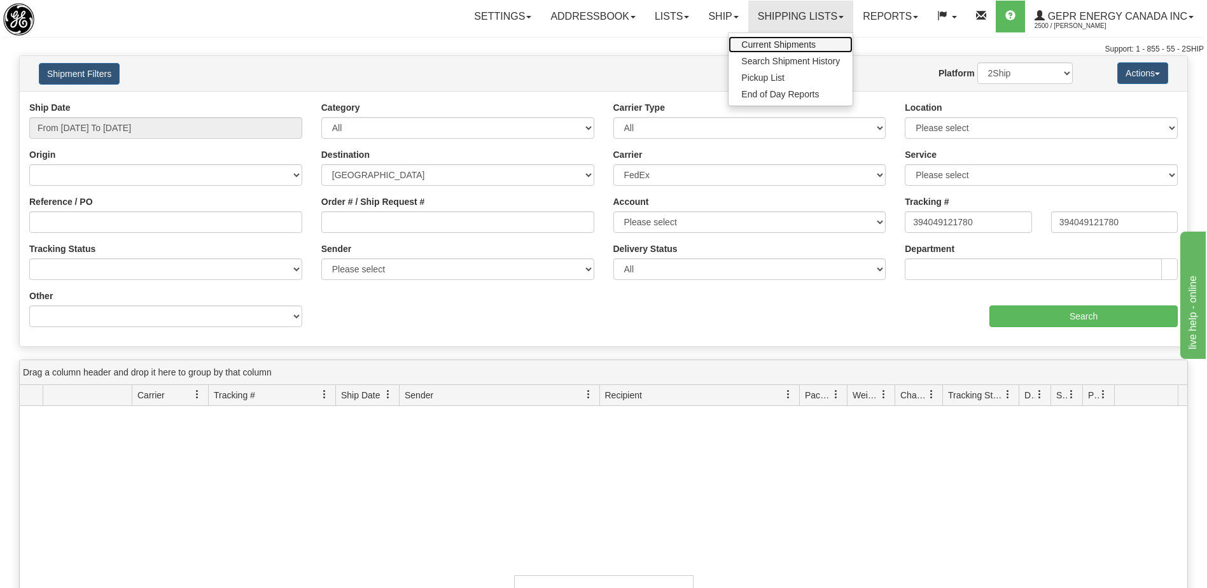
click at [780, 46] on span "Current Shipments" at bounding box center [778, 44] width 74 height 10
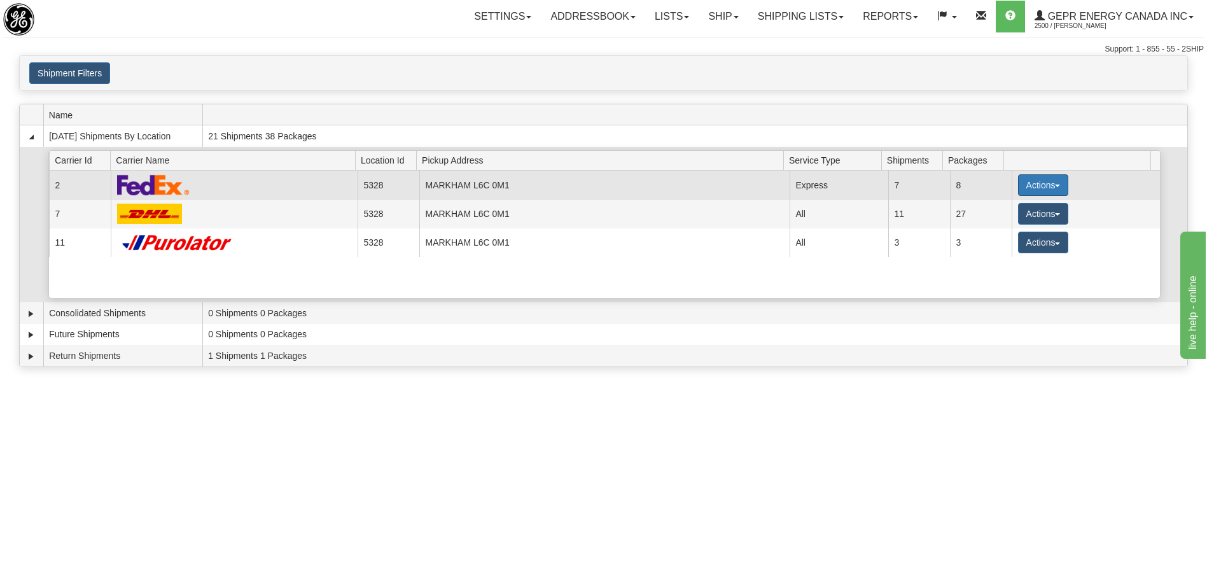
click at [1022, 186] on button "Actions" at bounding box center [1043, 185] width 51 height 22
click at [1006, 207] on span "Details" at bounding box center [995, 208] width 34 height 9
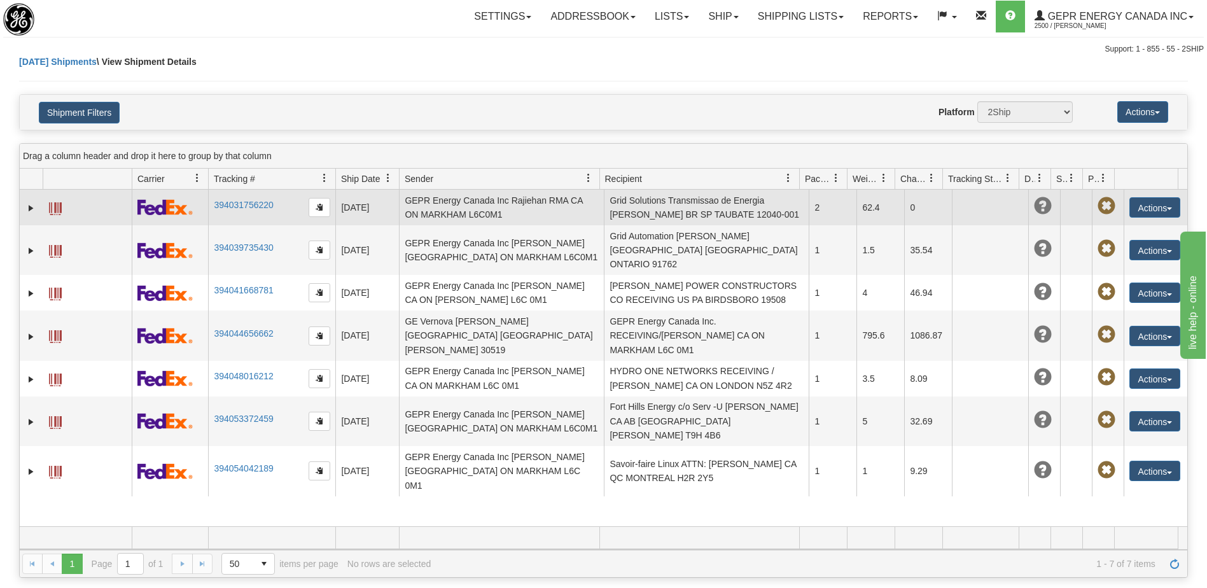
click at [709, 214] on td "Grid Solutions Transmissao de Energia [PERSON_NAME] BR SP TAUBATE 12040-001" at bounding box center [706, 208] width 205 height 36
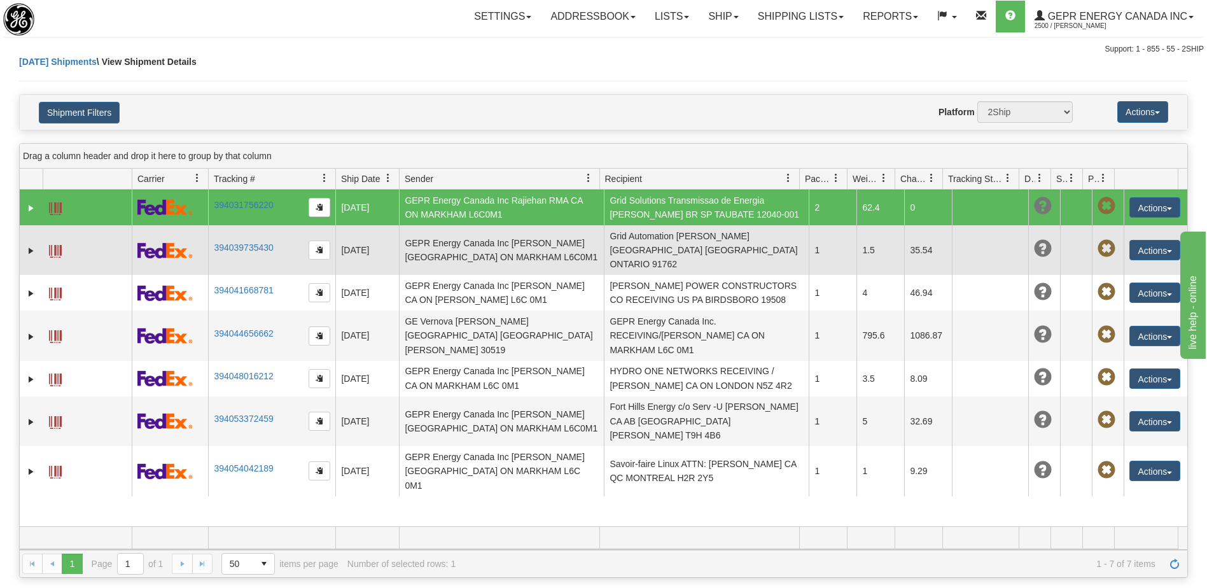
click at [702, 244] on td "Grid Automation [PERSON_NAME] [GEOGRAPHIC_DATA] [GEOGRAPHIC_DATA] ONTARIO 91762" at bounding box center [706, 250] width 205 height 50
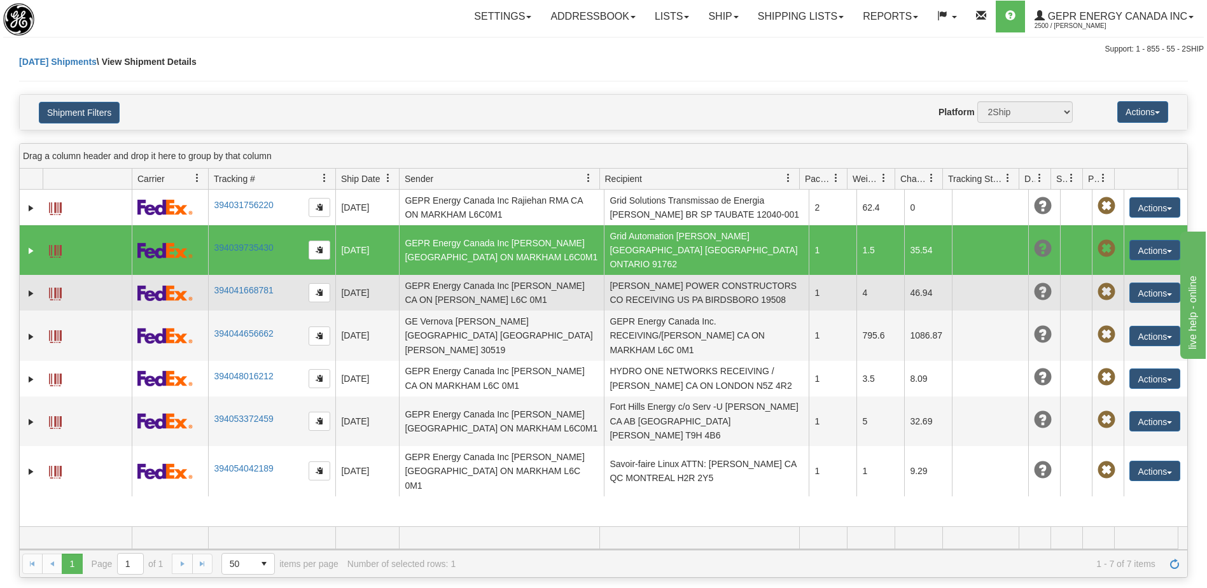
click at [695, 275] on td "[PERSON_NAME] POWER CONSTRUCTORS CO RECEIVING US PA BIRDSBORO 19508" at bounding box center [706, 293] width 205 height 36
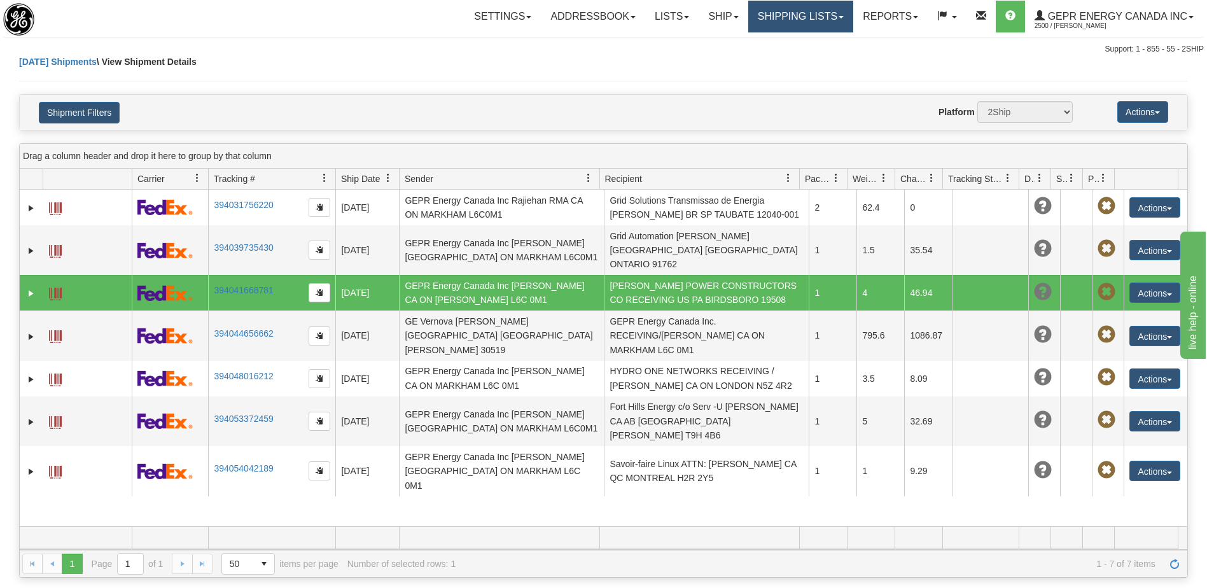
click at [789, 23] on link "Shipping lists" at bounding box center [800, 17] width 105 height 32
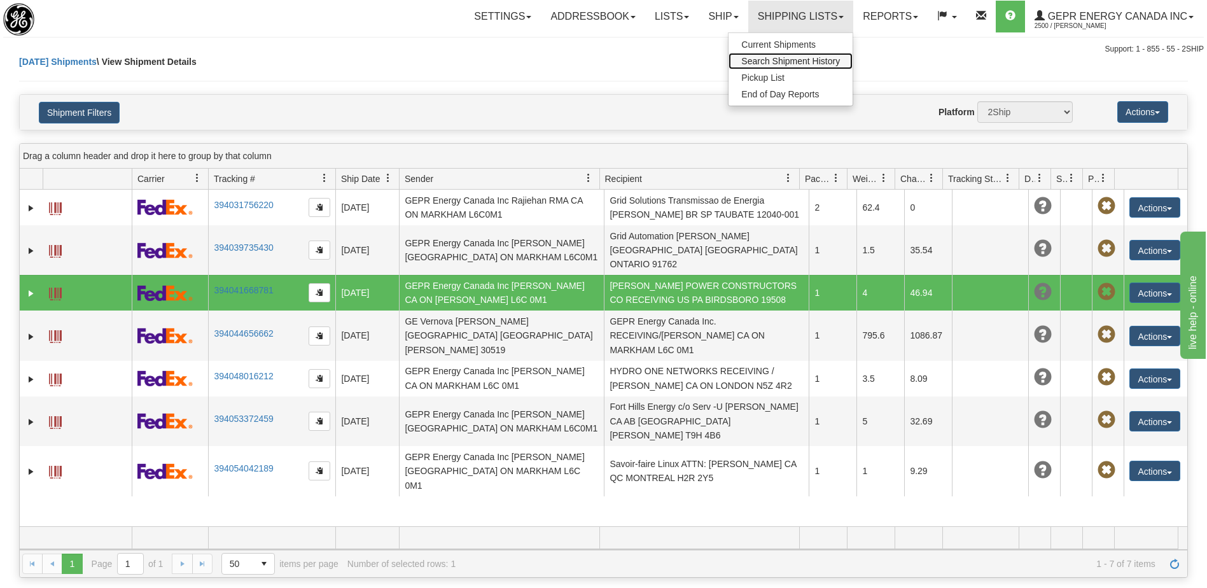
click at [763, 62] on span "Search Shipment History" at bounding box center [790, 61] width 99 height 10
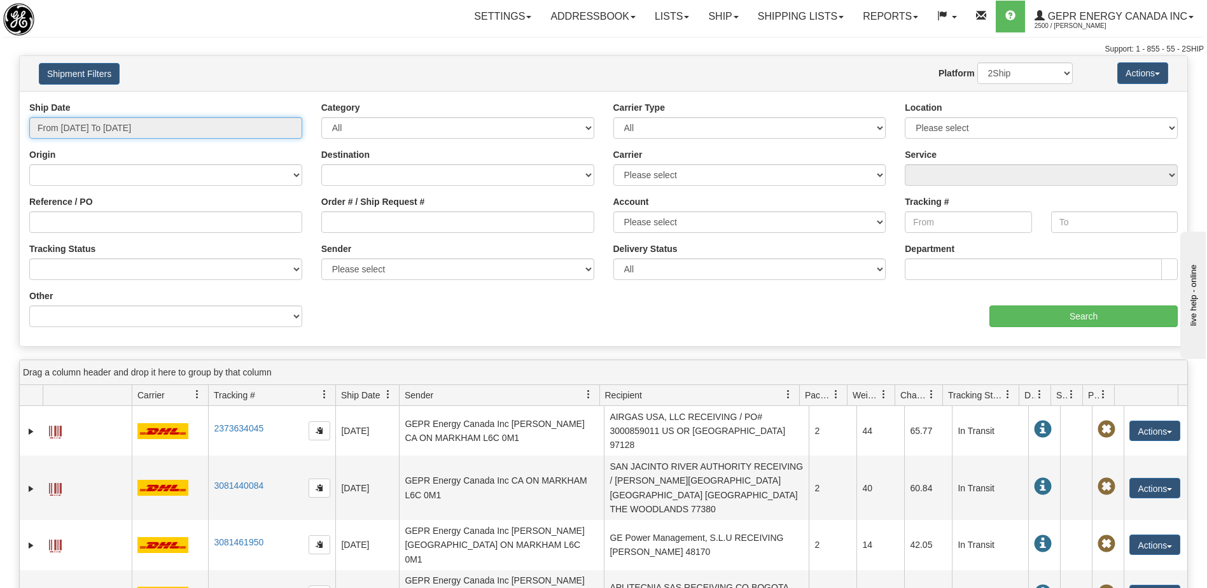
click at [207, 134] on input "From [DATE] To [DATE]" at bounding box center [165, 128] width 273 height 22
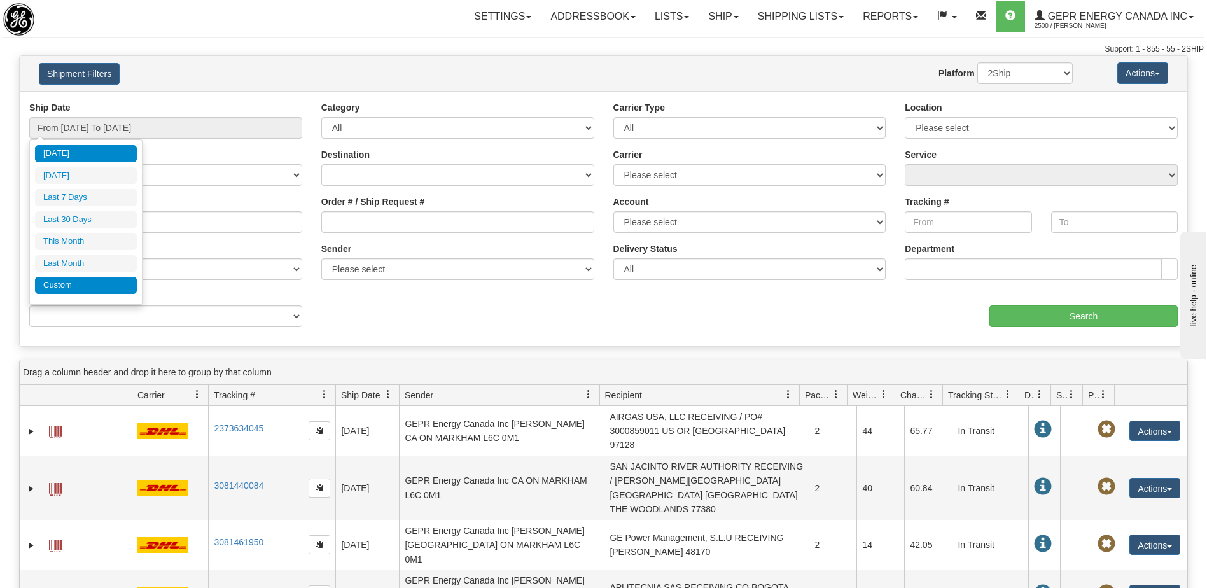
click at [106, 286] on li "Custom" at bounding box center [86, 285] width 102 height 17
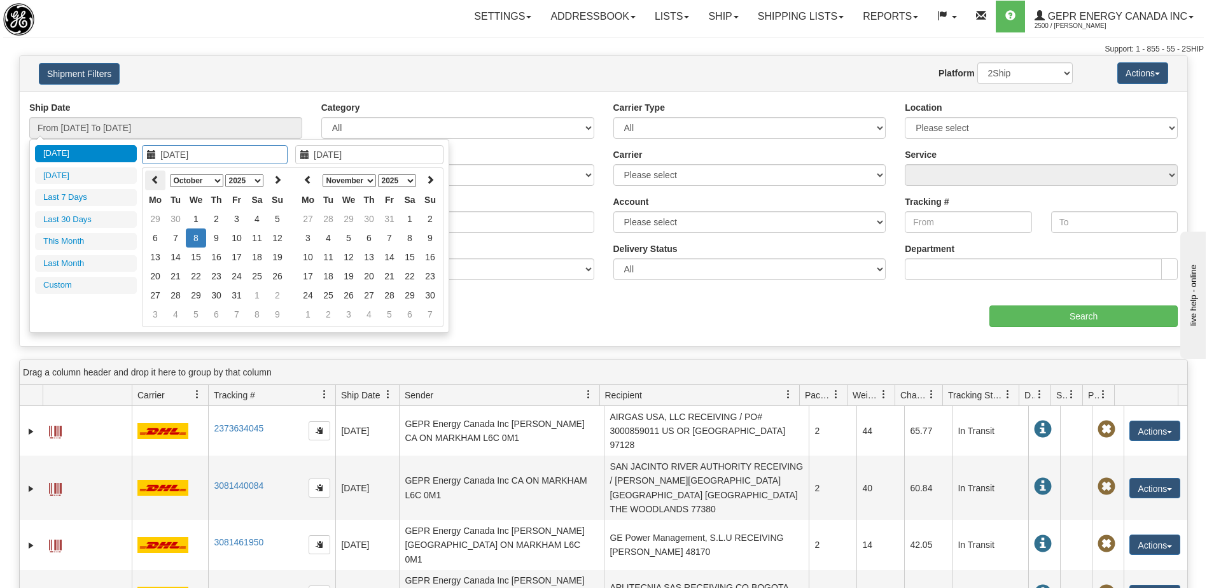
click at [156, 180] on icon at bounding box center [155, 179] width 9 height 9
type input "08/22/2025"
click at [238, 273] on td "22" at bounding box center [236, 276] width 20 height 19
click at [311, 182] on icon at bounding box center [307, 179] width 9 height 9
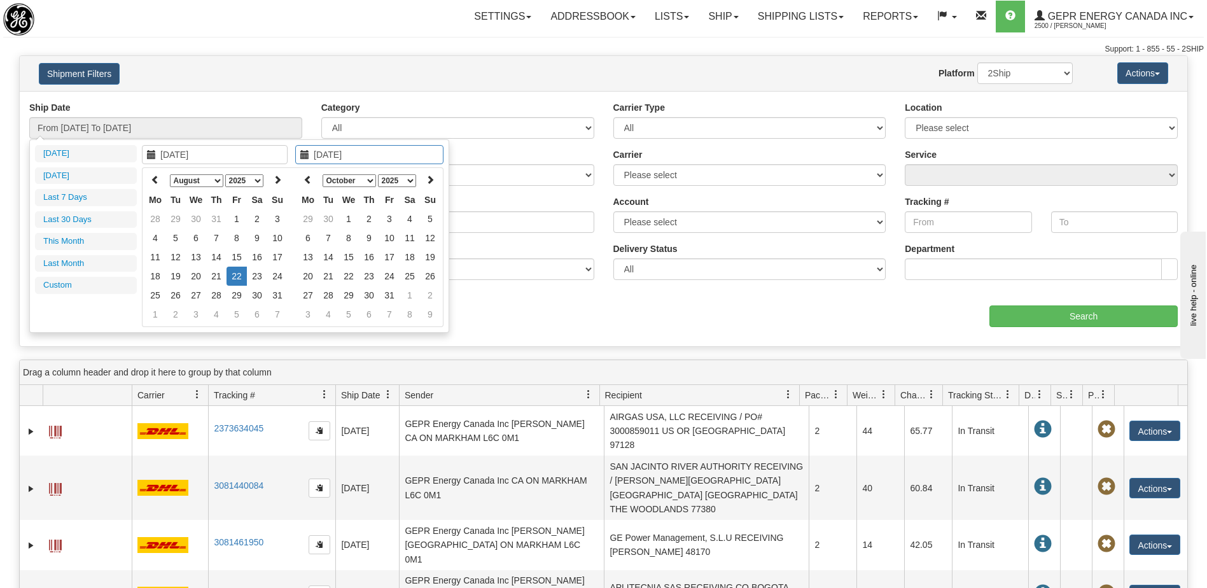
click at [311, 182] on icon at bounding box center [307, 179] width 9 height 9
click at [308, 179] on icon at bounding box center [307, 179] width 9 height 9
type input "[DATE]"
click at [390, 277] on td "22" at bounding box center [389, 276] width 20 height 19
type input "From [DATE] To [DATE]"
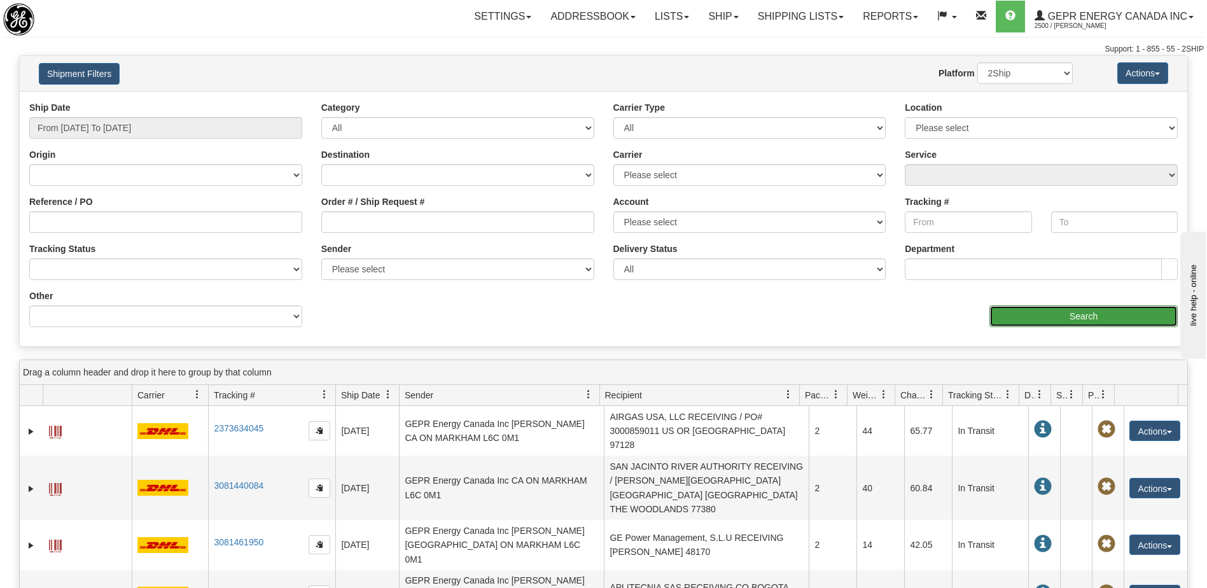
click at [1051, 317] on input "Search" at bounding box center [1083, 316] width 188 height 22
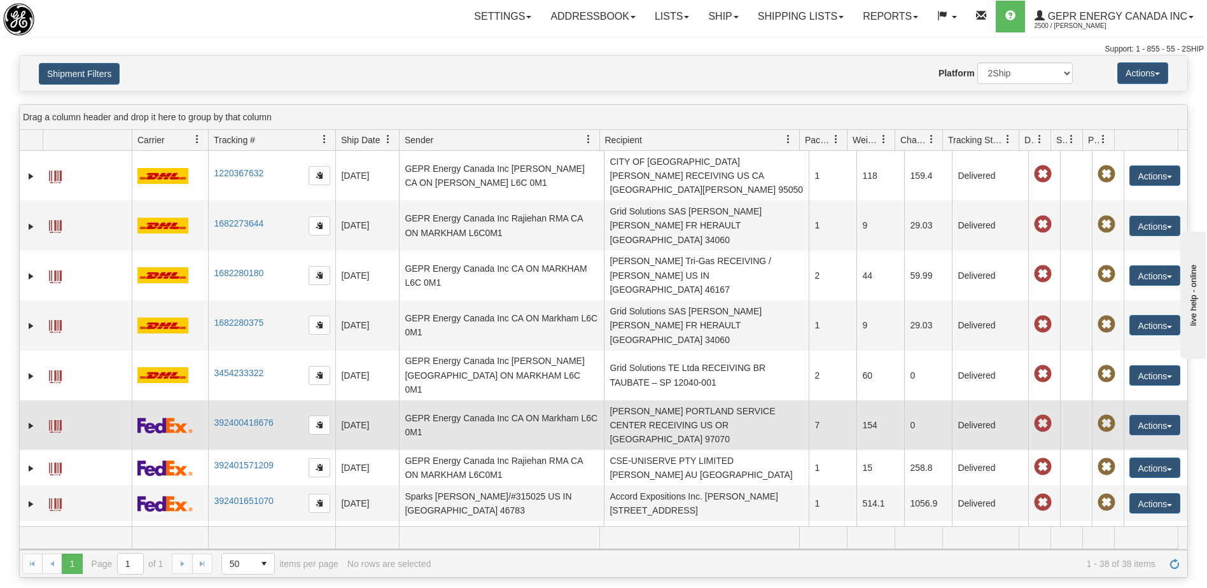
click at [720, 400] on td "EATON PORTLAND SERVICE CENTER RECEIVING US OR WILSONVILLE 97070" at bounding box center [706, 425] width 205 height 50
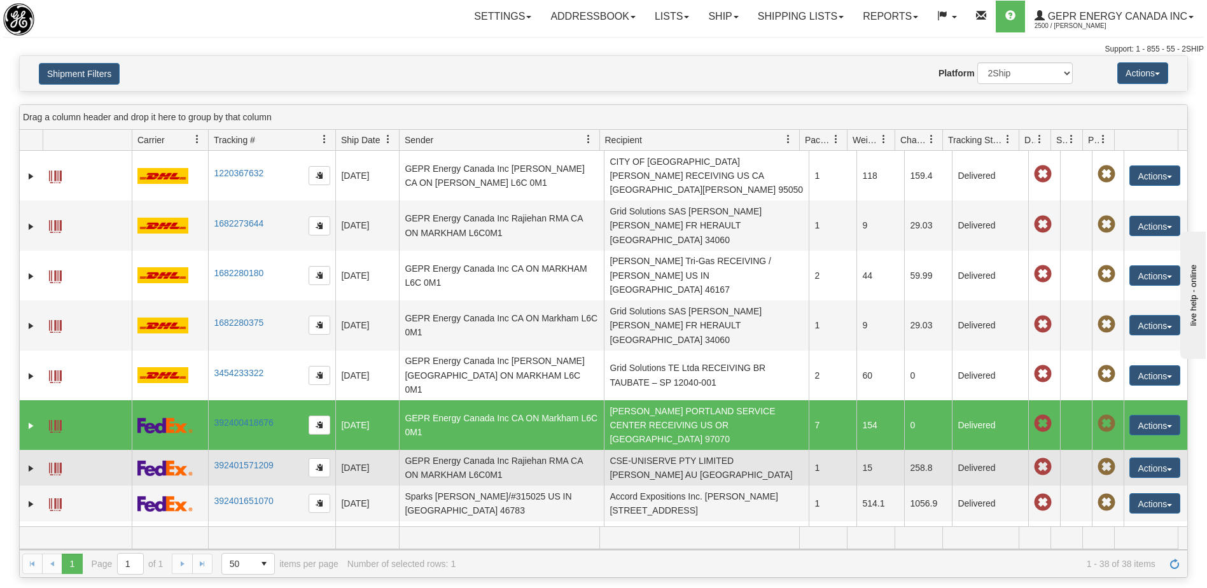
click at [716, 450] on td "CSE-UNISERVE PTY LIMITED Stephen Kiernan AU NSW NORWEST 2153" at bounding box center [706, 468] width 205 height 36
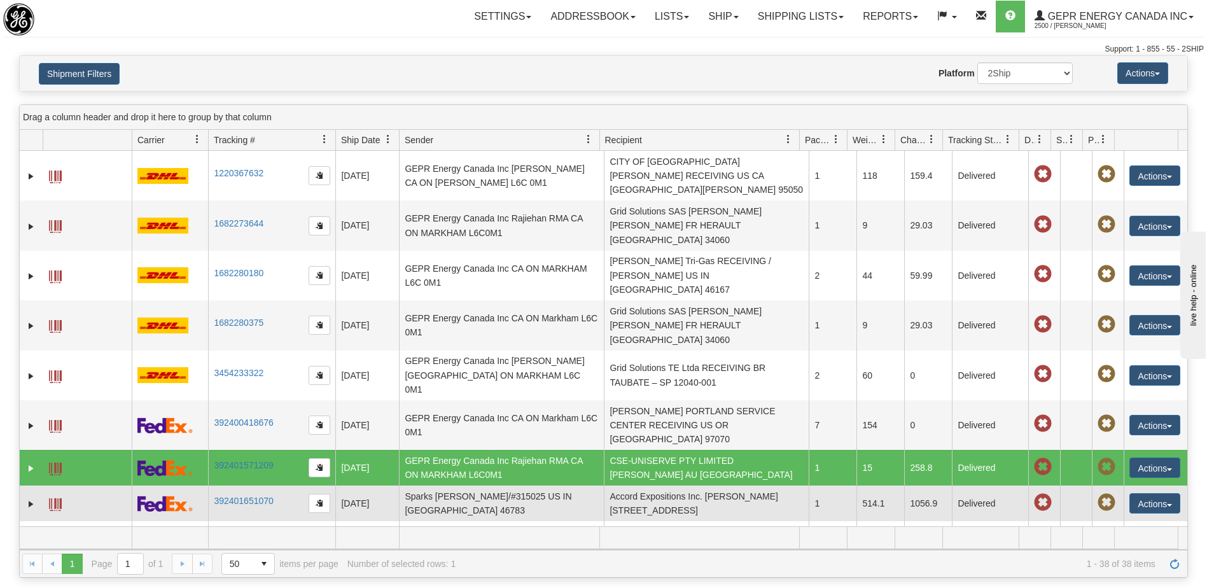
click at [703, 485] on td "Accord Expositions Inc. Brandon Silverman CA QC LACHINE H8T 3J9" at bounding box center [706, 503] width 205 height 36
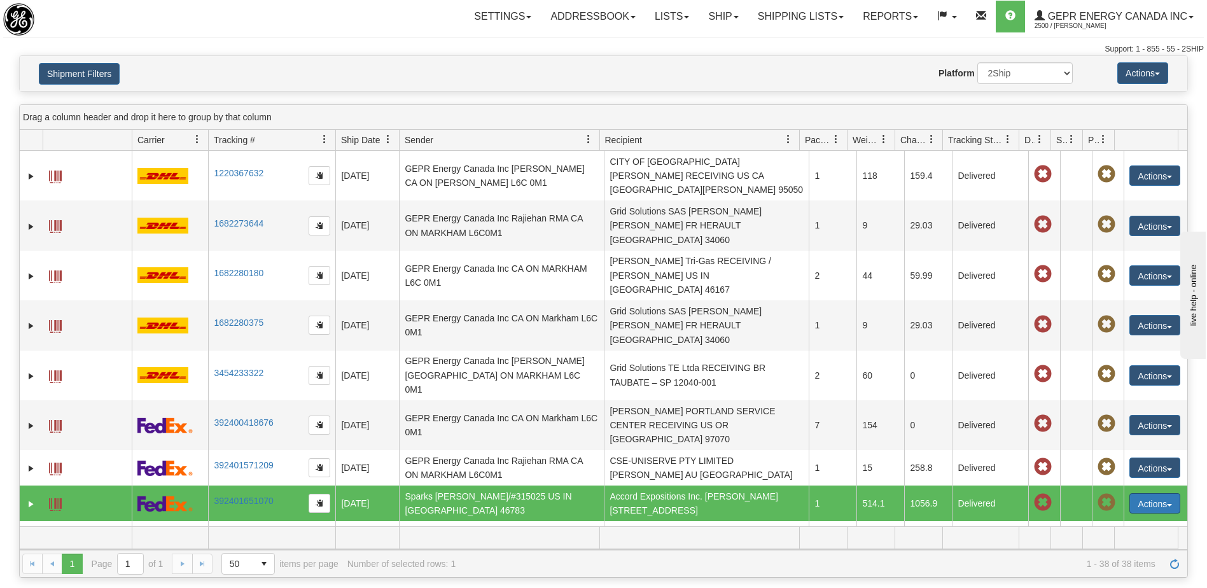
click at [1141, 493] on button "Actions" at bounding box center [1154, 503] width 51 height 20
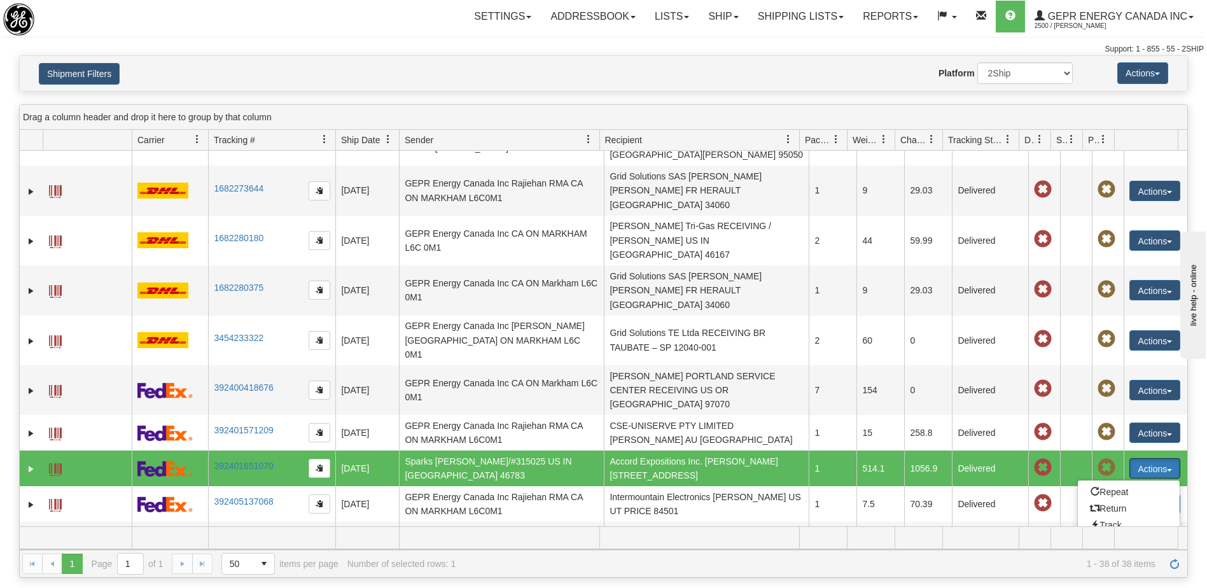
scroll to position [64, 0]
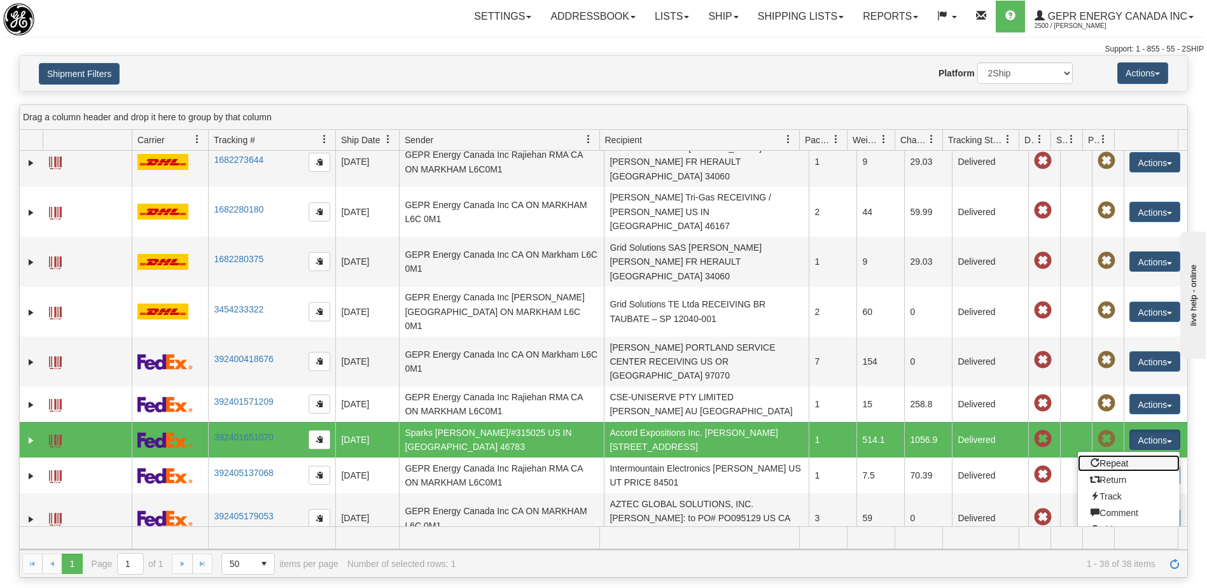
click at [1109, 455] on link "Repeat" at bounding box center [1129, 463] width 102 height 17
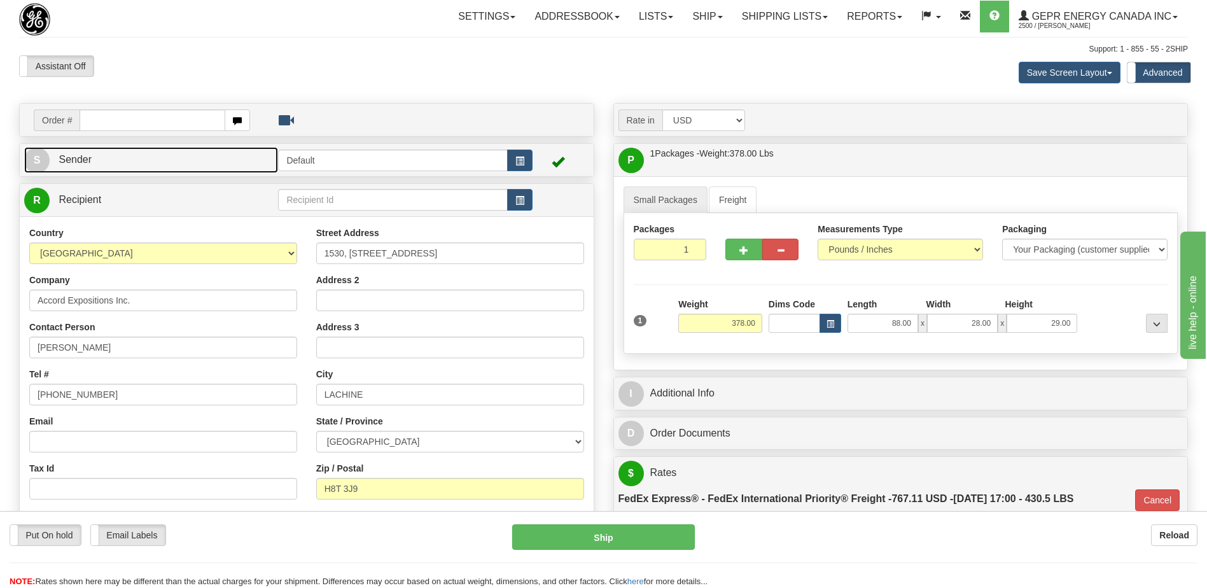
click at [153, 160] on link "S Sender" at bounding box center [151, 160] width 254 height 26
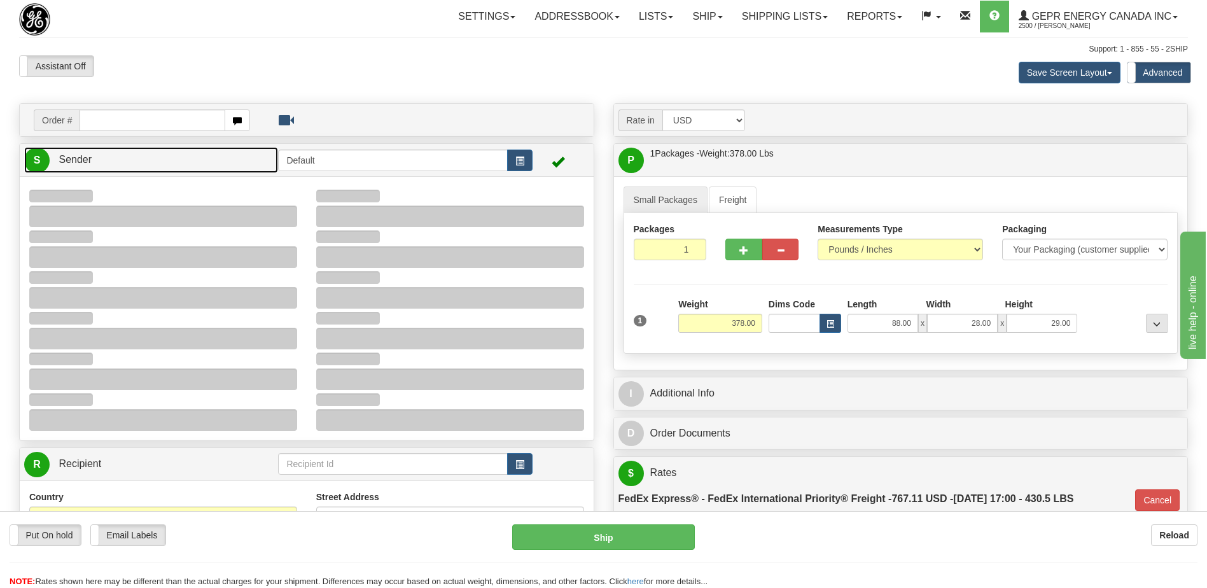
type input "15:58"
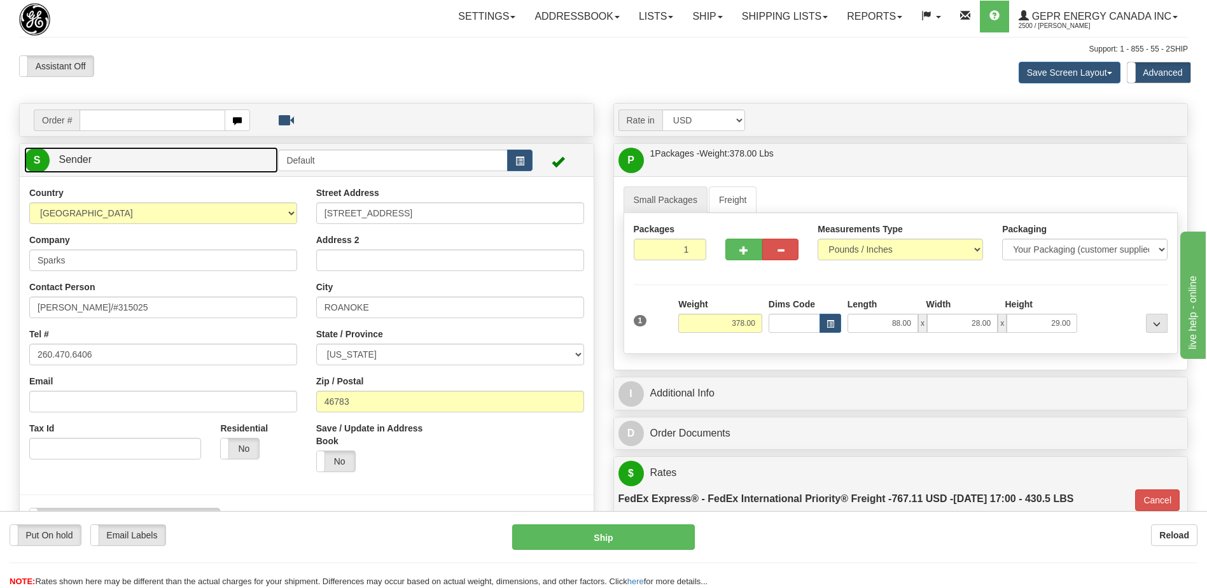
click at [154, 160] on link "S Sender" at bounding box center [151, 160] width 254 height 26
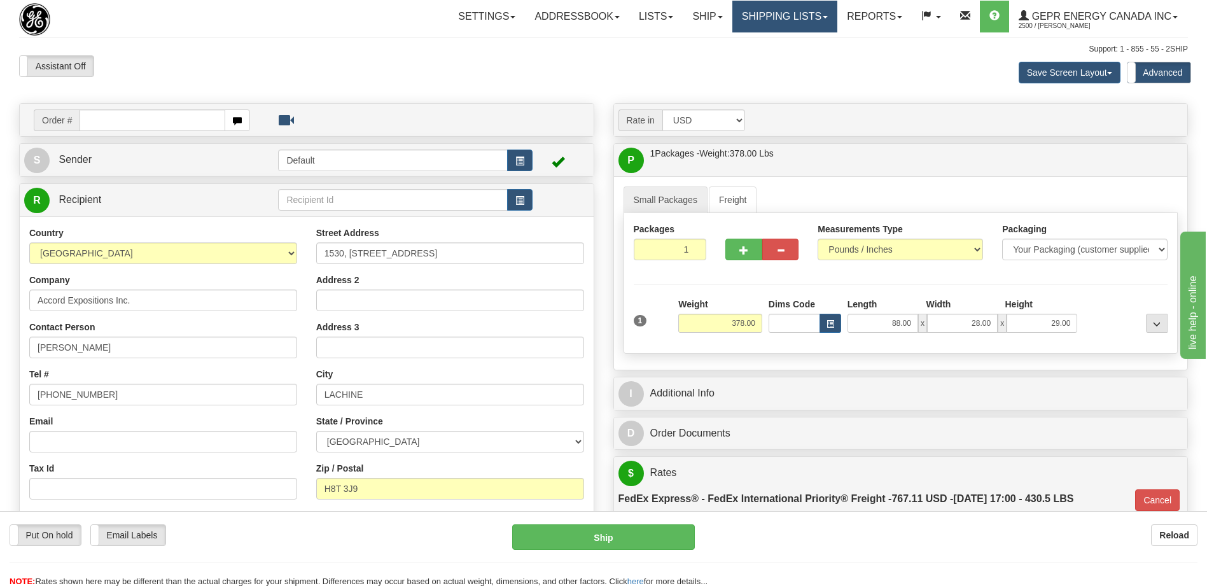
click at [763, 15] on link "Shipping lists" at bounding box center [784, 17] width 105 height 32
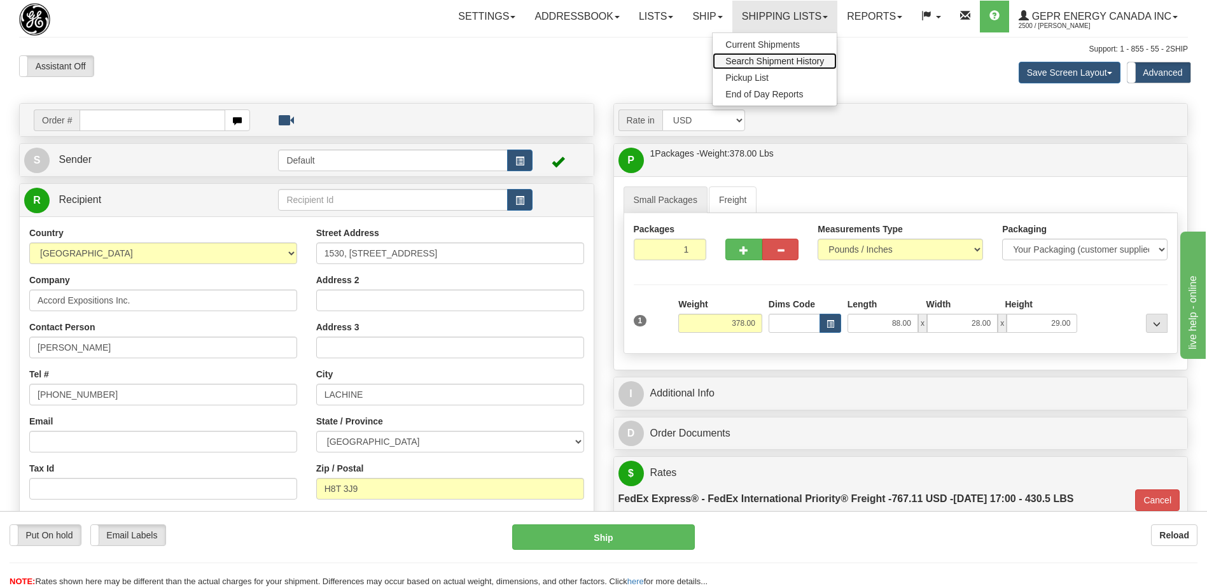
click at [761, 59] on span "Search Shipment History" at bounding box center [774, 61] width 99 height 10
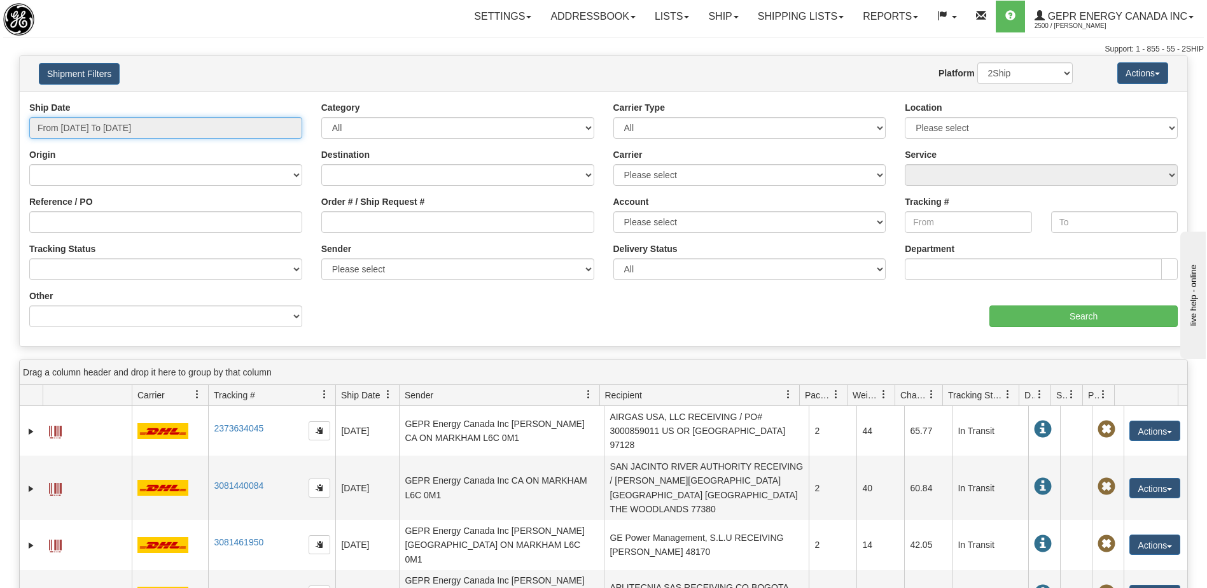
click at [146, 127] on input "From 10/07/2025 To 10/08/2025" at bounding box center [165, 128] width 273 height 22
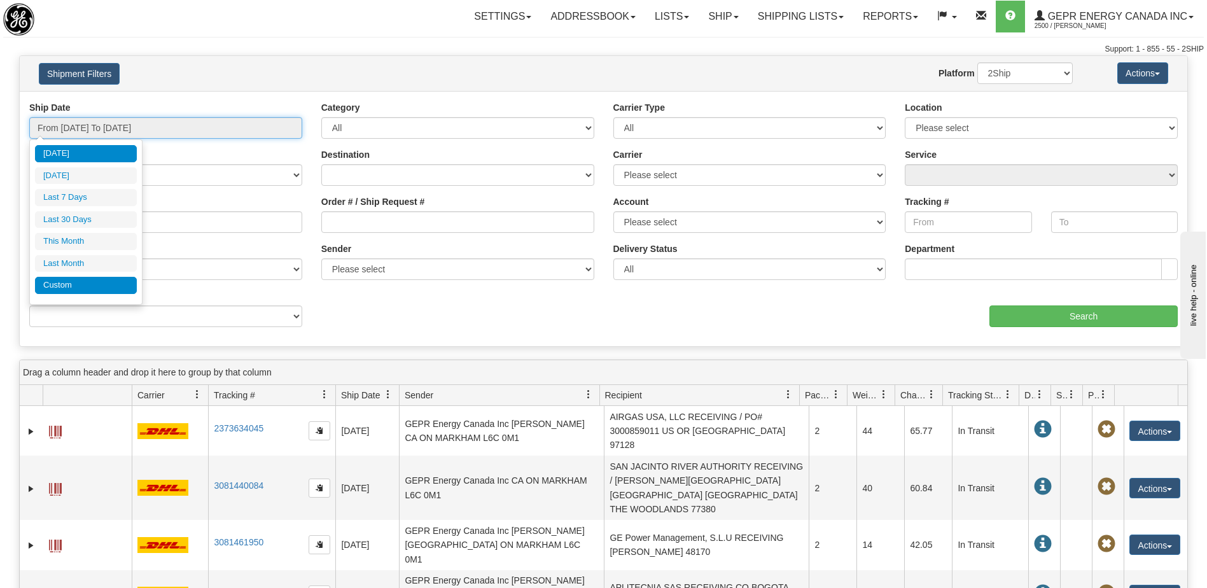
type input "10/07/2025"
type input "09/09/2025"
type input "[DATE]"
type input "10/01/2025"
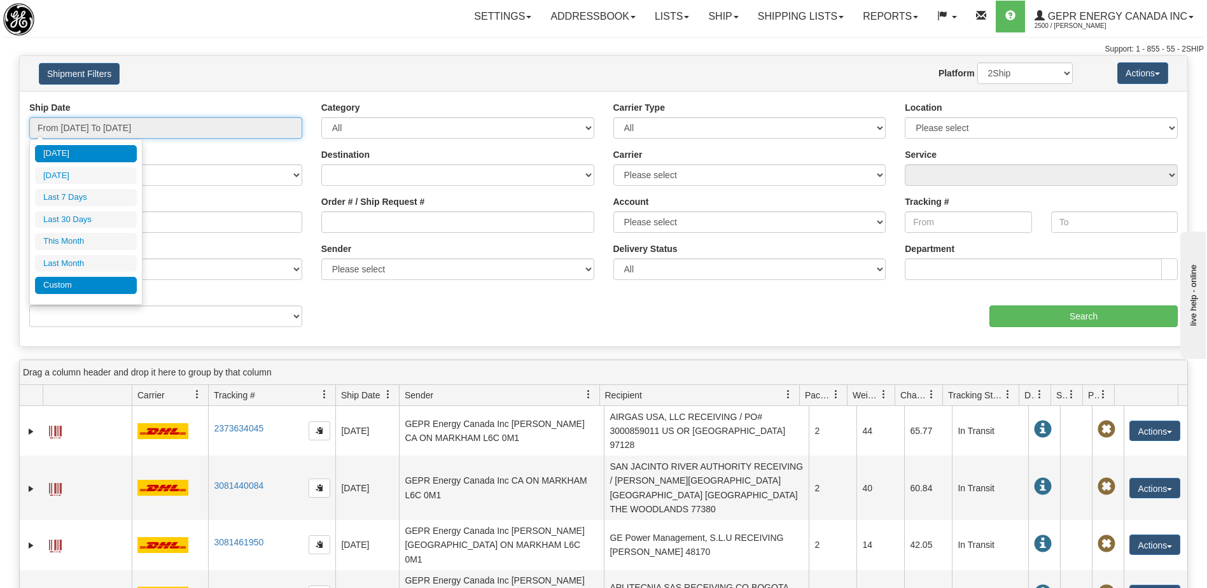
type input "10/31/2025"
type input "09/01/2025"
type input "09/30/2025"
type input "[DATE]"
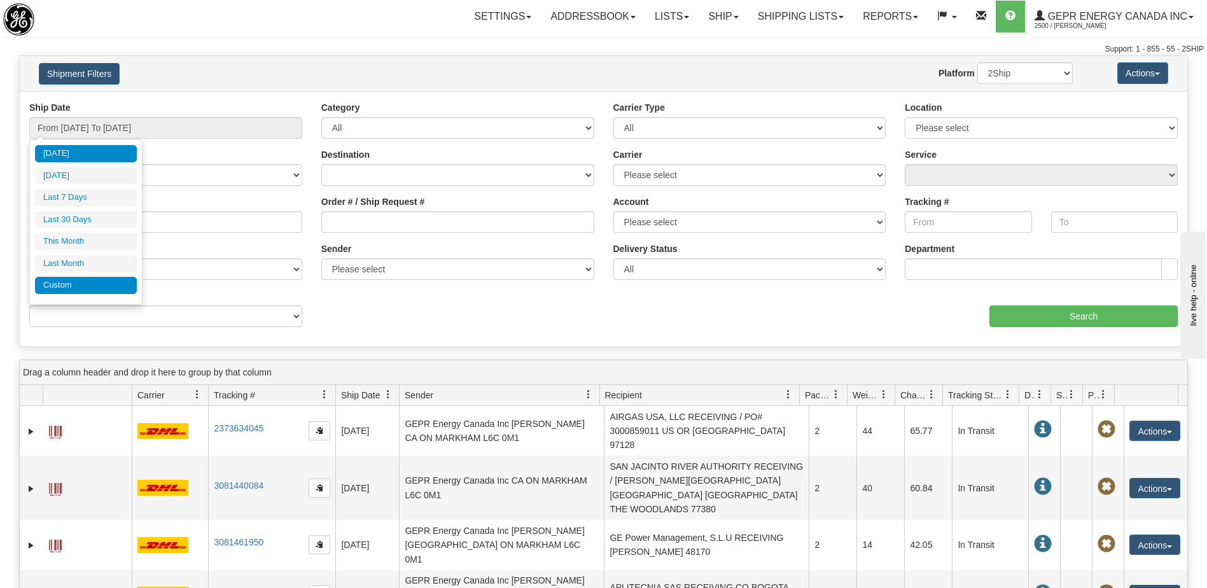
click at [113, 290] on li "Custom" at bounding box center [86, 285] width 102 height 17
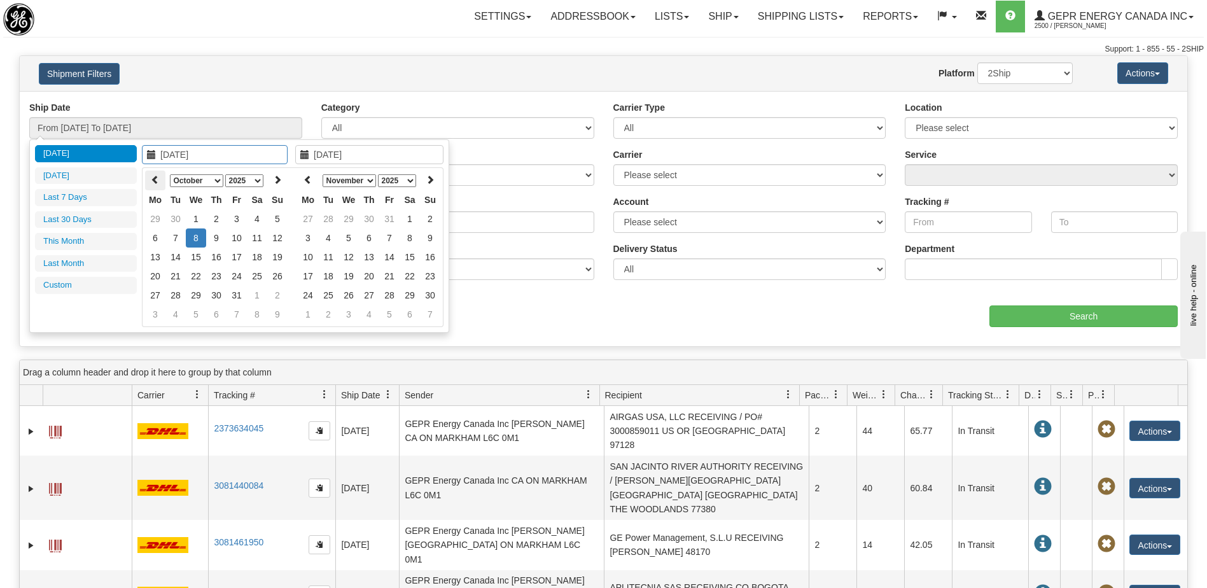
click at [155, 183] on icon at bounding box center [155, 179] width 9 height 9
type input "08/22/2025"
click at [242, 279] on td "22" at bounding box center [236, 276] width 20 height 19
click at [313, 186] on th at bounding box center [308, 180] width 20 height 20
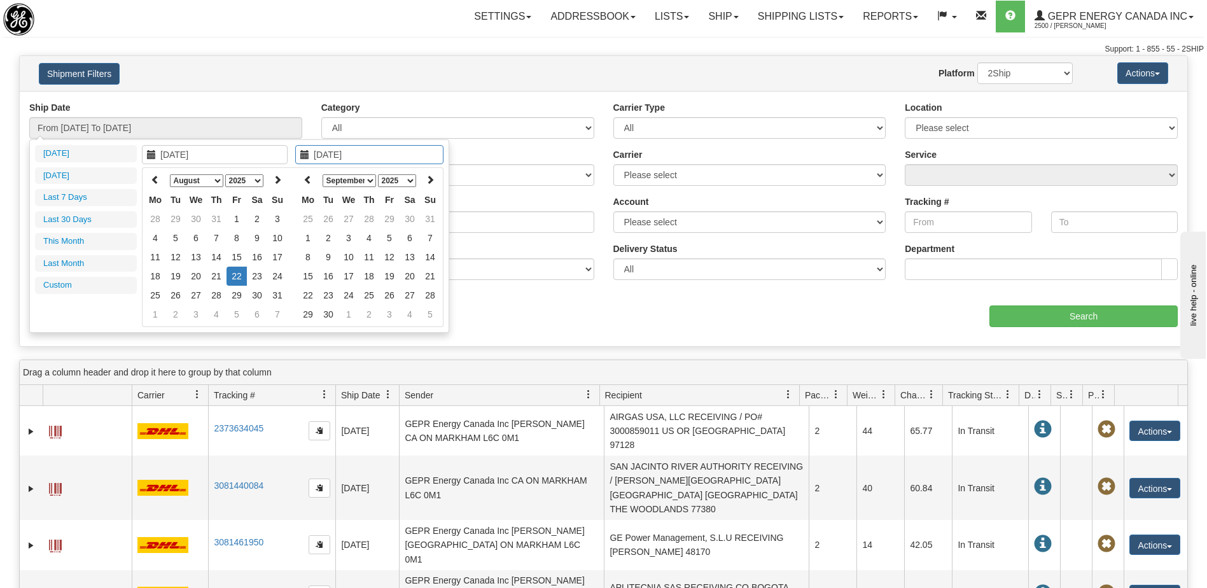
click at [313, 186] on th at bounding box center [308, 180] width 20 height 20
type input "08/22/2025"
click at [391, 275] on td "22" at bounding box center [389, 276] width 20 height 19
type input "From 08/22/2025 To 08/22/2025"
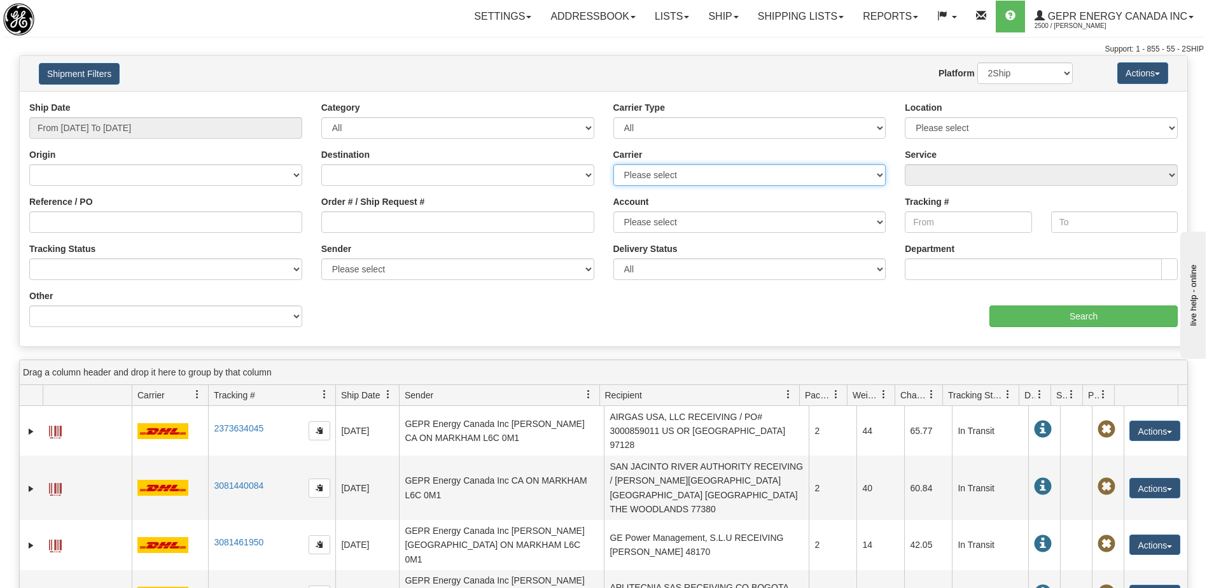
click at [699, 171] on select "Please select 2Ship Today DHL FedEx FedEx® LTL Purolator UPS" at bounding box center [749, 175] width 273 height 22
select select "2"
click at [613, 164] on select "Please select 2Ship Today DHL FedEx FedEx® LTL Purolator UPS" at bounding box center [749, 175] width 273 height 22
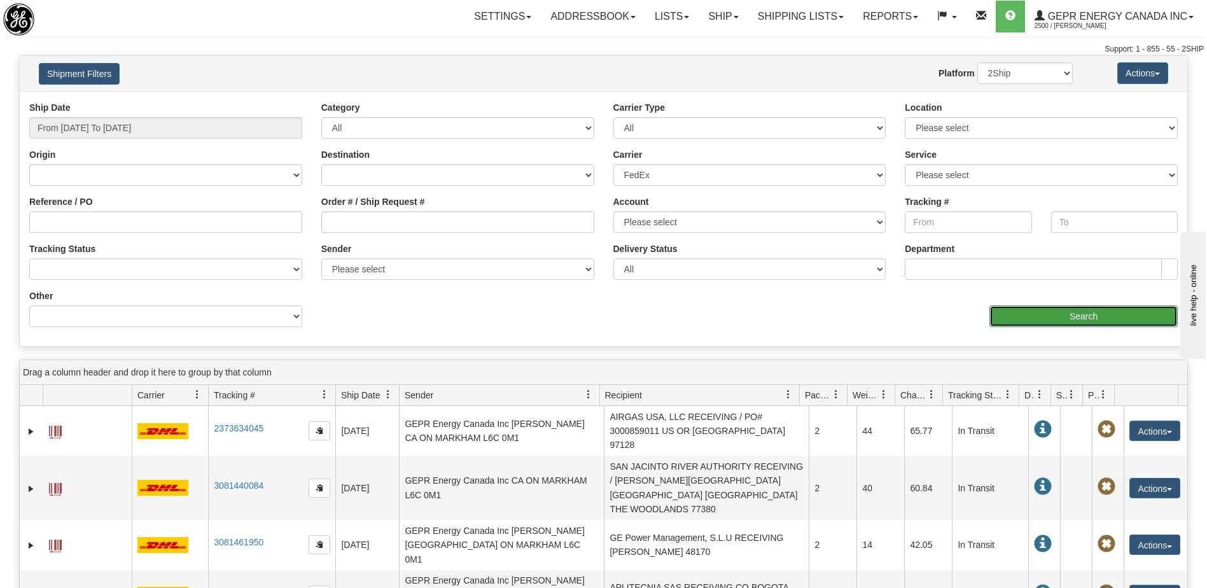
click at [1061, 318] on input "Search" at bounding box center [1083, 316] width 188 height 22
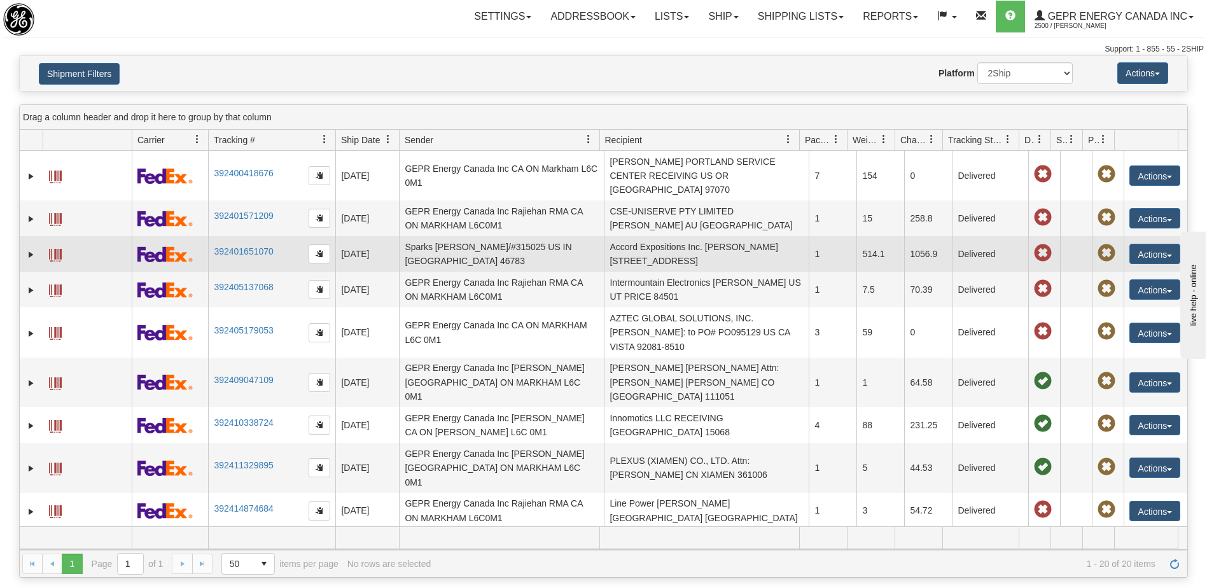
click at [676, 240] on td "Accord Expositions Inc. Brandon Silverman CA QC LACHINE H8T 3J9" at bounding box center [706, 254] width 205 height 36
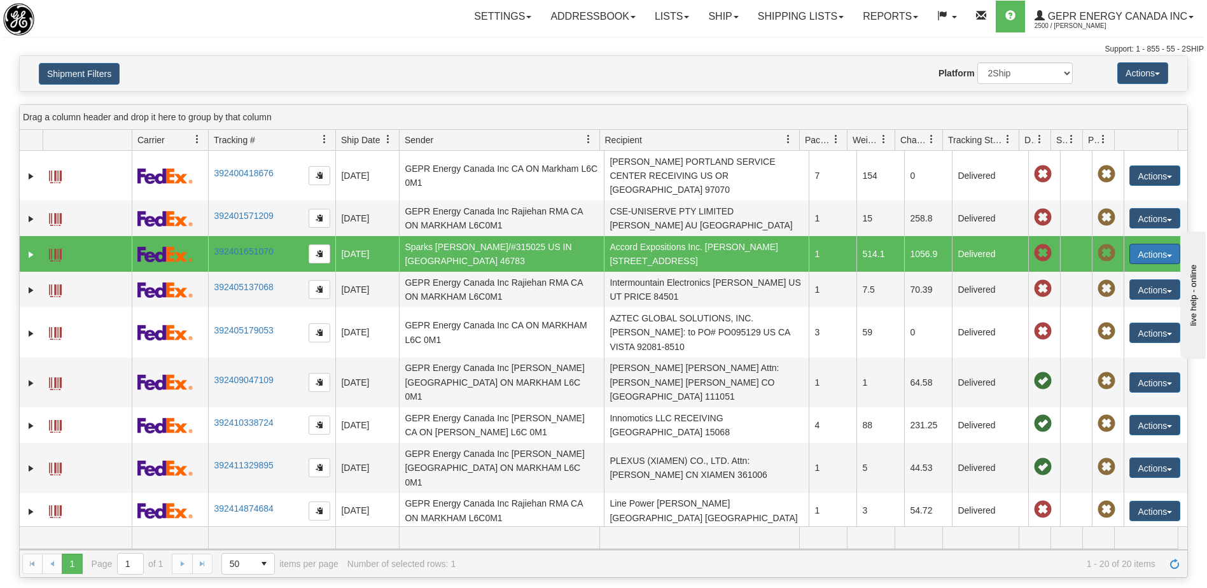
click at [1144, 244] on button "Actions" at bounding box center [1154, 254] width 51 height 20
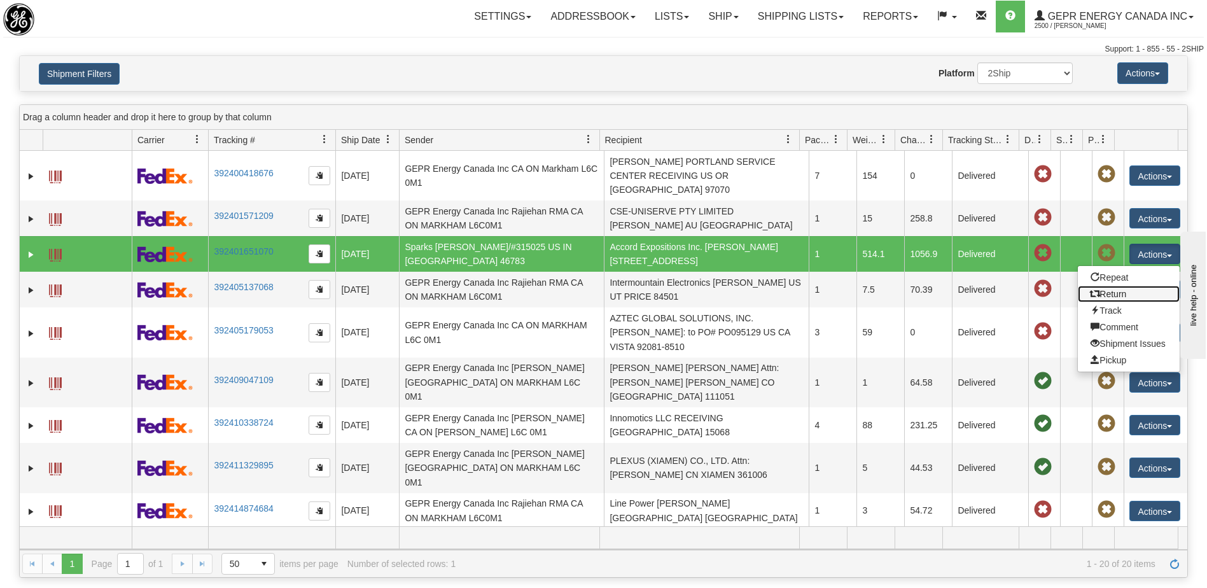
drag, startPoint x: 1107, startPoint y: 280, endPoint x: 1200, endPoint y: 394, distance: 147.0
click at [1107, 286] on link "Return" at bounding box center [1129, 294] width 102 height 17
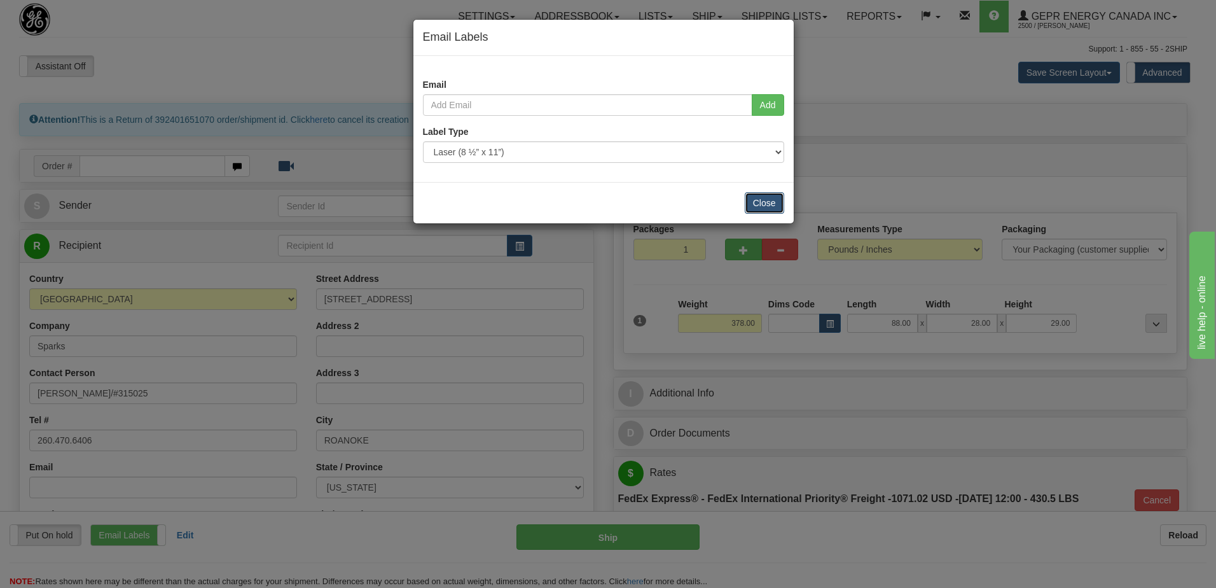
click at [772, 205] on button "Close" at bounding box center [764, 203] width 39 height 22
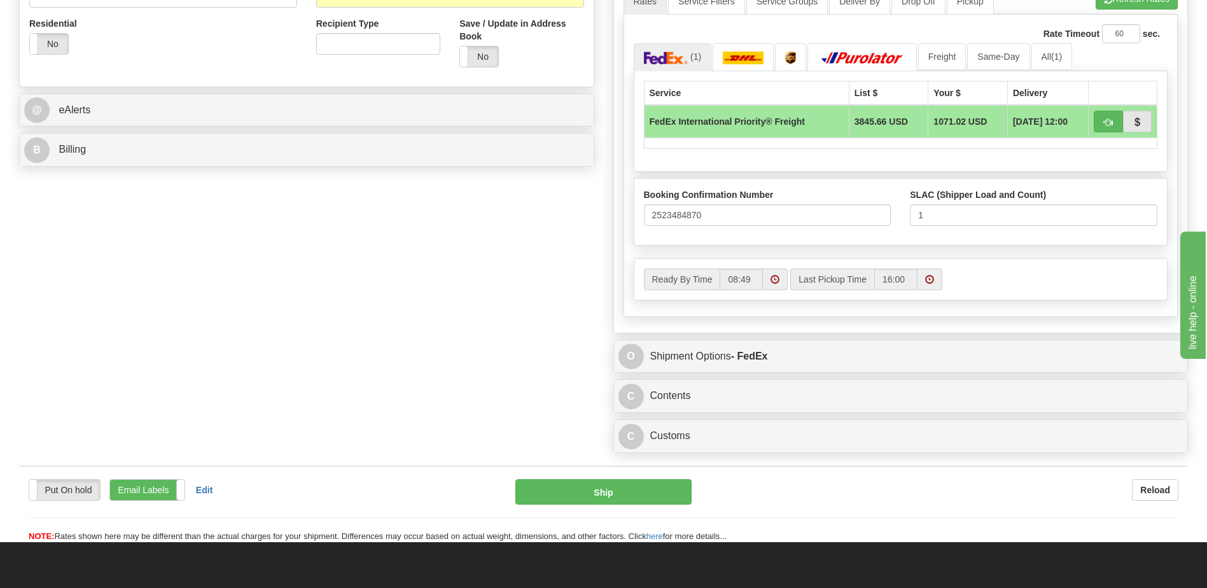
scroll to position [636, 0]
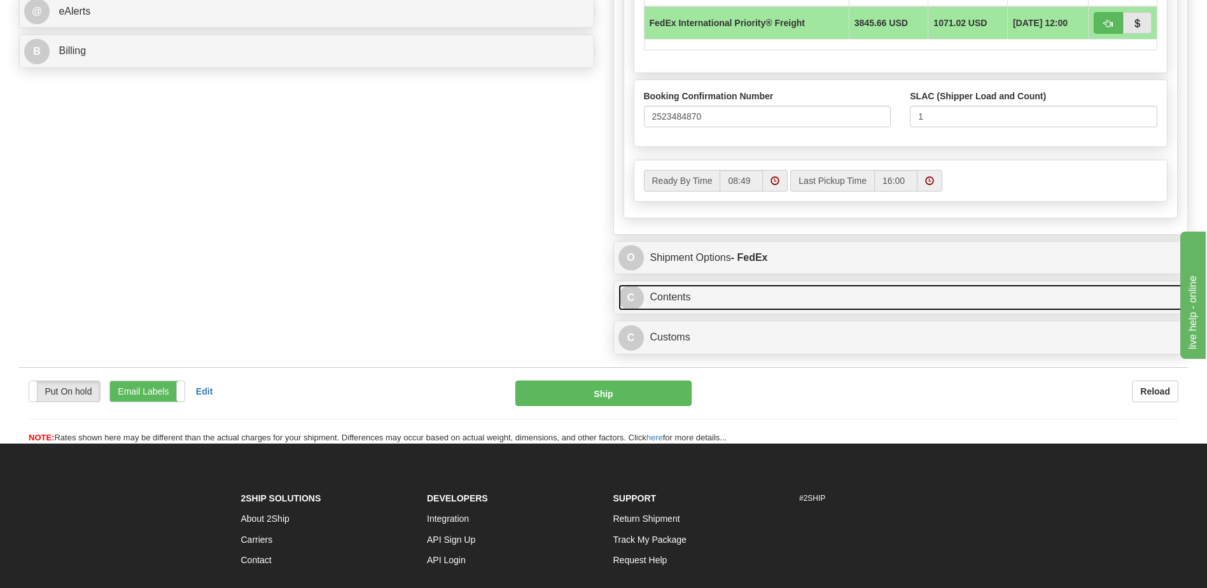
click at [726, 294] on link "C Contents" at bounding box center [900, 297] width 565 height 26
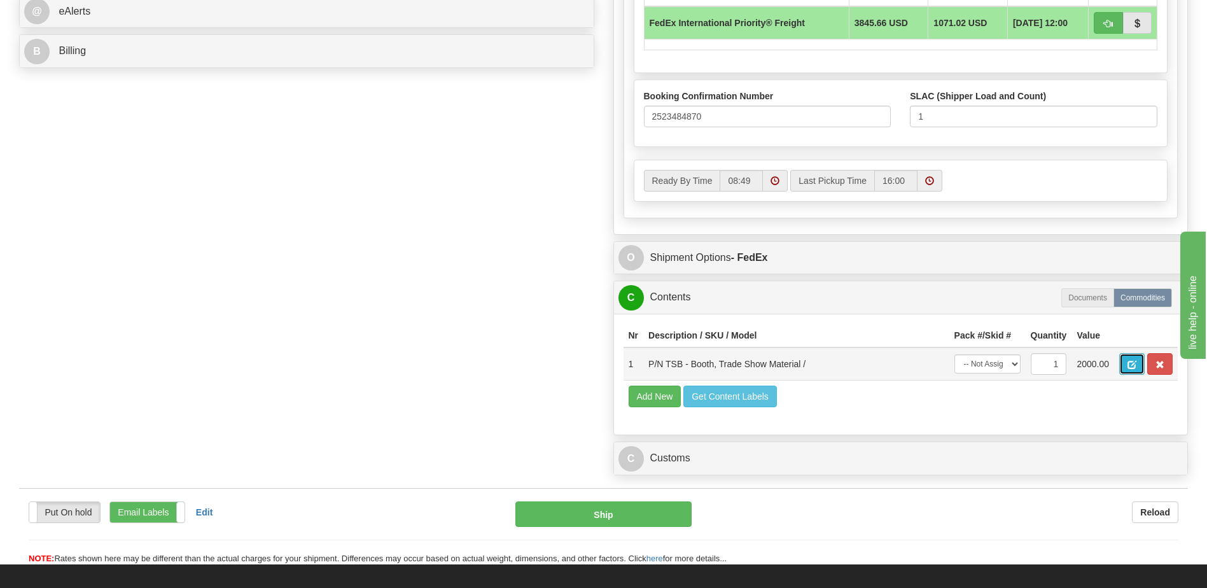
click at [1129, 369] on span "button" at bounding box center [1131, 365] width 9 height 8
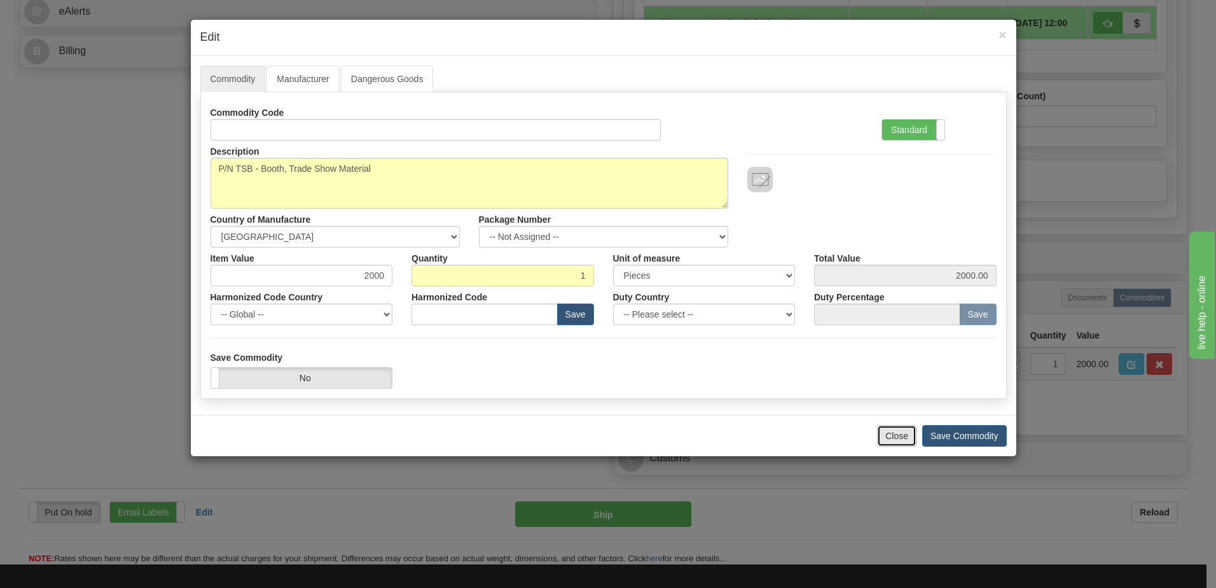
click at [899, 435] on button "Close" at bounding box center [896, 436] width 39 height 22
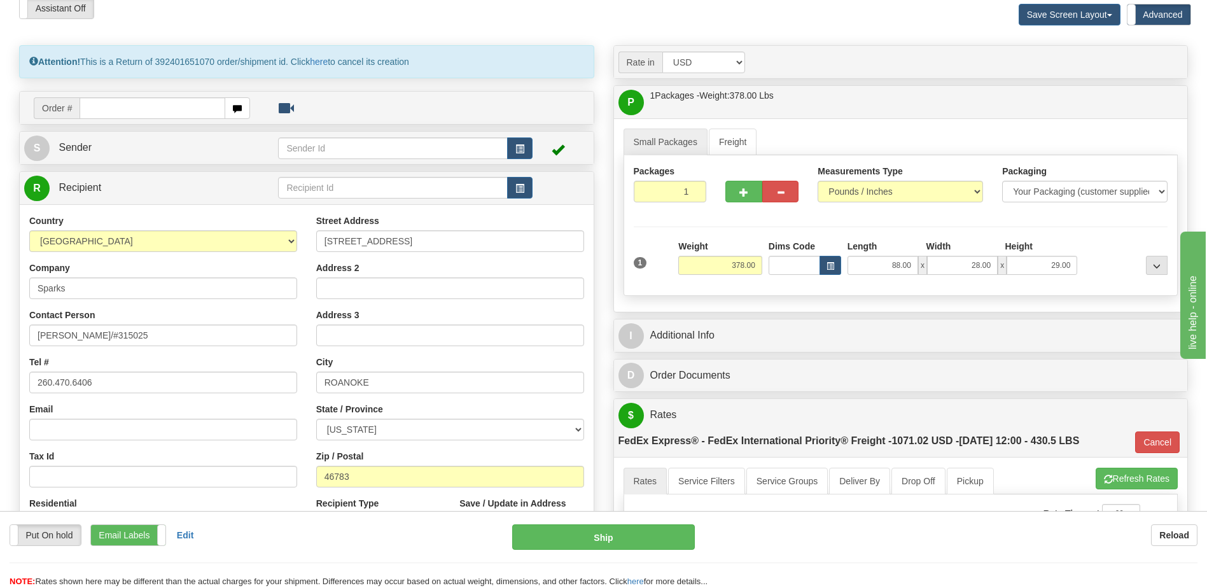
scroll to position [0, 0]
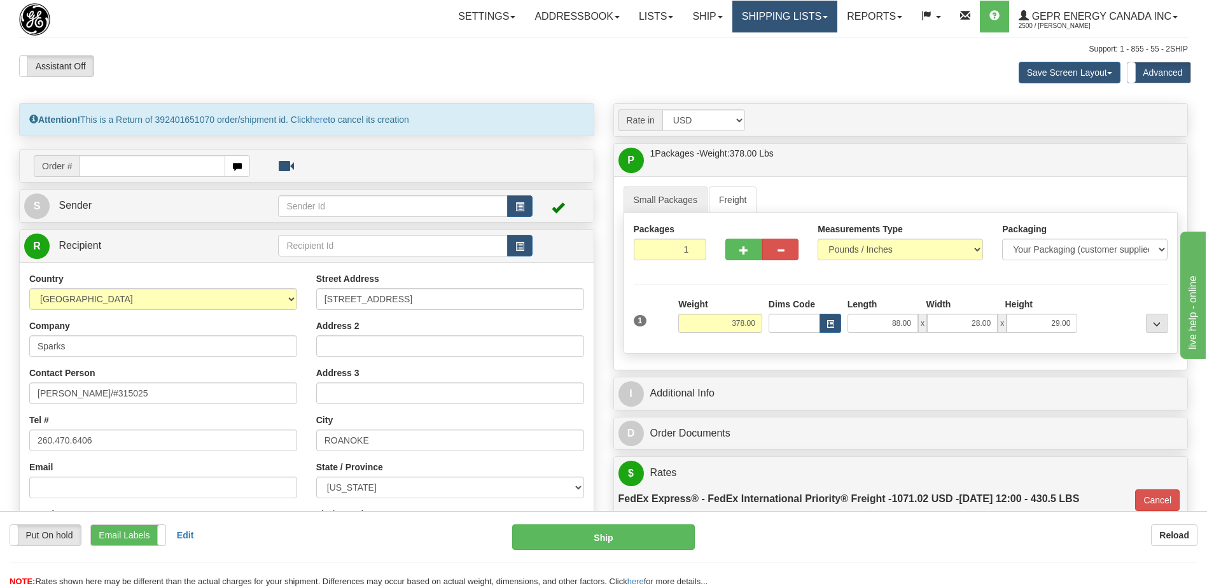
click at [773, 18] on link "Shipping lists" at bounding box center [784, 17] width 105 height 32
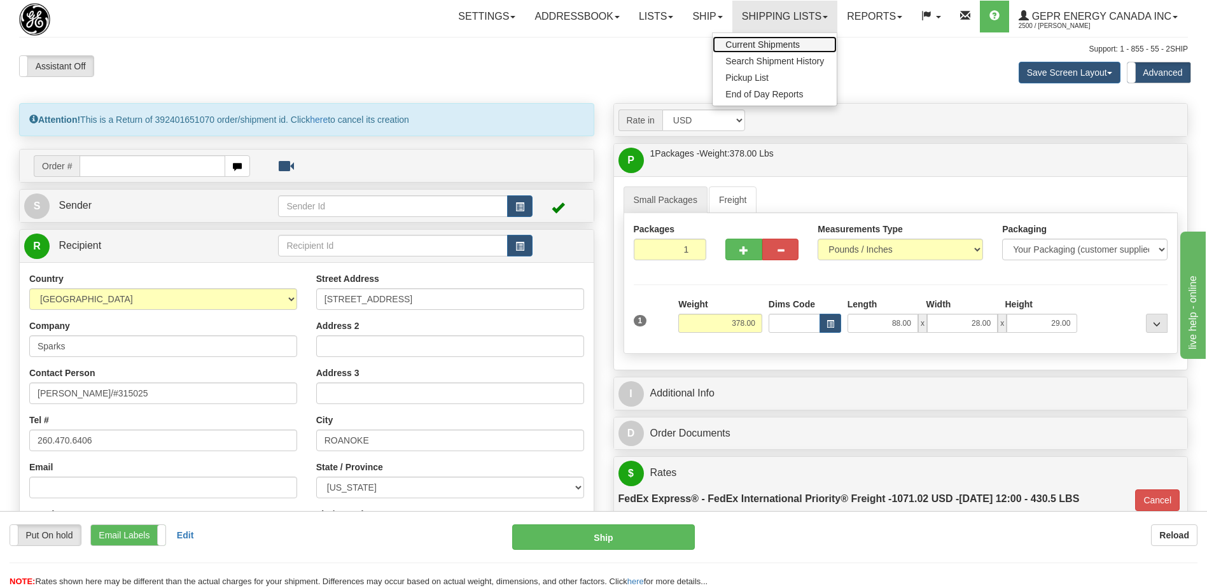
click at [760, 41] on span "Current Shipments" at bounding box center [762, 44] width 74 height 10
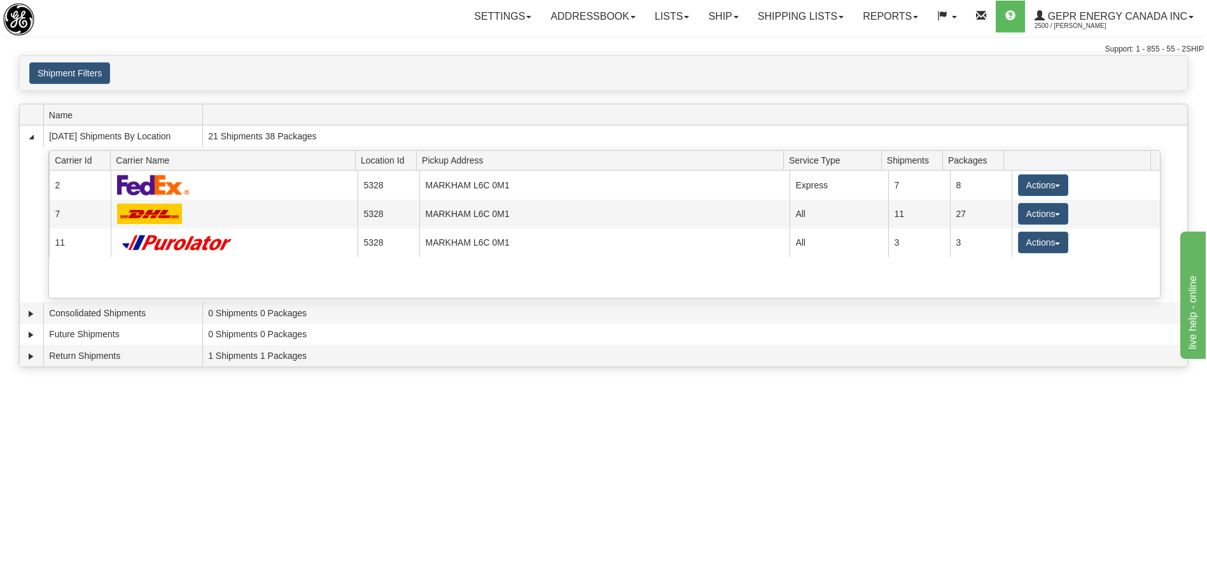
drag, startPoint x: 1007, startPoint y: 506, endPoint x: 1209, endPoint y: 1, distance: 543.8
click at [1026, 480] on div "Toggle navigation Settings Shipping Preferences Fields Preferences New Recipien…" at bounding box center [603, 294] width 1207 height 588
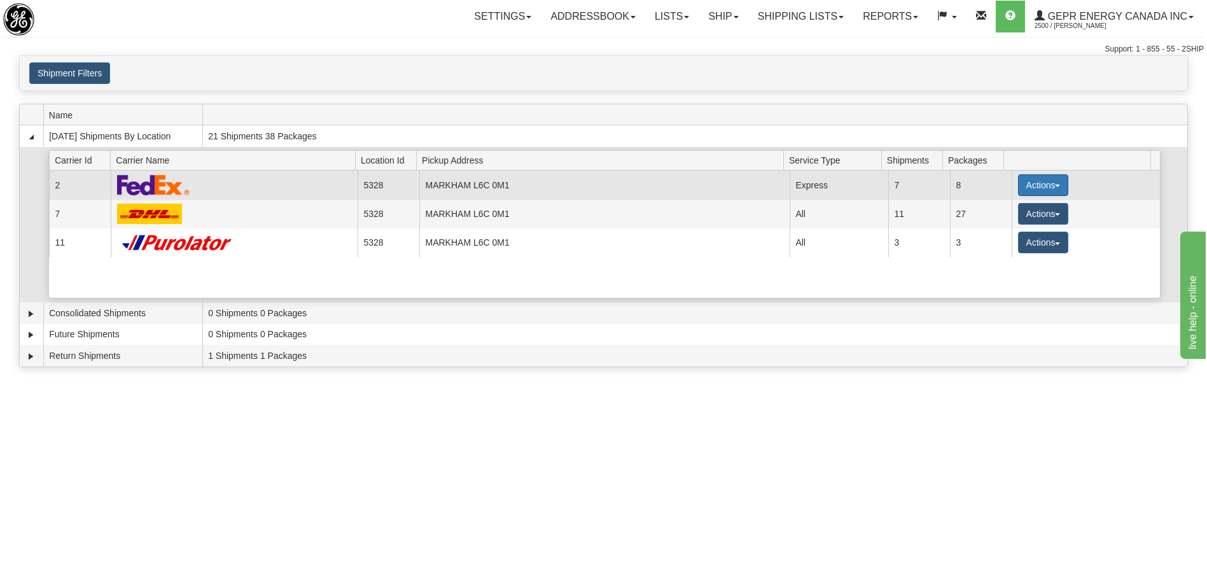
click at [1021, 186] on button "Actions" at bounding box center [1043, 185] width 51 height 22
click at [999, 209] on span "Details" at bounding box center [995, 208] width 34 height 9
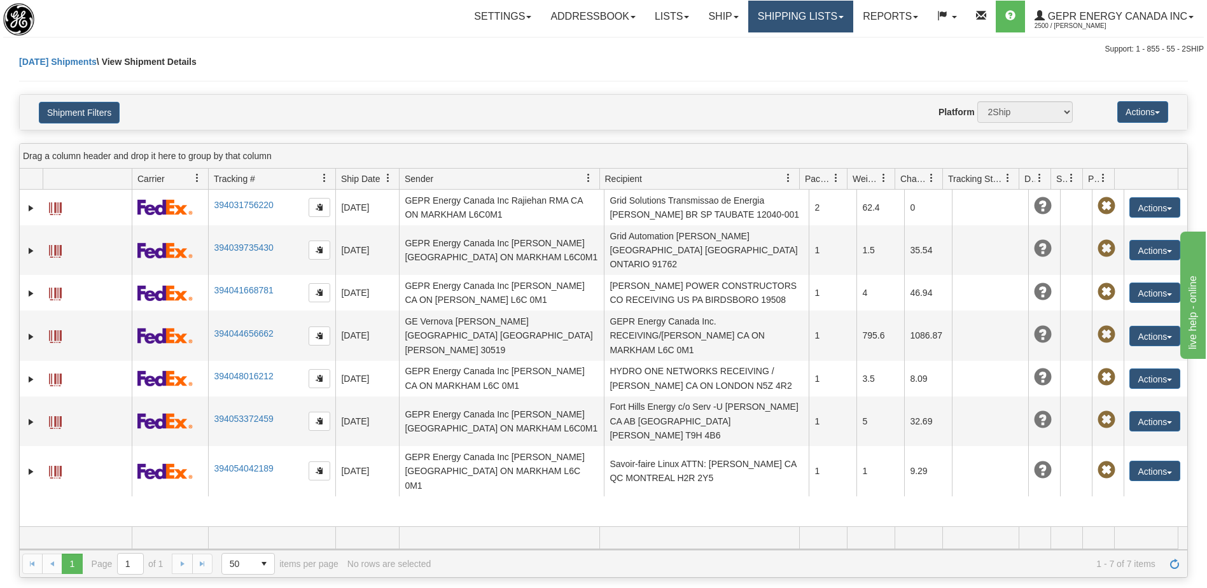
click at [764, 10] on link "Shipping lists" at bounding box center [800, 17] width 105 height 32
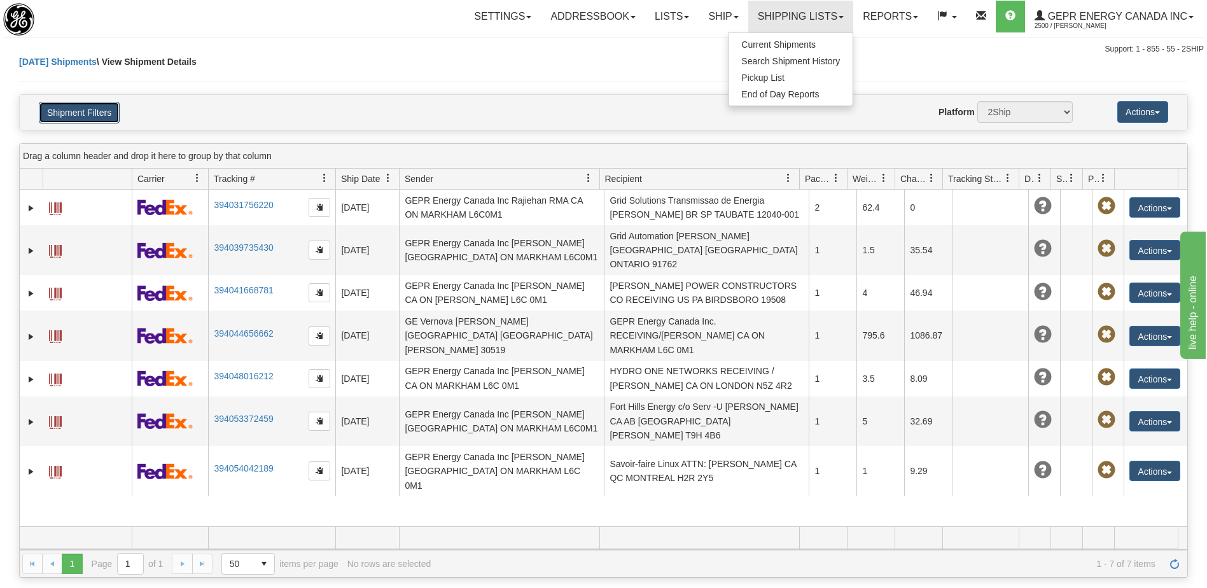
click at [59, 114] on button "Shipment Filters" at bounding box center [79, 113] width 81 height 22
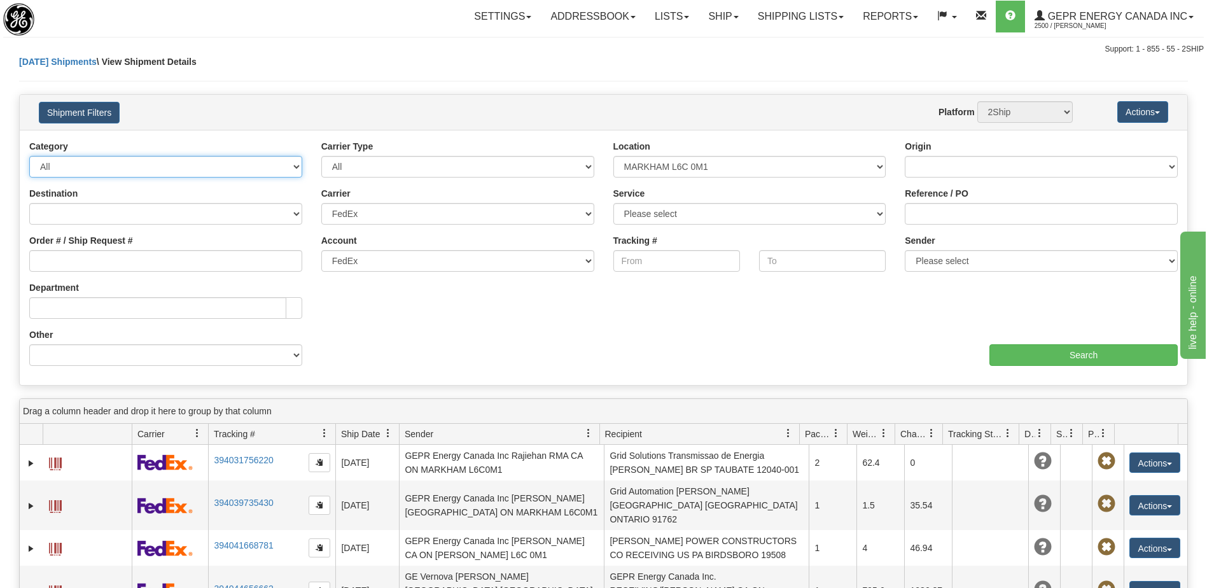
click at [94, 164] on select "All Inbound Outbound" at bounding box center [165, 167] width 273 height 22
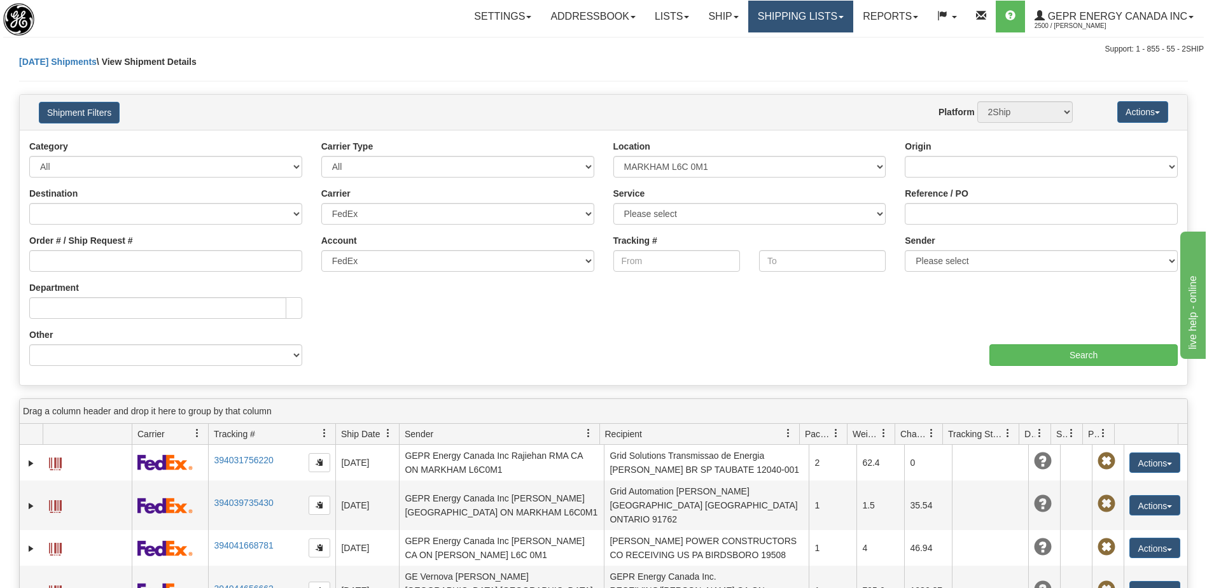
click at [802, 24] on link "Shipping lists" at bounding box center [800, 17] width 105 height 32
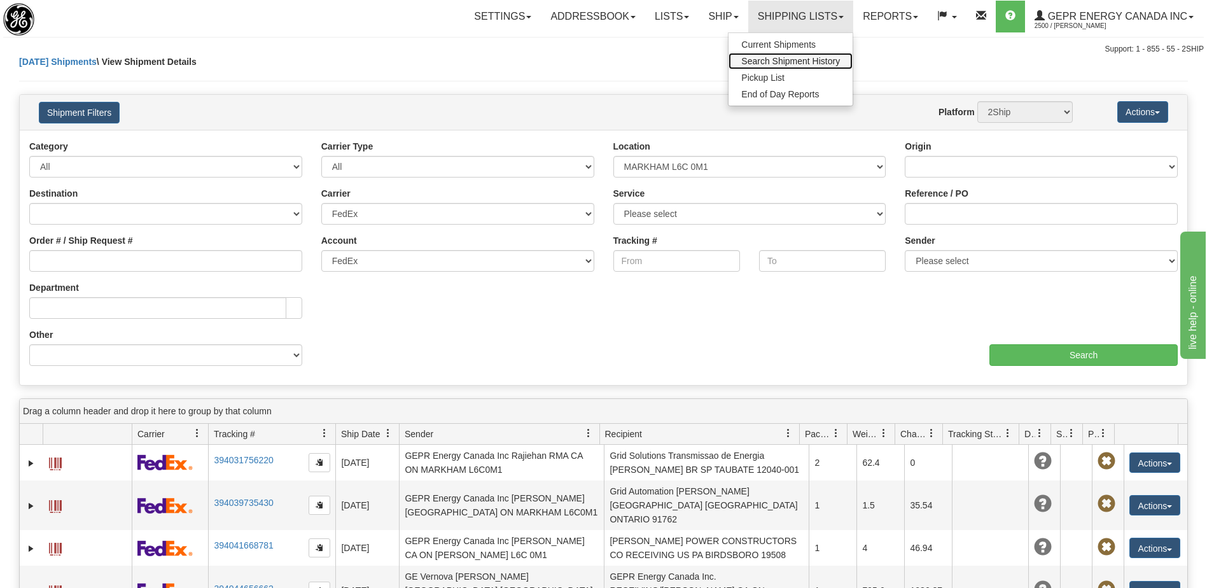
click at [772, 60] on span "Search Shipment History" at bounding box center [790, 61] width 99 height 10
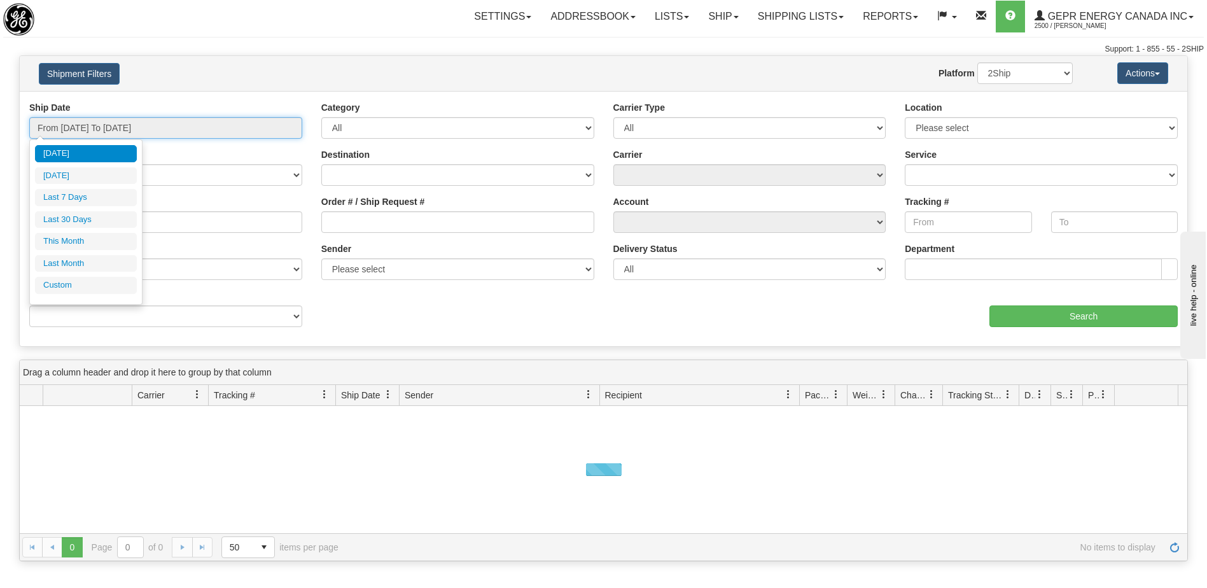
click at [109, 120] on input "From 10/07/2025 To 10/08/2025" at bounding box center [165, 128] width 273 height 22
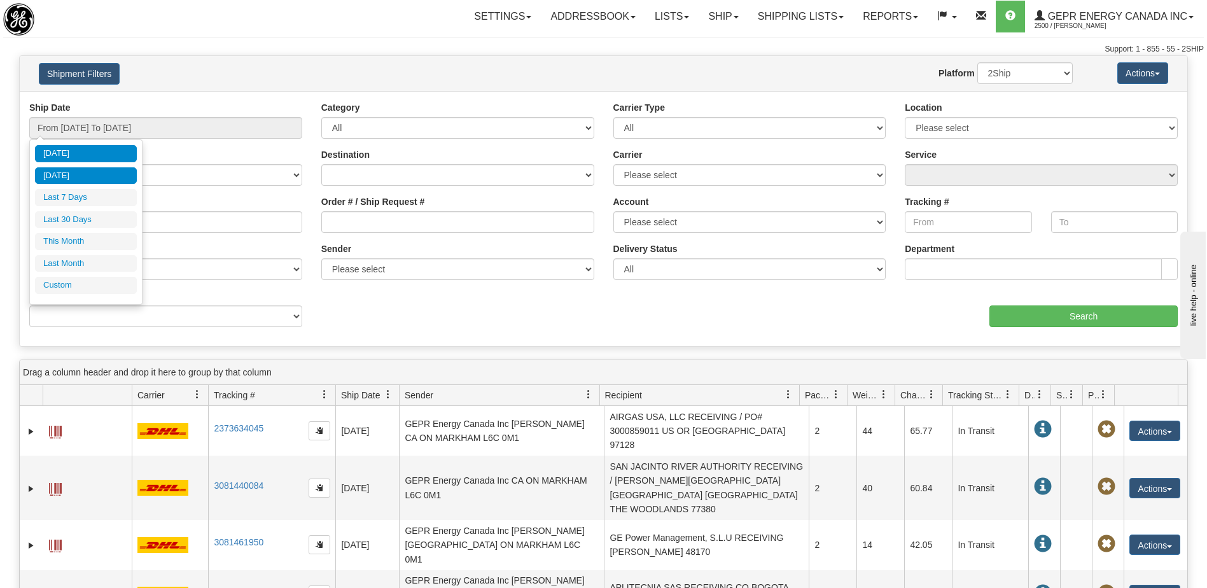
click at [83, 174] on li "Yesterday" at bounding box center [86, 175] width 102 height 17
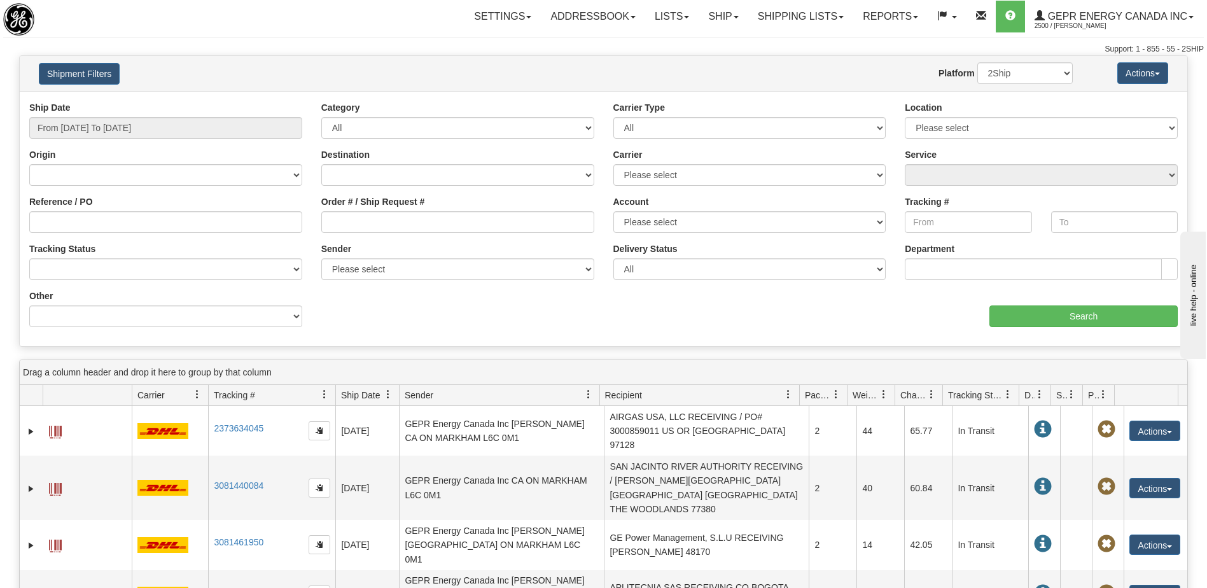
type input "From 10/07/2025 To 10/07/2025"
drag, startPoint x: 657, startPoint y: 171, endPoint x: 655, endPoint y: 183, distance: 12.4
click at [657, 171] on select "Please select 2Ship Today DHL FedEx FedEx® LTL Purolator UPS" at bounding box center [749, 175] width 273 height 22
select select "2"
click at [613, 164] on select "Please select 2Ship Today DHL FedEx FedEx® LTL Purolator UPS" at bounding box center [749, 175] width 273 height 22
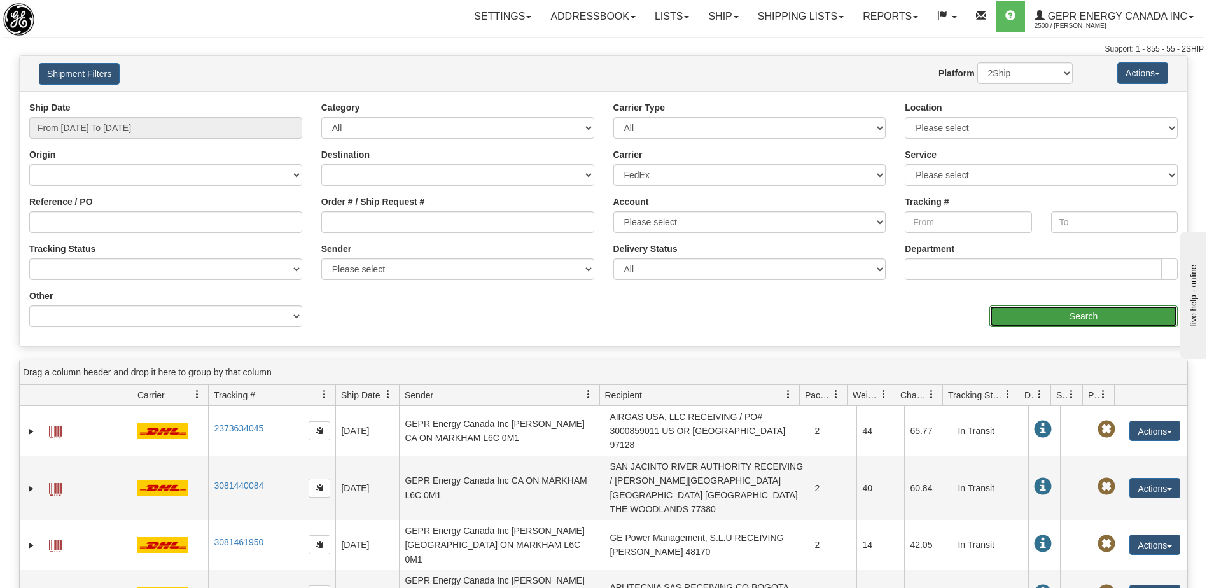
click at [1012, 320] on input "Search" at bounding box center [1083, 316] width 188 height 22
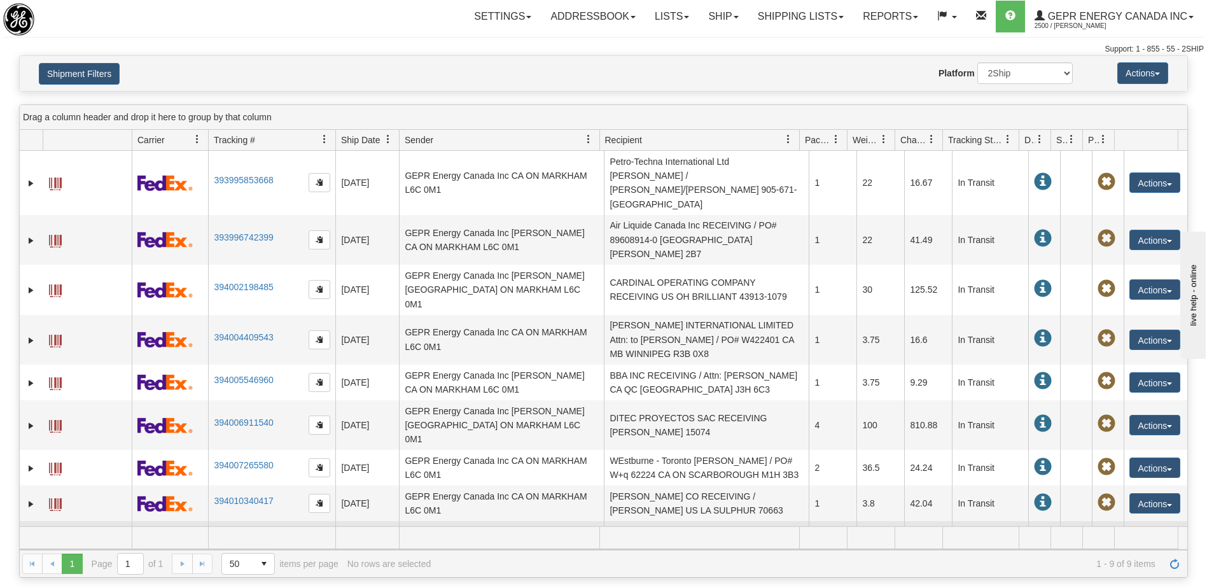
click at [661, 521] on td "GE Vernova Attn: Greg Wester US FL MELBOURNE 32934" at bounding box center [706, 546] width 205 height 50
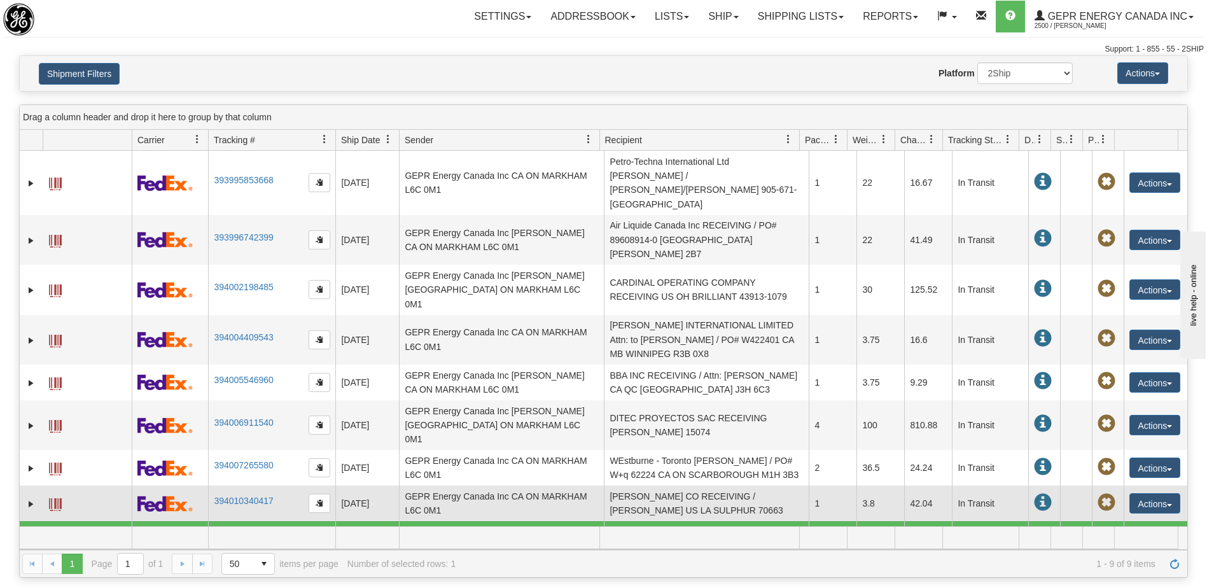
scroll to position [3, 0]
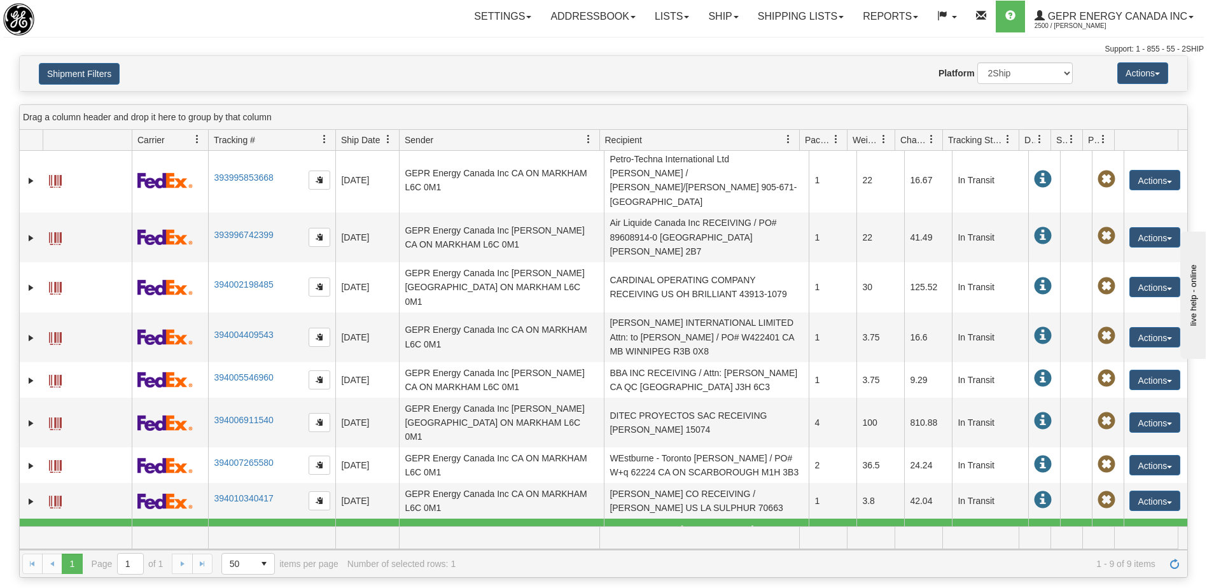
click at [1149, 534] on button "Actions" at bounding box center [1154, 544] width 51 height 20
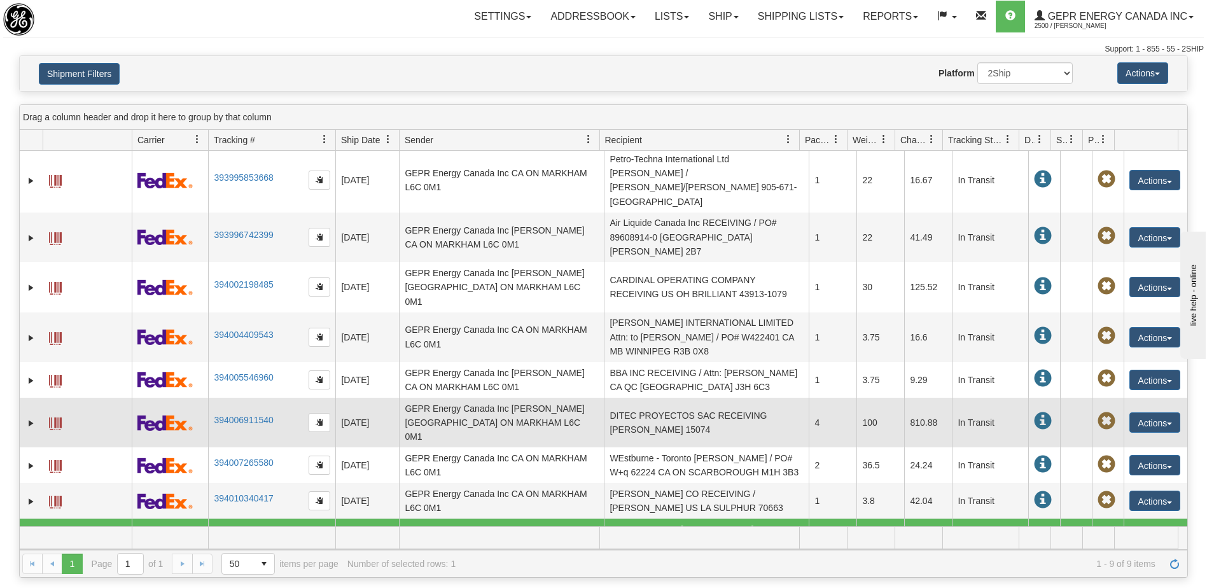
scroll to position [87, 0]
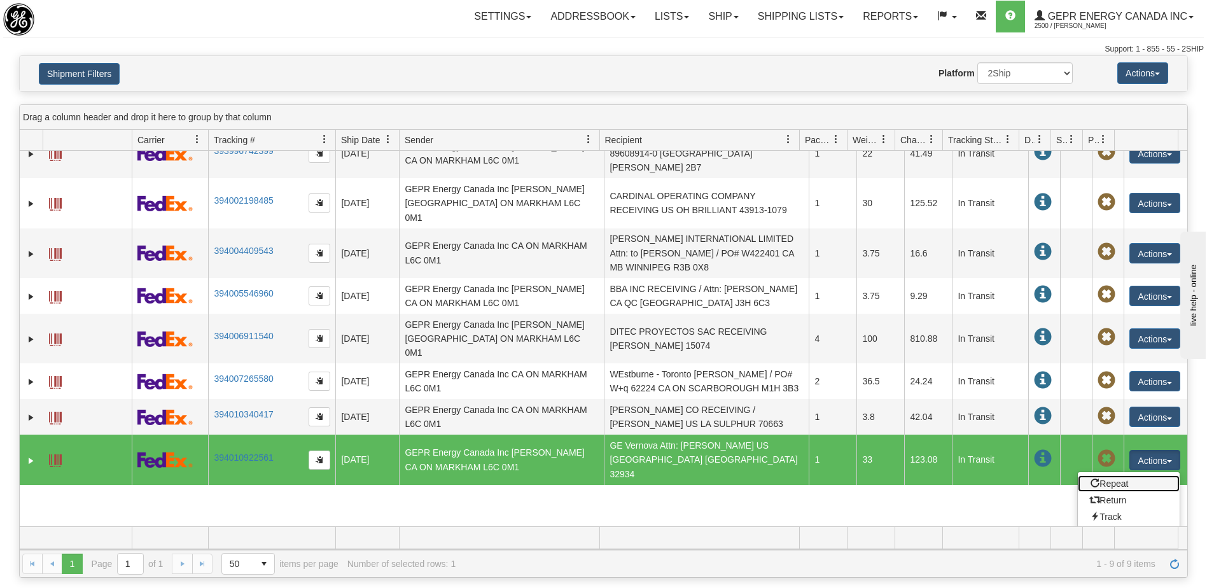
click at [1101, 475] on link "Repeat" at bounding box center [1129, 483] width 102 height 17
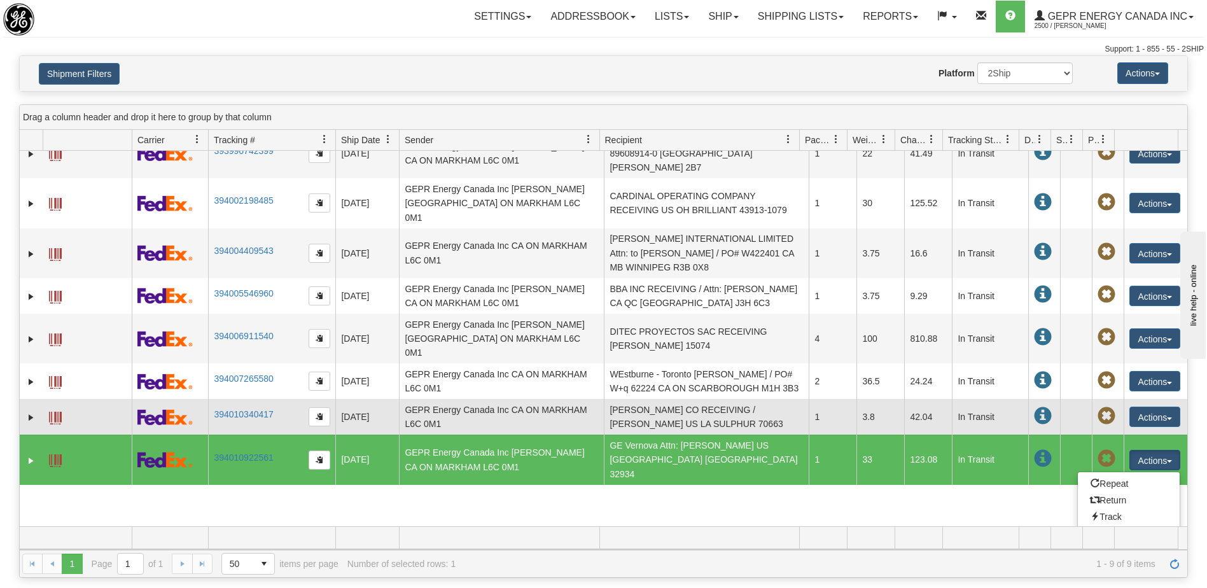
scroll to position [3, 0]
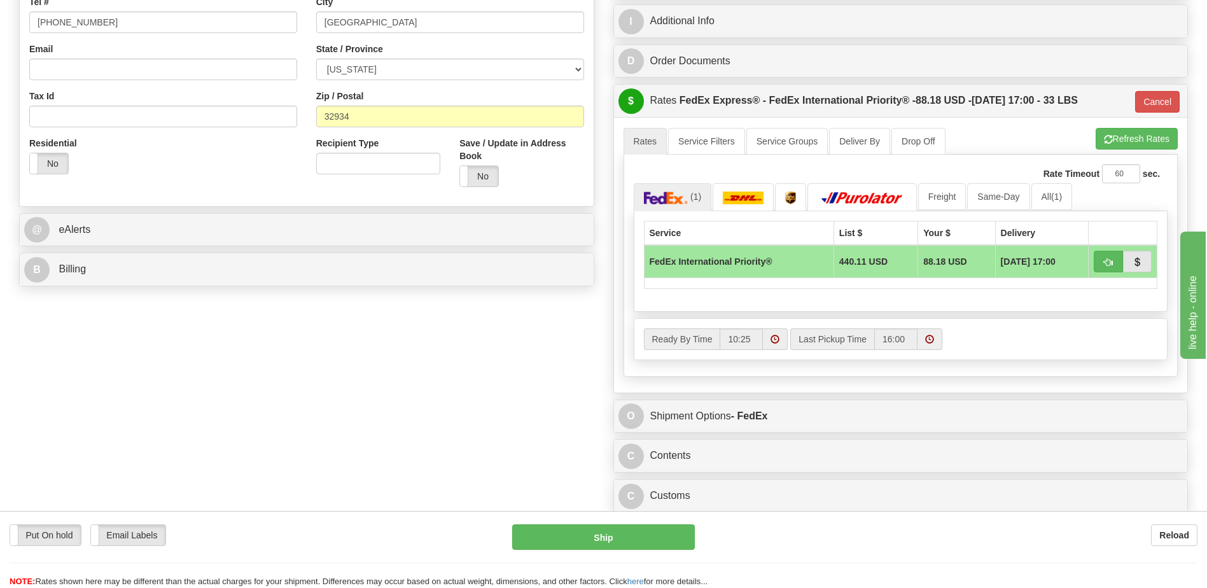
scroll to position [445, 0]
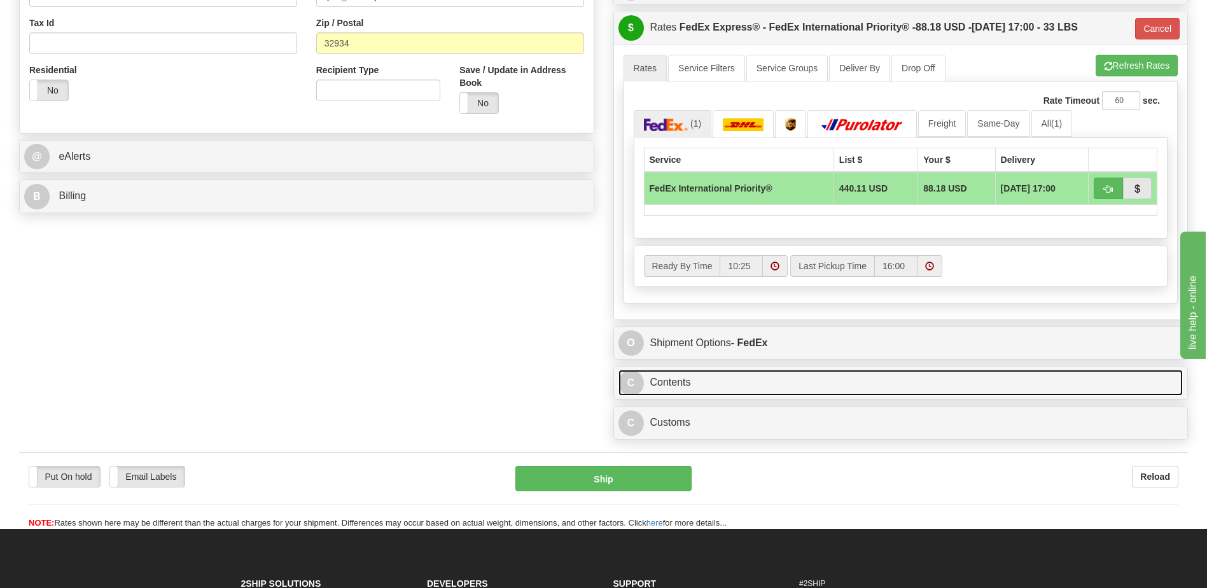
click at [750, 383] on link "C Contents" at bounding box center [900, 383] width 565 height 26
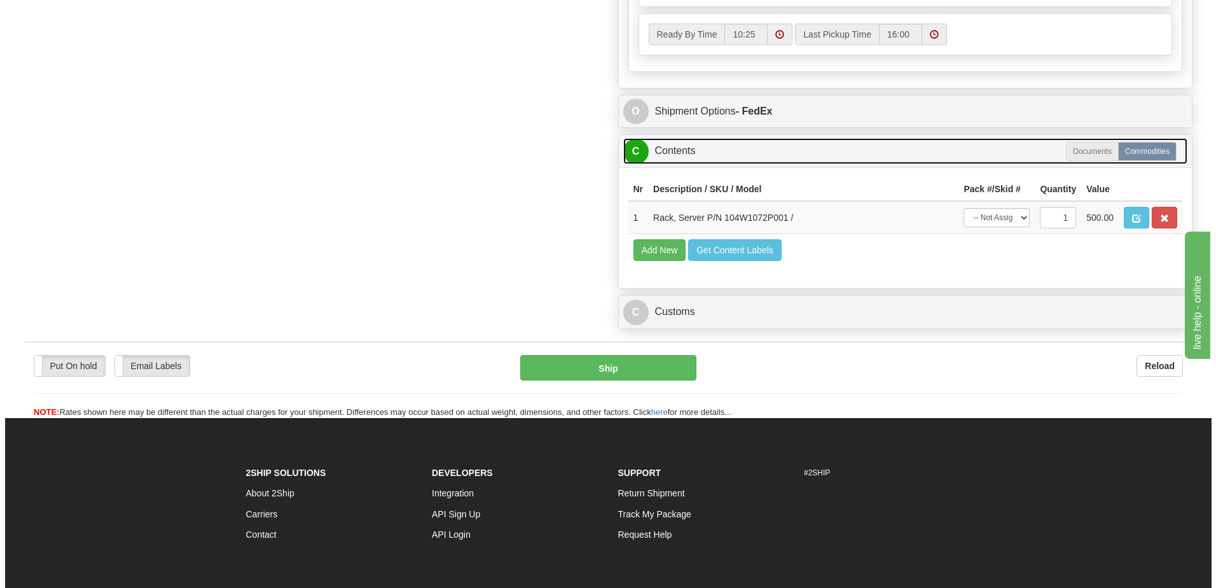
scroll to position [700, 0]
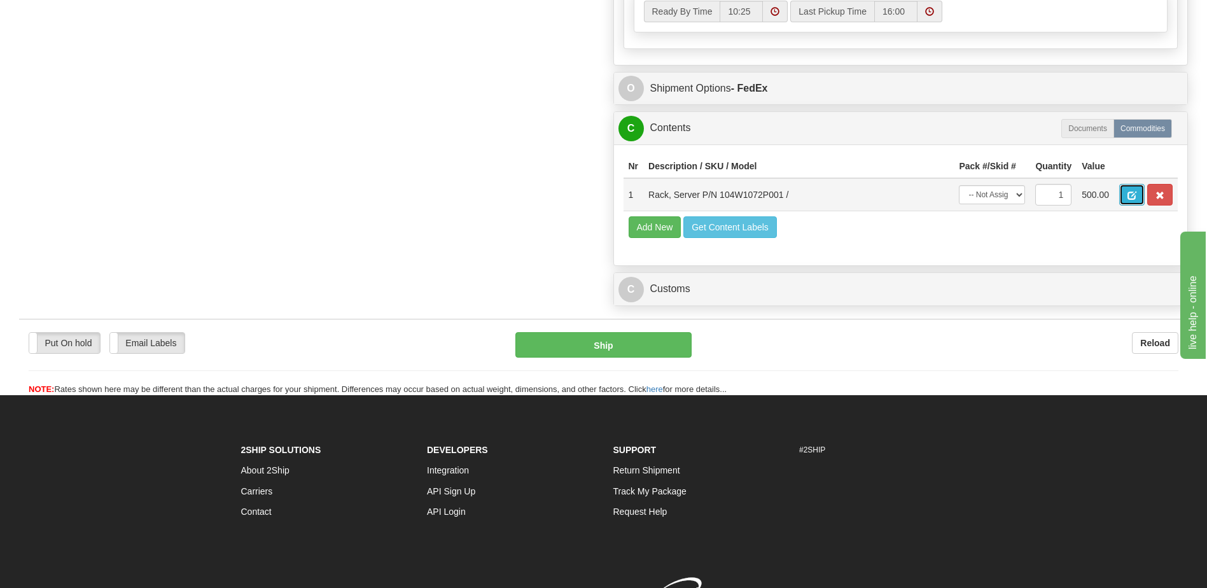
click at [1125, 196] on button "button" at bounding box center [1131, 195] width 25 height 22
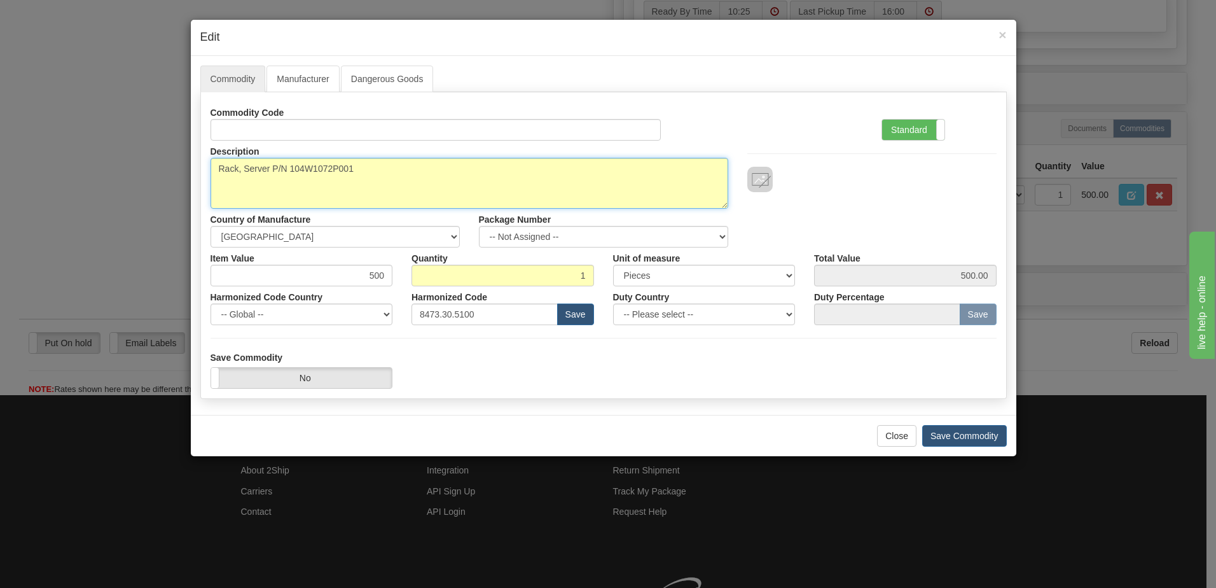
click at [320, 170] on textarea "Rack, Server P/N 104W1072P001" at bounding box center [470, 183] width 518 height 51
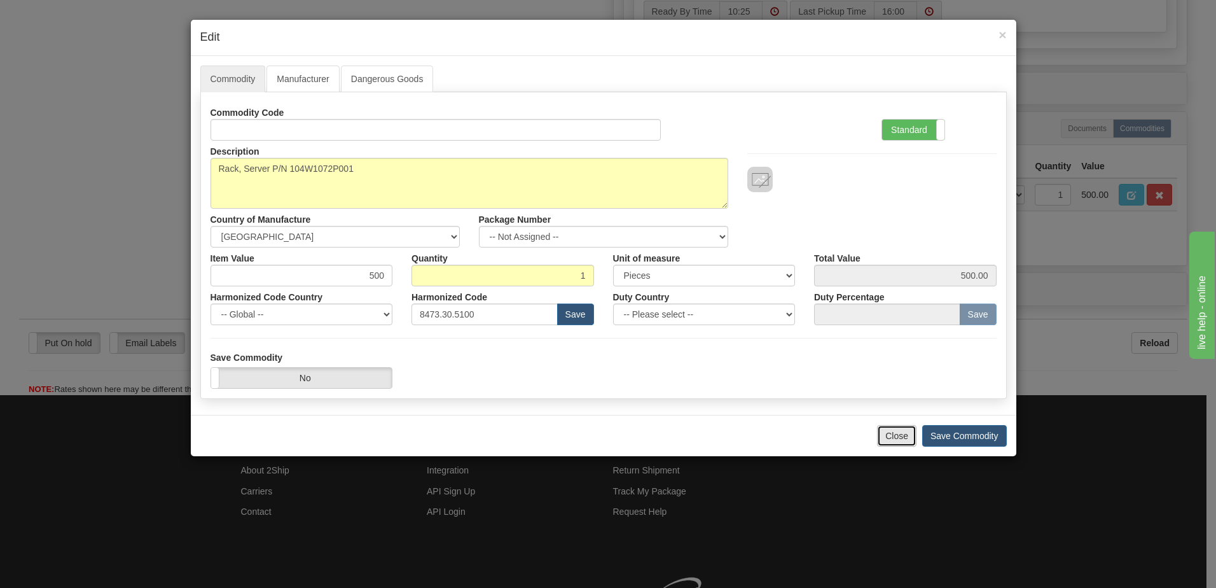
click at [896, 433] on button "Close" at bounding box center [896, 436] width 39 height 22
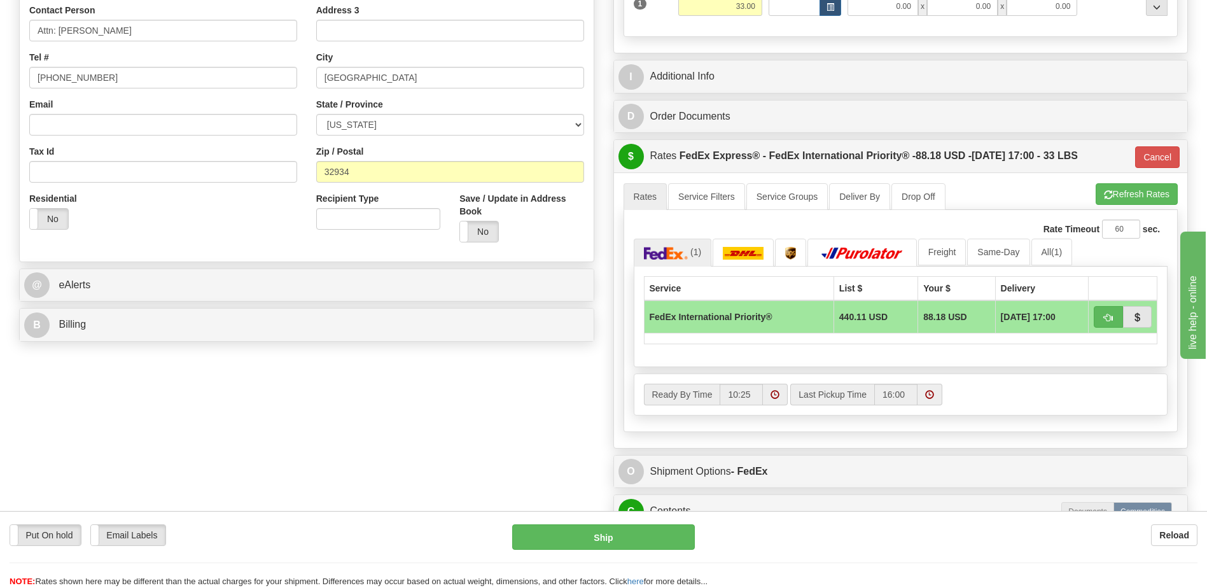
scroll to position [127, 0]
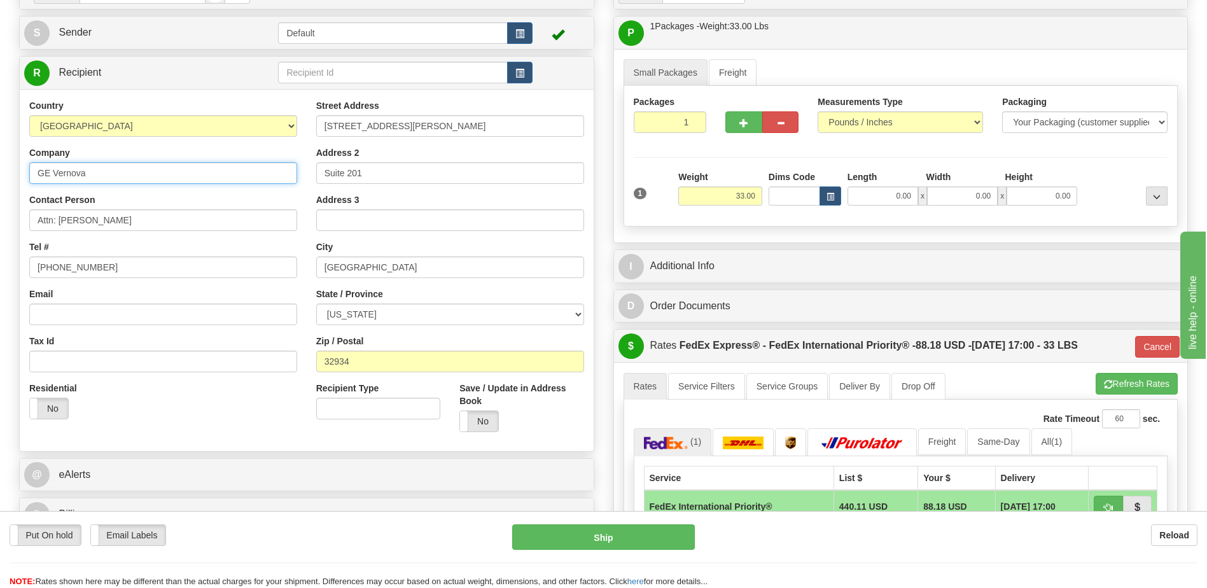
drag, startPoint x: 78, startPoint y: 176, endPoint x: 27, endPoint y: 172, distance: 51.0
click at [27, 172] on div "Country AFGHANISTAN ALAND ISLANDS ALBANIA ALGERIA AMERICAN SAMOA ANDORRA ANGOLA…" at bounding box center [163, 263] width 287 height 329
drag, startPoint x: 431, startPoint y: 125, endPoint x: 322, endPoint y: 128, distance: 109.5
click at [322, 128] on input "511 N. John Rhodes Blvd." at bounding box center [450, 126] width 268 height 22
drag, startPoint x: 391, startPoint y: 265, endPoint x: 311, endPoint y: 268, distance: 79.6
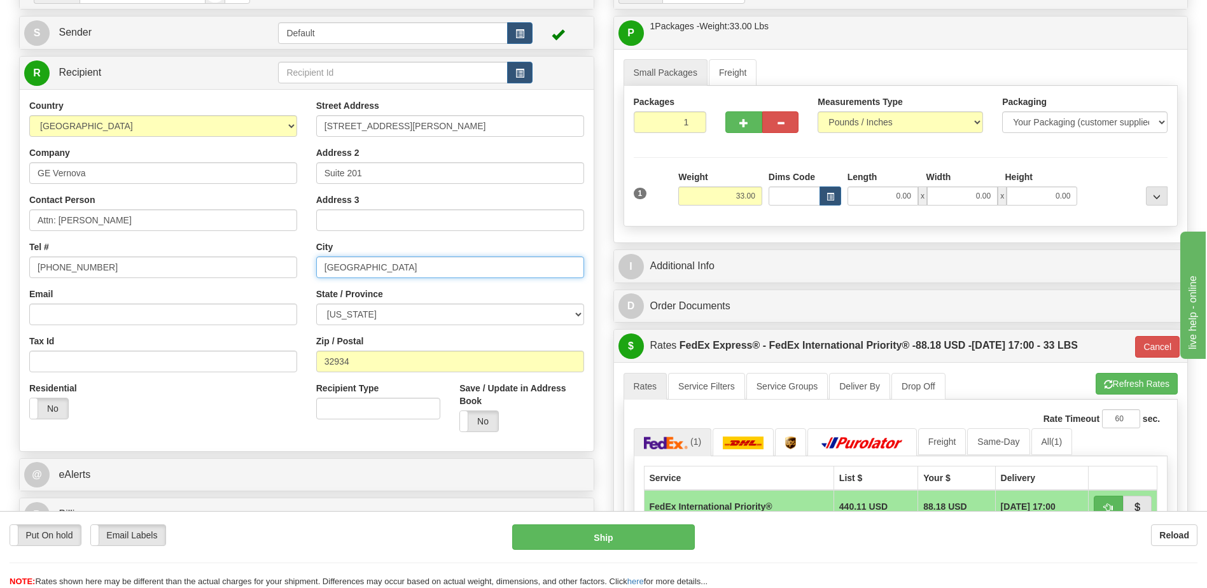
click at [311, 268] on div "Street Address 511 N. John Rhodes Blvd. Address 2 Suite 201 Address 3 City MELB…" at bounding box center [450, 270] width 287 height 342
click button "Delete" at bounding box center [0, 0] width 0 height 0
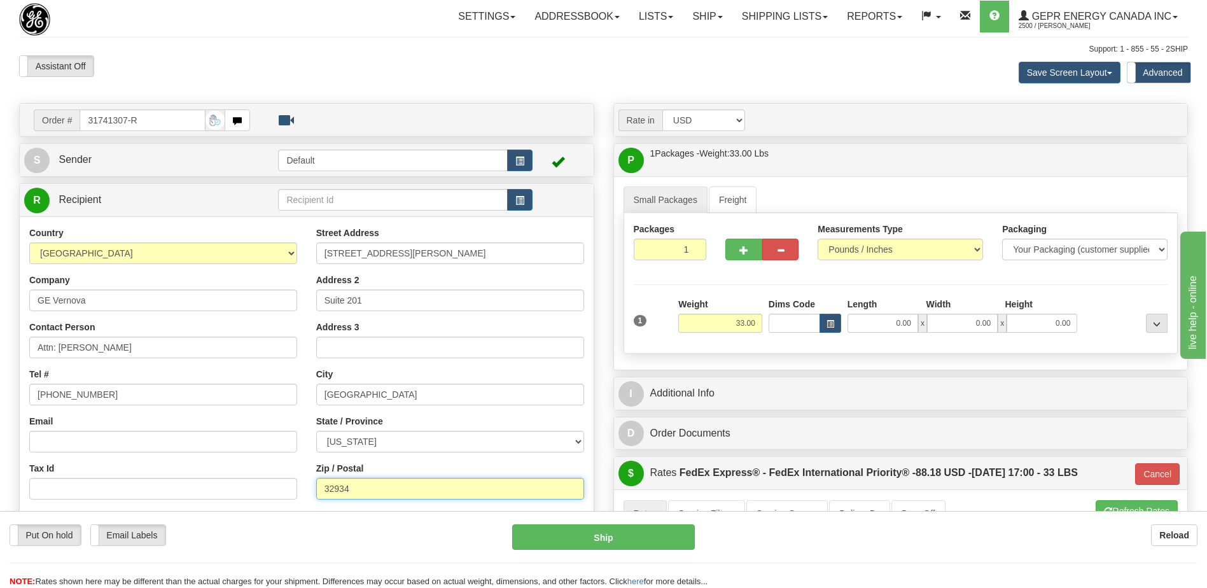
drag, startPoint x: 377, startPoint y: 489, endPoint x: 303, endPoint y: 492, distance: 73.2
click at [303, 492] on div "Country [GEOGRAPHIC_DATA] [GEOGRAPHIC_DATA] [GEOGRAPHIC_DATA] [GEOGRAPHIC_DATA]…" at bounding box center [307, 397] width 574 height 342
paste input "32934"
type input "32934"
type input "01"
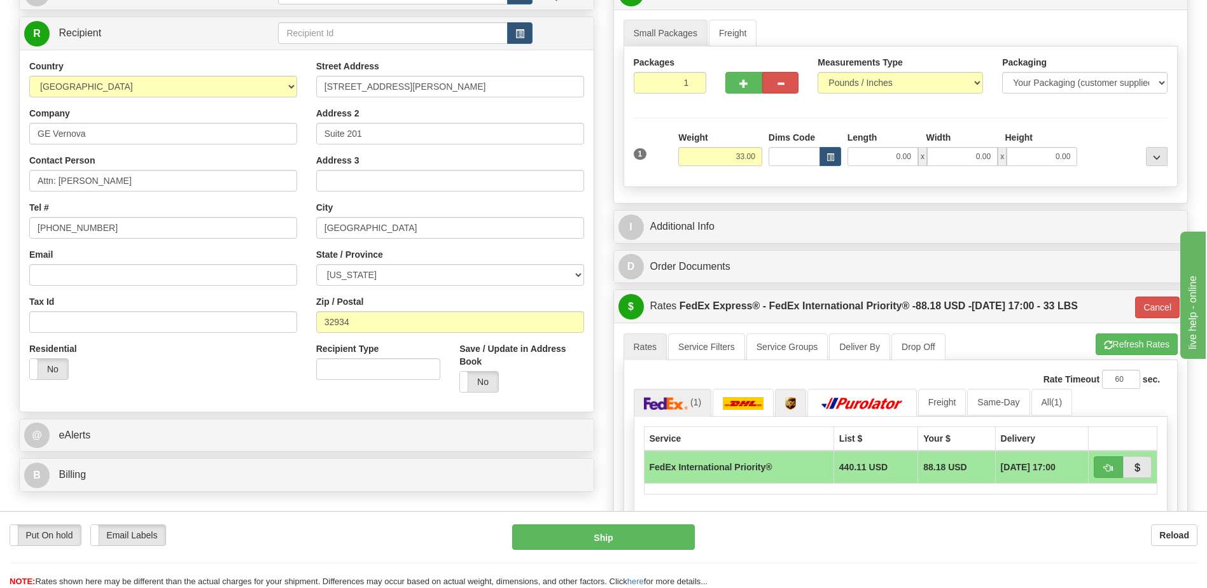
scroll to position [191, 0]
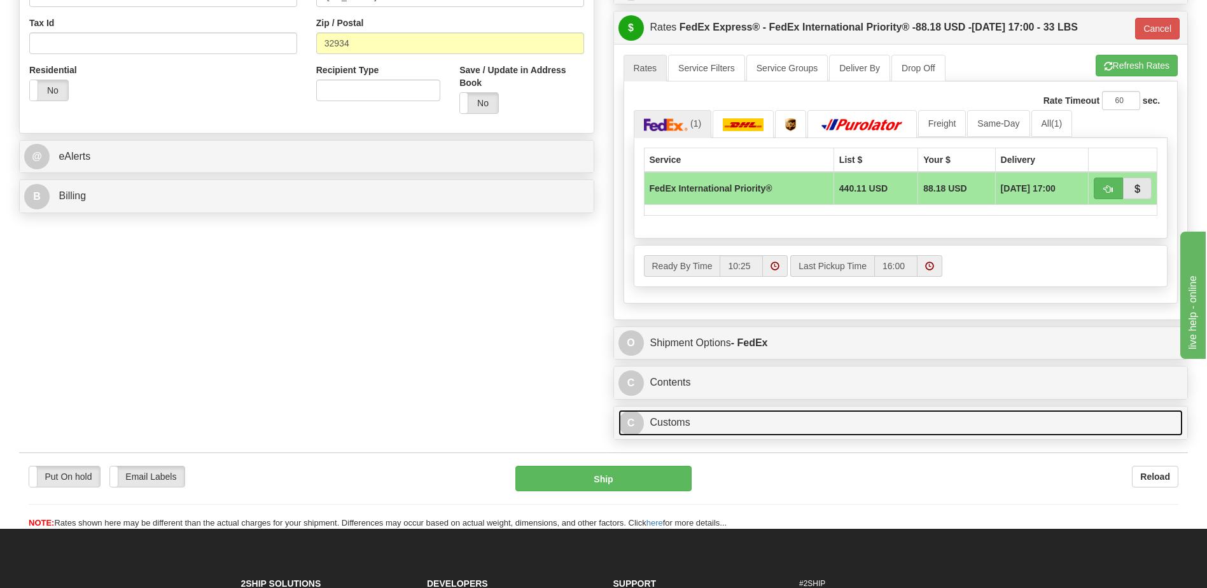
click at [773, 424] on link "C Customs" at bounding box center [900, 423] width 565 height 26
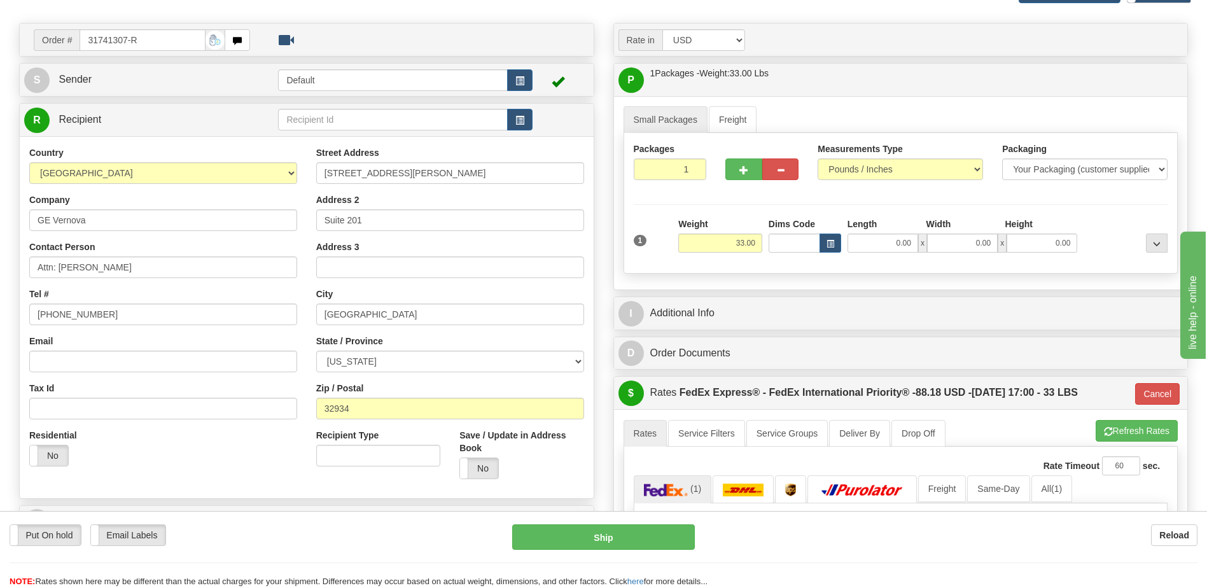
scroll to position [0, 0]
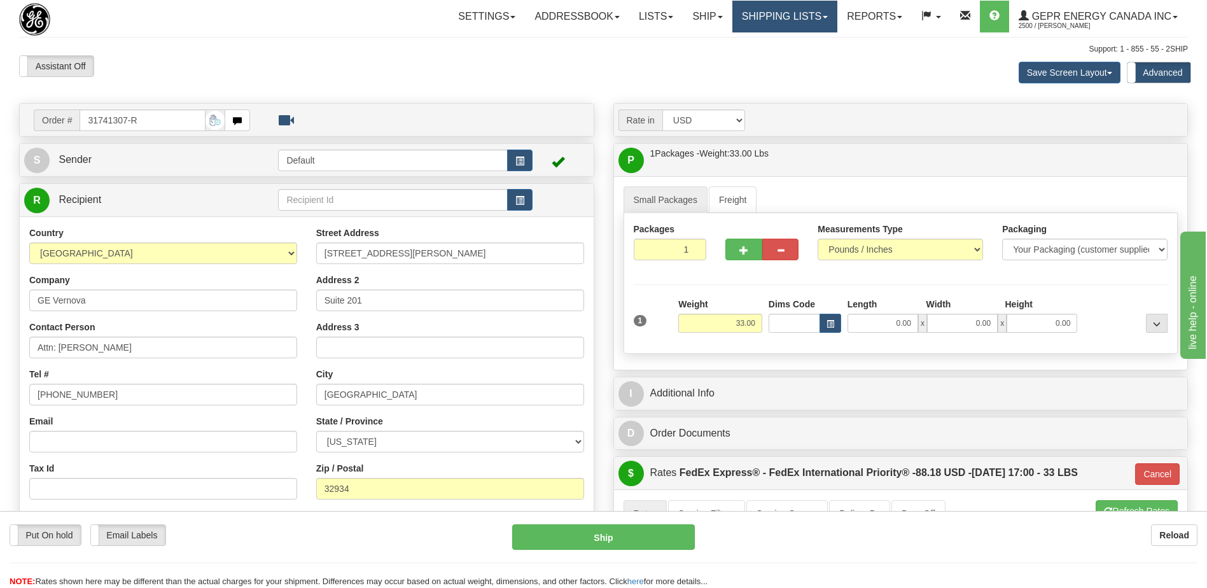
drag, startPoint x: 774, startPoint y: 20, endPoint x: 779, endPoint y: 40, distance: 20.8
click at [774, 20] on link "Shipping lists" at bounding box center [784, 17] width 105 height 32
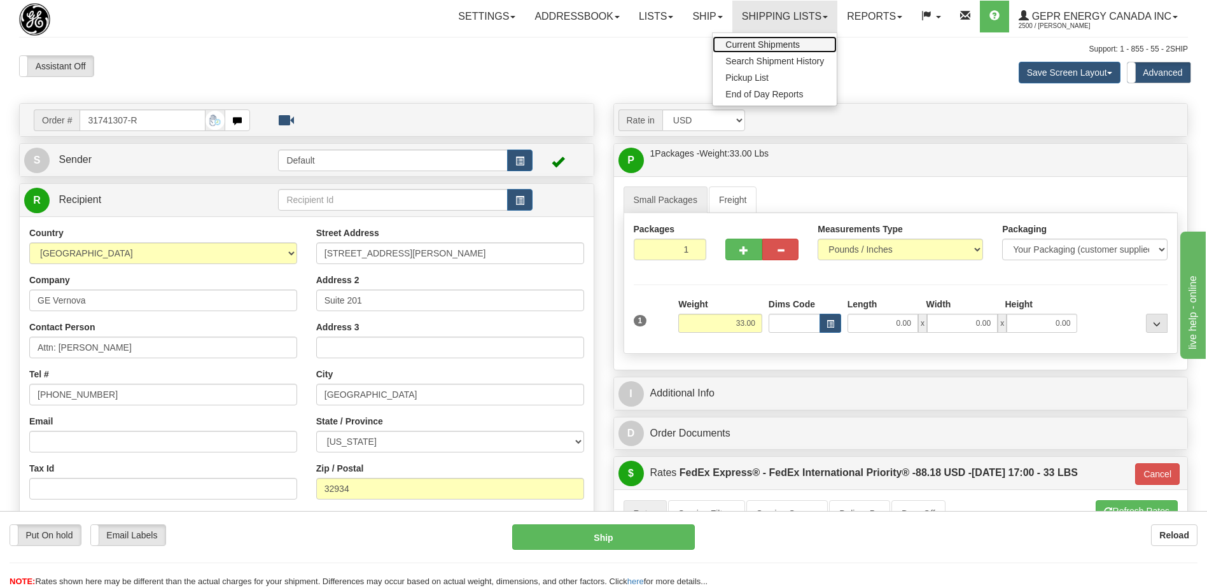
click at [765, 48] on span "Current Shipments" at bounding box center [762, 44] width 74 height 10
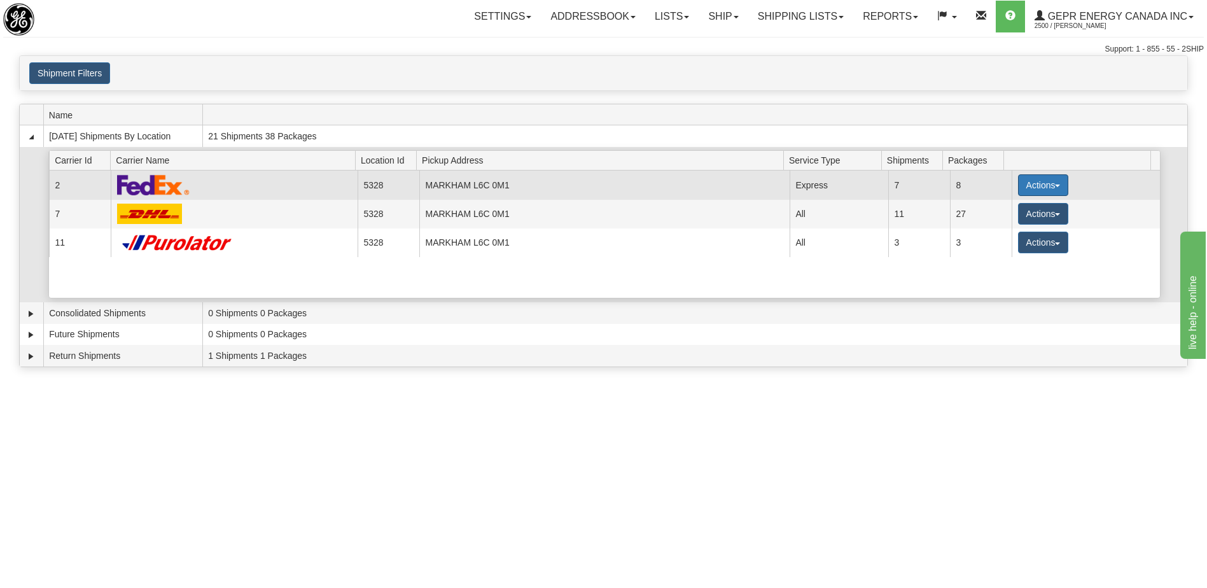
click at [1023, 186] on button "Actions" at bounding box center [1043, 185] width 51 height 22
click at [1002, 214] on link "Details" at bounding box center [1017, 209] width 102 height 17
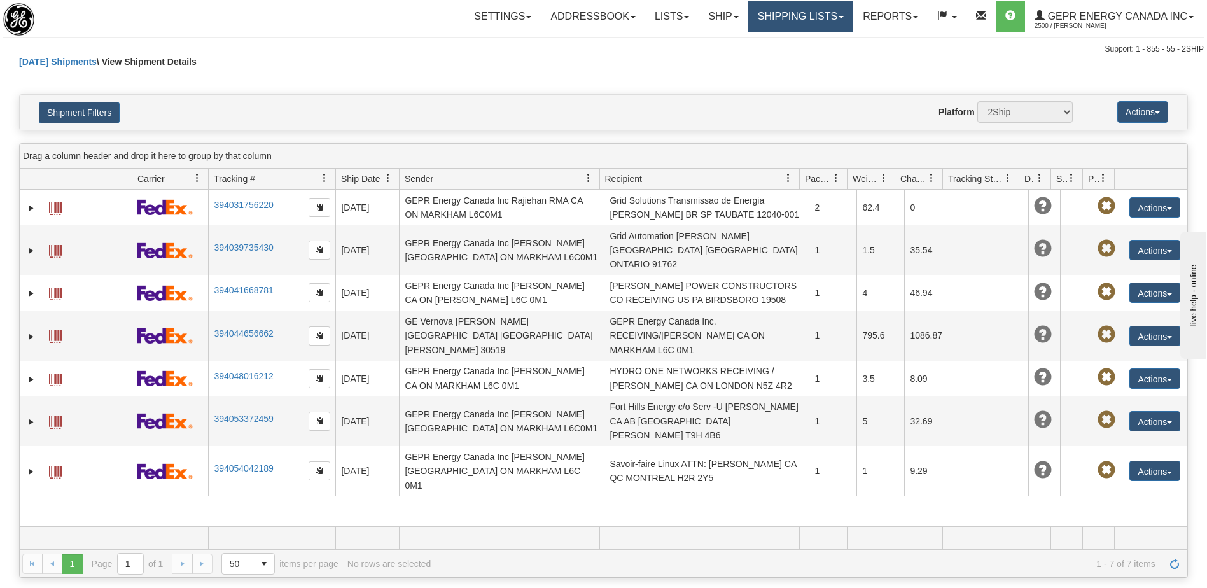
click at [772, 22] on link "Shipping lists" at bounding box center [800, 17] width 105 height 32
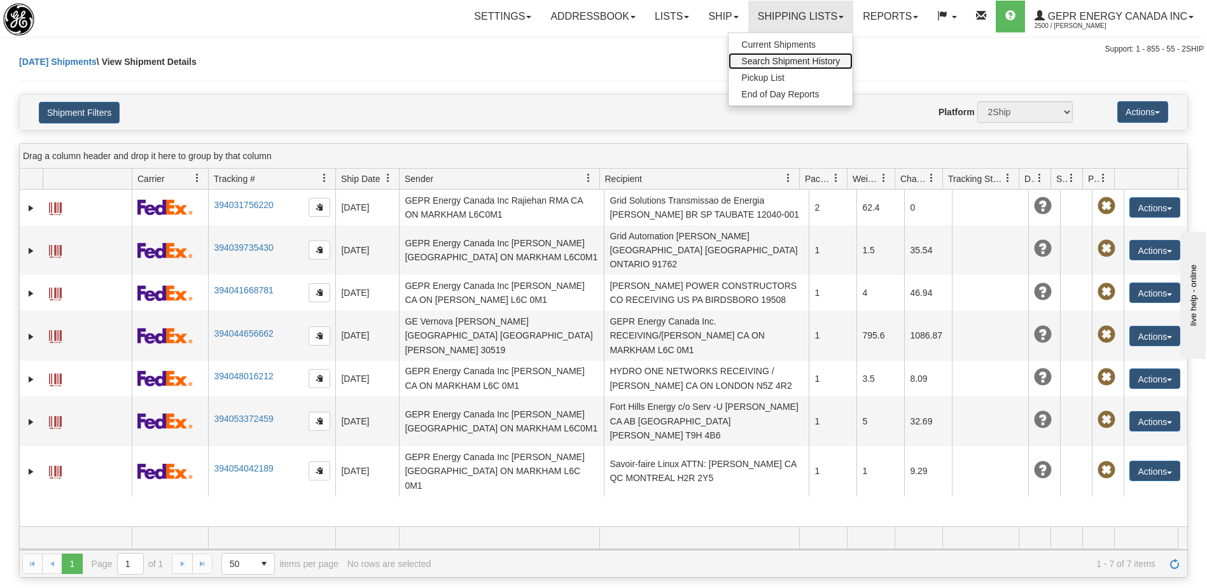
click at [756, 62] on span "Search Shipment History" at bounding box center [790, 61] width 99 height 10
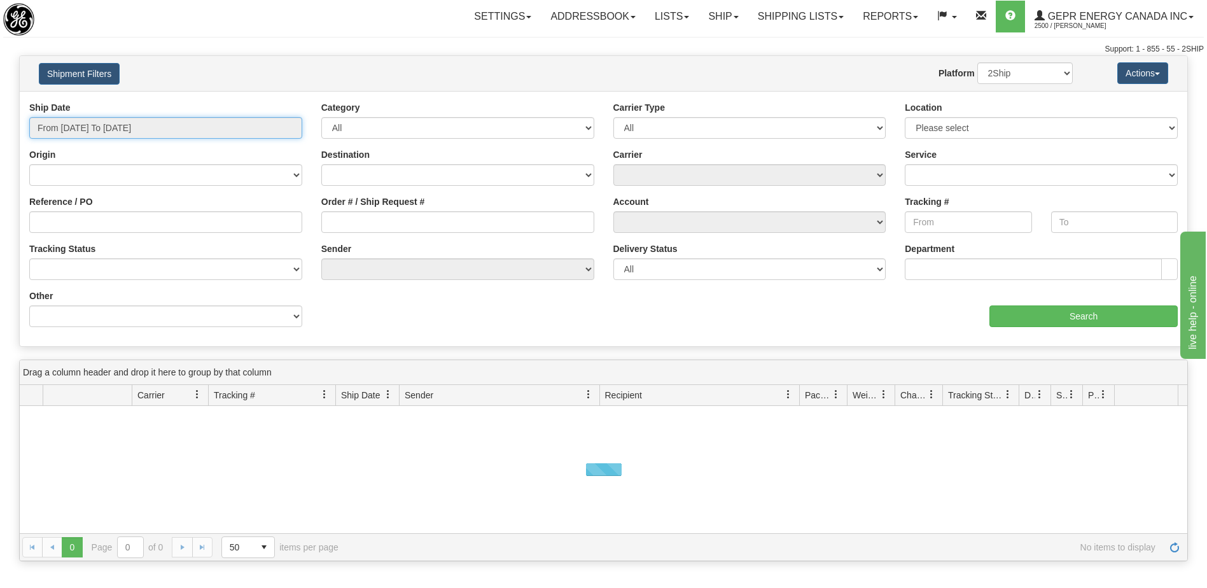
click at [197, 121] on input "From [DATE] To [DATE]" at bounding box center [165, 128] width 273 height 22
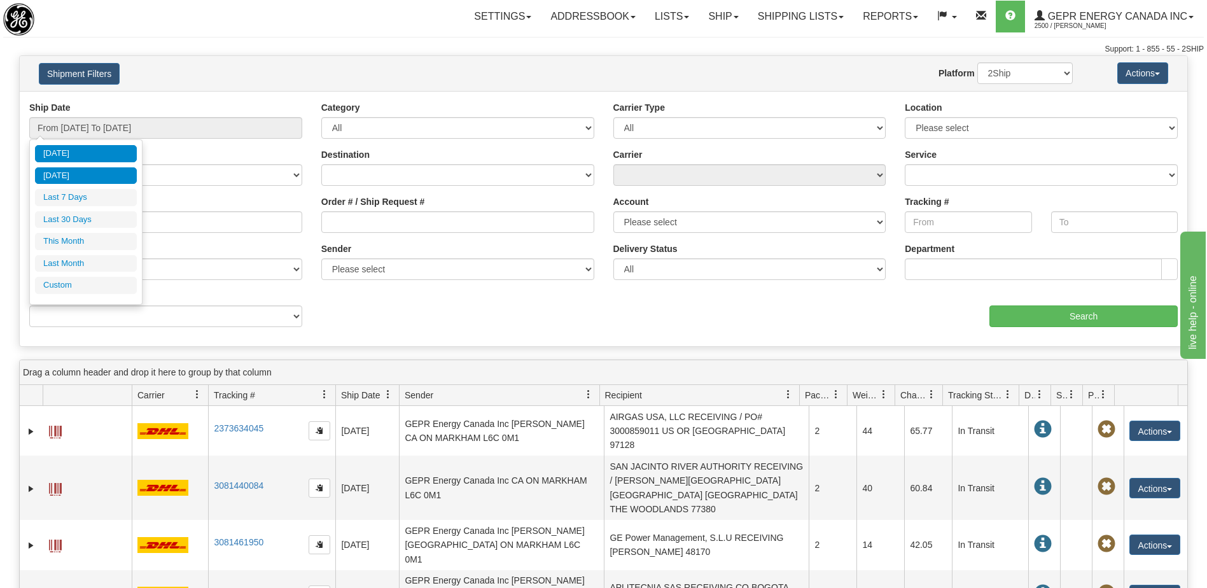
click at [116, 180] on li "[DATE]" at bounding box center [86, 175] width 102 height 17
type input "From [DATE] To [DATE]"
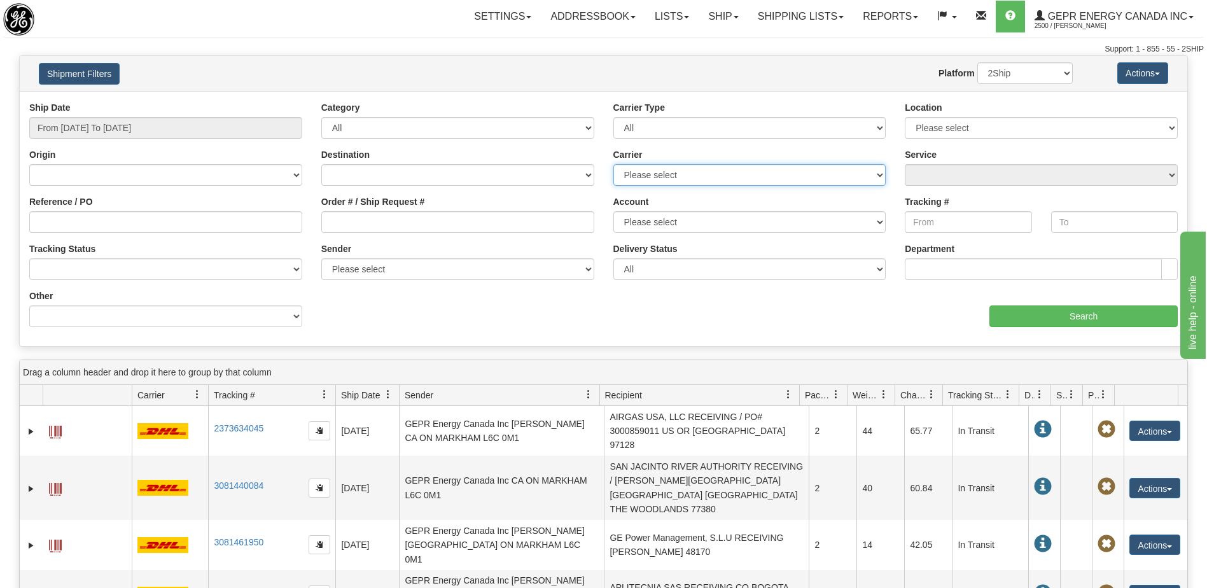
click at [662, 176] on select "Please select 2Ship [DATE] DHL FedEx FedEx® LTL Purolator UPS" at bounding box center [749, 175] width 273 height 22
select select "2"
click at [613, 164] on select "Please select 2Ship [DATE] DHL FedEx FedEx® LTL Purolator UPS" at bounding box center [749, 175] width 273 height 22
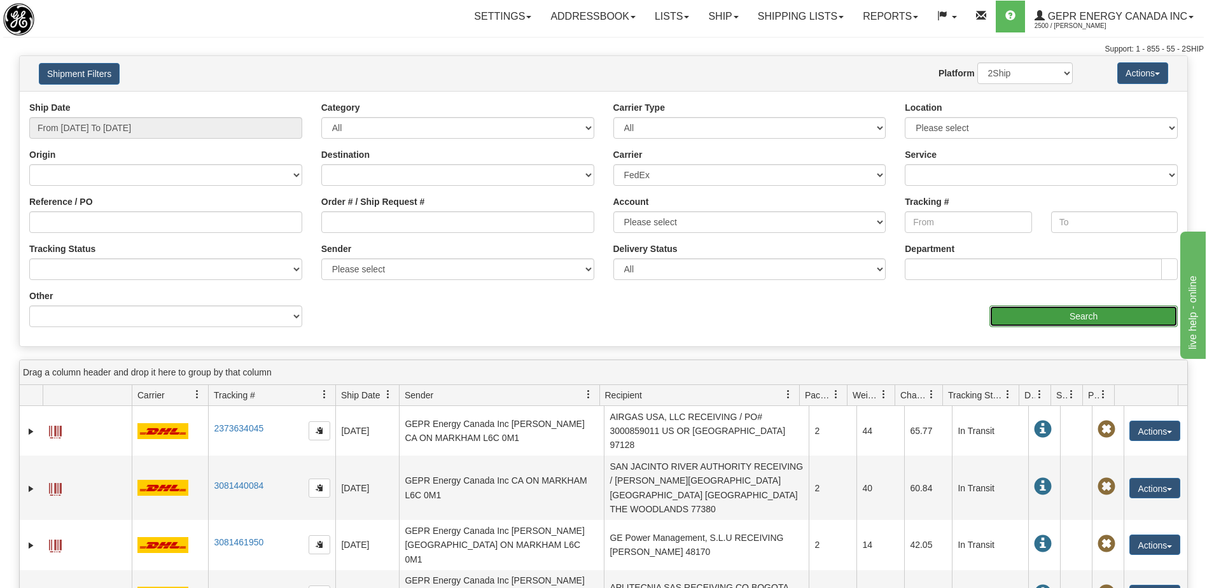
click at [1025, 319] on input "Search" at bounding box center [1083, 316] width 188 height 22
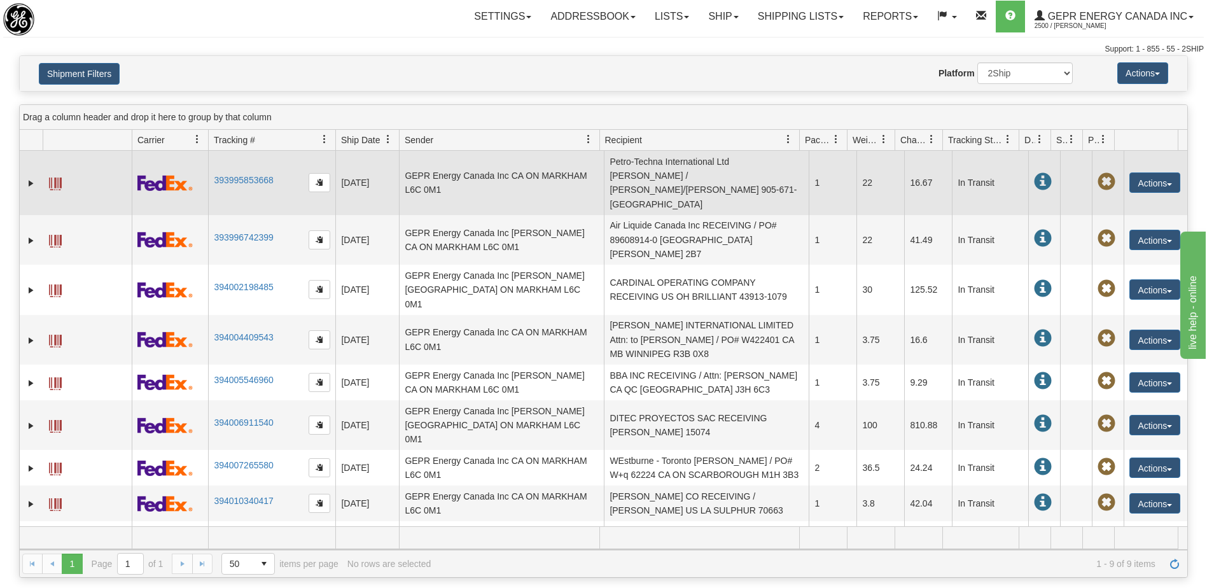
click at [654, 172] on td "Petro-Techna International Ltd [PERSON_NAME] / [PERSON_NAME]/[PERSON_NAME] 905-…" at bounding box center [706, 183] width 205 height 64
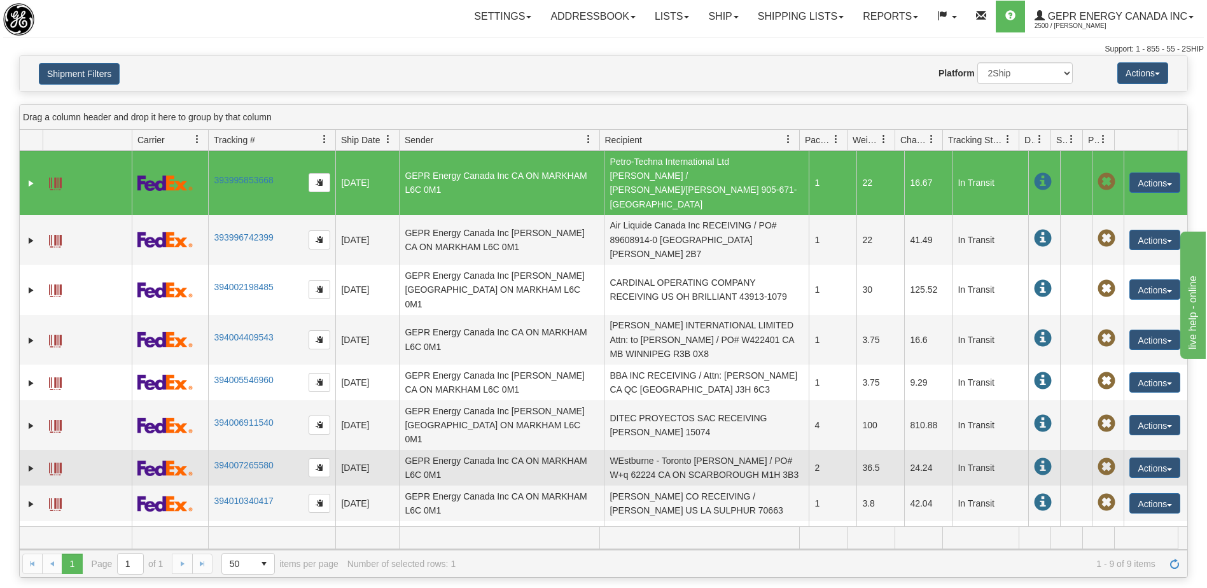
click at [670, 450] on td "WEstburne - Toronto [PERSON_NAME] / PO# W+q 62224 CA ON SCARBOROUGH M1H 3B3" at bounding box center [706, 468] width 205 height 36
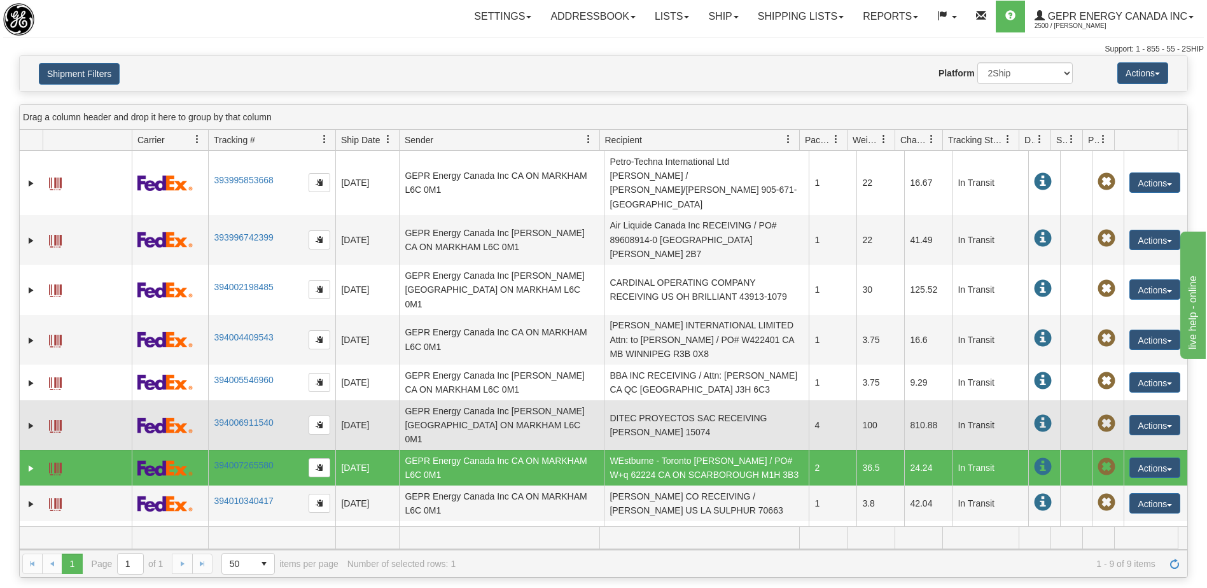
click at [671, 400] on td "DITEC PROYECTOS SAC RECEIVING [PERSON_NAME] 15074" at bounding box center [706, 425] width 205 height 50
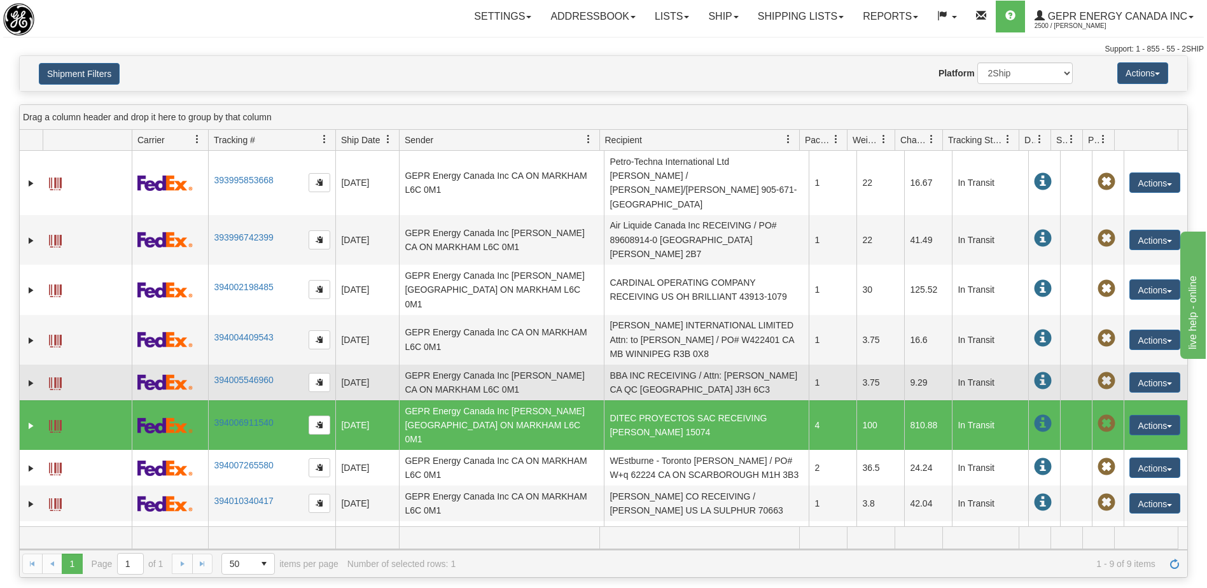
click at [673, 364] on td "BBA INC RECEIVING / Attn: [PERSON_NAME] CA QC [GEOGRAPHIC_DATA] J3H 6C3" at bounding box center [706, 382] width 205 height 36
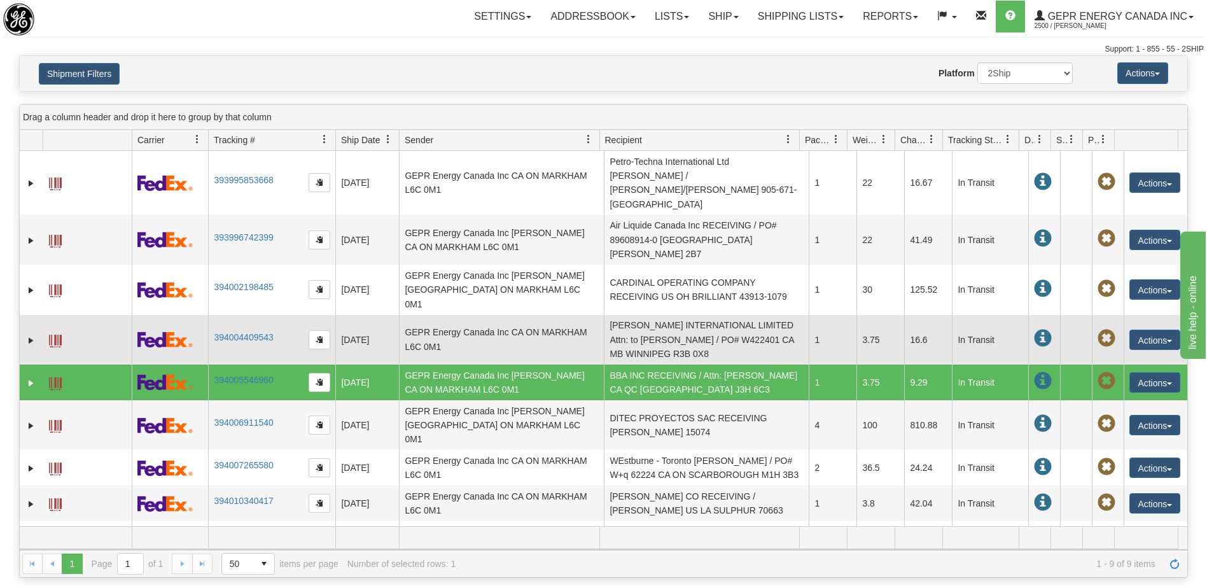
click at [667, 315] on td "[PERSON_NAME] INTERNATIONAL LIMITED Attn: to [PERSON_NAME] / PO# W422401 CA MB …" at bounding box center [706, 340] width 205 height 50
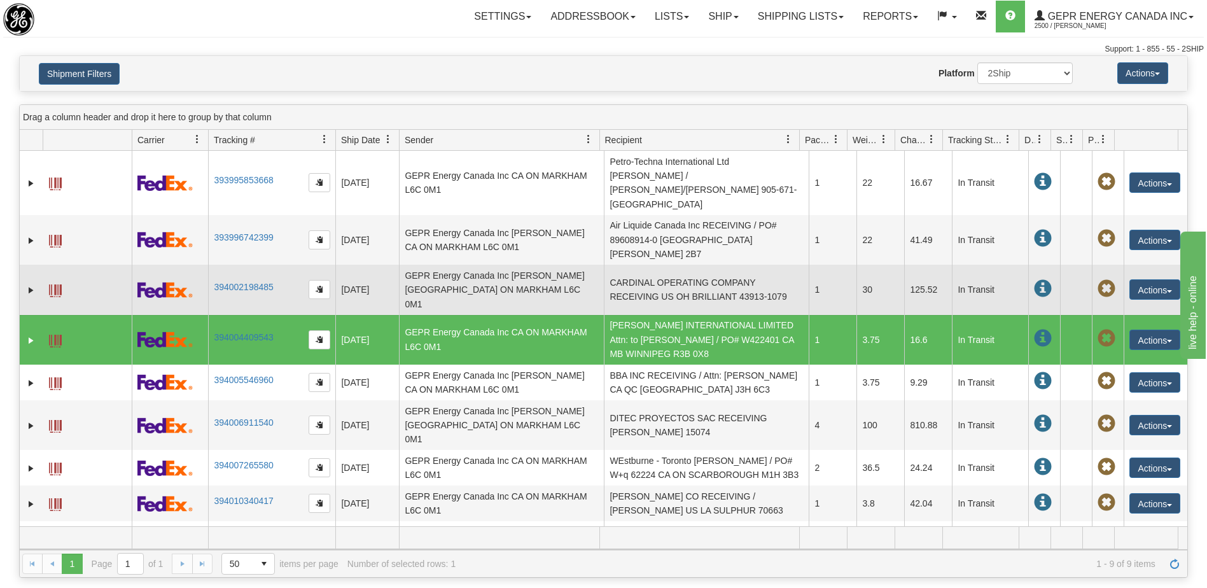
click at [662, 279] on td "CARDINAL OPERATING COMPANY RECEIVING US OH BRILLIANT 43913-1079" at bounding box center [706, 290] width 205 height 50
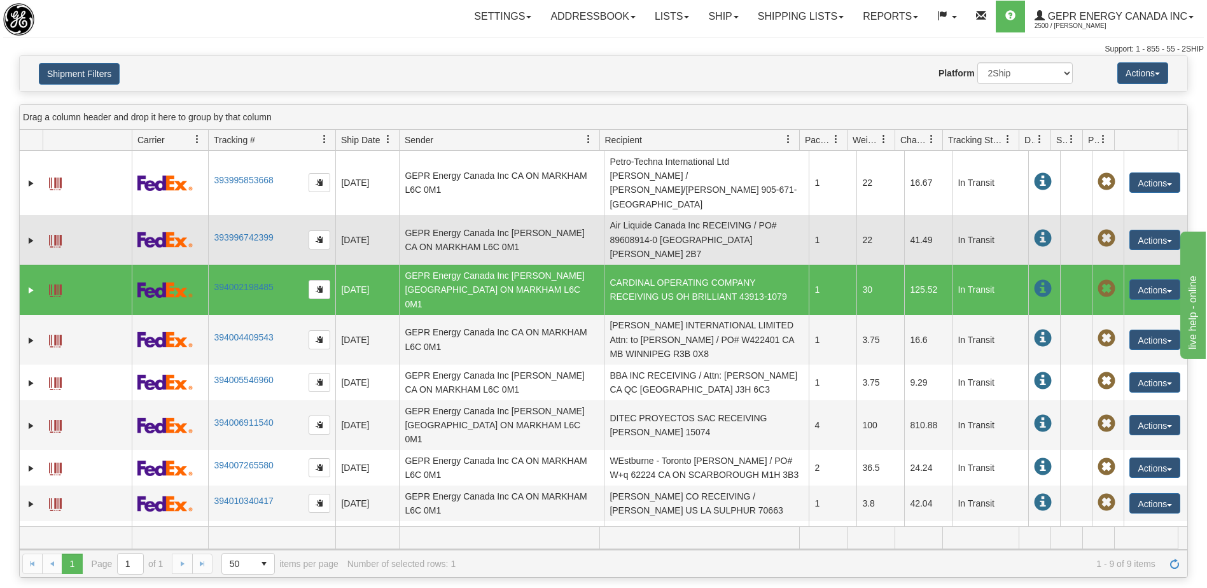
click at [657, 228] on td "Air Liquide Canada Inc RECEIVING / PO# 89608914-0 [GEOGRAPHIC_DATA][PERSON_NAME…" at bounding box center [706, 240] width 205 height 50
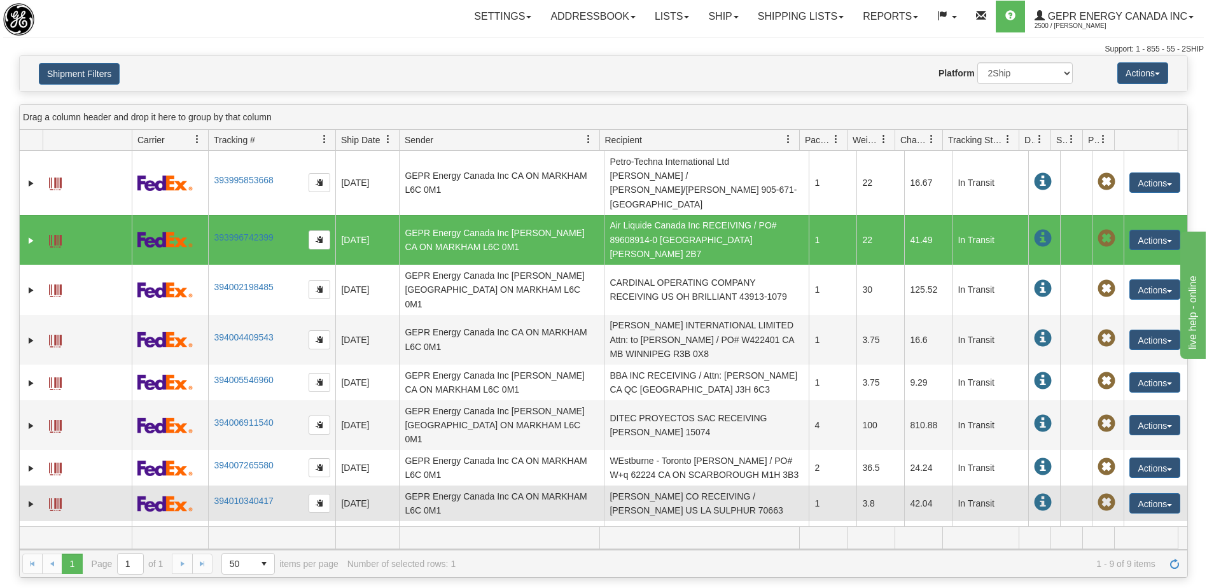
click at [658, 485] on td "[PERSON_NAME] CO RECEIVING / [PERSON_NAME] US LA SULPHUR 70663" at bounding box center [706, 503] width 205 height 36
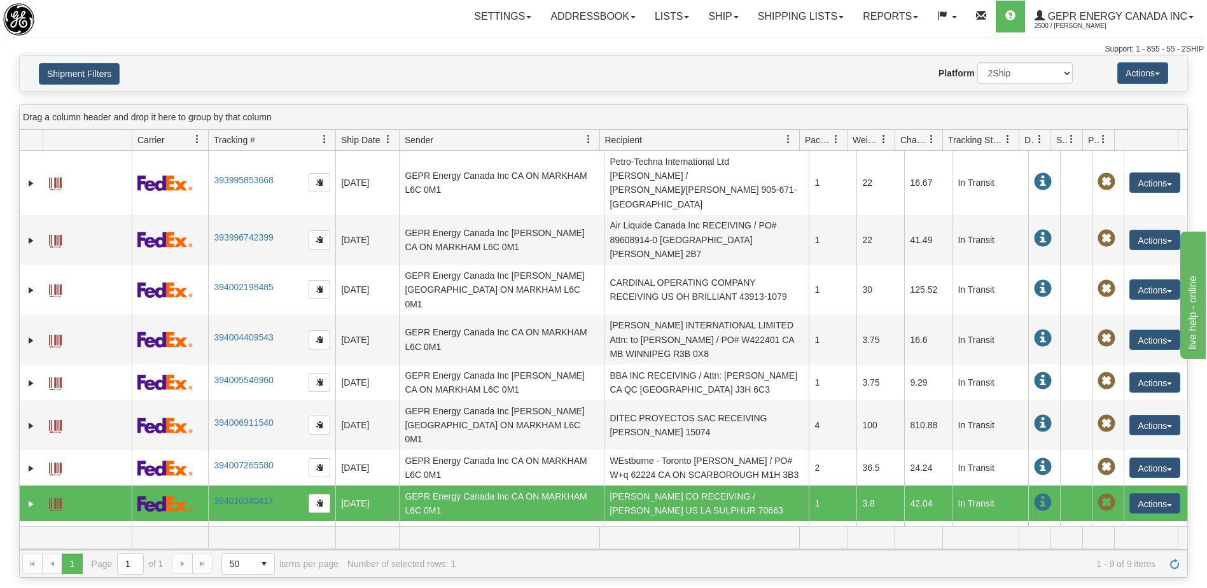
scroll to position [3, 0]
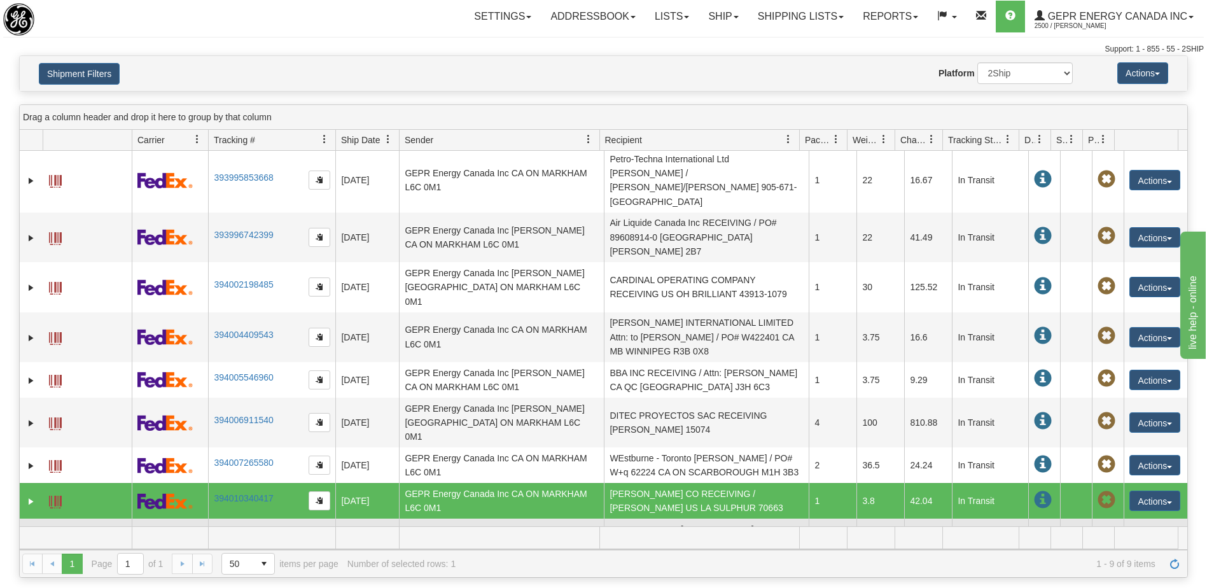
click at [660, 518] on td "GE Vernova Attn: [PERSON_NAME] US [GEOGRAPHIC_DATA] [GEOGRAPHIC_DATA] 32934" at bounding box center [706, 543] width 205 height 50
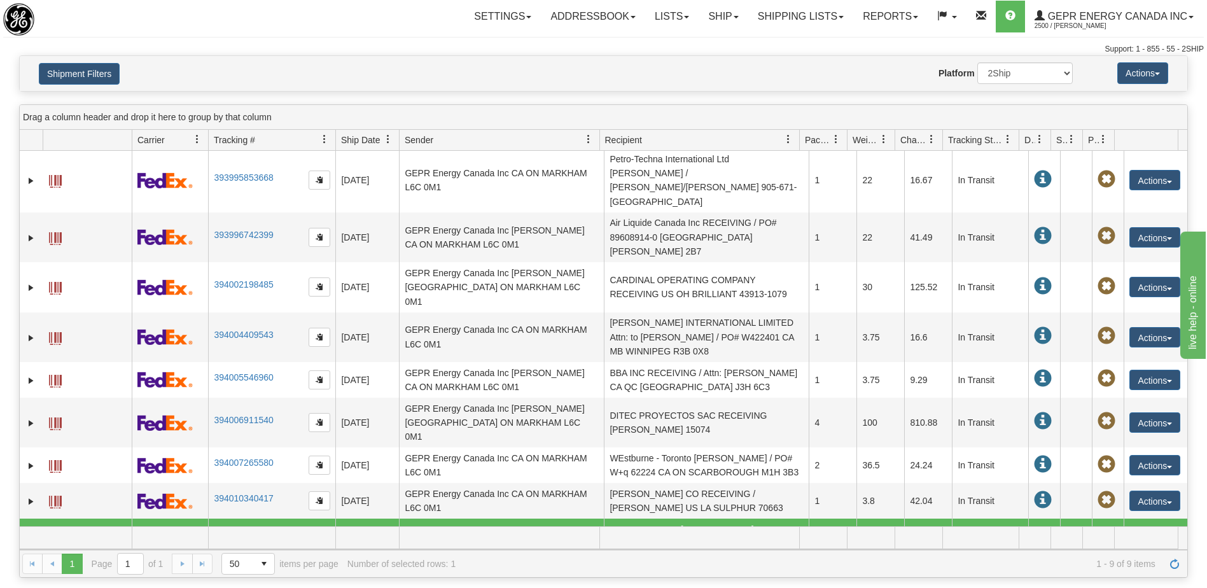
click at [56, 538] on span at bounding box center [55, 544] width 13 height 13
